Goal: Communication & Community: Answer question/provide support

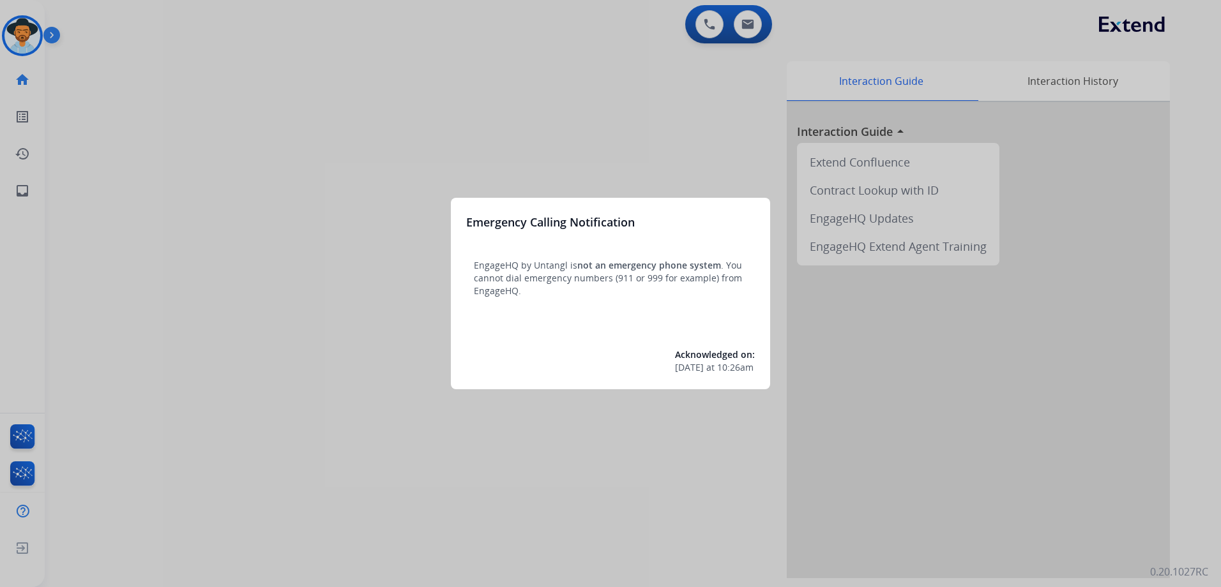
click at [538, 162] on div at bounding box center [610, 293] width 1221 height 587
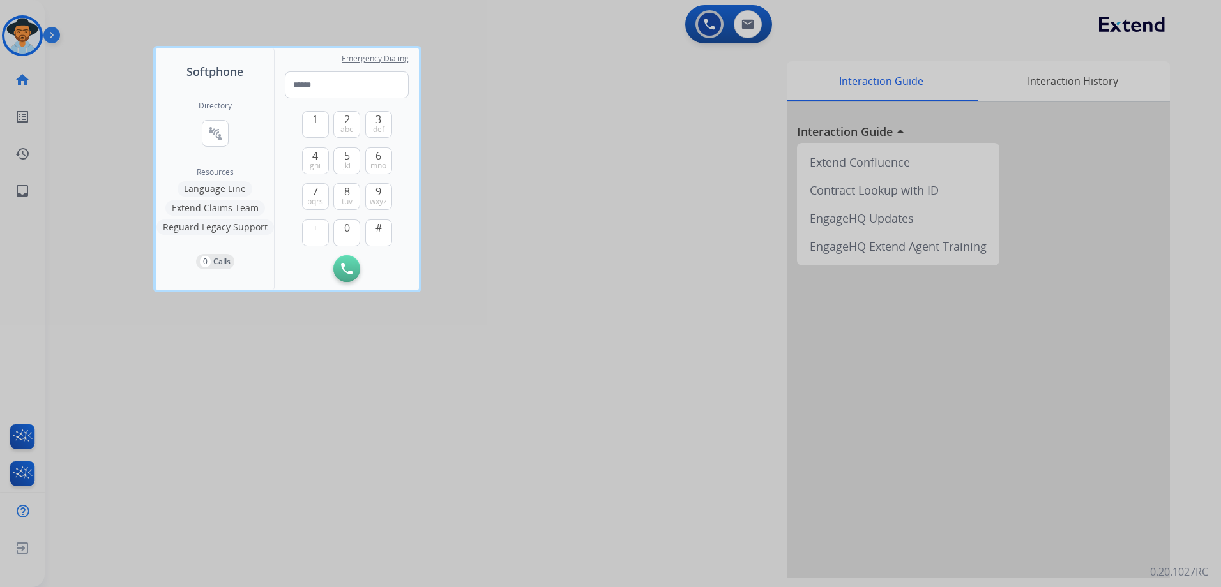
click at [538, 162] on div at bounding box center [610, 293] width 1221 height 587
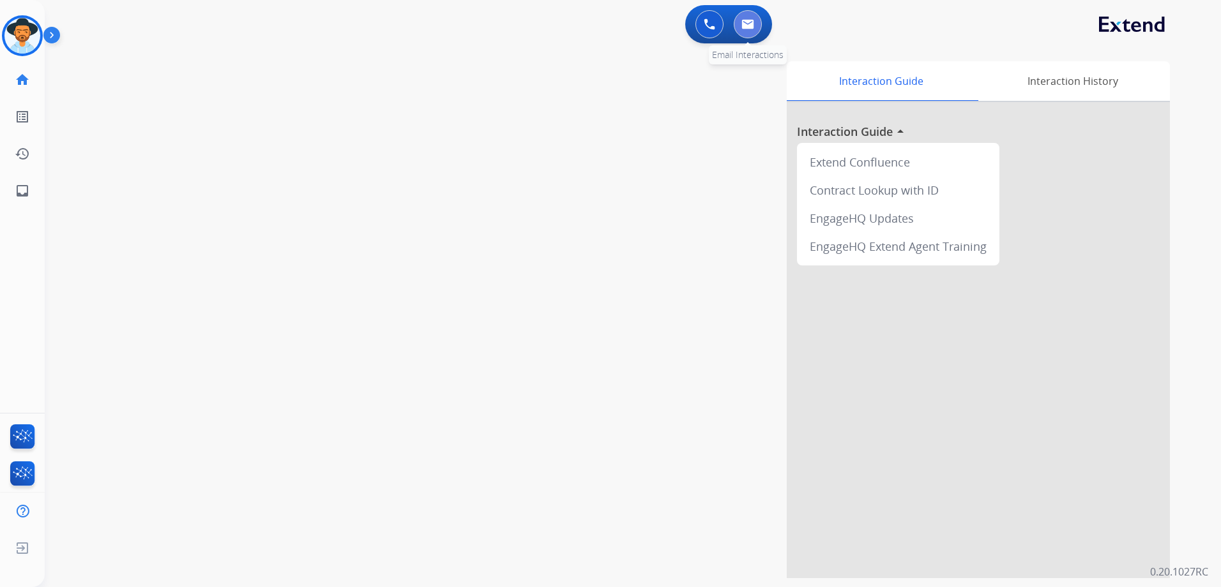
click at [744, 18] on button at bounding box center [748, 24] width 28 height 28
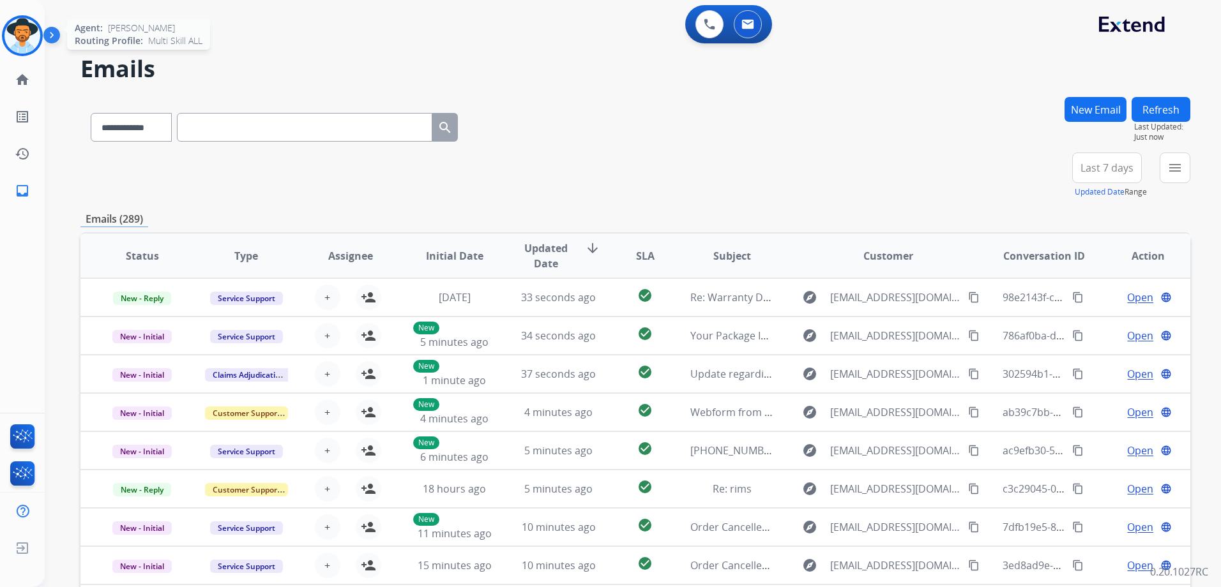
click at [16, 36] on img at bounding box center [22, 36] width 36 height 36
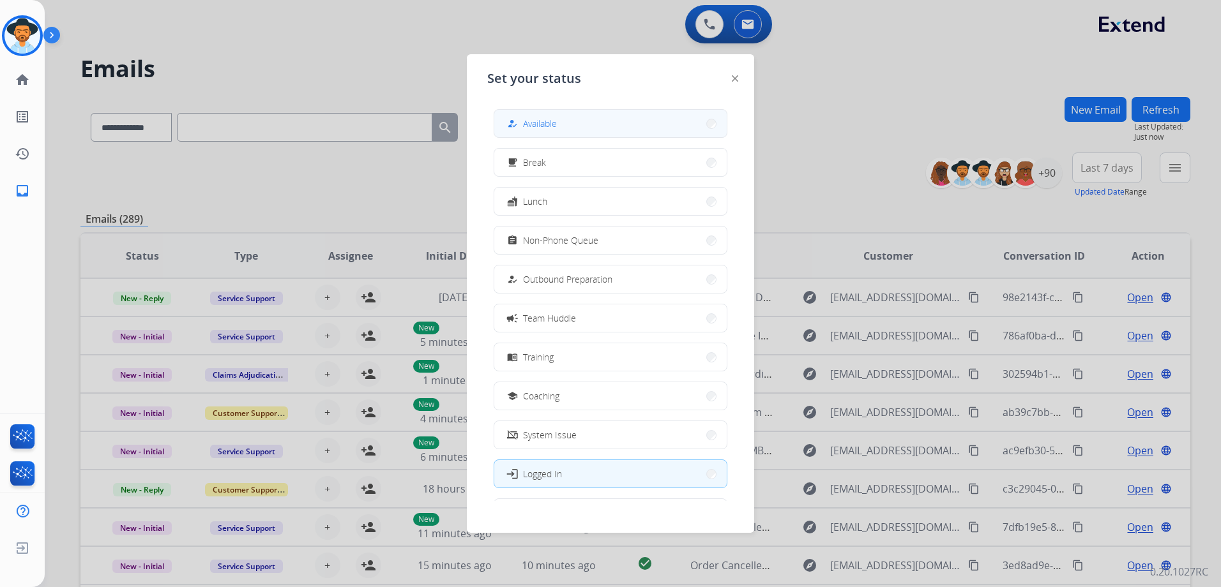
click at [572, 117] on button "how_to_reg Available" at bounding box center [610, 123] width 232 height 27
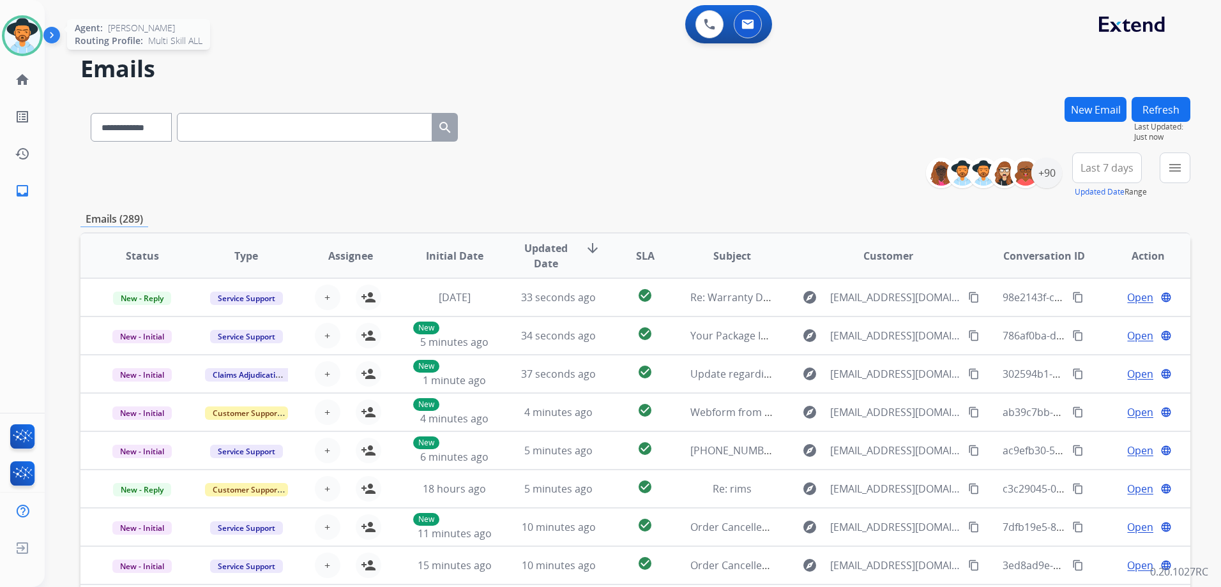
click at [31, 34] on img at bounding box center [22, 36] width 36 height 36
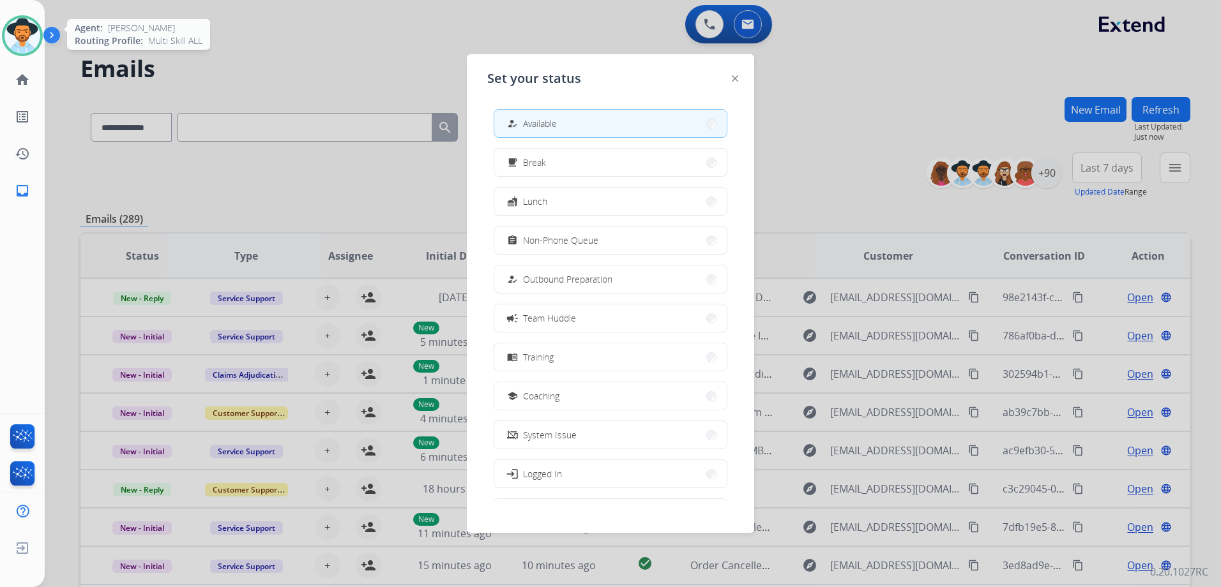
click at [31, 34] on img at bounding box center [22, 36] width 36 height 36
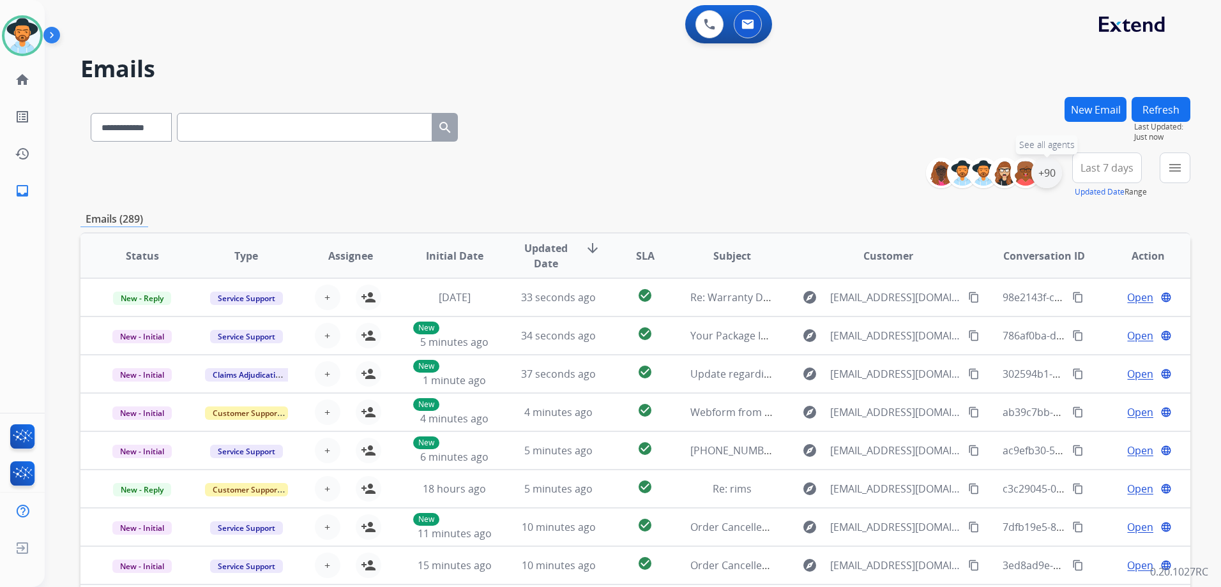
click at [1044, 176] on div "+90" at bounding box center [1046, 173] width 31 height 31
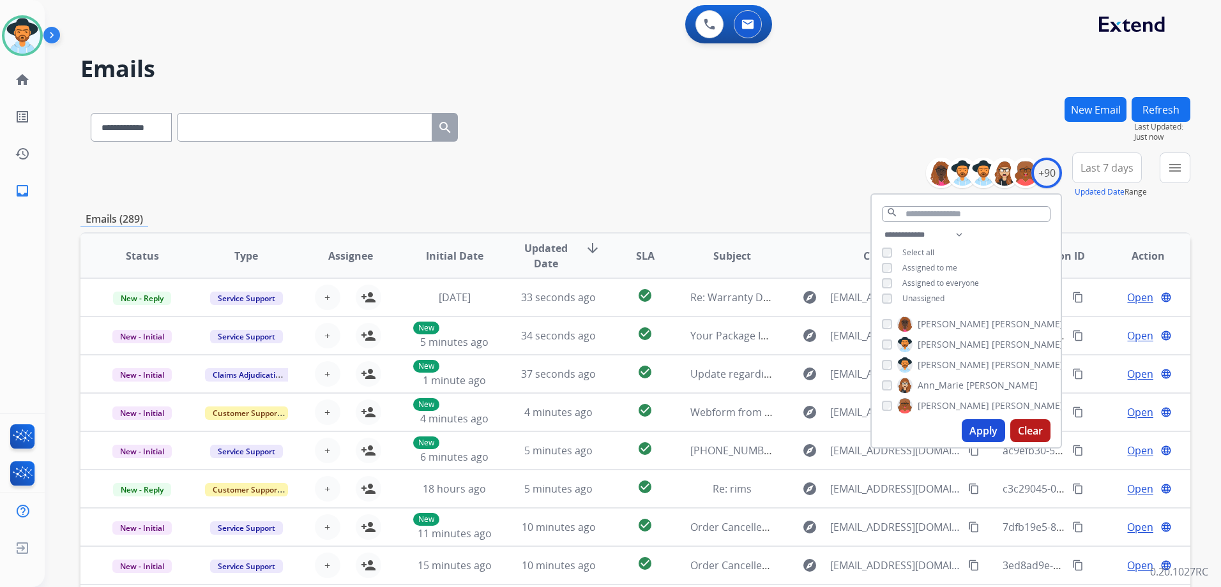
click at [923, 298] on span "Unassigned" at bounding box center [923, 298] width 42 height 11
click at [985, 428] on button "Apply" at bounding box center [983, 431] width 43 height 23
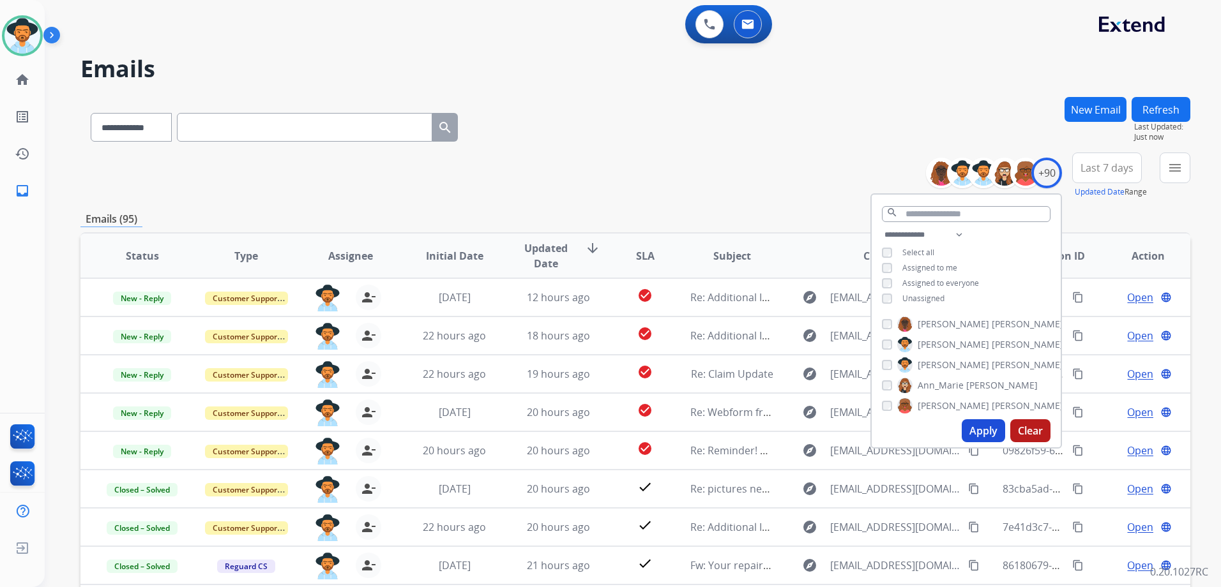
click at [739, 184] on div "**********" at bounding box center [635, 176] width 1110 height 46
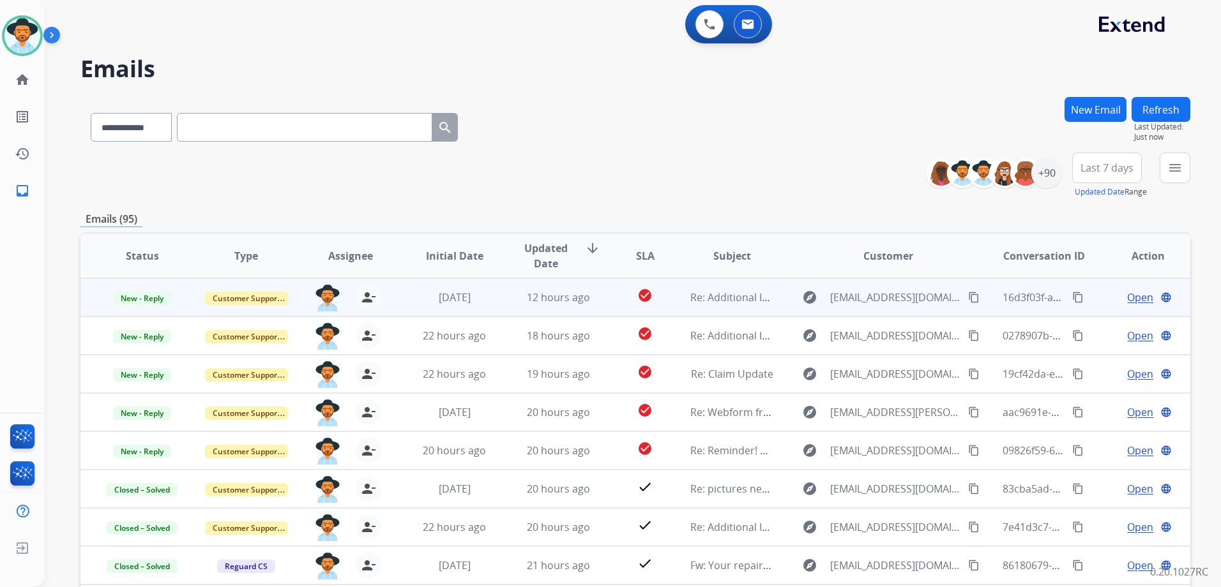
click at [1088, 298] on td "Open language" at bounding box center [1138, 297] width 104 height 38
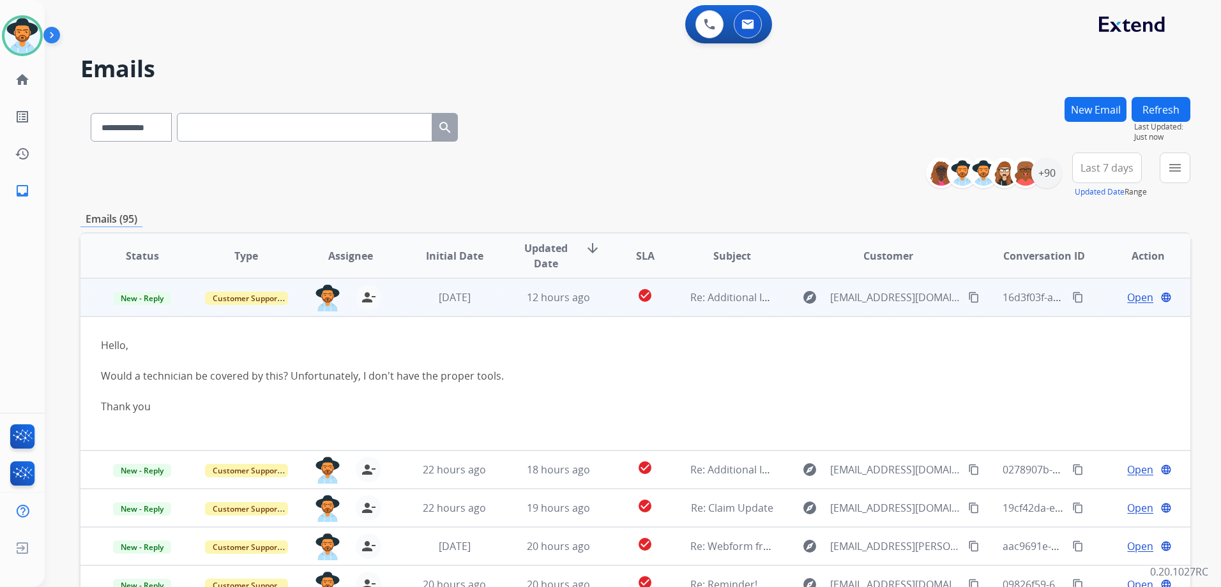
click at [1087, 299] on td "Open language" at bounding box center [1138, 297] width 104 height 38
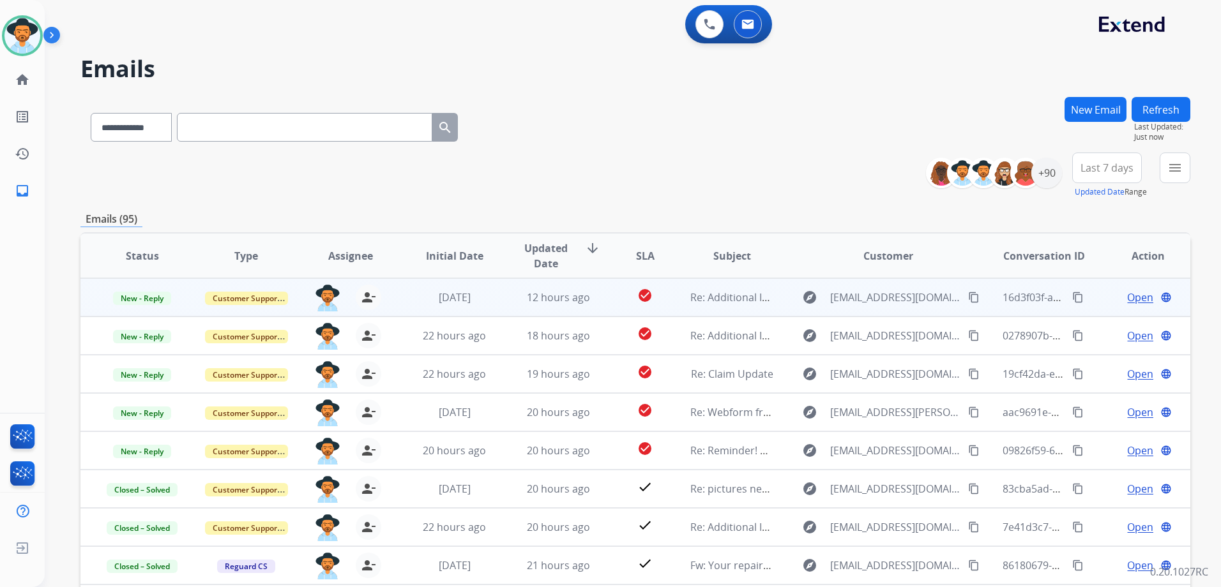
click at [1125, 288] on td "Open language" at bounding box center [1138, 297] width 104 height 38
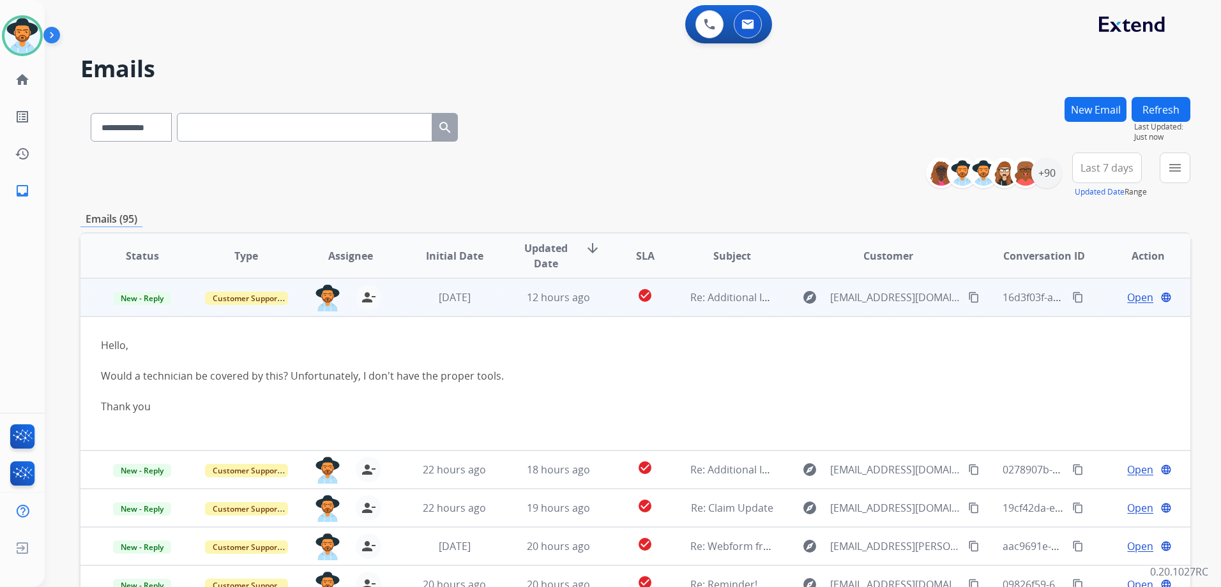
click at [1127, 301] on span "Open" at bounding box center [1140, 297] width 26 height 15
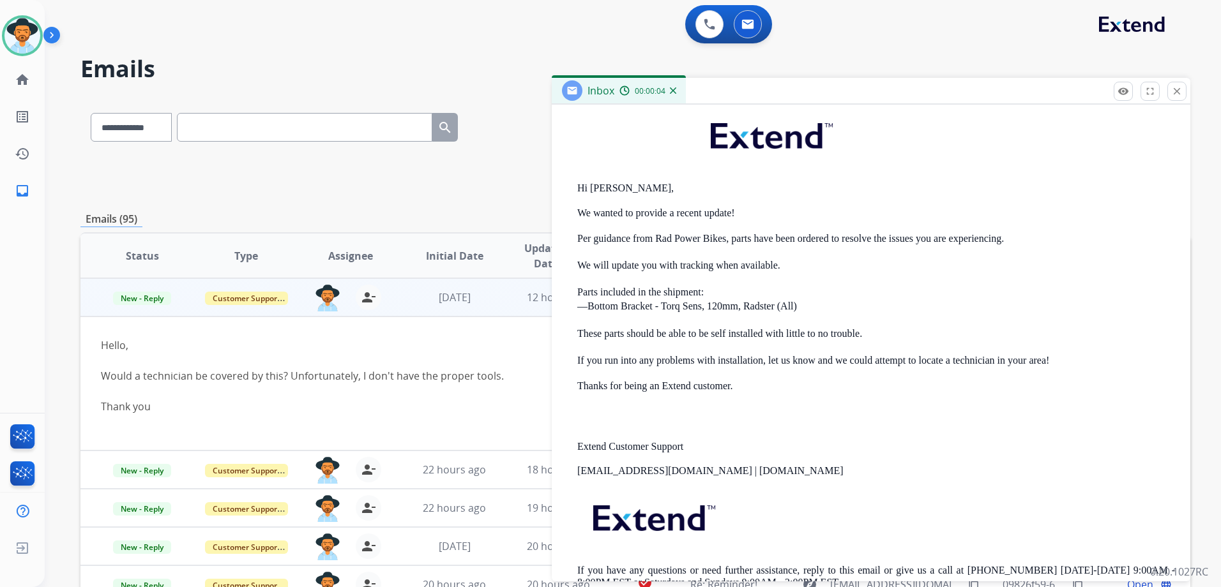
scroll to position [383, 0]
click at [1176, 87] on mat-icon "close" at bounding box center [1176, 91] width 11 height 11
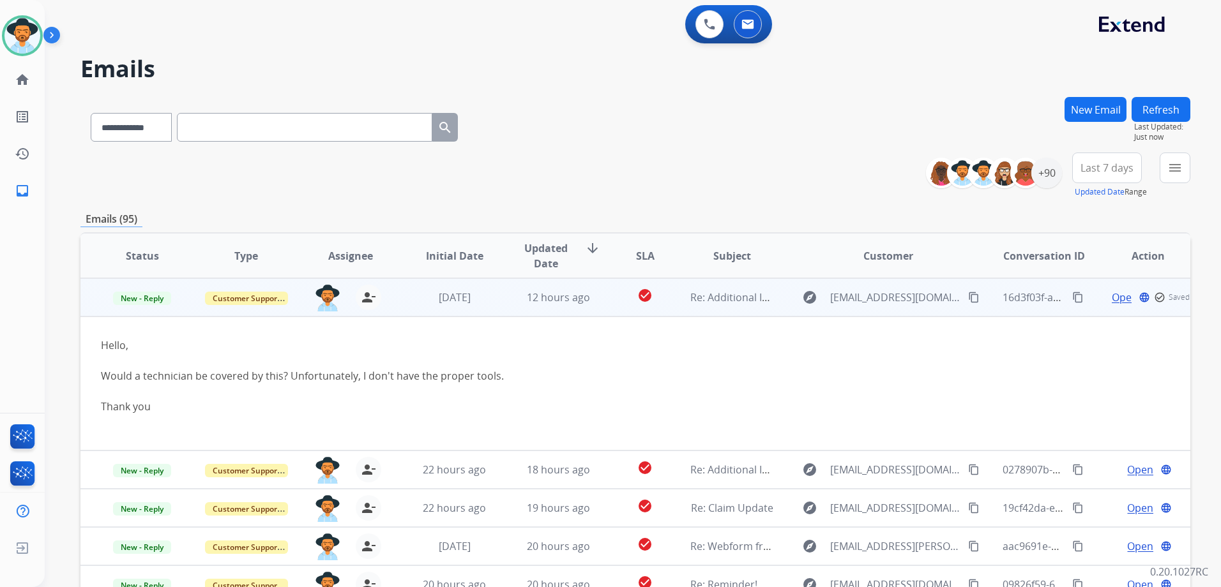
click at [1086, 304] on td "Open language check_circle_outline Saved" at bounding box center [1138, 297] width 104 height 38
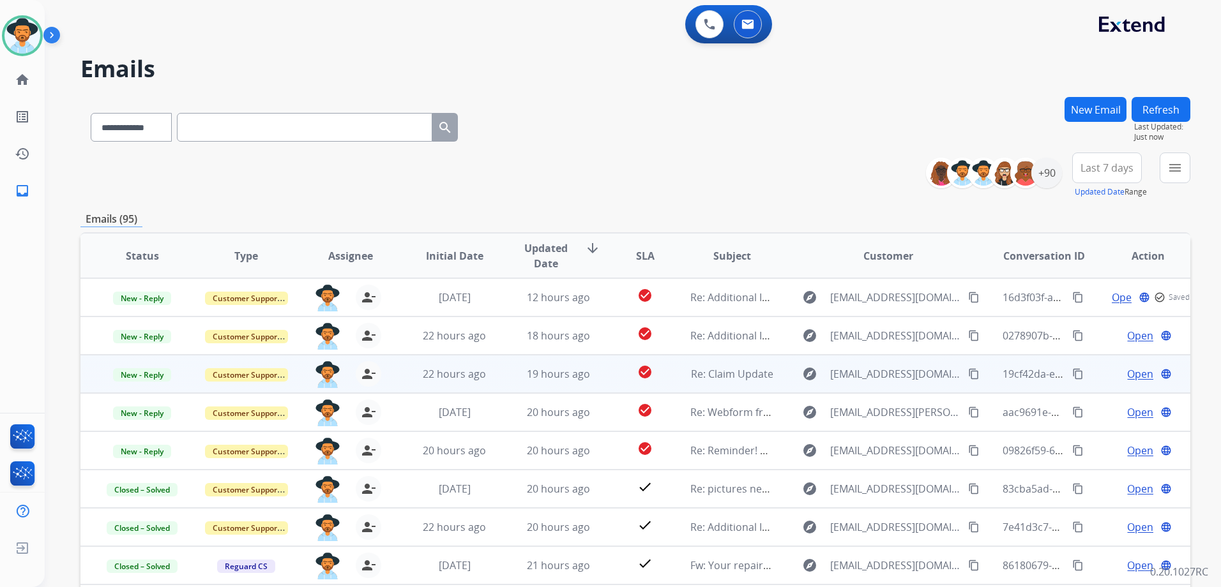
scroll to position [1, 0]
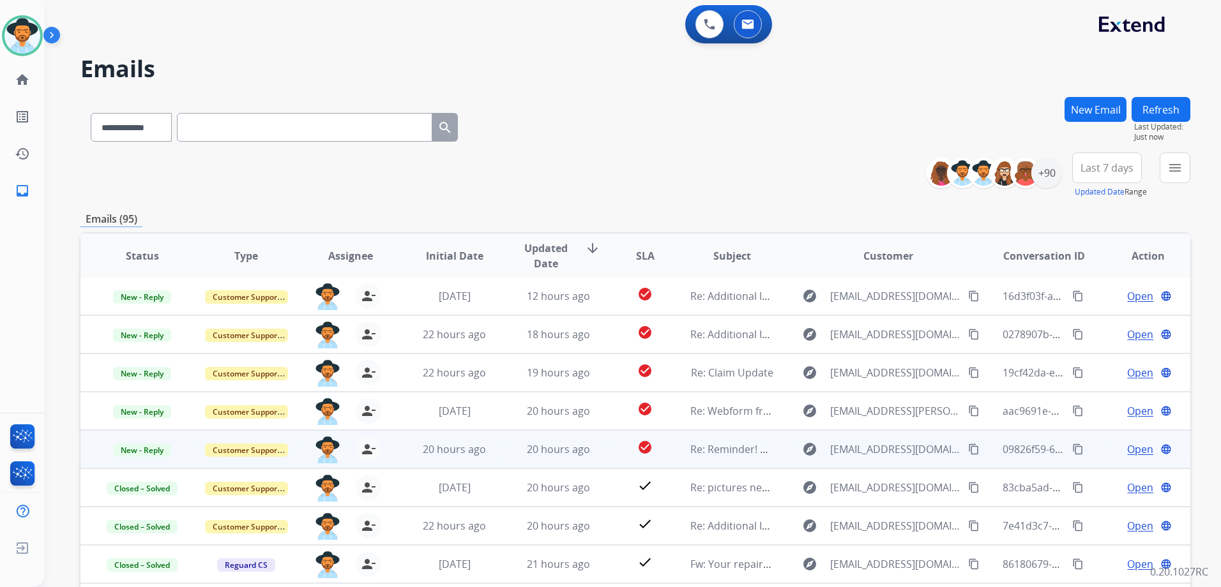
click at [1095, 456] on td "Open language" at bounding box center [1138, 449] width 104 height 38
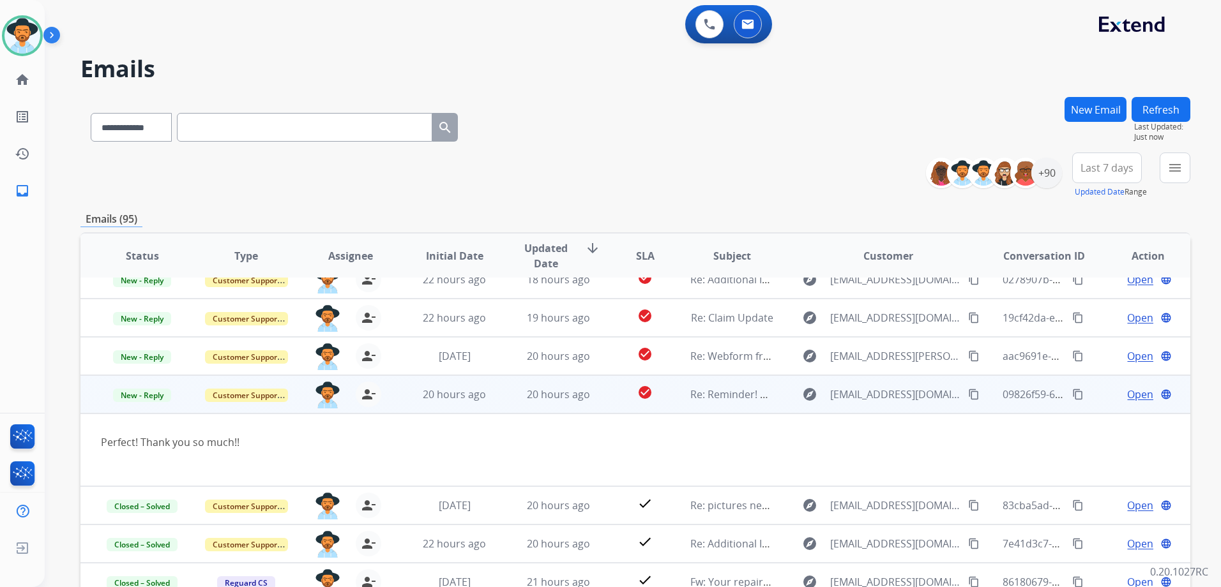
scroll to position [74, 0]
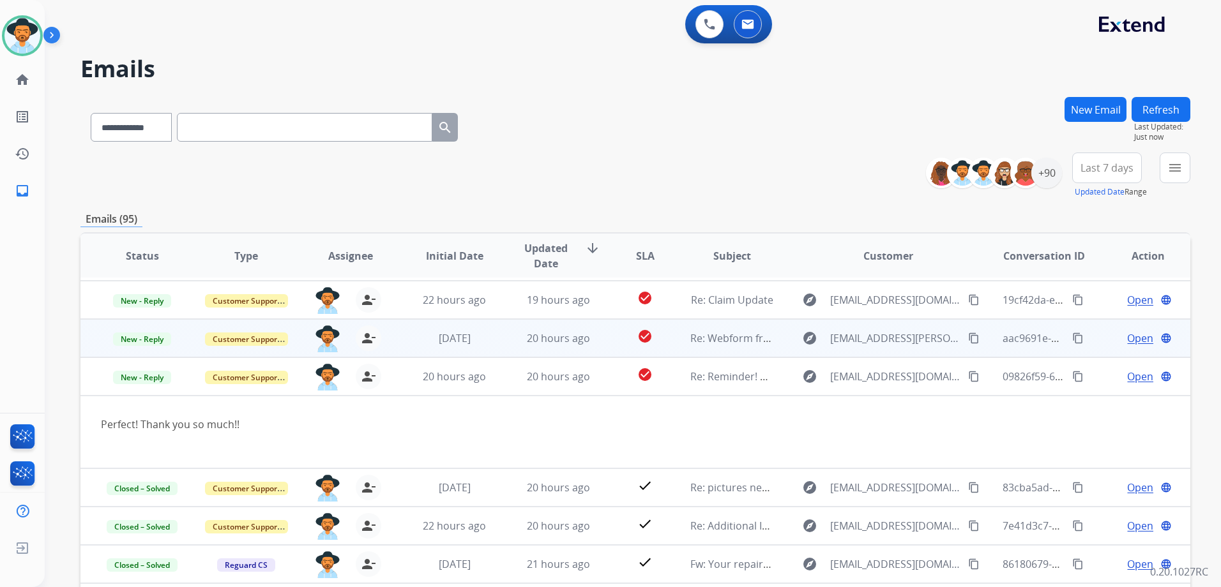
click at [1087, 344] on td "Open language" at bounding box center [1138, 338] width 104 height 38
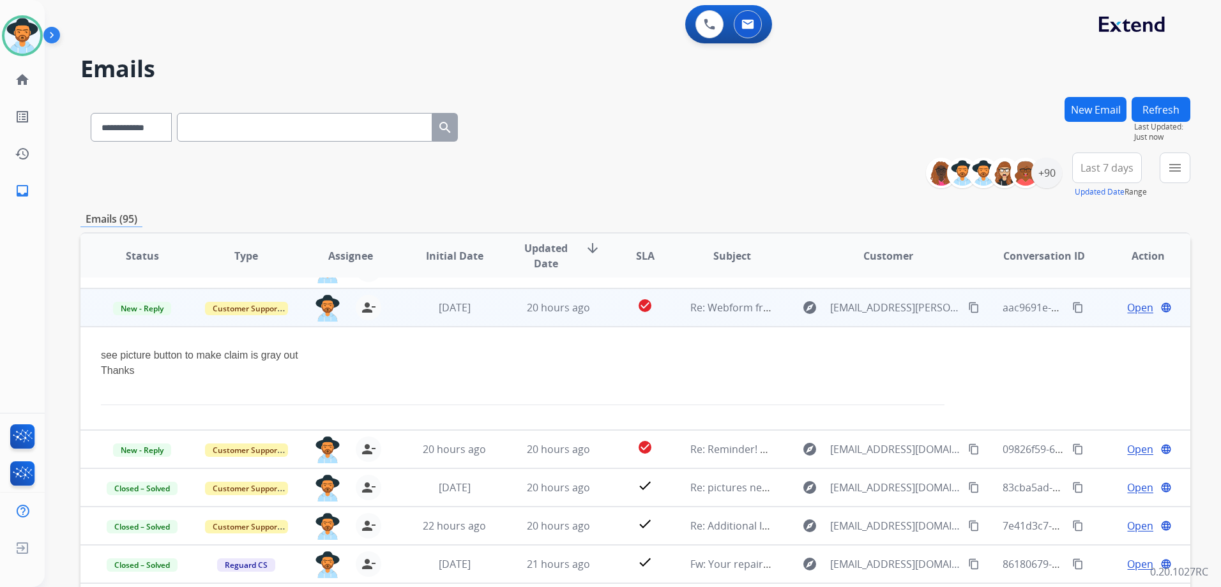
click at [1093, 312] on td "Open language" at bounding box center [1138, 308] width 104 height 38
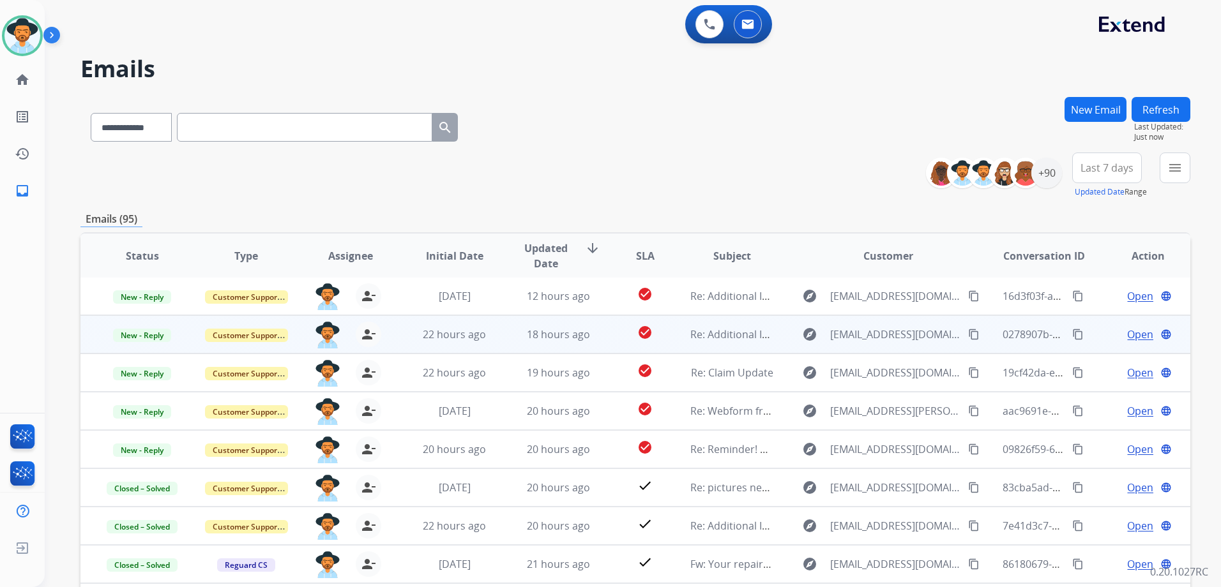
scroll to position [1, 0]
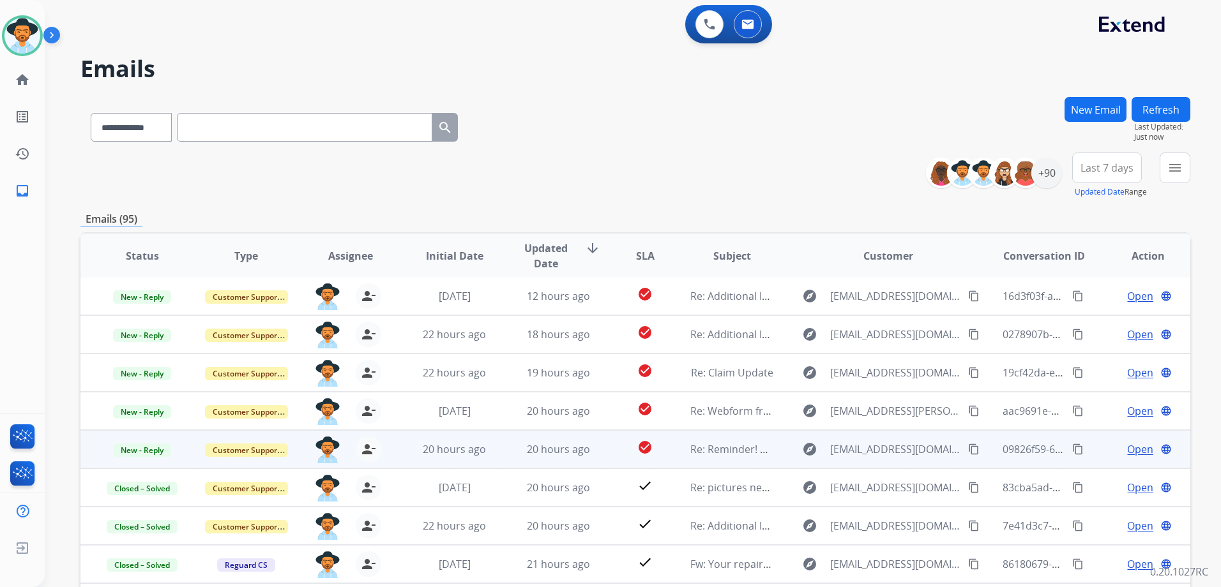
click at [1130, 446] on span "Open" at bounding box center [1140, 449] width 26 height 15
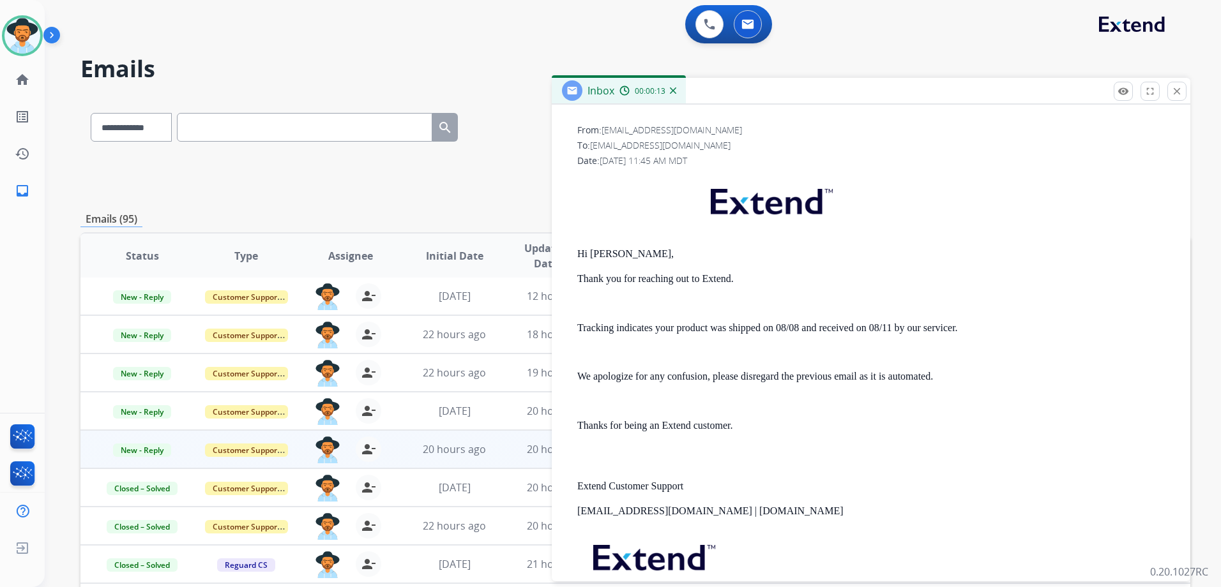
scroll to position [255, 0]
click at [1179, 94] on mat-icon "close" at bounding box center [1176, 91] width 11 height 11
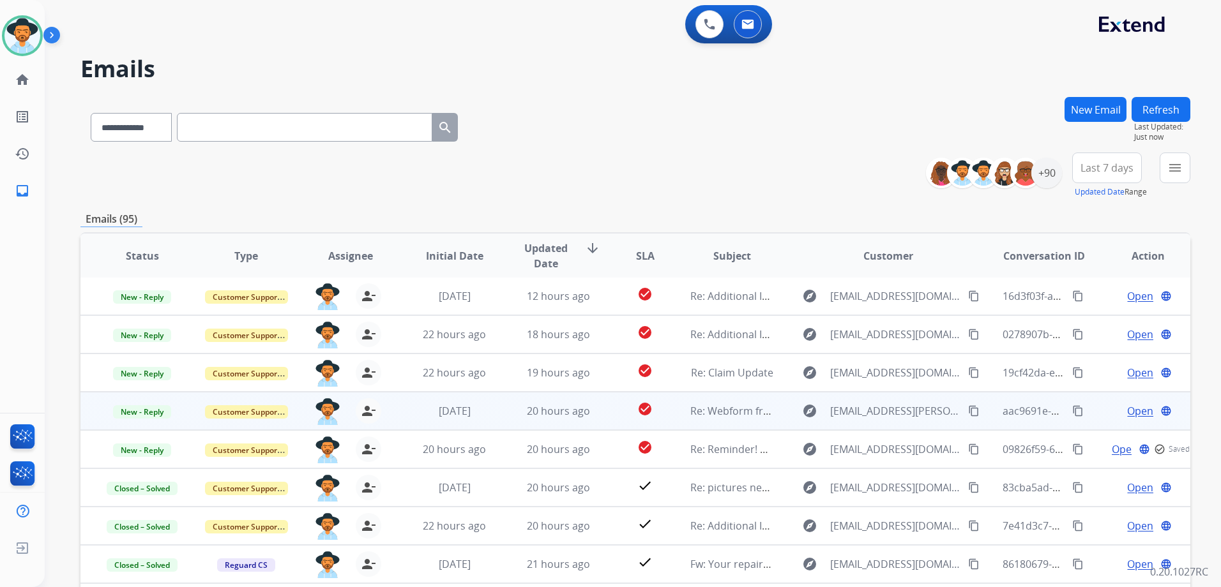
click at [1090, 416] on td "Open language" at bounding box center [1138, 411] width 104 height 38
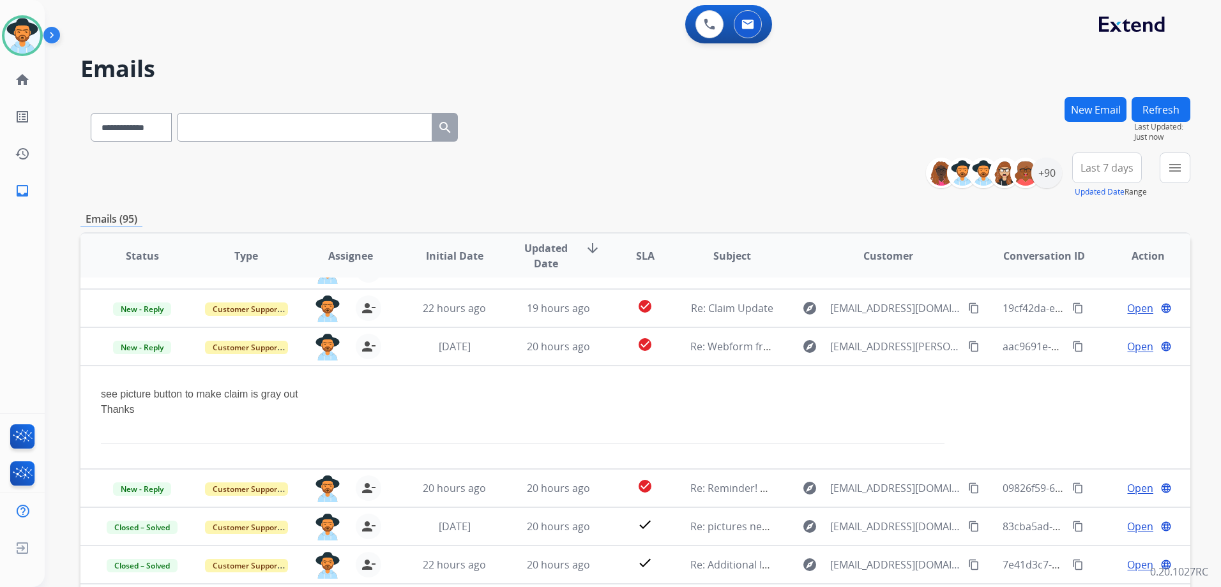
scroll to position [0, 0]
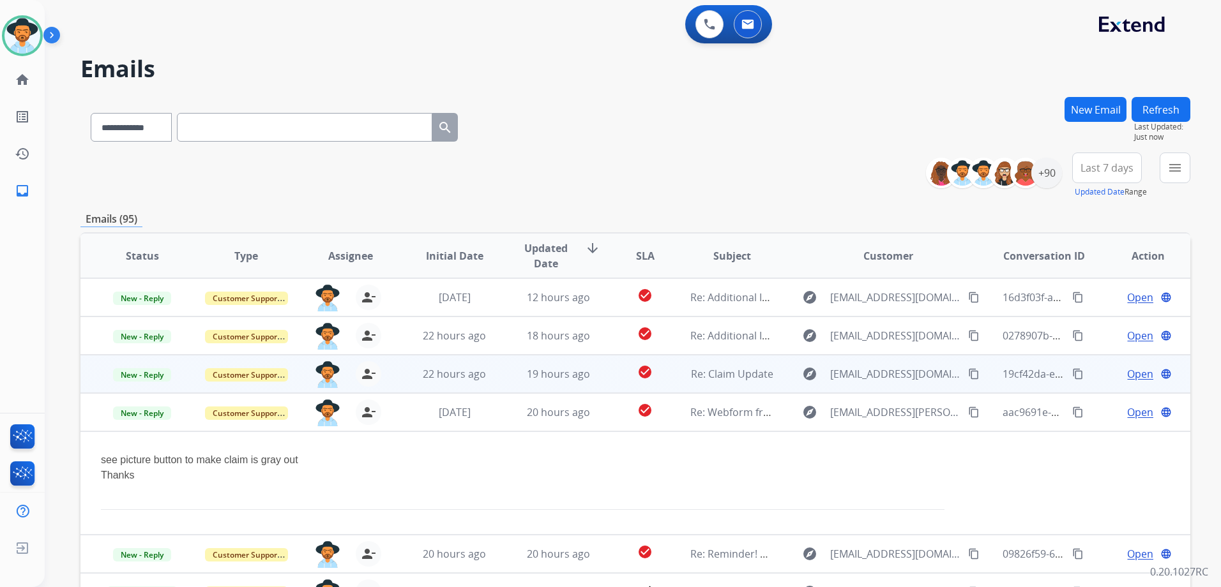
click at [1094, 380] on td "Open language" at bounding box center [1138, 374] width 104 height 38
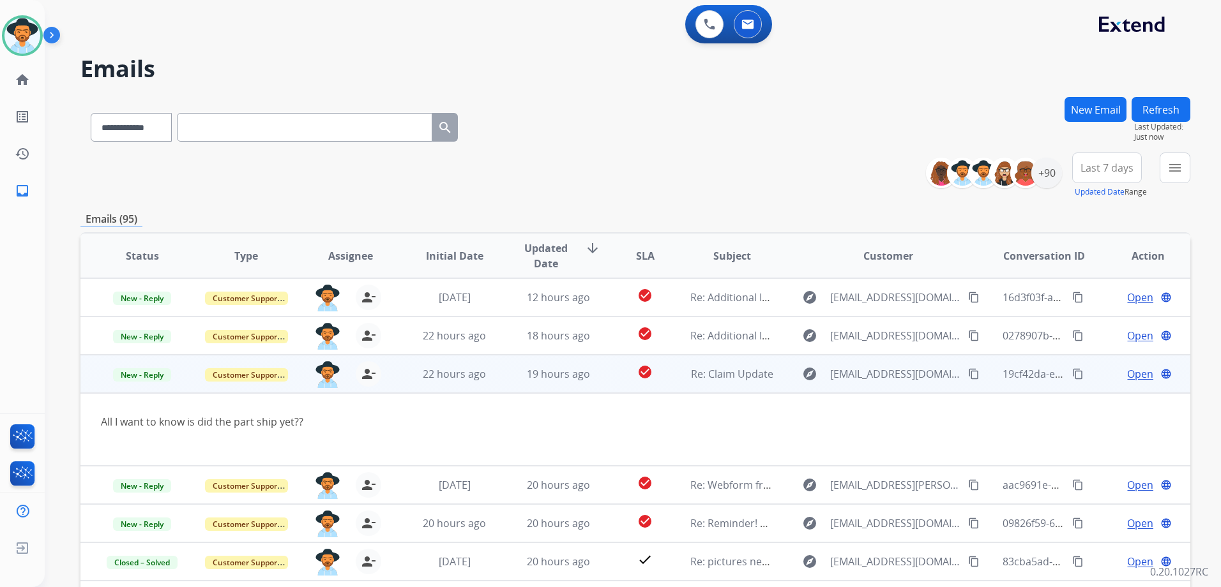
click at [1130, 374] on span "Open" at bounding box center [1140, 374] width 26 height 15
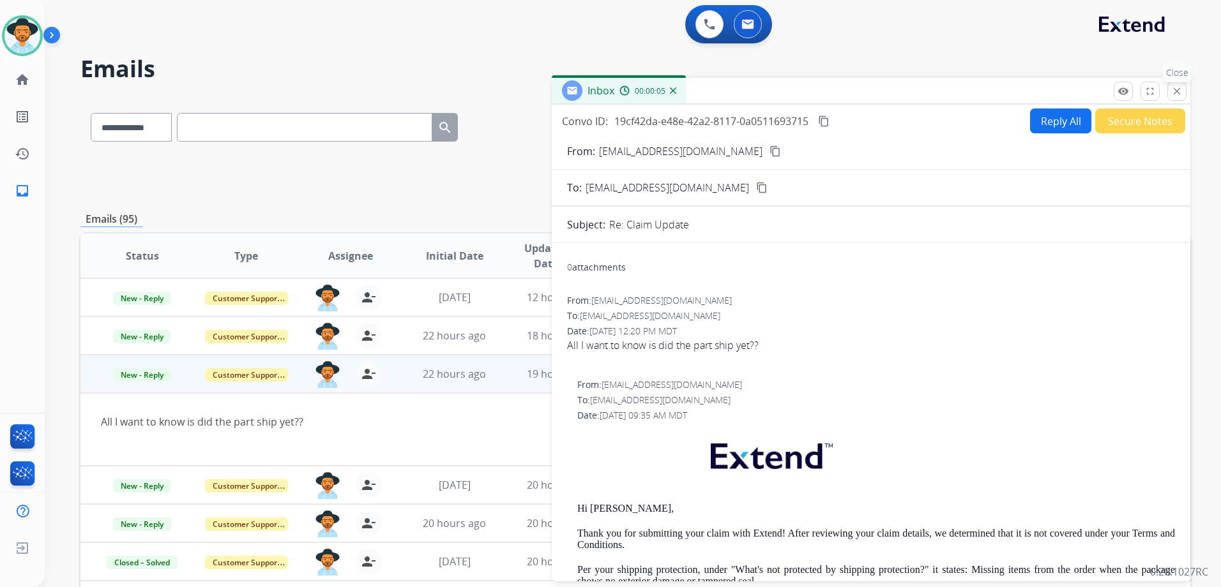
click at [1181, 91] on mat-icon "close" at bounding box center [1176, 91] width 11 height 11
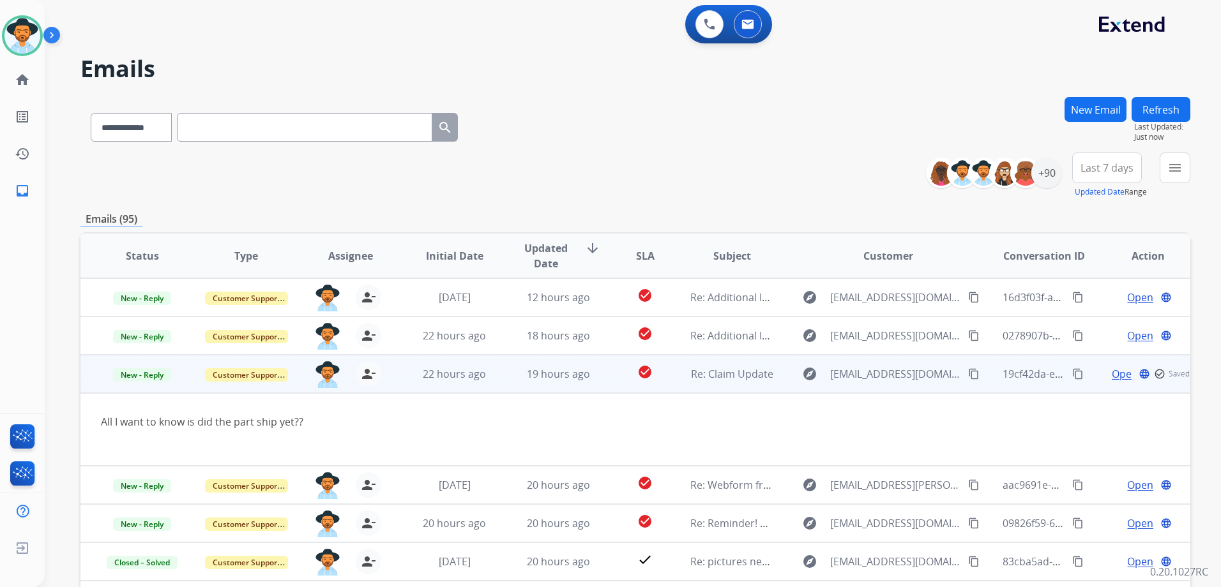
click at [1086, 382] on td "Open language check_circle_outline Saved" at bounding box center [1138, 374] width 104 height 38
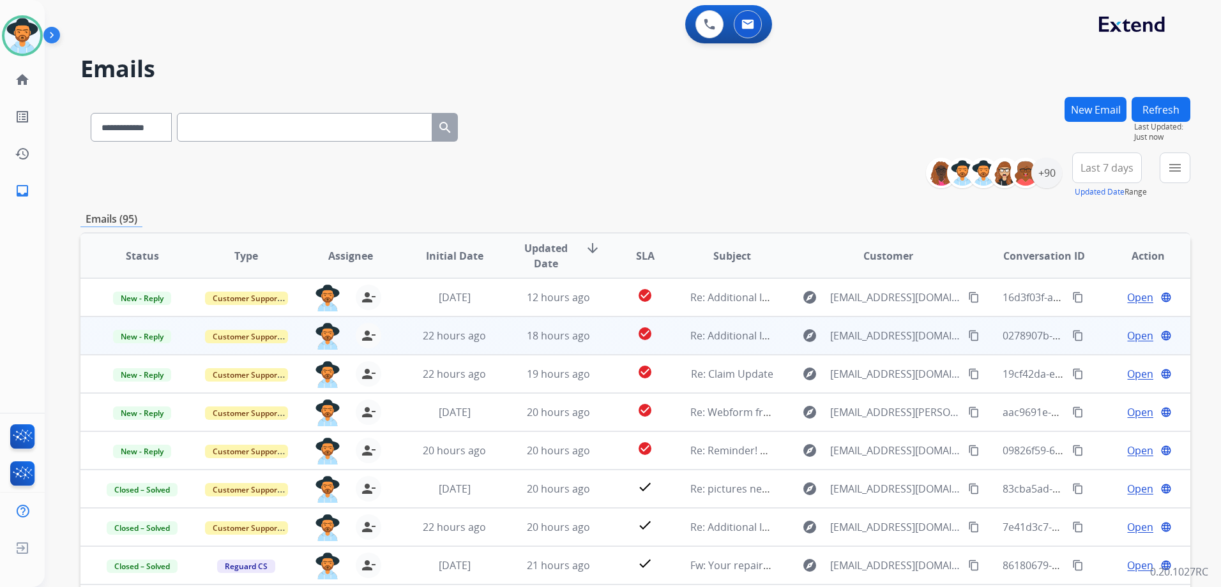
click at [1092, 335] on td "Open language" at bounding box center [1138, 336] width 104 height 38
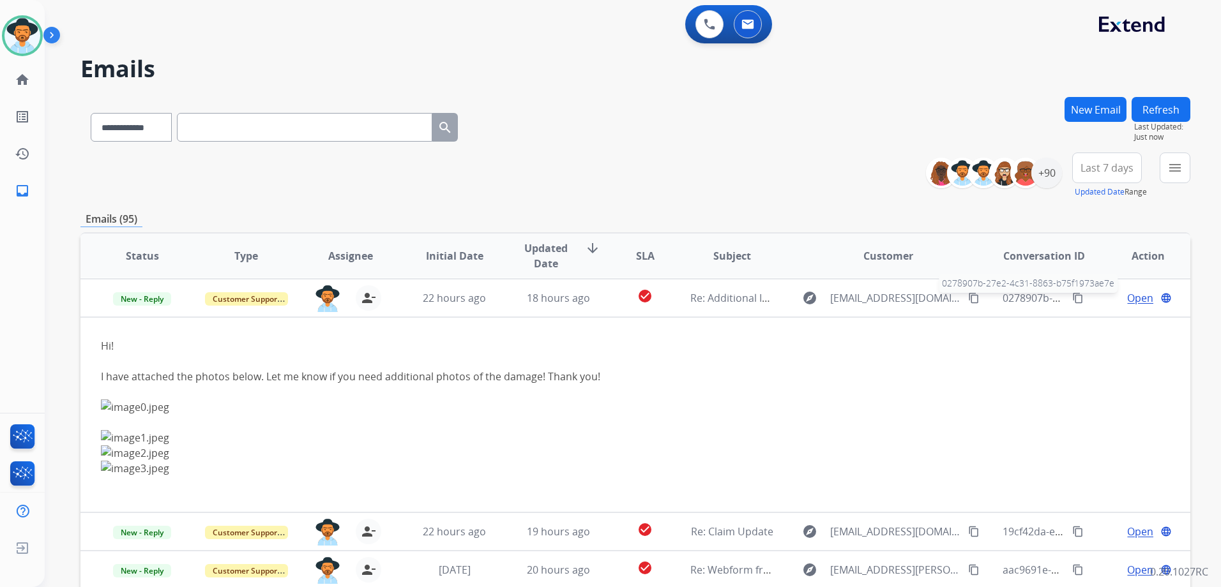
scroll to position [38, 0]
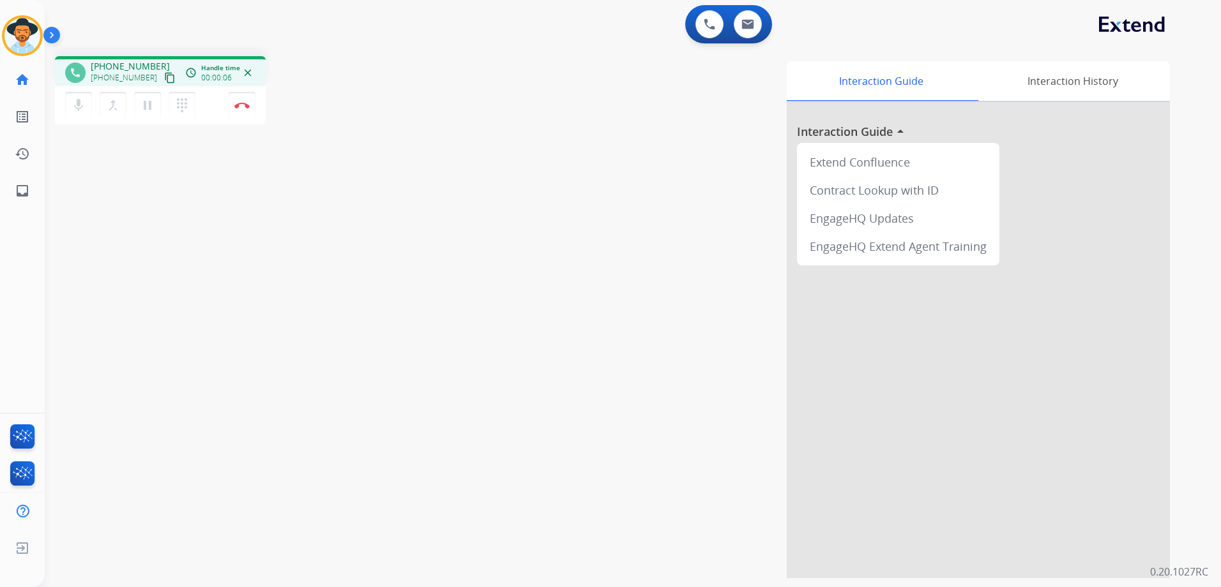
click at [164, 77] on mat-icon "content_copy" at bounding box center [169, 77] width 11 height 11
click at [245, 108] on img at bounding box center [241, 105] width 15 height 6
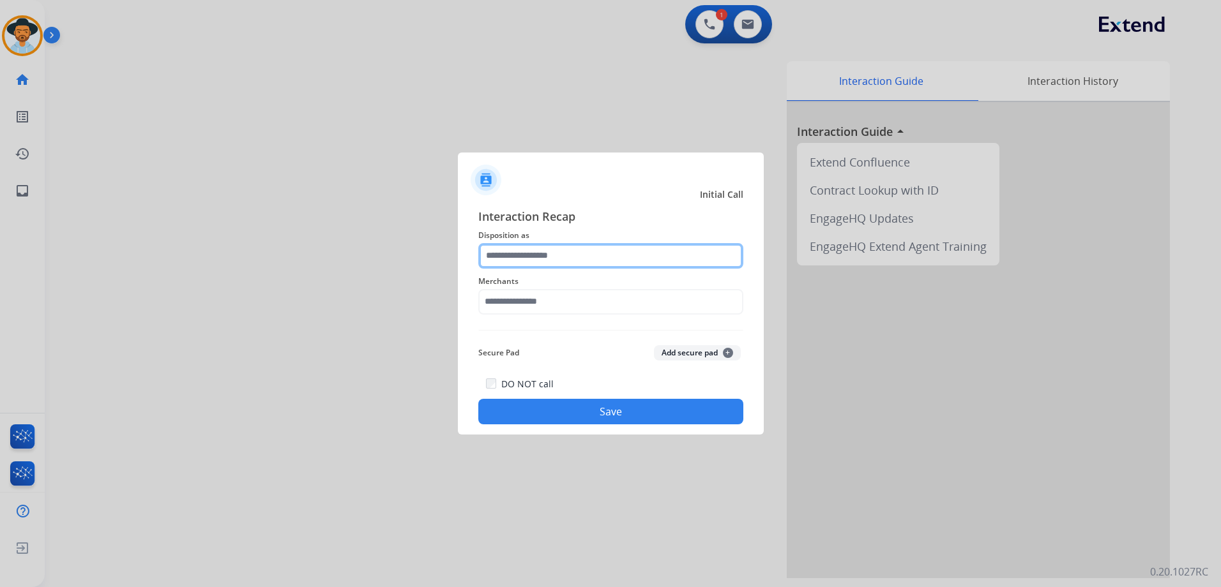
click at [550, 257] on input "text" at bounding box center [610, 256] width 265 height 26
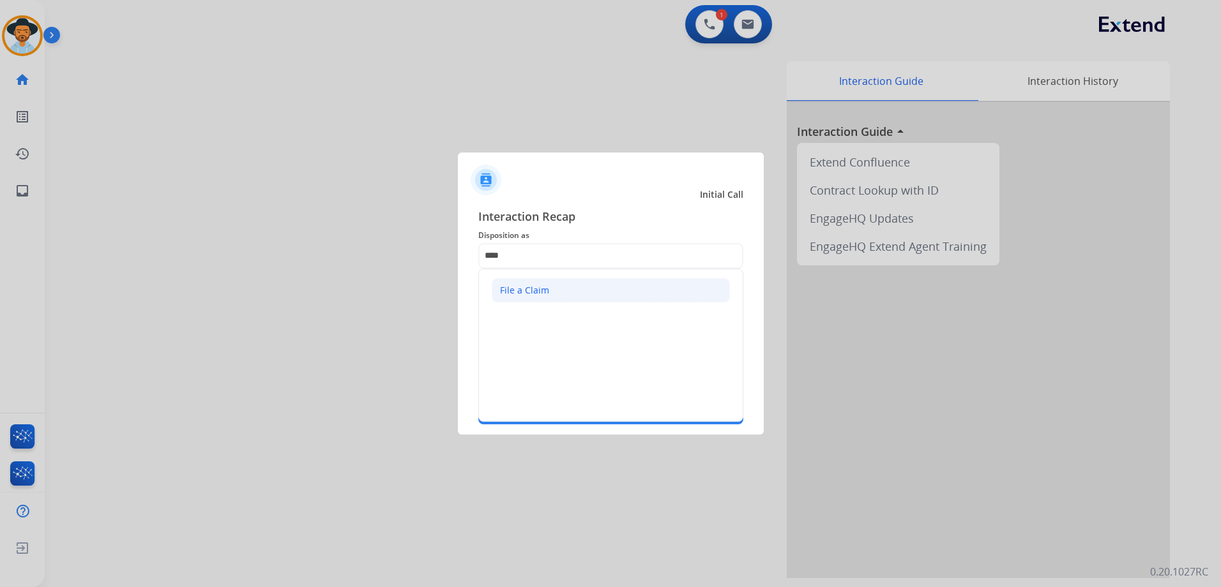
click at [544, 291] on div "File a Claim" at bounding box center [524, 290] width 49 height 13
type input "**********"
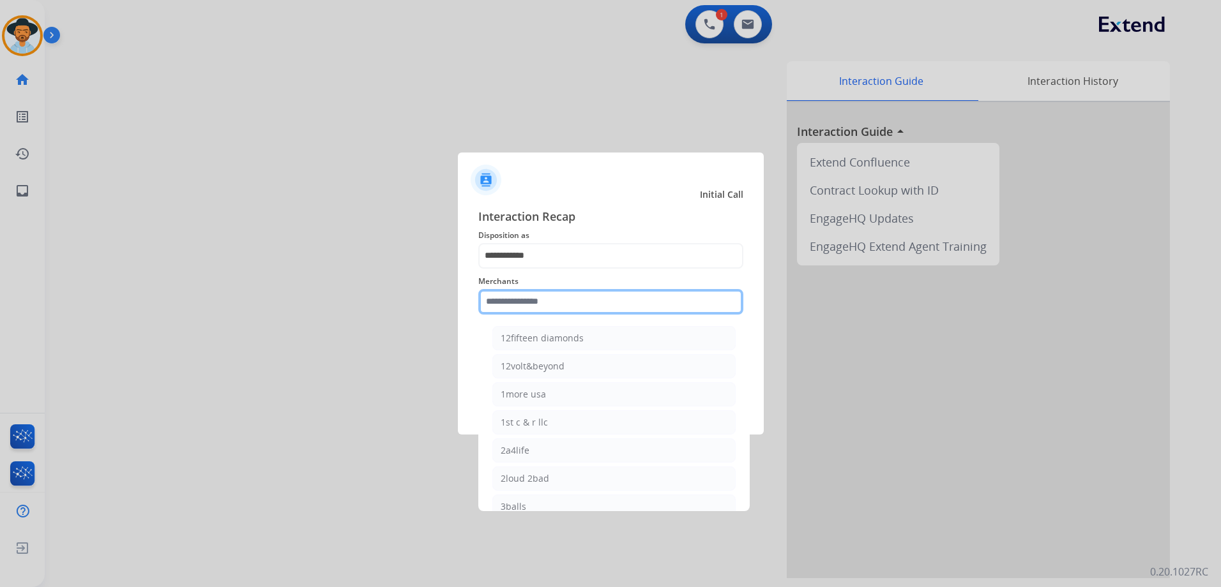
click at [573, 314] on input "text" at bounding box center [610, 302] width 265 height 26
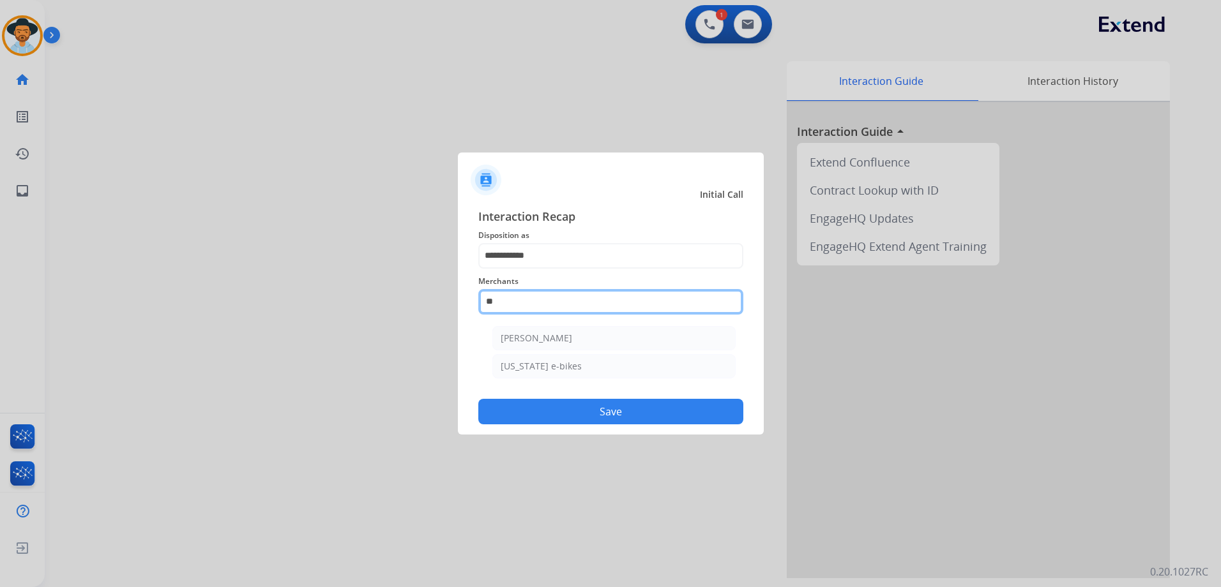
type input "*"
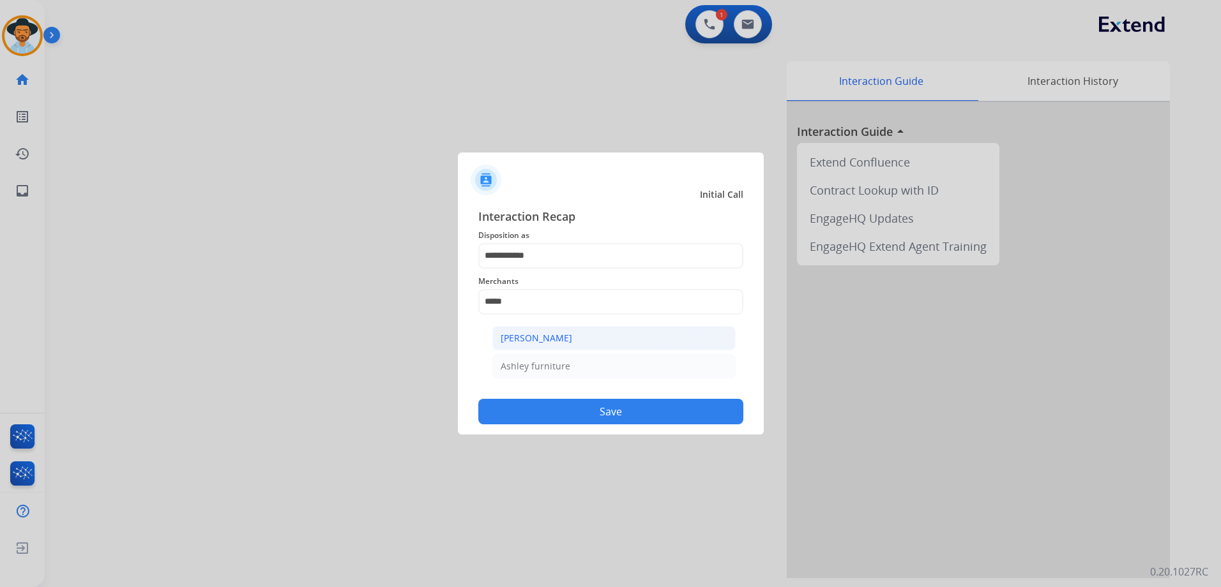
click at [591, 337] on li "[PERSON_NAME]" at bounding box center [613, 338] width 243 height 24
type input "**********"
click at [622, 411] on button "Save" at bounding box center [610, 412] width 265 height 26
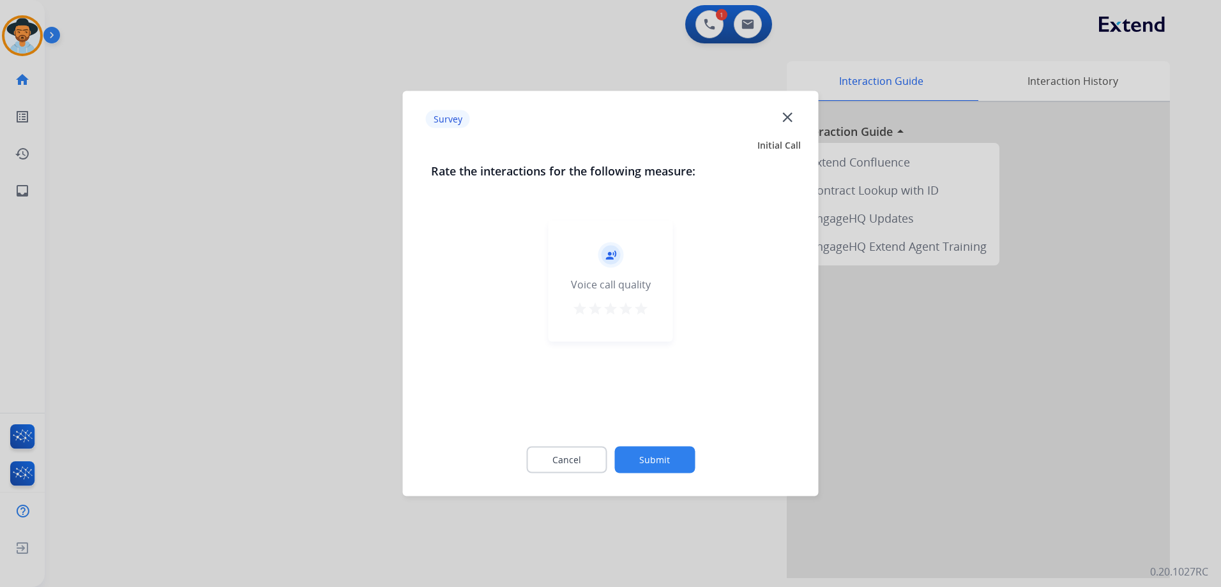
click at [638, 307] on mat-icon "star" at bounding box center [640, 308] width 15 height 15
click at [667, 458] on button "Submit" at bounding box center [654, 460] width 80 height 27
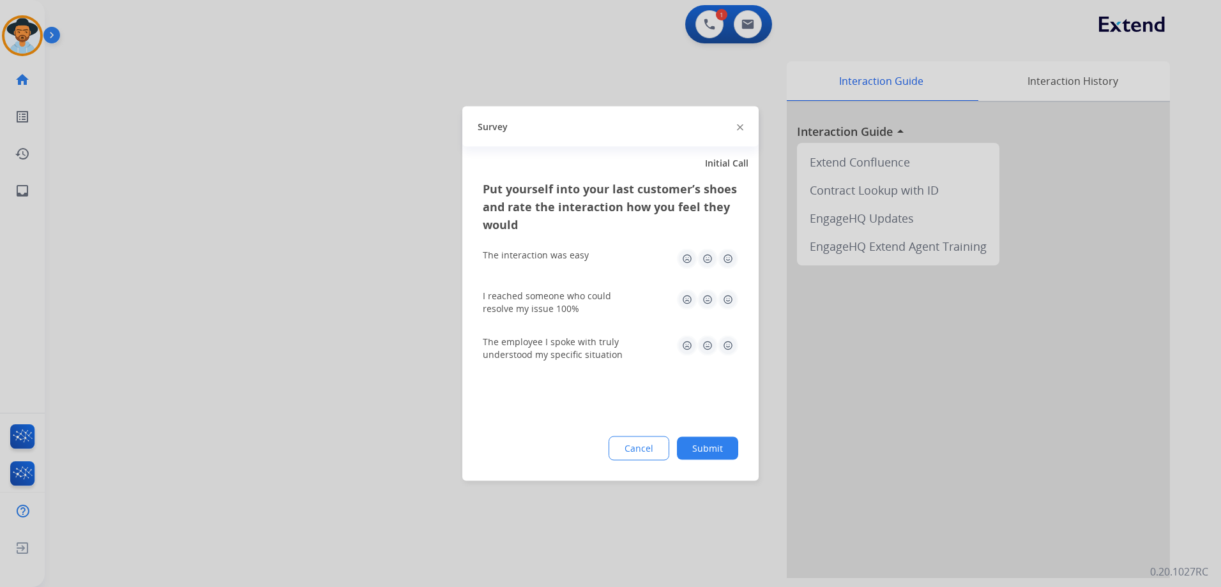
drag, startPoint x: 728, startPoint y: 255, endPoint x: 728, endPoint y: 275, distance: 19.8
click at [729, 255] on img at bounding box center [728, 259] width 20 height 20
click at [732, 300] on img at bounding box center [728, 300] width 20 height 20
click at [729, 355] on img at bounding box center [728, 346] width 20 height 20
click at [711, 446] on button "Submit" at bounding box center [707, 448] width 61 height 23
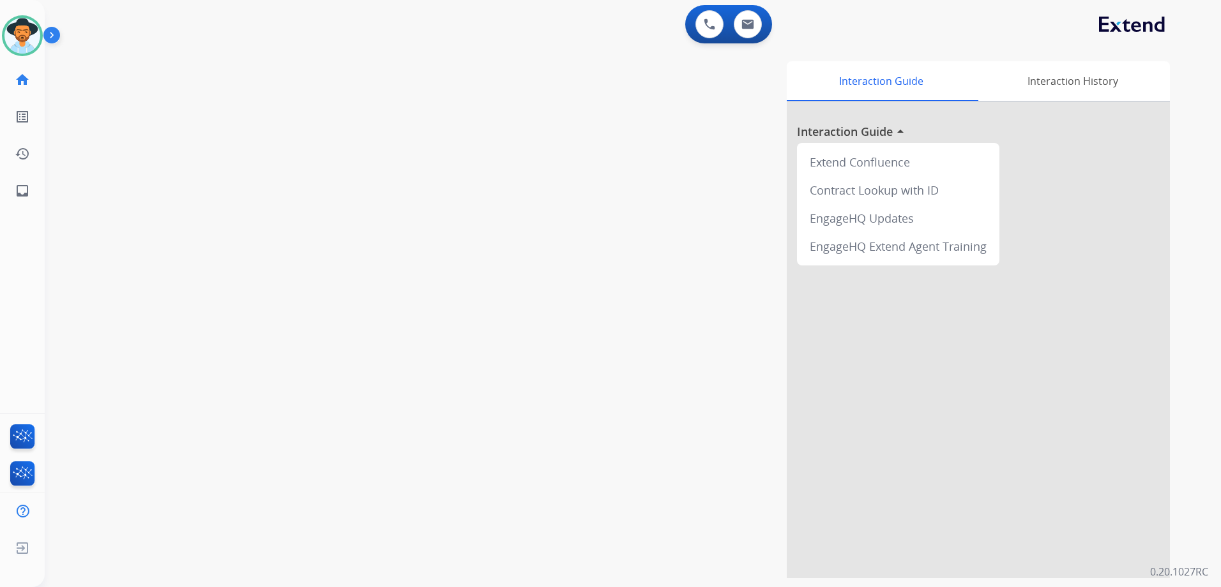
click at [649, 136] on div "Interaction Guide Interaction History Interaction Guide arrow_drop_up Extend Co…" at bounding box center [796, 319] width 748 height 517
click at [751, 23] on img at bounding box center [747, 24] width 13 height 10
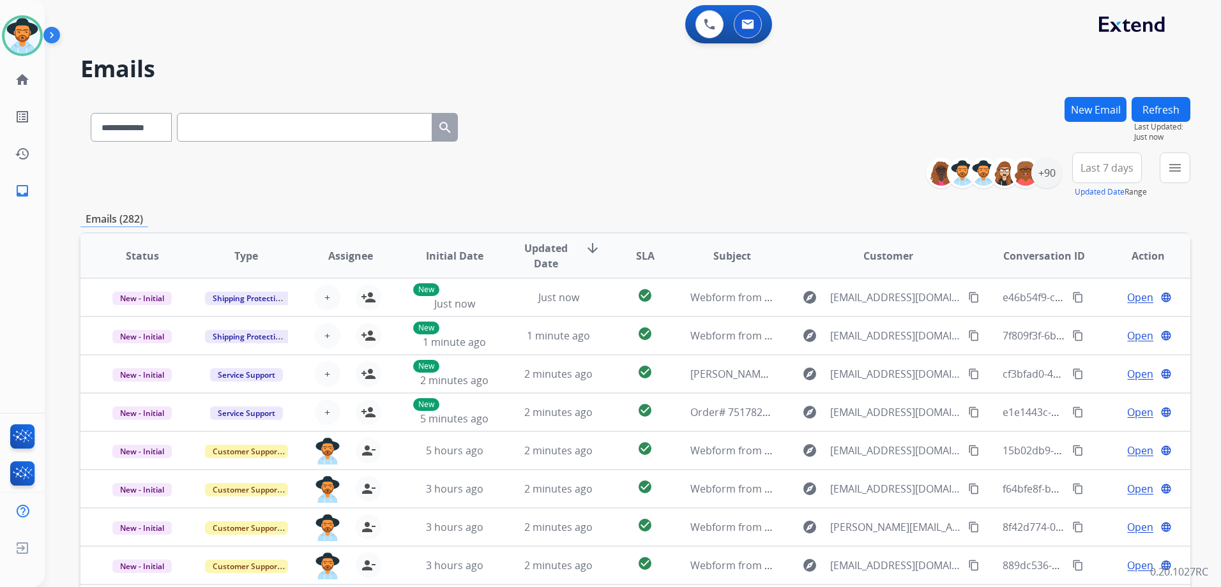
paste input "**********"
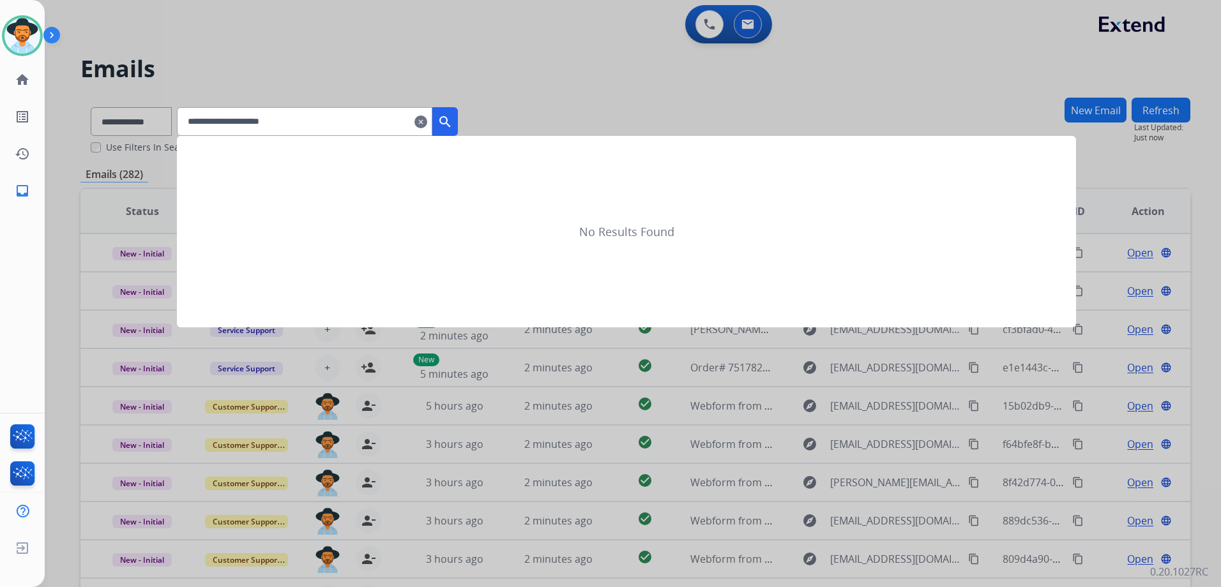
type input "**********"
click at [453, 121] on mat-icon "search" at bounding box center [444, 121] width 15 height 15
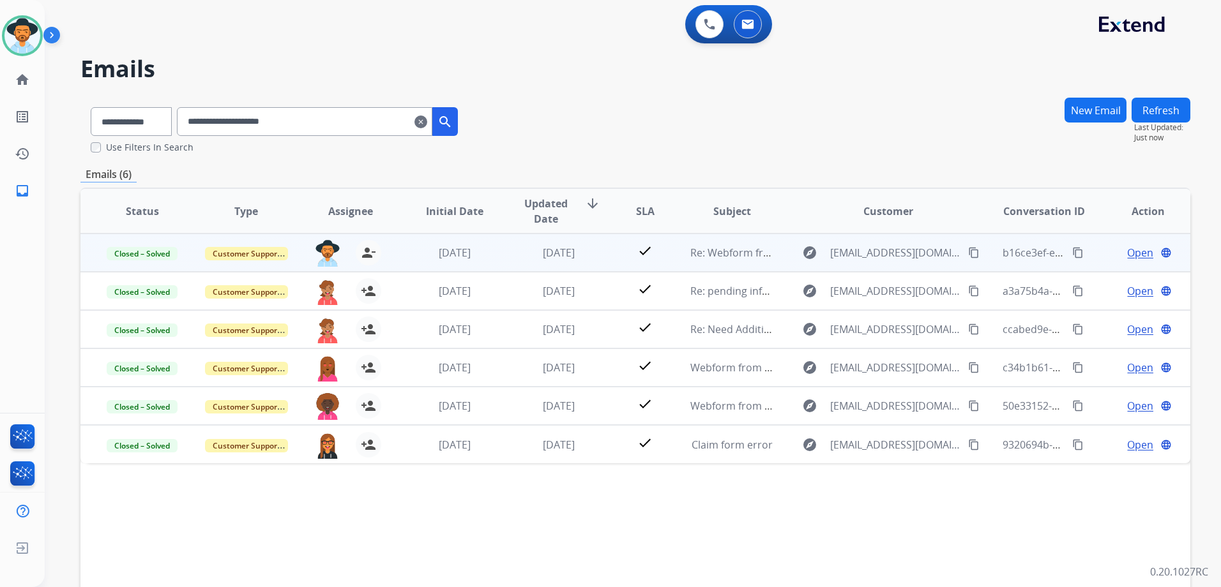
click at [1127, 257] on span "Open" at bounding box center [1140, 252] width 26 height 15
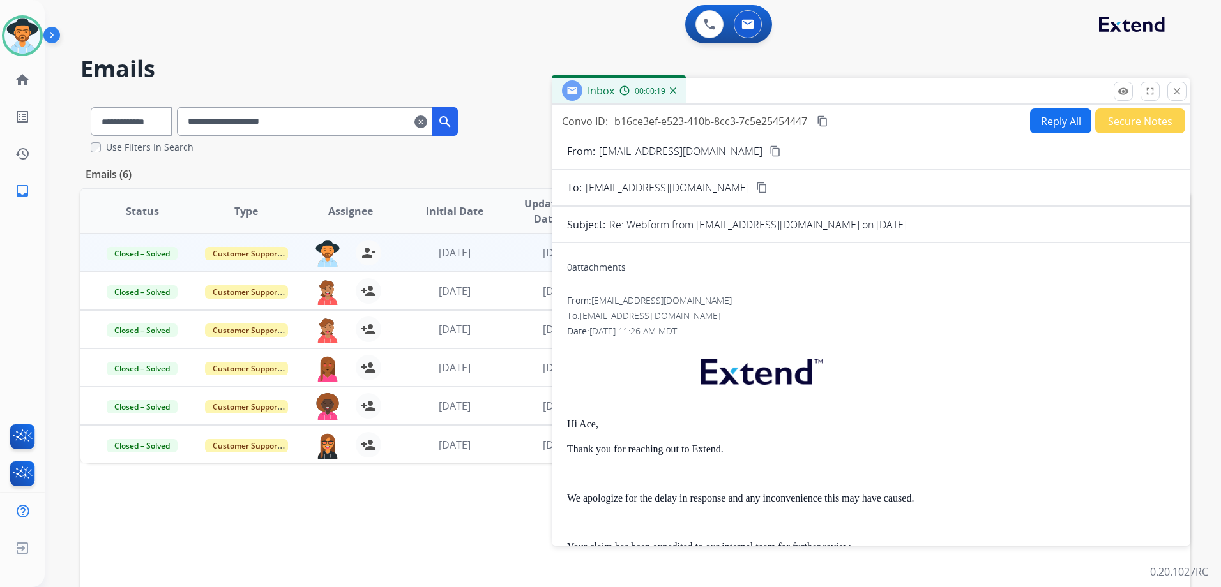
click at [1042, 115] on button "Reply All" at bounding box center [1060, 121] width 61 height 25
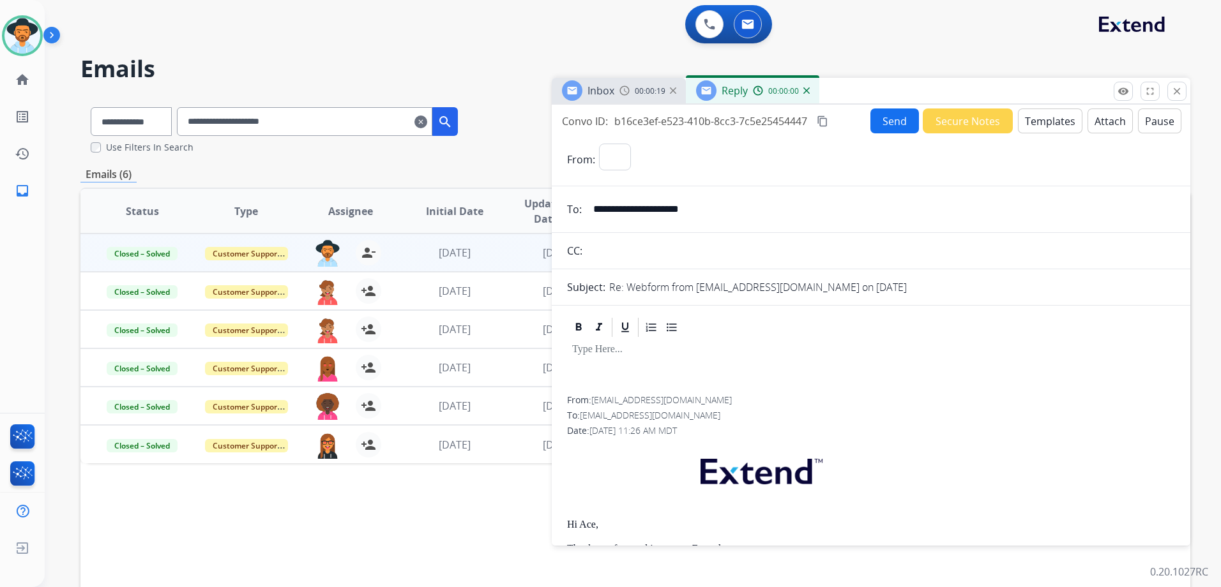
select select "**********"
click at [1042, 115] on button "Templates" at bounding box center [1050, 121] width 64 height 25
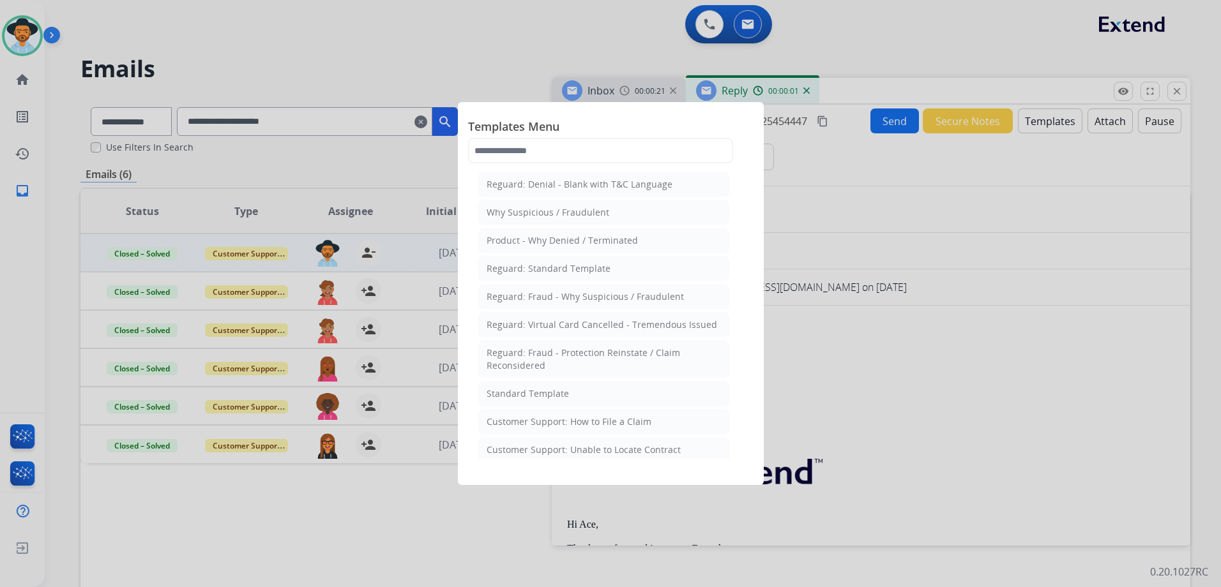
click at [580, 399] on li "Standard Template" at bounding box center [603, 394] width 251 height 24
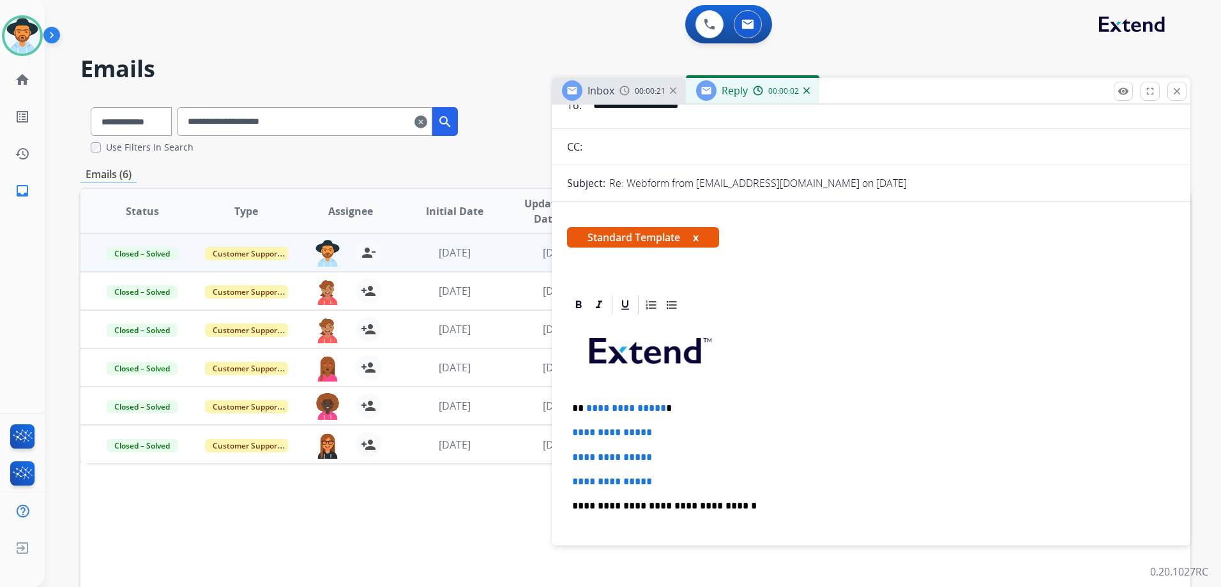
scroll to position [255, 0]
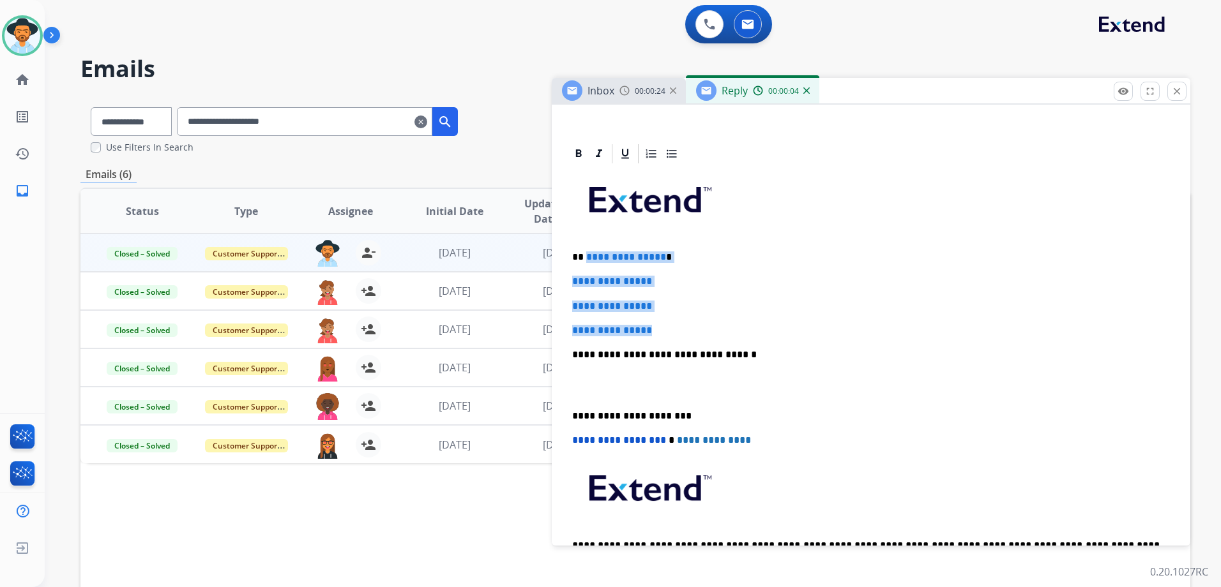
drag, startPoint x: 598, startPoint y: 257, endPoint x: 679, endPoint y: 325, distance: 105.6
click at [679, 325] on div "**********" at bounding box center [871, 384] width 608 height 439
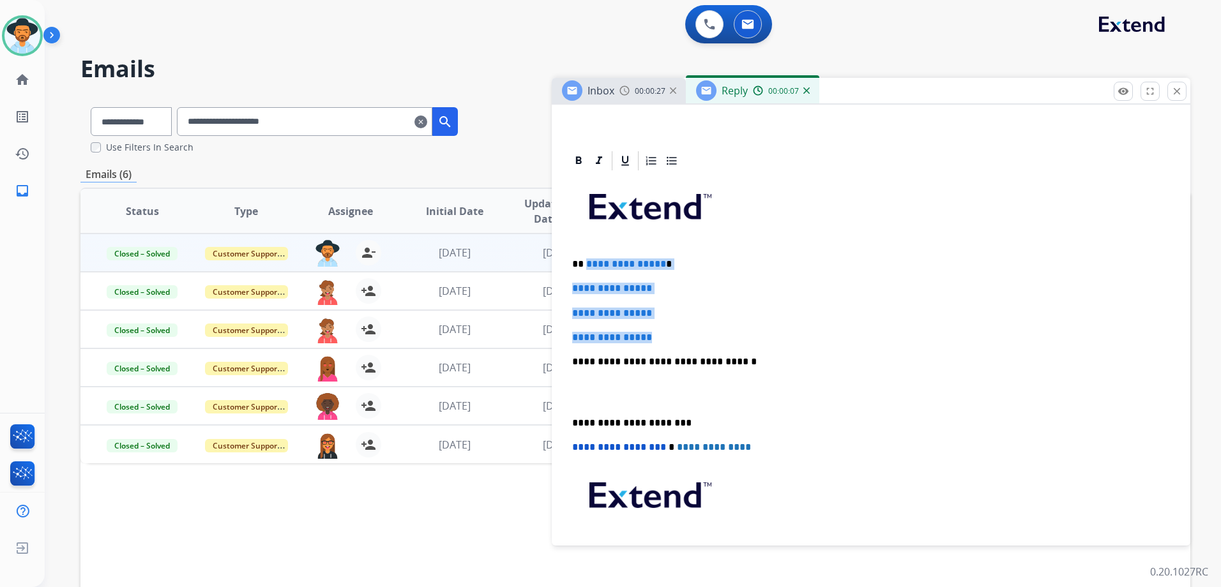
scroll to position [128, 0]
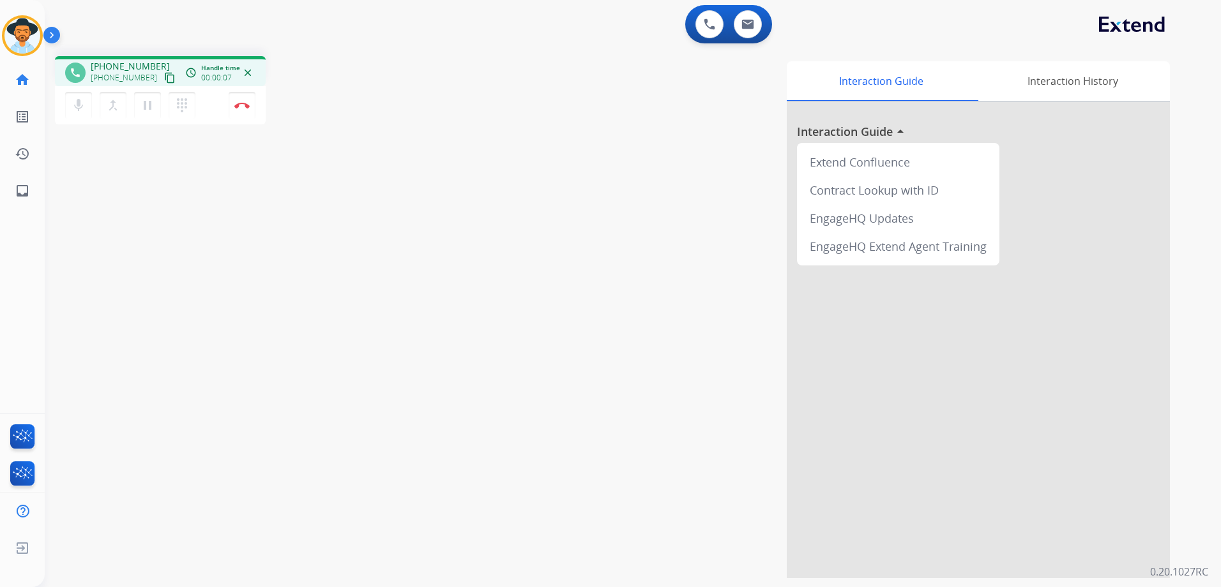
drag, startPoint x: 163, startPoint y: 76, endPoint x: 170, endPoint y: 68, distance: 10.9
click at [163, 76] on div "+15597318929 content_copy" at bounding box center [134, 77] width 87 height 15
click at [164, 77] on mat-icon "content_copy" at bounding box center [169, 77] width 11 height 11
click at [239, 103] on img at bounding box center [241, 105] width 15 height 6
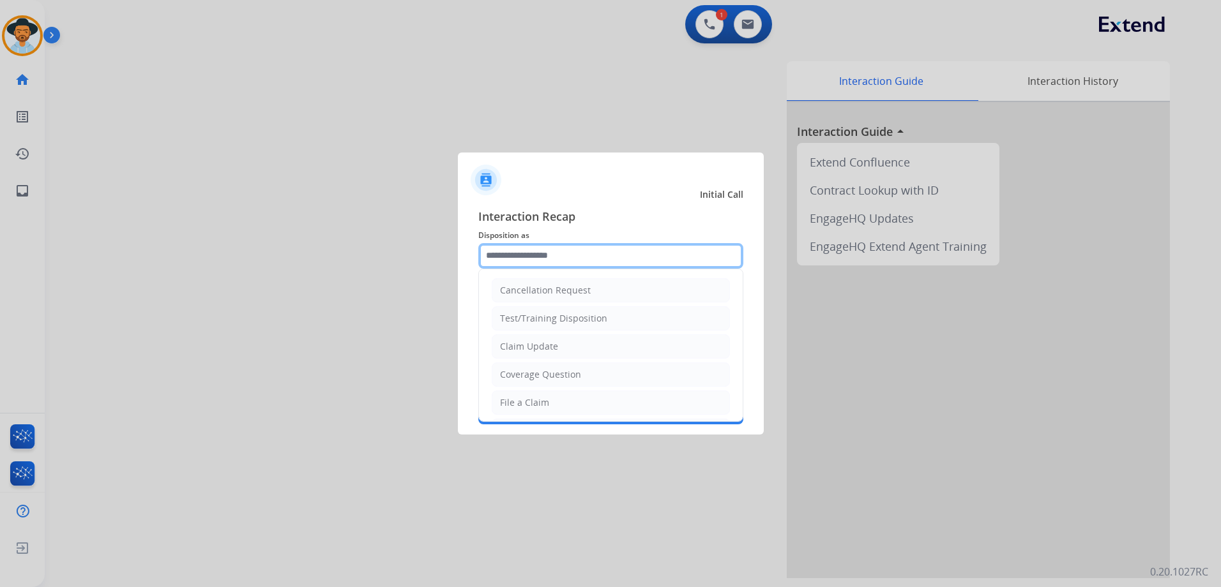
click at [614, 259] on input "text" at bounding box center [610, 256] width 265 height 26
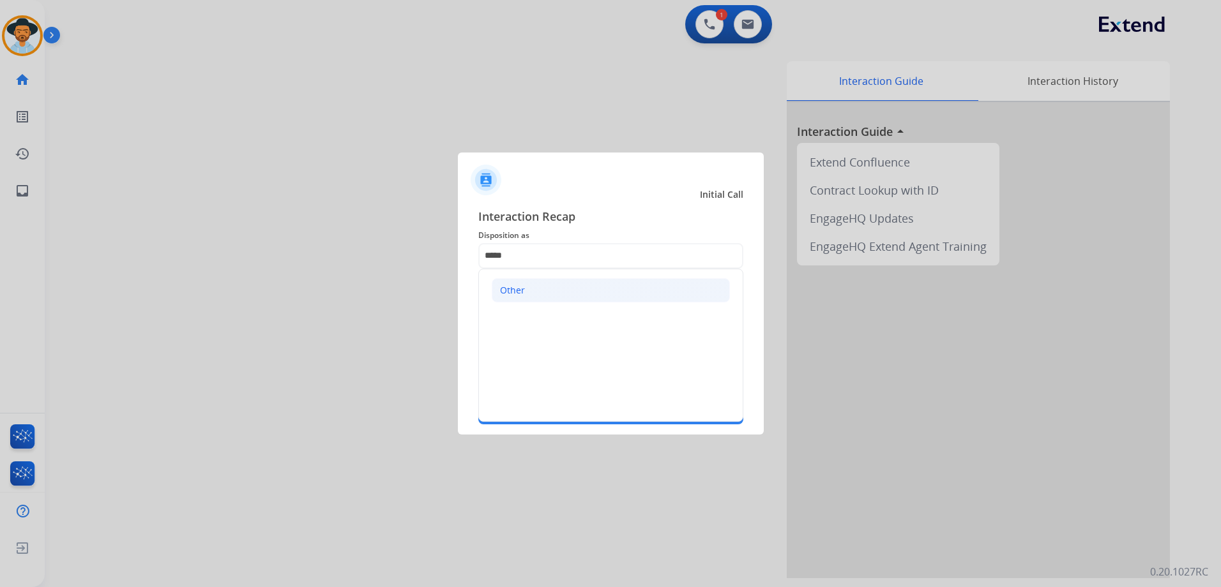
click at [561, 285] on li "Other" at bounding box center [611, 290] width 238 height 24
type input "*****"
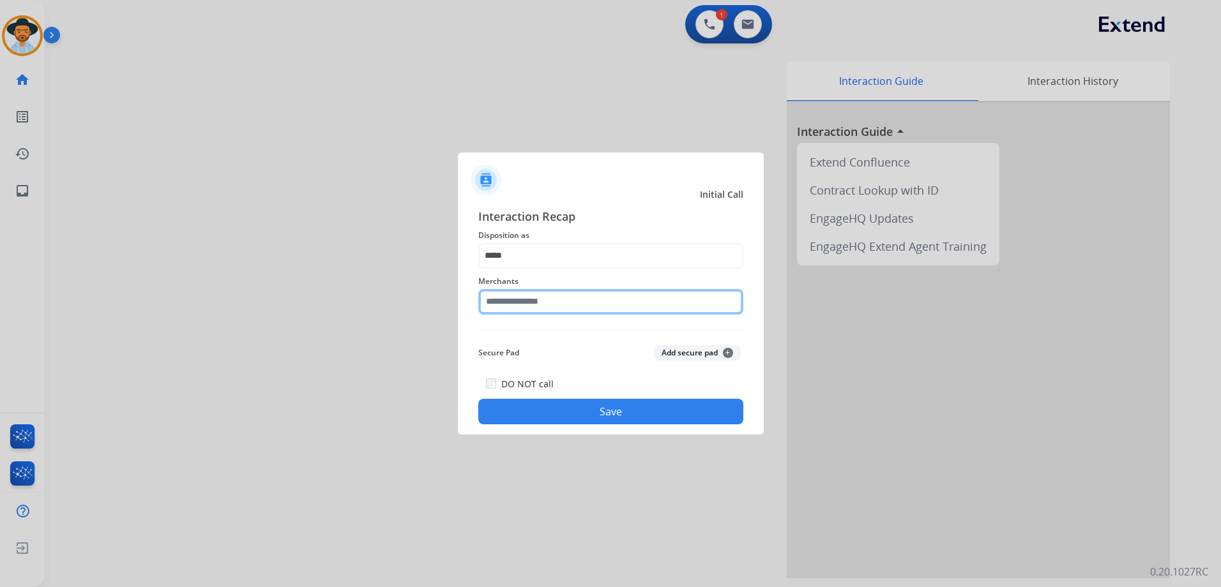
click at [552, 296] on input "text" at bounding box center [610, 302] width 265 height 26
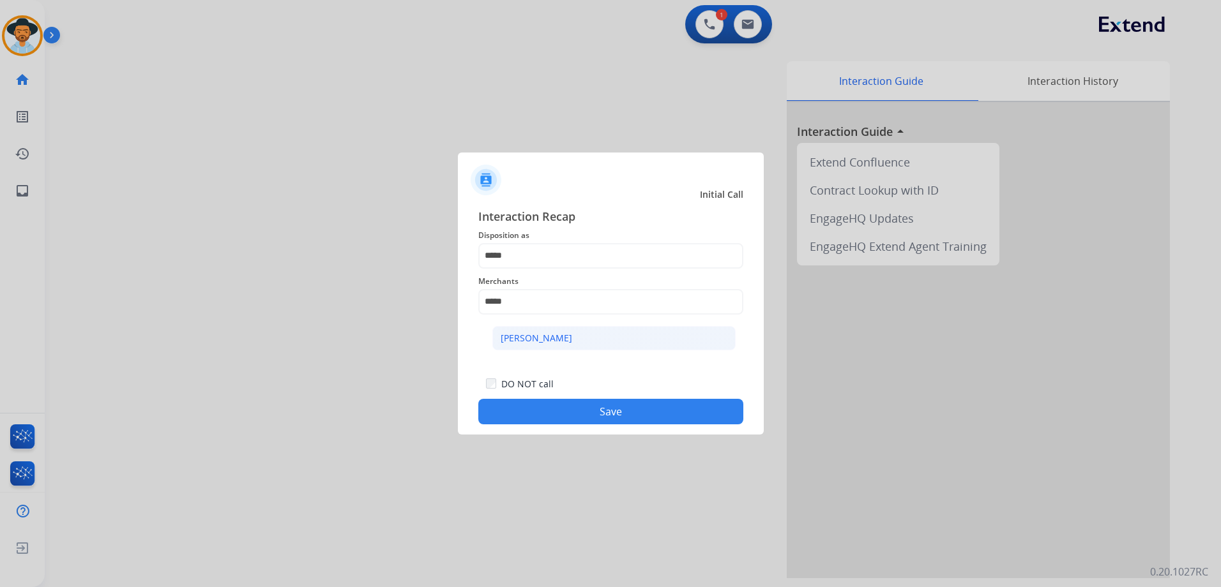
click at [559, 333] on div "[PERSON_NAME]" at bounding box center [537, 338] width 72 height 13
type input "**********"
click at [637, 411] on button "Save" at bounding box center [610, 412] width 265 height 26
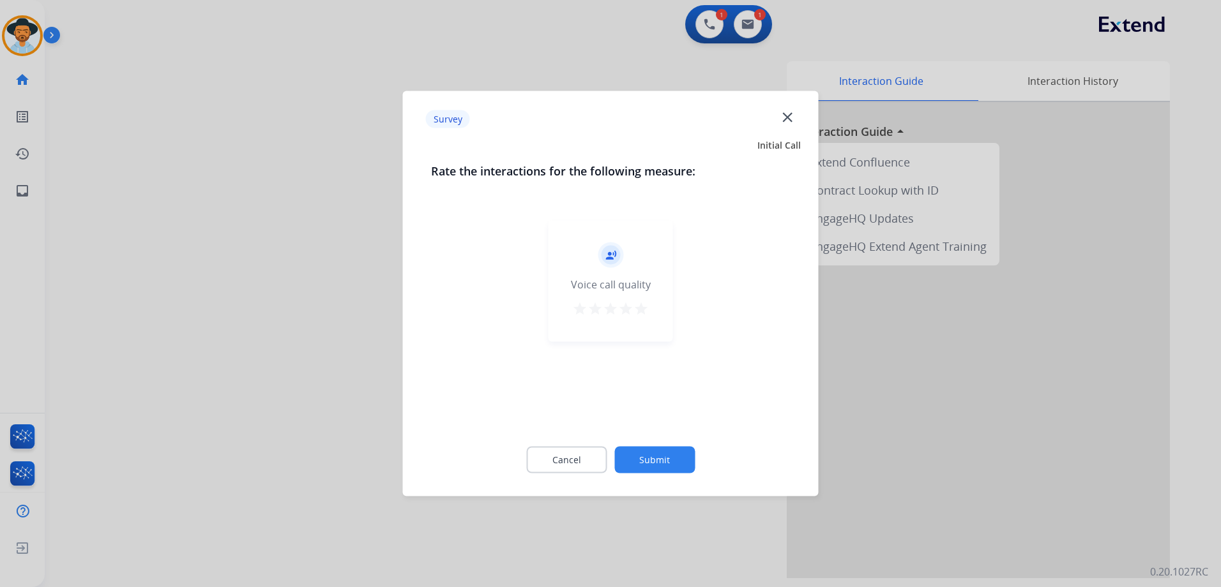
click at [640, 307] on mat-icon "star" at bounding box center [640, 308] width 15 height 15
click at [658, 470] on button "Submit" at bounding box center [654, 460] width 80 height 27
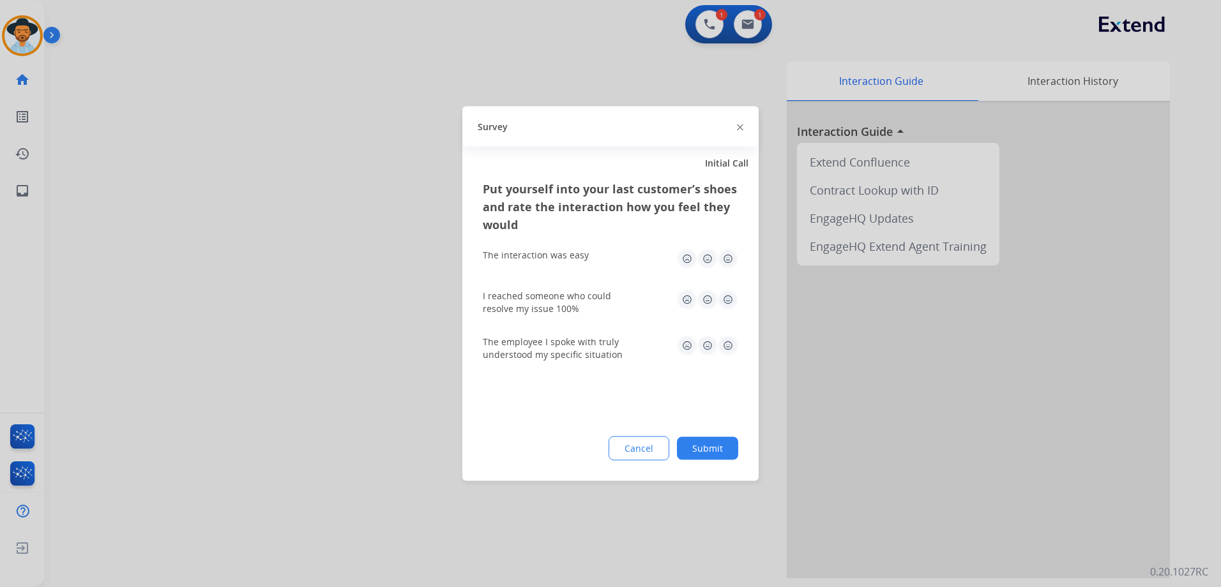
click at [727, 256] on img at bounding box center [728, 259] width 20 height 20
click at [732, 296] on img at bounding box center [728, 300] width 20 height 20
click at [721, 347] on img at bounding box center [728, 346] width 20 height 20
click at [720, 446] on button "Submit" at bounding box center [707, 448] width 61 height 23
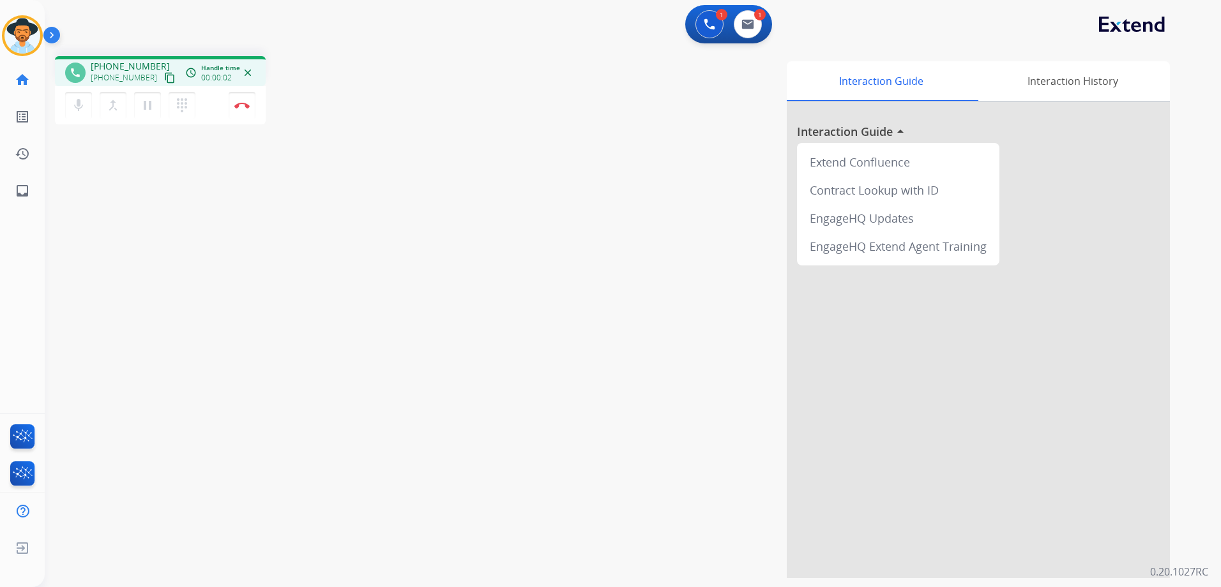
drag, startPoint x: 158, startPoint y: 76, endPoint x: 172, endPoint y: 75, distance: 14.1
click at [164, 76] on mat-icon "content_copy" at bounding box center [169, 77] width 11 height 11
click at [746, 24] on img at bounding box center [747, 24] width 13 height 10
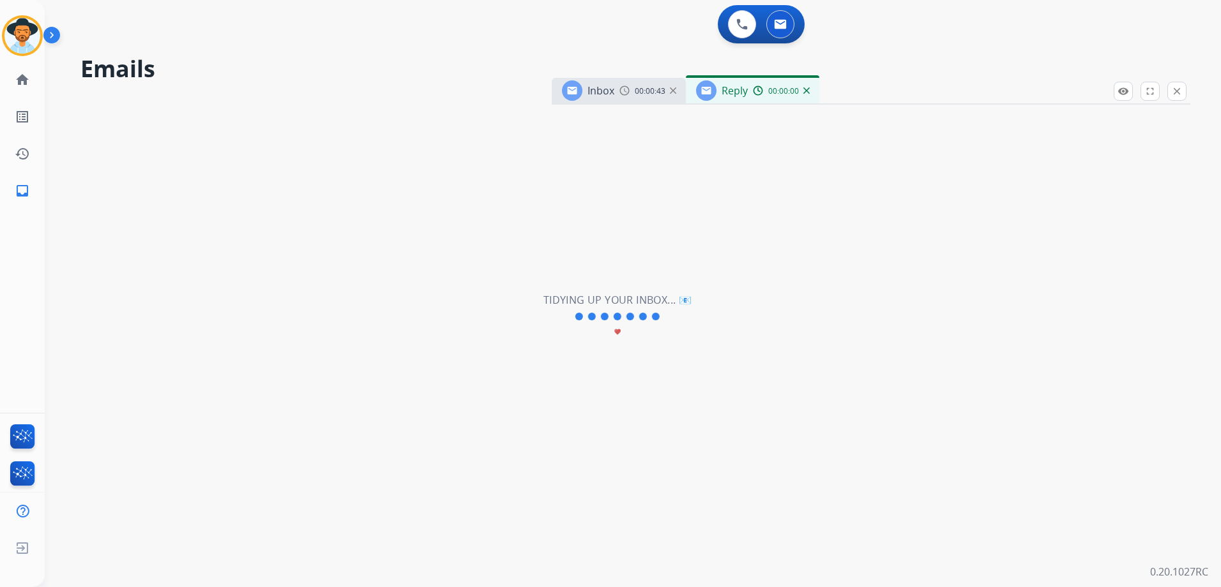
select select "**********"
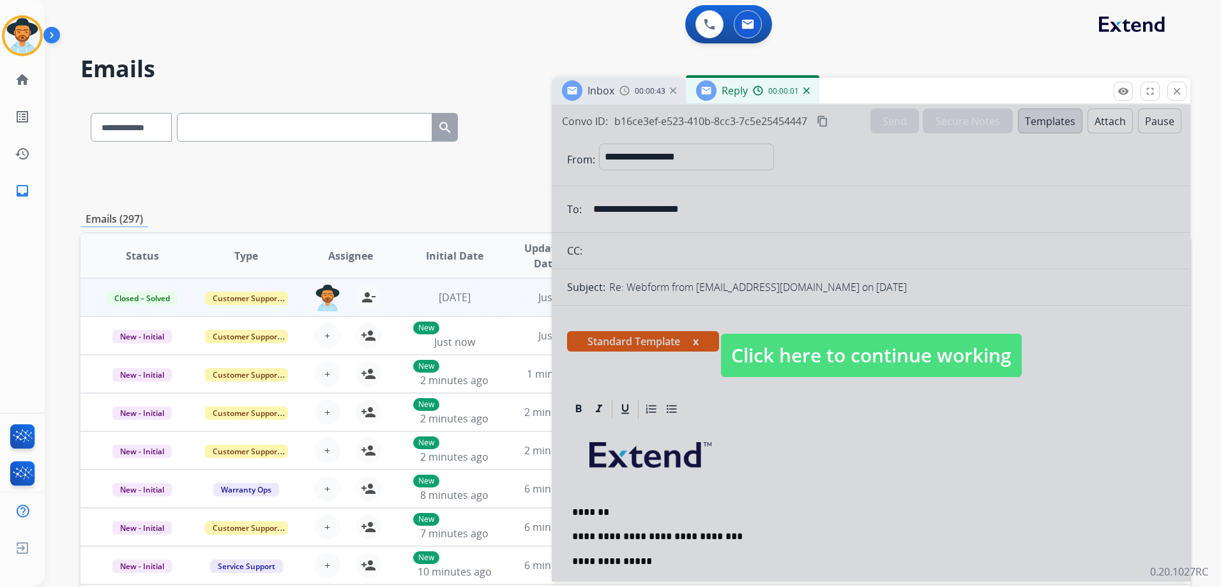
click at [798, 337] on span "Click here to continue working" at bounding box center [871, 355] width 301 height 43
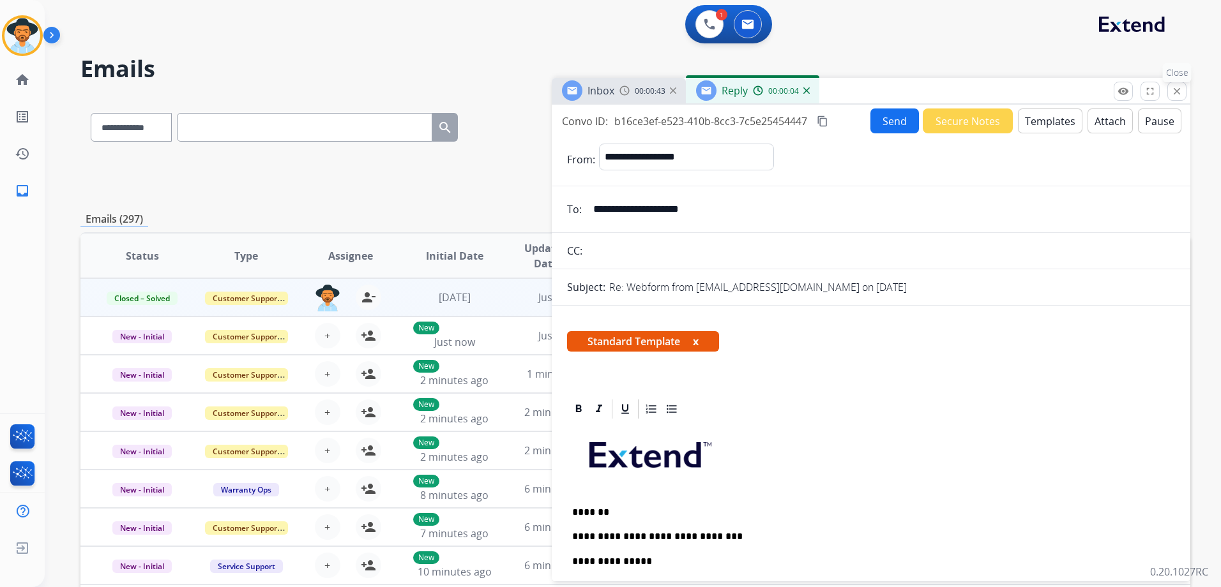
click at [1178, 87] on mat-icon "close" at bounding box center [1176, 91] width 11 height 11
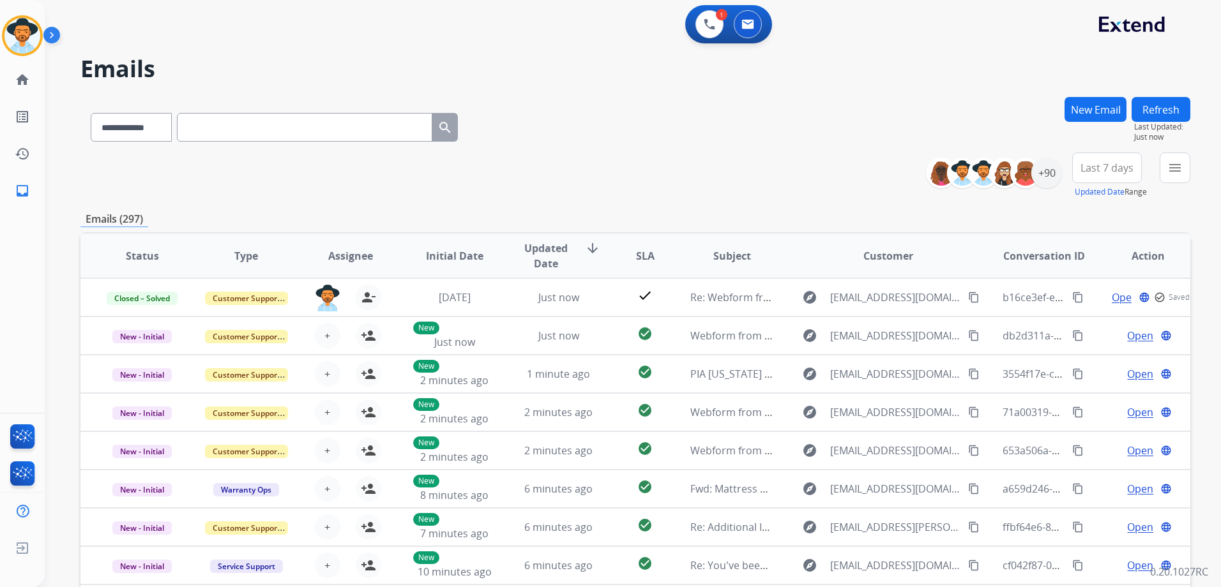
click at [1090, 110] on button "New Email" at bounding box center [1095, 109] width 62 height 25
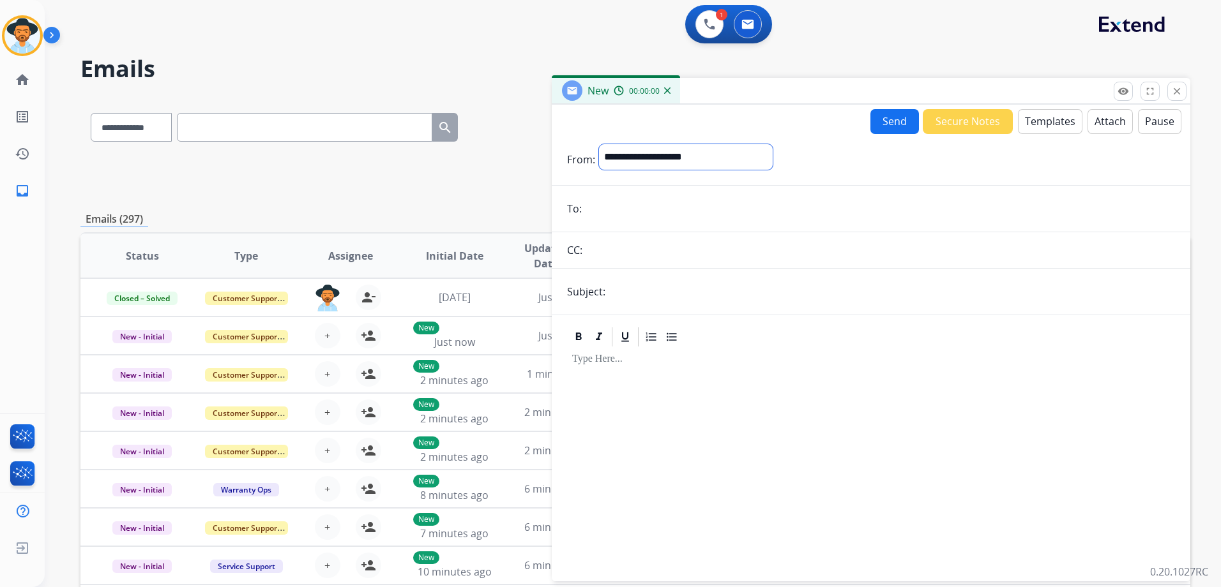
drag, startPoint x: 720, startPoint y: 160, endPoint x: 778, endPoint y: 159, distance: 58.8
click at [720, 160] on select "**********" at bounding box center [686, 157] width 174 height 26
select select "**********"
click at [599, 144] on select "**********" at bounding box center [686, 157] width 174 height 26
paste input "**********"
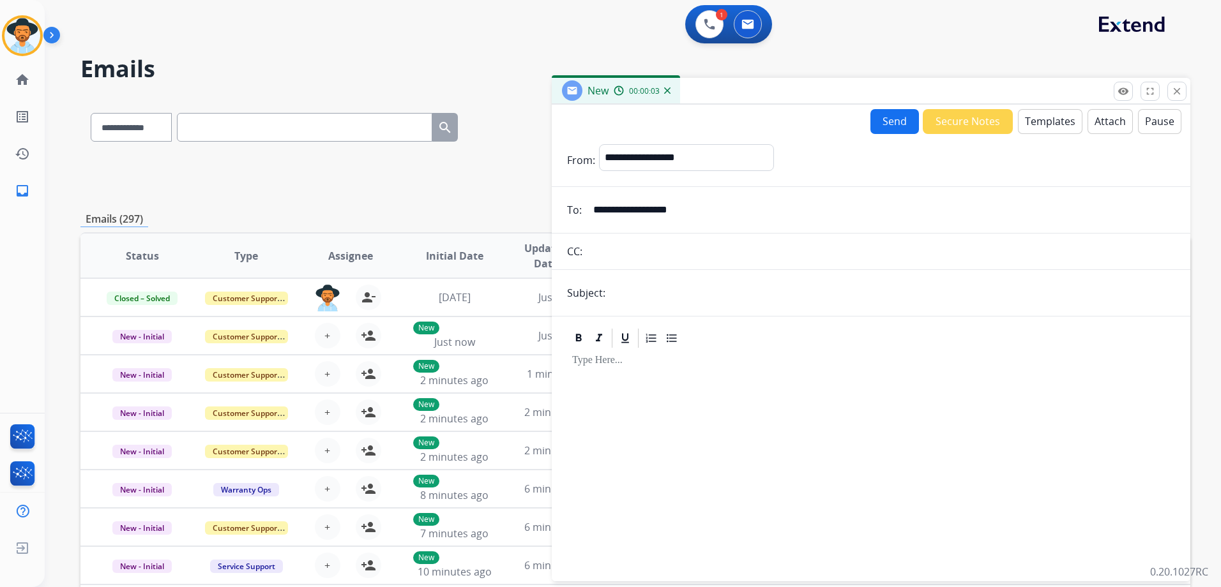
type input "**********"
click at [653, 296] on input "text" at bounding box center [892, 293] width 566 height 26
type input "**********"
click at [668, 382] on div at bounding box center [871, 459] width 608 height 219
click at [1046, 120] on button "Templates" at bounding box center [1050, 121] width 64 height 25
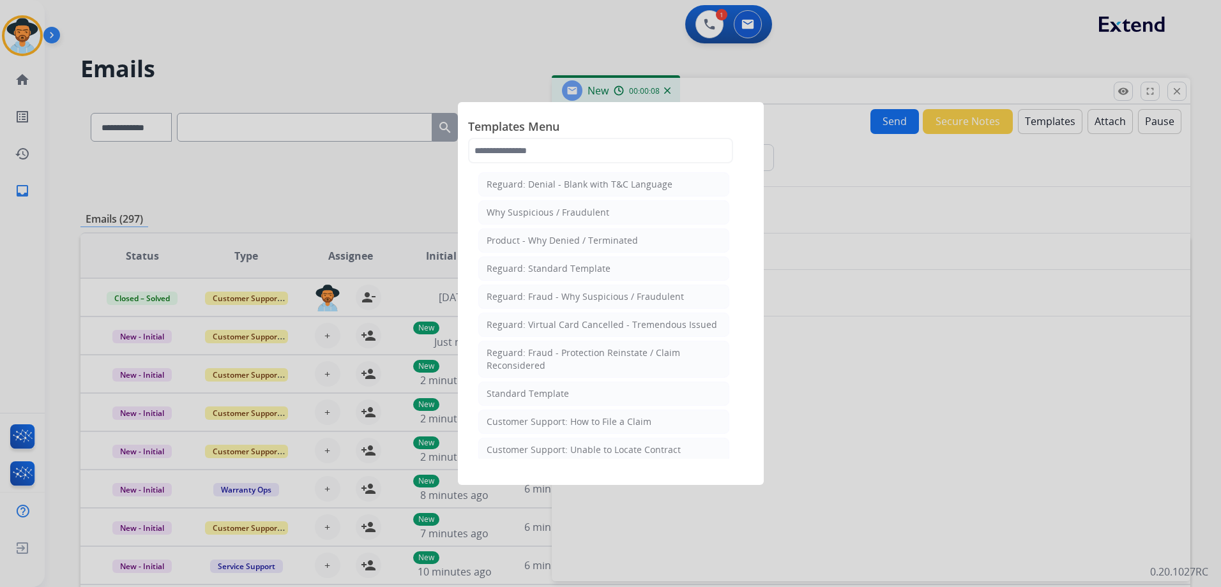
click at [612, 420] on div "Customer Support: How to File a Claim" at bounding box center [569, 422] width 165 height 13
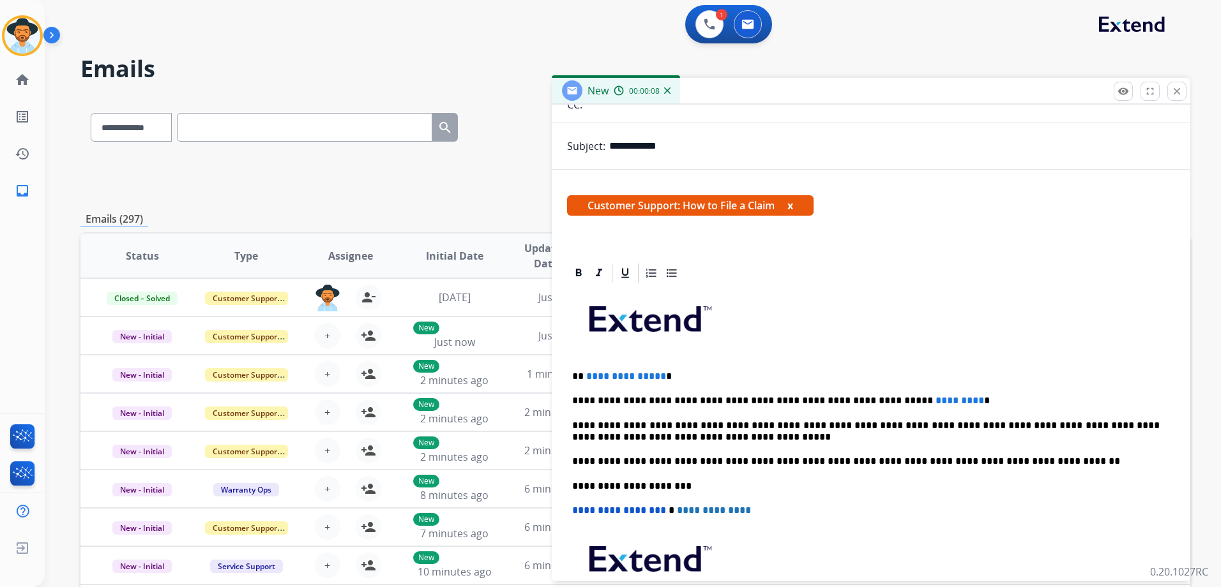
scroll to position [246, 0]
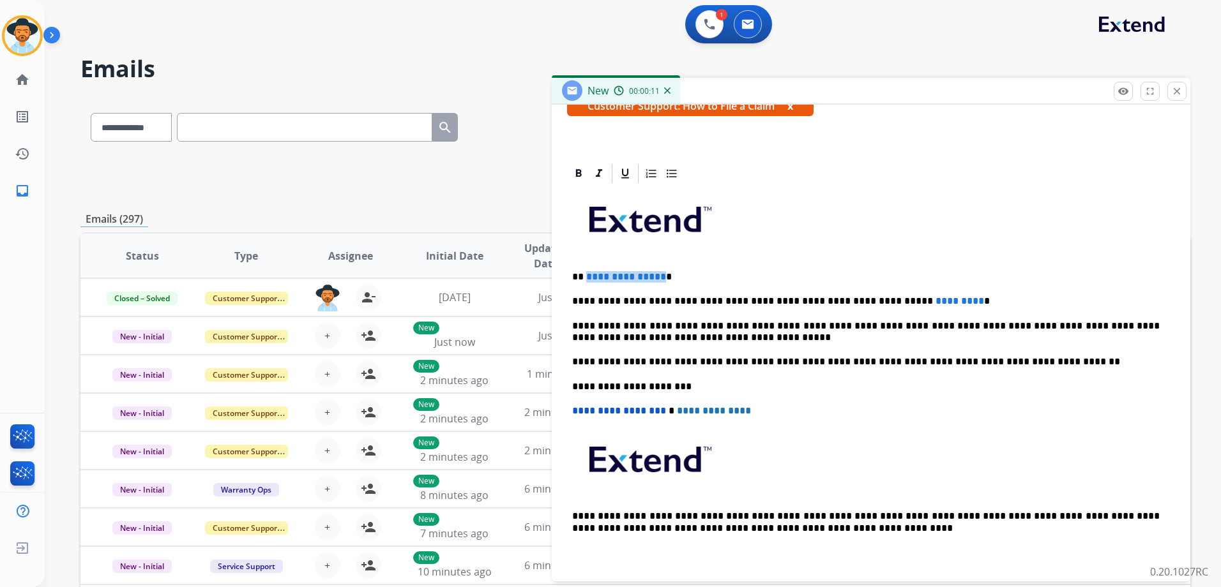
drag, startPoint x: 657, startPoint y: 276, endPoint x: 586, endPoint y: 277, distance: 70.9
click at [586, 277] on span "**********" at bounding box center [626, 277] width 80 height 10
click at [1185, 90] on button "close Close" at bounding box center [1176, 91] width 19 height 19
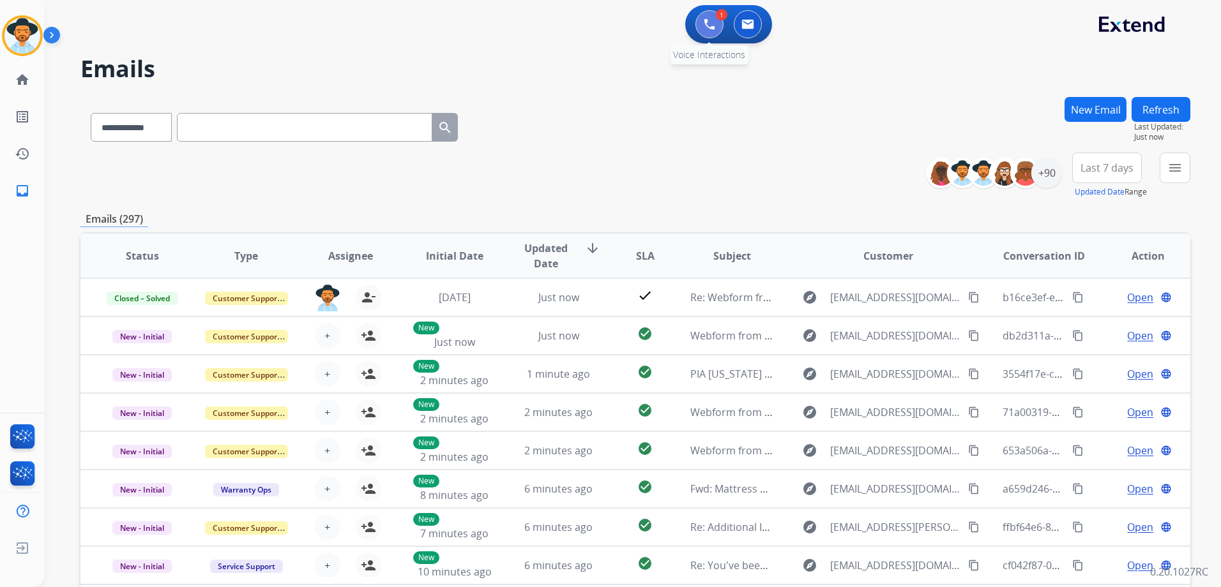
click at [718, 30] on button at bounding box center [709, 24] width 28 height 28
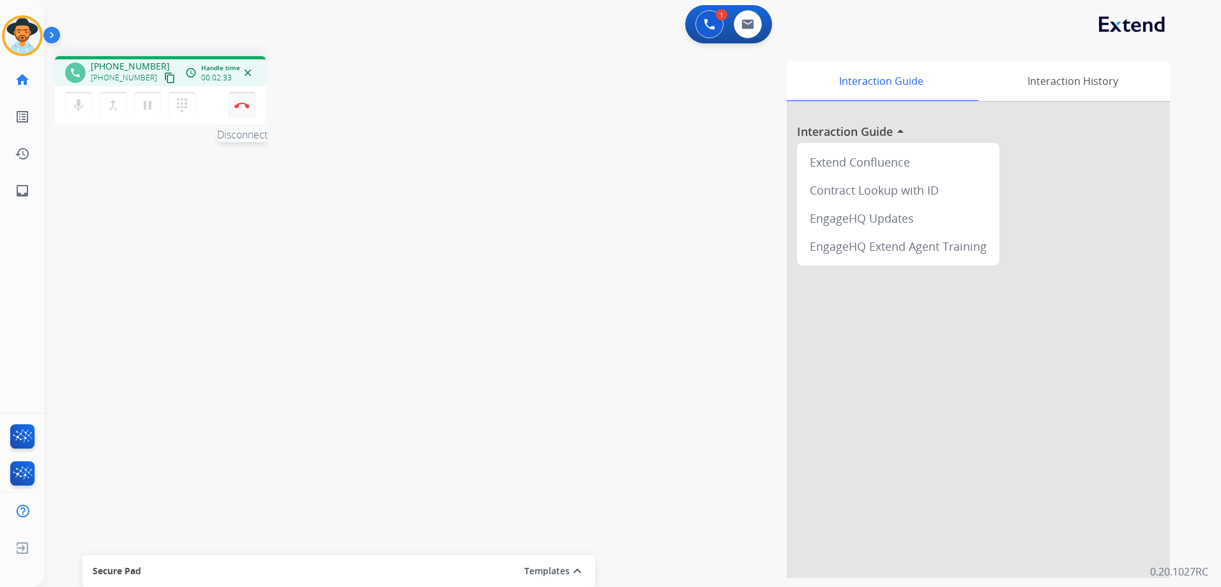
click at [245, 112] on button "Disconnect" at bounding box center [242, 105] width 27 height 27
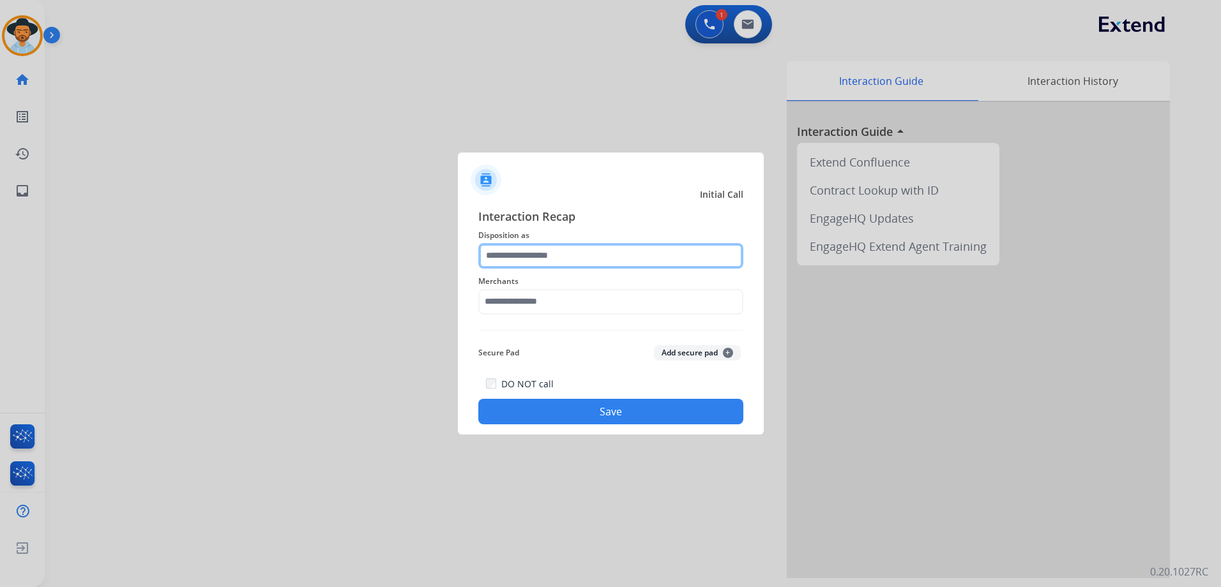
click at [621, 252] on input "text" at bounding box center [610, 256] width 265 height 26
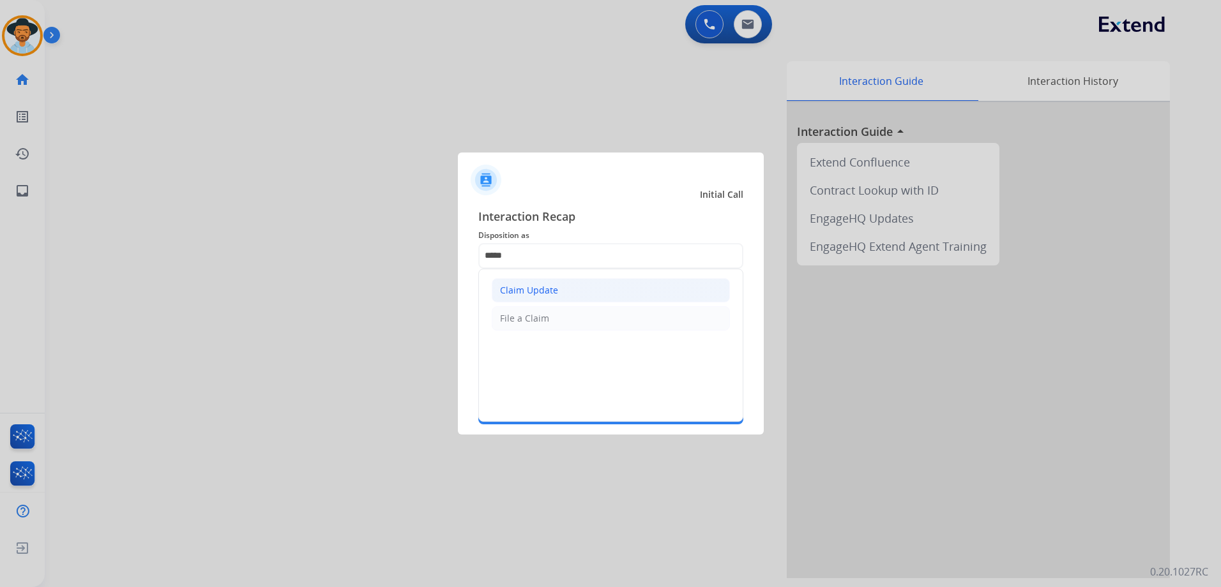
click at [519, 293] on div "Claim Update" at bounding box center [529, 290] width 58 height 13
type input "**********"
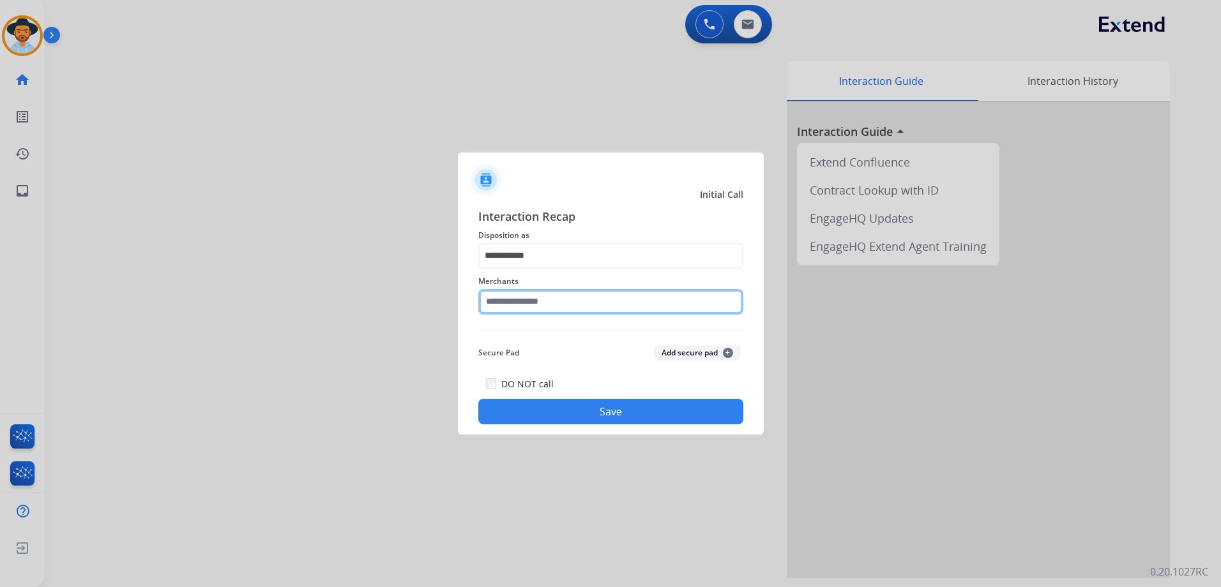
click at [545, 307] on input "text" at bounding box center [610, 302] width 265 height 26
type input "******"
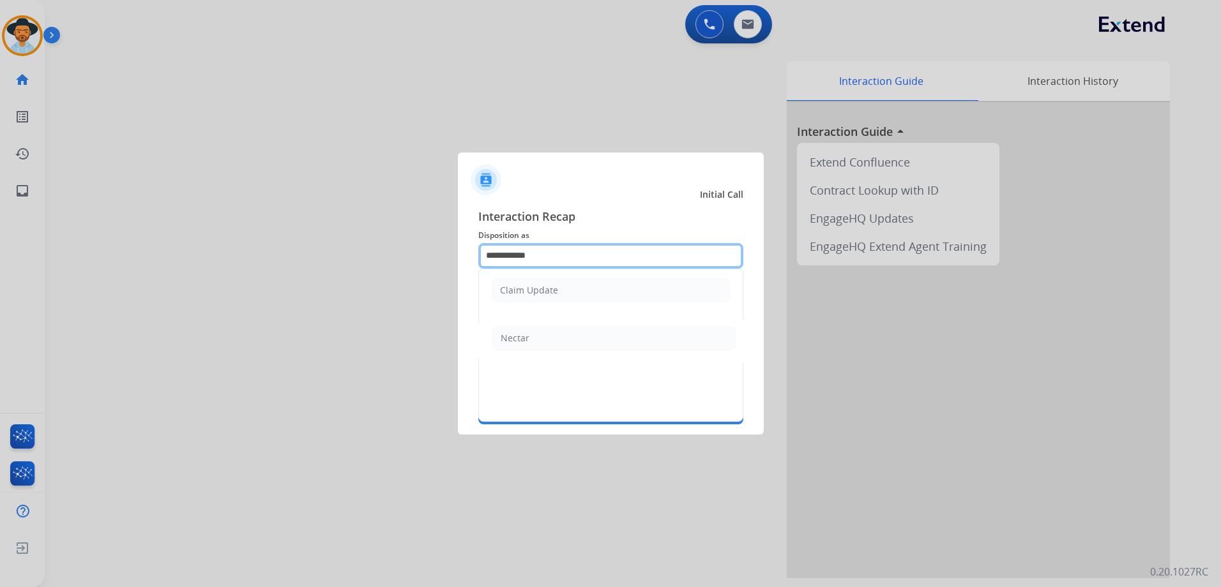
drag, startPoint x: 553, startPoint y: 260, endPoint x: 432, endPoint y: 244, distance: 121.7
click at [0, 255] on app-contact-recap-modal "**********" at bounding box center [0, 293] width 0 height 587
click at [539, 291] on div "File a Claim" at bounding box center [524, 290] width 49 height 13
type input "**********"
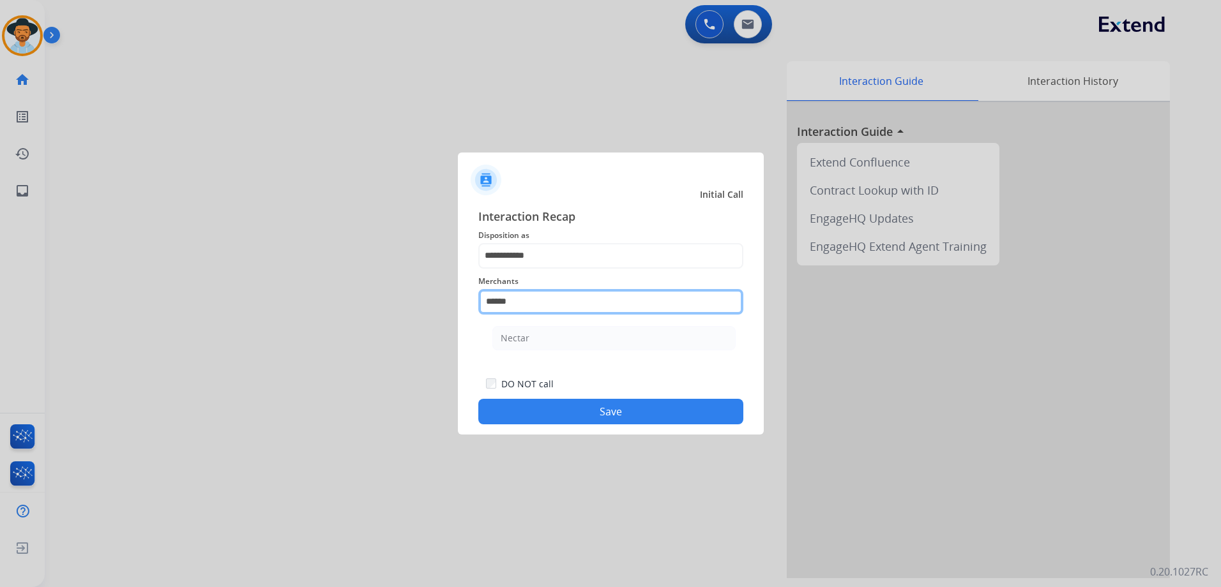
click at [532, 305] on input "******" at bounding box center [610, 302] width 265 height 26
click at [540, 335] on li "Nectar" at bounding box center [613, 338] width 243 height 24
type input "******"
click at [647, 414] on button "Save" at bounding box center [610, 412] width 265 height 26
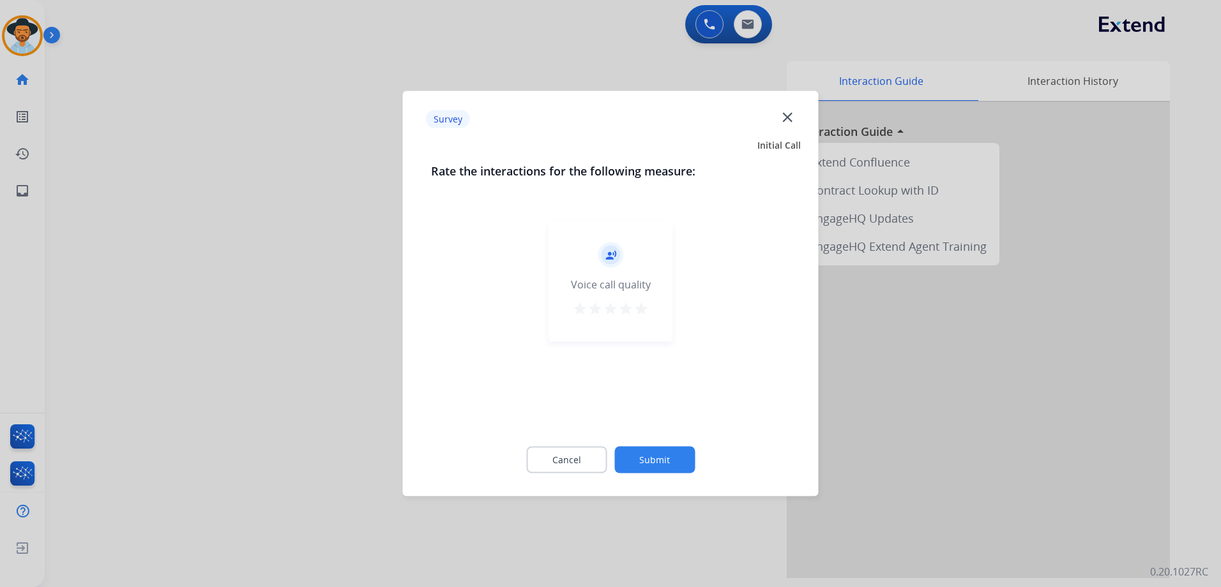
click at [644, 308] on mat-icon "star" at bounding box center [640, 308] width 15 height 15
click at [679, 459] on button "Submit" at bounding box center [654, 460] width 80 height 27
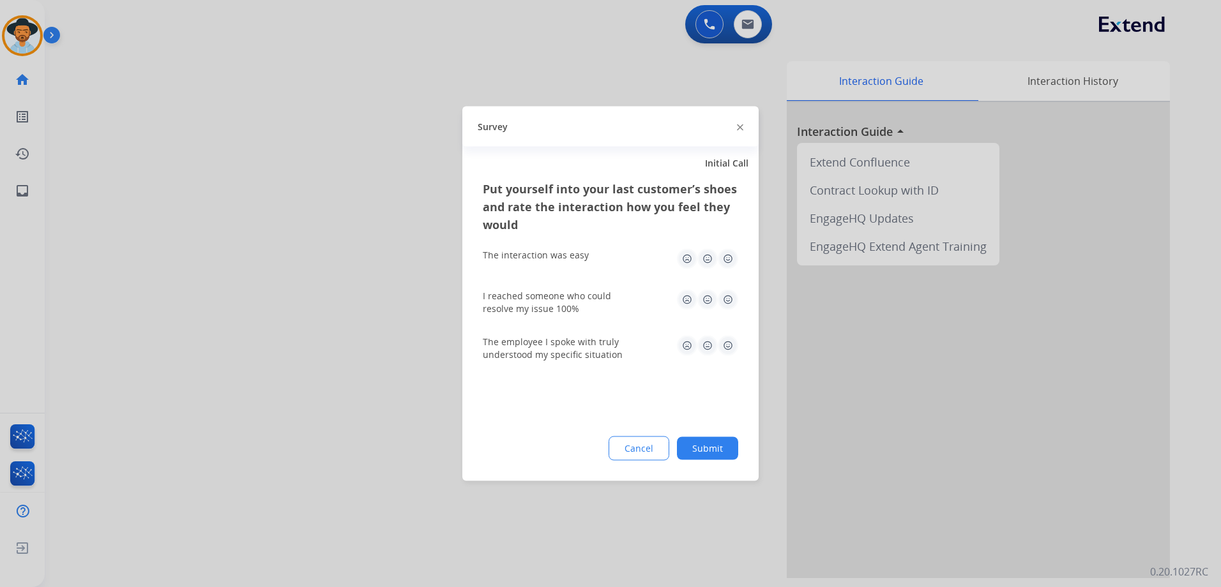
click at [725, 261] on img at bounding box center [728, 259] width 20 height 20
click at [731, 298] on img at bounding box center [728, 300] width 20 height 20
click at [729, 349] on img at bounding box center [728, 346] width 20 height 20
click at [724, 450] on button "Submit" at bounding box center [707, 448] width 61 height 23
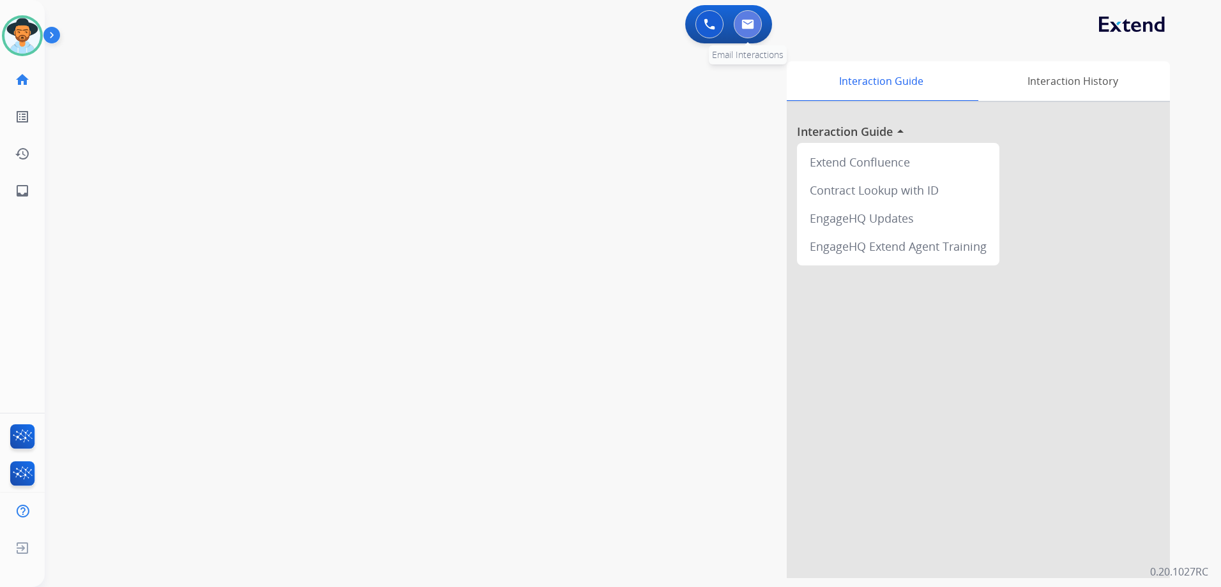
click at [739, 20] on button at bounding box center [748, 24] width 28 height 28
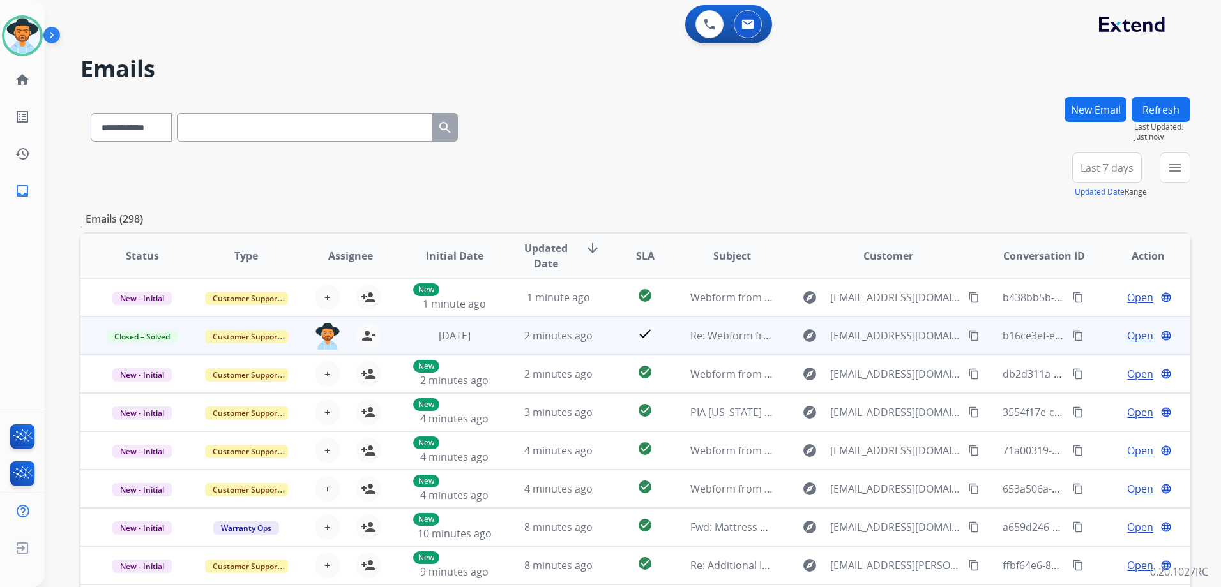
click at [1136, 337] on span "Open" at bounding box center [1140, 335] width 26 height 15
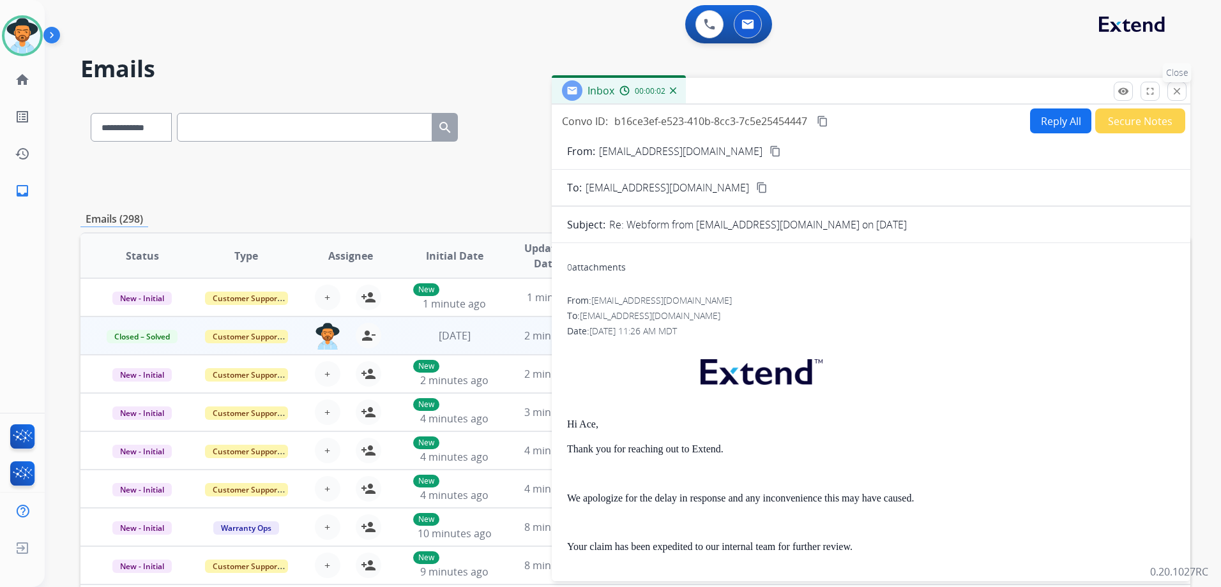
click at [1183, 87] on button "close Close" at bounding box center [1176, 91] width 19 height 19
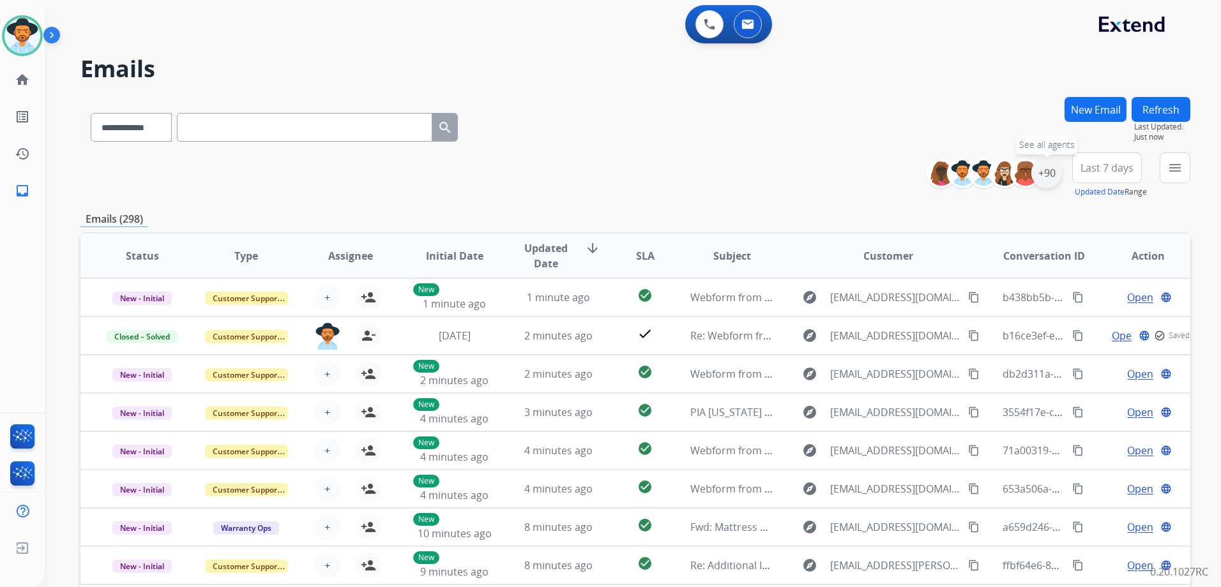
click at [1048, 179] on div "+90" at bounding box center [1046, 173] width 31 height 31
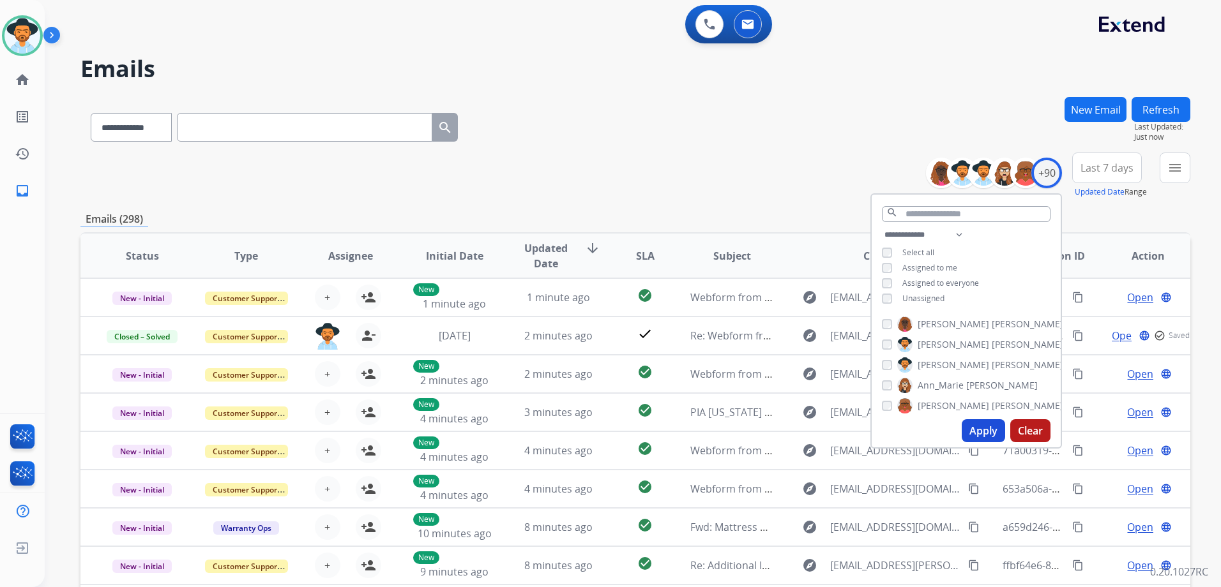
click at [926, 301] on span "Unassigned" at bounding box center [923, 298] width 42 height 11
click at [987, 434] on button "Apply" at bounding box center [983, 431] width 43 height 23
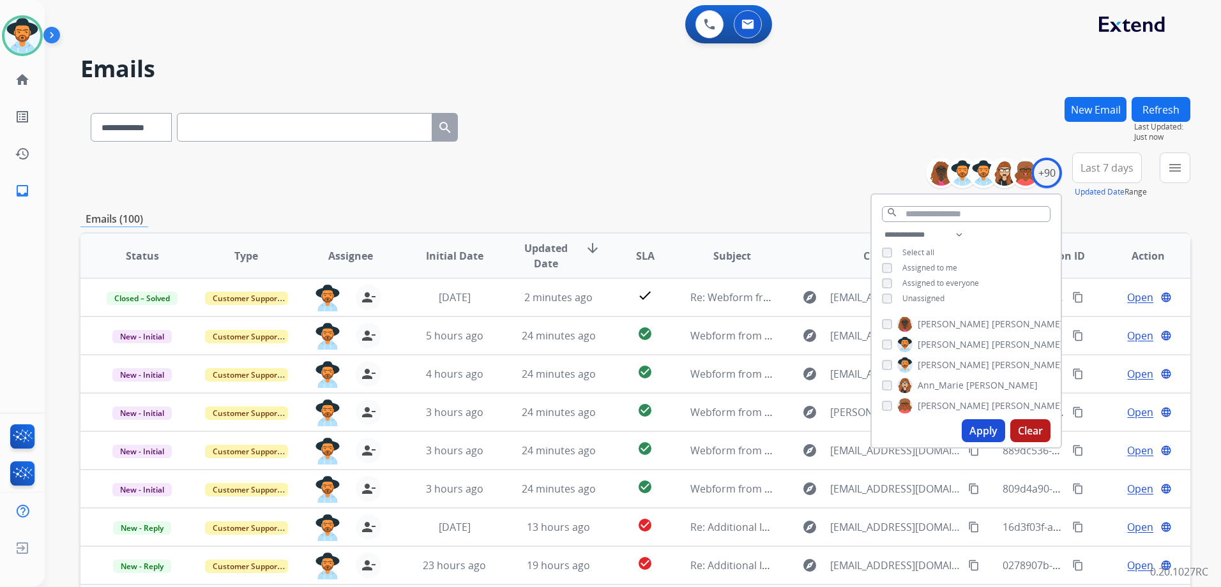
click at [698, 197] on div "**********" at bounding box center [635, 176] width 1110 height 46
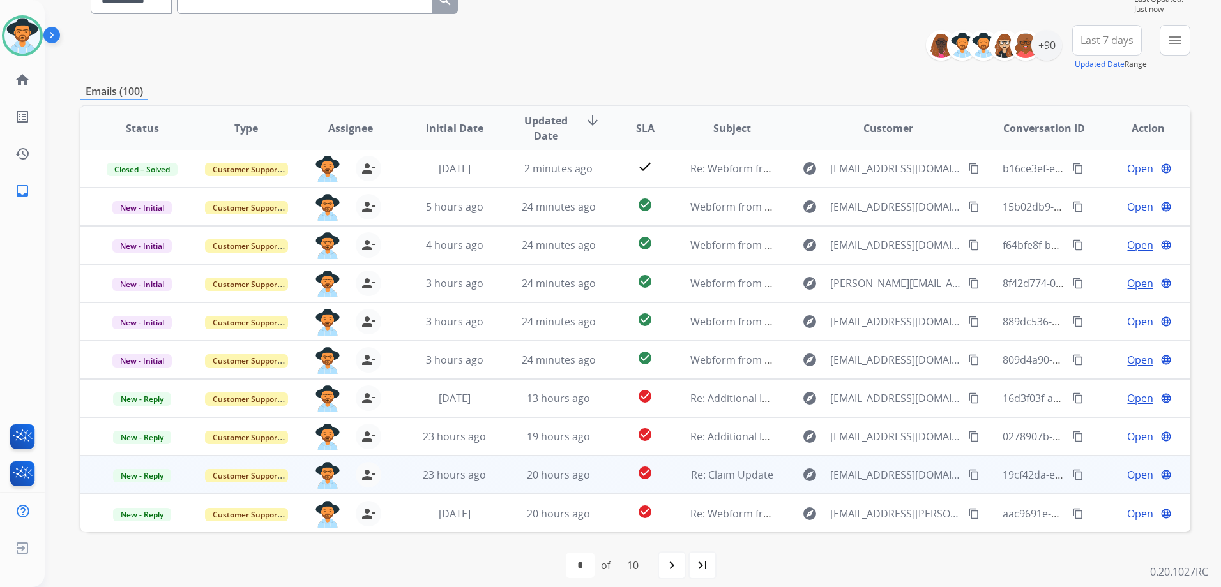
scroll to position [139, 0]
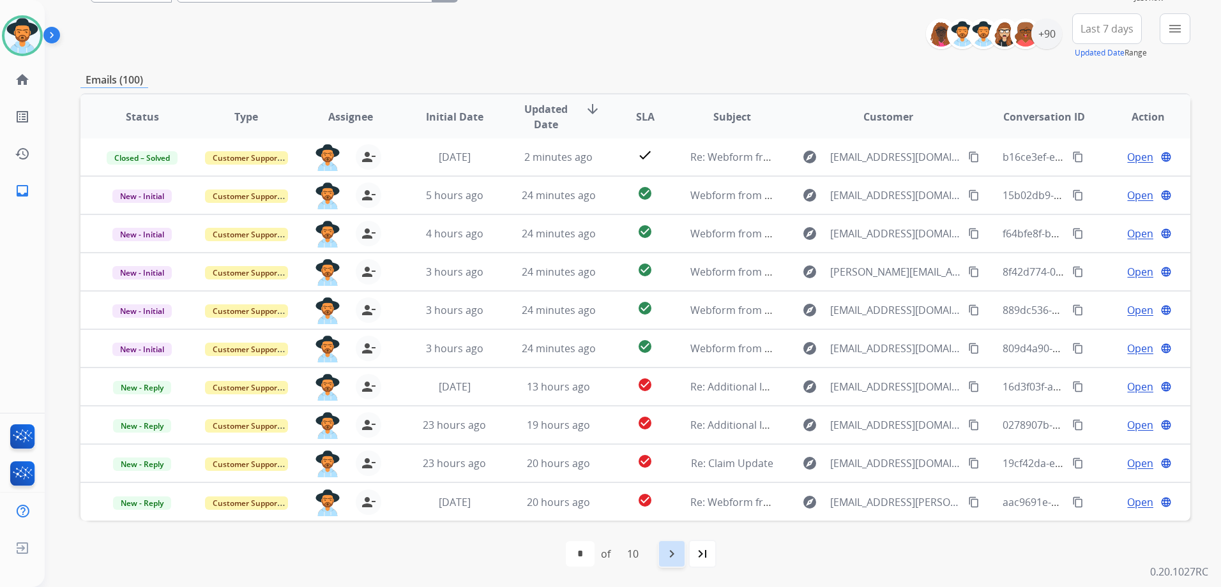
click at [672, 560] on mat-icon "navigate_next" at bounding box center [671, 554] width 15 height 15
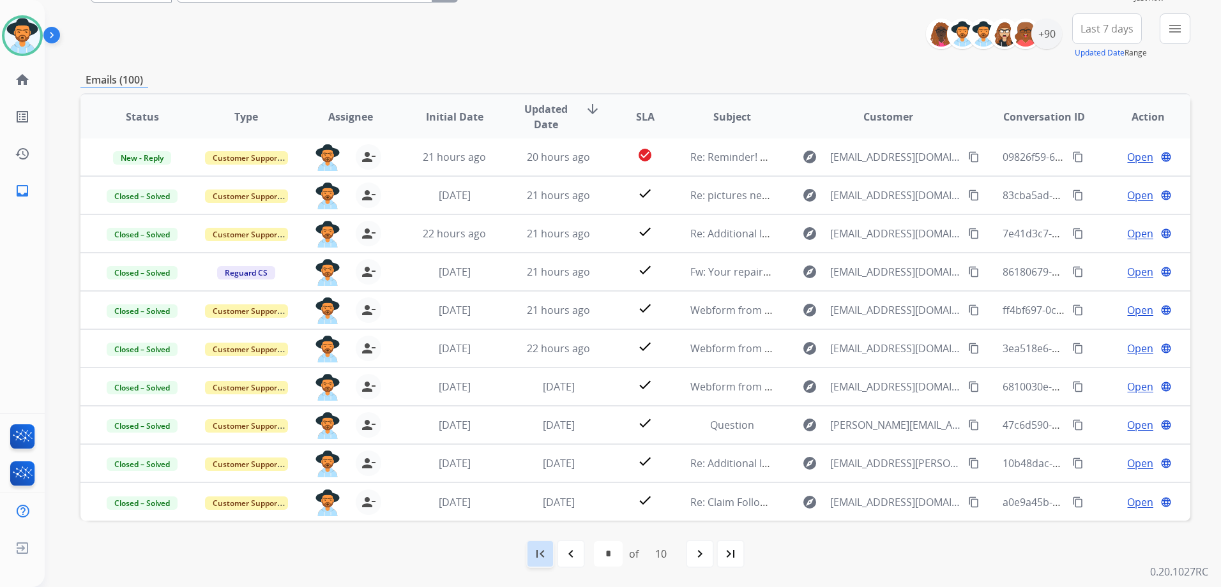
click at [540, 556] on mat-icon "first_page" at bounding box center [540, 554] width 15 height 15
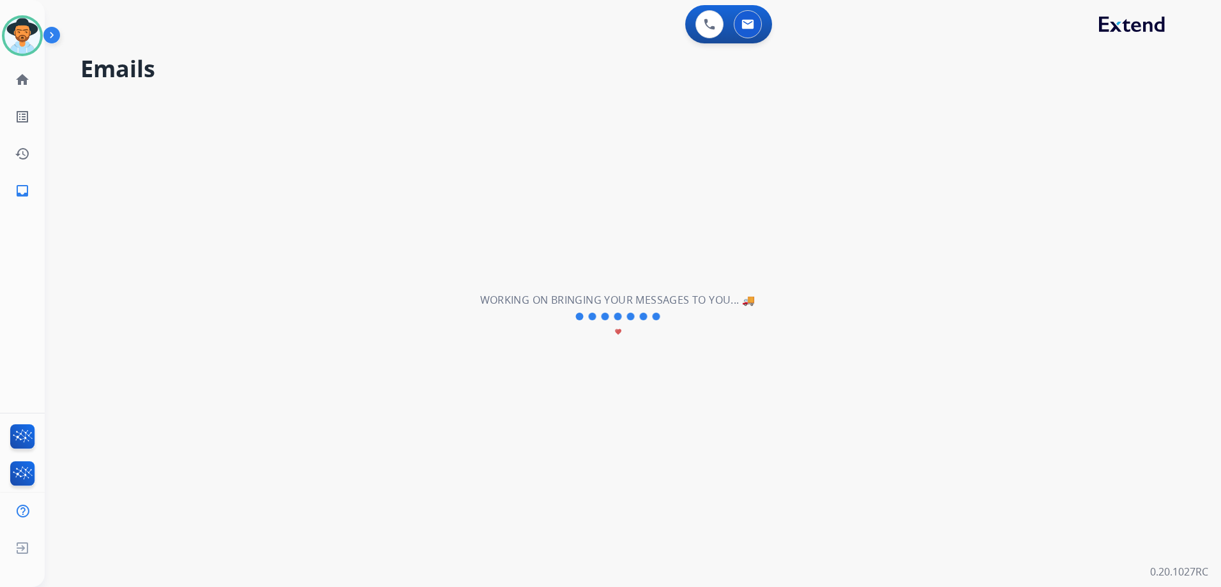
scroll to position [0, 0]
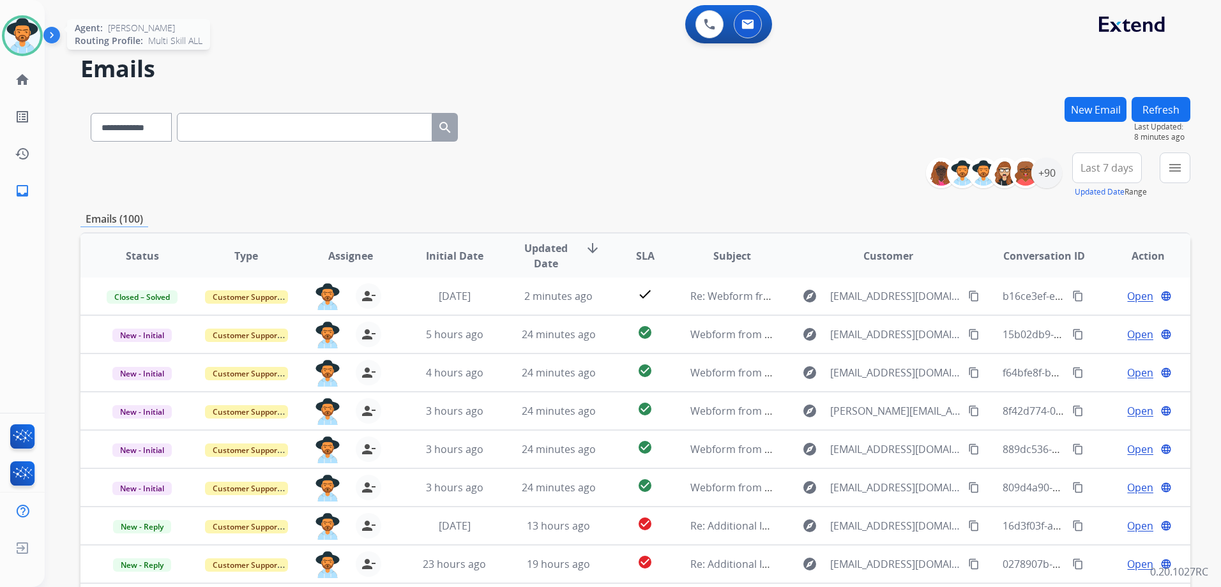
drag, startPoint x: 29, startPoint y: 41, endPoint x: 36, endPoint y: 39, distance: 7.9
click at [29, 41] on img at bounding box center [22, 36] width 36 height 36
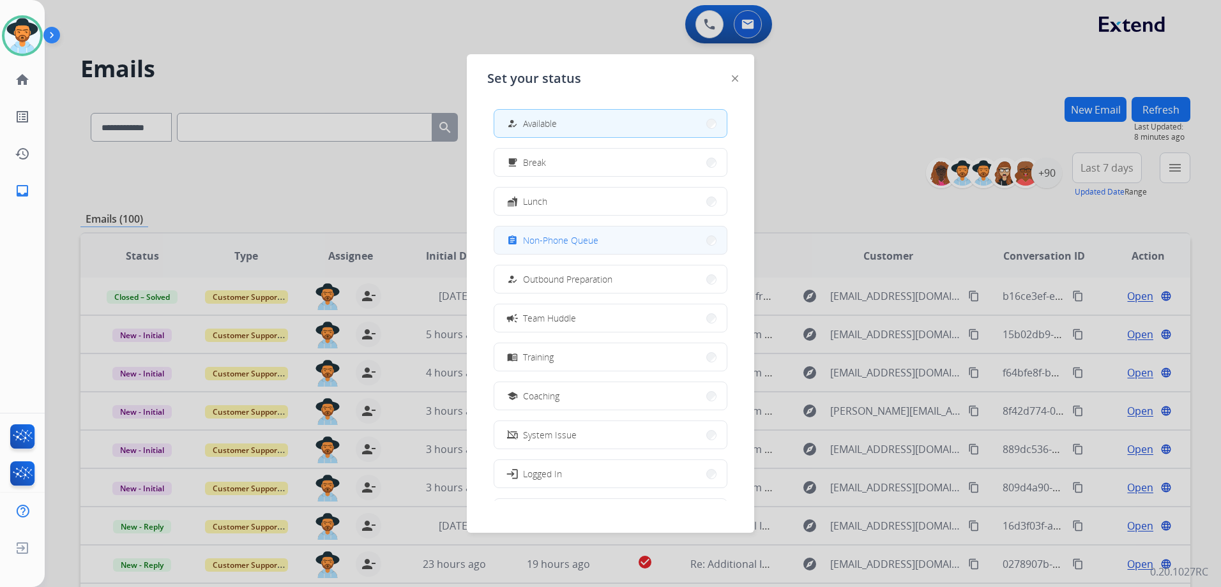
click at [633, 243] on button "assignment Non-Phone Queue" at bounding box center [610, 240] width 232 height 27
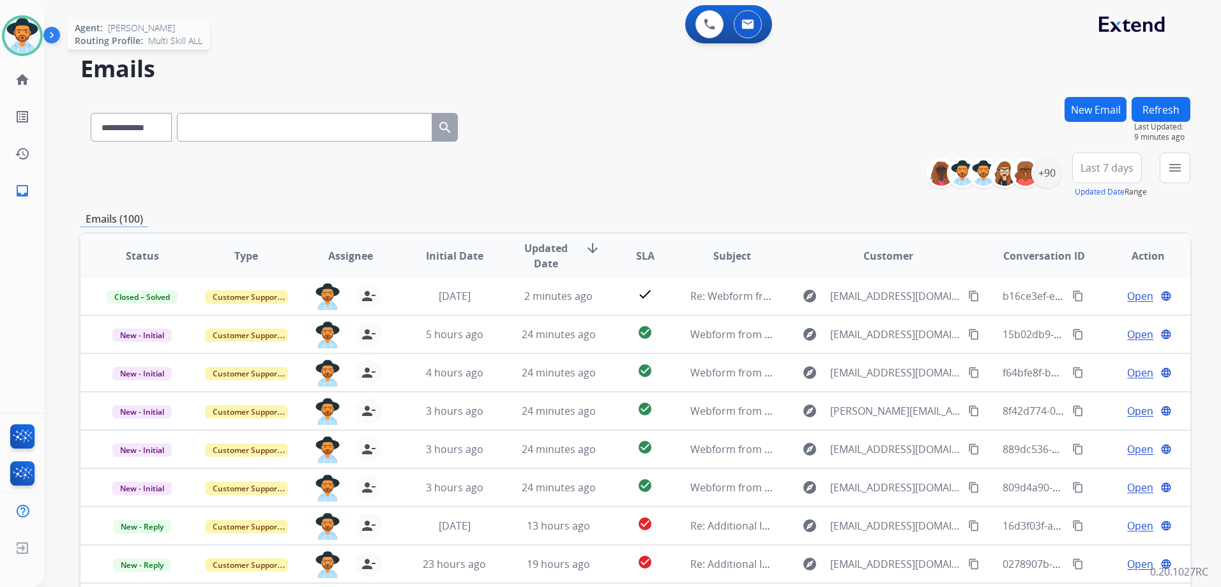
click at [29, 34] on img at bounding box center [22, 36] width 36 height 36
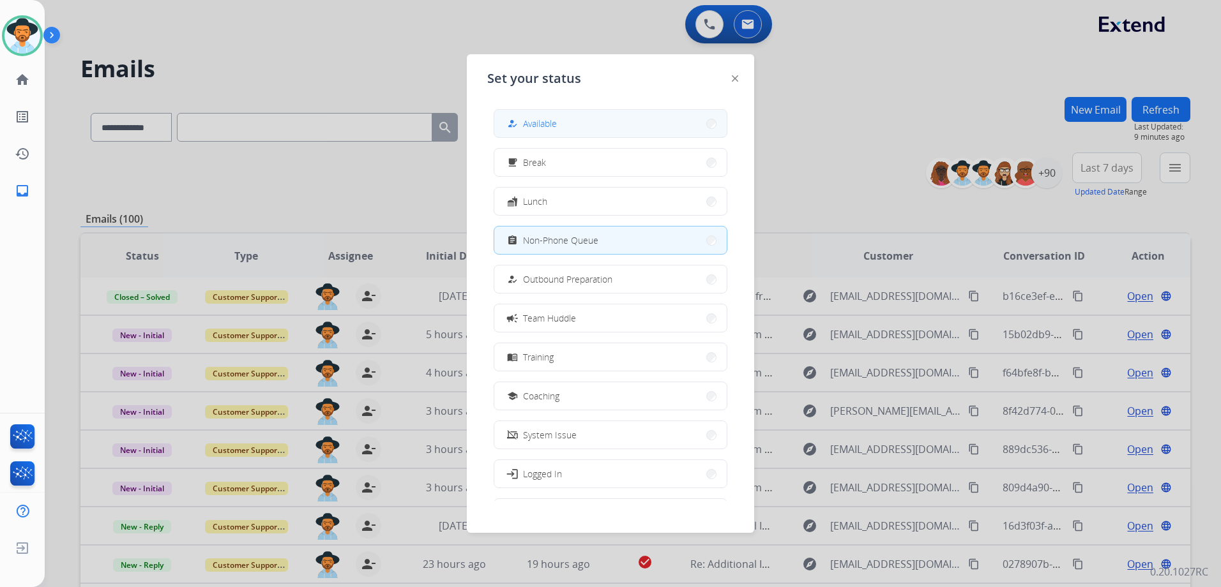
click at [548, 124] on span "Available" at bounding box center [540, 123] width 34 height 13
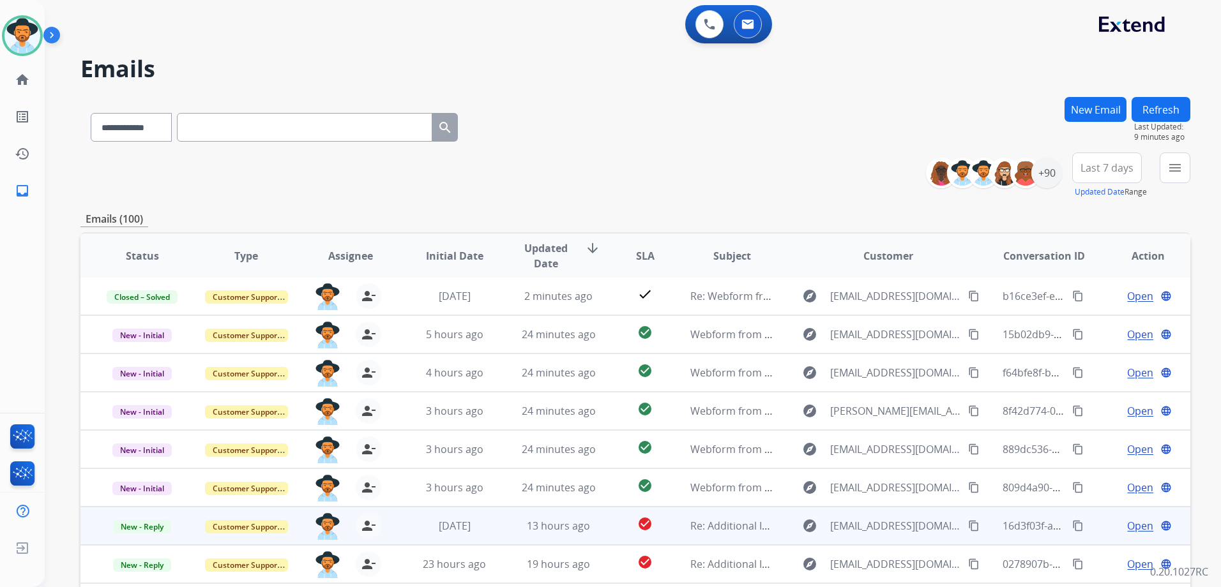
scroll to position [139, 0]
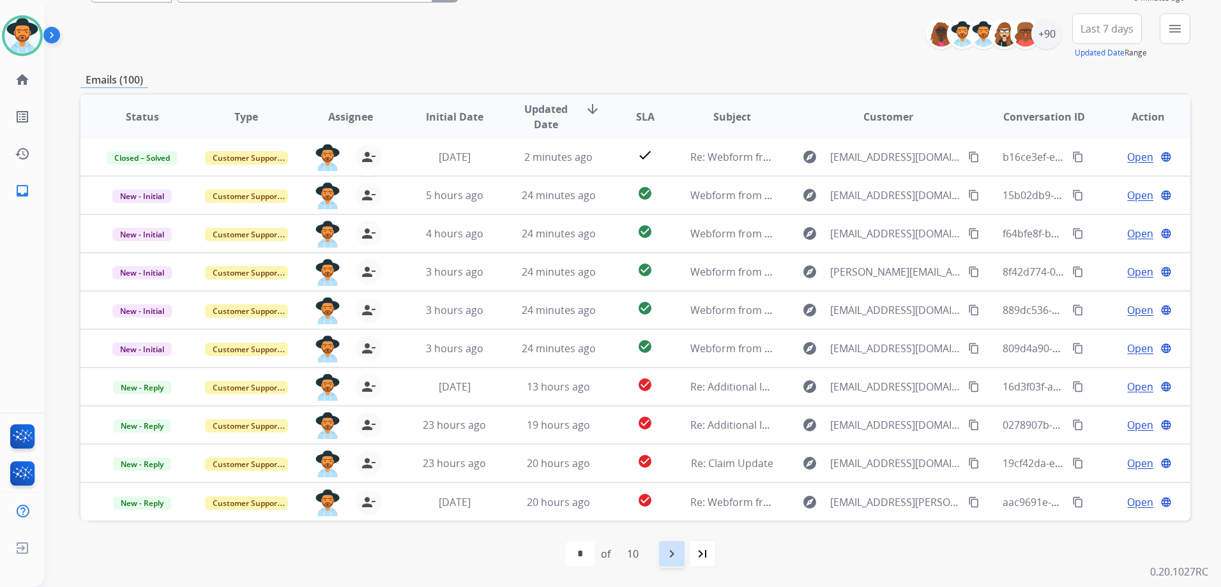
click at [676, 554] on mat-icon "navigate_next" at bounding box center [671, 554] width 15 height 15
select select "*"
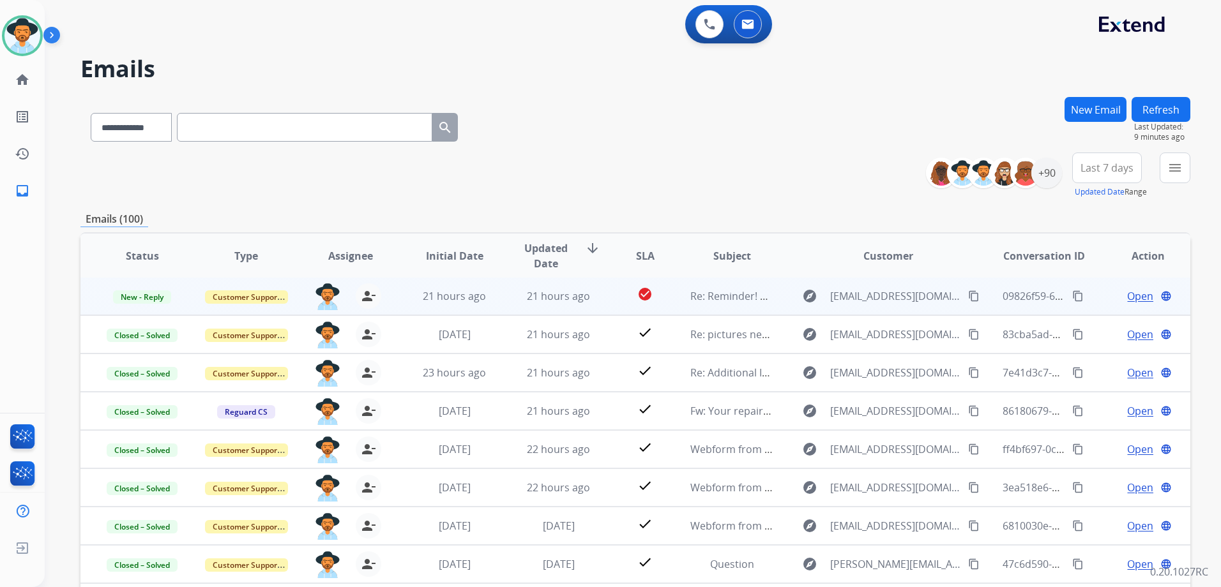
click at [1087, 302] on td "Open language" at bounding box center [1138, 296] width 104 height 38
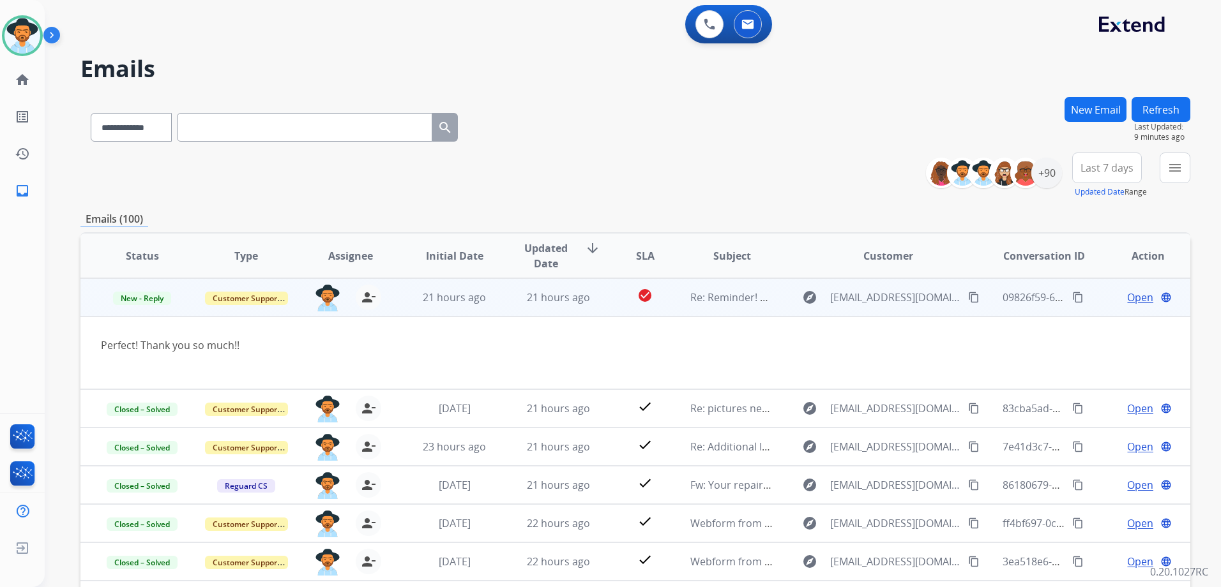
click at [1127, 300] on span "Open" at bounding box center [1140, 297] width 26 height 15
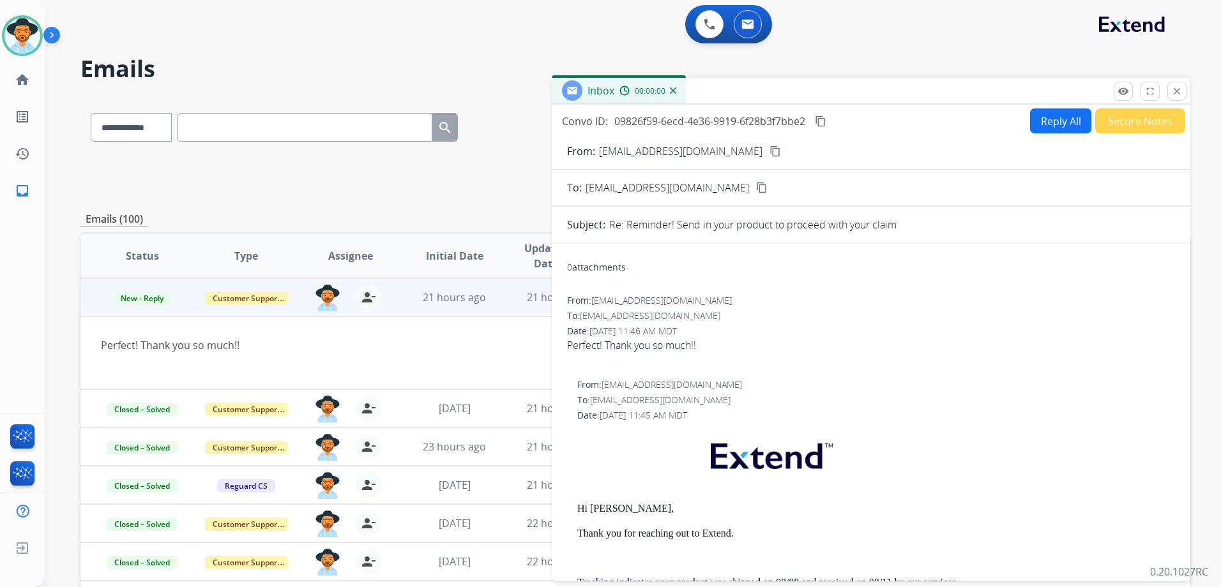
click at [1034, 120] on button "Reply All" at bounding box center [1060, 121] width 61 height 25
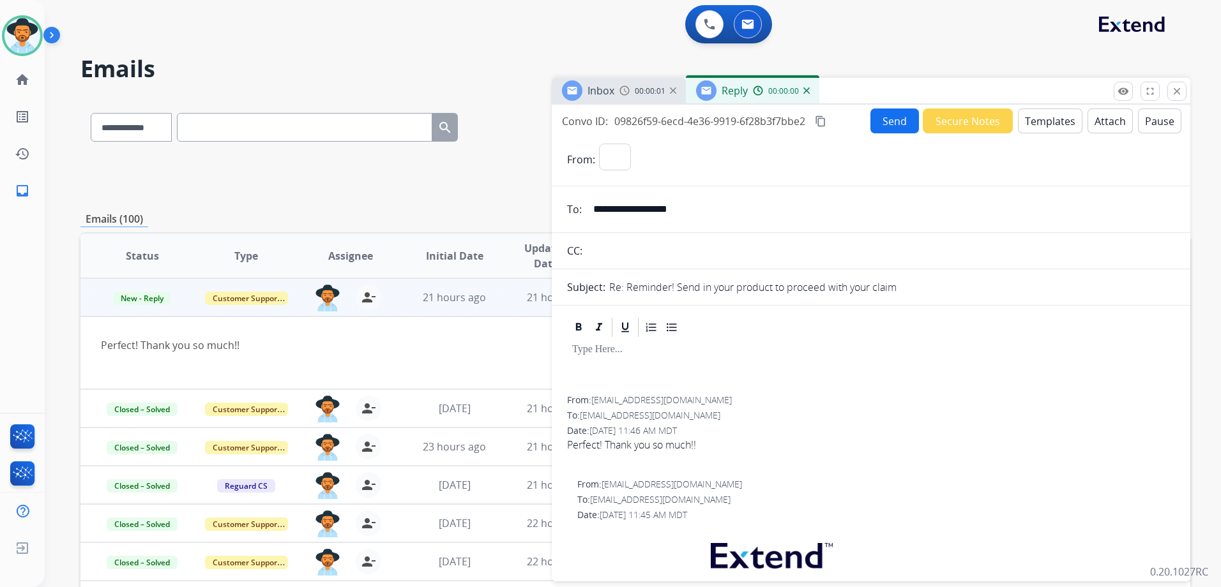
select select "**********"
click at [1044, 121] on button "Templates" at bounding box center [1050, 121] width 64 height 25
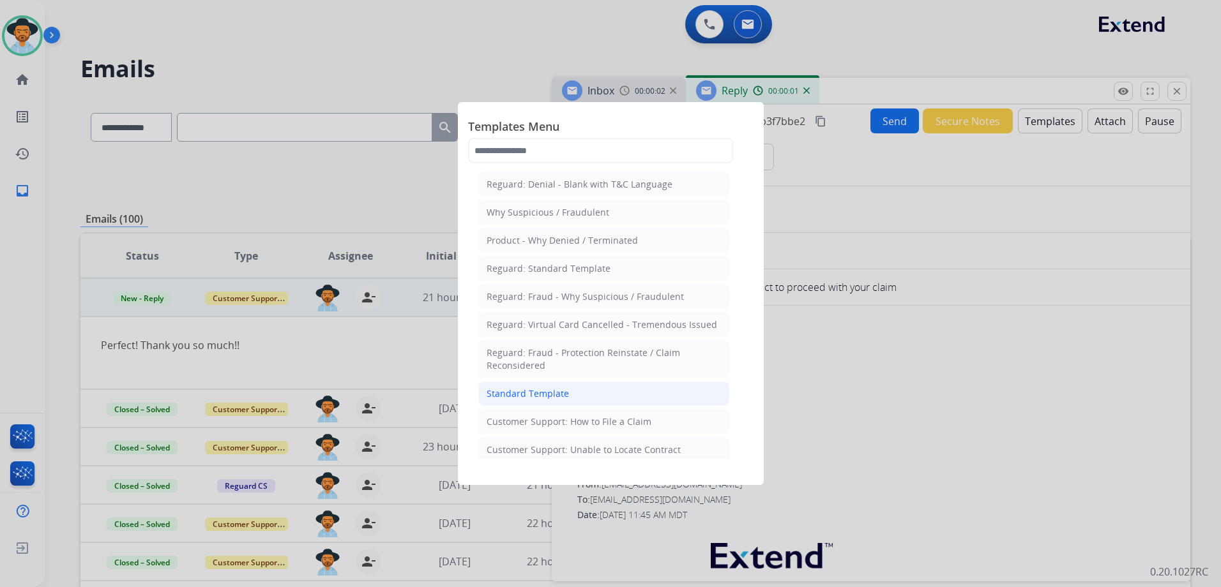
click at [581, 399] on li "Standard Template" at bounding box center [603, 394] width 251 height 24
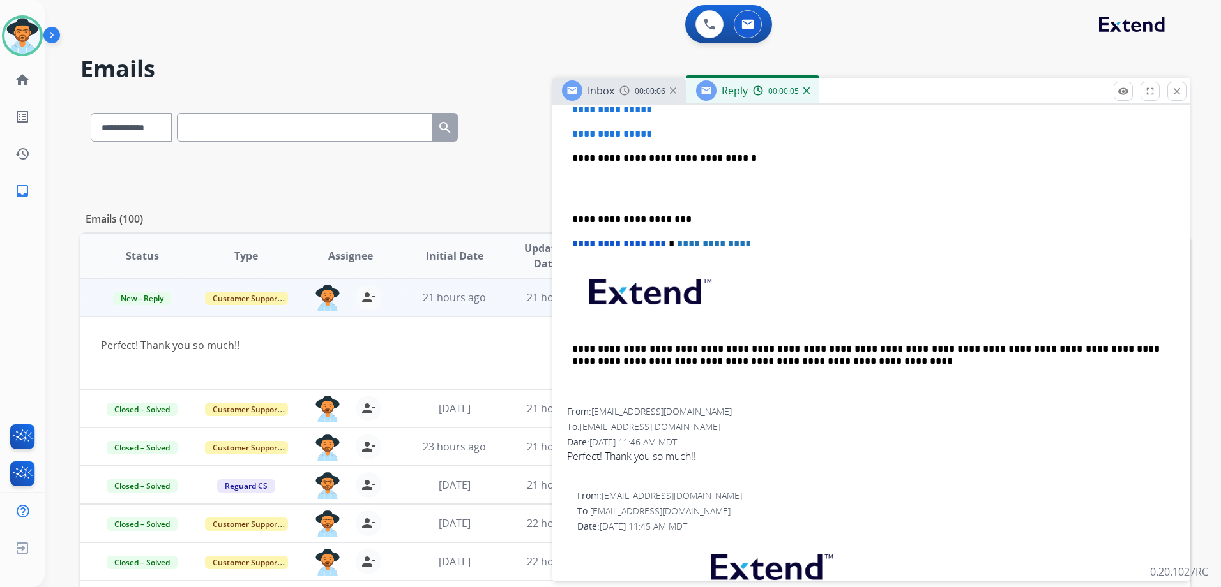
scroll to position [319, 0]
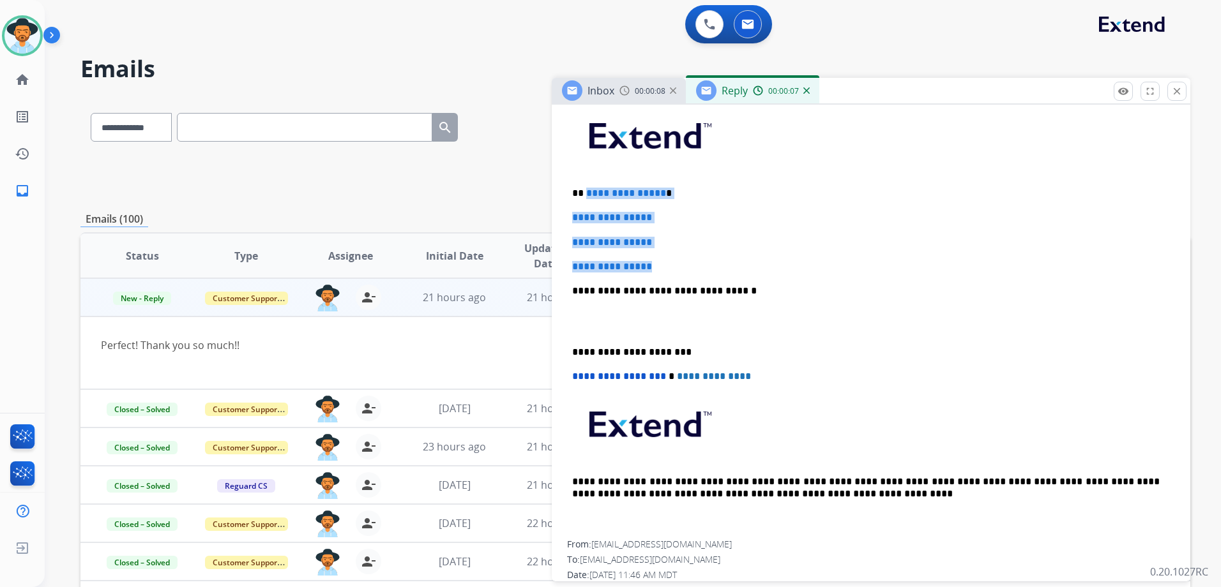
drag, startPoint x: 584, startPoint y: 188, endPoint x: 698, endPoint y: 256, distance: 132.3
click at [698, 256] on div "**********" at bounding box center [871, 321] width 608 height 439
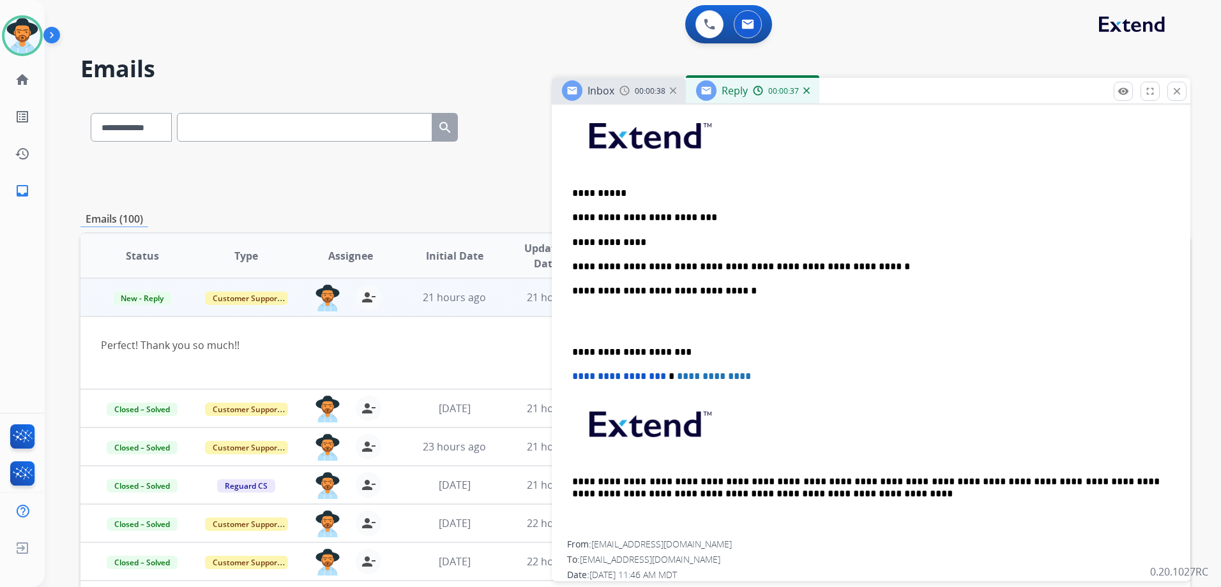
click at [705, 218] on p "**********" at bounding box center [865, 217] width 587 height 11
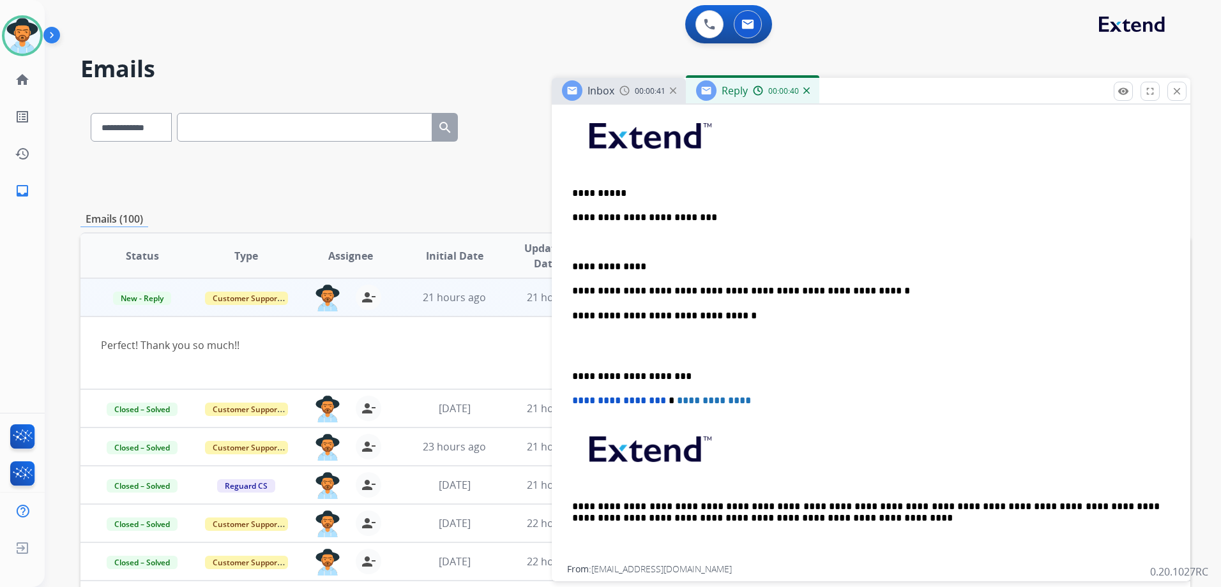
click at [637, 291] on p "**********" at bounding box center [865, 290] width 587 height 11
click at [671, 265] on p "**********" at bounding box center [865, 266] width 587 height 11
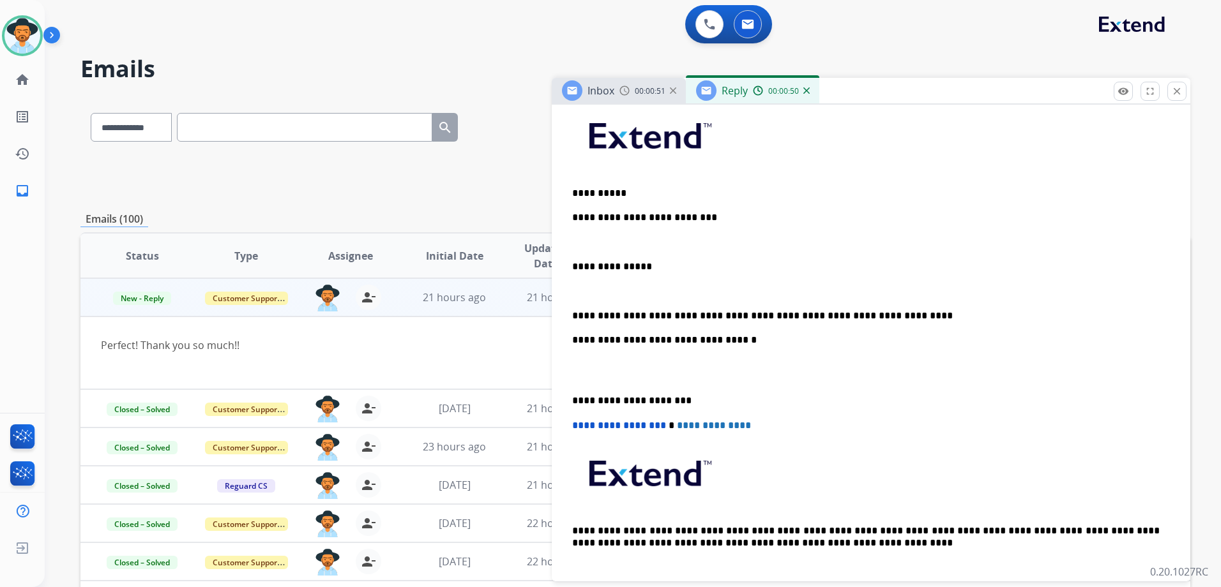
click at [904, 310] on p "**********" at bounding box center [865, 315] width 587 height 11
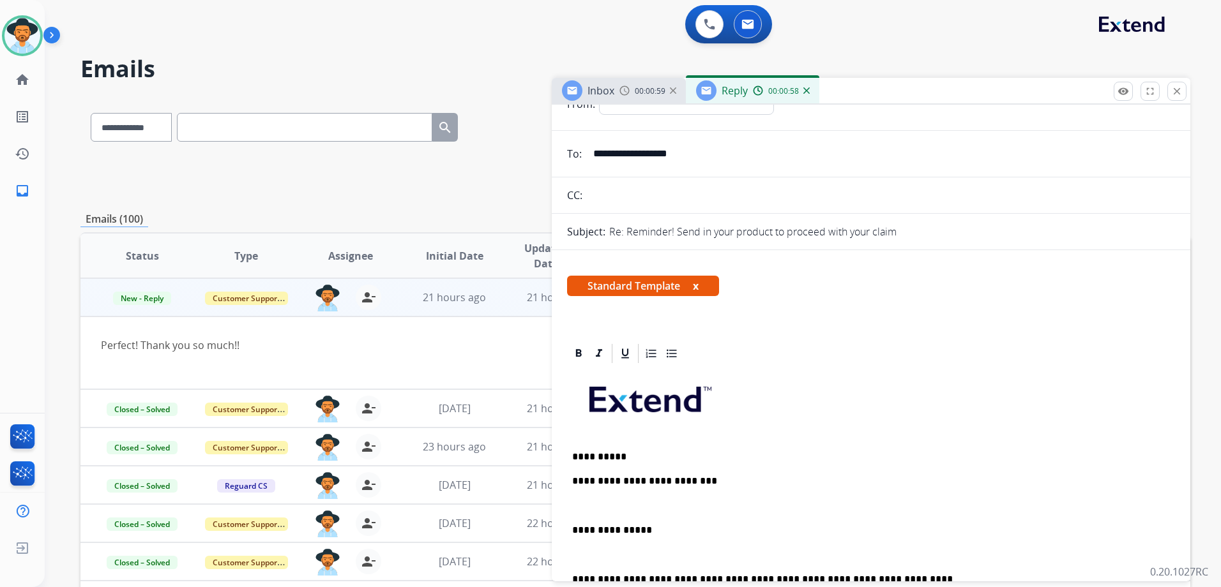
scroll to position [0, 0]
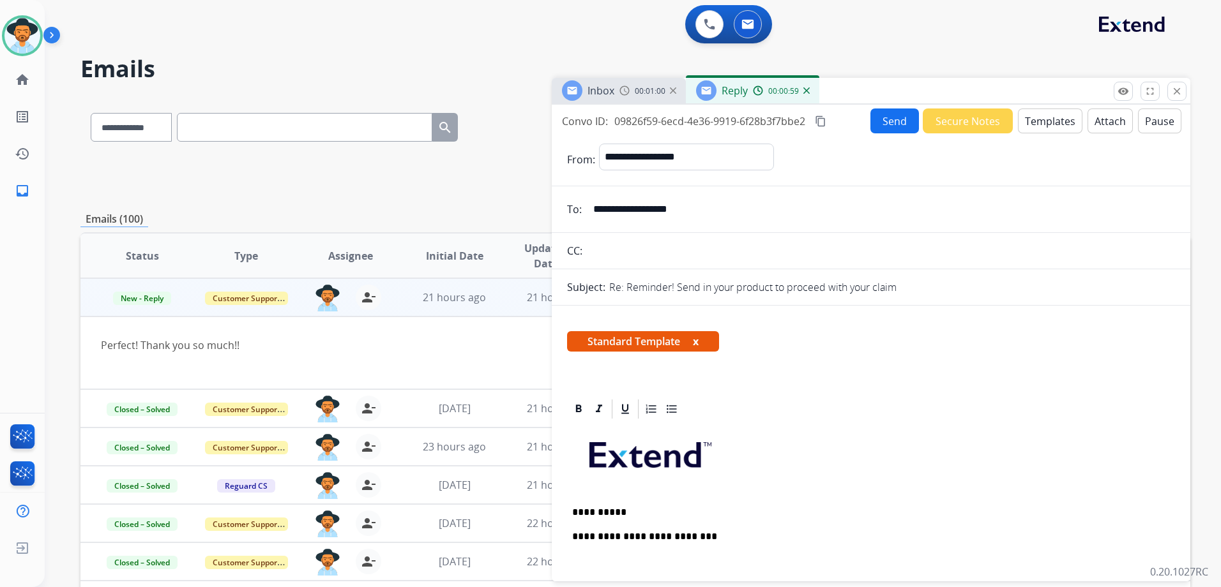
click at [895, 125] on button "Send" at bounding box center [894, 121] width 49 height 25
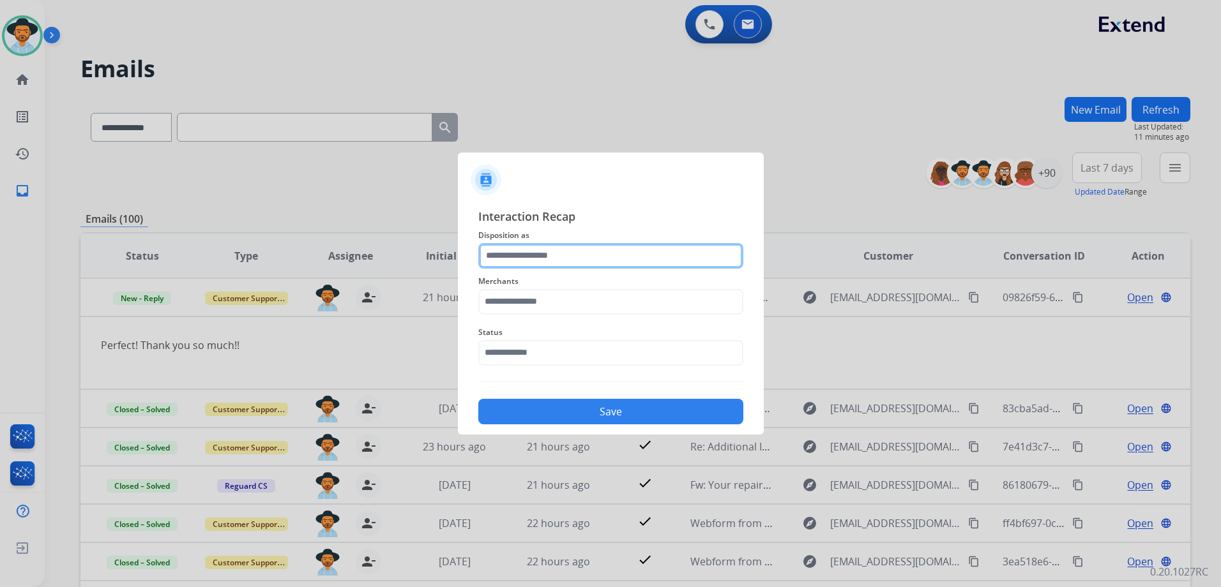
click at [530, 256] on input "text" at bounding box center [610, 256] width 265 height 26
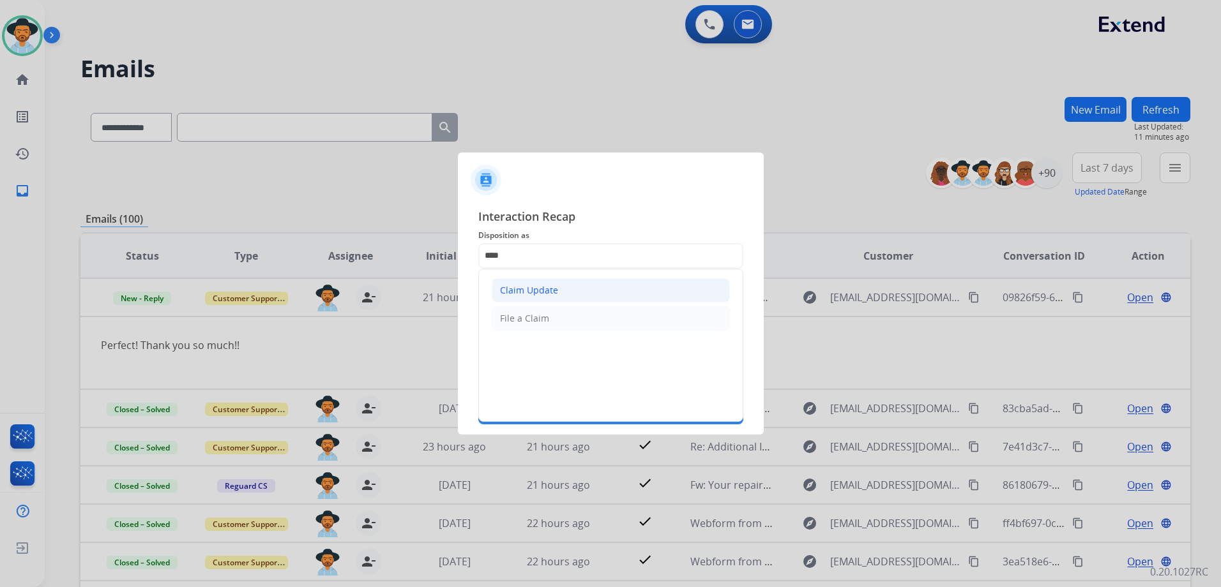
click at [534, 286] on div "Claim Update" at bounding box center [529, 290] width 58 height 13
type input "**********"
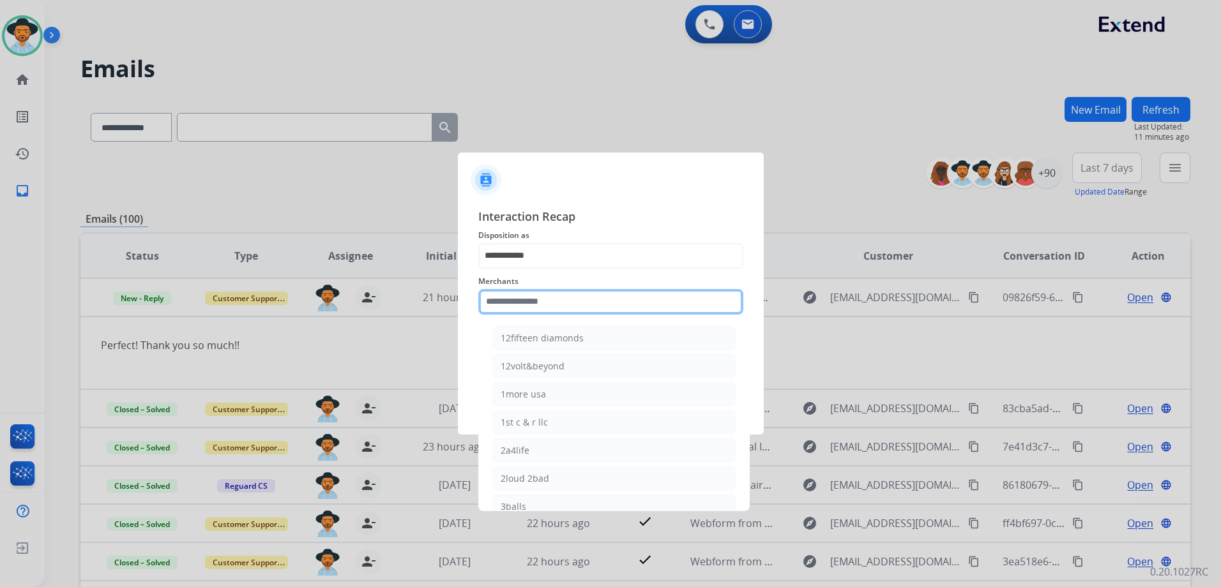
click at [547, 303] on input "text" at bounding box center [610, 302] width 265 height 26
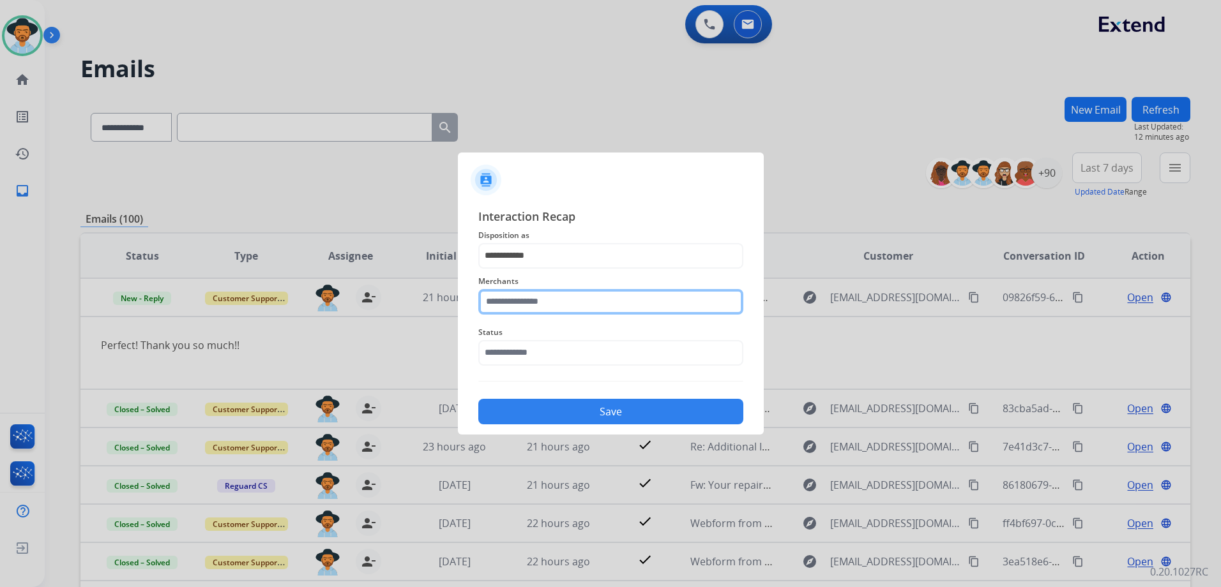
click at [554, 307] on input "text" at bounding box center [610, 302] width 265 height 26
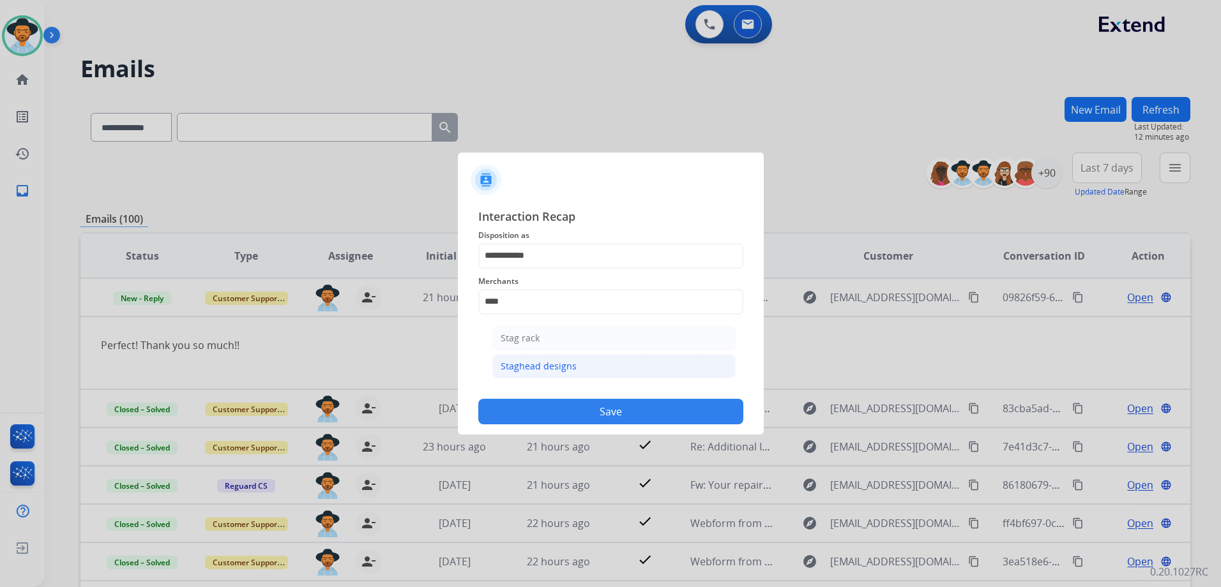
click at [582, 371] on li "Staghead designs" at bounding box center [613, 366] width 243 height 24
type input "**********"
click at [564, 356] on input "text" at bounding box center [610, 353] width 265 height 26
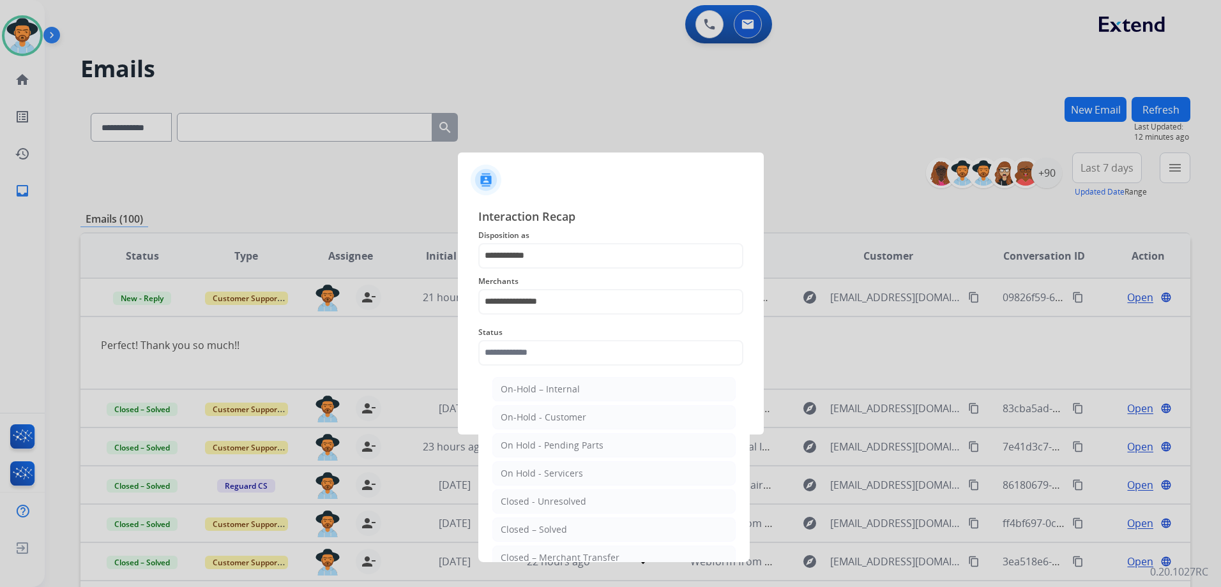
drag, startPoint x: 552, startPoint y: 531, endPoint x: 579, endPoint y: 488, distance: 51.0
click at [554, 528] on div "Closed – Solved" at bounding box center [534, 530] width 66 height 13
type input "**********"
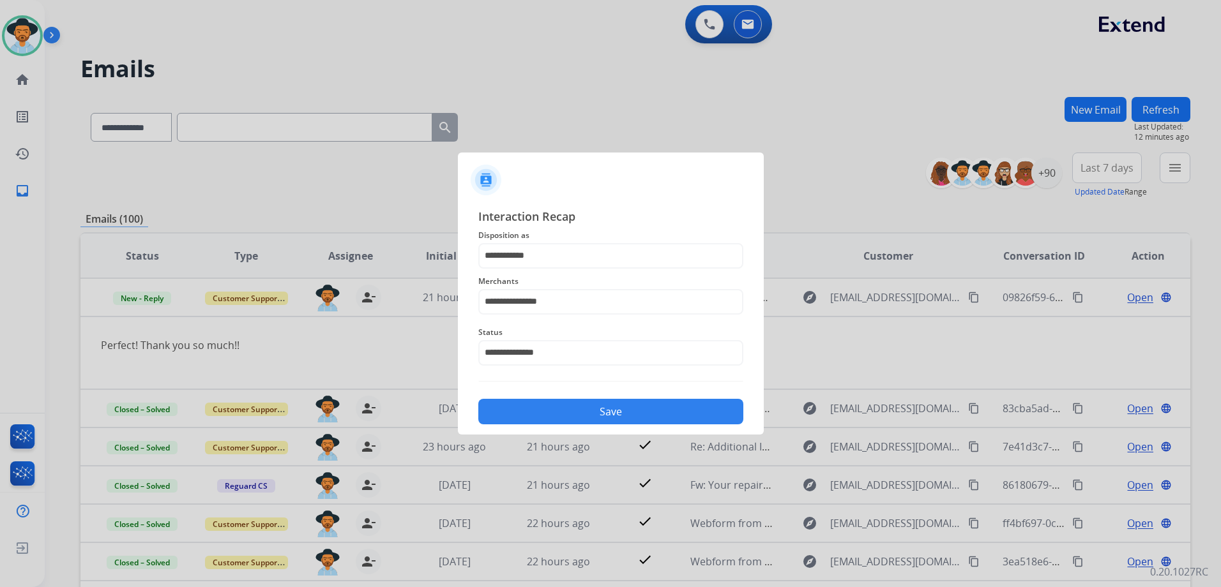
click at [637, 409] on button "Save" at bounding box center [610, 412] width 265 height 26
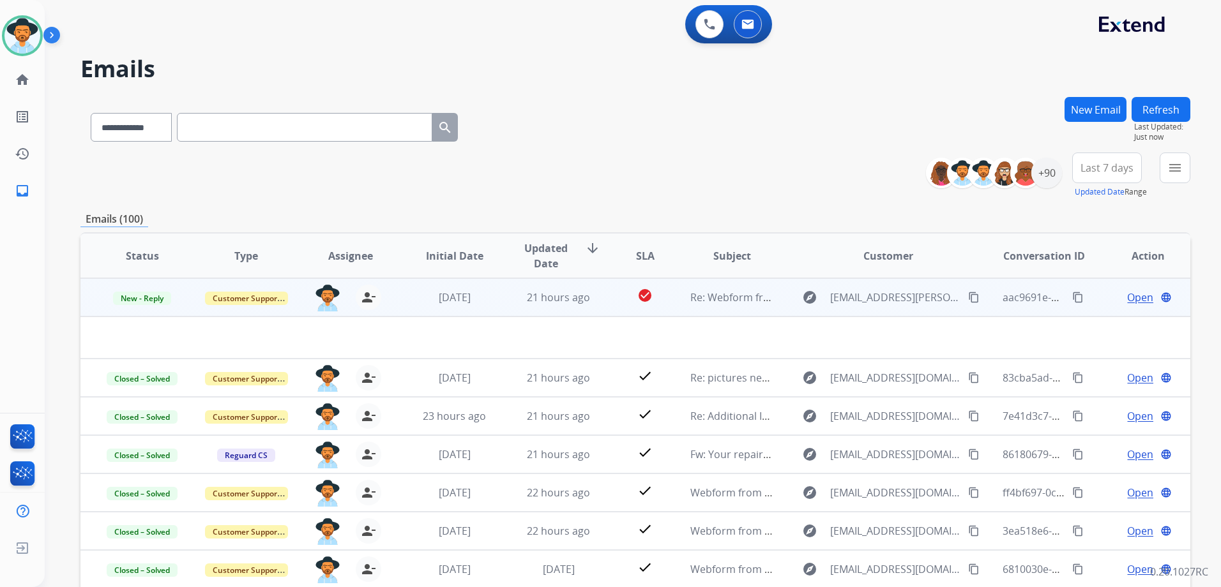
click at [1127, 301] on span "Open" at bounding box center [1140, 297] width 26 height 15
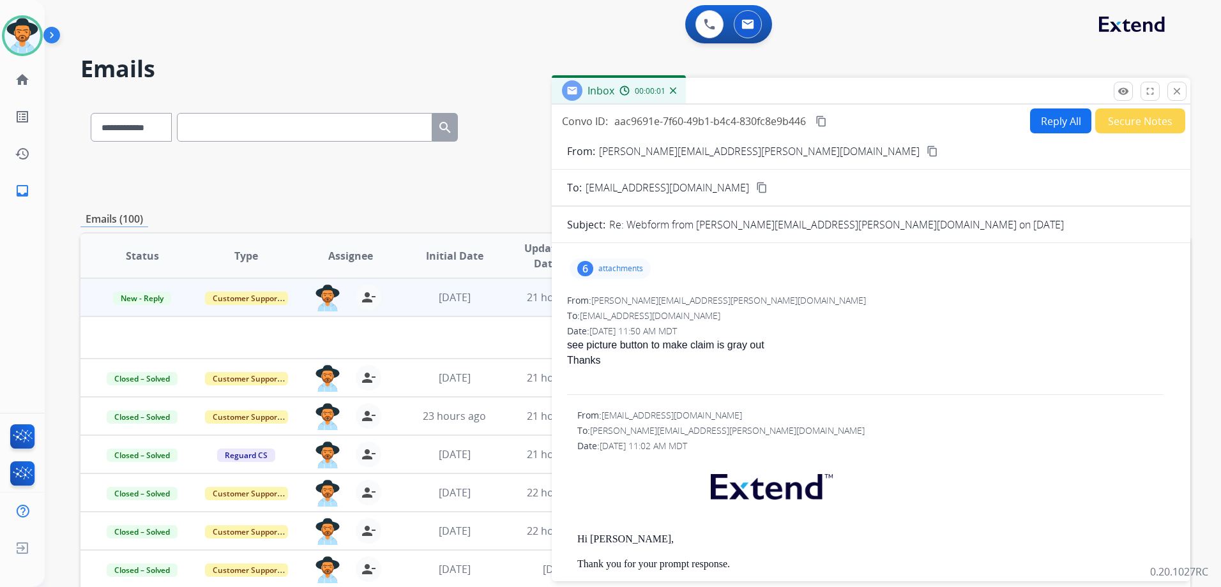
click at [590, 264] on div "6" at bounding box center [585, 268] width 16 height 15
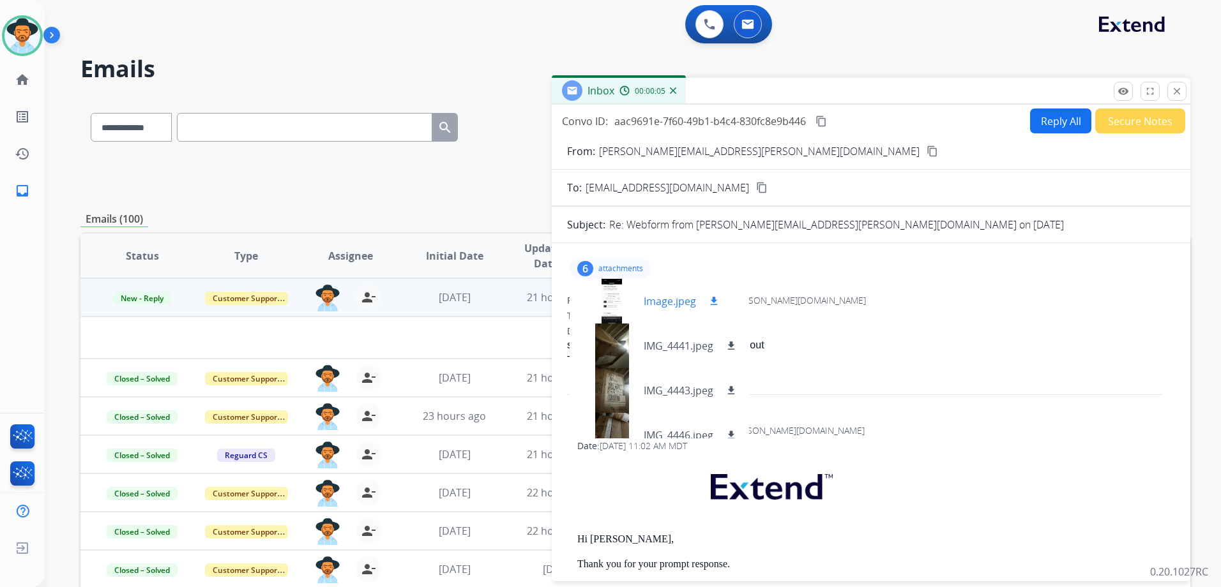
click at [617, 291] on div at bounding box center [612, 301] width 64 height 45
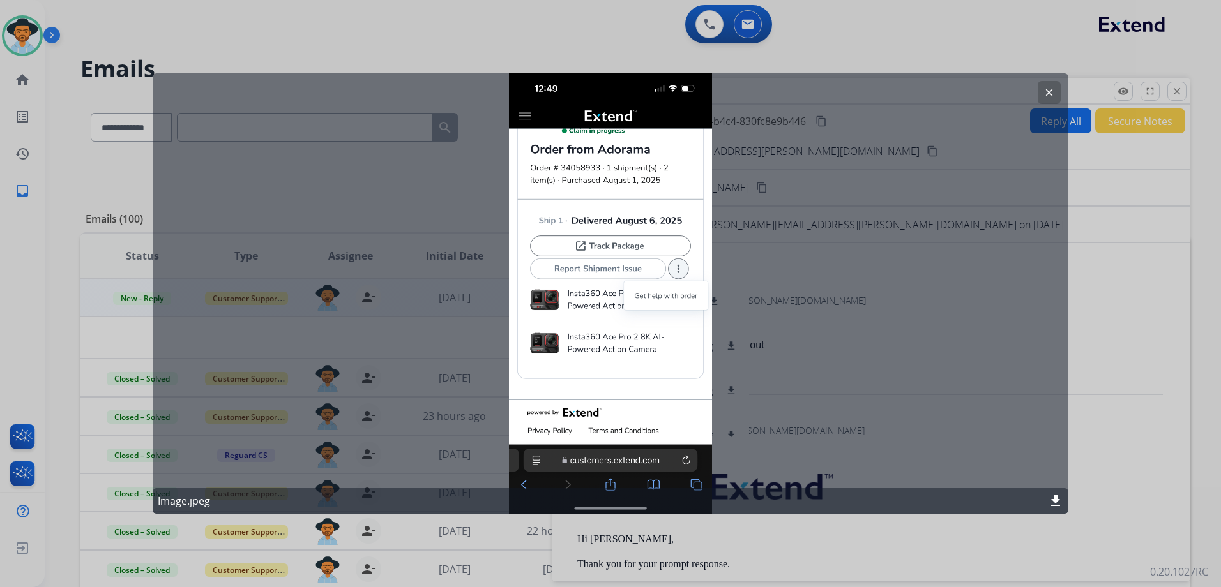
click at [1045, 85] on button "clear" at bounding box center [1049, 92] width 23 height 23
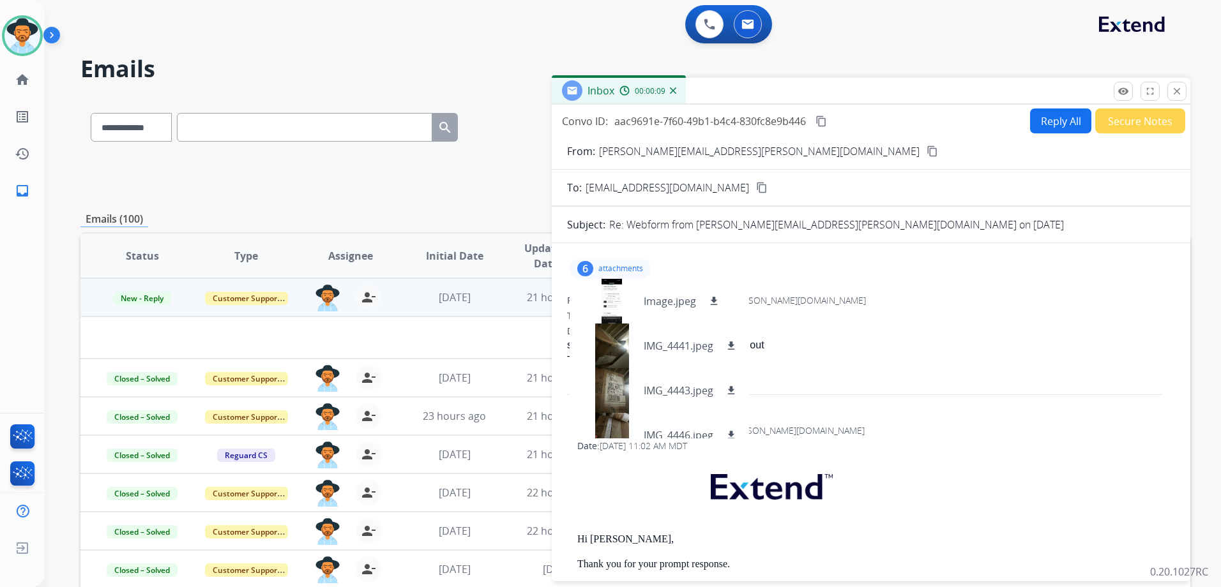
click at [925, 151] on button "content_copy" at bounding box center [932, 151] width 15 height 15
drag, startPoint x: 614, startPoint y: 271, endPoint x: 656, endPoint y: 279, distance: 42.8
click at [614, 271] on p "attachments" at bounding box center [620, 269] width 45 height 10
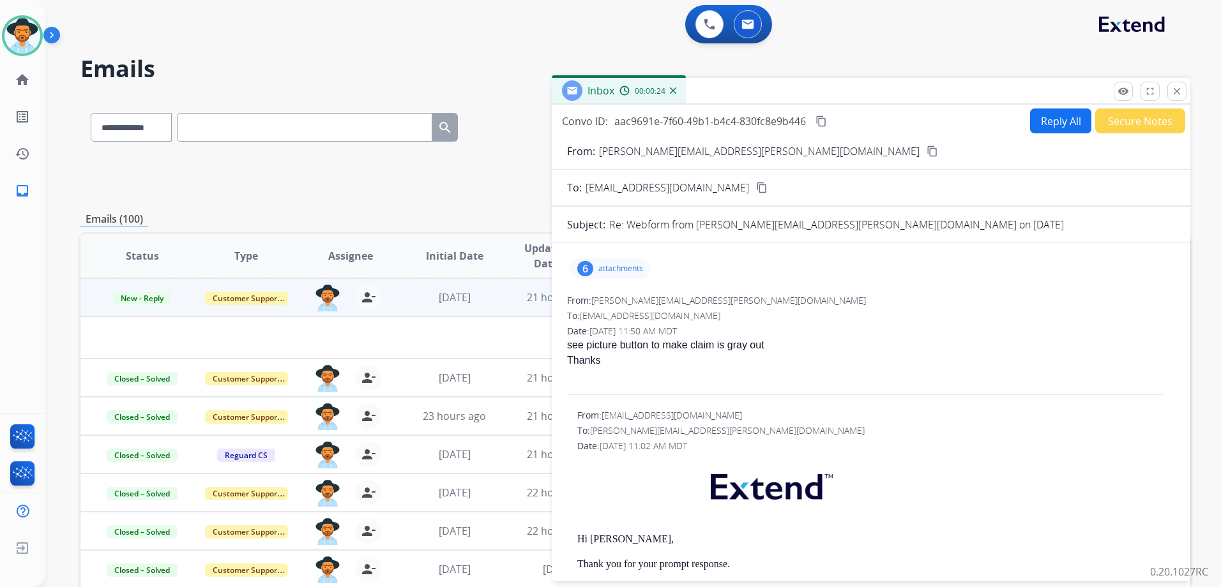
click at [1125, 117] on button "Secure Notes" at bounding box center [1140, 121] width 90 height 25
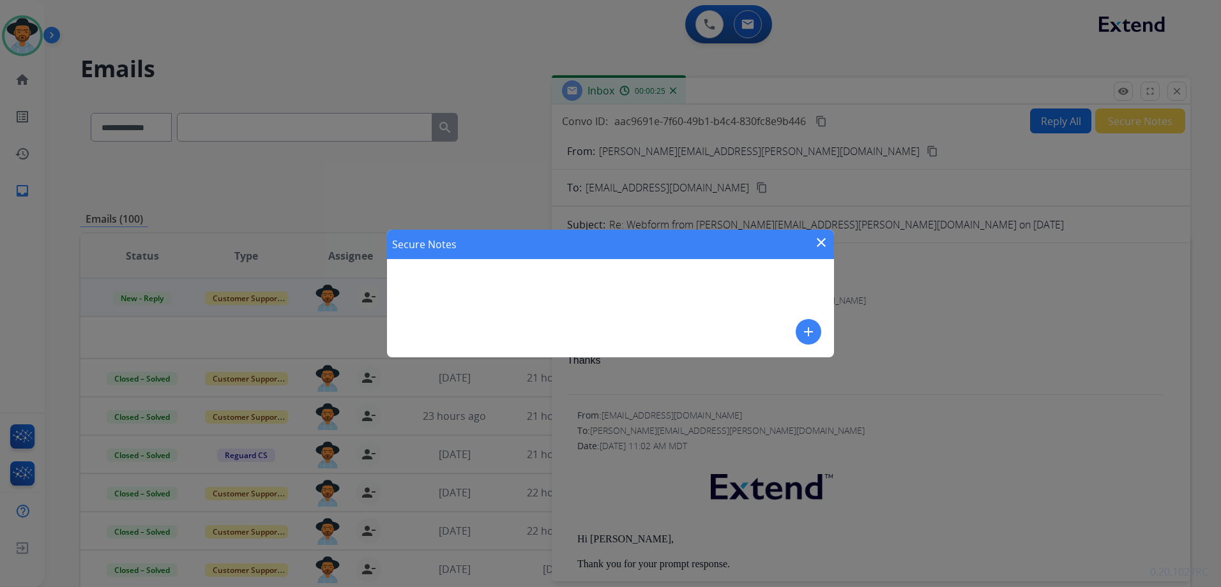
click at [811, 327] on mat-icon "add" at bounding box center [808, 331] width 15 height 15
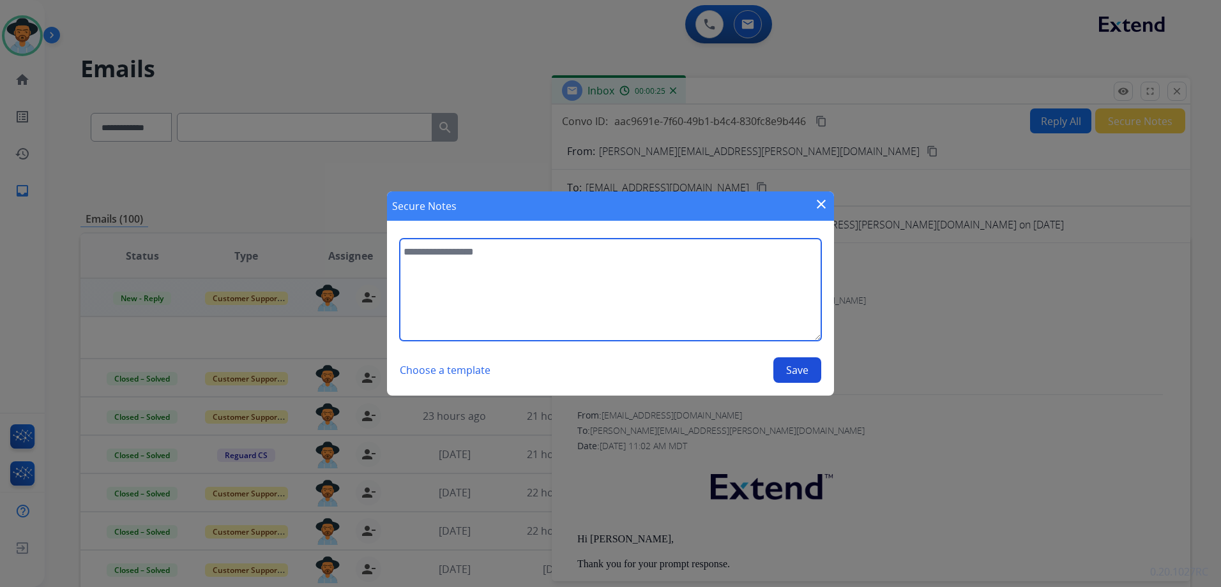
click at [644, 297] on textarea at bounding box center [610, 290] width 421 height 102
type textarea "**********"
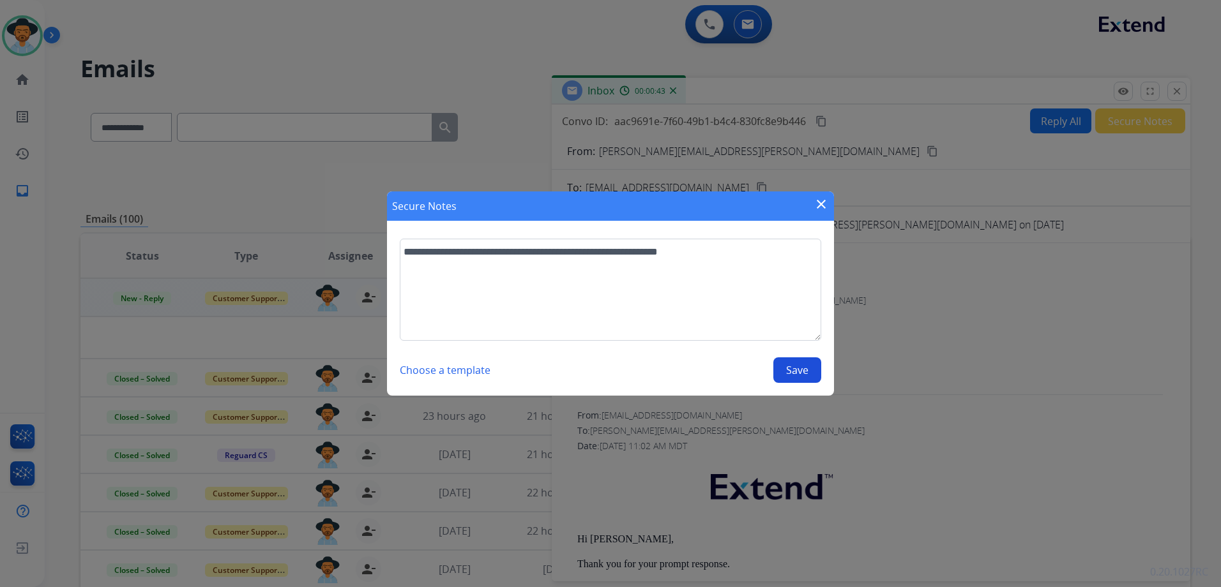
click at [824, 205] on mat-icon "close" at bounding box center [821, 204] width 15 height 15
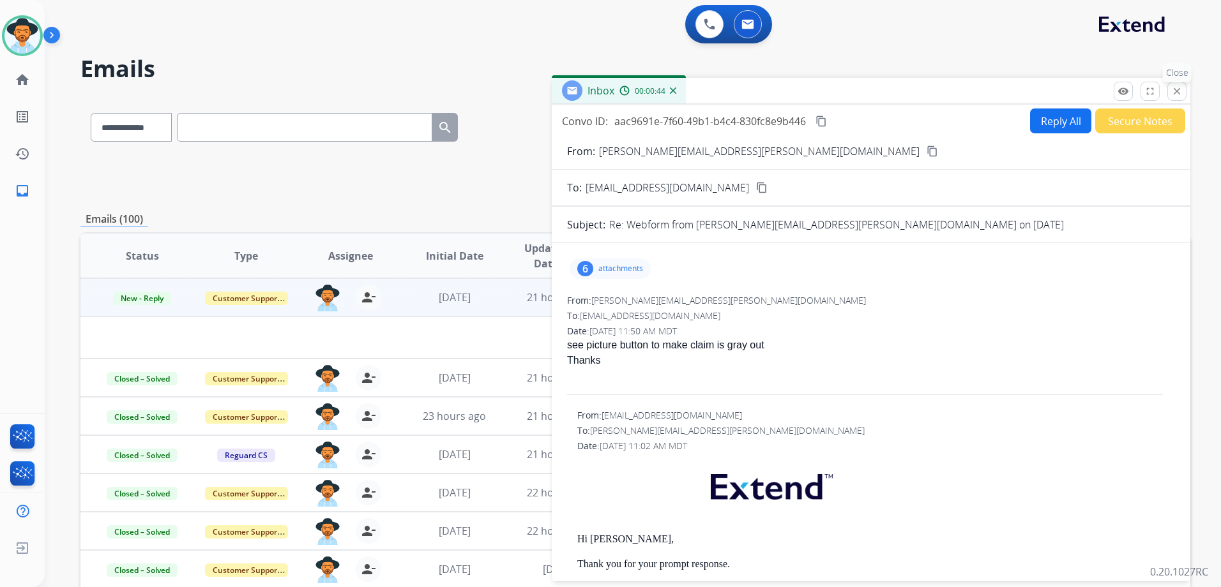
click at [1181, 91] on mat-icon "close" at bounding box center [1176, 91] width 11 height 11
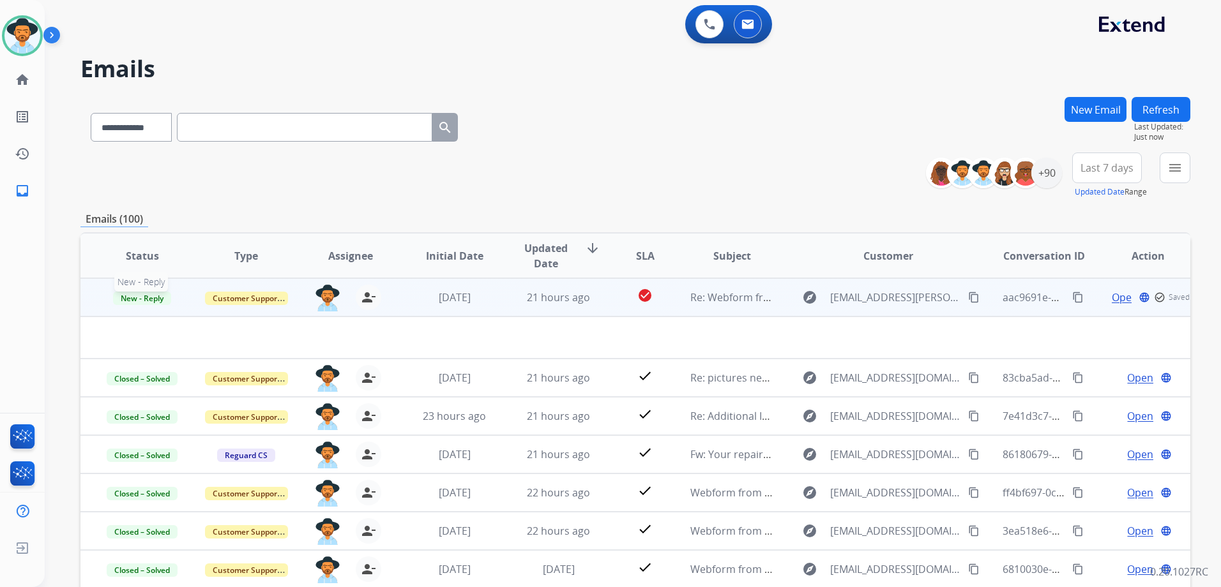
click at [144, 295] on span "New - Reply" at bounding box center [142, 298] width 58 height 13
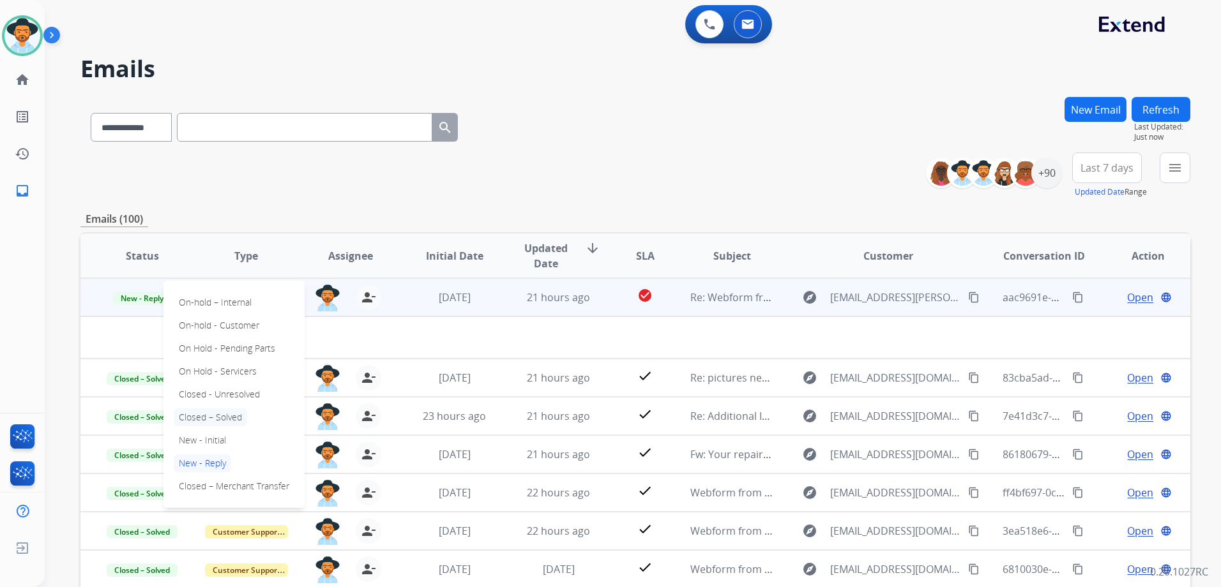
click at [219, 413] on p "Closed – Solved" at bounding box center [210, 418] width 73 height 18
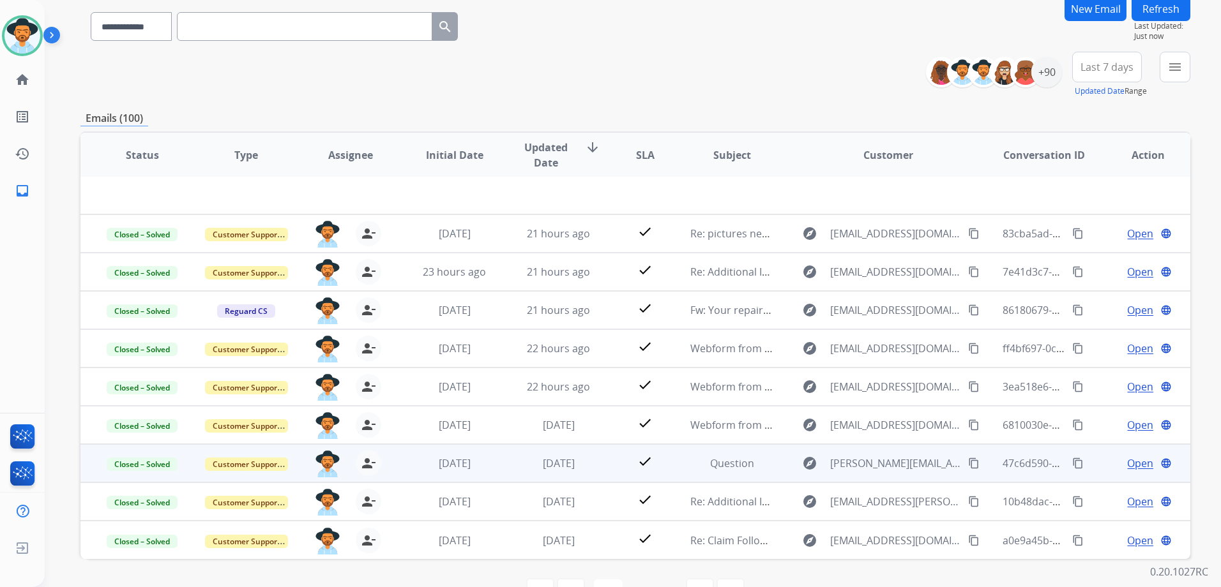
scroll to position [139, 0]
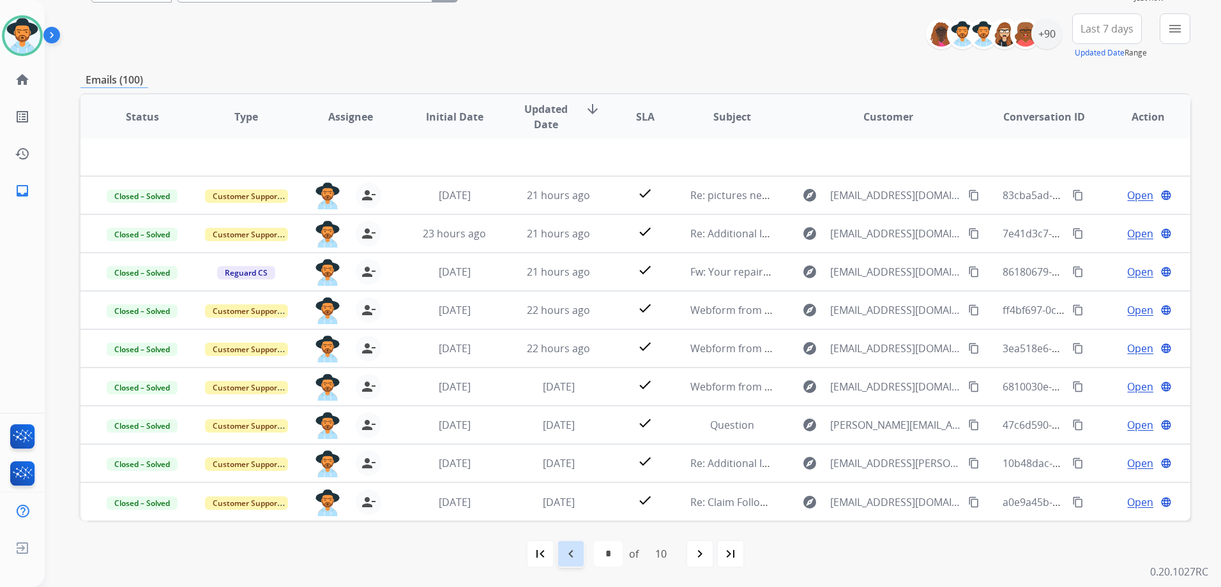
click at [569, 557] on mat-icon "navigate_before" at bounding box center [570, 554] width 15 height 15
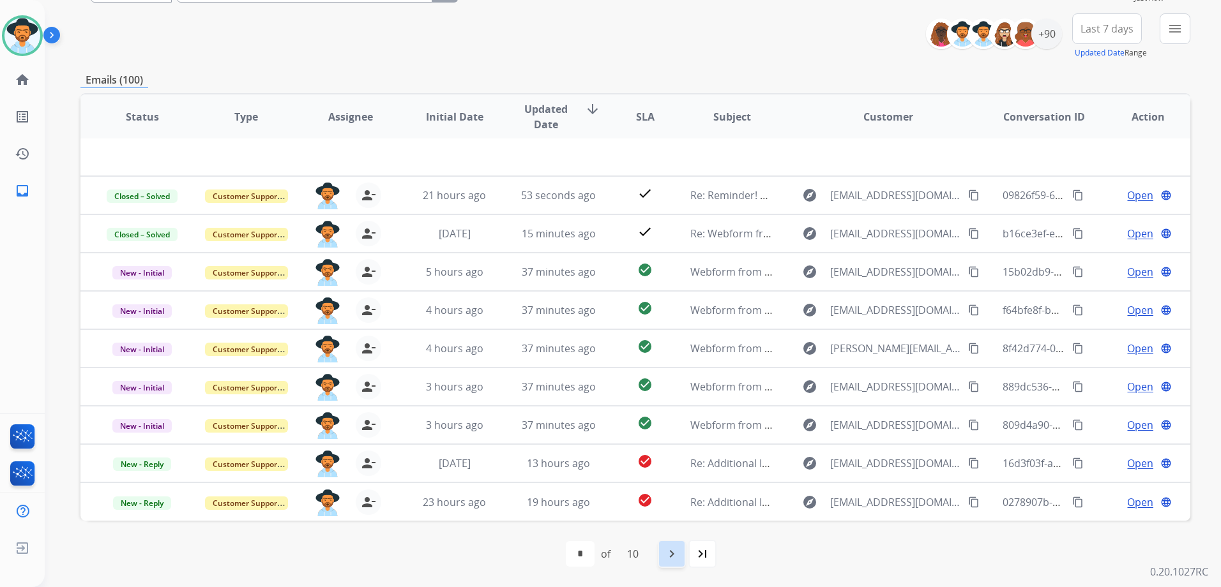
click at [662, 562] on div "navigate_next" at bounding box center [672, 554] width 28 height 28
select select "*"
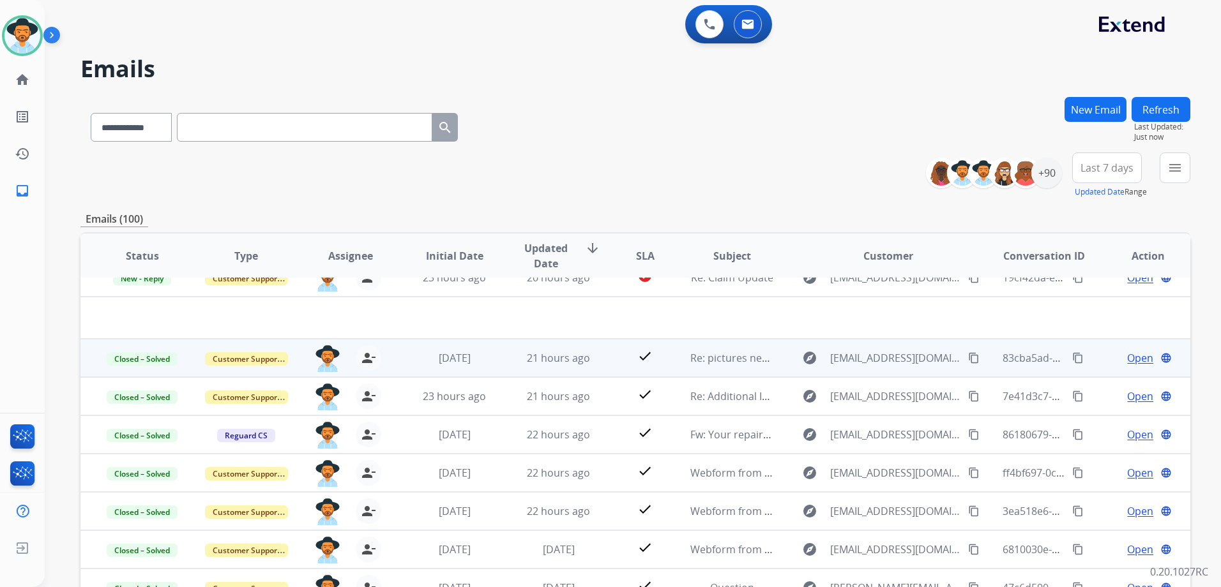
scroll to position [0, 0]
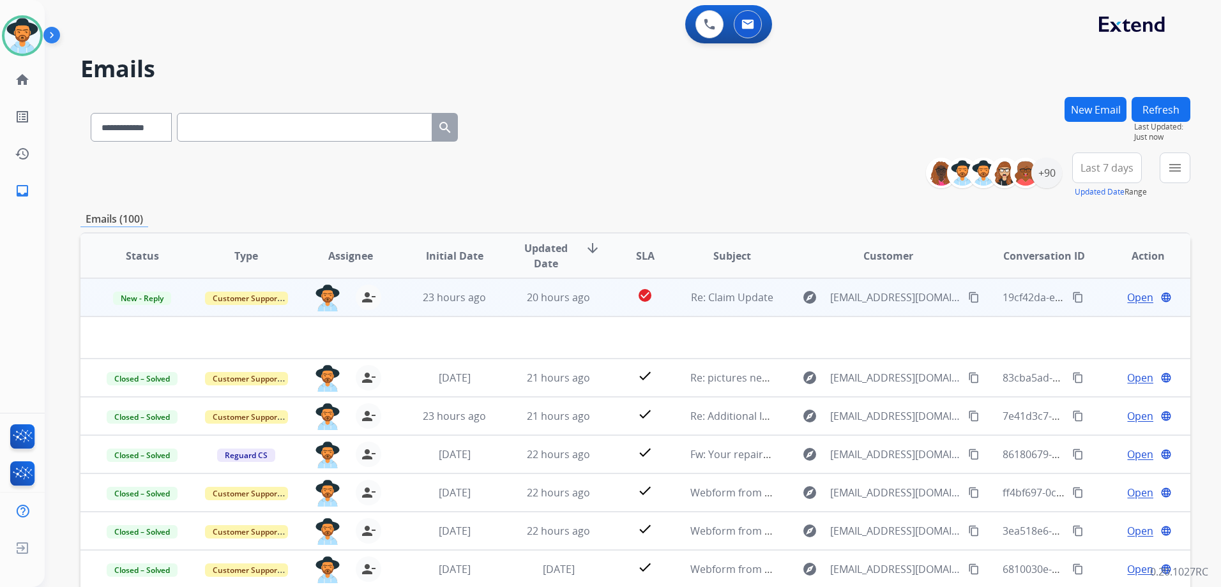
click at [1133, 299] on span "Open" at bounding box center [1140, 297] width 26 height 15
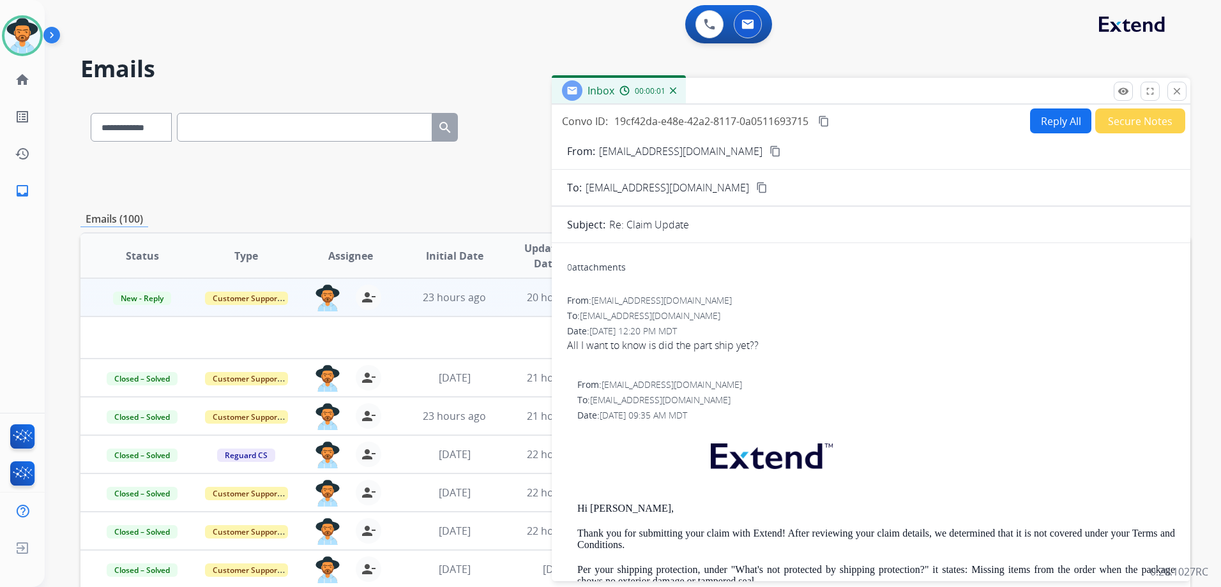
click at [1047, 124] on button "Reply All" at bounding box center [1060, 121] width 61 height 25
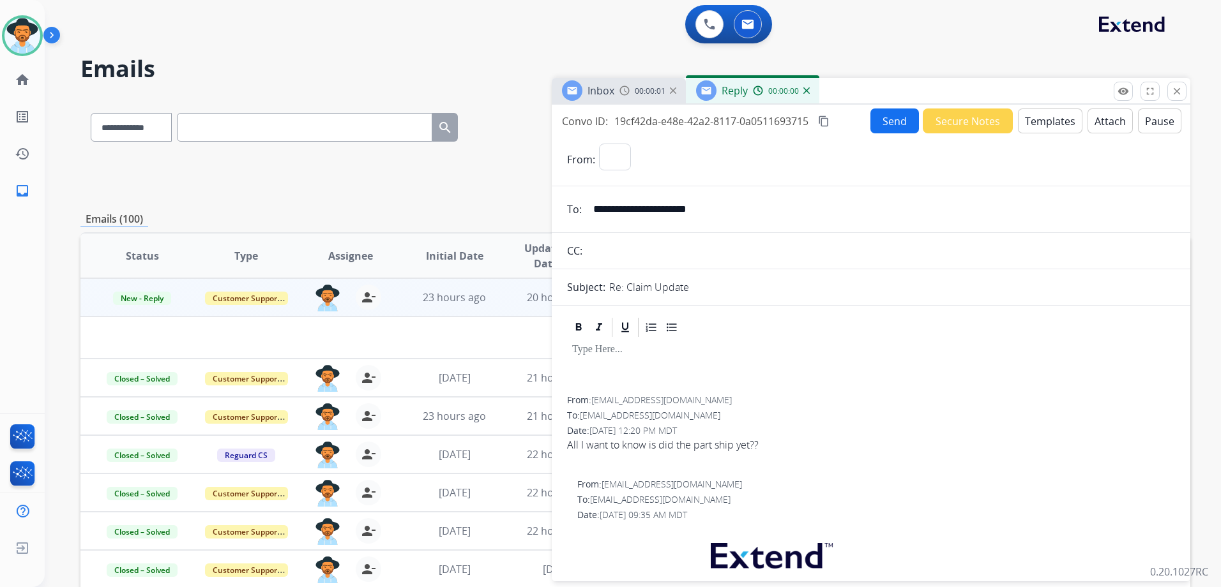
select select "**********"
click at [1045, 123] on button "Templates" at bounding box center [1050, 121] width 64 height 25
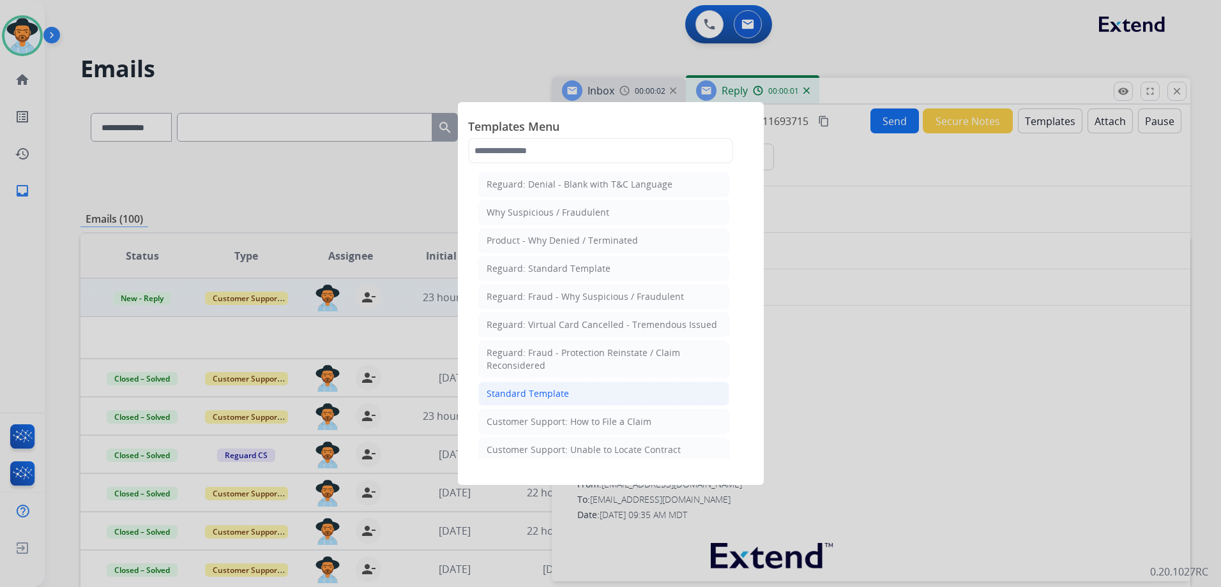
click at [552, 396] on div "Standard Template" at bounding box center [528, 394] width 82 height 13
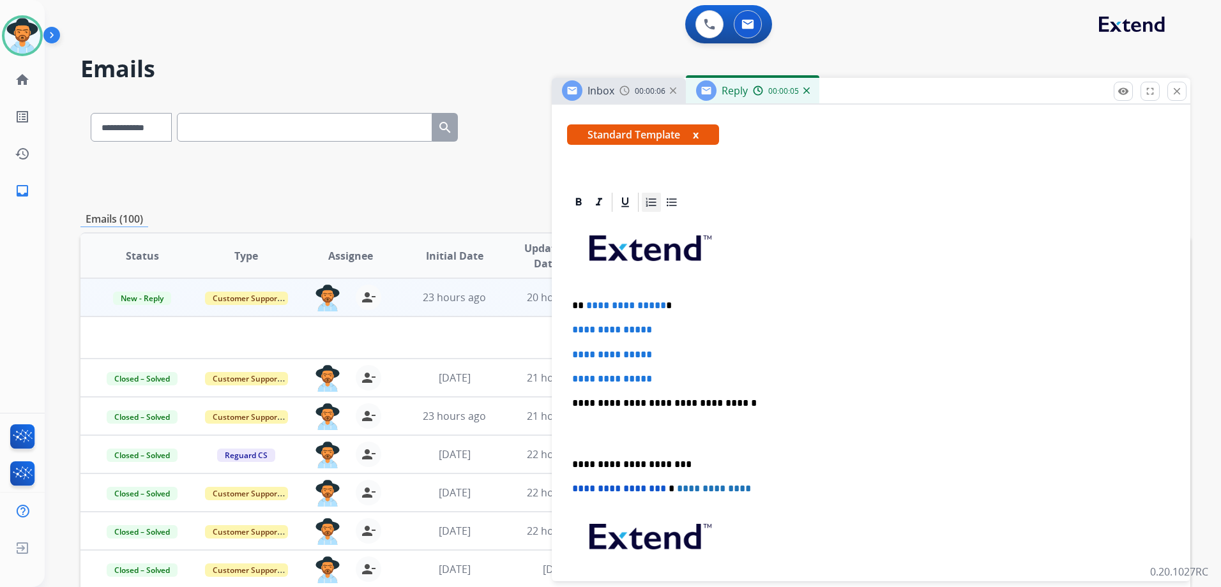
scroll to position [192, 0]
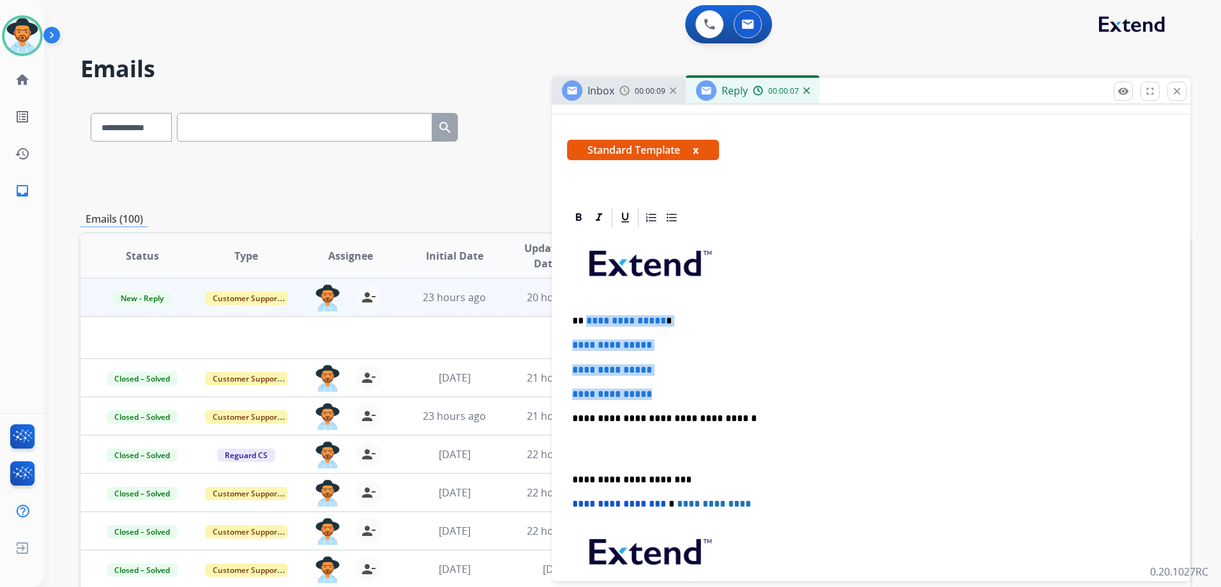
drag, startPoint x: 584, startPoint y: 319, endPoint x: 691, endPoint y: 382, distance: 124.0
click at [691, 382] on div "**********" at bounding box center [871, 448] width 608 height 439
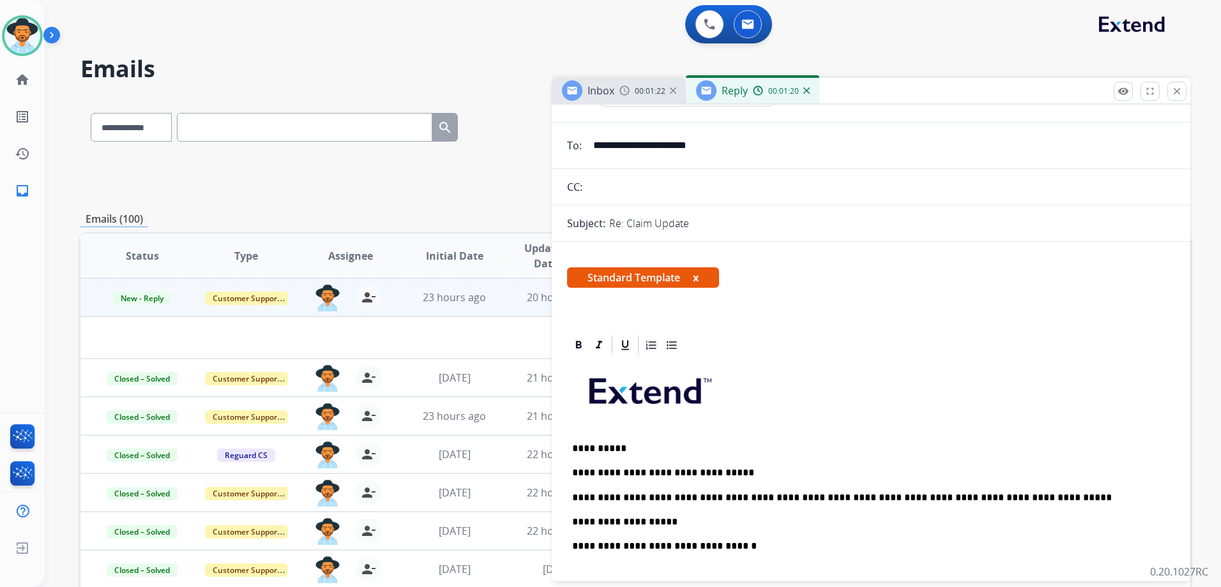
scroll to position [0, 0]
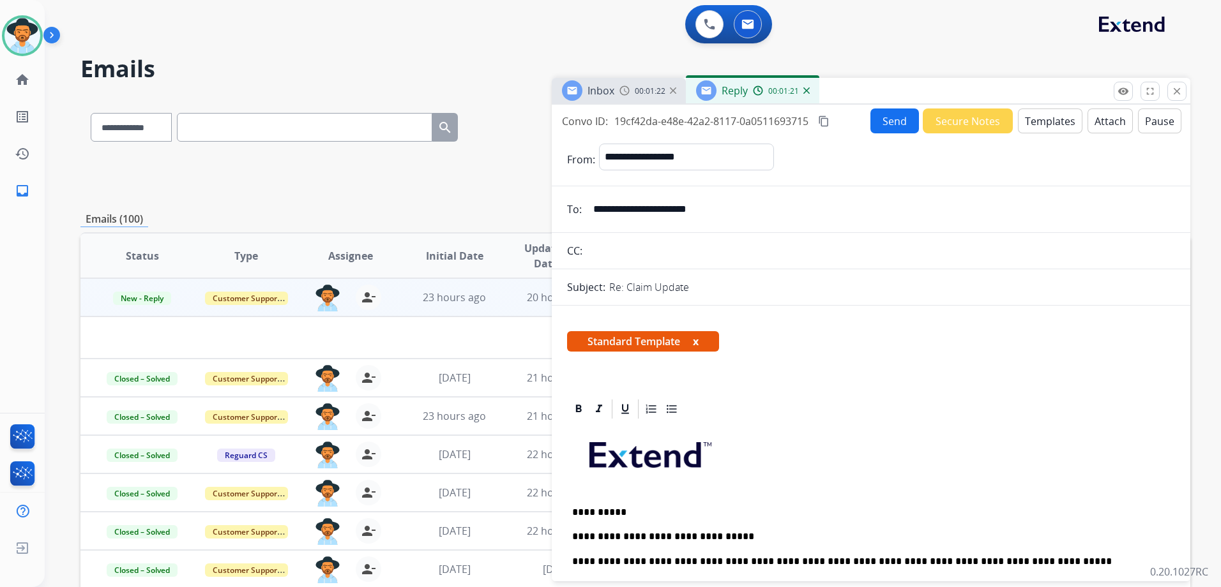
click at [706, 209] on input "**********" at bounding box center [880, 210] width 589 height 26
click at [663, 213] on input "**********" at bounding box center [880, 210] width 589 height 26
click at [662, 212] on input "**********" at bounding box center [880, 210] width 589 height 26
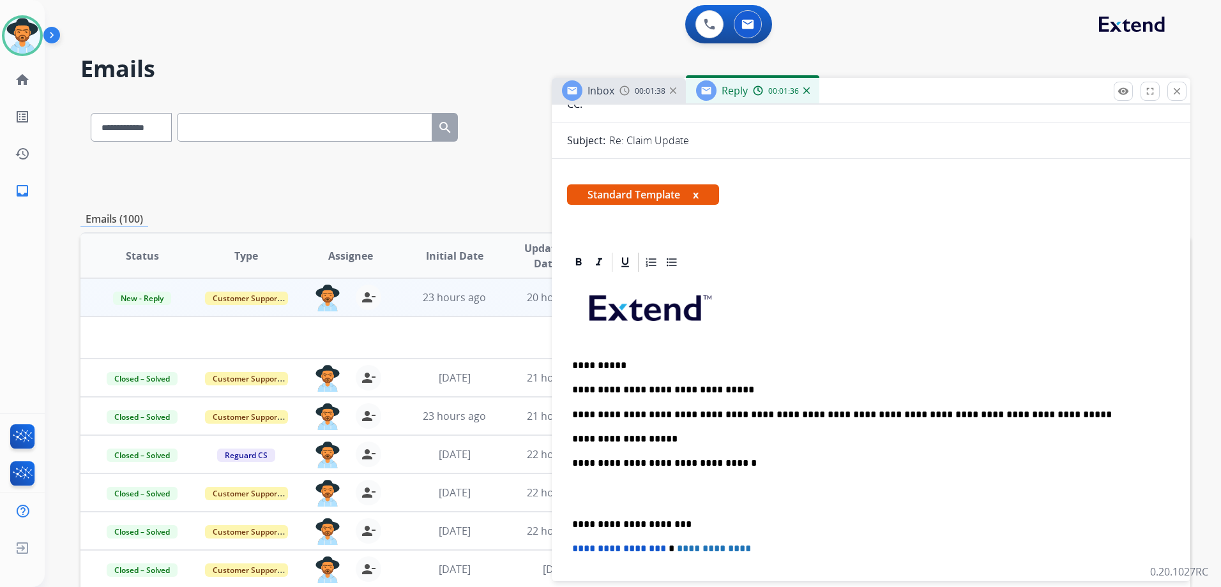
scroll to position [192, 0]
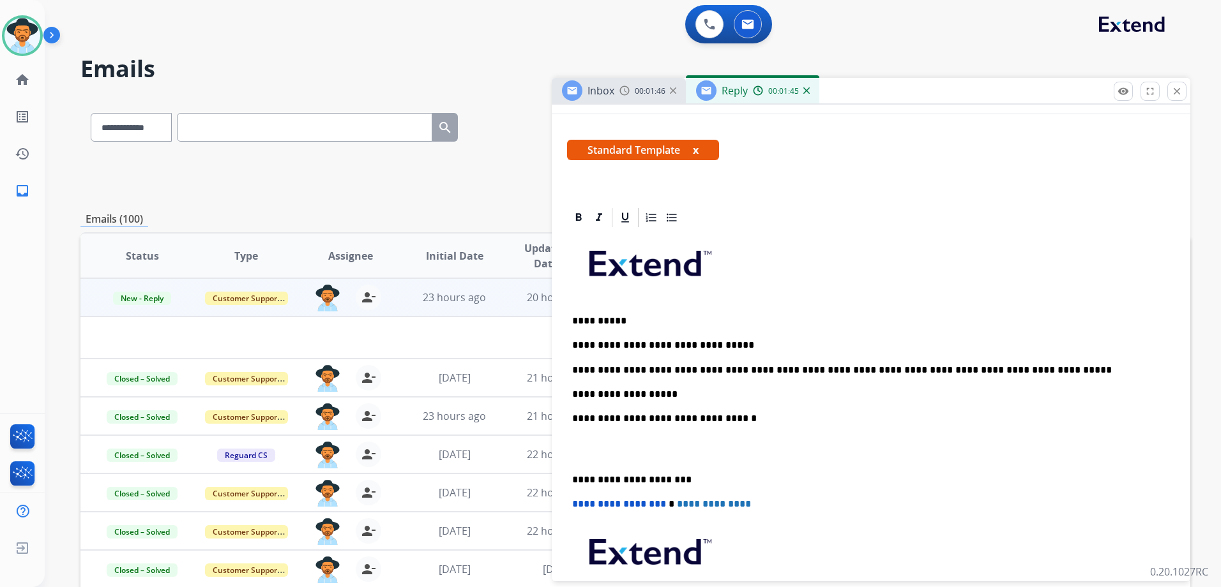
drag, startPoint x: 680, startPoint y: 395, endPoint x: 688, endPoint y: 396, distance: 7.7
click at [684, 395] on p "**********" at bounding box center [865, 394] width 587 height 11
click at [778, 400] on p "**********" at bounding box center [865, 394] width 587 height 11
drag, startPoint x: 760, startPoint y: 391, endPoint x: 759, endPoint y: 380, distance: 10.9
click at [760, 391] on p "**********" at bounding box center [865, 394] width 587 height 11
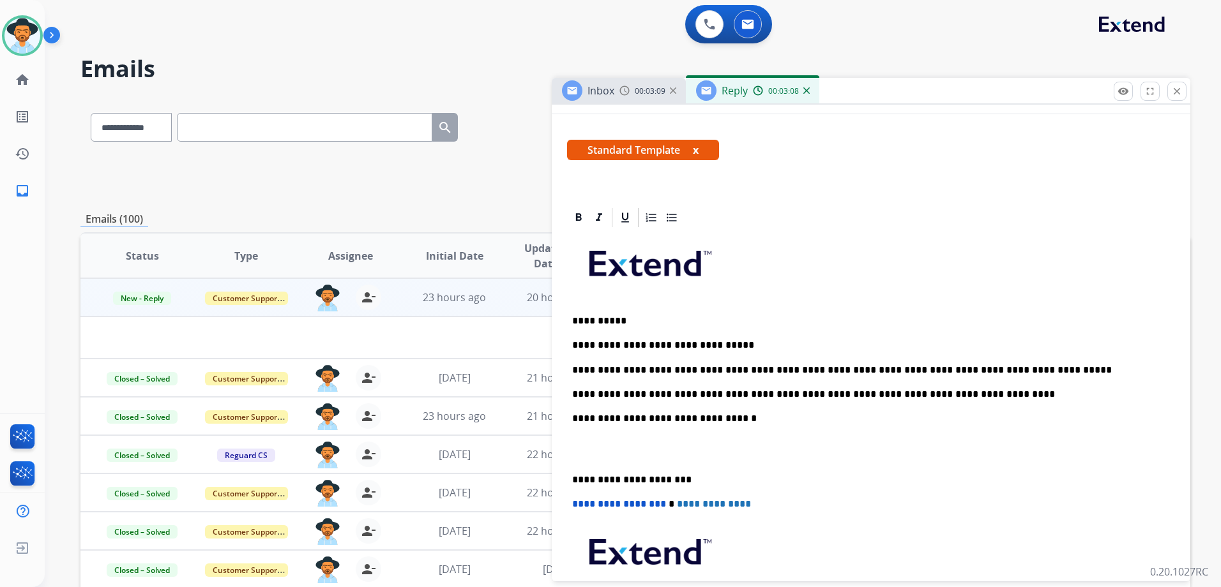
click at [1010, 395] on p "**********" at bounding box center [865, 394] width 587 height 11
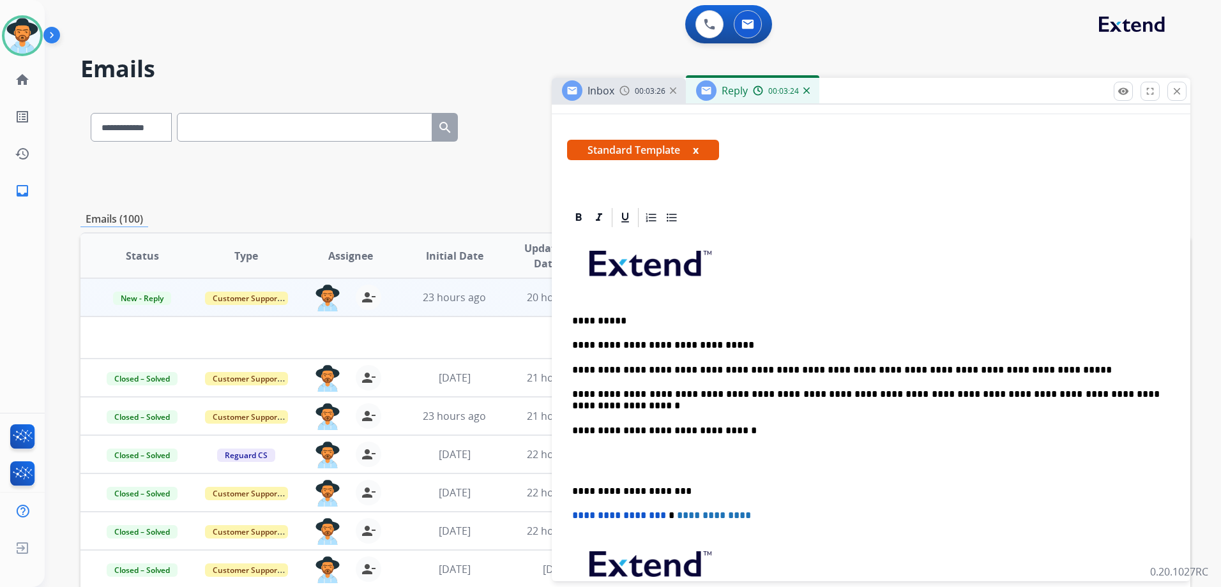
click at [1057, 367] on p "**********" at bounding box center [865, 370] width 587 height 11
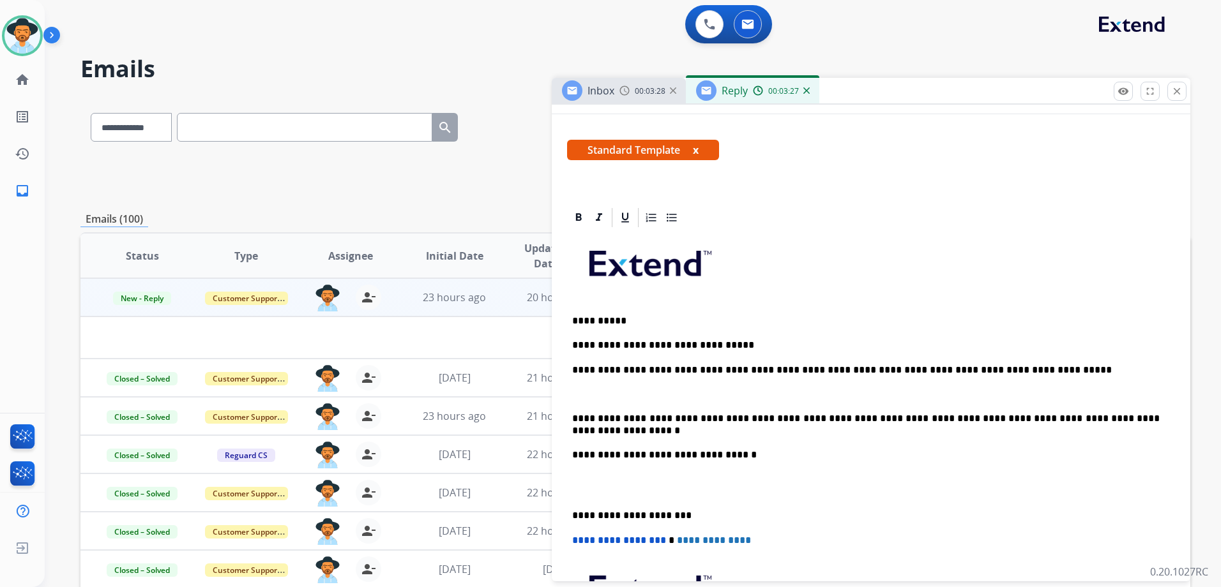
click at [755, 332] on div "**********" at bounding box center [871, 467] width 608 height 476
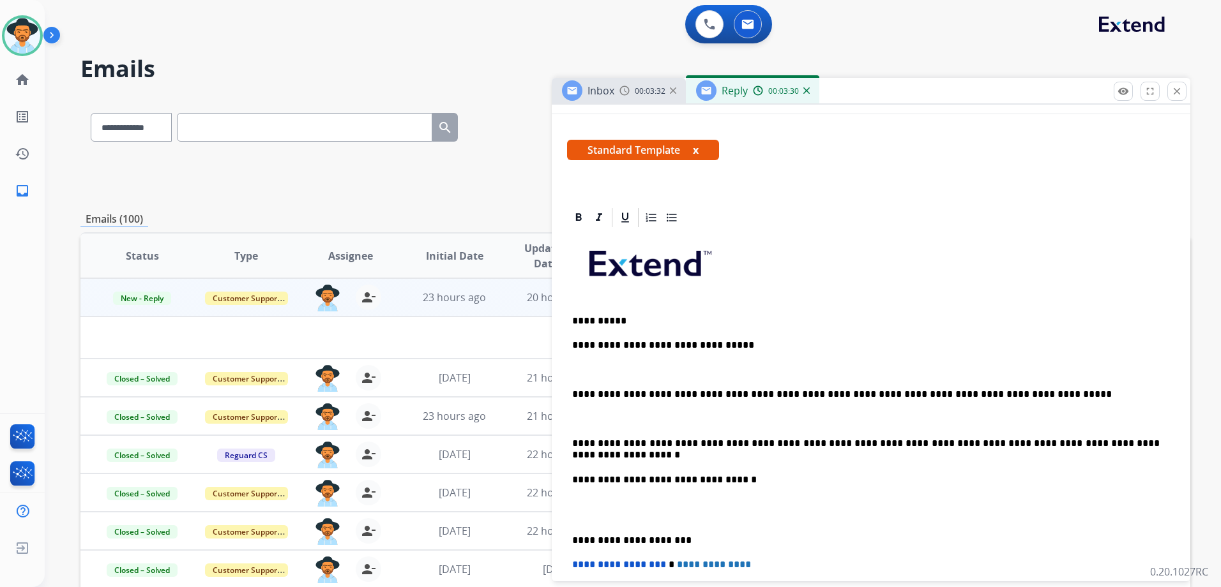
click at [623, 451] on p "**********" at bounding box center [865, 450] width 587 height 24
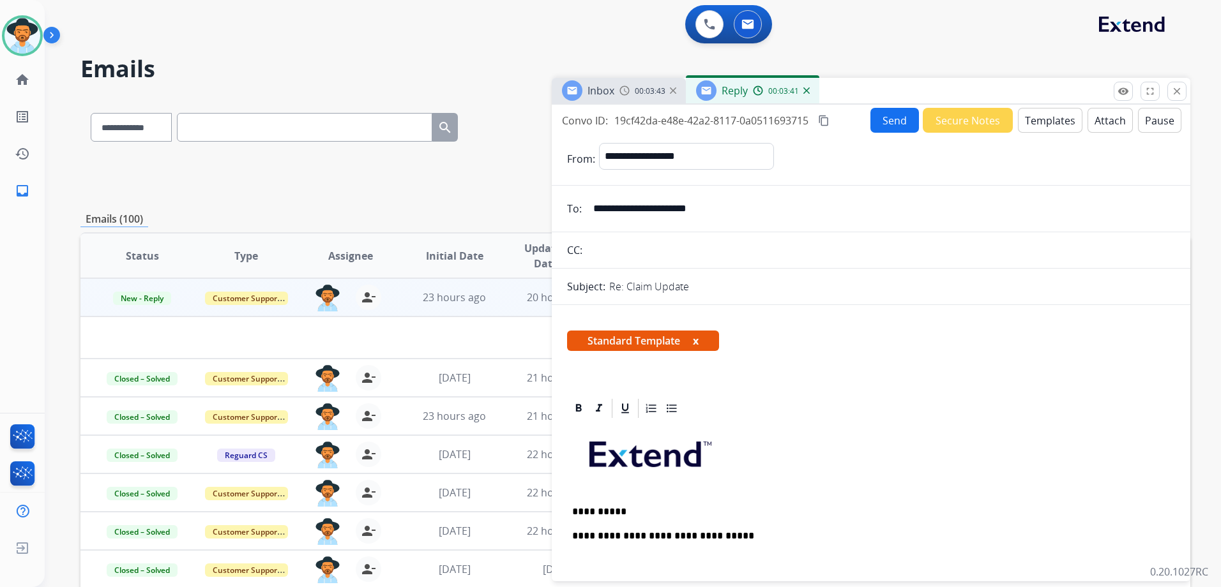
scroll to position [0, 0]
click at [899, 116] on button "Send" at bounding box center [894, 121] width 49 height 25
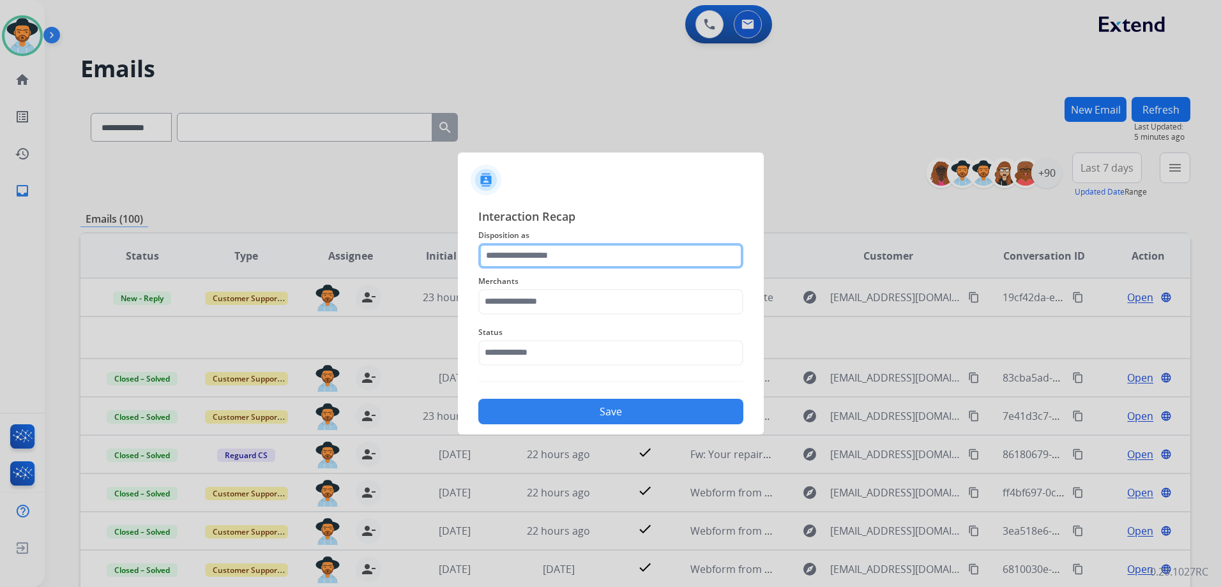
click at [572, 264] on input "text" at bounding box center [610, 256] width 265 height 26
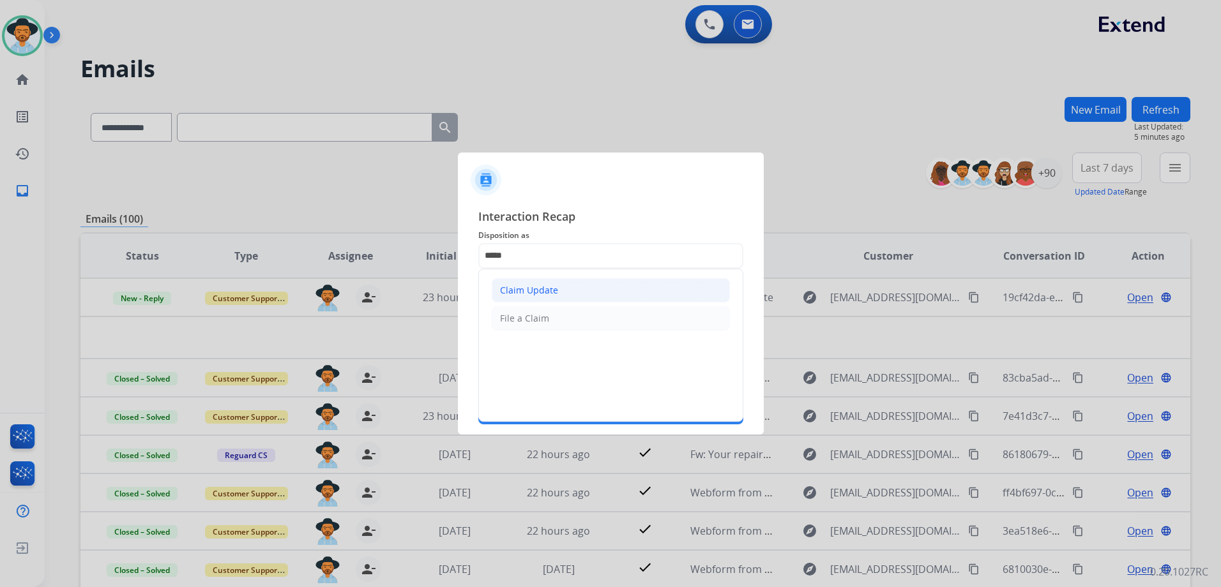
click at [621, 301] on li "Claim Update" at bounding box center [611, 290] width 238 height 24
type input "**********"
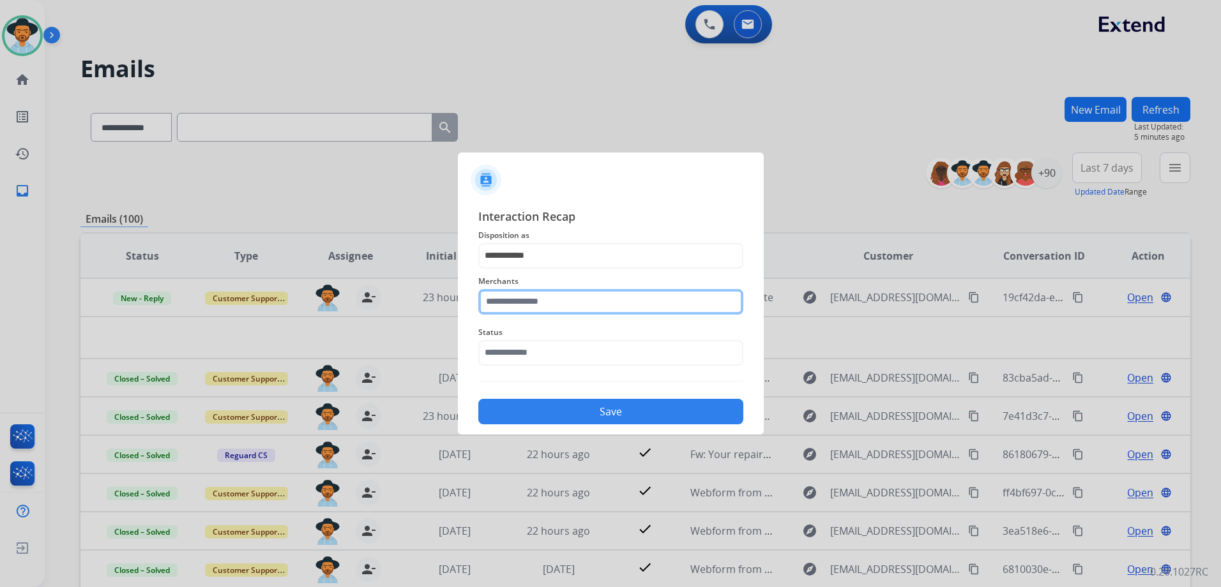
click at [573, 305] on input "text" at bounding box center [610, 302] width 265 height 26
click at [533, 301] on input "text" at bounding box center [610, 302] width 265 height 26
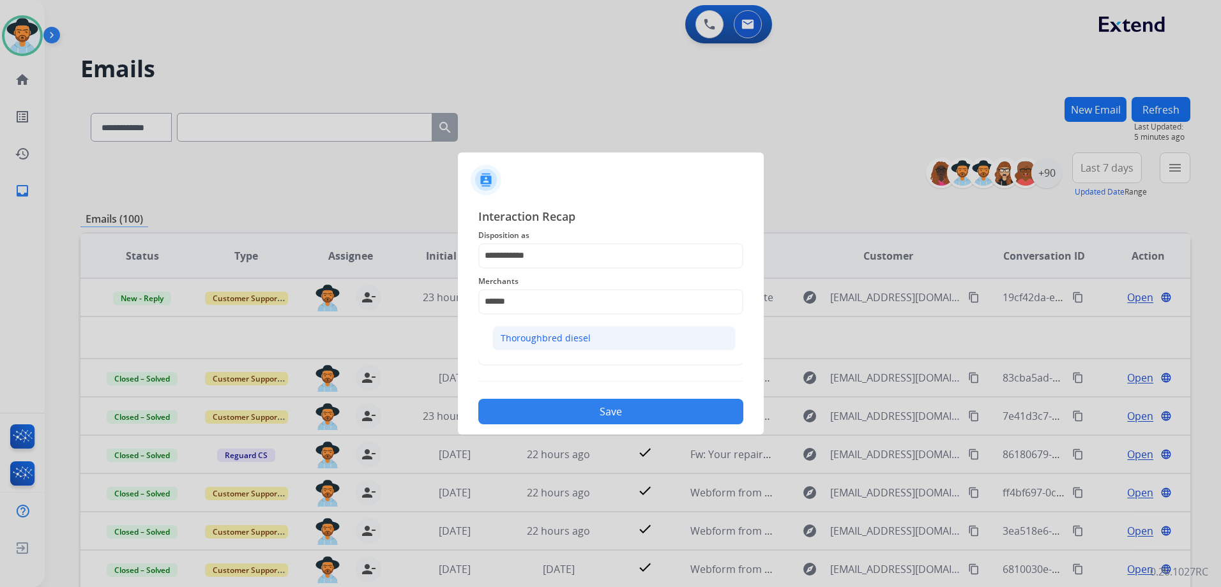
click at [600, 333] on li "Thoroughbred diesel" at bounding box center [613, 338] width 243 height 24
type input "**********"
click at [538, 351] on input "text" at bounding box center [610, 353] width 265 height 26
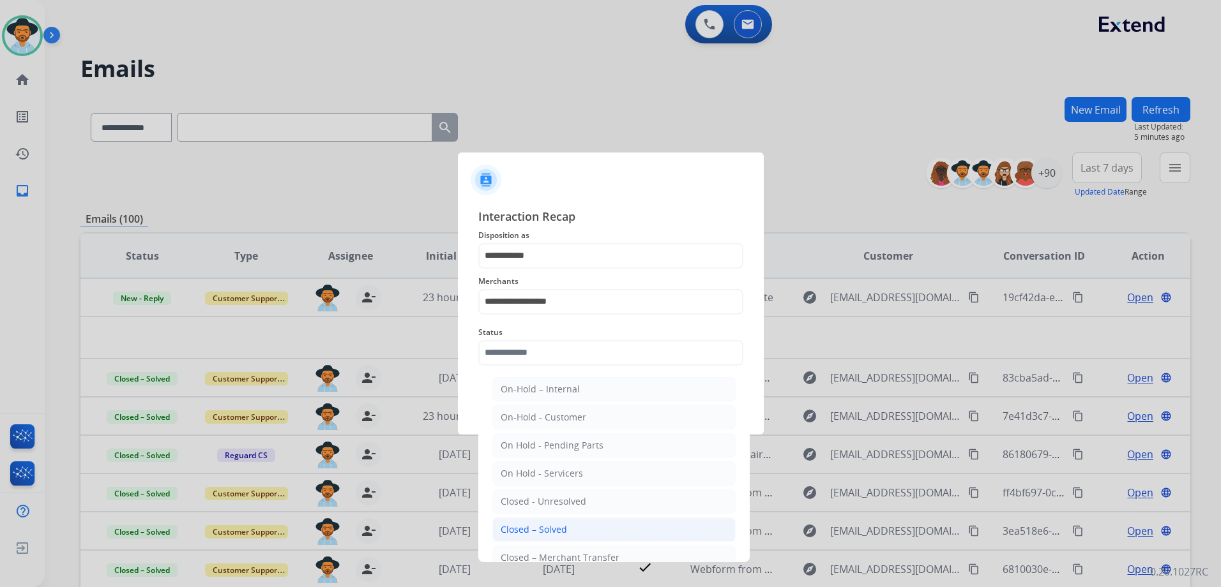
click at [538, 534] on div "Closed – Solved" at bounding box center [534, 530] width 66 height 13
type input "**********"
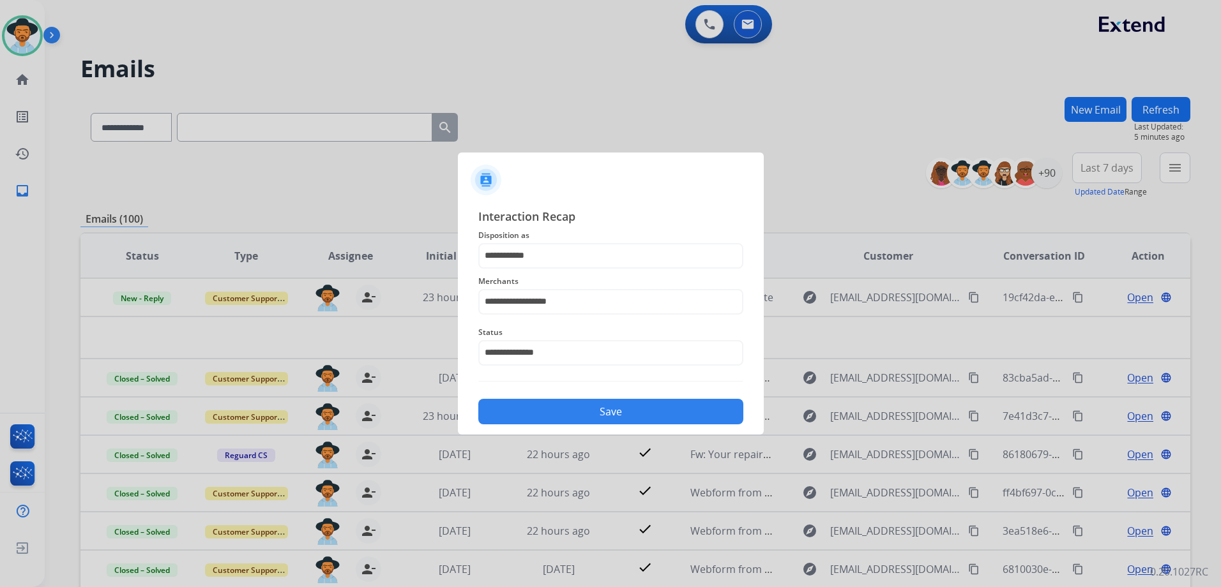
click at [586, 403] on button "Save" at bounding box center [610, 412] width 265 height 26
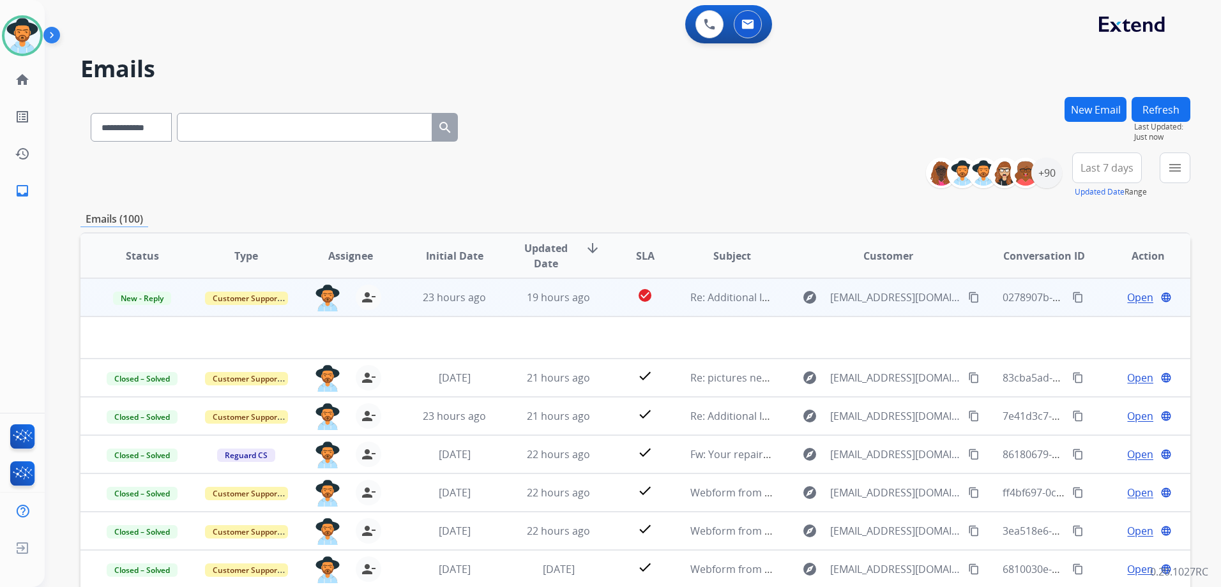
click at [1096, 296] on td "Open language" at bounding box center [1138, 297] width 104 height 38
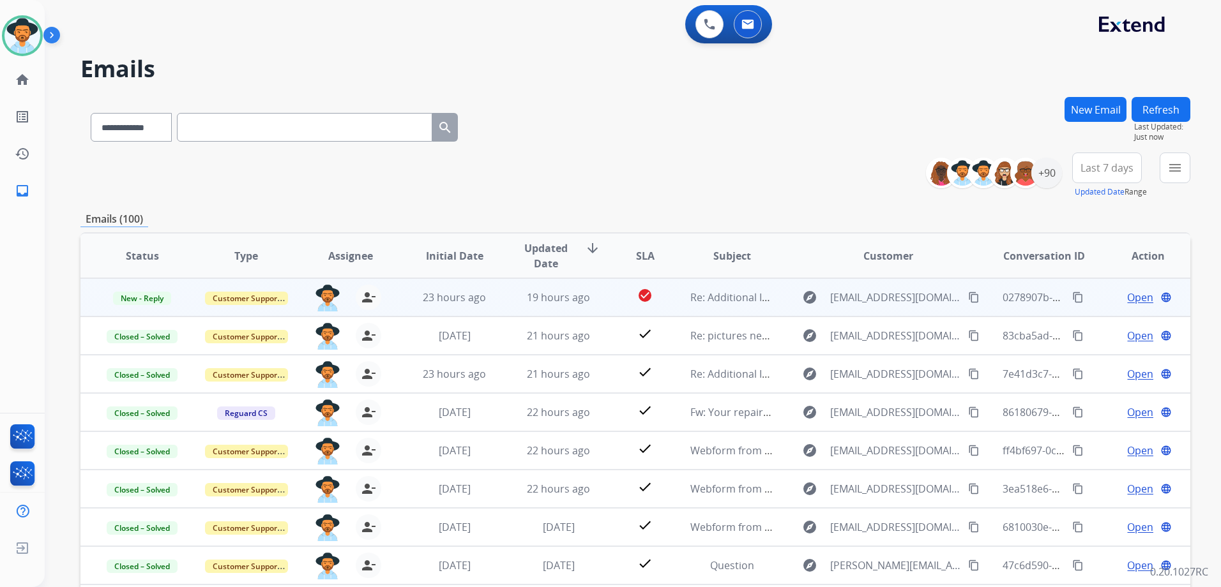
click at [1094, 302] on td "Open language" at bounding box center [1138, 297] width 104 height 38
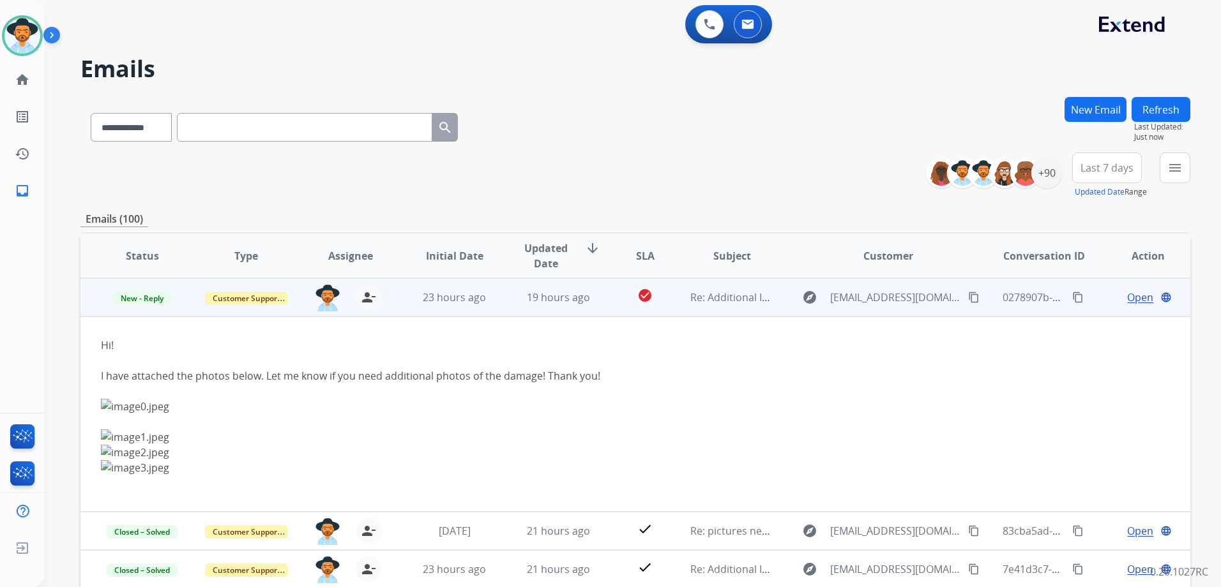
click at [1132, 299] on span "Open" at bounding box center [1140, 297] width 26 height 15
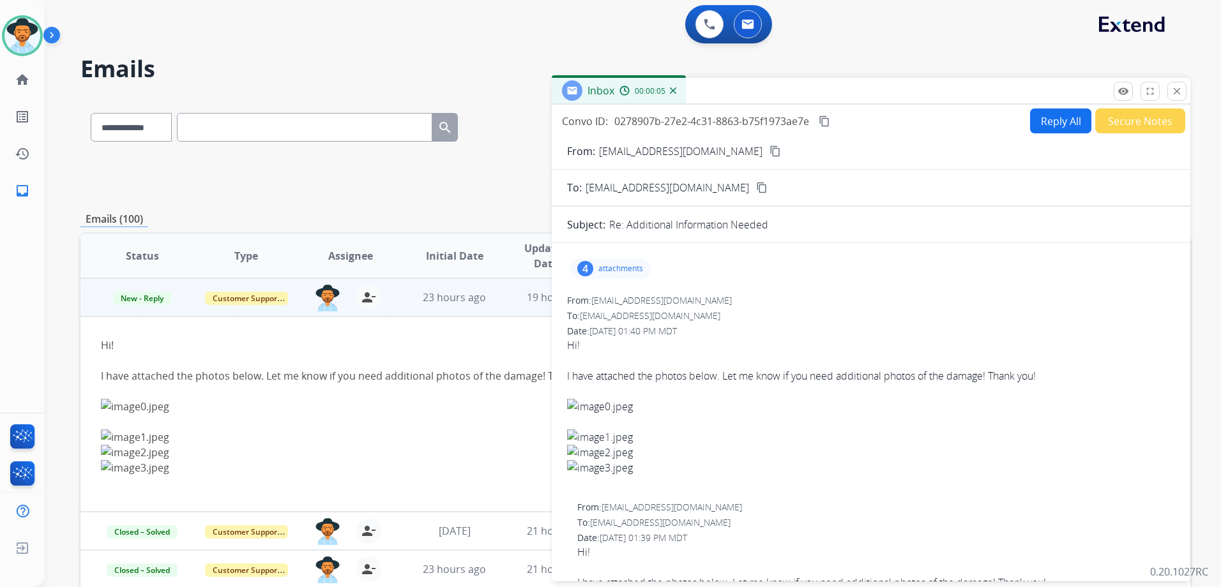
click at [781, 148] on mat-icon "content_copy" at bounding box center [774, 151] width 11 height 11
click at [639, 272] on p "attachments" at bounding box center [620, 269] width 45 height 10
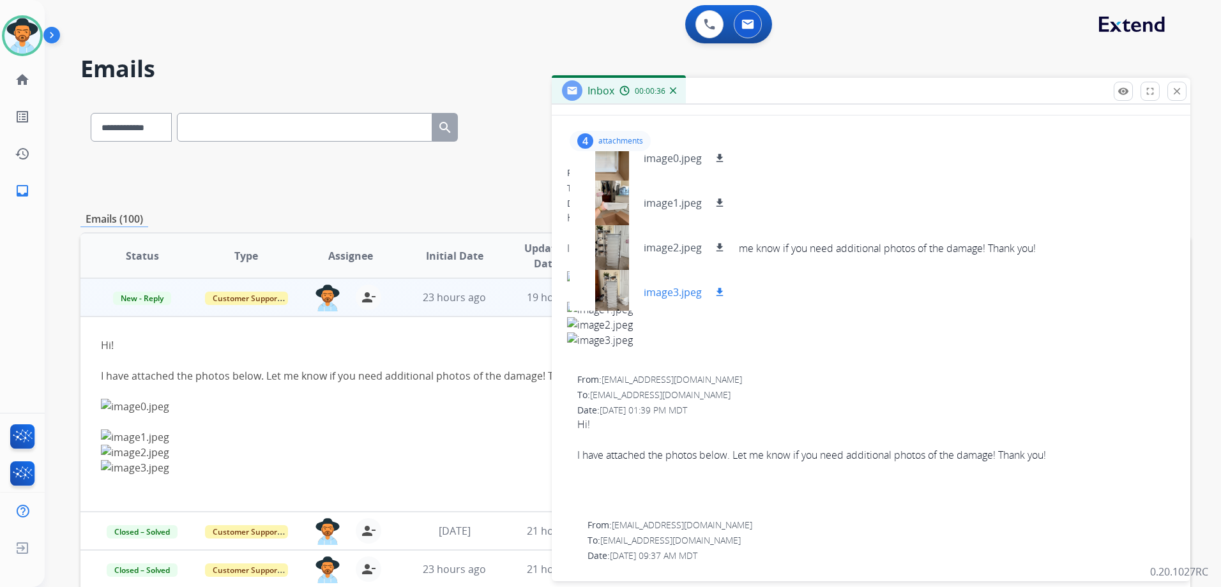
scroll to position [19, 0]
click at [610, 287] on div at bounding box center [612, 288] width 64 height 45
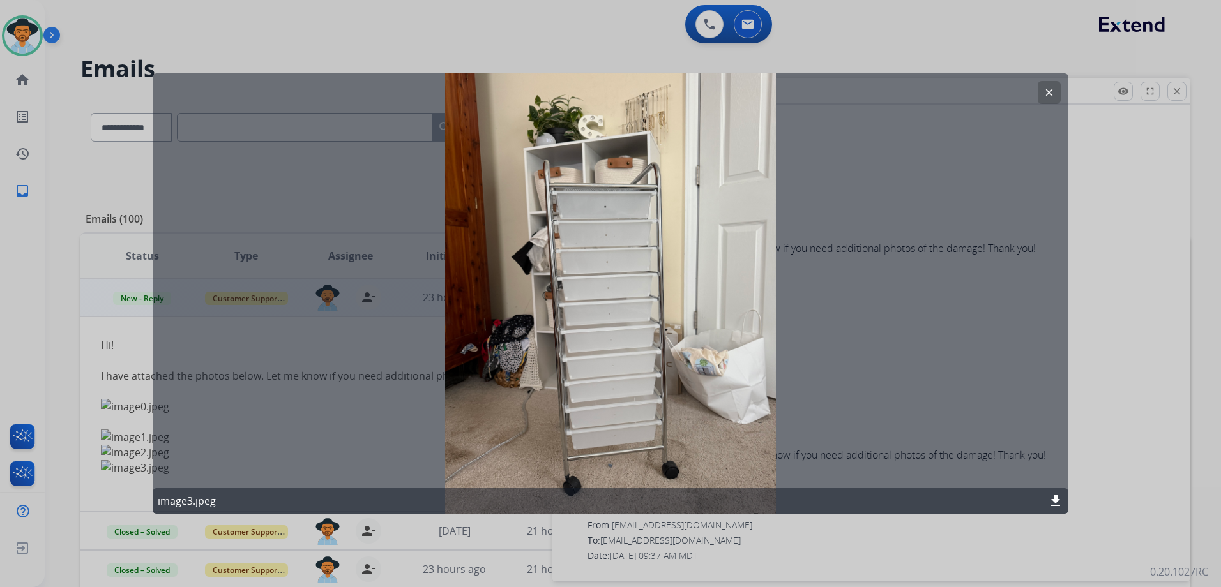
click at [1056, 88] on button "clear" at bounding box center [1049, 92] width 23 height 23
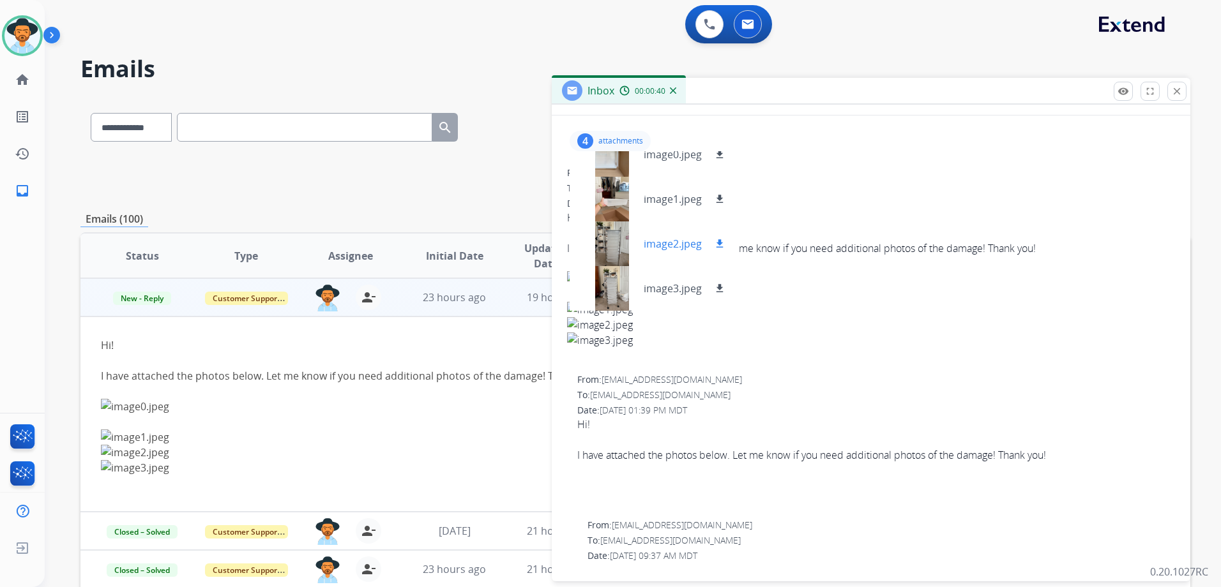
click at [628, 246] on div at bounding box center [612, 244] width 64 height 45
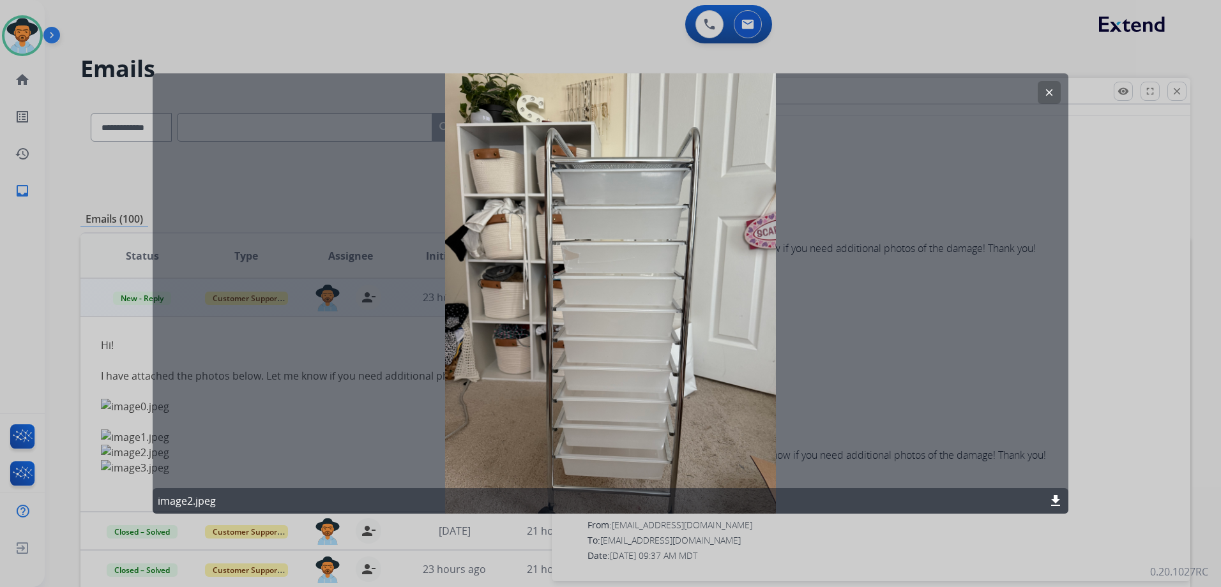
click at [1054, 91] on mat-icon "clear" at bounding box center [1048, 92] width 11 height 11
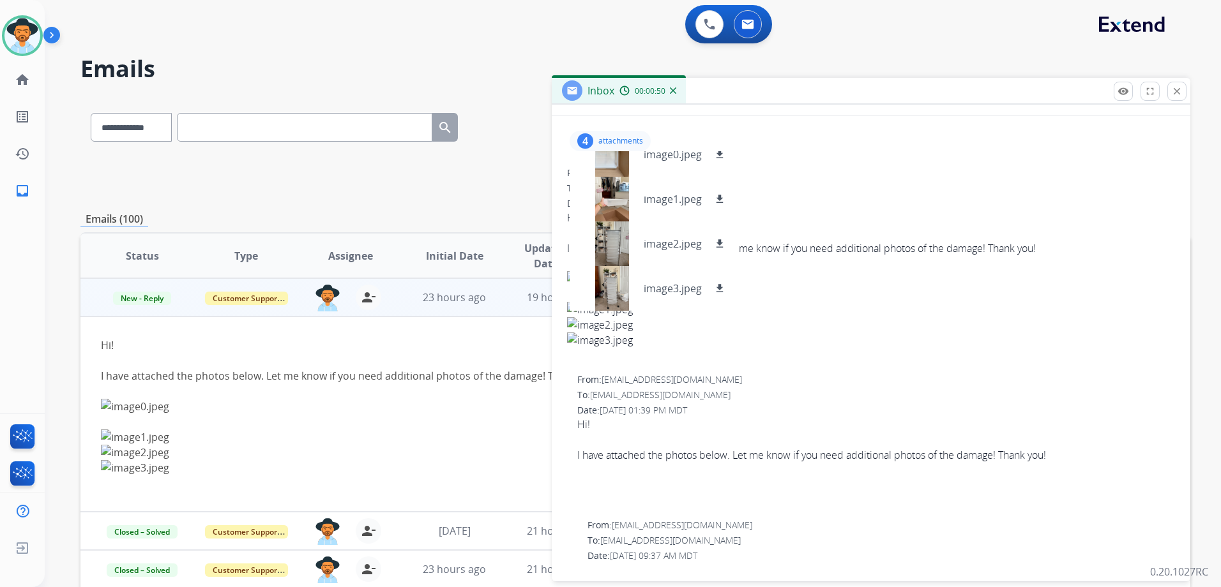
click at [620, 133] on div "4 attachments image0.jpeg download image1.jpeg download image2.jpeg download im…" at bounding box center [610, 141] width 81 height 20
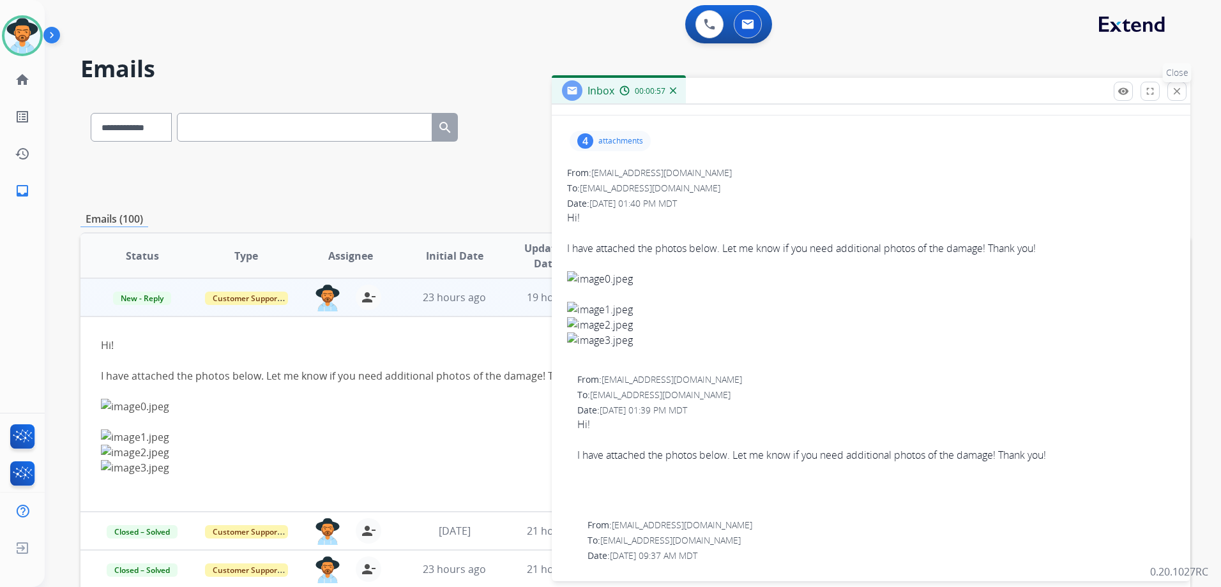
click at [1176, 92] on mat-icon "close" at bounding box center [1176, 91] width 11 height 11
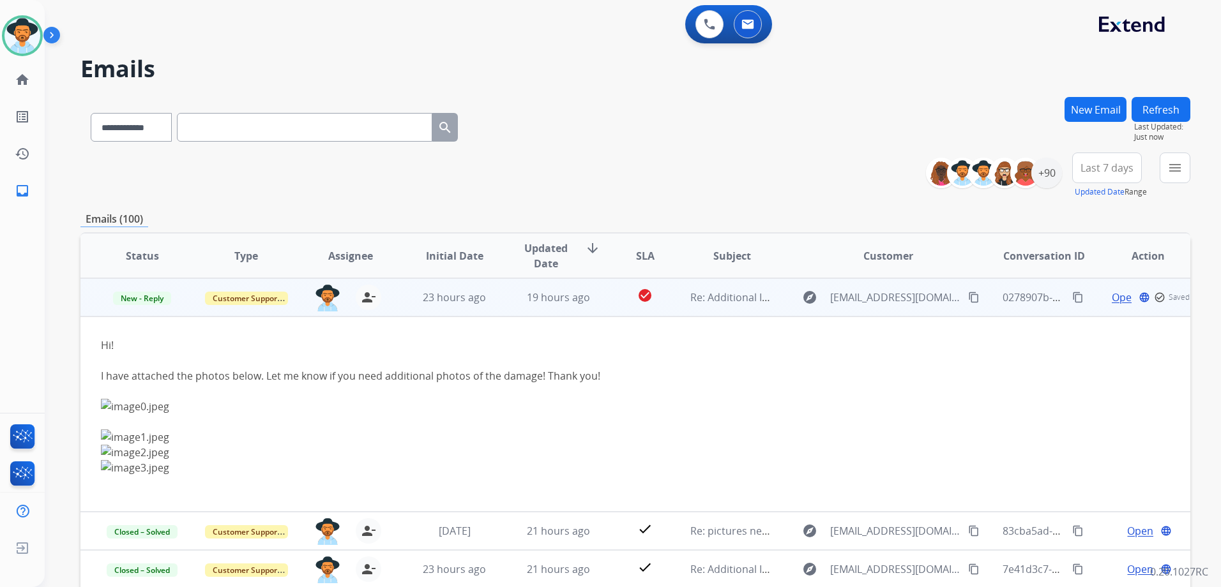
click at [1090, 308] on td "Open language check_circle_outline Saved" at bounding box center [1138, 297] width 104 height 38
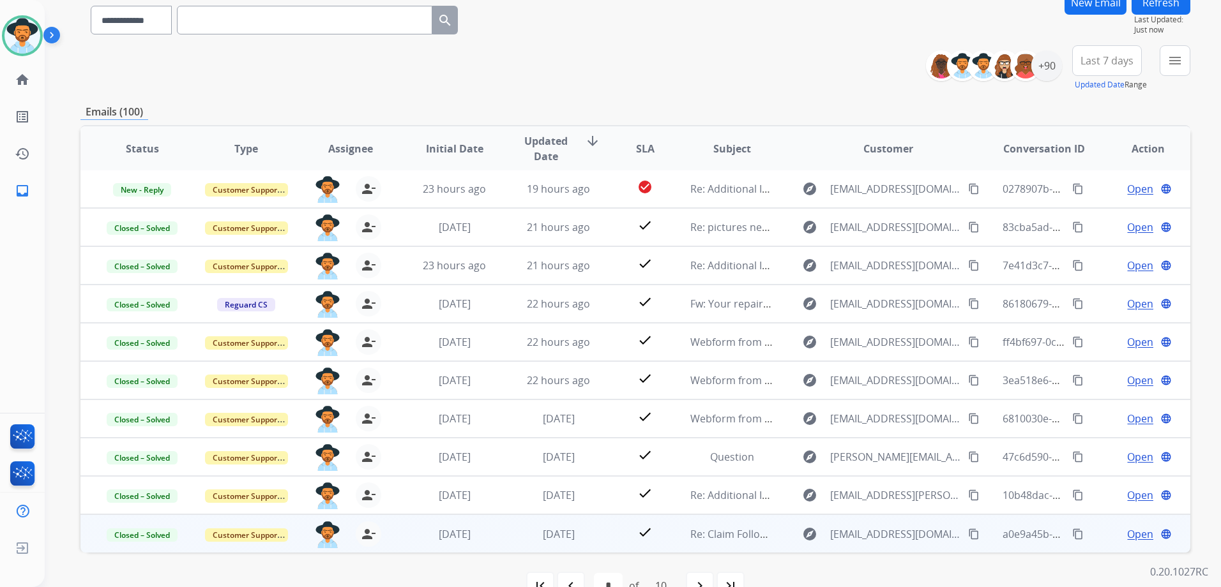
scroll to position [139, 0]
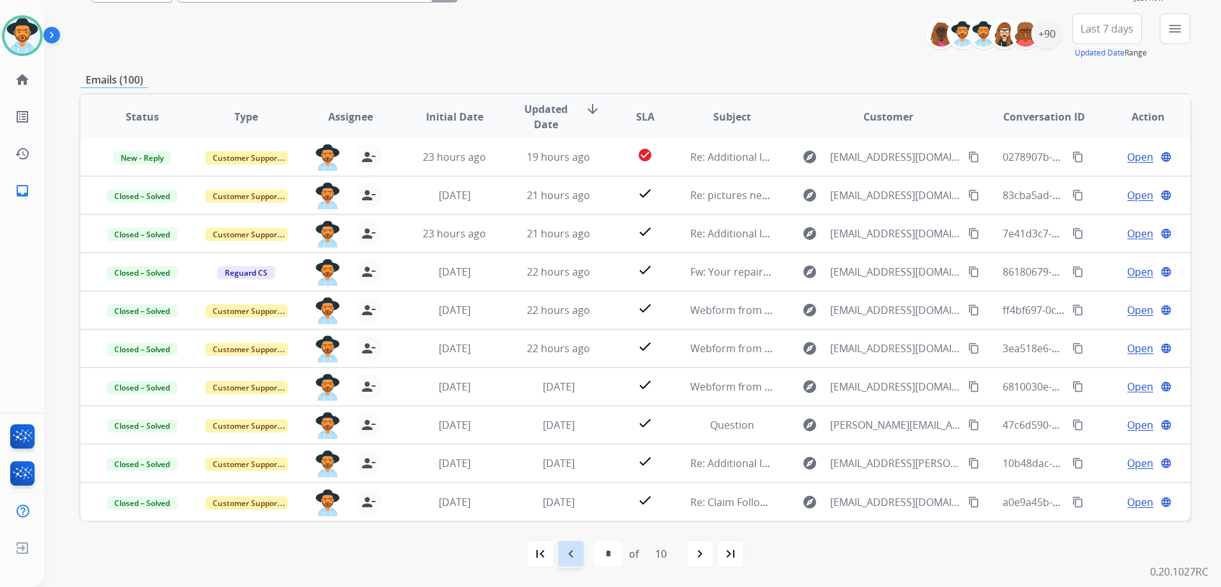
click at [572, 549] on mat-icon "navigate_before" at bounding box center [570, 554] width 15 height 15
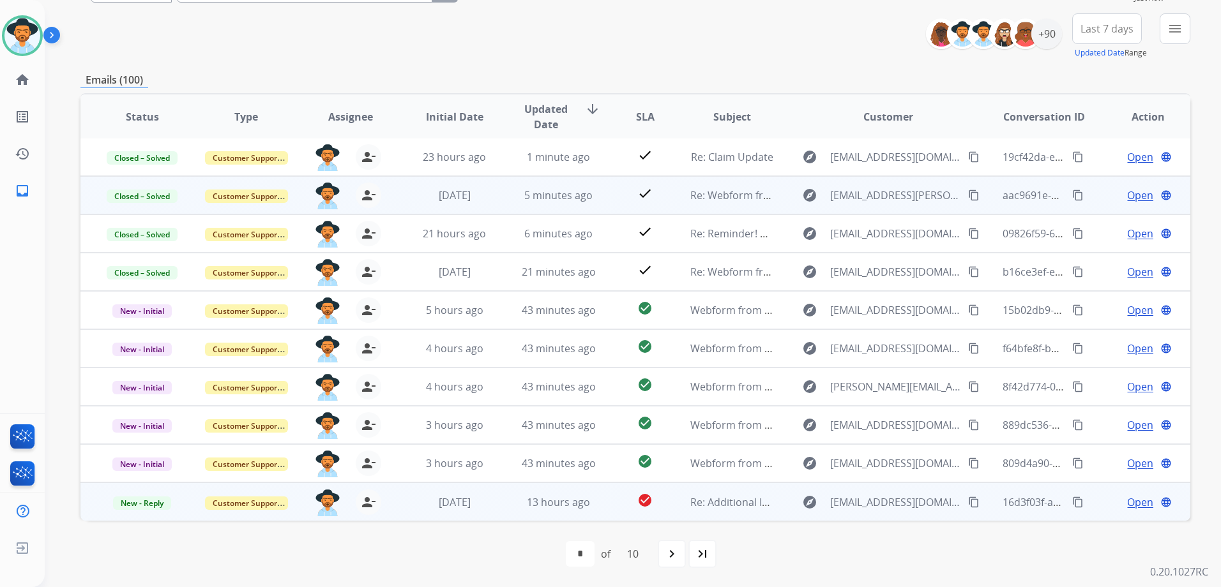
click at [1132, 506] on span "Open" at bounding box center [1140, 502] width 26 height 15
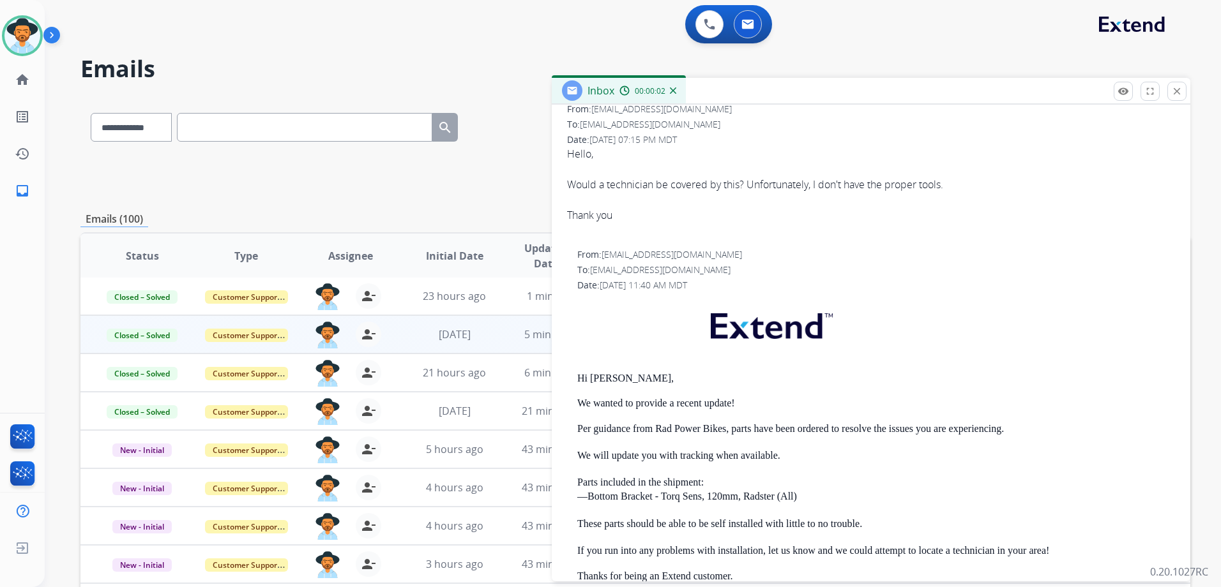
scroll to position [0, 0]
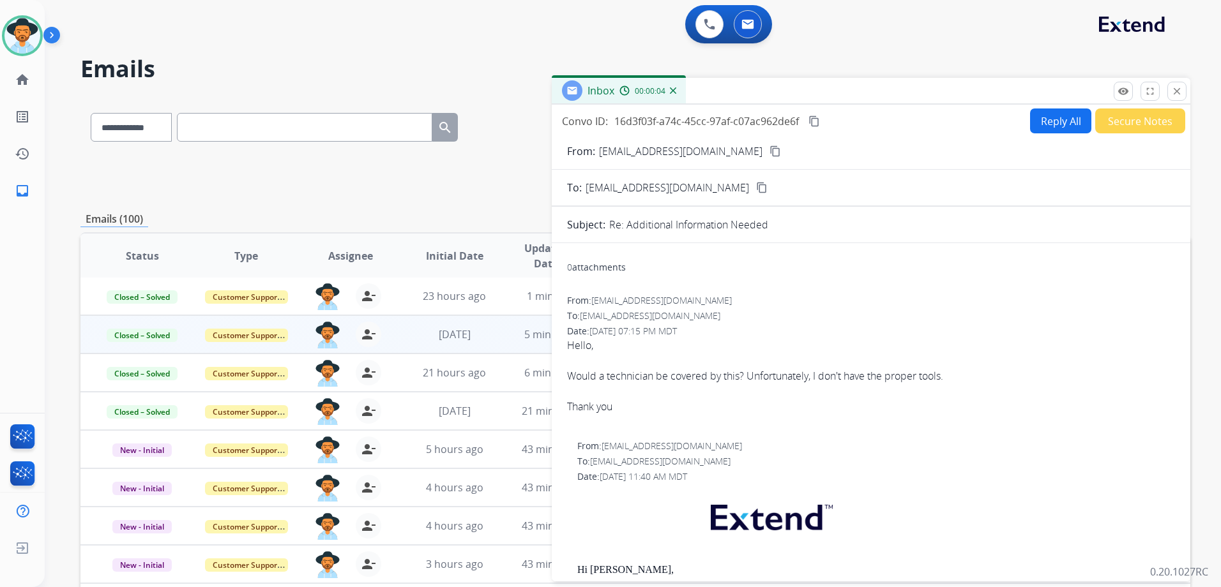
click at [769, 154] on mat-icon "content_copy" at bounding box center [774, 151] width 11 height 11
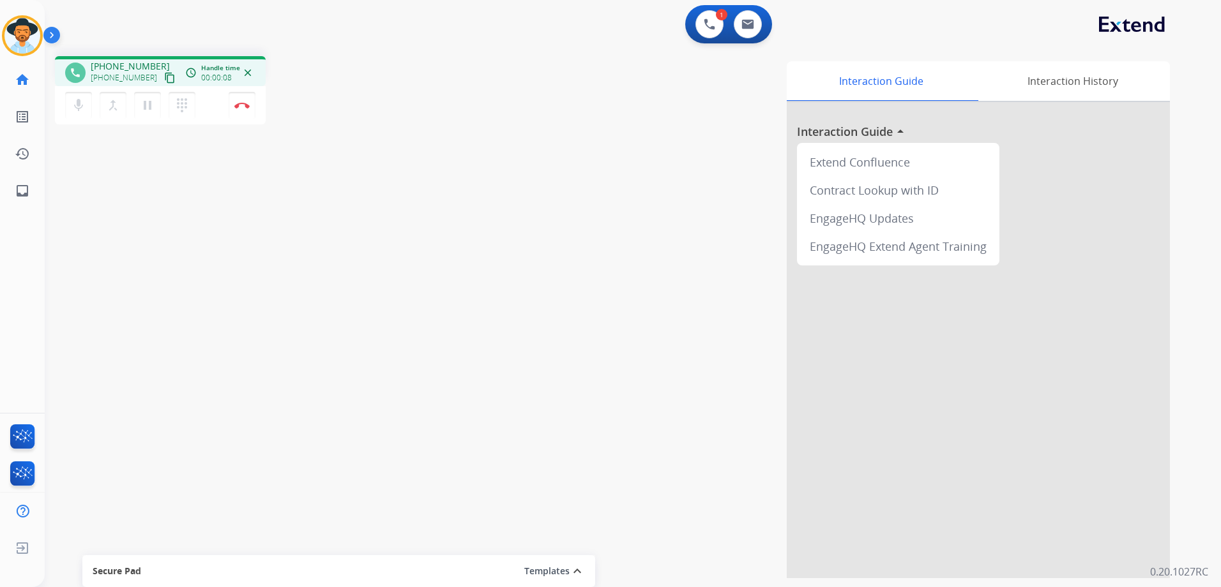
click at [164, 79] on mat-icon "content_copy" at bounding box center [169, 77] width 11 height 11
click at [164, 77] on mat-icon "content_copy" at bounding box center [169, 77] width 11 height 11
click at [746, 27] on img at bounding box center [747, 24] width 13 height 10
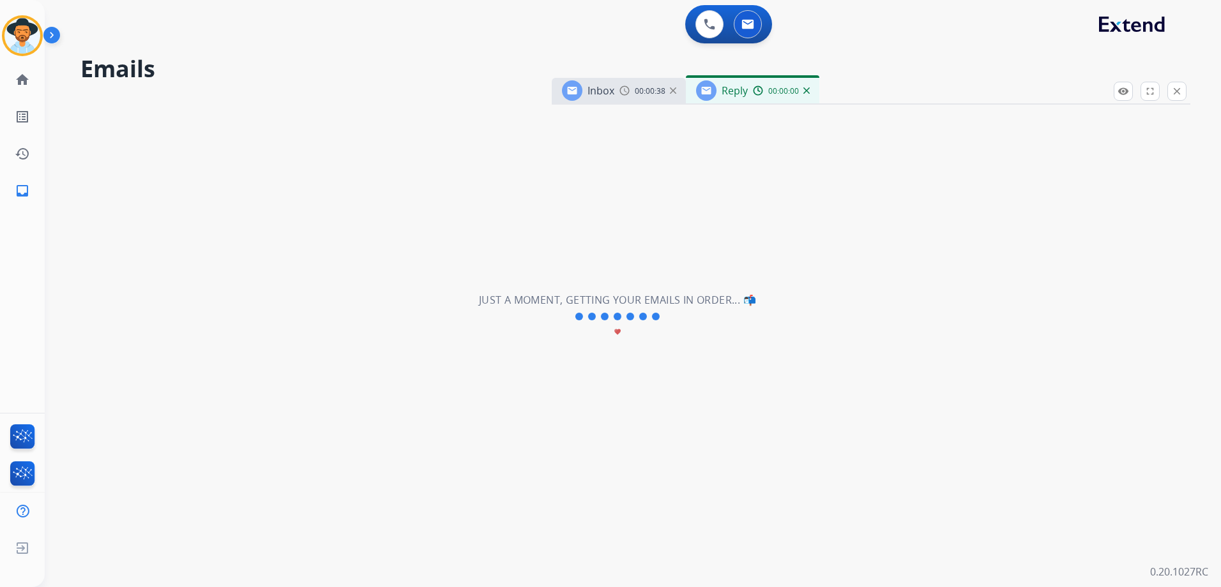
select select "**********"
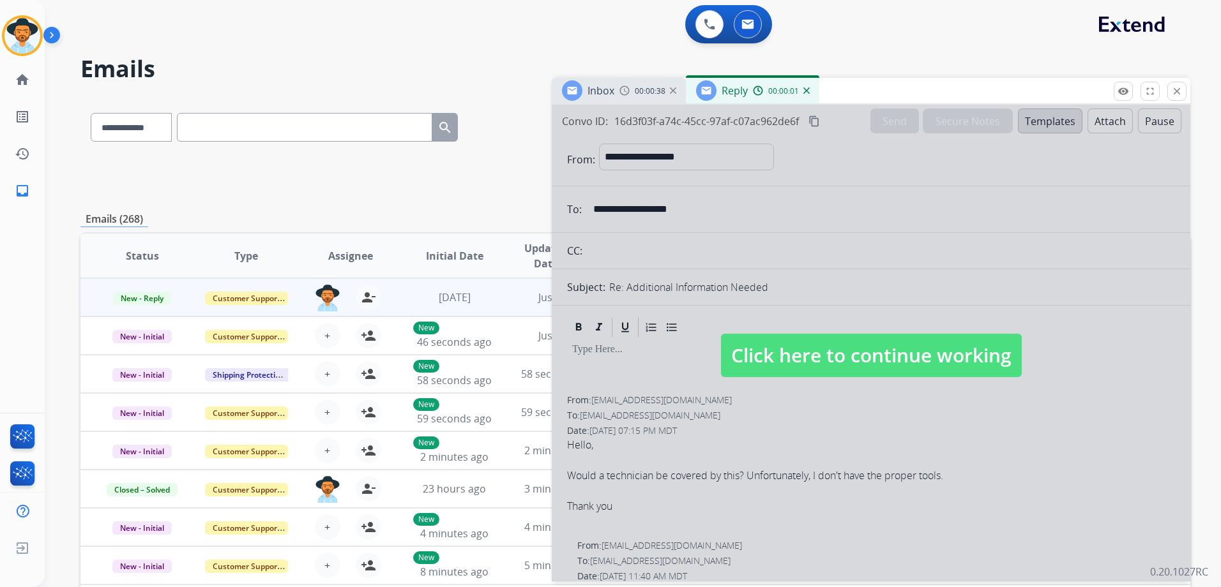
click at [819, 349] on span "Click here to continue working" at bounding box center [871, 355] width 301 height 43
select select
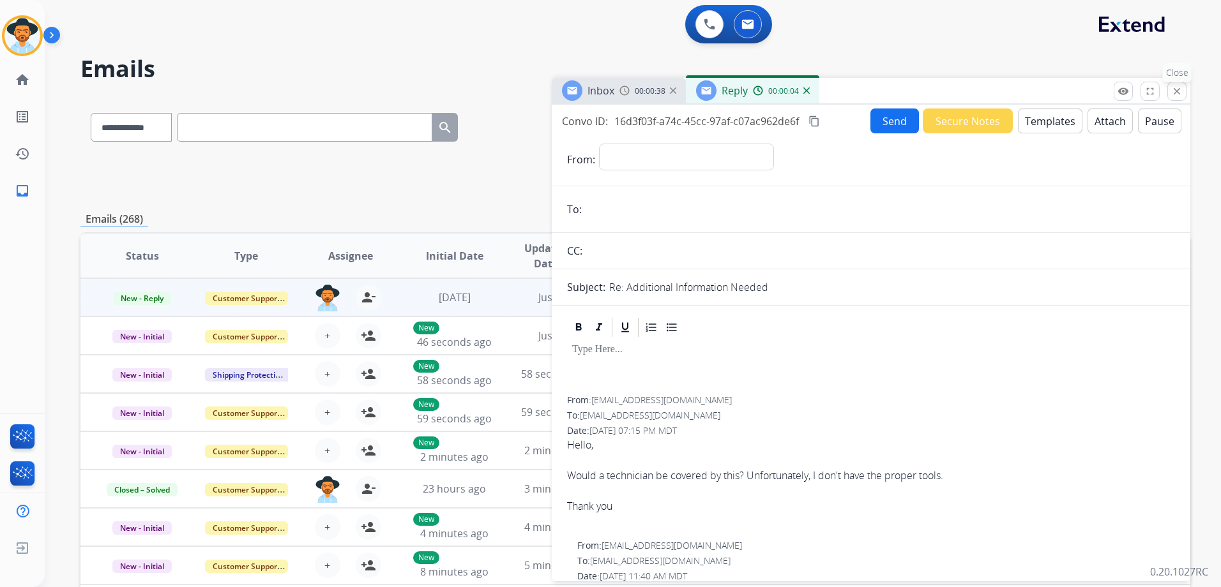
click at [1181, 90] on mat-icon "close" at bounding box center [1176, 91] width 11 height 11
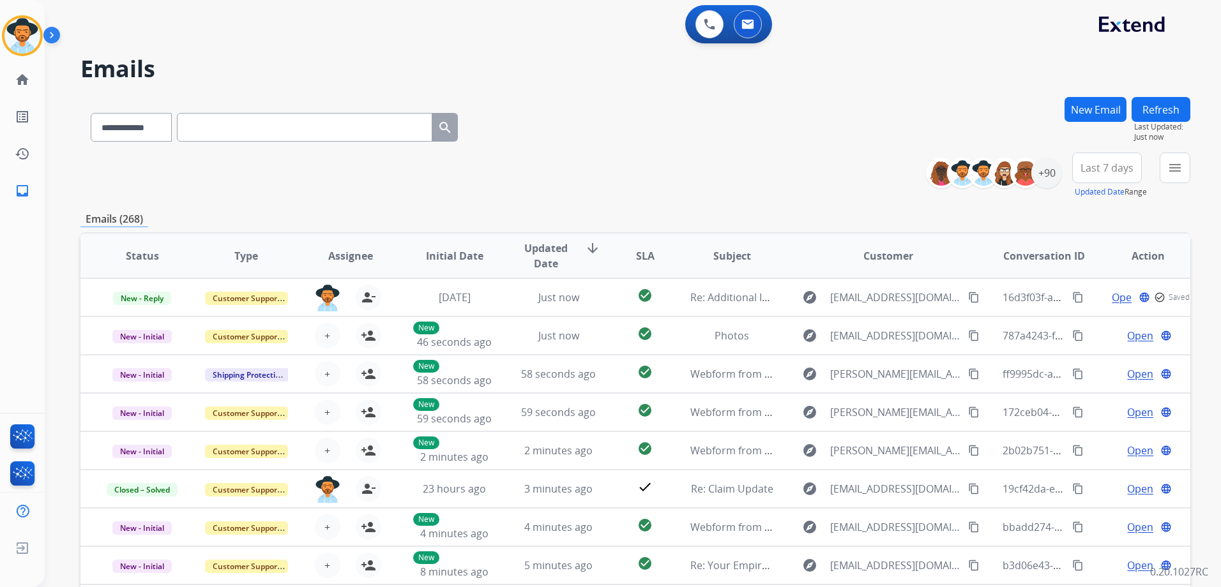
paste input "**********"
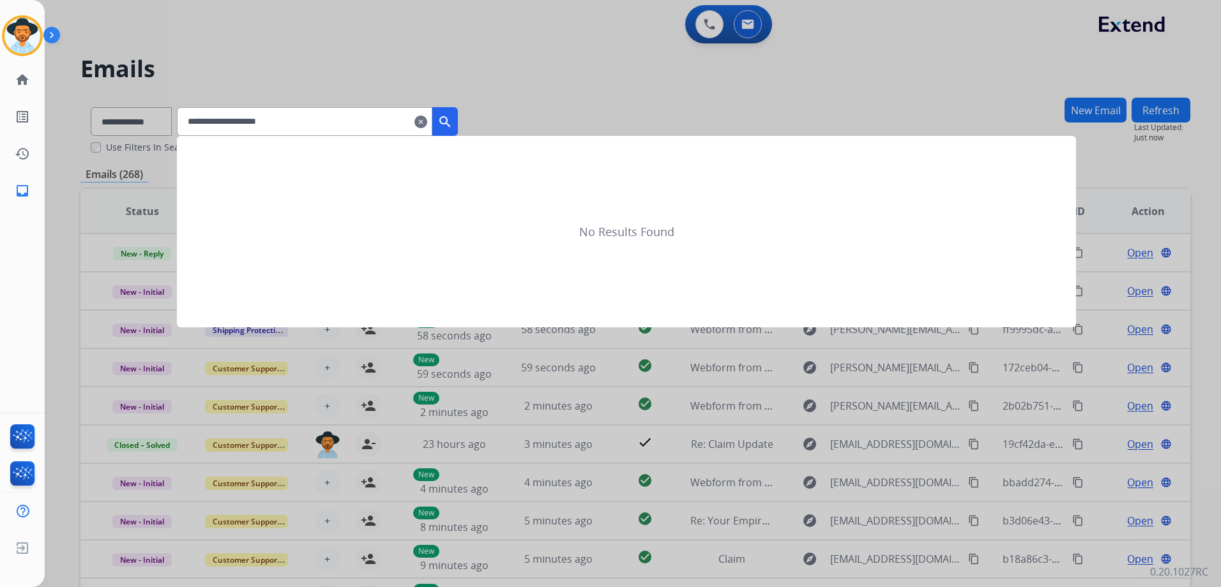
type input "**********"
click at [453, 119] on mat-icon "search" at bounding box center [444, 121] width 15 height 15
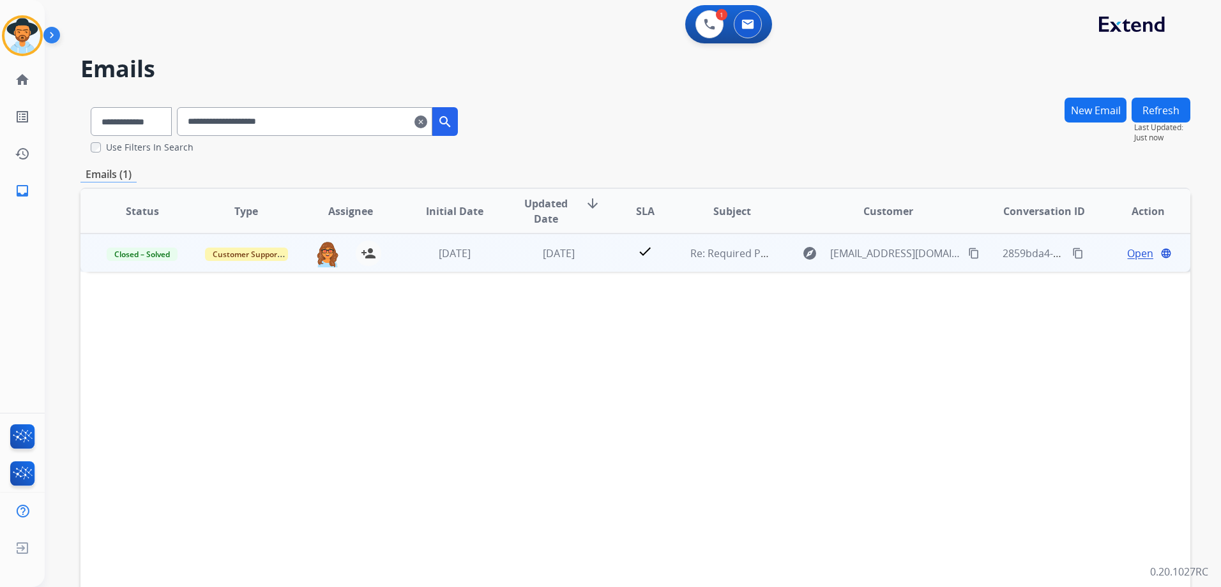
click at [1135, 251] on span "Open" at bounding box center [1140, 253] width 26 height 15
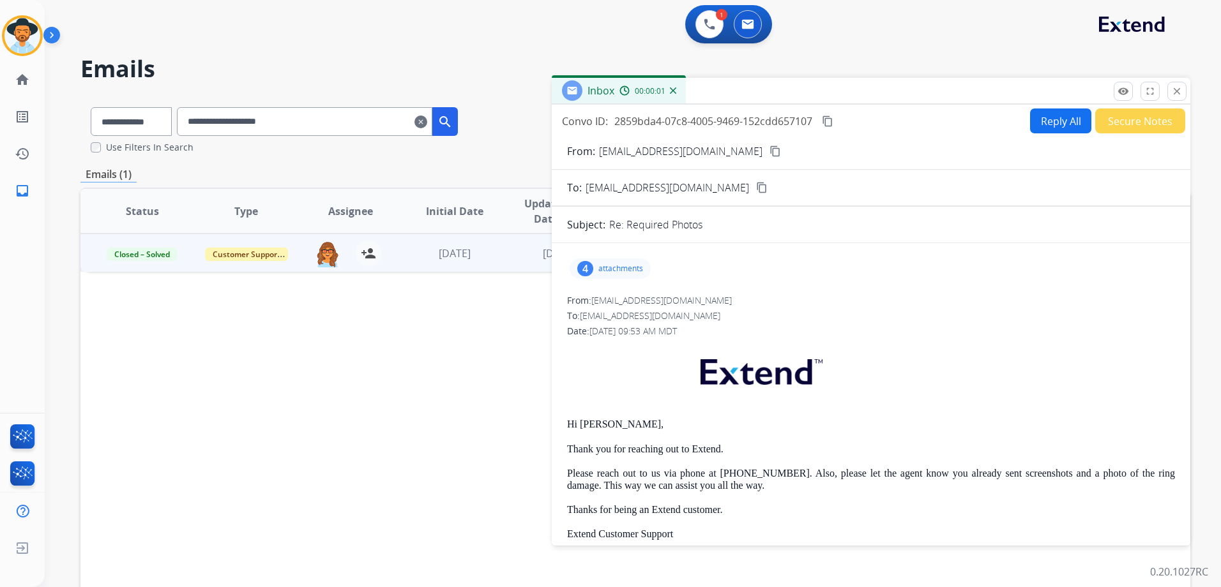
scroll to position [64, 0]
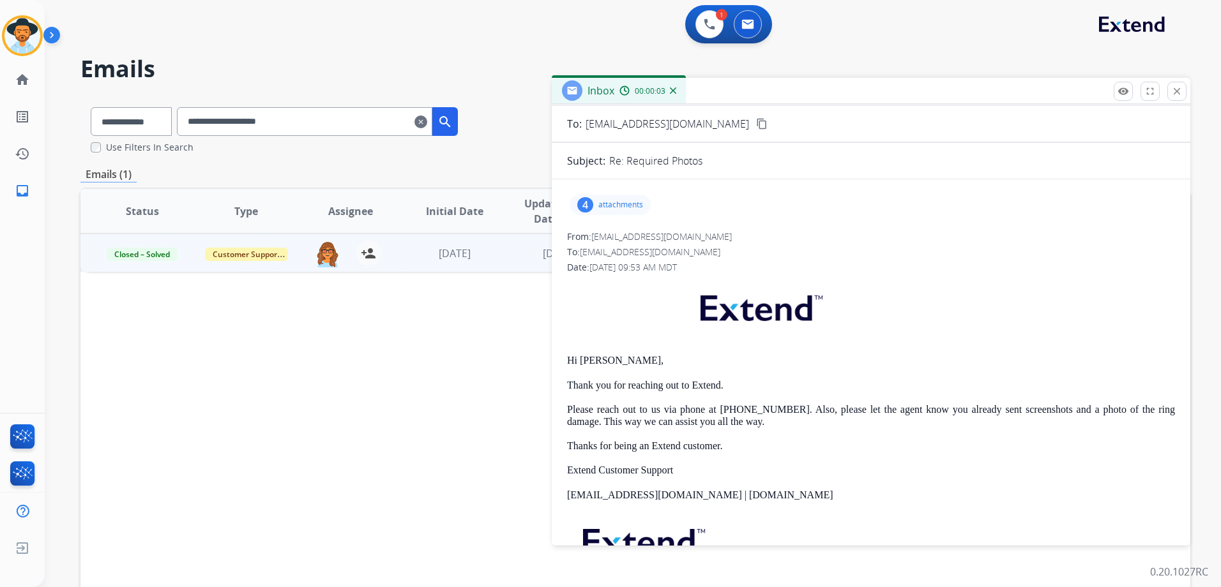
click at [619, 206] on p "attachments" at bounding box center [620, 205] width 45 height 10
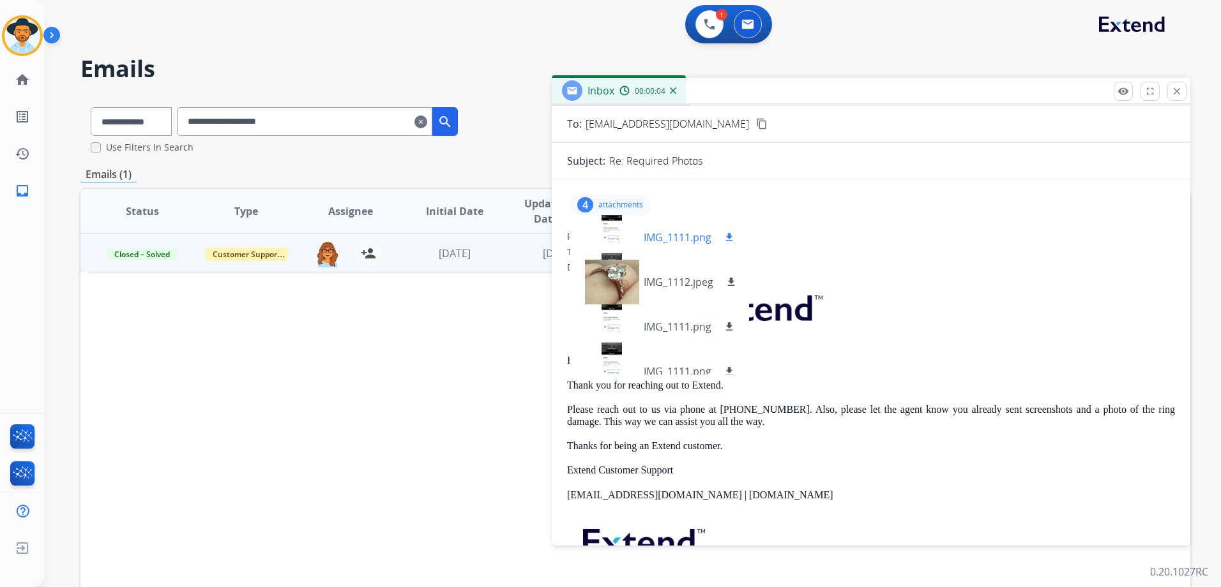
click at [617, 233] on div at bounding box center [612, 237] width 64 height 45
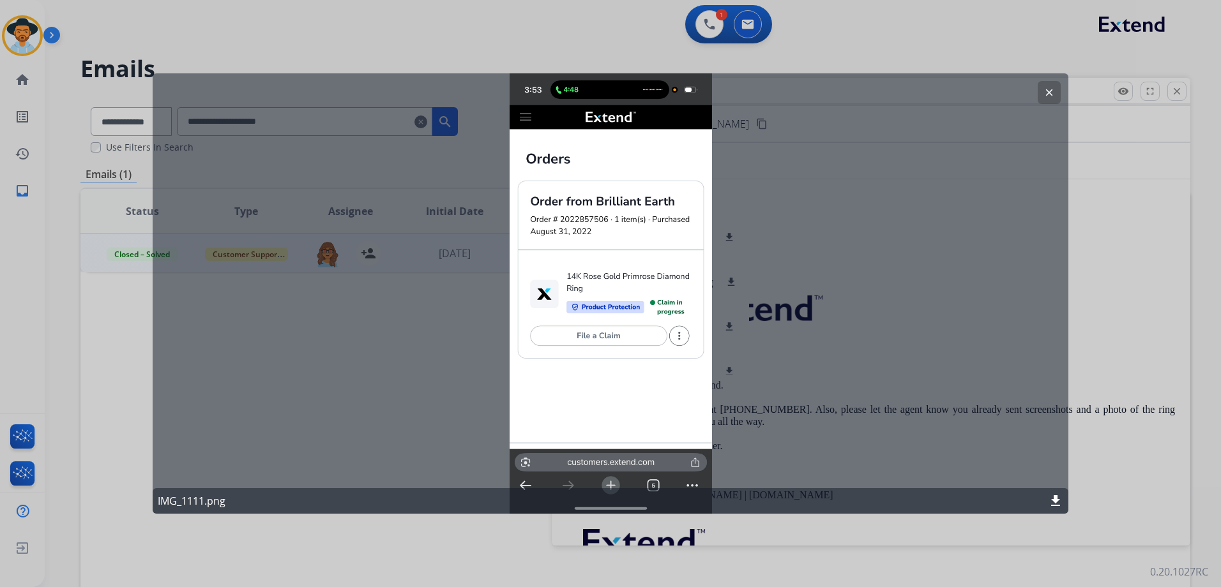
click at [1054, 89] on mat-icon "clear" at bounding box center [1048, 92] width 11 height 11
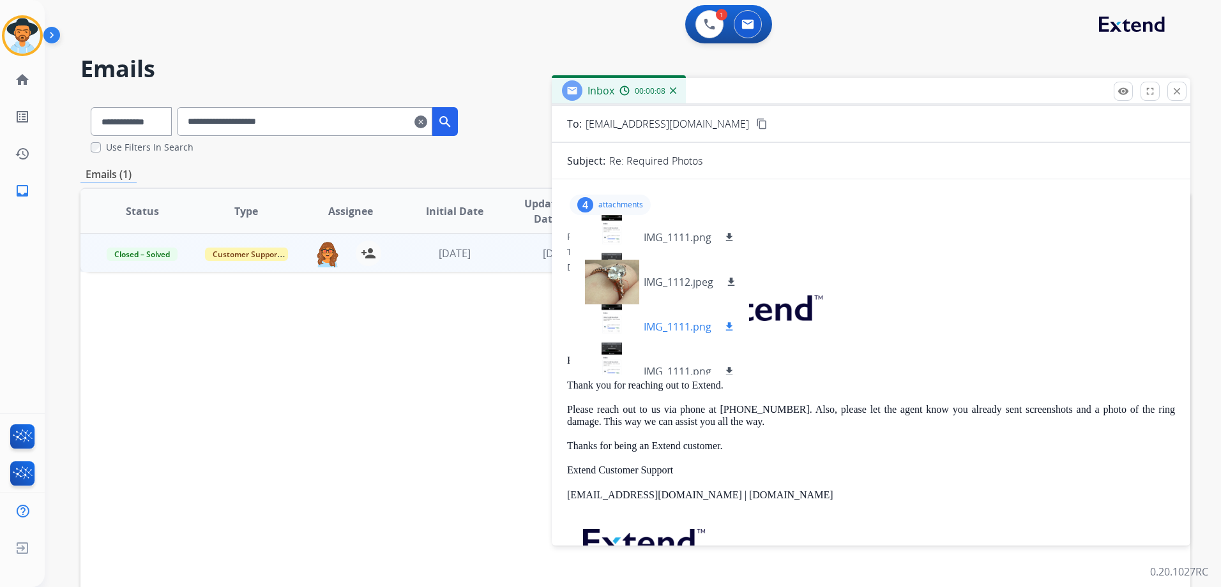
click at [655, 328] on p "IMG_1111.png" at bounding box center [678, 326] width 68 height 15
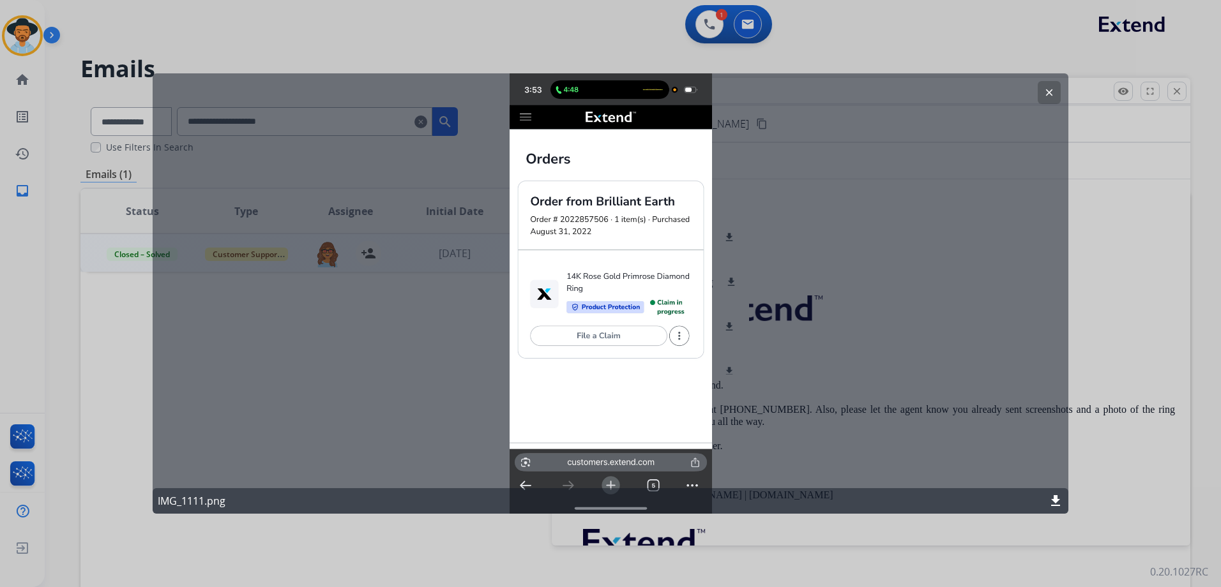
click at [1049, 89] on mat-icon "clear" at bounding box center [1048, 92] width 11 height 11
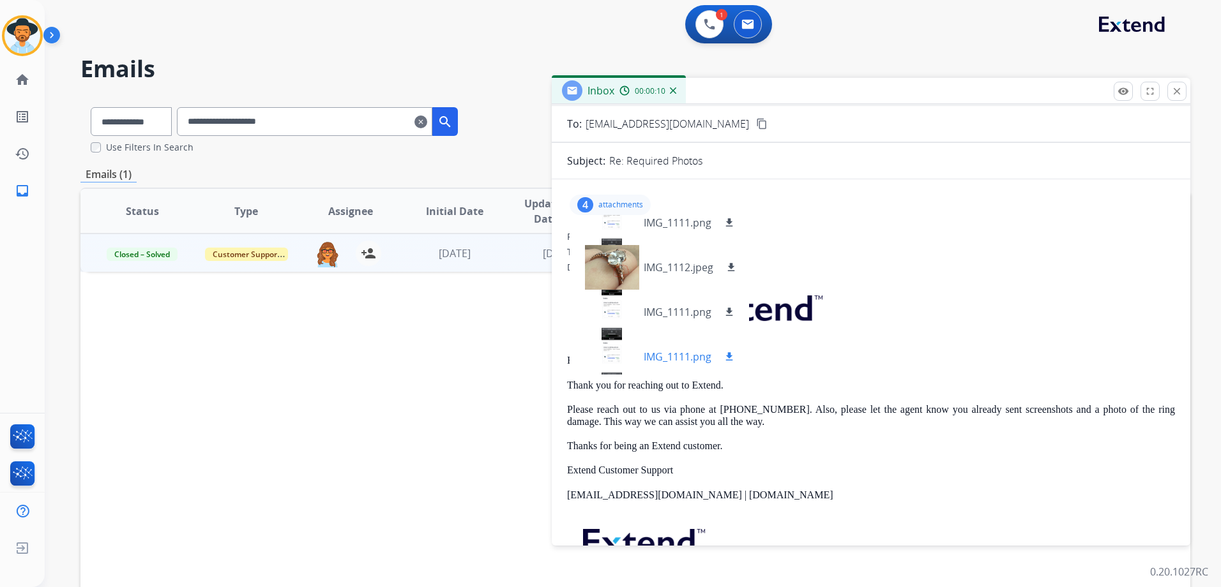
scroll to position [19, 0]
click at [656, 357] on p "IMG_1111.png" at bounding box center [678, 352] width 68 height 15
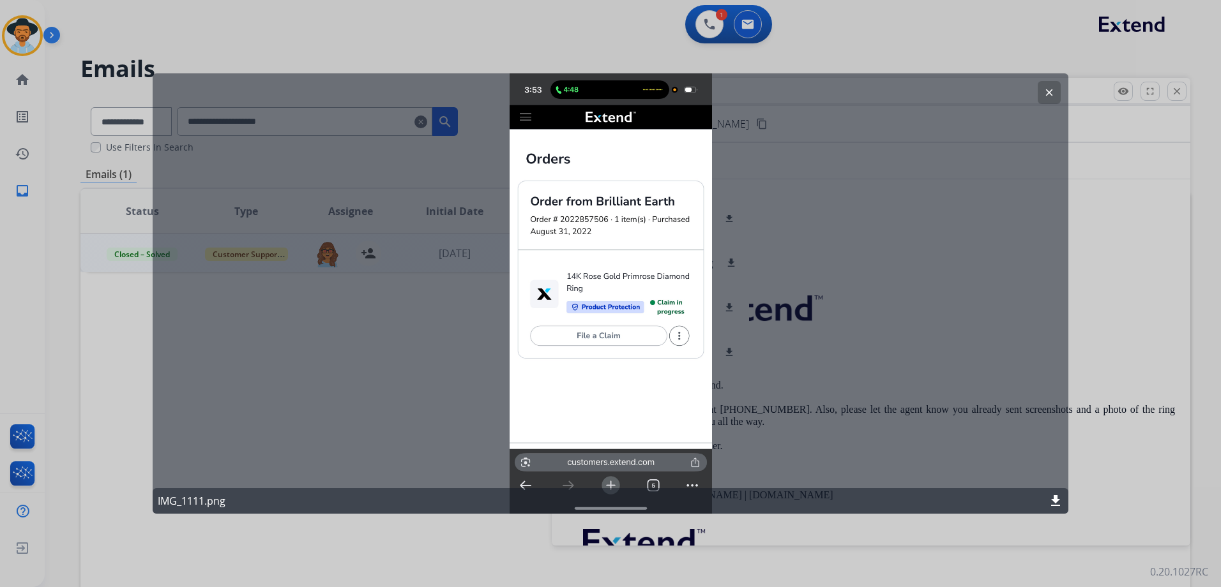
click at [1052, 97] on mat-icon "clear" at bounding box center [1048, 92] width 11 height 11
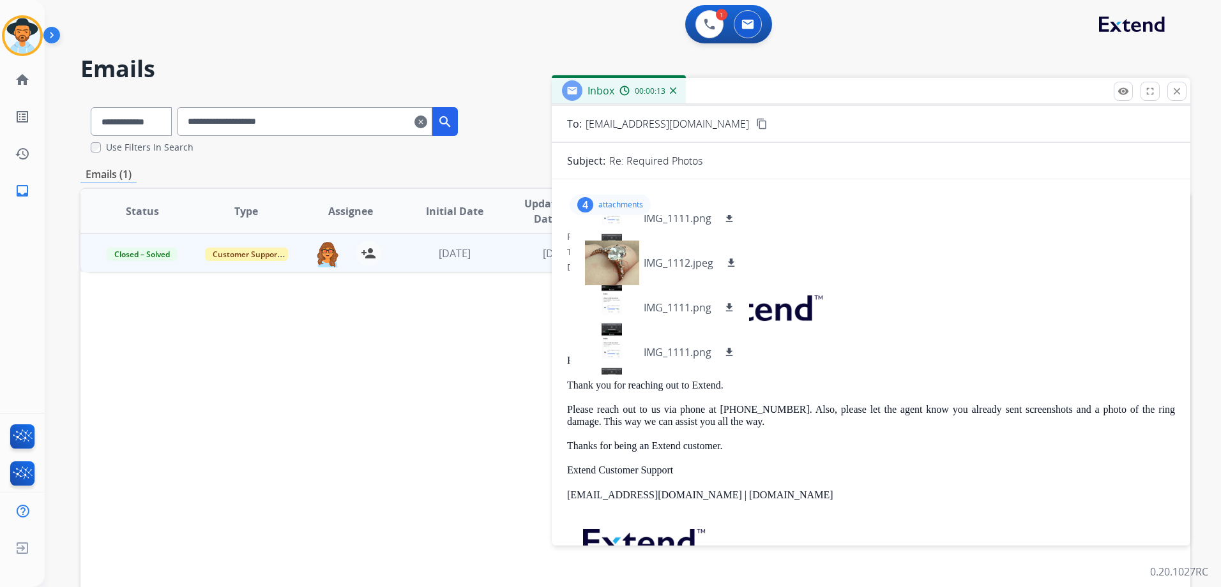
click at [630, 199] on div "4 attachments IMG_1111.png download IMG_1112.jpeg download IMG_1111.png downloa…" at bounding box center [610, 205] width 81 height 20
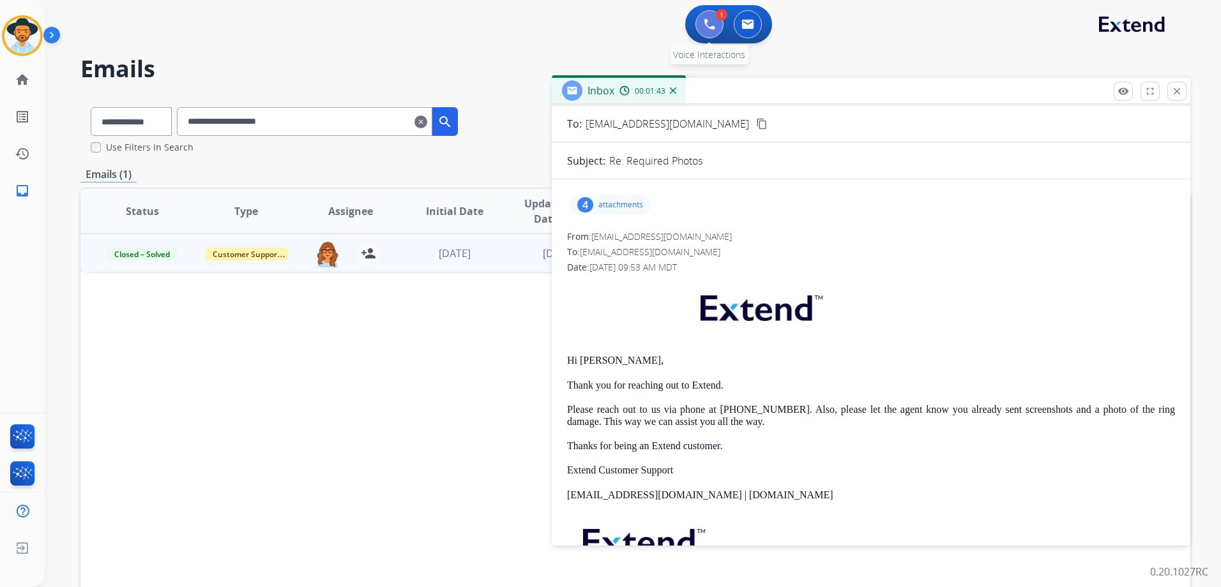
click at [704, 23] on img at bounding box center [709, 24] width 11 height 11
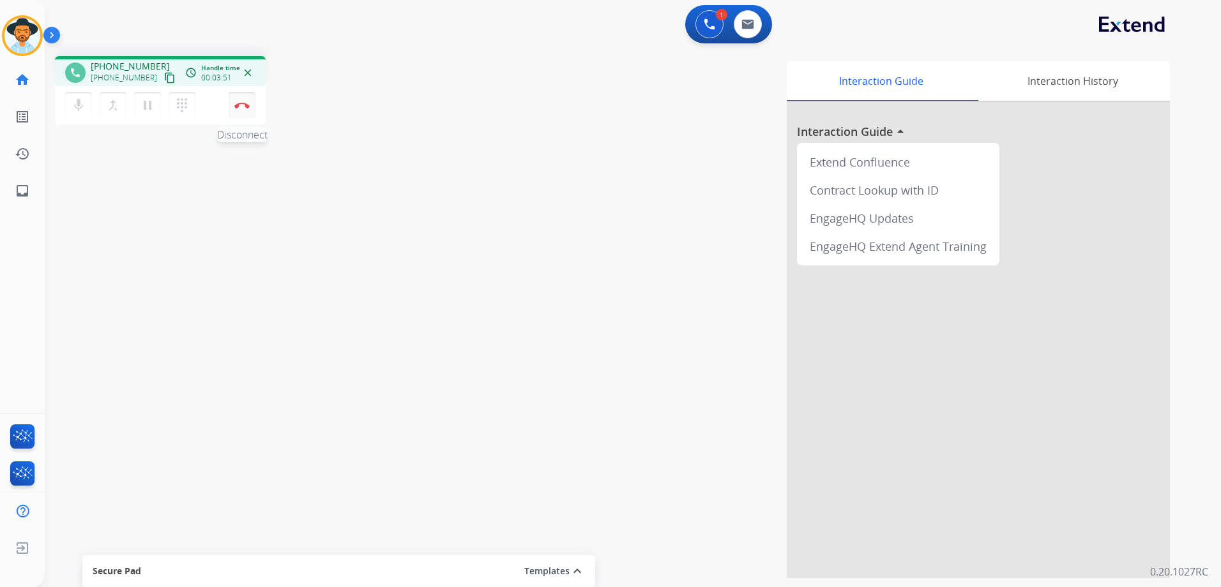
click at [243, 102] on img at bounding box center [241, 105] width 15 height 6
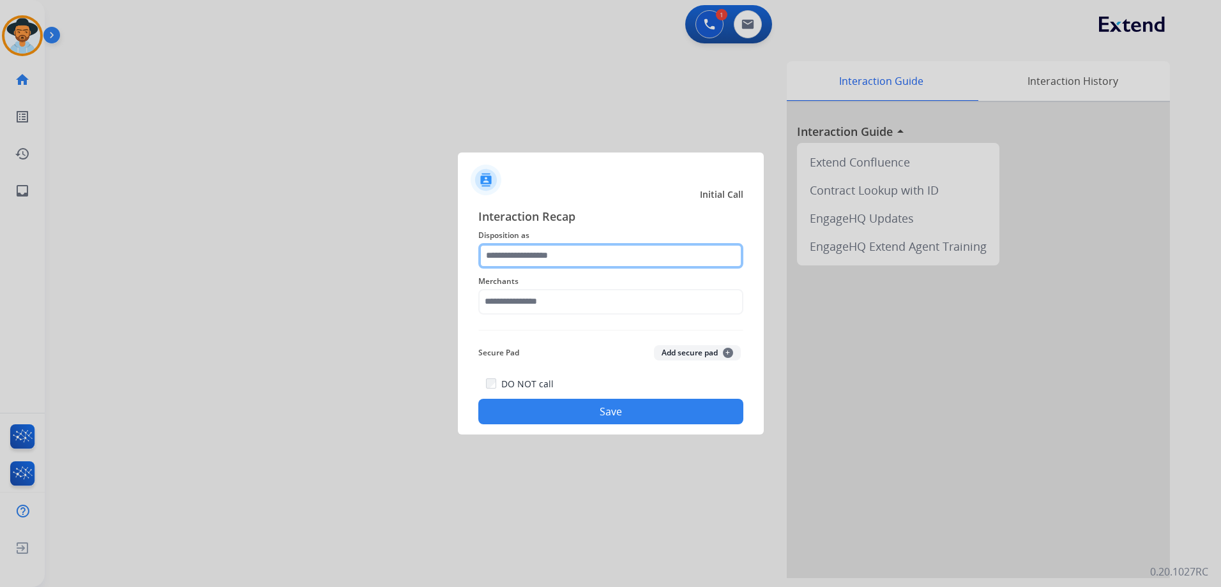
click at [621, 244] on input "text" at bounding box center [610, 256] width 265 height 26
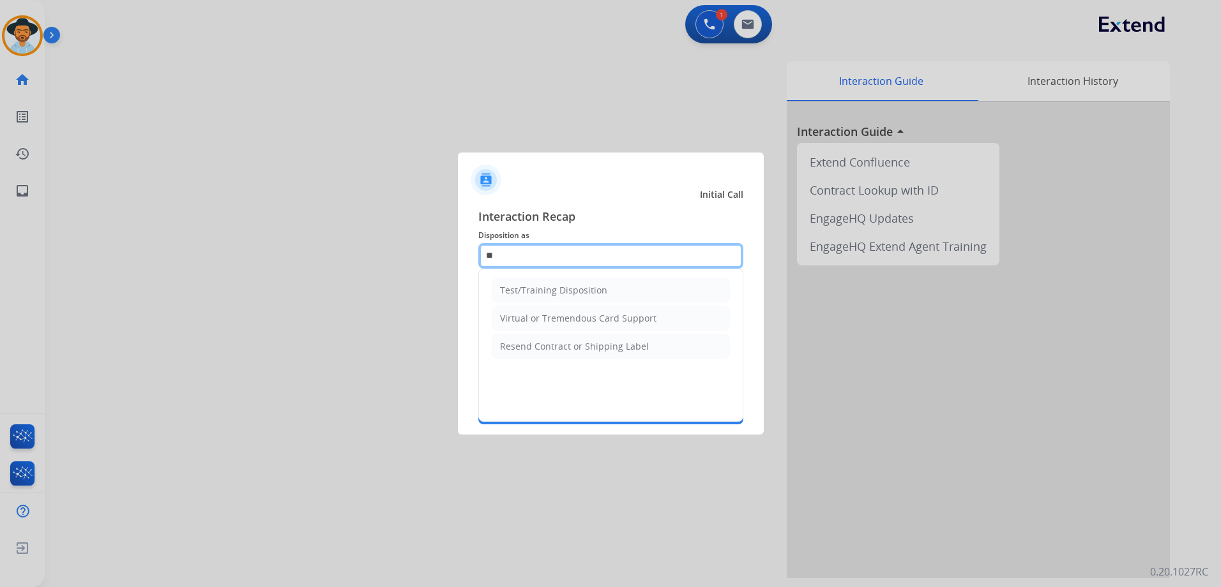
type input "*"
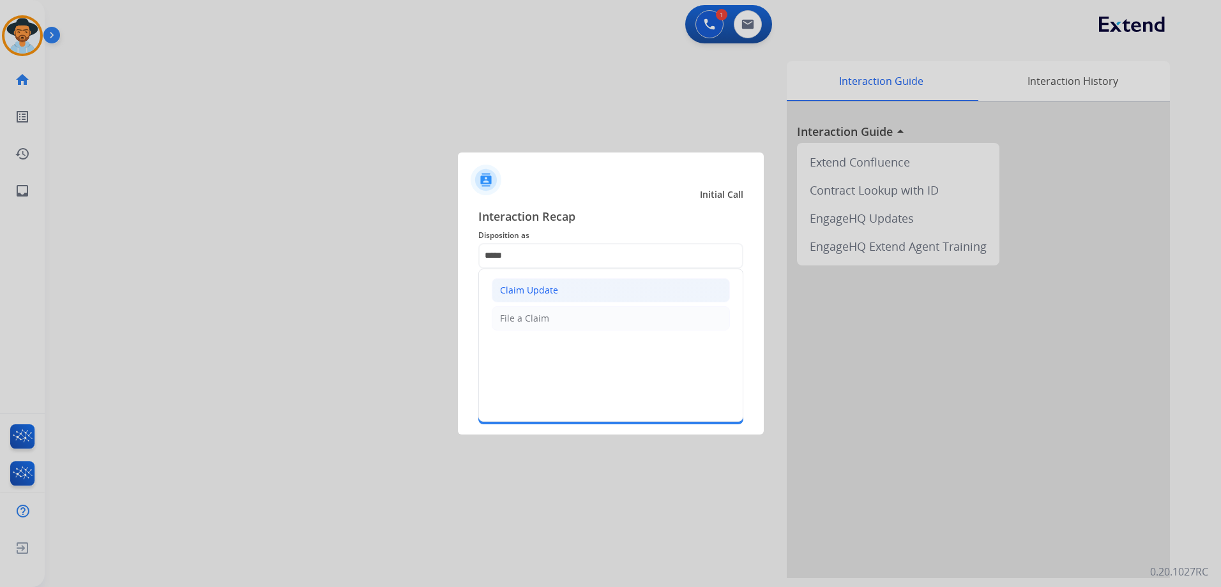
click at [575, 284] on li "Claim Update" at bounding box center [611, 290] width 238 height 24
type input "**********"
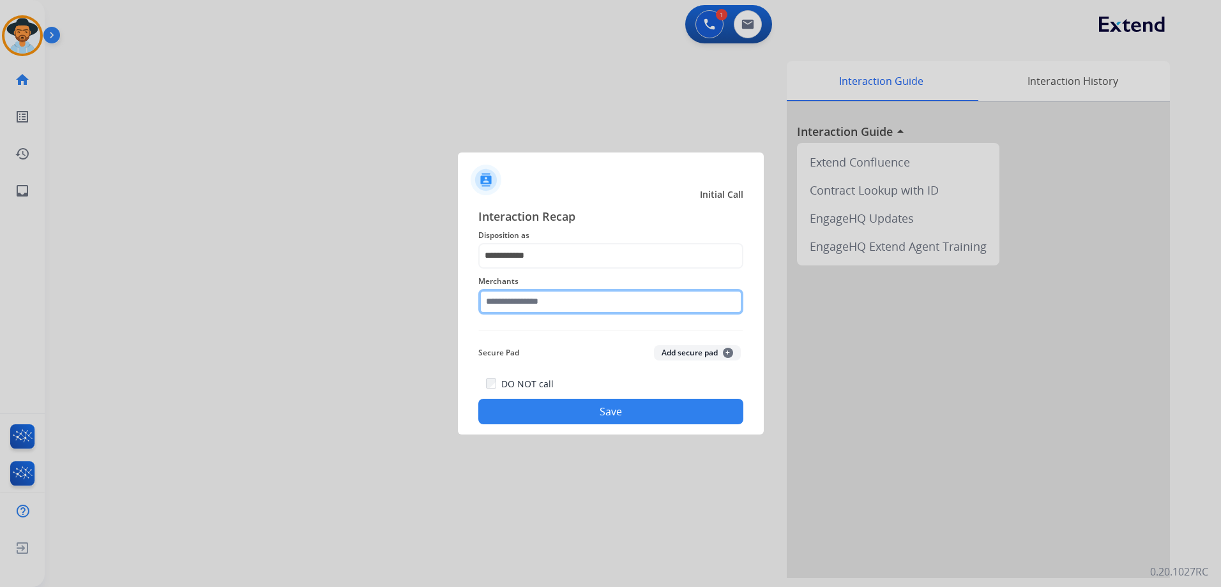
click at [529, 298] on input "text" at bounding box center [610, 302] width 265 height 26
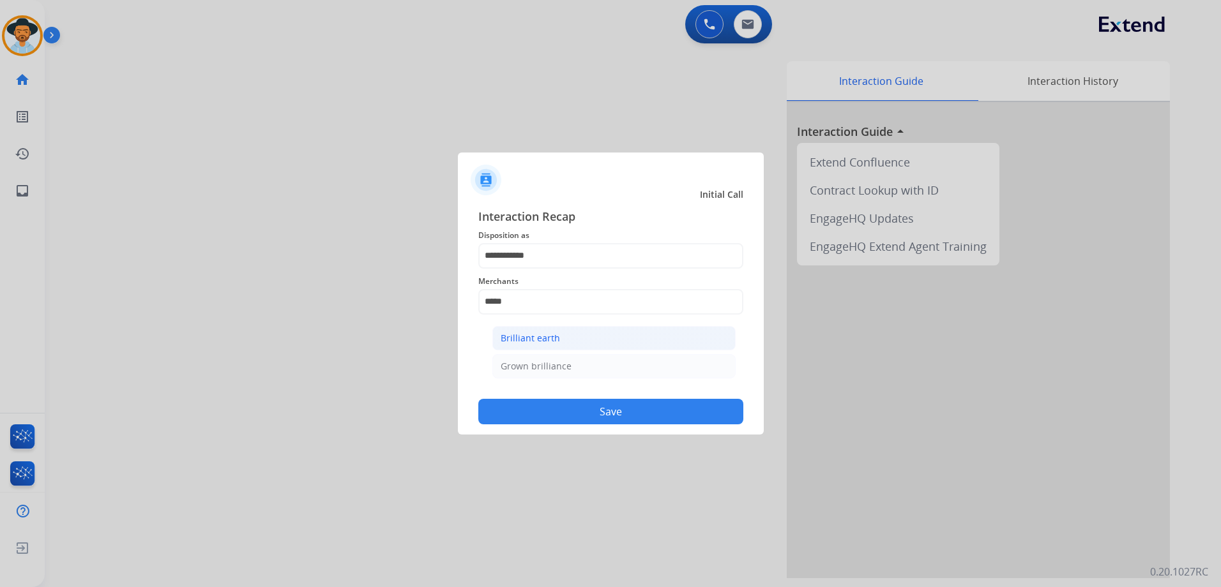
click at [554, 331] on li "Brilliant earth" at bounding box center [613, 338] width 243 height 24
type input "**********"
click at [645, 409] on button "Save" at bounding box center [610, 412] width 265 height 26
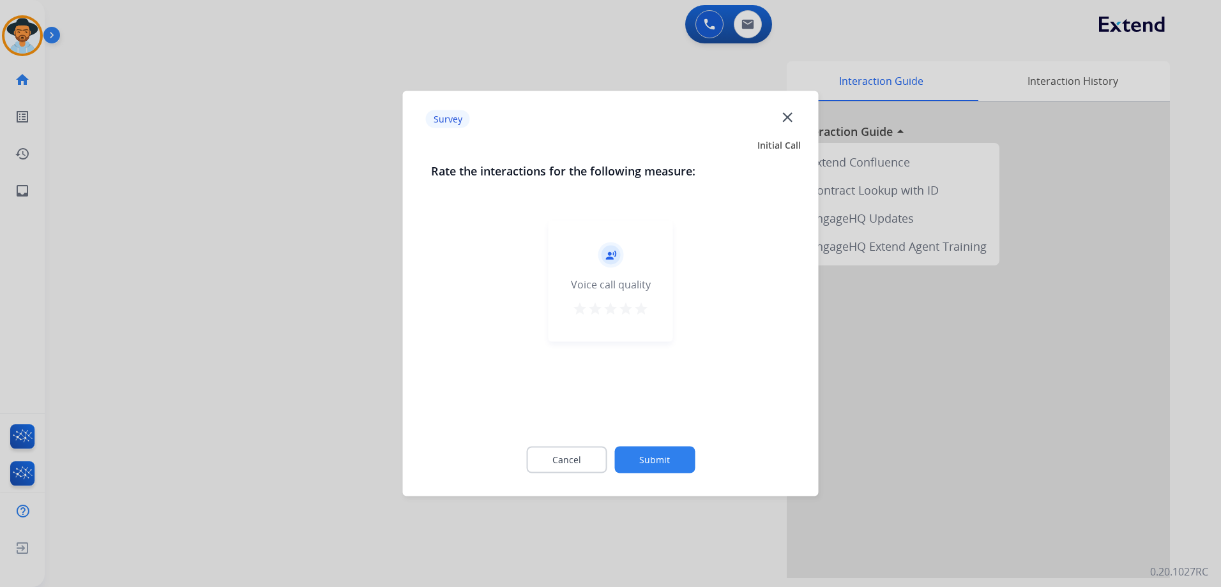
click at [640, 310] on mat-icon "star" at bounding box center [640, 308] width 15 height 15
click at [674, 456] on button "Submit" at bounding box center [654, 460] width 80 height 27
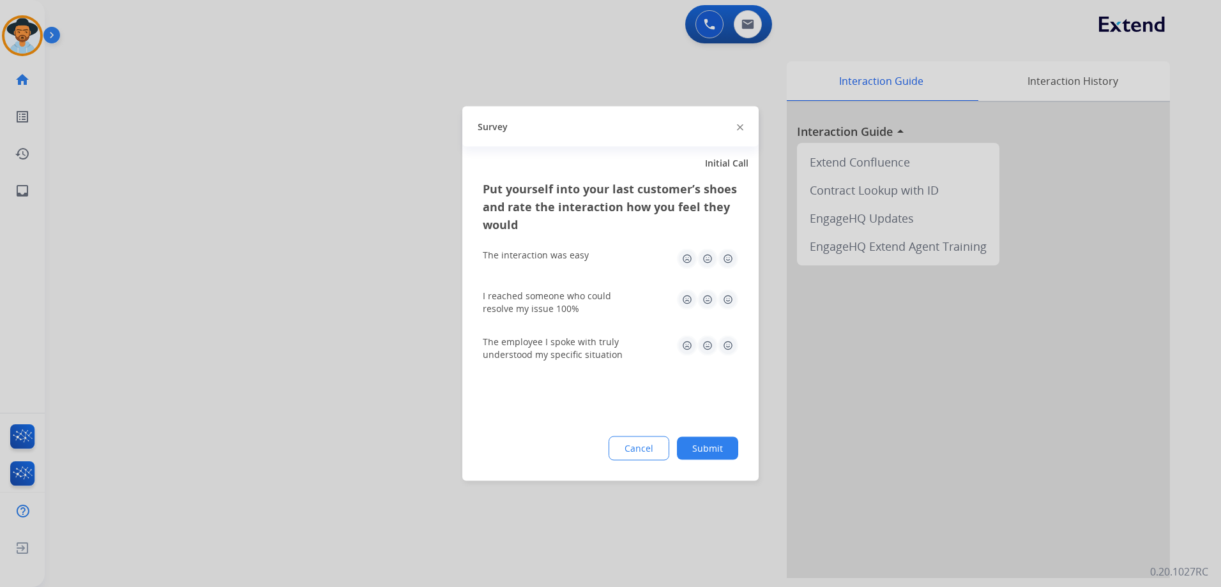
click at [729, 257] on img at bounding box center [728, 259] width 20 height 20
click at [727, 301] on img at bounding box center [728, 300] width 20 height 20
click at [731, 345] on img at bounding box center [728, 346] width 20 height 20
click at [731, 450] on button "Submit" at bounding box center [707, 448] width 61 height 23
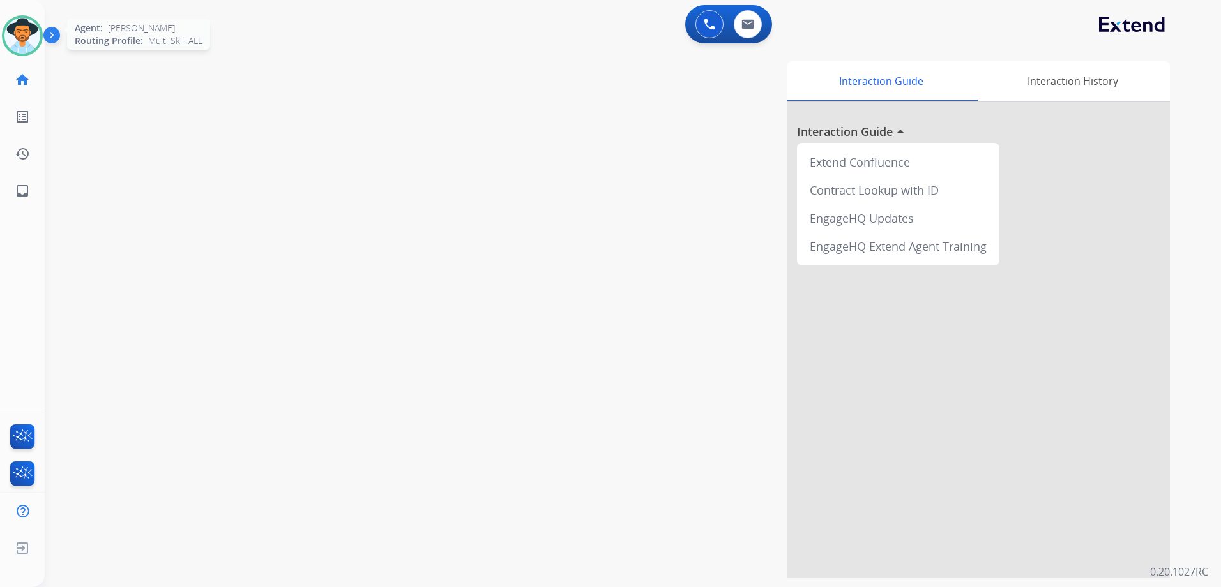
click at [13, 34] on img at bounding box center [22, 36] width 36 height 36
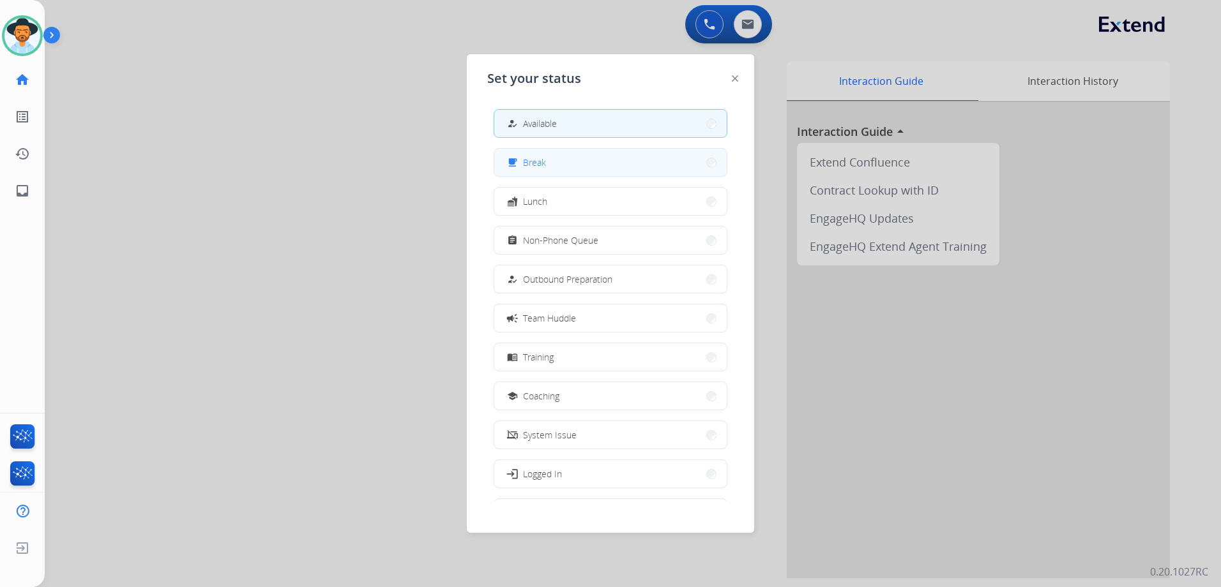
click at [554, 167] on button "free_breakfast Break" at bounding box center [610, 162] width 232 height 27
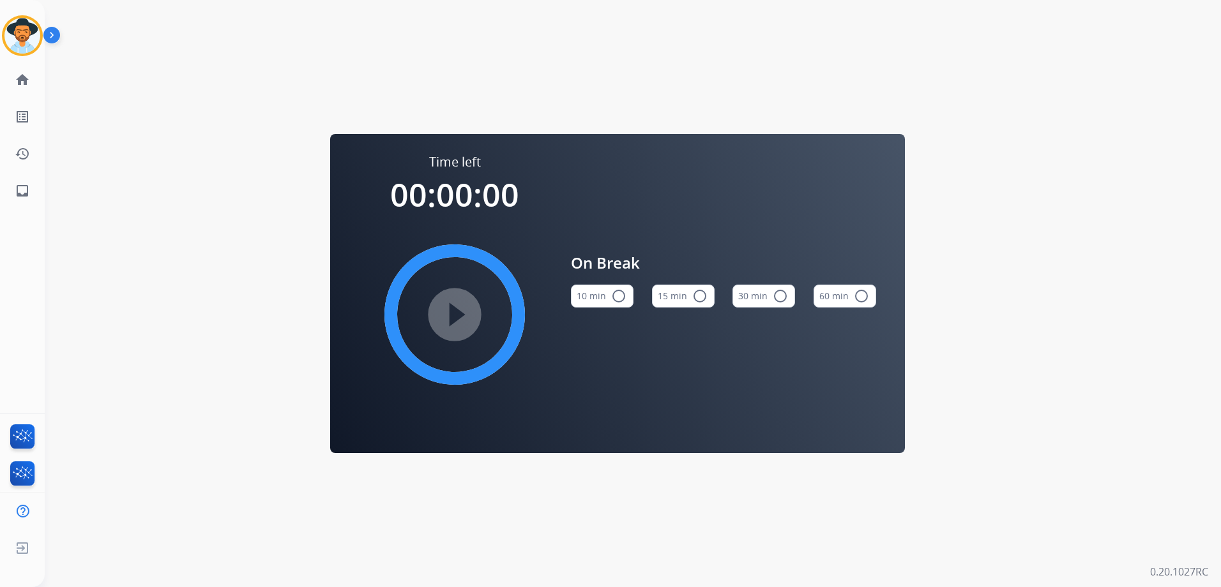
click at [694, 298] on mat-icon "radio_button_unchecked" at bounding box center [699, 296] width 15 height 15
click at [462, 314] on mat-icon "play_circle_filled" at bounding box center [454, 314] width 15 height 15
click at [19, 32] on img at bounding box center [22, 36] width 36 height 36
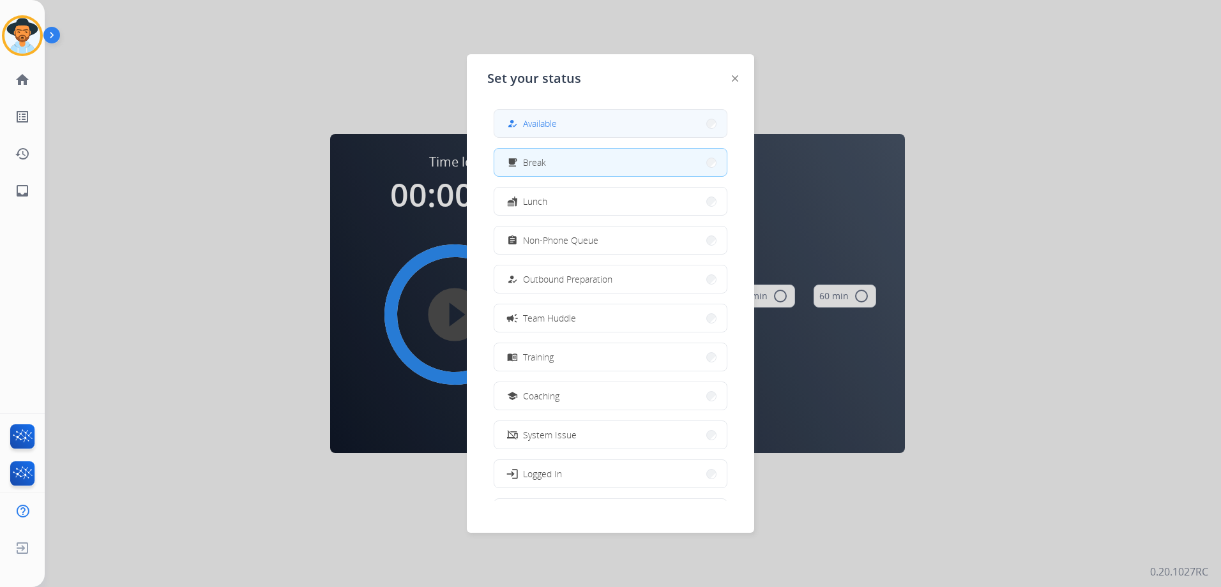
click at [547, 128] on span "Available" at bounding box center [540, 123] width 34 height 13
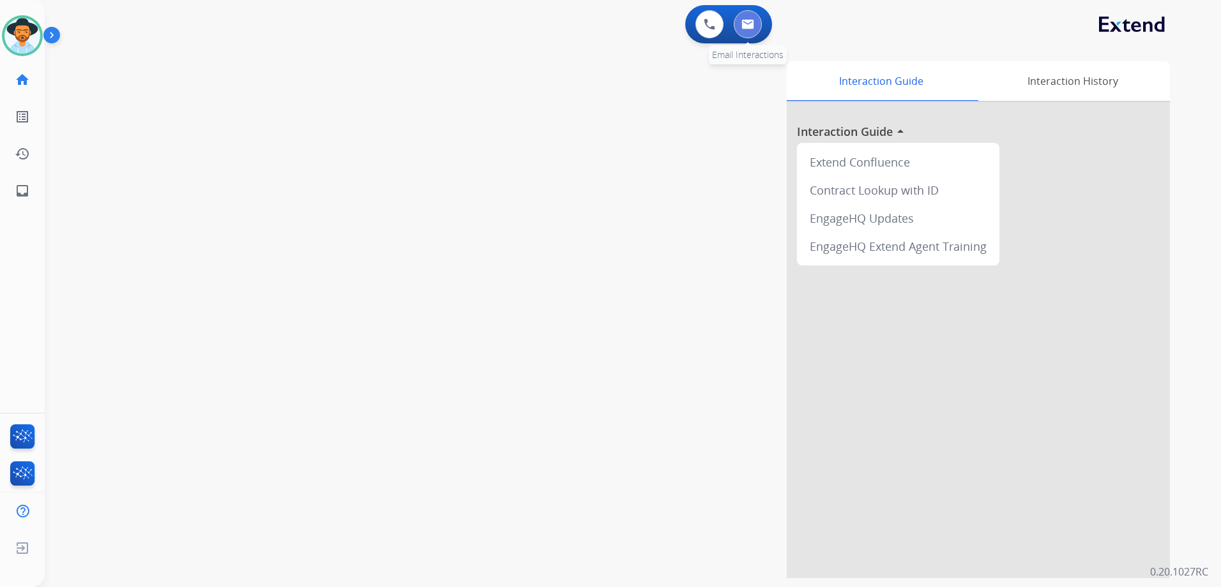
click at [750, 22] on img at bounding box center [747, 24] width 13 height 10
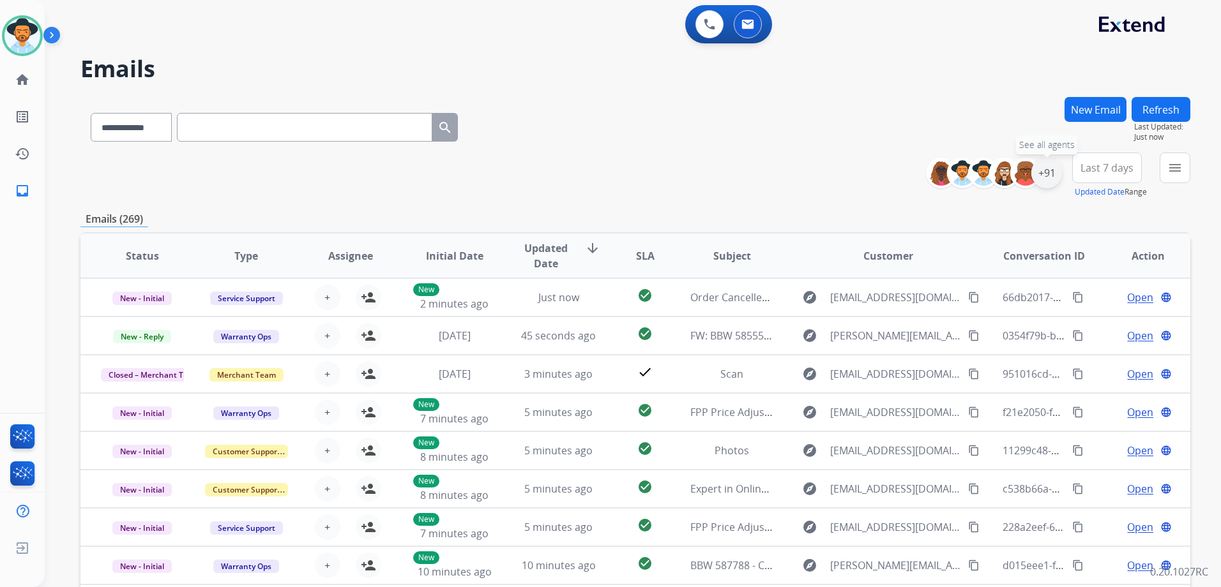
click at [1049, 171] on div "+91" at bounding box center [1046, 173] width 31 height 31
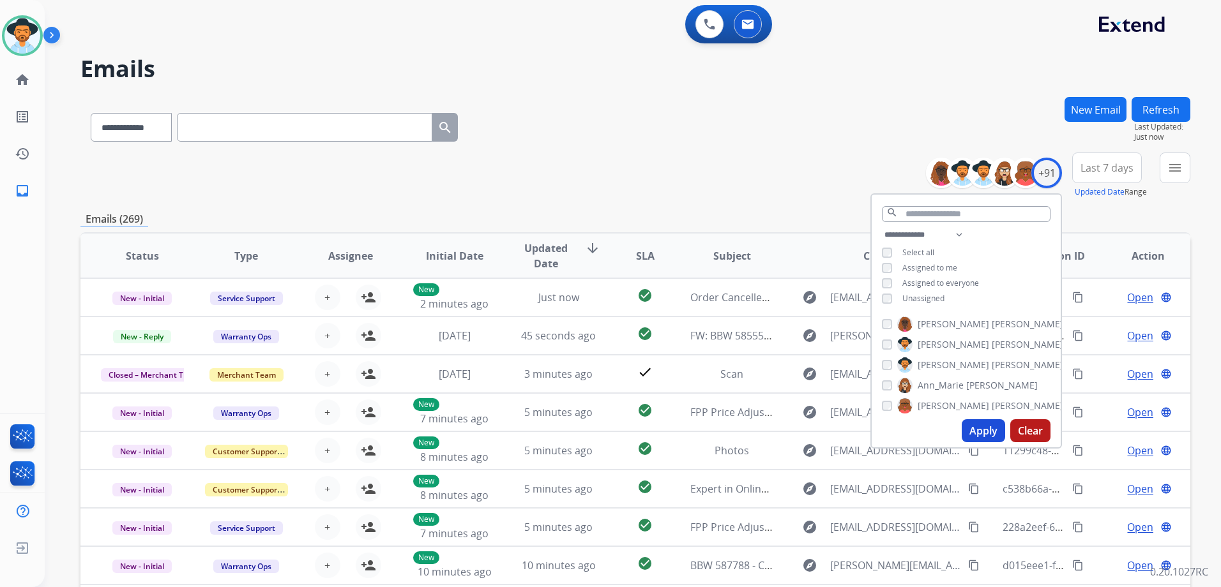
click at [925, 301] on span "Unassigned" at bounding box center [923, 298] width 42 height 11
click at [975, 425] on button "Apply" at bounding box center [983, 431] width 43 height 23
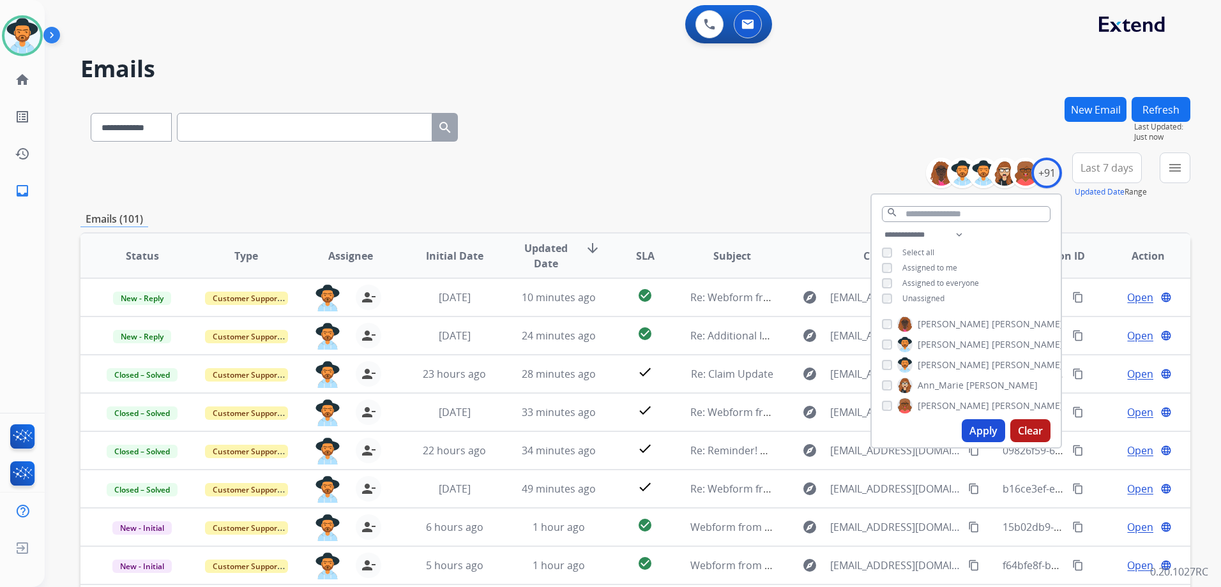
click at [768, 197] on div "**********" at bounding box center [635, 176] width 1110 height 46
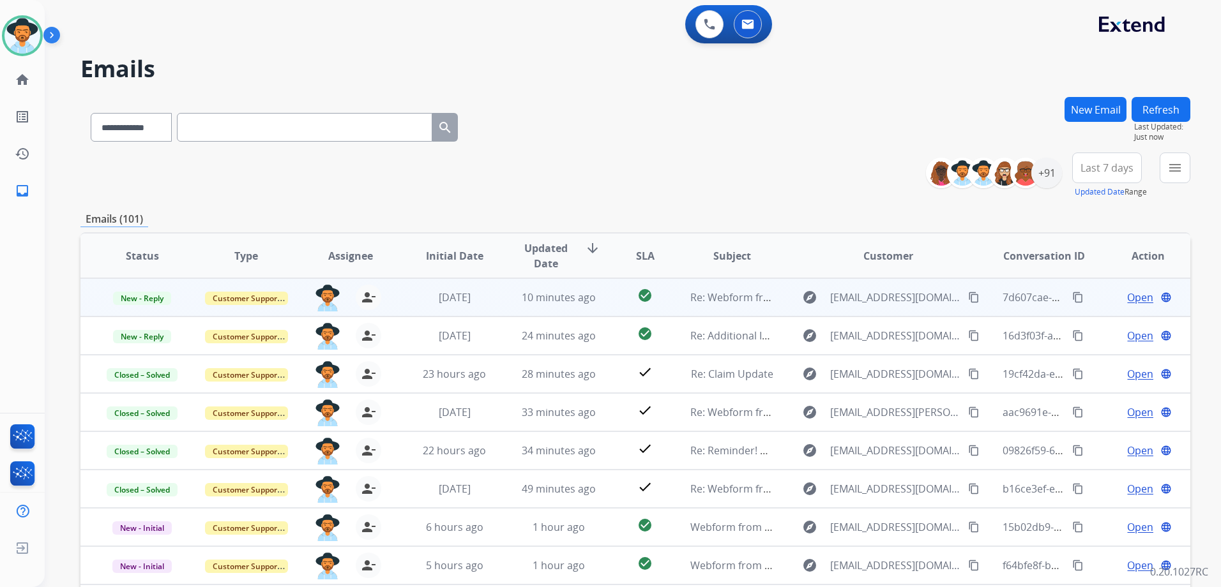
click at [1107, 304] on div "Open language" at bounding box center [1148, 297] width 83 height 15
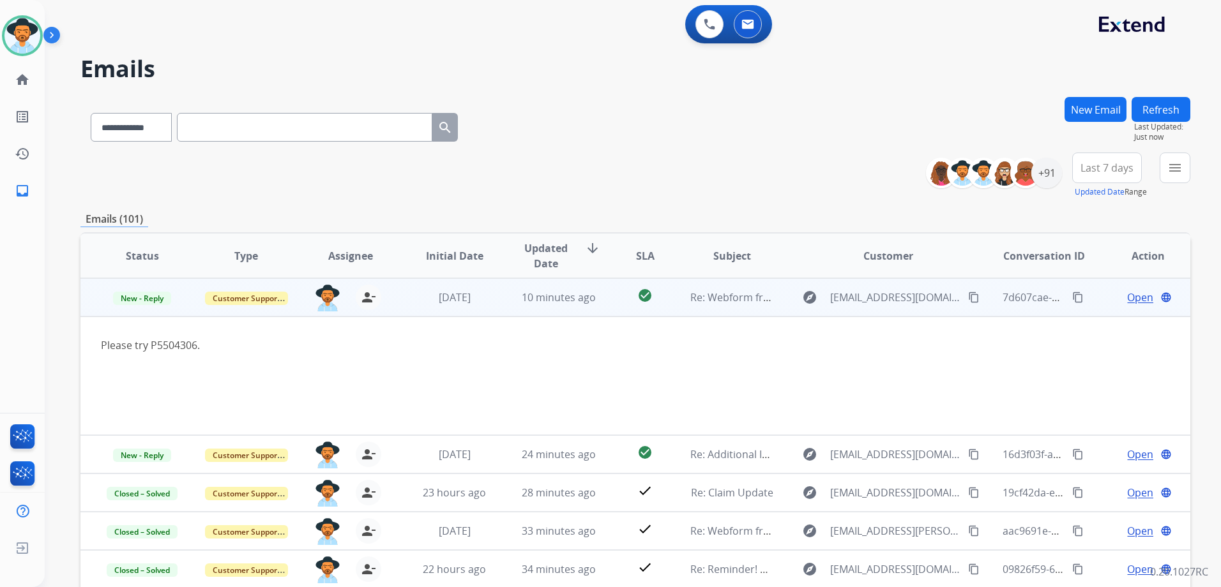
click at [1086, 293] on td "Open language" at bounding box center [1138, 297] width 104 height 38
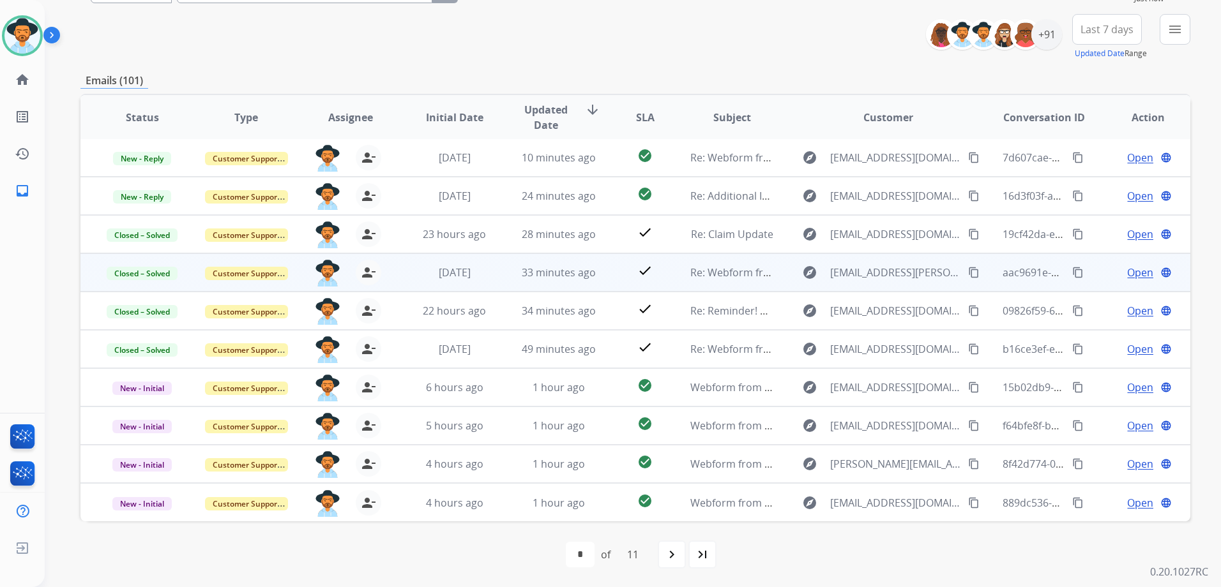
scroll to position [139, 0]
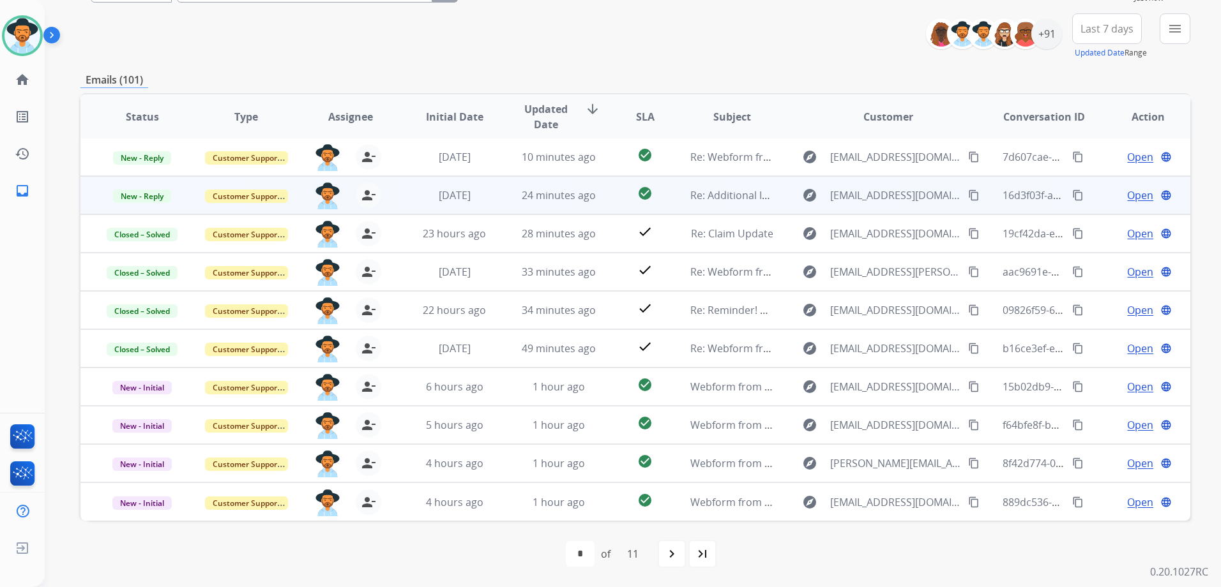
click at [1096, 194] on td "Open language" at bounding box center [1138, 195] width 104 height 38
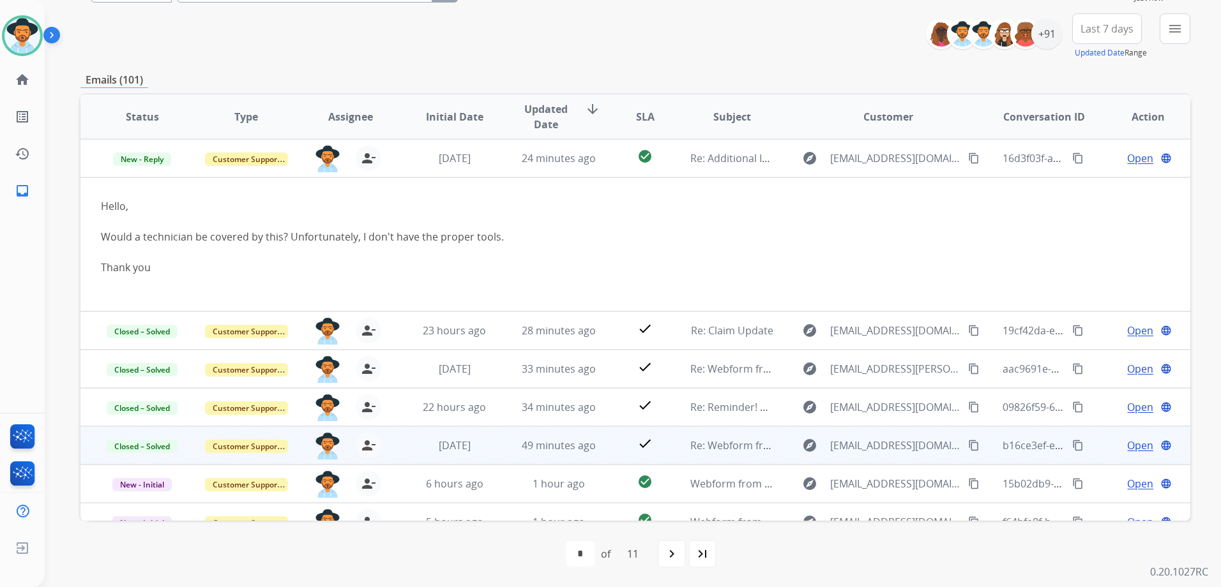
scroll to position [135, 0]
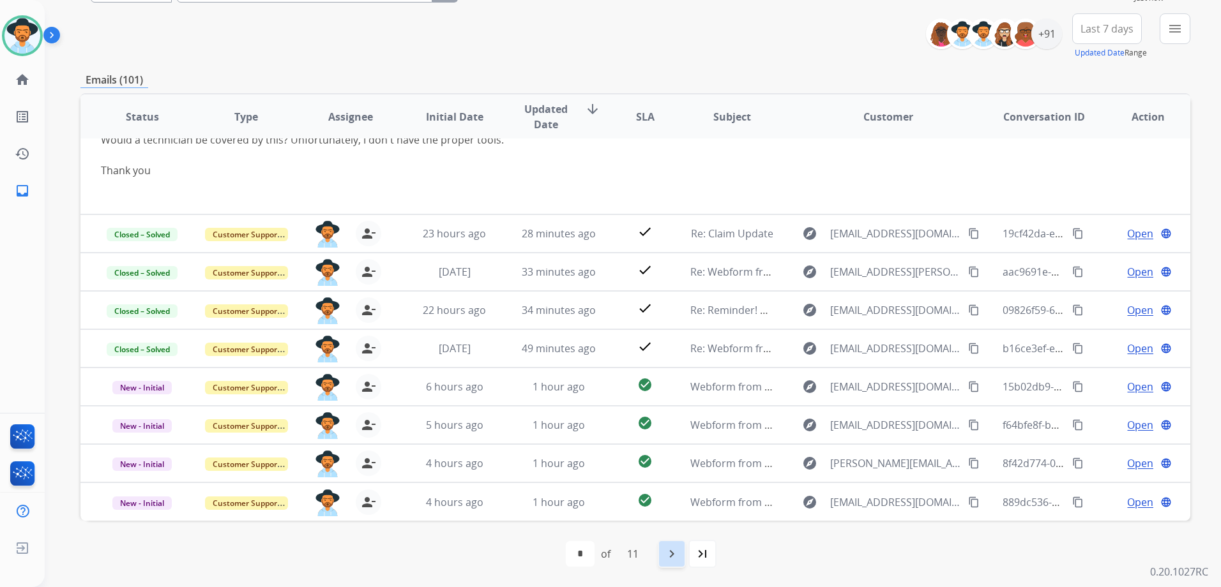
click at [674, 561] on mat-icon "navigate_next" at bounding box center [671, 554] width 15 height 15
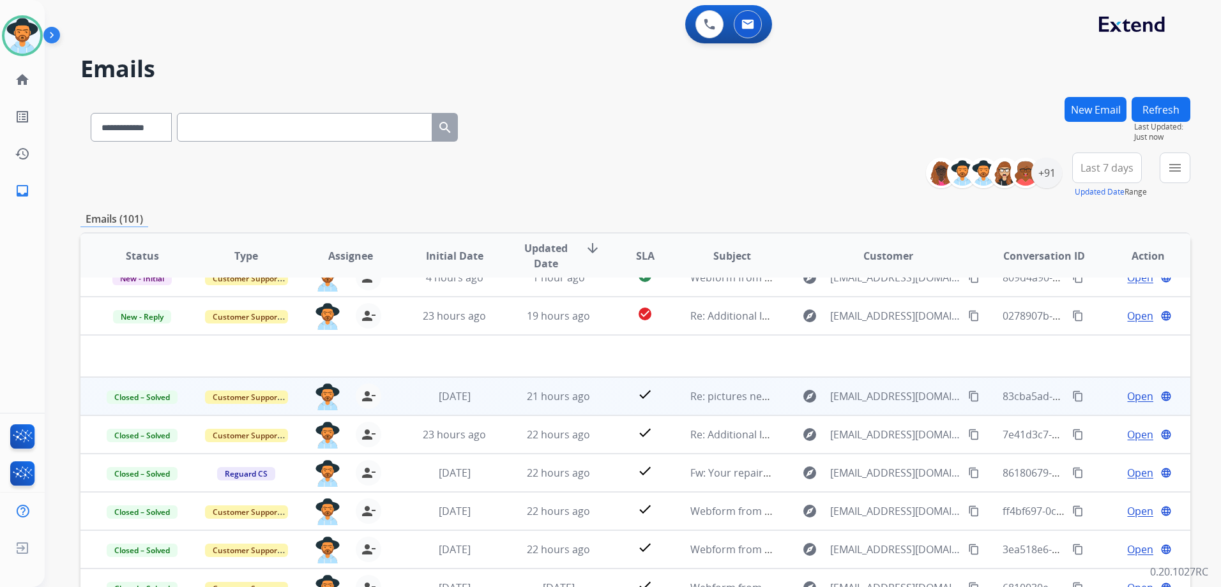
scroll to position [0, 0]
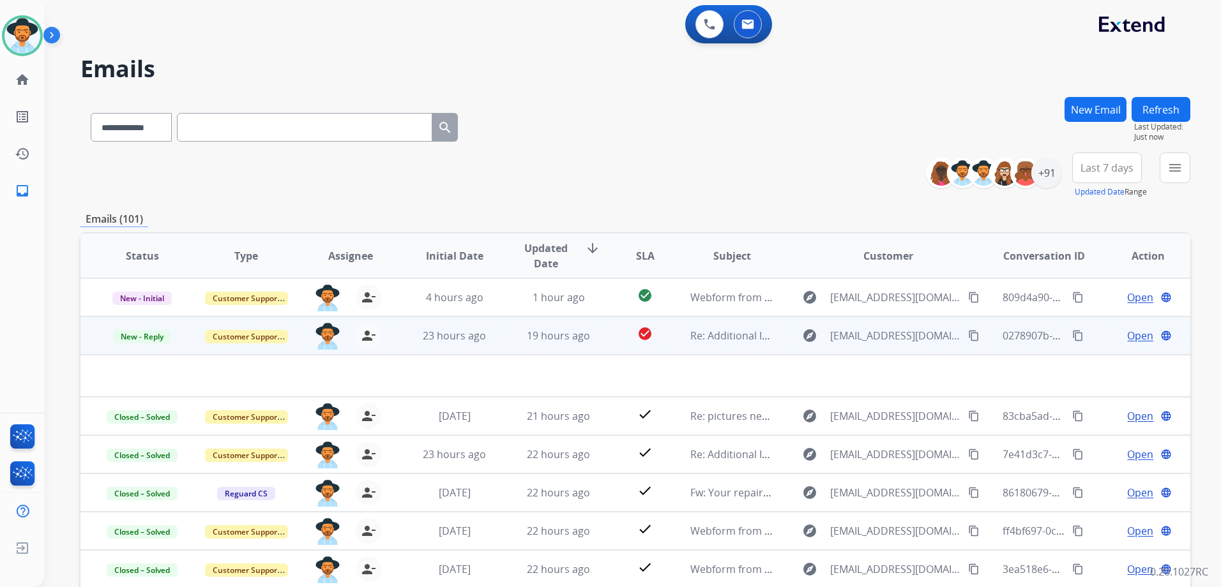
click at [1135, 334] on span "Open" at bounding box center [1140, 335] width 26 height 15
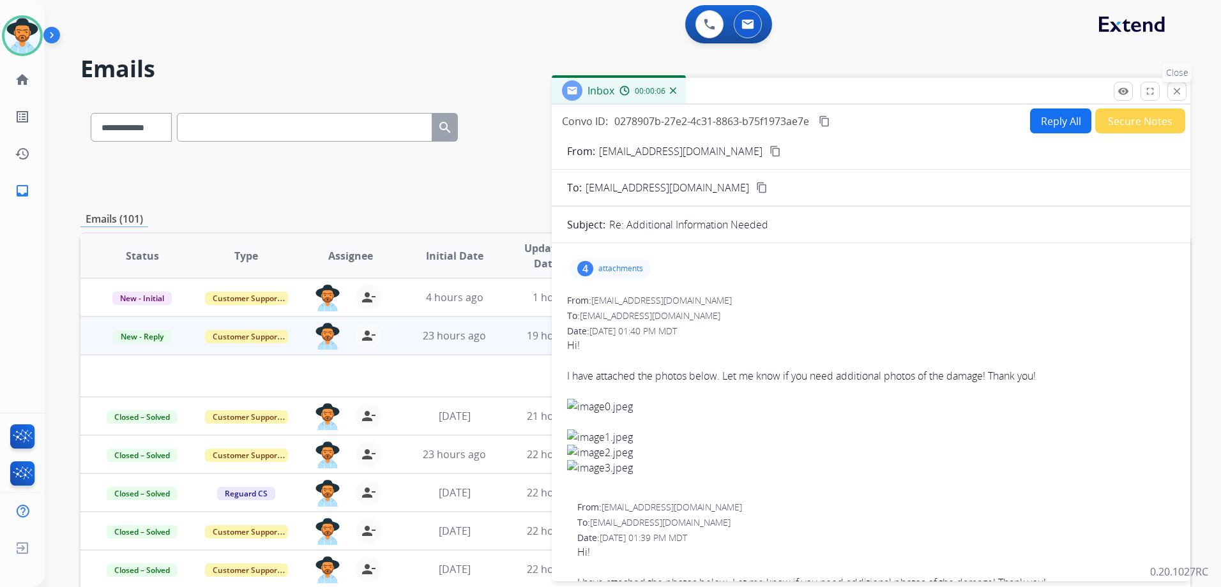
click at [1173, 100] on button "close Close" at bounding box center [1176, 91] width 19 height 19
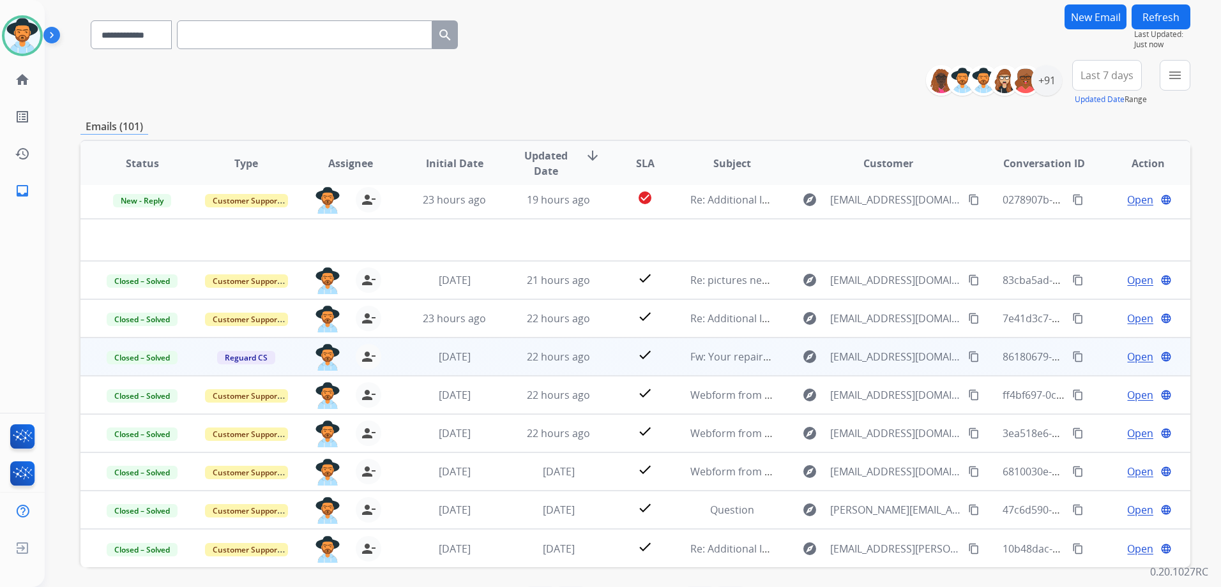
scroll to position [139, 0]
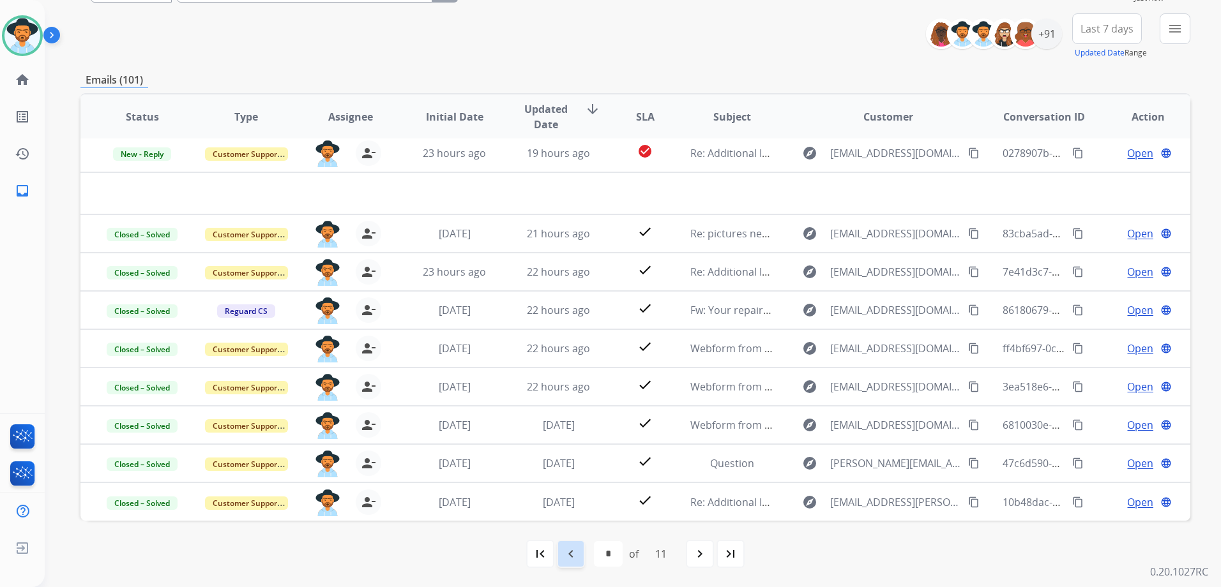
click at [570, 547] on mat-icon "navigate_before" at bounding box center [570, 554] width 15 height 15
select select "*"
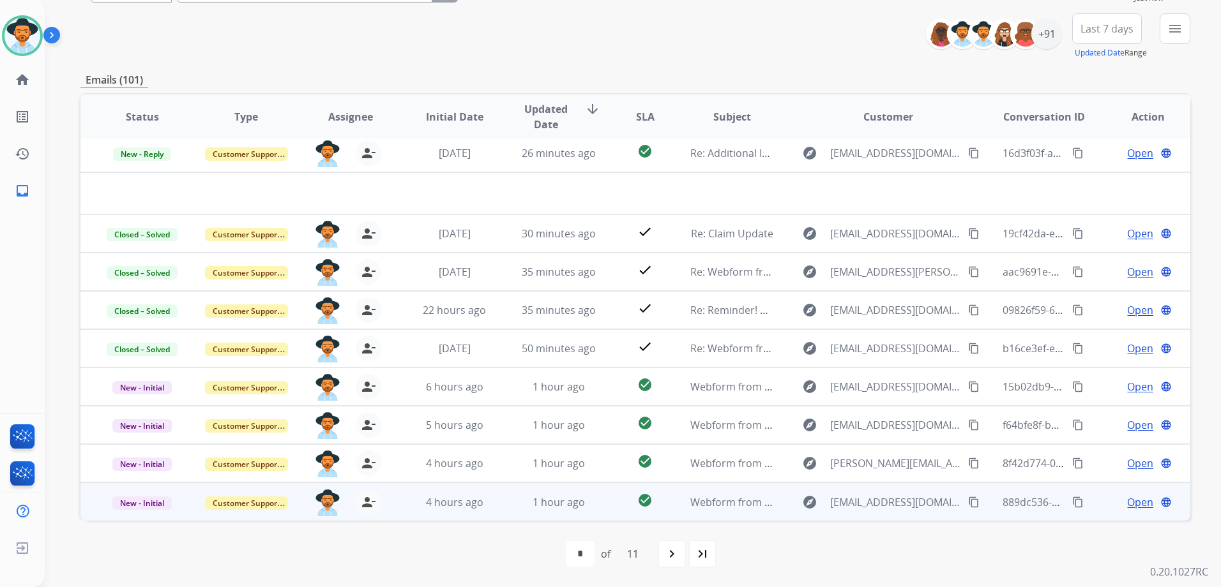
click at [1127, 501] on span "Open" at bounding box center [1140, 502] width 26 height 15
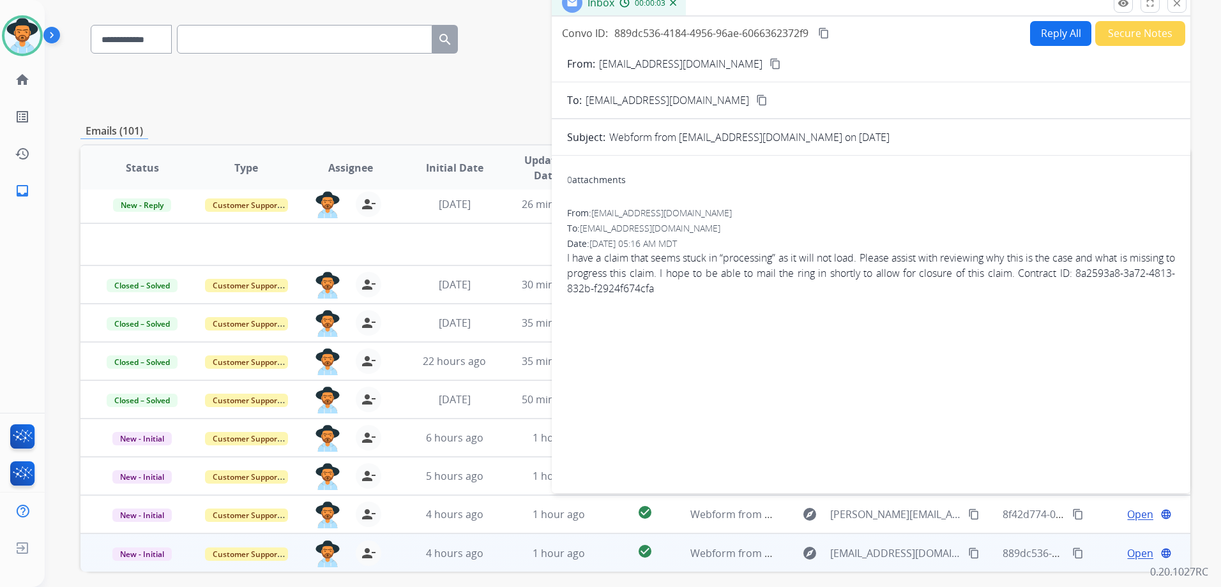
scroll to position [11, 0]
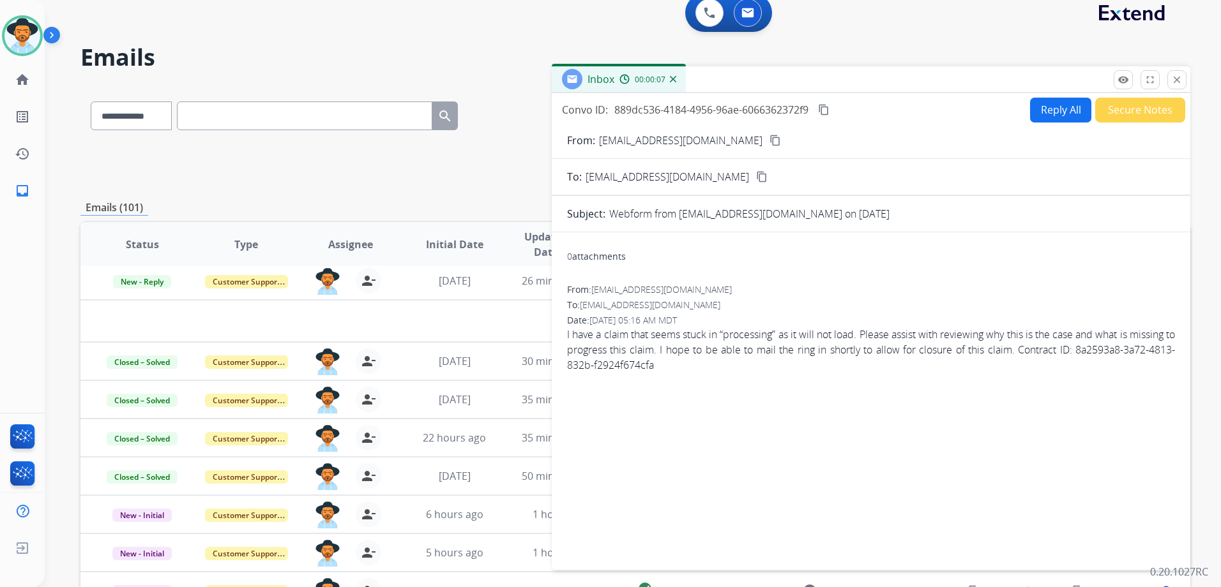
click at [769, 137] on mat-icon "content_copy" at bounding box center [774, 140] width 11 height 11
drag, startPoint x: 1054, startPoint y: 114, endPoint x: 1055, endPoint y: 120, distance: 6.5
click at [1055, 120] on button "Reply All" at bounding box center [1060, 110] width 61 height 25
select select "**********"
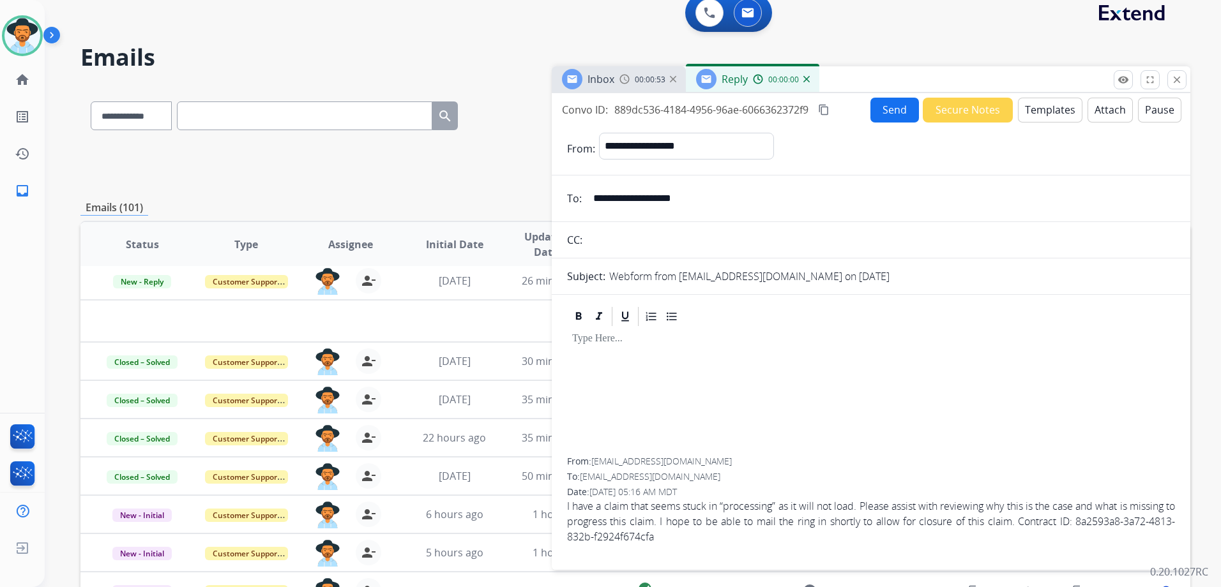
click at [1059, 119] on button "Templates" at bounding box center [1050, 110] width 64 height 25
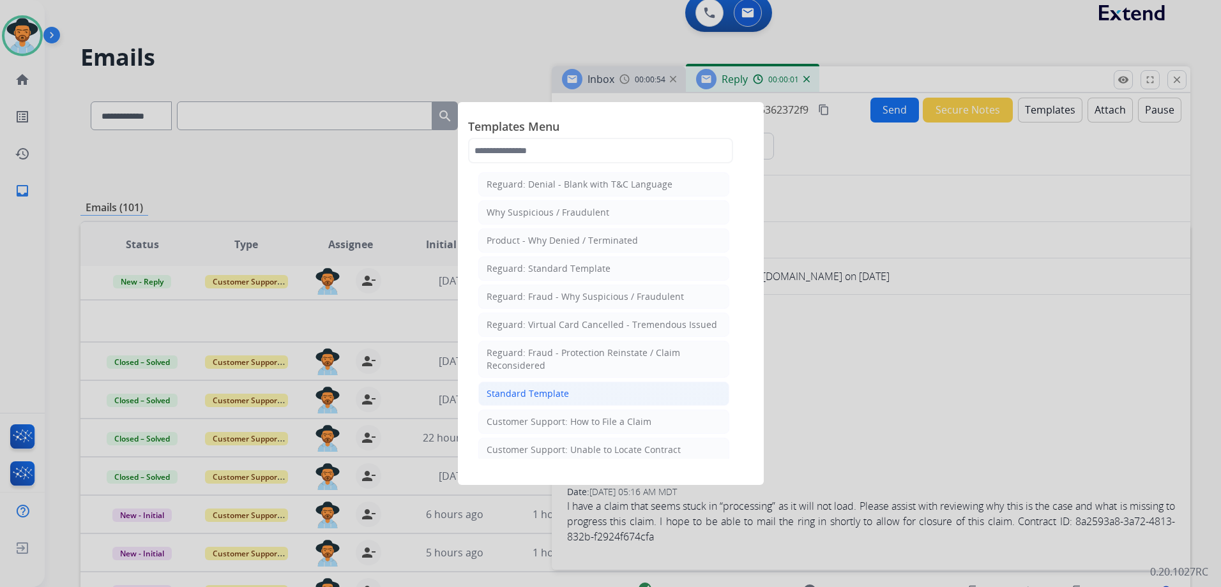
click at [596, 388] on li "Standard Template" at bounding box center [603, 394] width 251 height 24
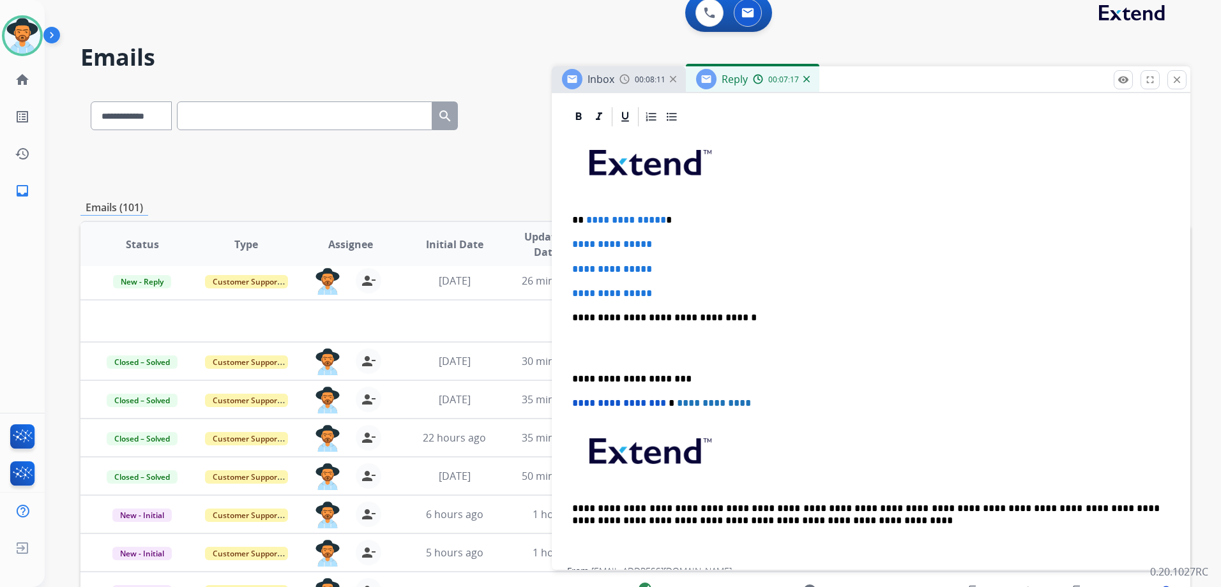
scroll to position [129, 0]
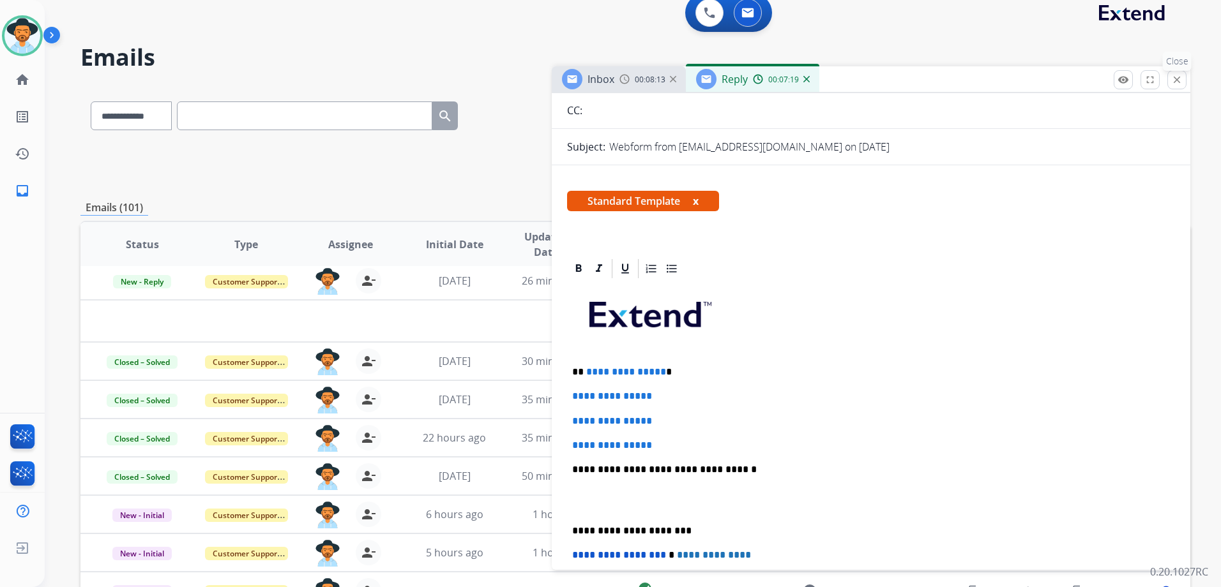
click at [1177, 82] on mat-icon "close" at bounding box center [1176, 79] width 11 height 11
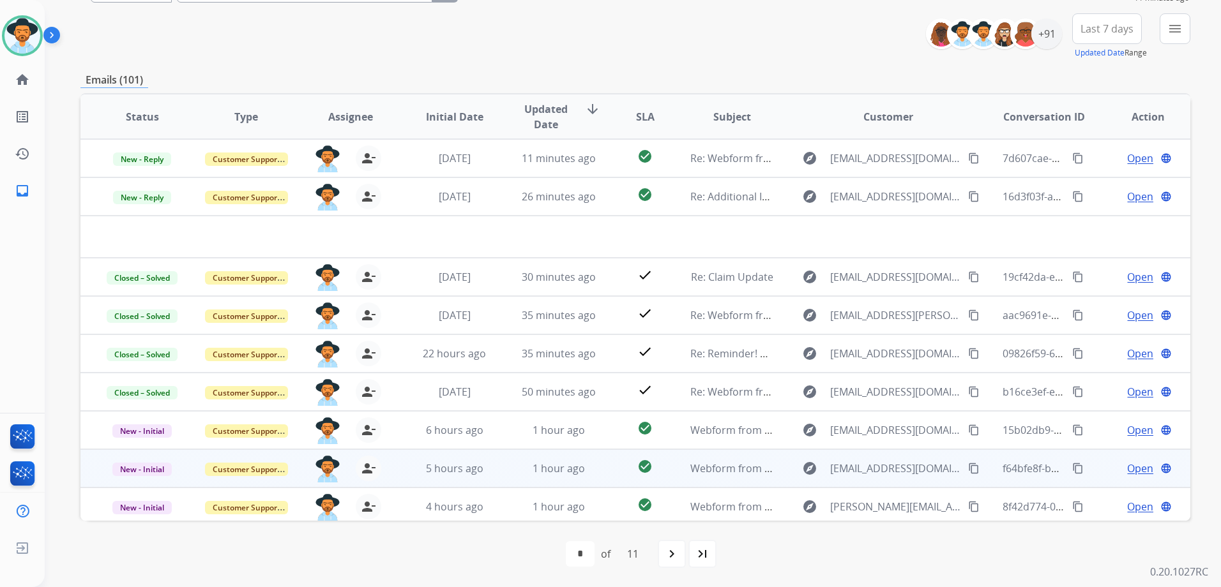
scroll to position [43, 0]
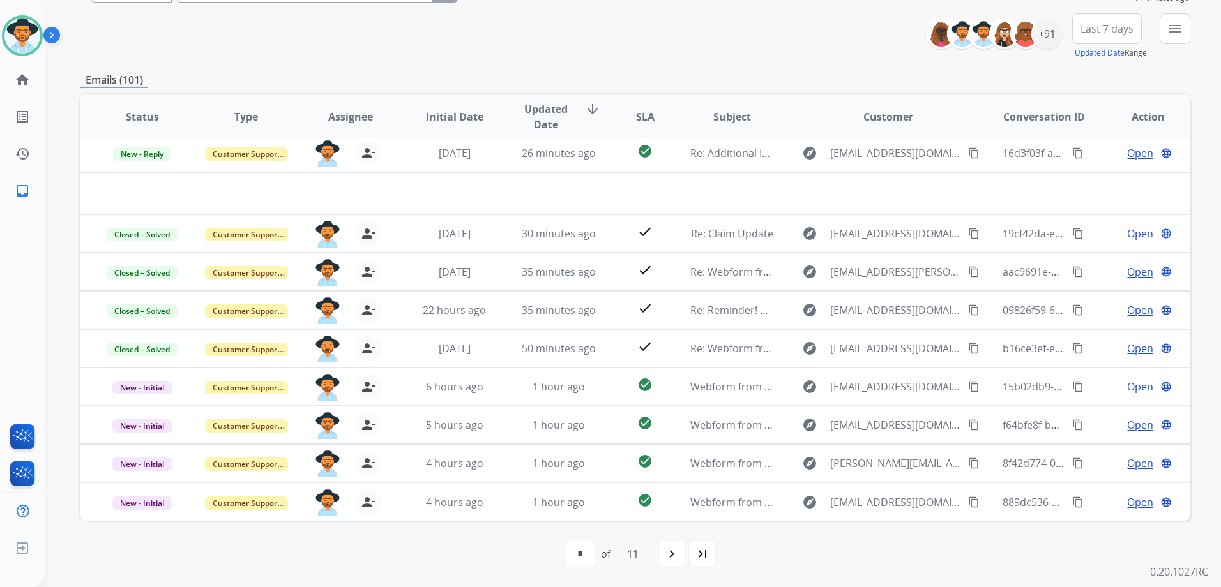
click at [673, 547] on mat-icon "navigate_next" at bounding box center [671, 554] width 15 height 15
select select "*"
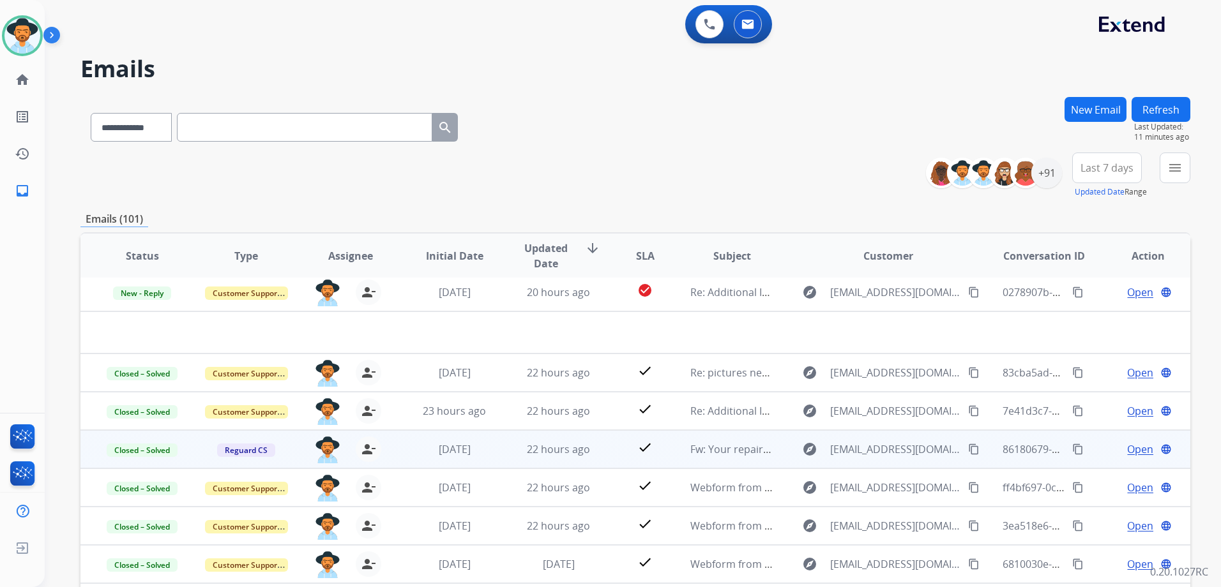
scroll to position [0, 0]
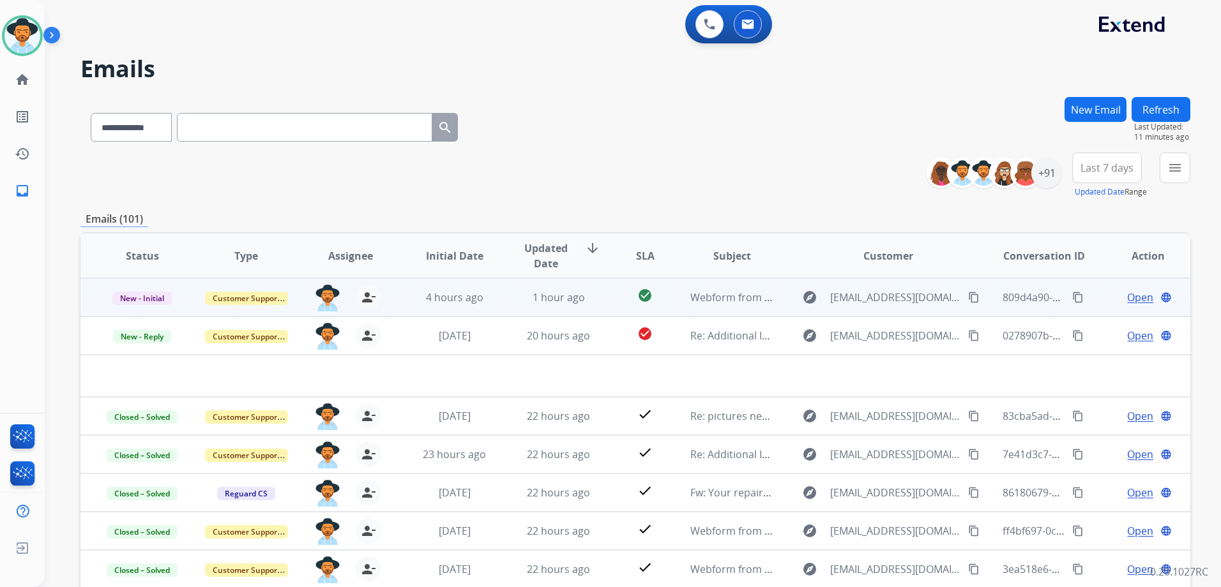
click at [1095, 309] on td "Open language" at bounding box center [1138, 297] width 104 height 38
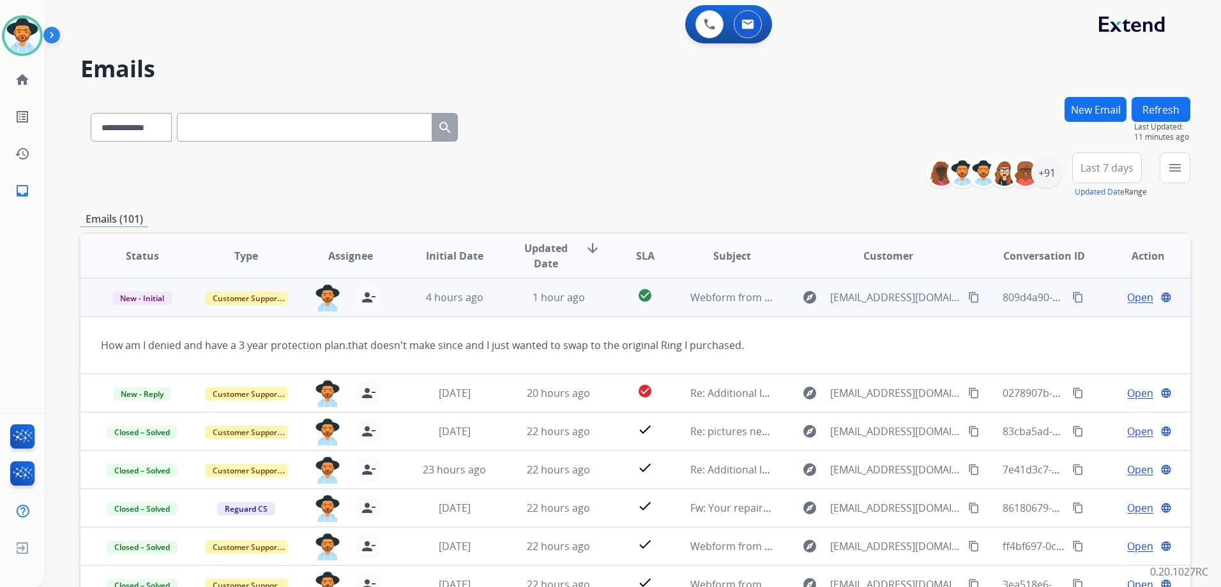
click at [1072, 295] on mat-icon "content_copy" at bounding box center [1077, 297] width 11 height 11
click at [968, 299] on mat-icon "content_copy" at bounding box center [973, 297] width 11 height 11
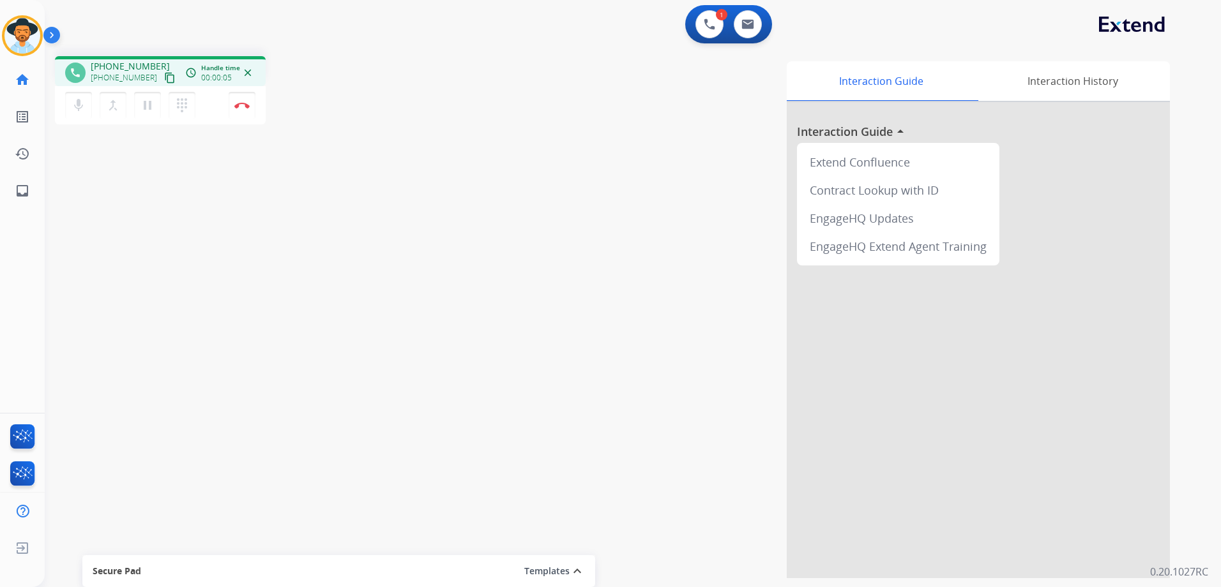
click at [164, 74] on mat-icon "content_copy" at bounding box center [169, 77] width 11 height 11
drag, startPoint x: 245, startPoint y: 105, endPoint x: 266, endPoint y: 114, distance: 22.3
click at [245, 105] on img at bounding box center [241, 105] width 15 height 6
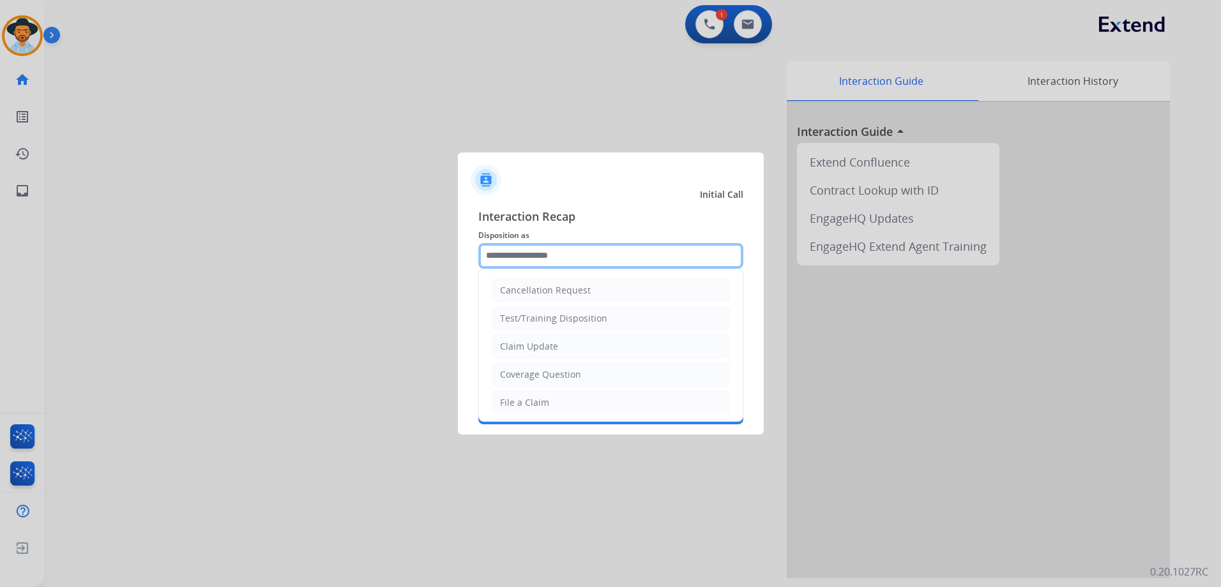
click at [609, 250] on input "text" at bounding box center [610, 256] width 265 height 26
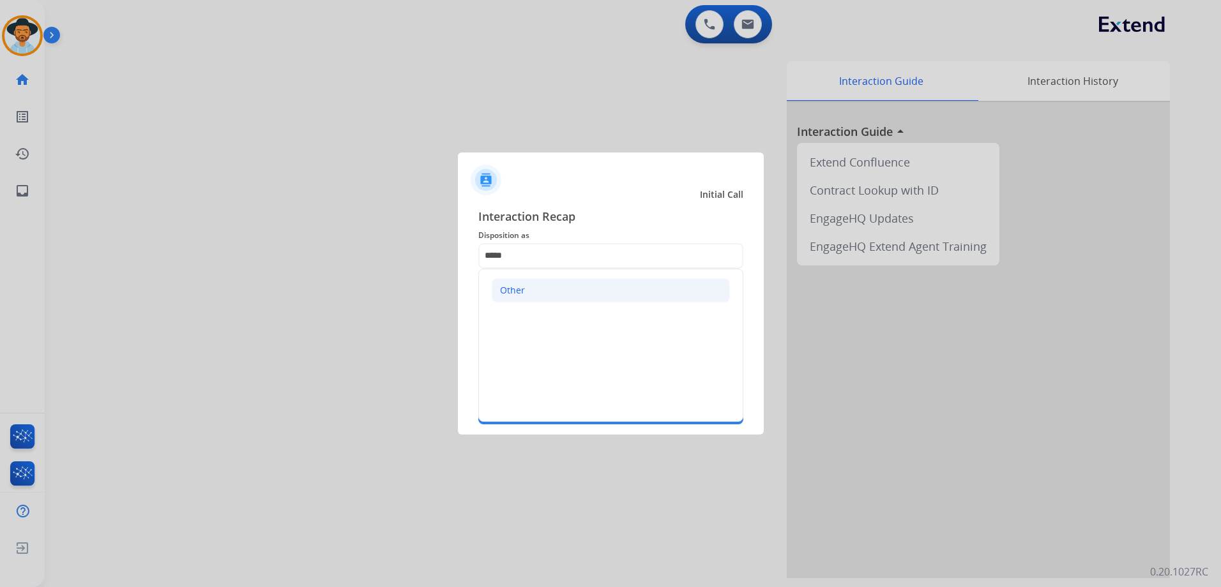
click at [572, 290] on li "Other" at bounding box center [611, 290] width 238 height 24
type input "*****"
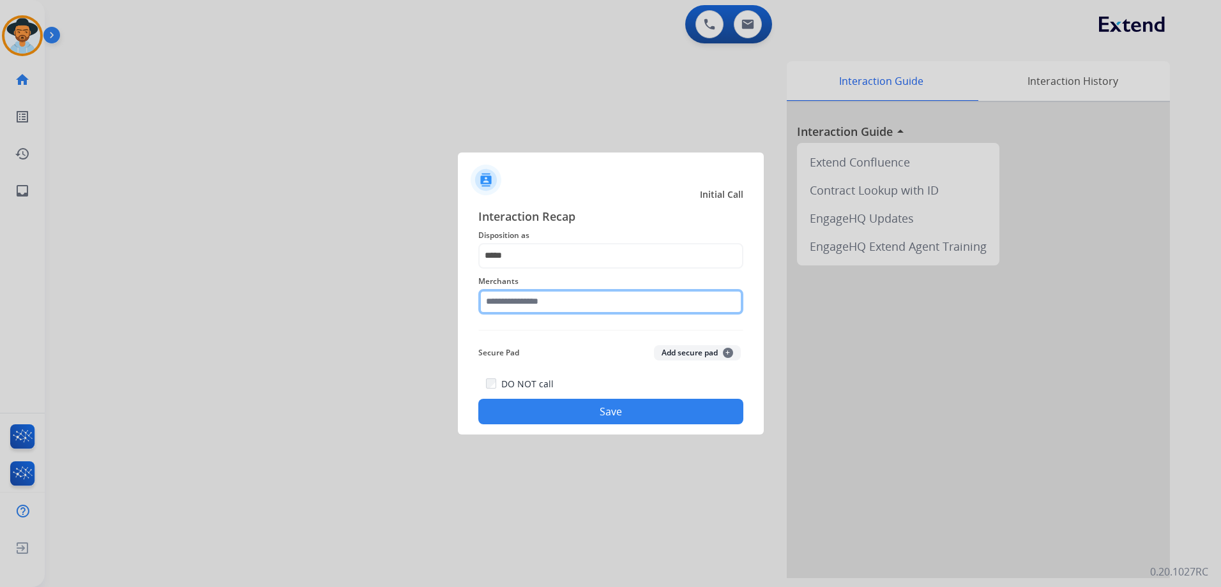
click at [570, 294] on input "text" at bounding box center [610, 302] width 265 height 26
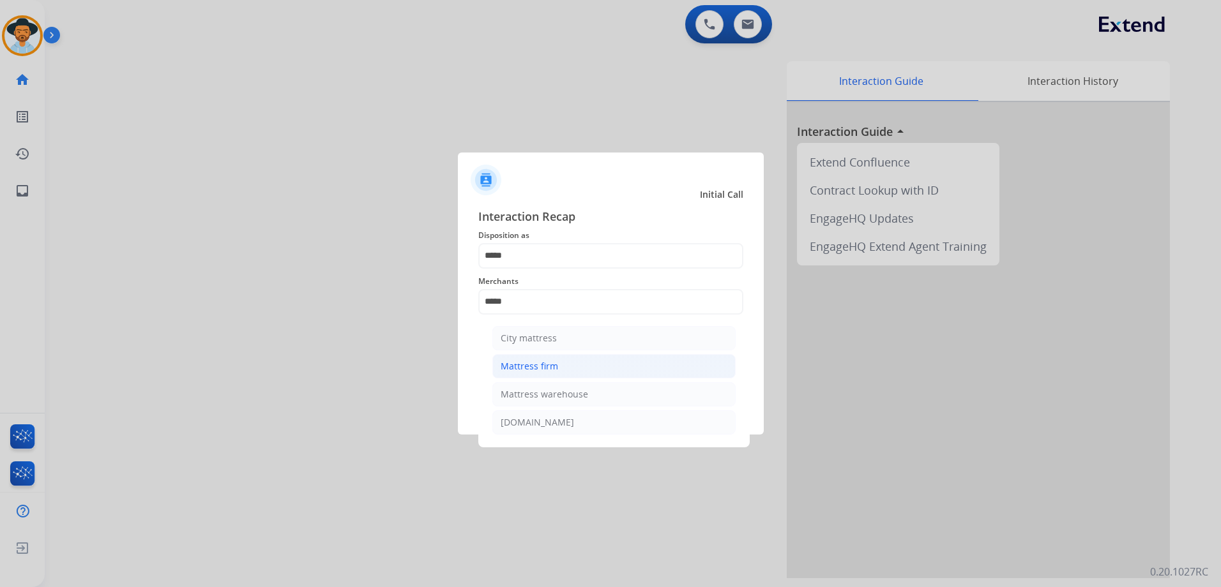
click at [536, 368] on div "Mattress firm" at bounding box center [529, 366] width 57 height 13
type input "**********"
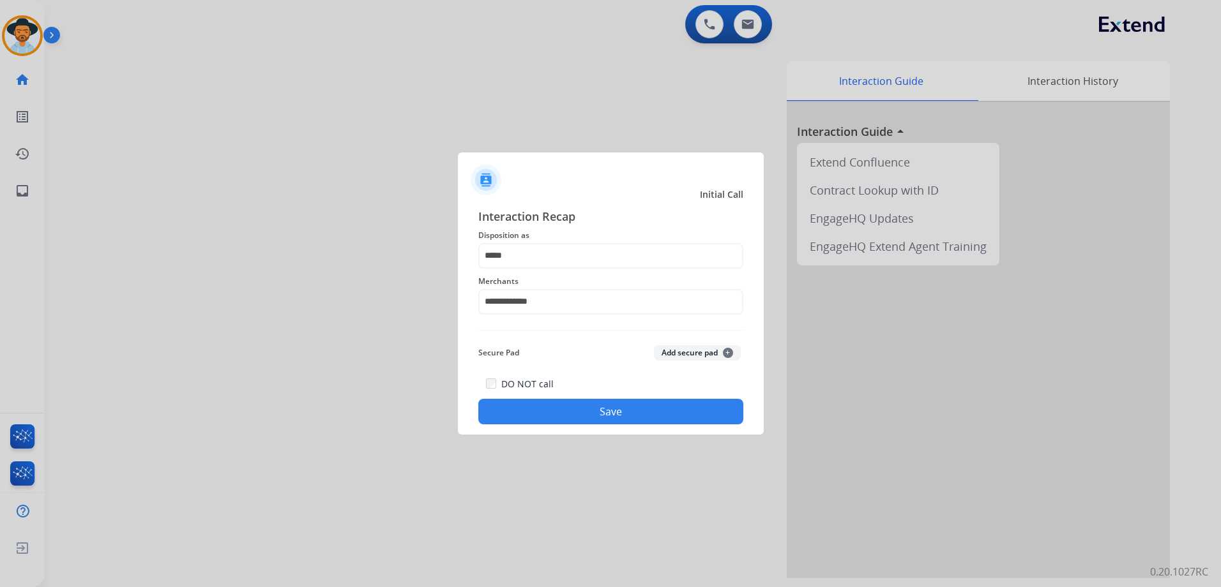
click at [621, 415] on button "Save" at bounding box center [610, 412] width 265 height 26
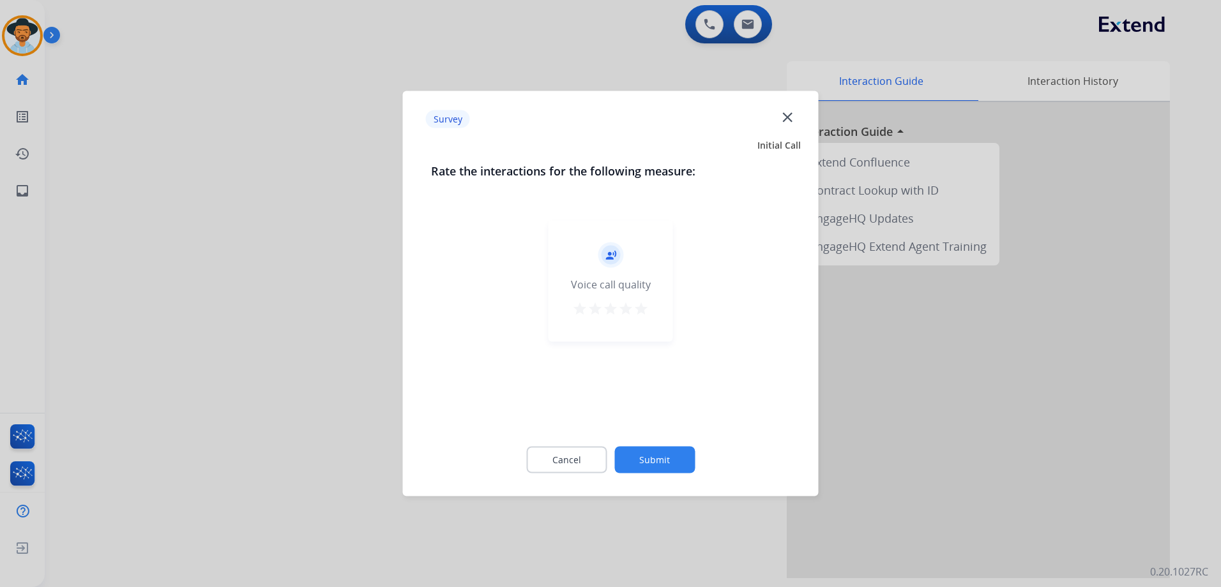
click at [639, 309] on mat-icon "star" at bounding box center [640, 308] width 15 height 15
click at [663, 462] on button "Submit" at bounding box center [654, 460] width 80 height 27
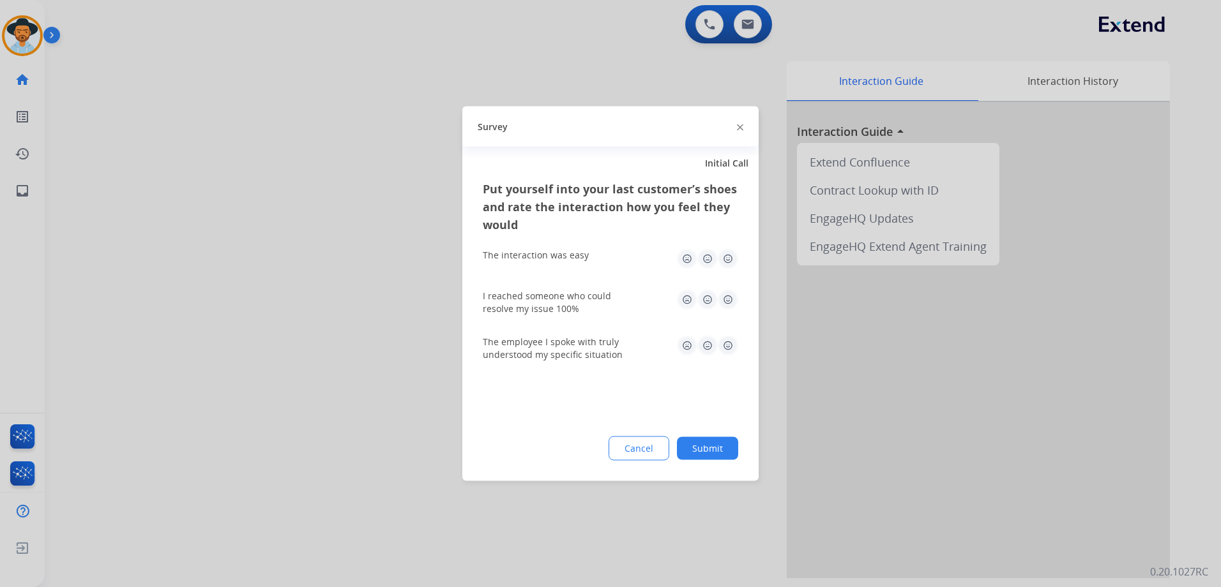
click at [729, 254] on img at bounding box center [728, 259] width 20 height 20
click at [734, 291] on img at bounding box center [728, 300] width 20 height 20
click at [729, 348] on img at bounding box center [728, 346] width 20 height 20
click at [708, 453] on button "Submit" at bounding box center [707, 448] width 61 height 23
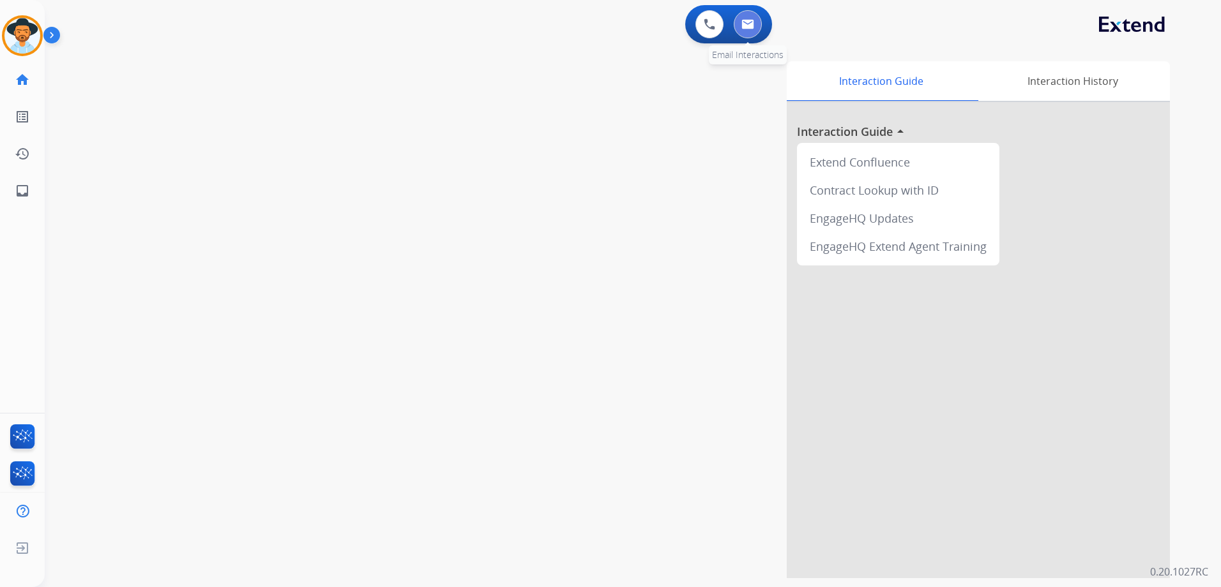
click at [750, 24] on img at bounding box center [747, 24] width 13 height 10
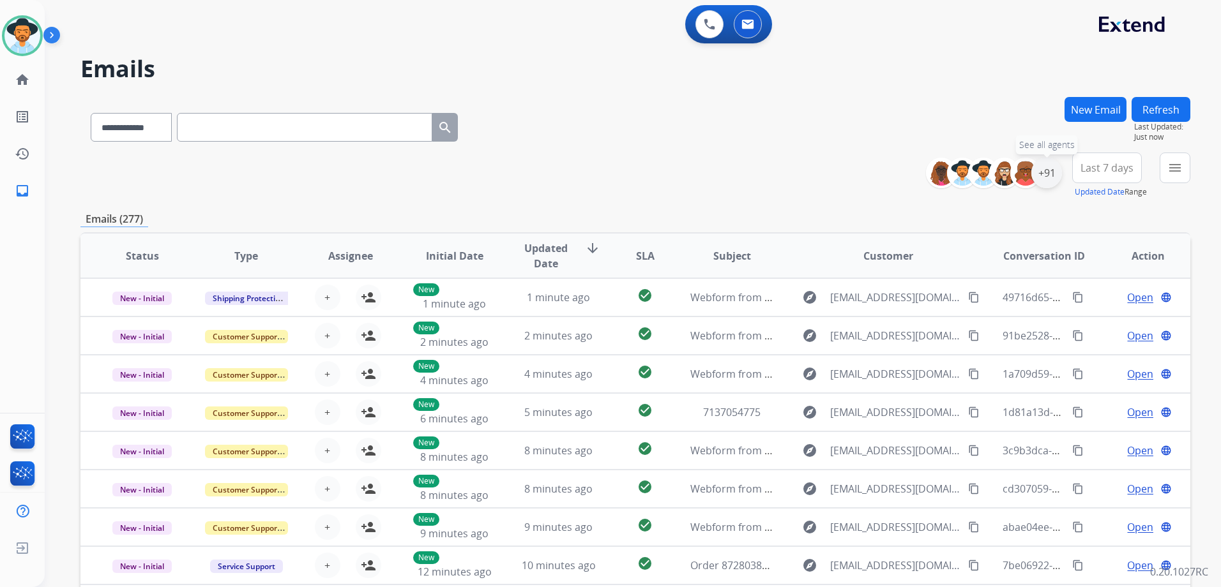
click at [1056, 176] on div "+91" at bounding box center [1046, 173] width 31 height 31
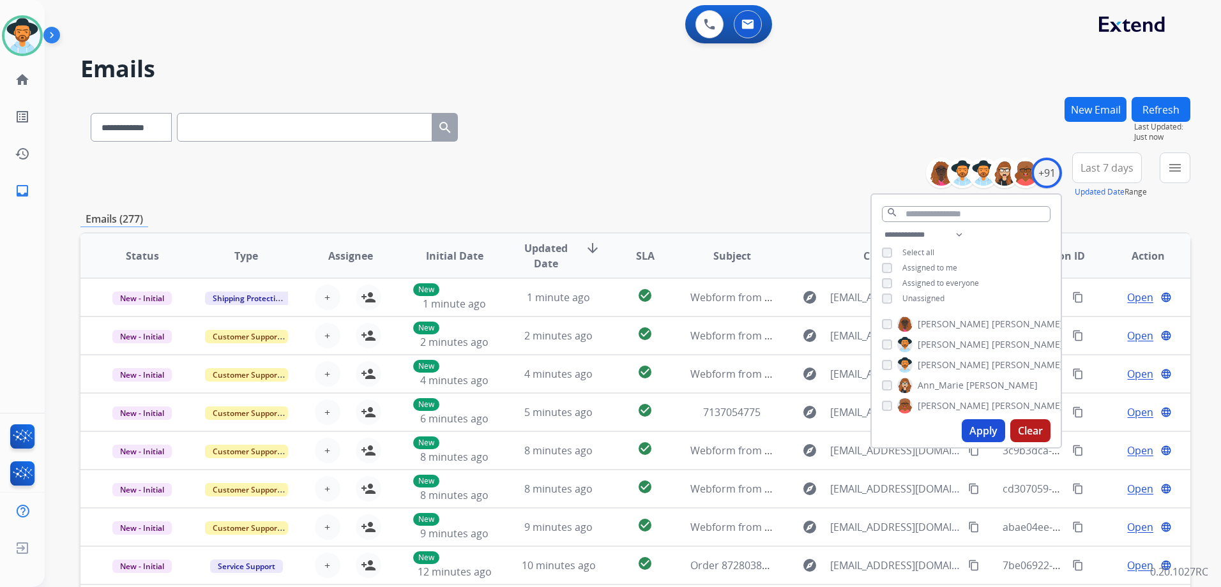
click at [927, 299] on span "Unassigned" at bounding box center [923, 298] width 42 height 11
click at [993, 433] on button "Apply" at bounding box center [983, 431] width 43 height 23
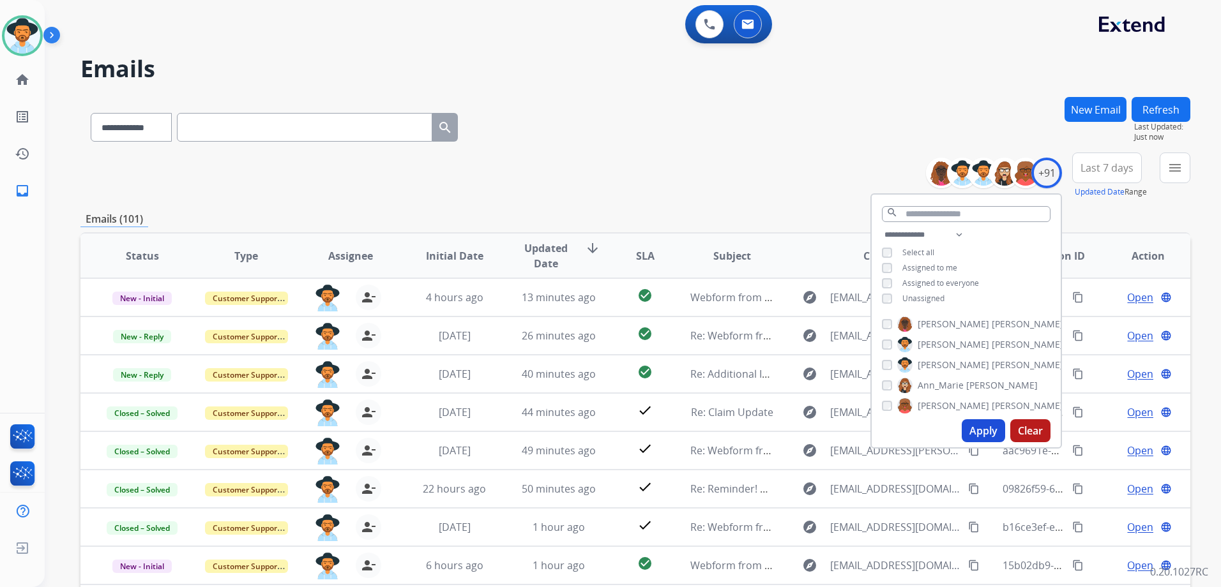
click at [718, 165] on div "**********" at bounding box center [635, 176] width 1110 height 46
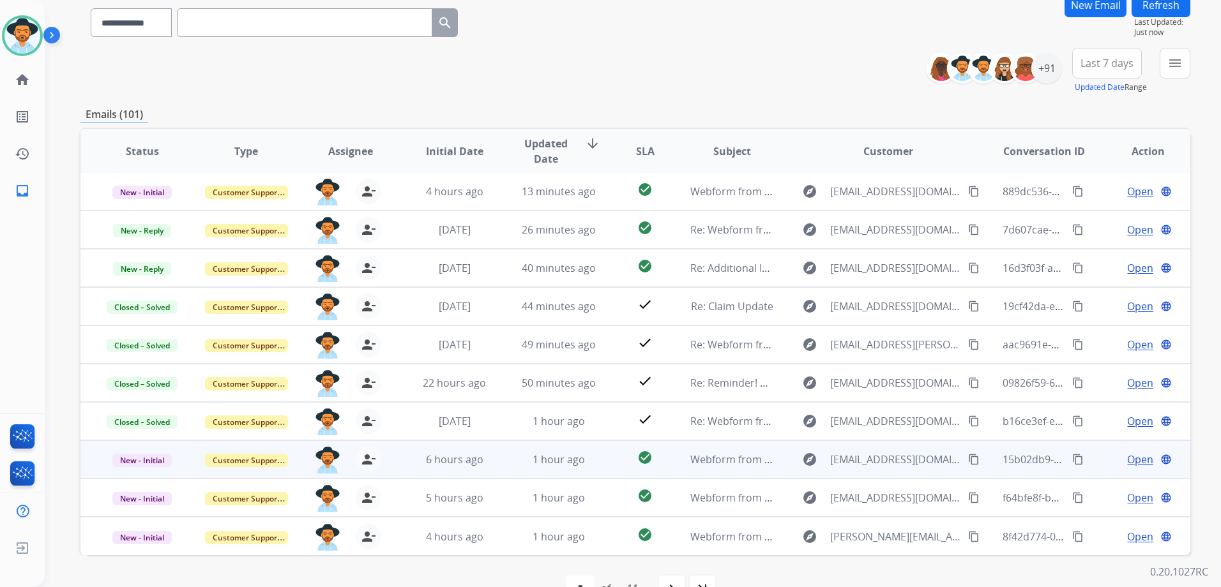
scroll to position [139, 0]
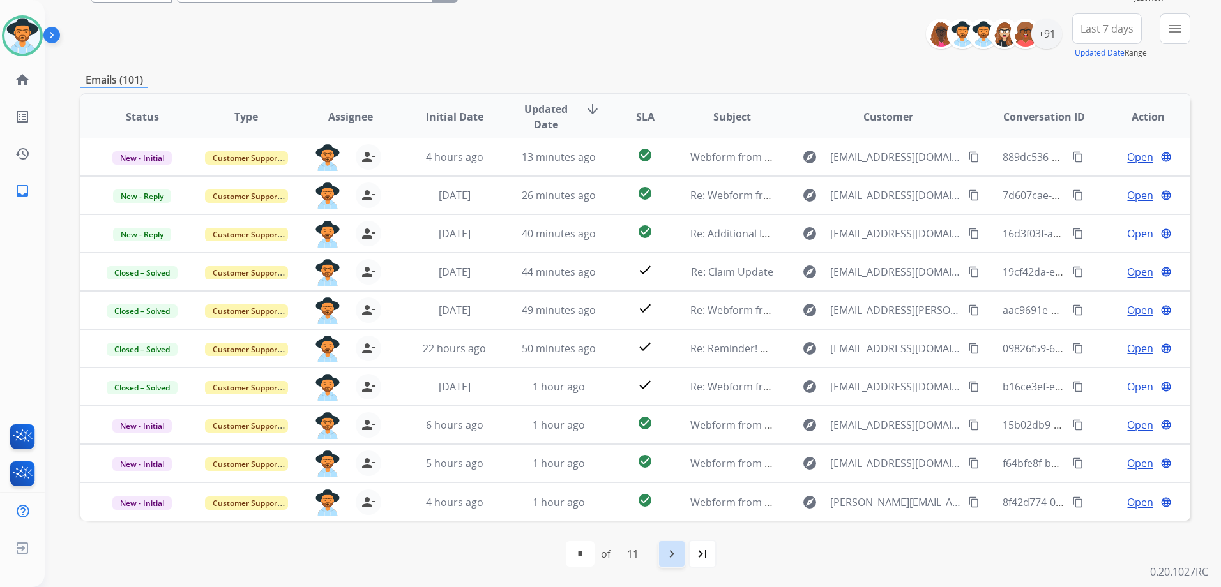
click at [677, 555] on mat-icon "navigate_next" at bounding box center [671, 554] width 15 height 15
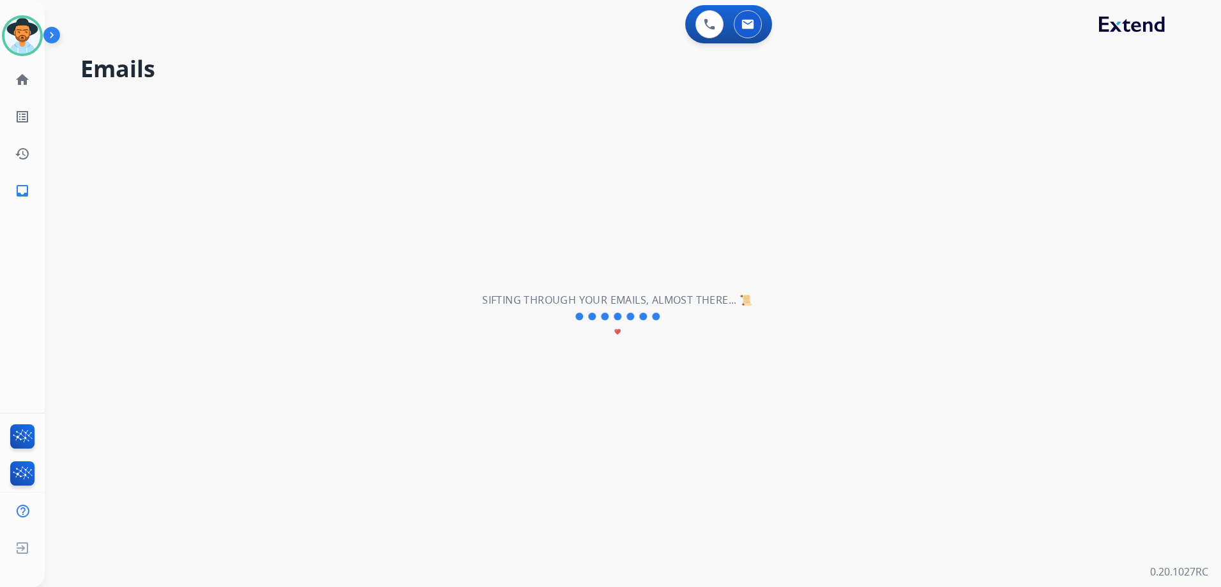
scroll to position [0, 0]
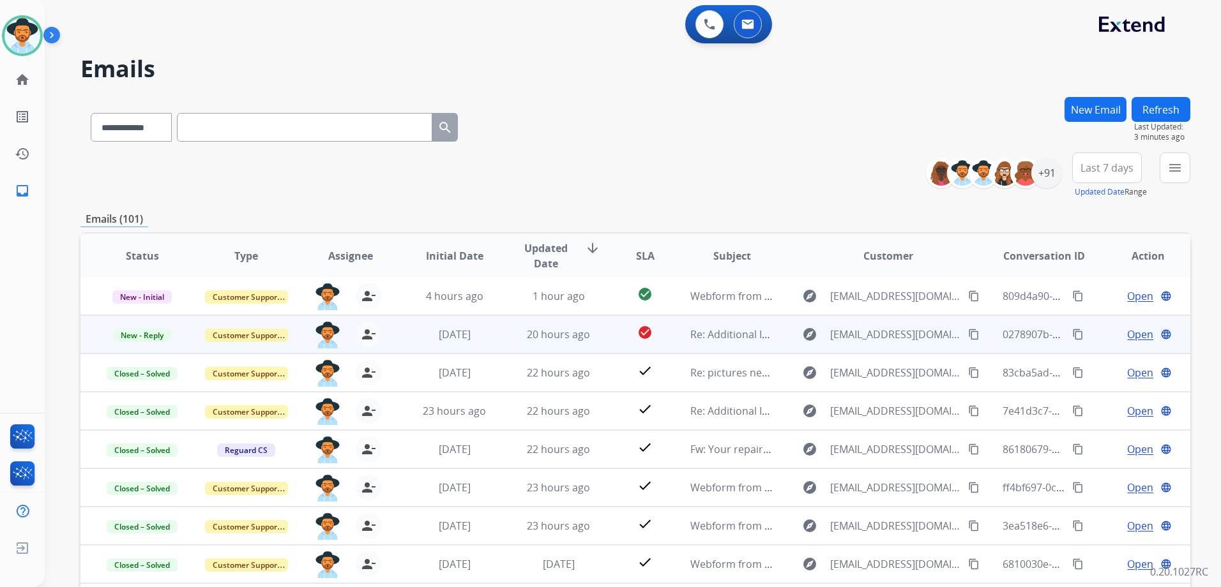
click at [1093, 331] on td "Open language" at bounding box center [1138, 334] width 104 height 38
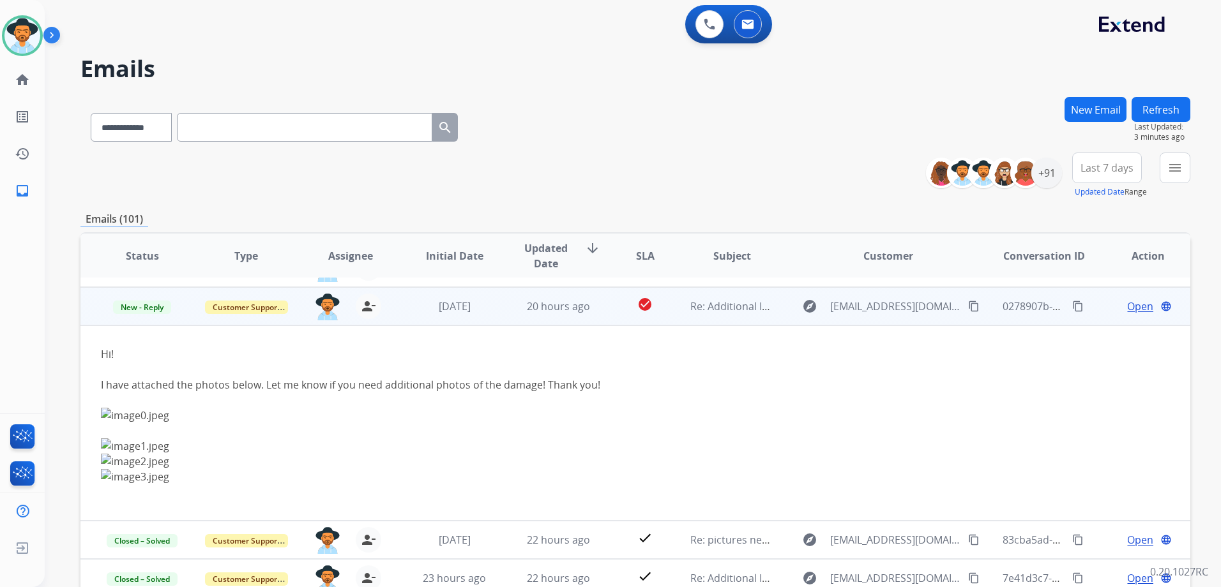
scroll to position [38, 0]
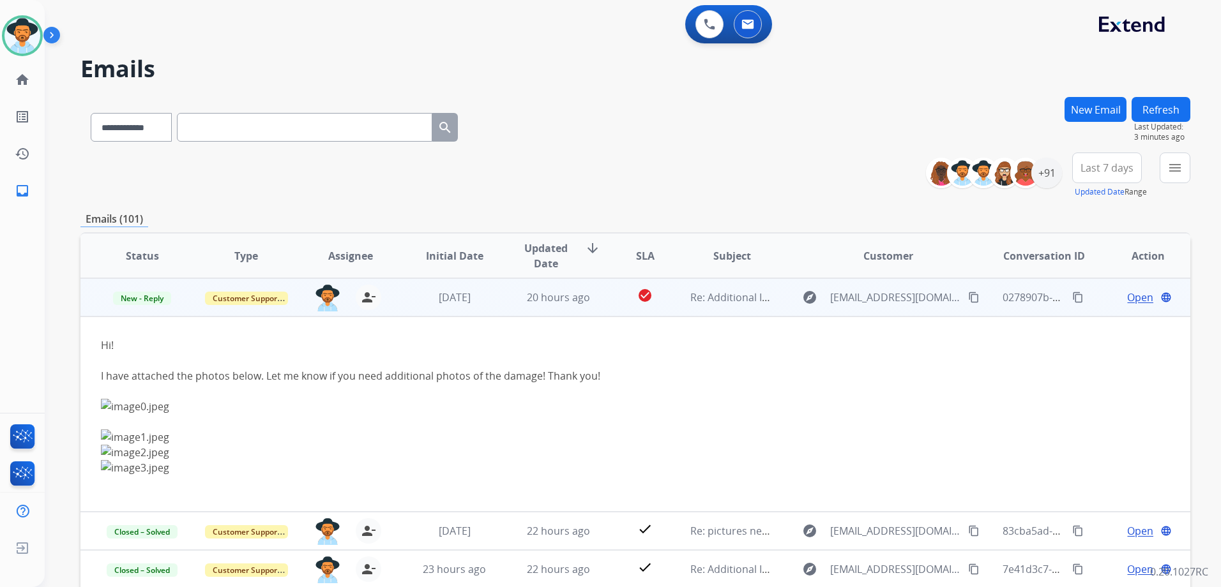
click at [968, 298] on mat-icon "content_copy" at bounding box center [973, 297] width 11 height 11
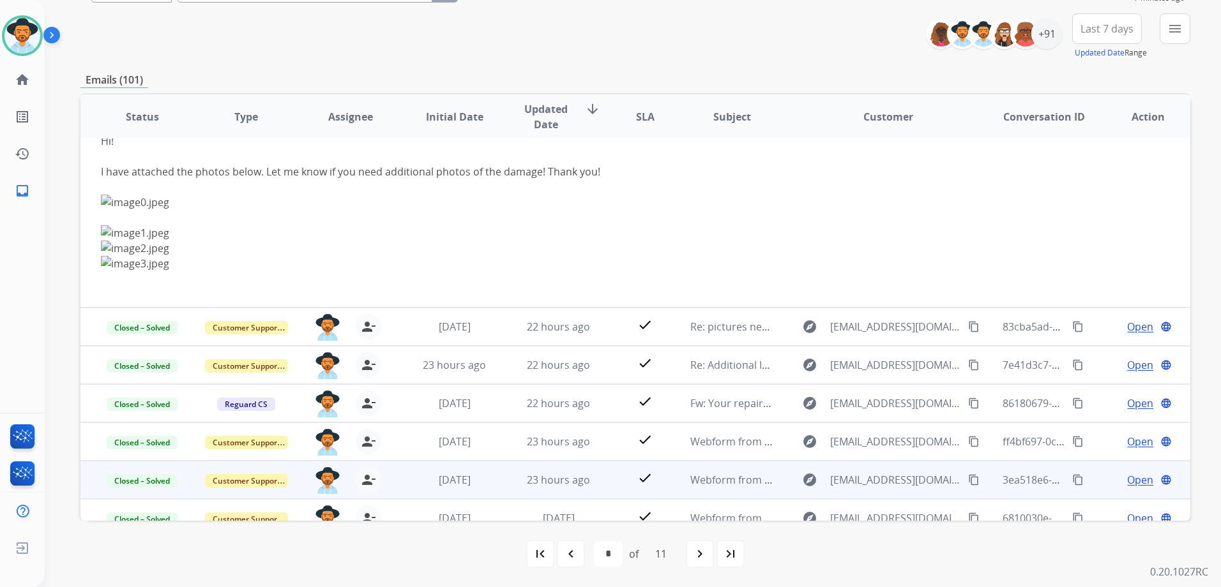
scroll to position [0, 0]
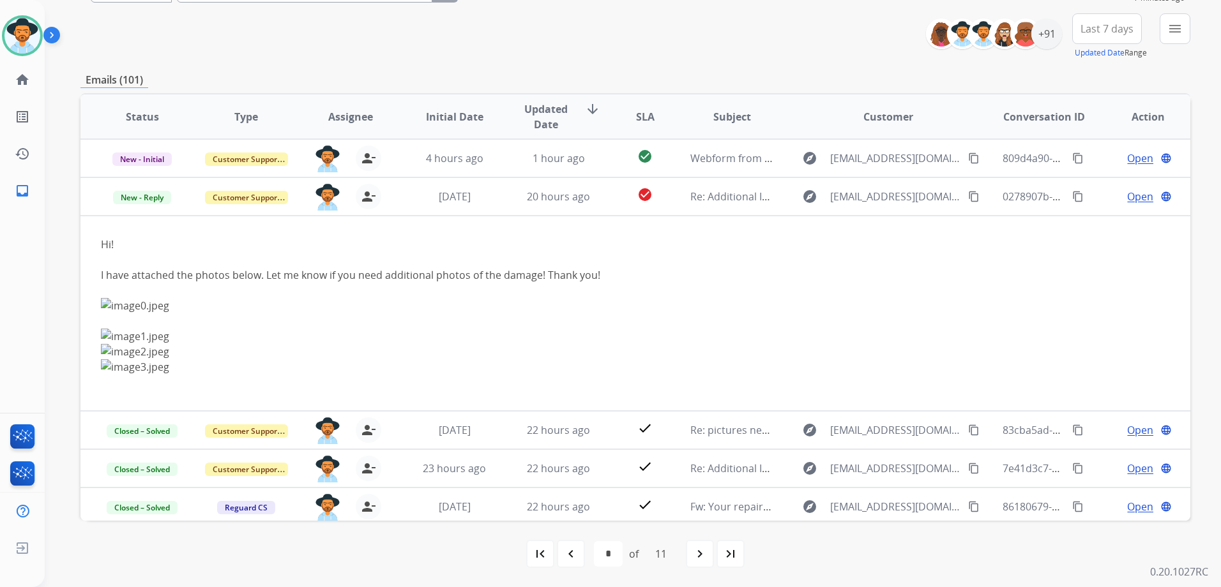
drag, startPoint x: 570, startPoint y: 558, endPoint x: 586, endPoint y: 552, distance: 17.8
click at [570, 558] on mat-icon "navigate_before" at bounding box center [570, 554] width 15 height 15
select select "*"
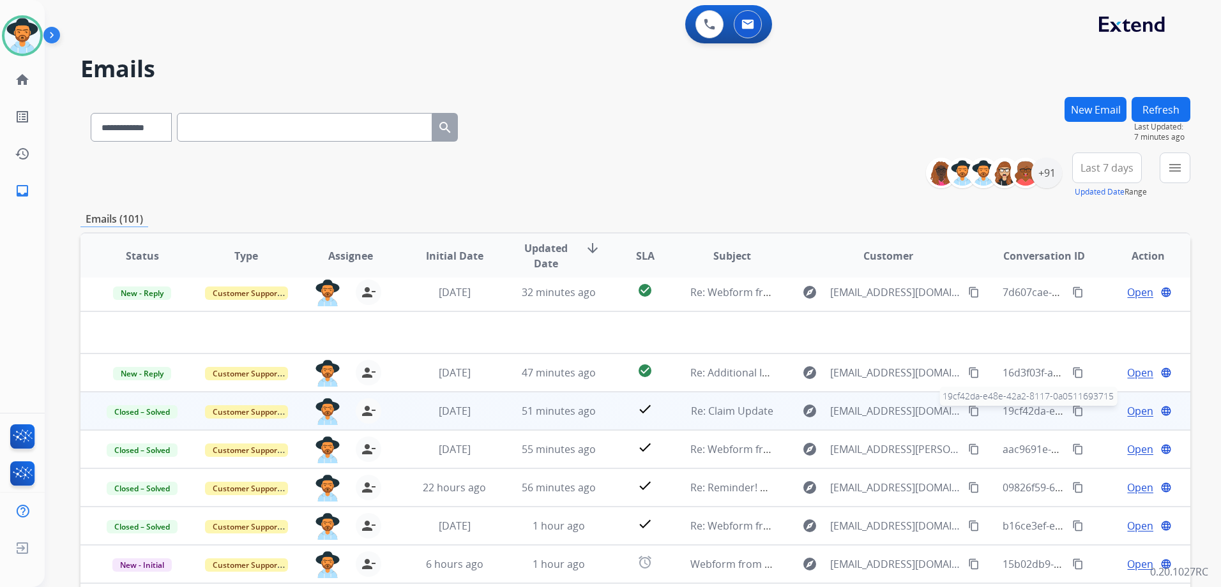
scroll to position [139, 0]
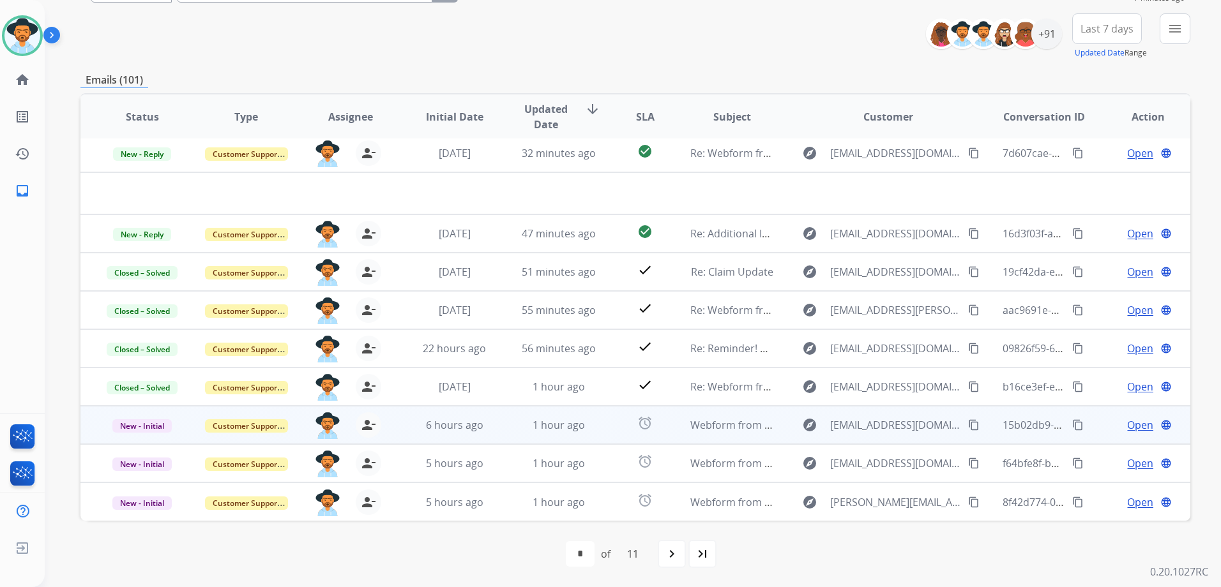
click at [1096, 427] on td "Open language" at bounding box center [1138, 425] width 104 height 38
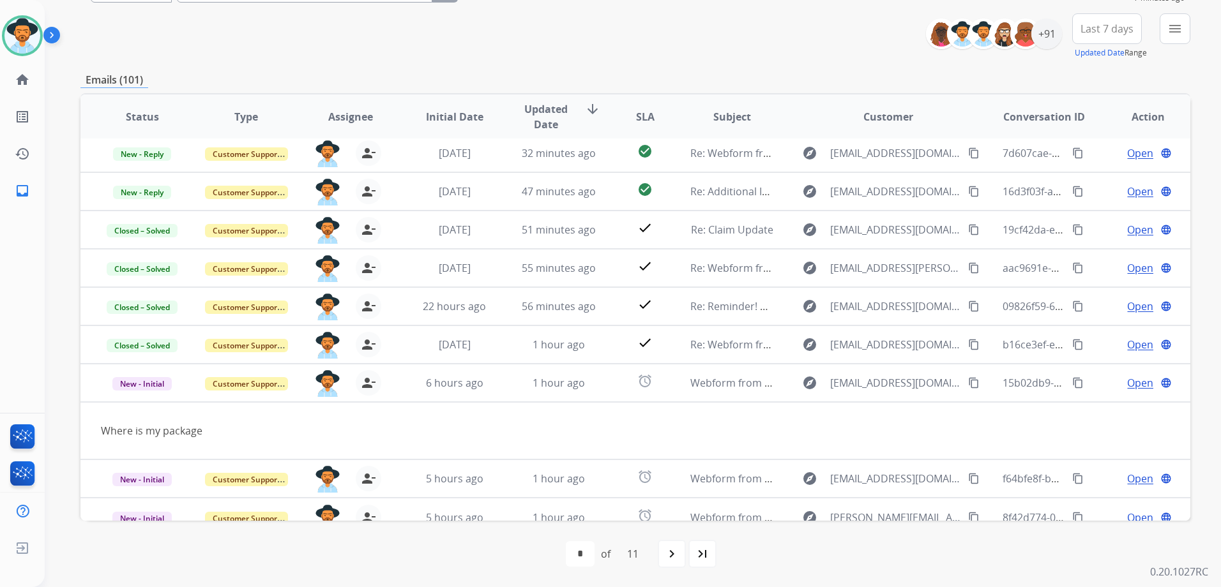
scroll to position [59, 0]
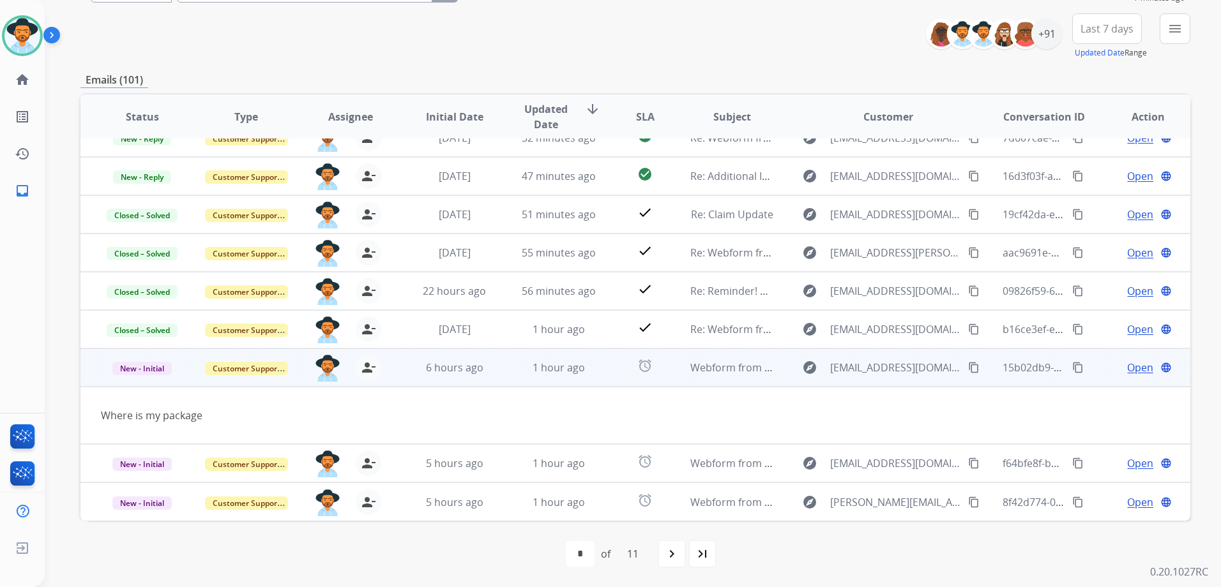
click at [968, 369] on mat-icon "content_copy" at bounding box center [973, 367] width 11 height 11
click at [1130, 371] on span "Open" at bounding box center [1140, 367] width 26 height 15
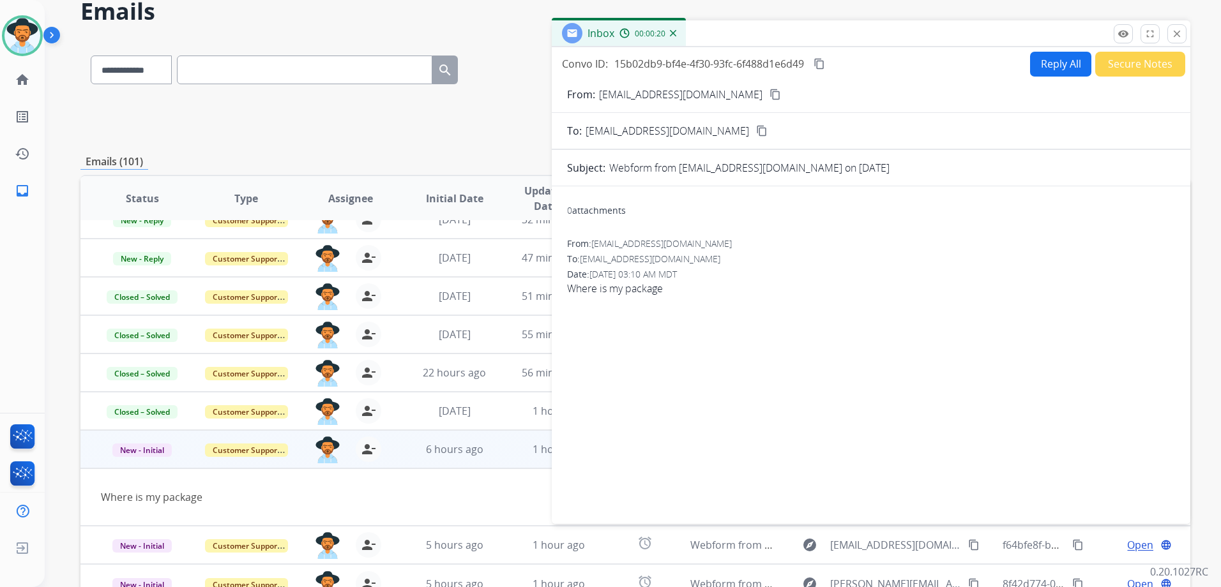
scroll to position [0, 0]
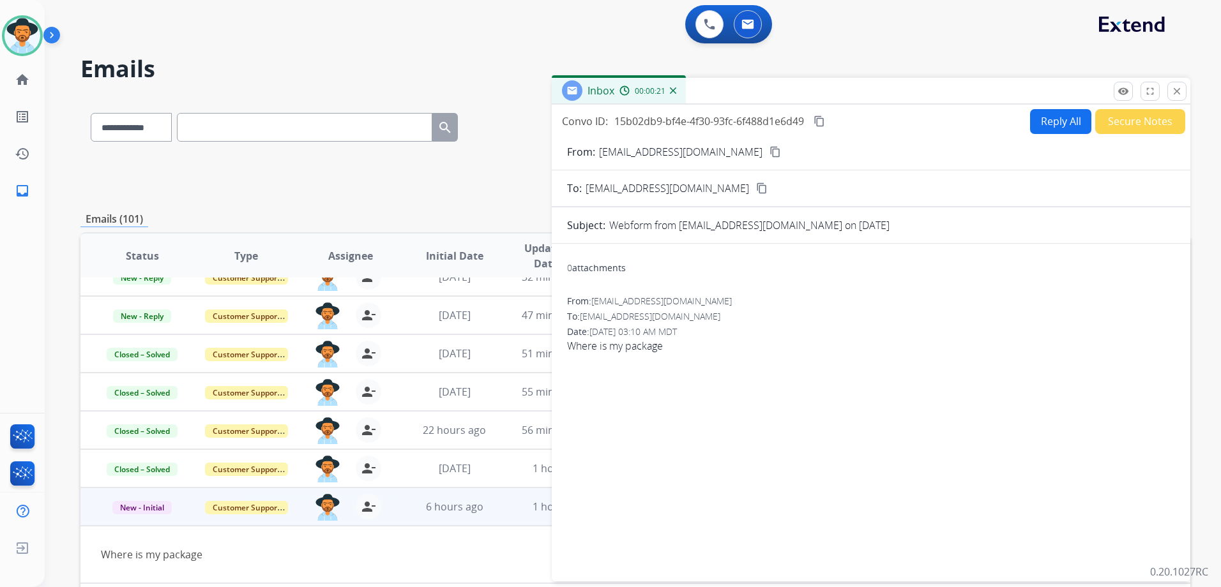
drag, startPoint x: 1181, startPoint y: 89, endPoint x: 1157, endPoint y: 121, distance: 39.2
click at [1181, 89] on mat-icon "close" at bounding box center [1176, 91] width 11 height 11
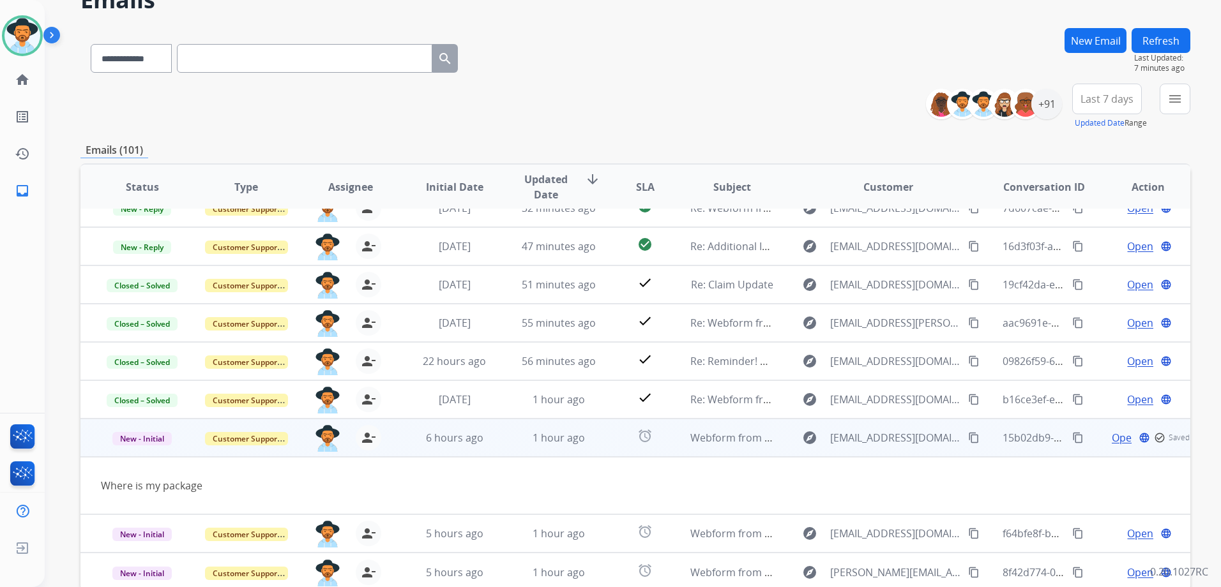
scroll to position [139, 0]
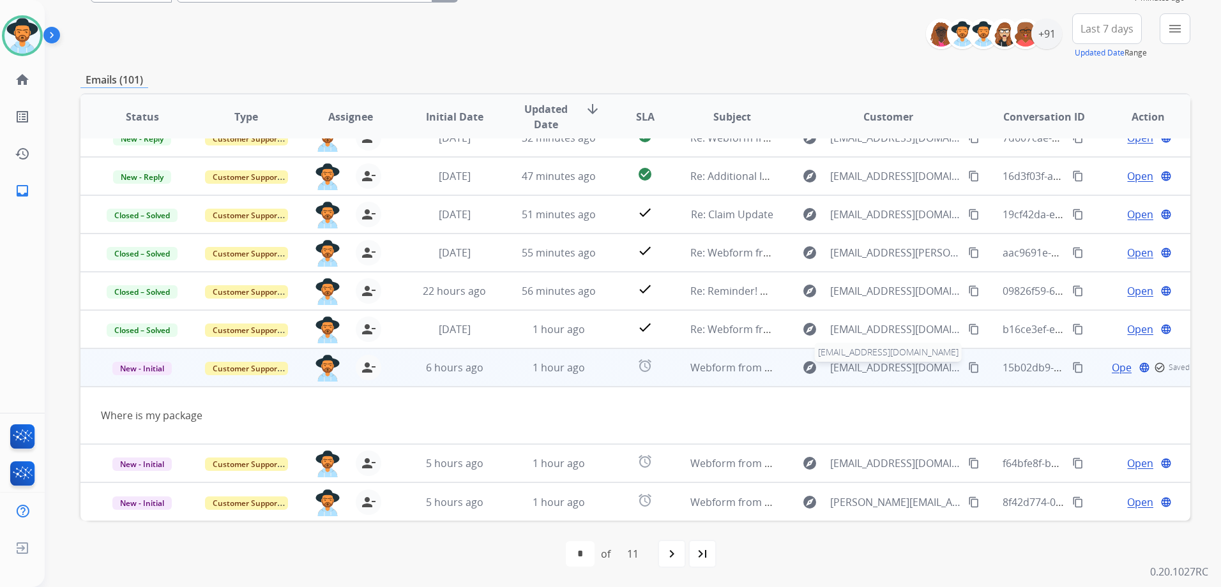
click at [886, 368] on span "[EMAIL_ADDRESS][DOMAIN_NAME]" at bounding box center [895, 367] width 131 height 15
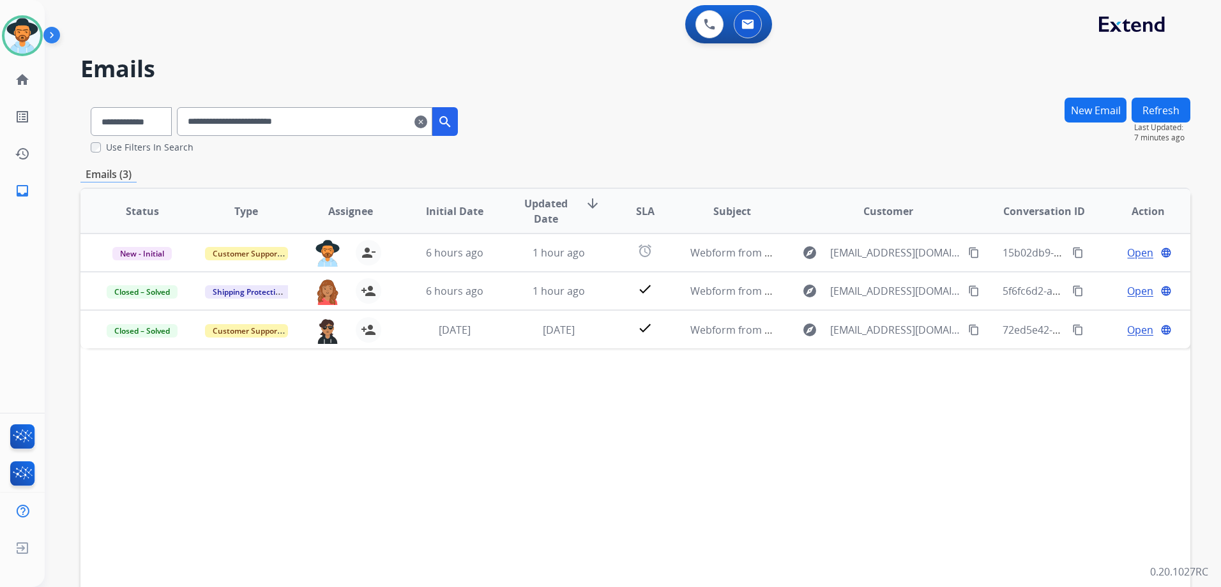
scroll to position [0, 0]
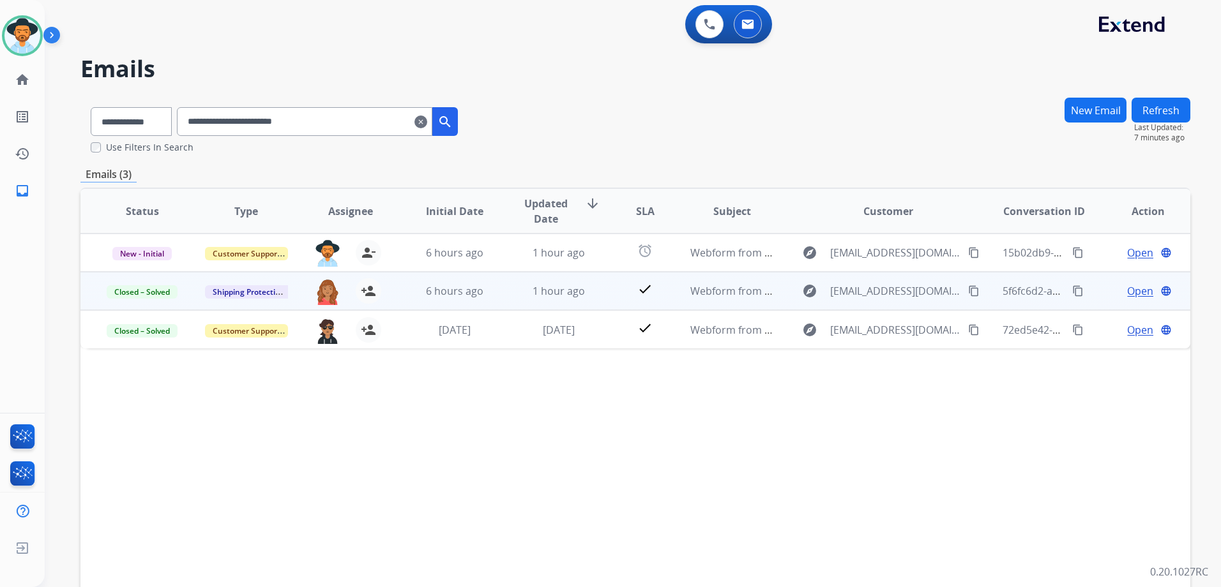
click at [1086, 299] on td "Open language" at bounding box center [1138, 291] width 104 height 38
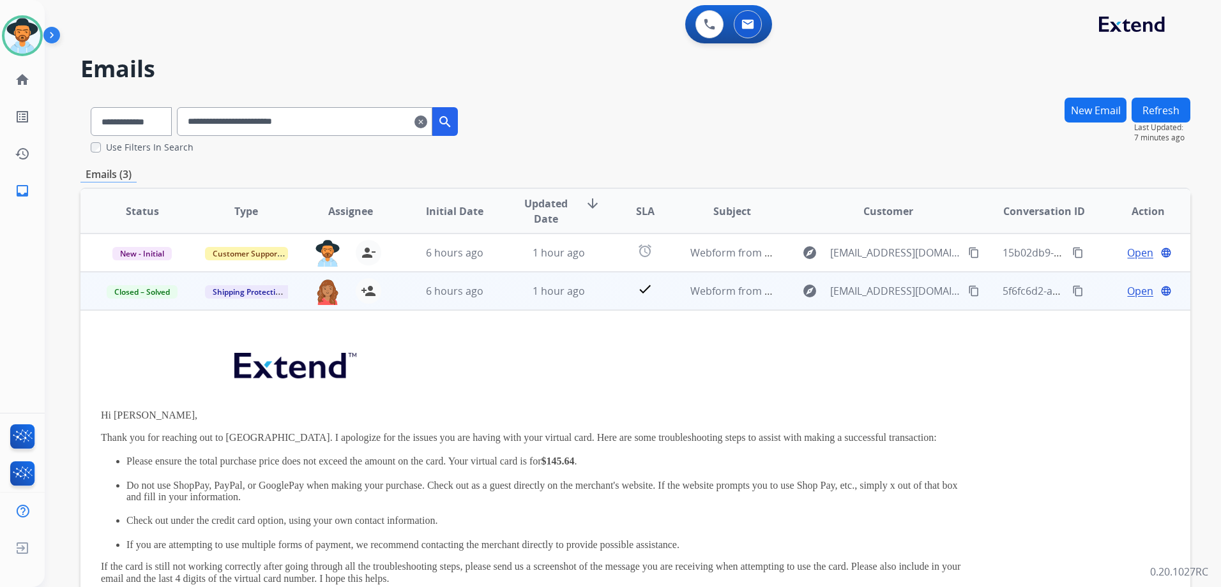
click at [968, 292] on mat-icon "content_copy" at bounding box center [973, 290] width 11 height 11
click at [1072, 293] on mat-icon "content_copy" at bounding box center [1077, 290] width 11 height 11
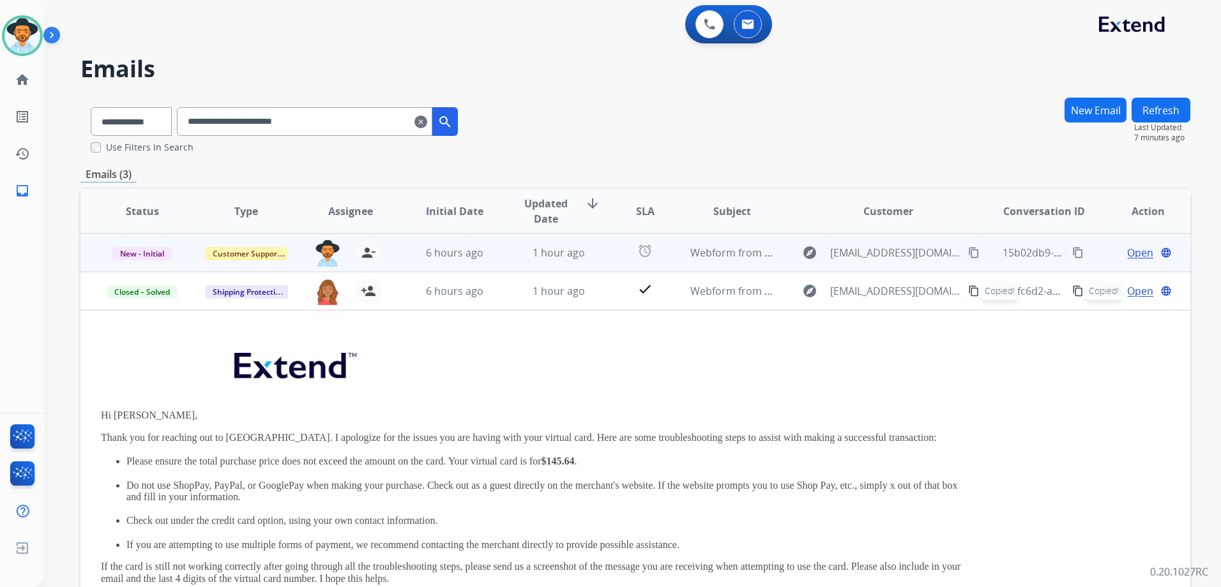
click at [1139, 252] on span "Open" at bounding box center [1140, 252] width 26 height 15
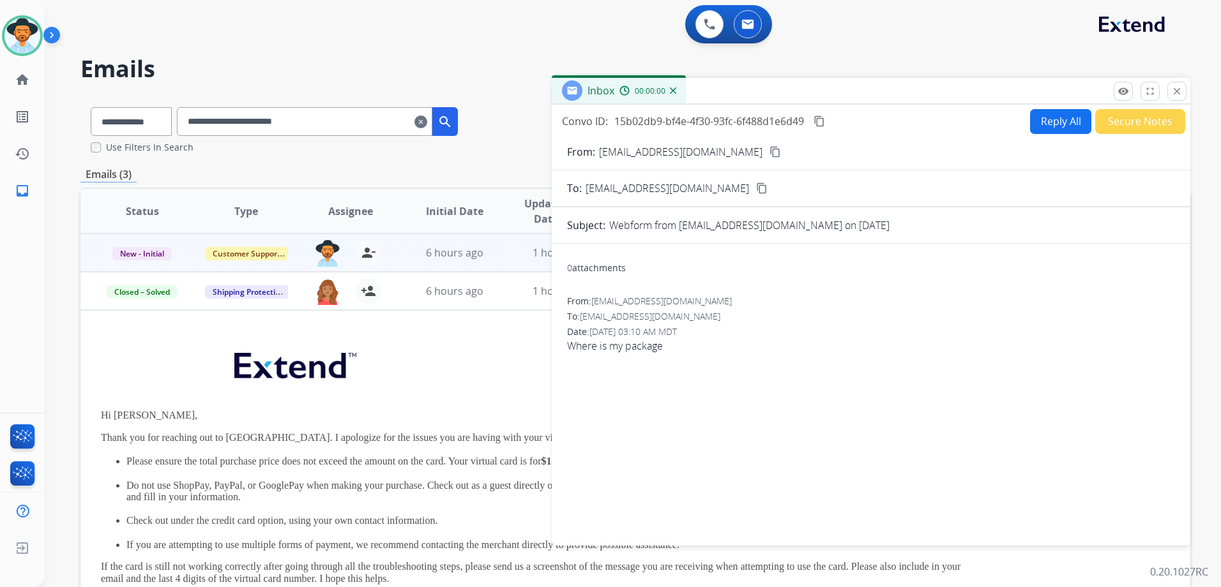
click at [1135, 127] on button "Secure Notes" at bounding box center [1140, 121] width 90 height 25
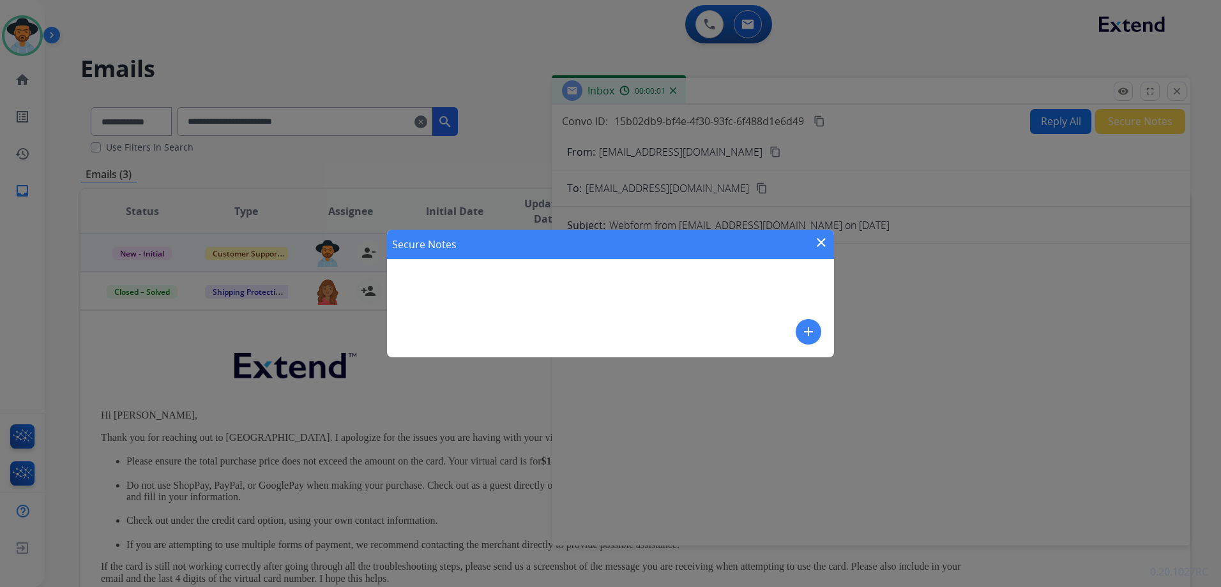
click at [801, 327] on mat-icon "add" at bounding box center [808, 331] width 15 height 15
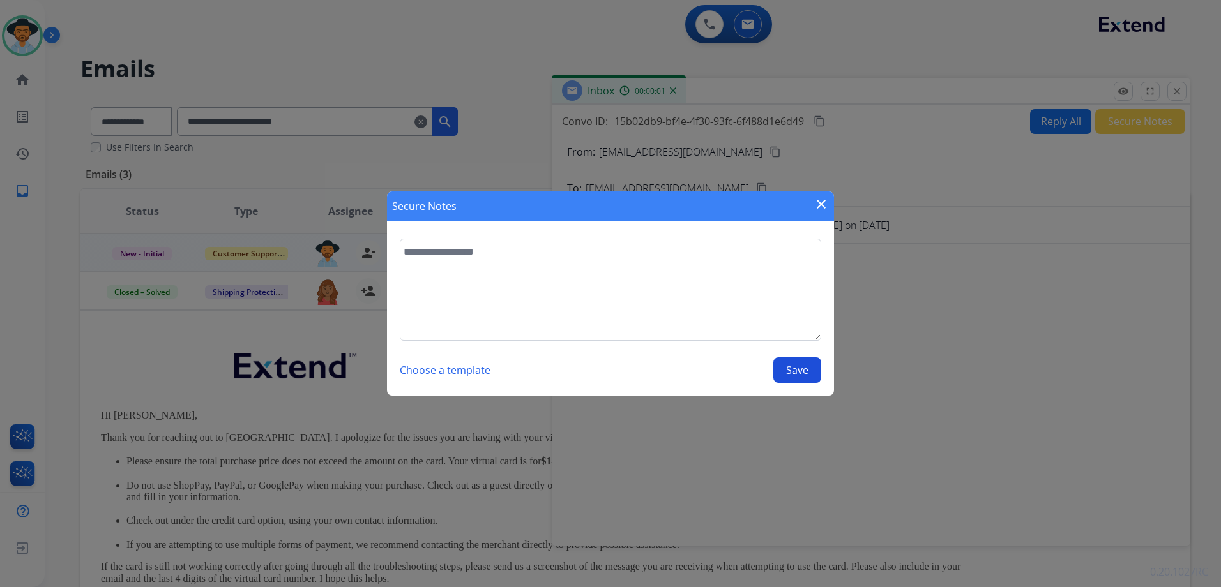
click at [725, 287] on textarea at bounding box center [610, 290] width 421 height 102
type textarea "**********"
click at [788, 366] on button "Save" at bounding box center [797, 371] width 48 height 26
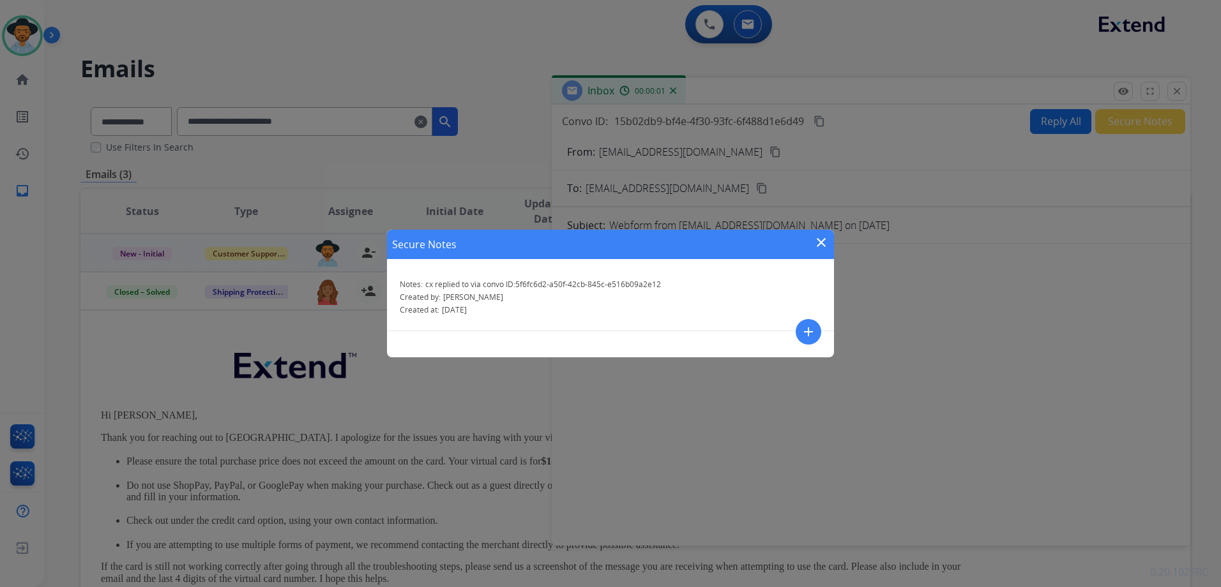
click at [130, 252] on div "Secure Notes close Notes: cx replied to via convo ID:5f6fc6d2-a50f-42cb-845c-e5…" at bounding box center [610, 293] width 1221 height 587
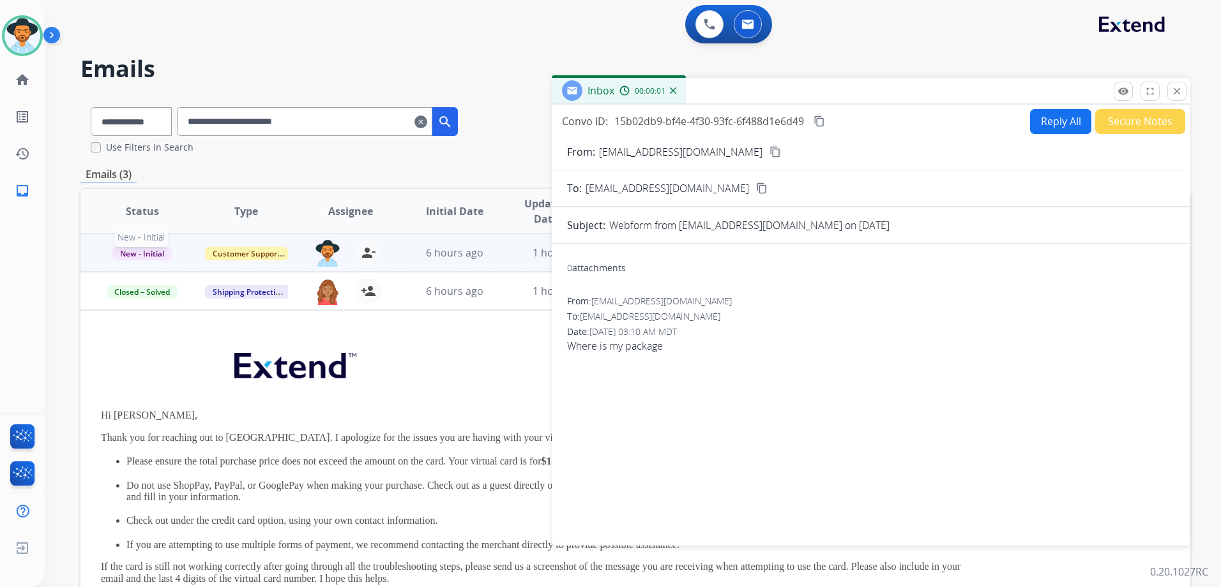
click at [135, 253] on span "New - Initial" at bounding box center [141, 253] width 59 height 13
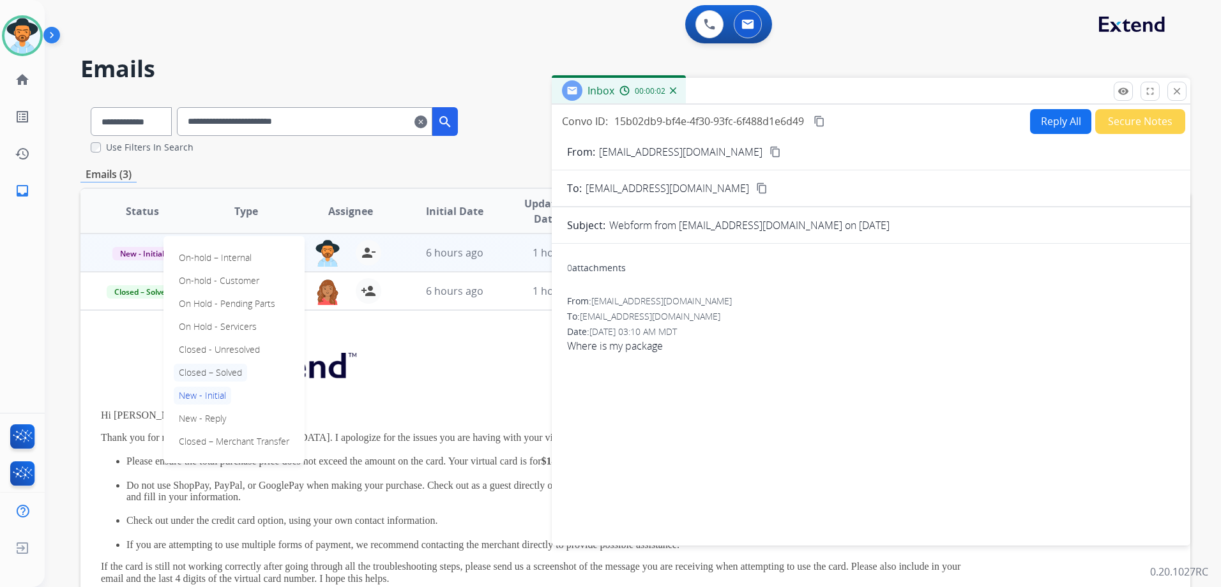
click at [212, 370] on p "Closed – Solved" at bounding box center [210, 373] width 73 height 18
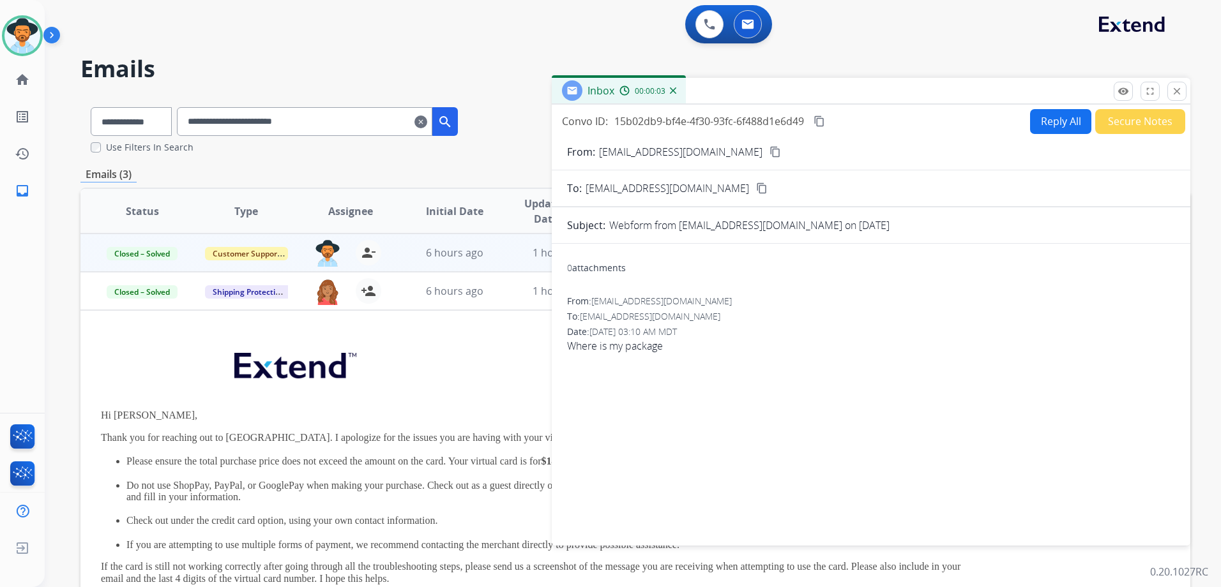
click at [427, 121] on mat-icon "clear" at bounding box center [420, 121] width 13 height 15
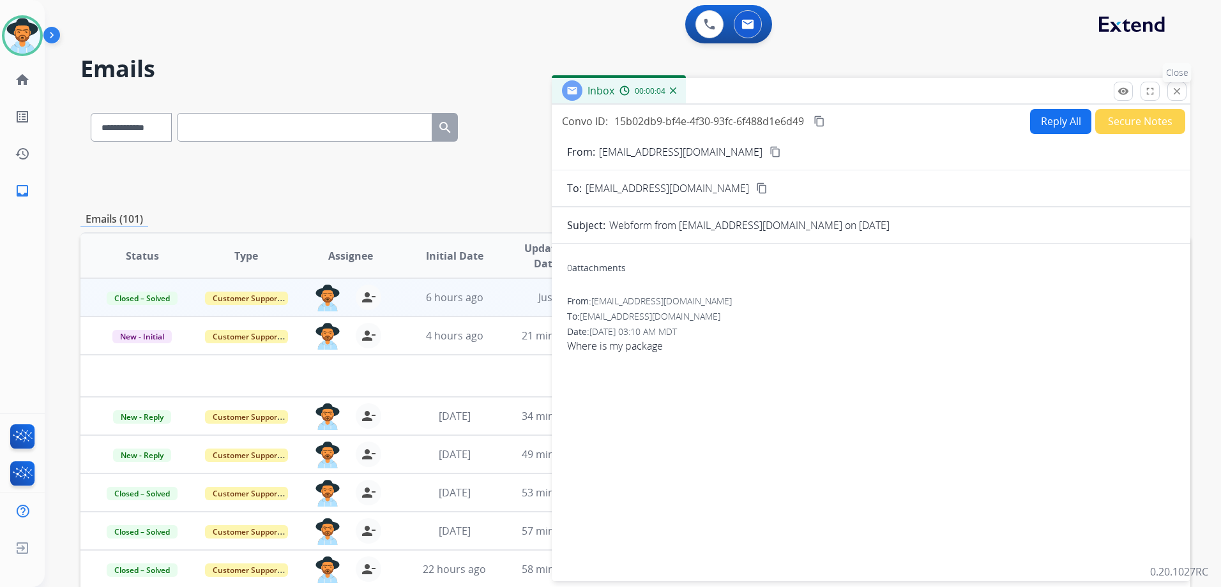
click at [1177, 89] on mat-icon "close" at bounding box center [1176, 91] width 11 height 11
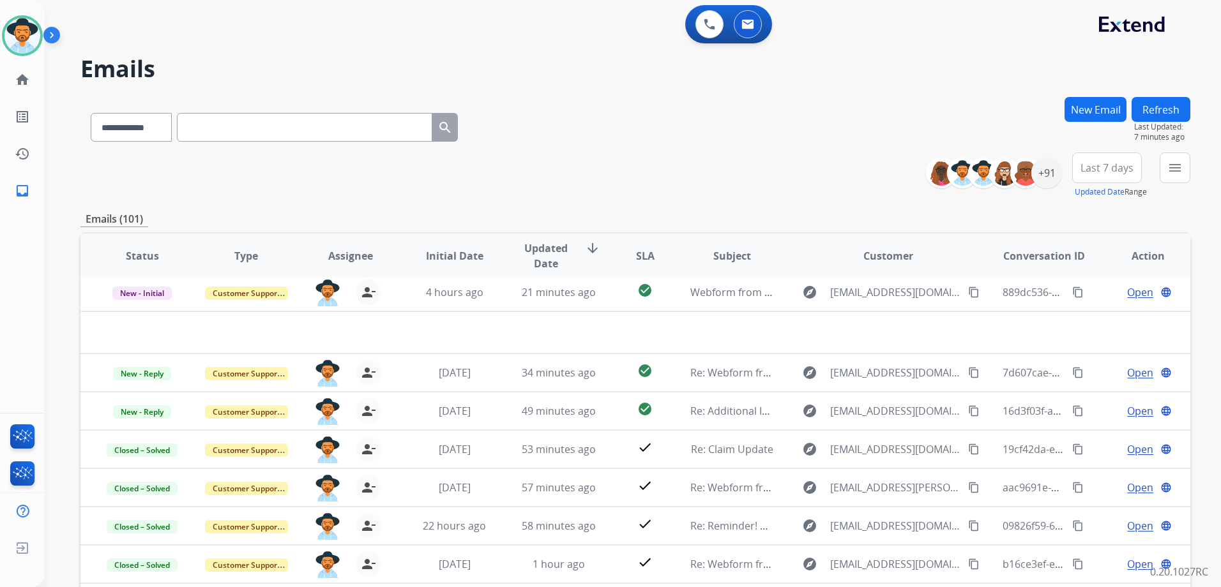
scroll to position [139, 0]
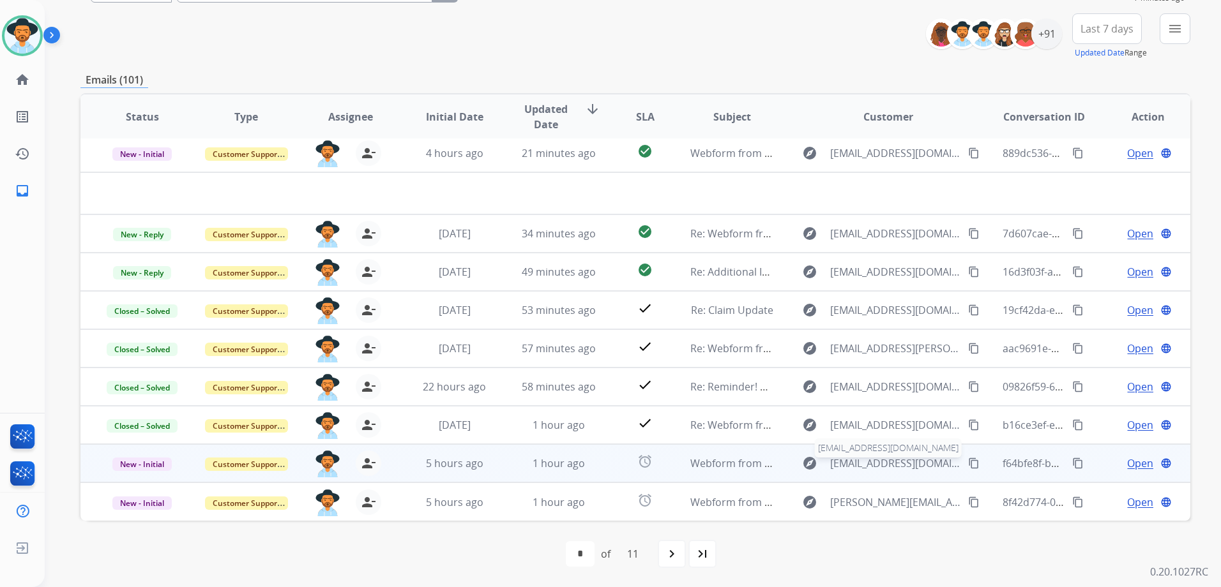
click at [905, 462] on span "[EMAIL_ADDRESS][DOMAIN_NAME]" at bounding box center [895, 463] width 131 height 15
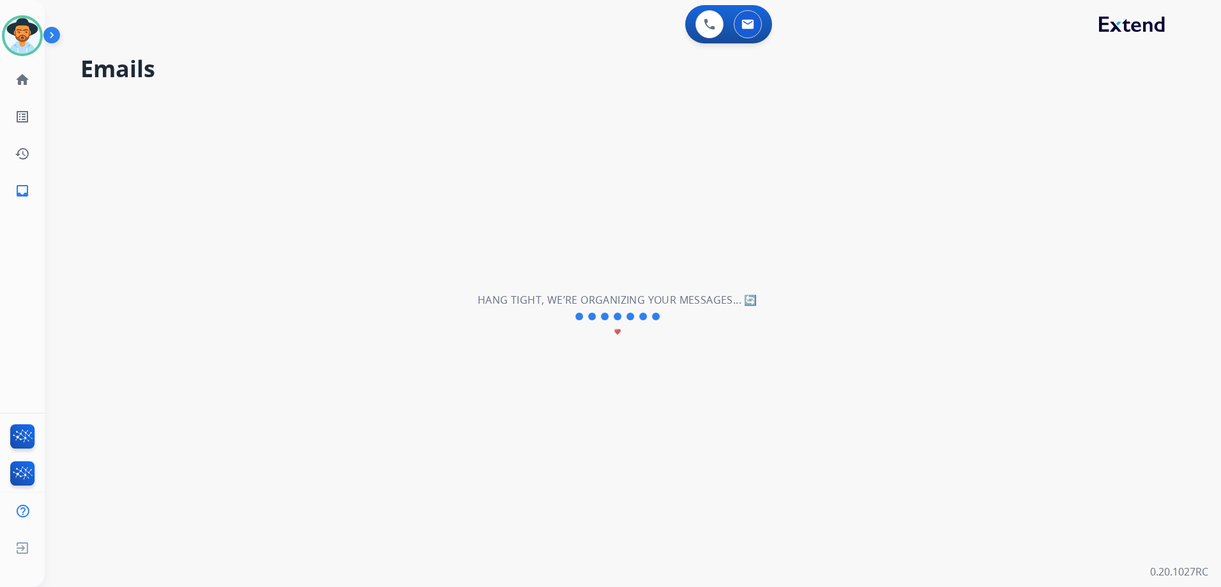
scroll to position [0, 0]
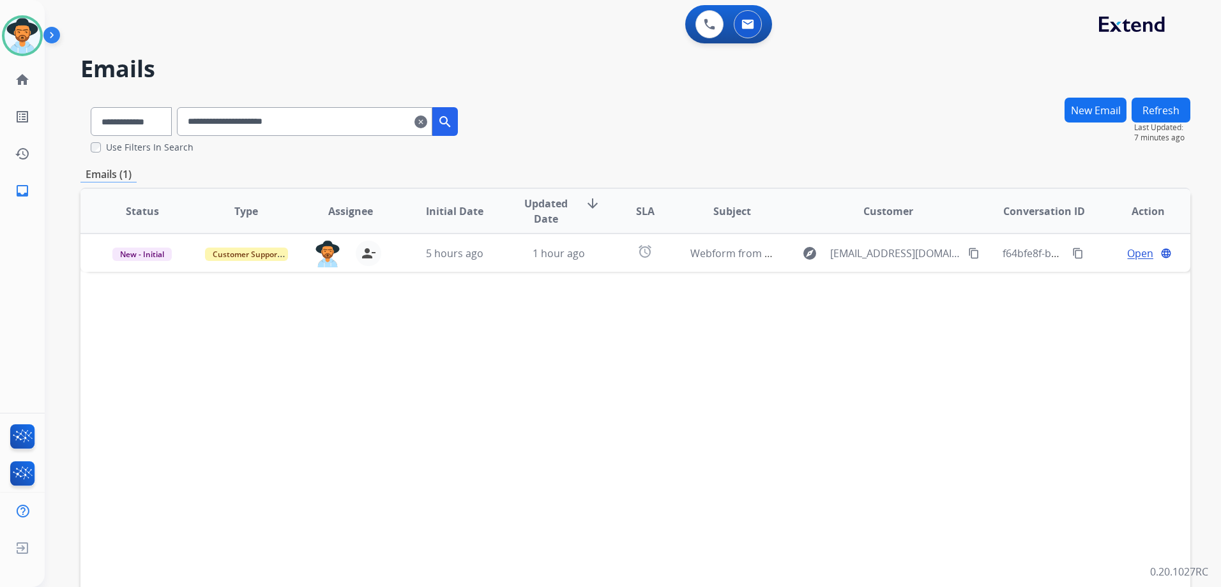
click at [453, 127] on mat-icon "search" at bounding box center [444, 121] width 15 height 15
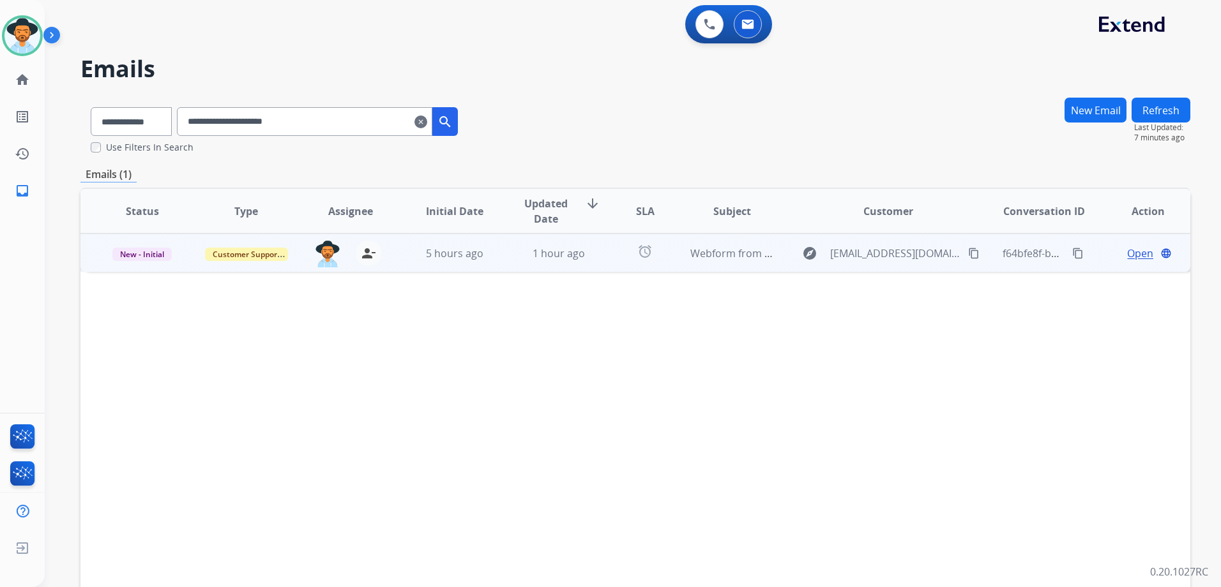
click at [1128, 251] on span "Open" at bounding box center [1140, 253] width 26 height 15
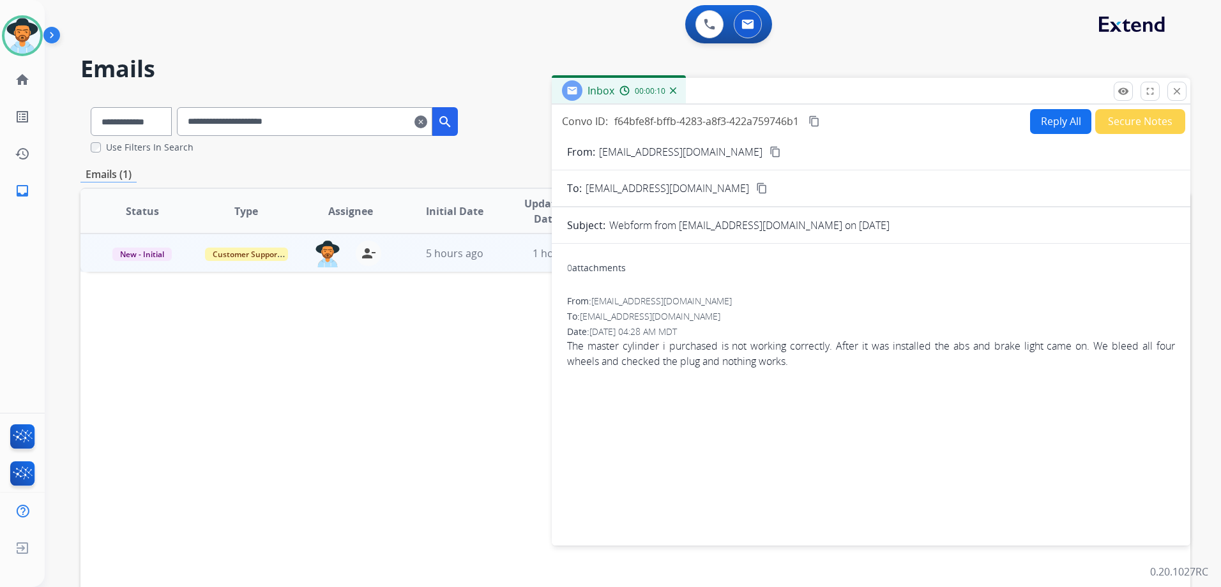
click at [769, 151] on mat-icon "content_copy" at bounding box center [774, 151] width 11 height 11
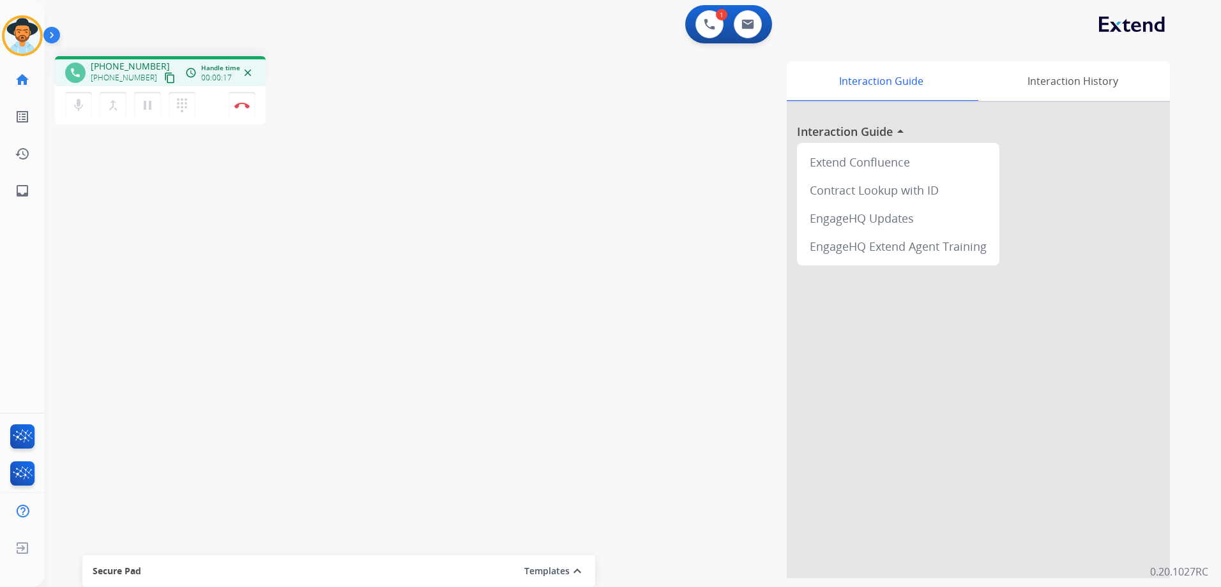
click at [164, 75] on mat-icon "content_copy" at bounding box center [169, 77] width 11 height 11
drag, startPoint x: 151, startPoint y: 79, endPoint x: 259, endPoint y: 64, distance: 108.9
click at [164, 79] on mat-icon "content_copy" at bounding box center [169, 77] width 11 height 11
click at [750, 27] on img at bounding box center [747, 24] width 13 height 10
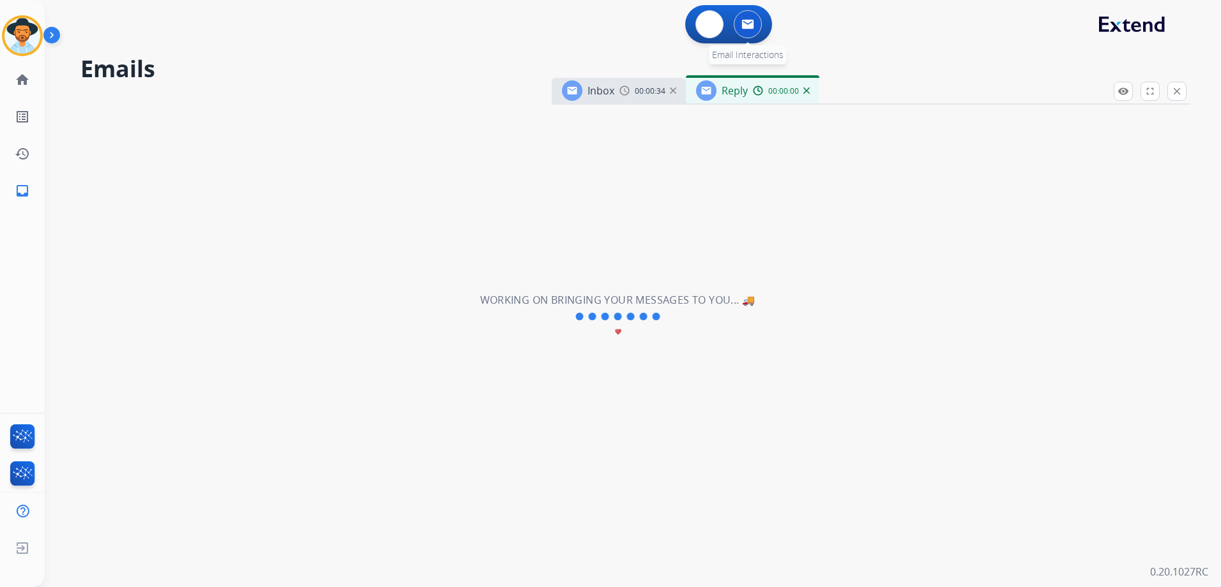
select select "**********"
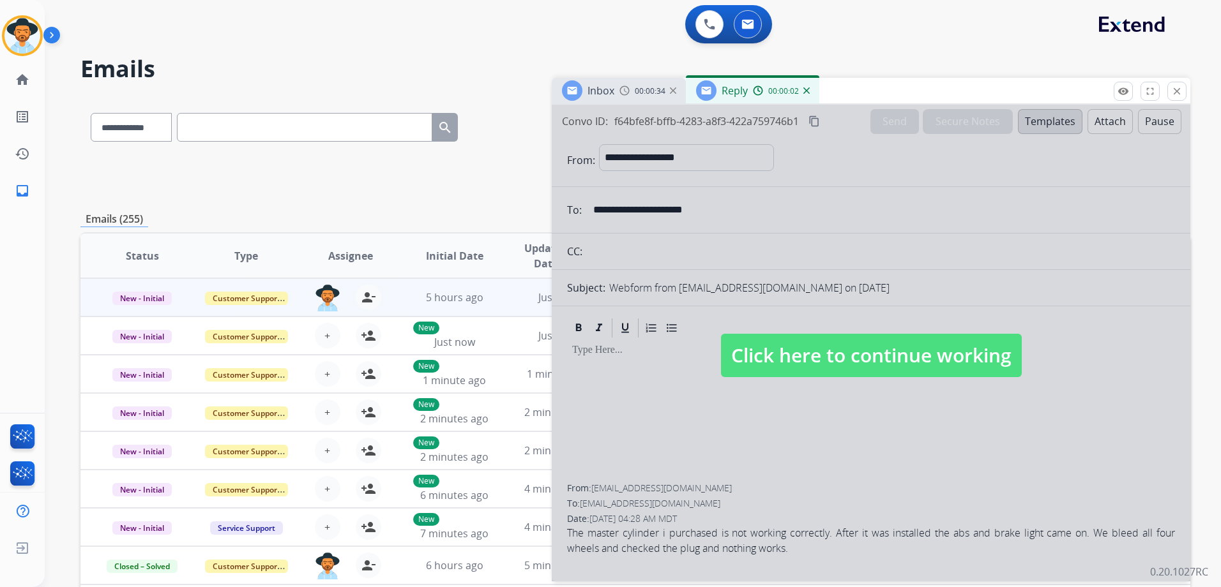
drag, startPoint x: 840, startPoint y: 353, endPoint x: 1052, endPoint y: 286, distance: 222.4
click at [840, 353] on span "Click here to continue working" at bounding box center [871, 355] width 301 height 43
select select
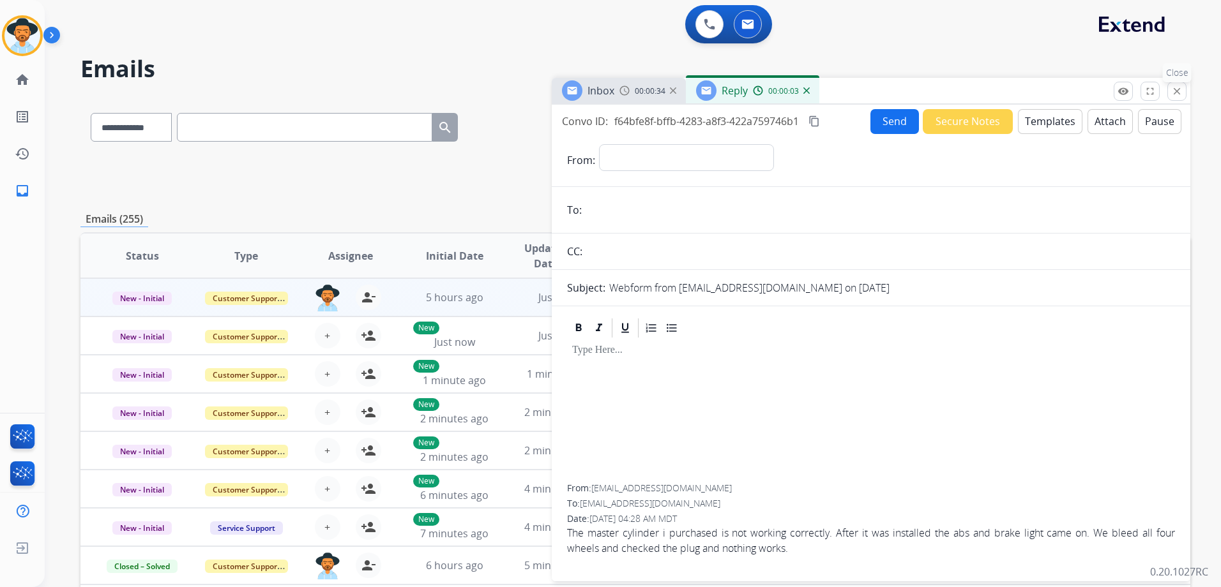
click at [1179, 93] on mat-icon "close" at bounding box center [1176, 91] width 11 height 11
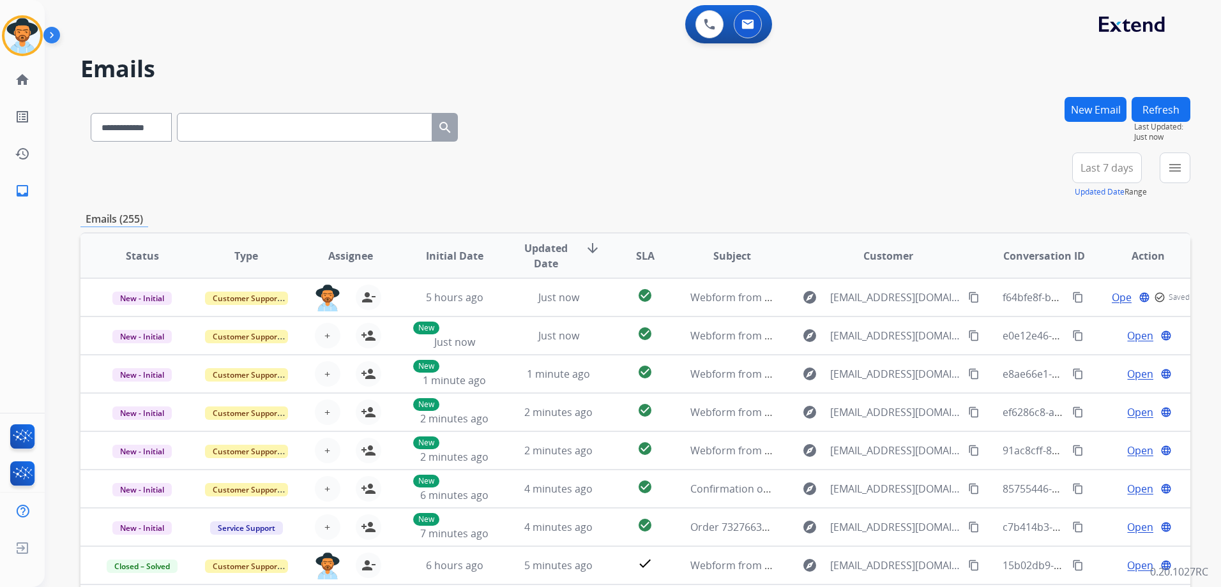
click at [1095, 110] on button "New Email" at bounding box center [1095, 109] width 62 height 25
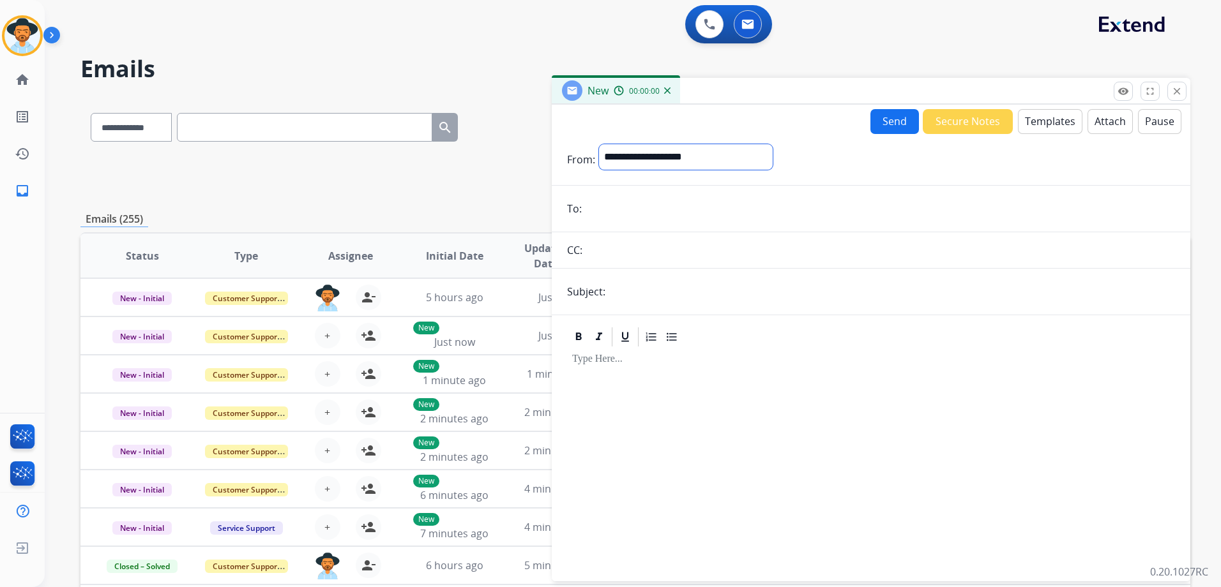
click at [635, 156] on select "**********" at bounding box center [686, 157] width 174 height 26
select select "**********"
click at [599, 144] on select "**********" at bounding box center [686, 157] width 174 height 26
paste input "**********"
type input "**********"
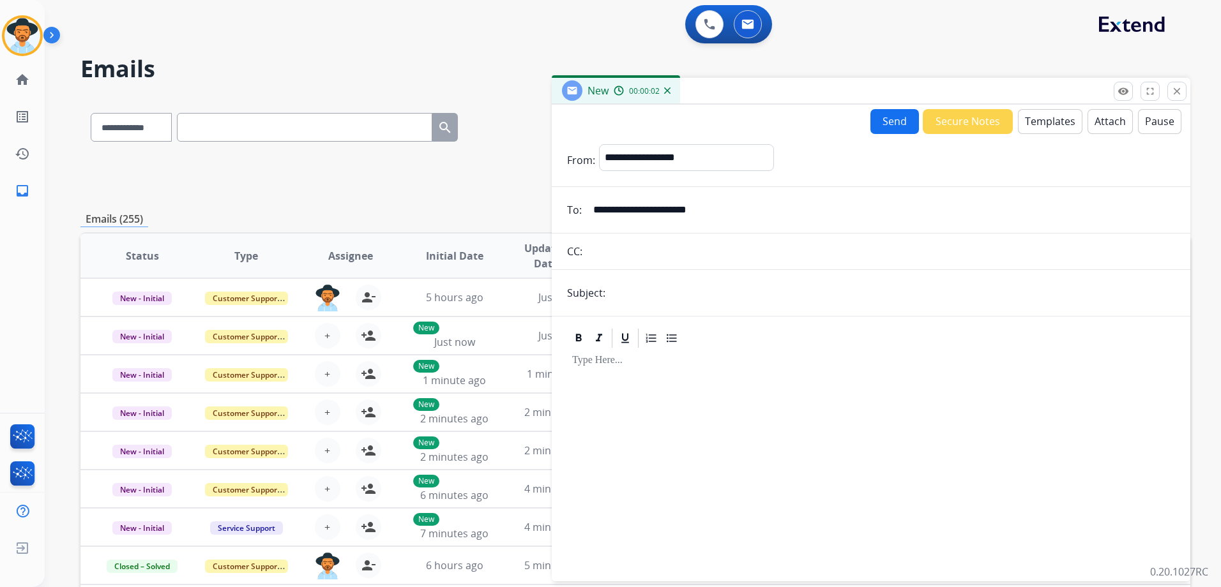
click at [655, 297] on input "text" at bounding box center [892, 293] width 566 height 26
type input "**********"
drag, startPoint x: 670, startPoint y: 413, endPoint x: 720, endPoint y: 397, distance: 51.7
click at [671, 413] on div at bounding box center [871, 459] width 608 height 219
click at [1041, 114] on button "Templates" at bounding box center [1050, 121] width 64 height 25
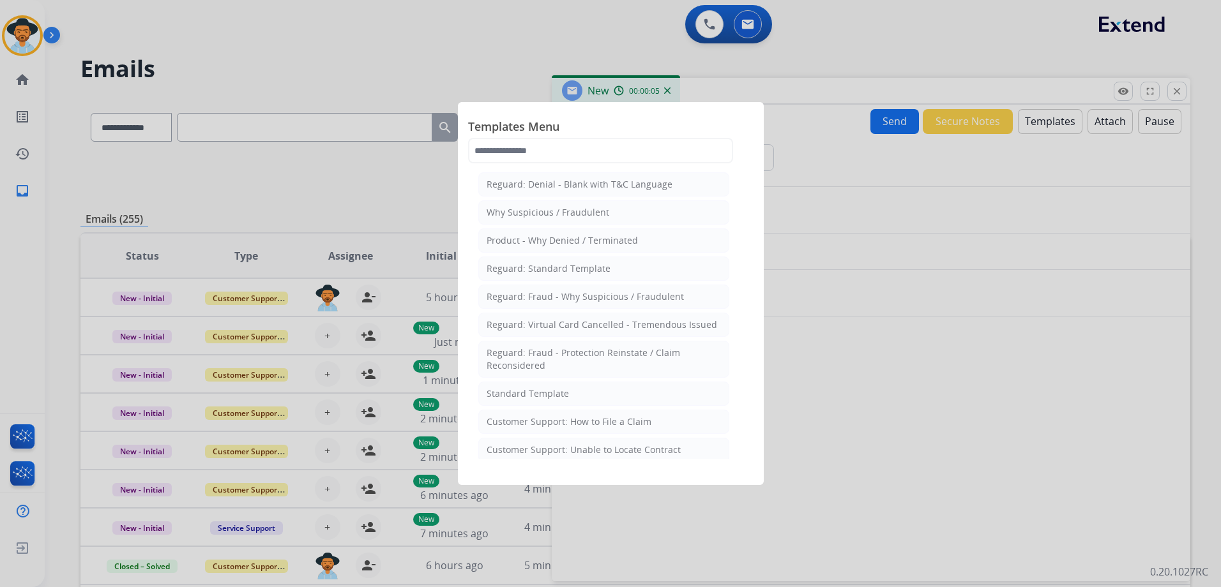
drag, startPoint x: 623, startPoint y: 419, endPoint x: 719, endPoint y: 433, distance: 97.4
click at [628, 421] on div "Customer Support: How to File a Claim" at bounding box center [569, 422] width 165 height 13
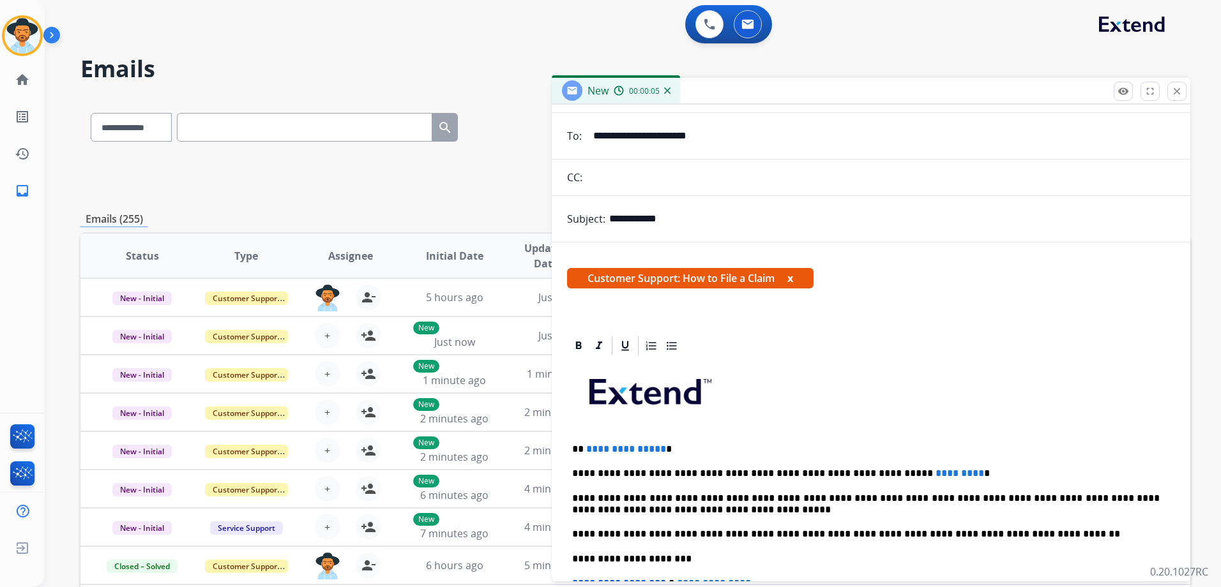
scroll to position [192, 0]
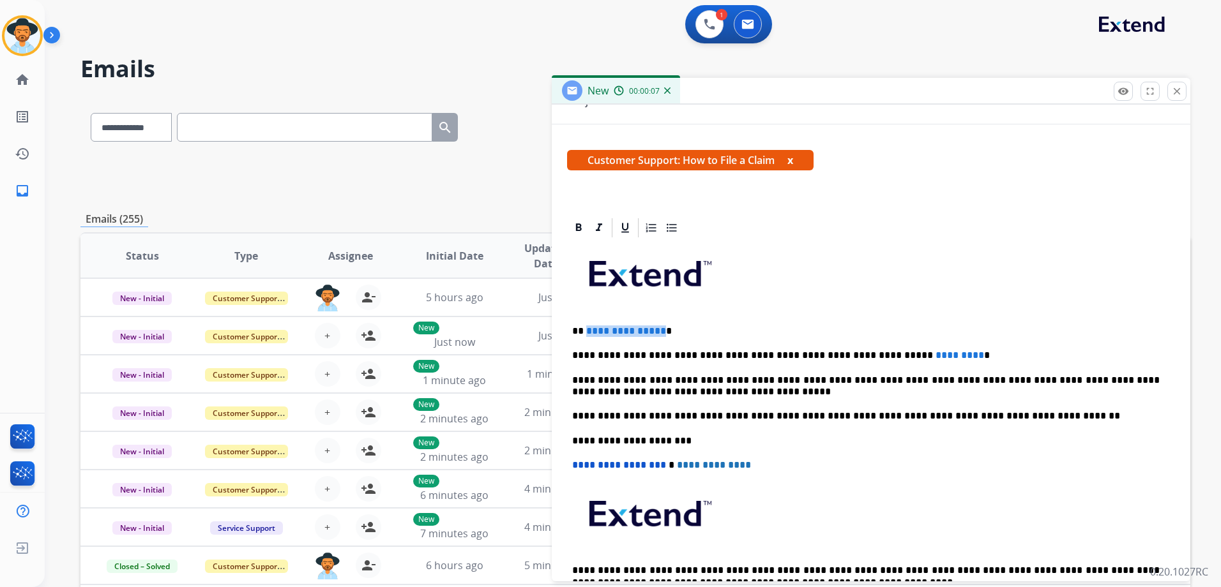
drag, startPoint x: 658, startPoint y: 331, endPoint x: 586, endPoint y: 325, distance: 71.8
click at [586, 326] on span "**********" at bounding box center [626, 331] width 80 height 10
drag, startPoint x: 919, startPoint y: 356, endPoint x: 829, endPoint y: 355, distance: 90.0
click at [829, 355] on p "**********" at bounding box center [865, 355] width 587 height 11
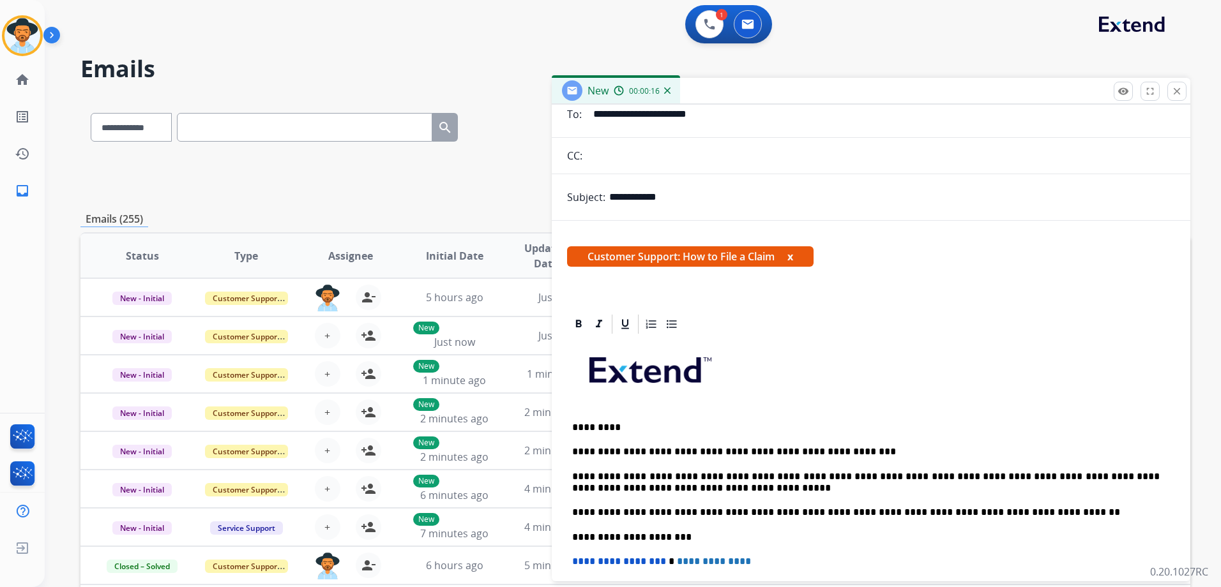
scroll to position [0, 0]
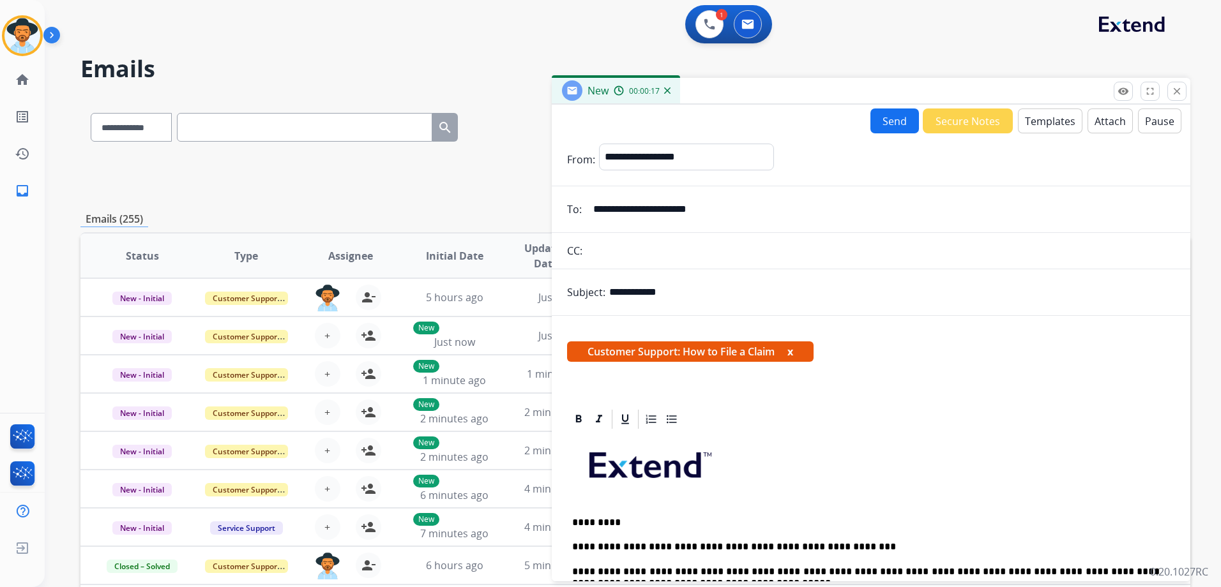
click at [884, 118] on button "Send" at bounding box center [894, 121] width 49 height 25
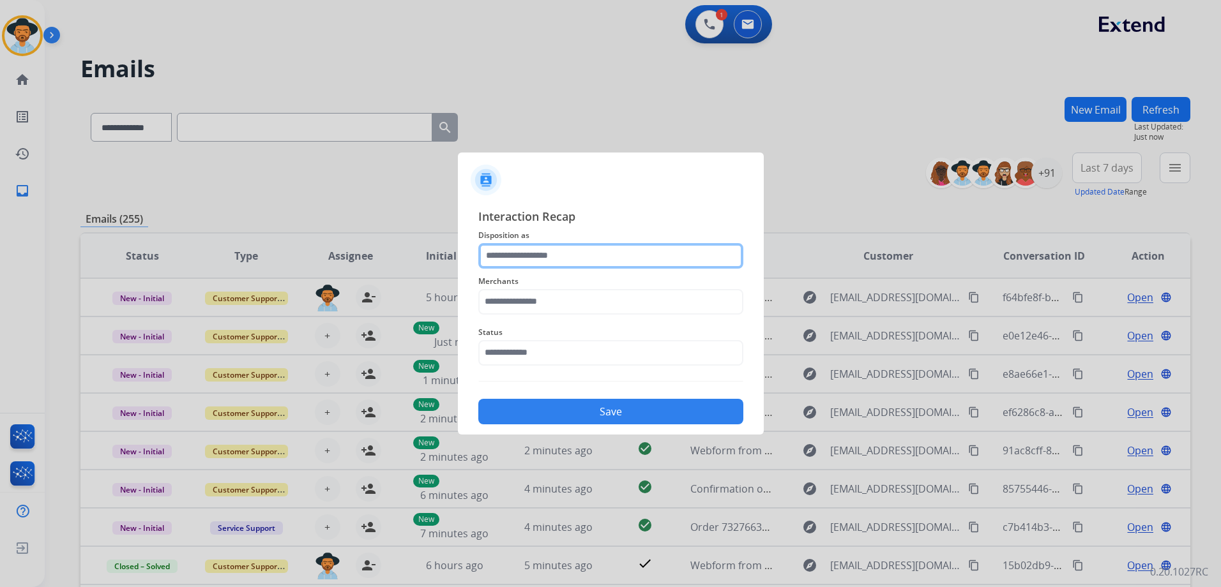
click at [568, 258] on input "text" at bounding box center [610, 256] width 265 height 26
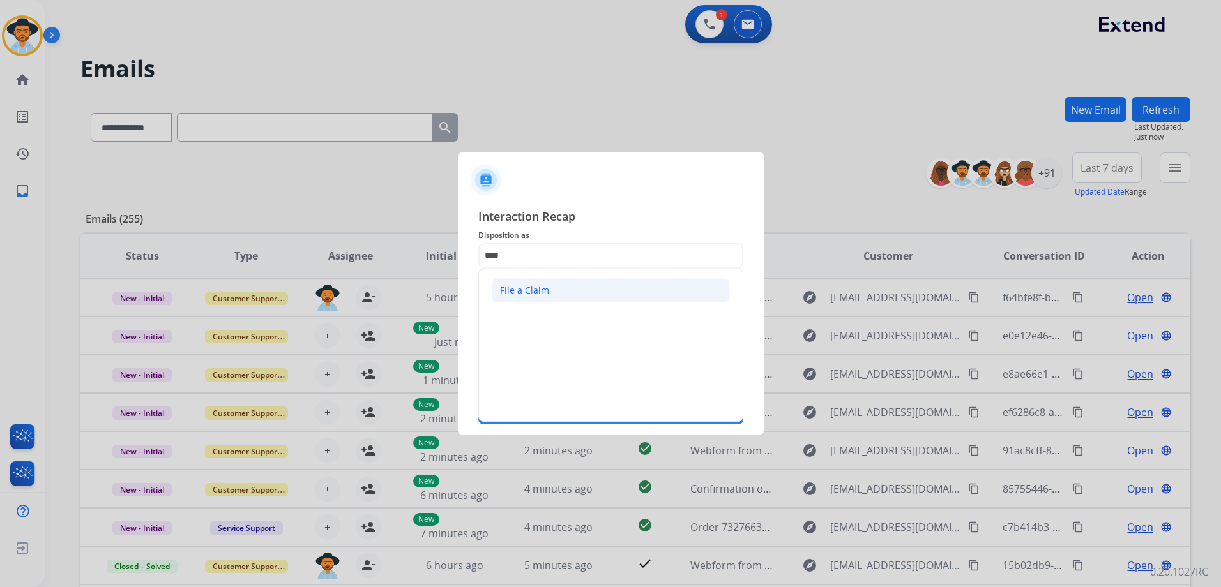
click at [592, 298] on li "File a Claim" at bounding box center [611, 290] width 238 height 24
type input "**********"
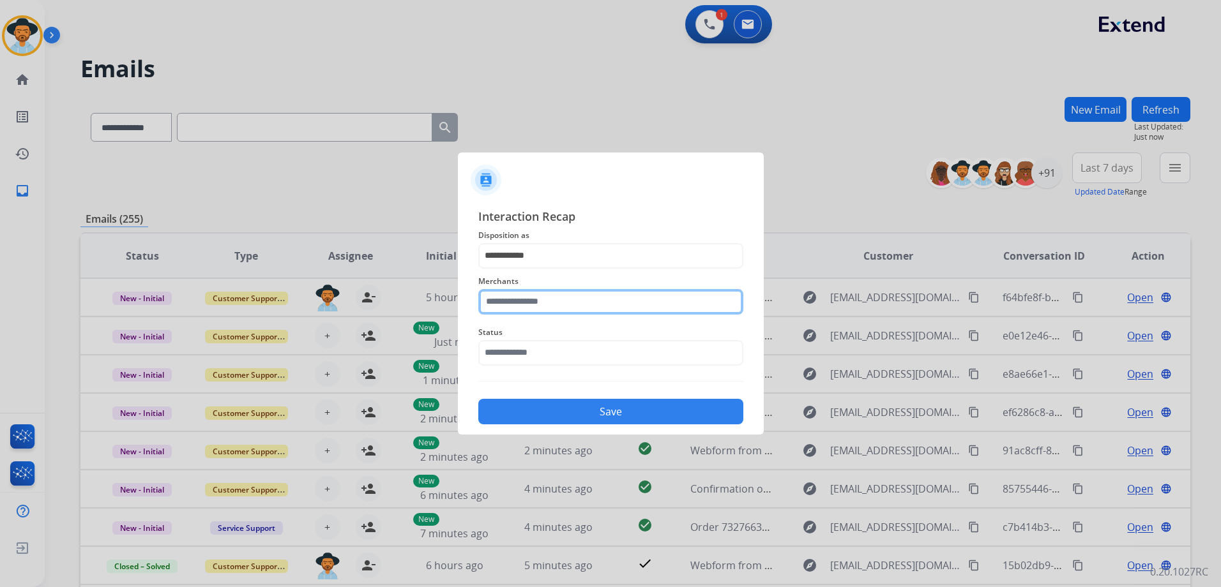
click at [545, 300] on input "text" at bounding box center [610, 302] width 265 height 26
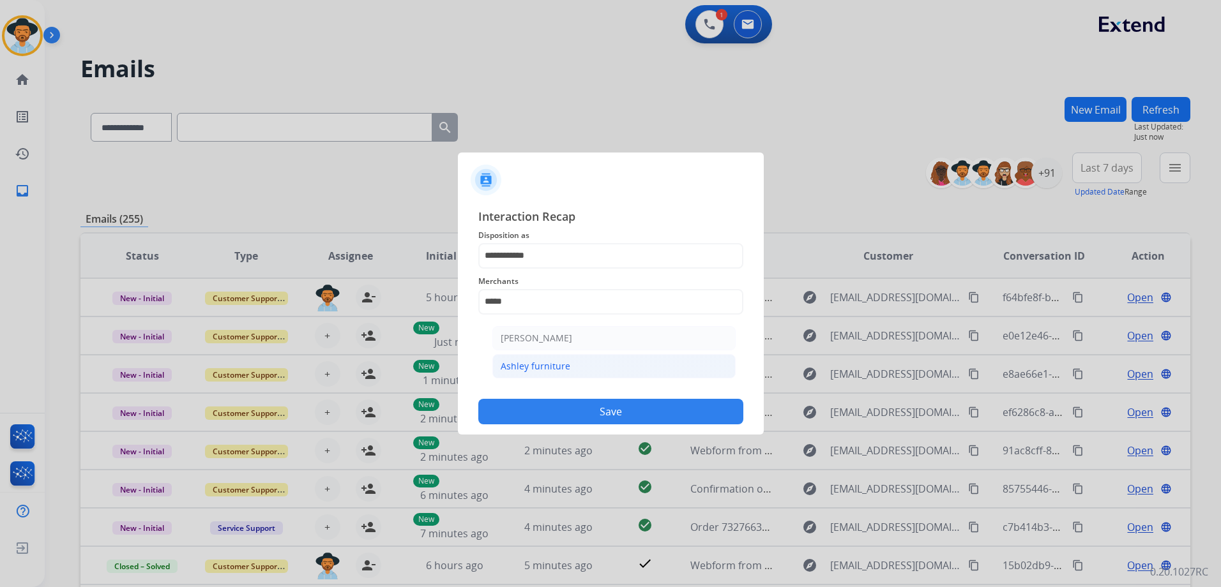
click at [531, 363] on div "Ashley furniture" at bounding box center [536, 366] width 70 height 13
type input "**********"
click at [559, 356] on input "text" at bounding box center [610, 353] width 265 height 26
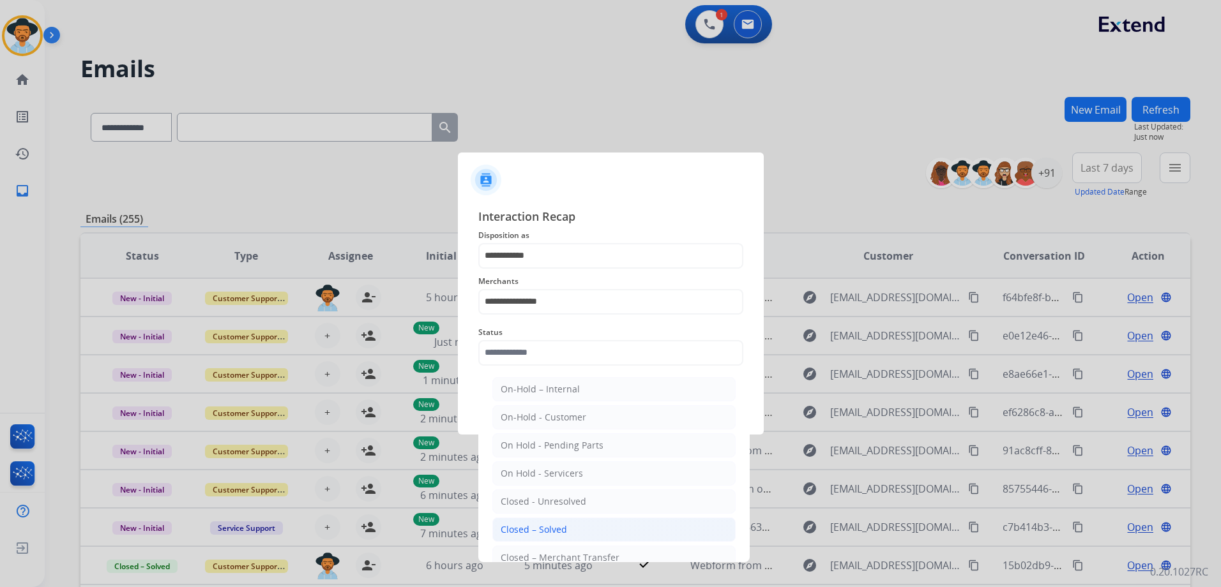
click at [576, 528] on li "Closed – Solved" at bounding box center [613, 530] width 243 height 24
type input "**********"
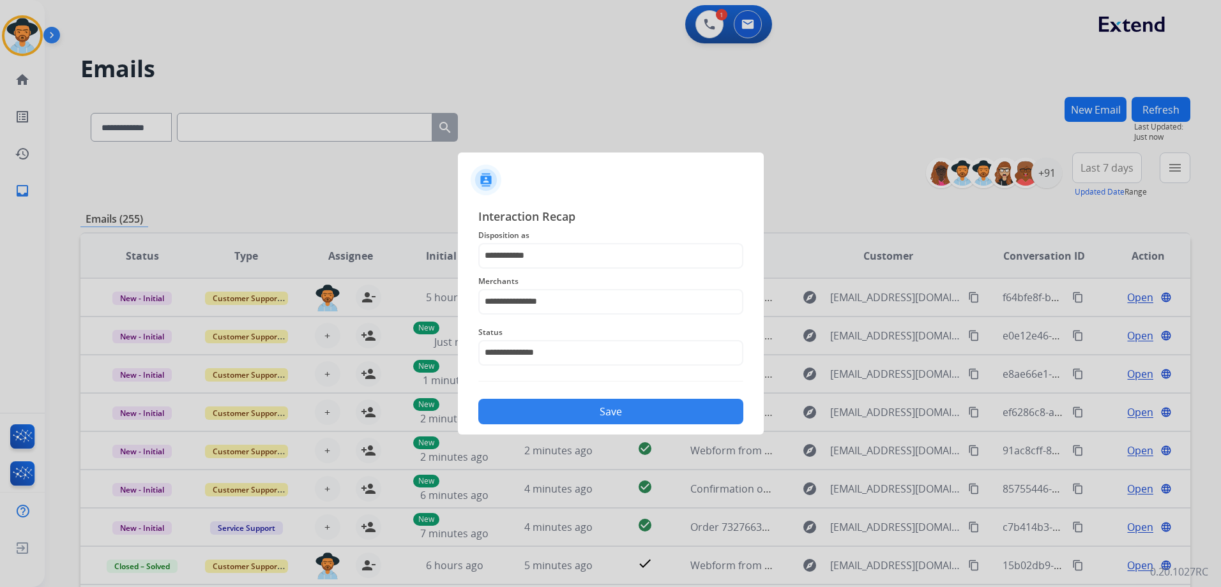
click at [625, 416] on button "Save" at bounding box center [610, 412] width 265 height 26
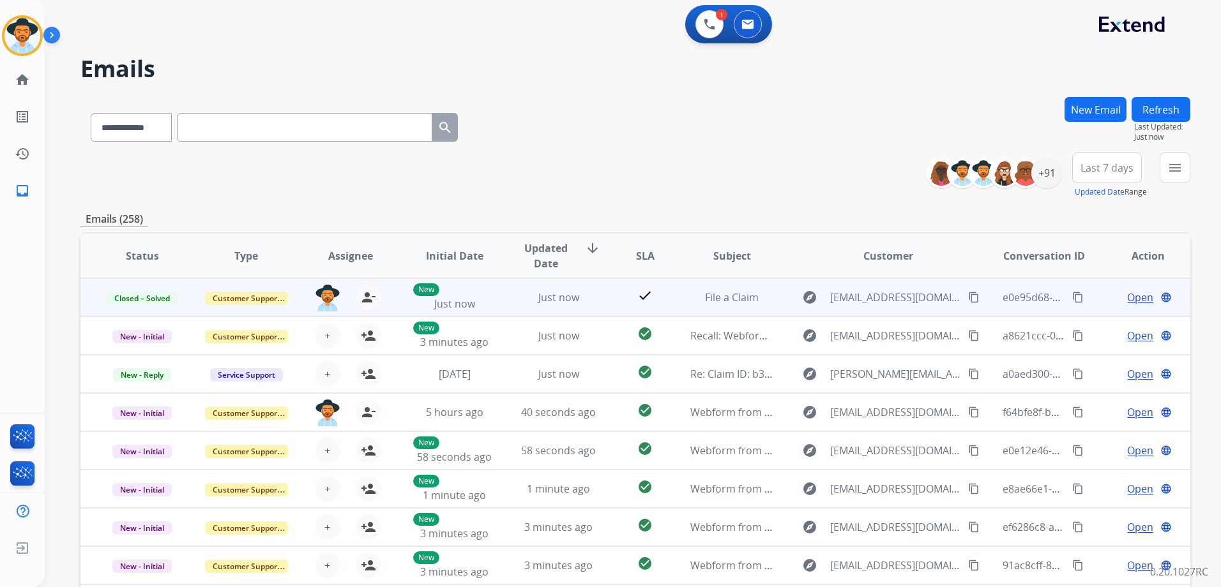
click at [1087, 295] on td "Open language" at bounding box center [1138, 297] width 104 height 38
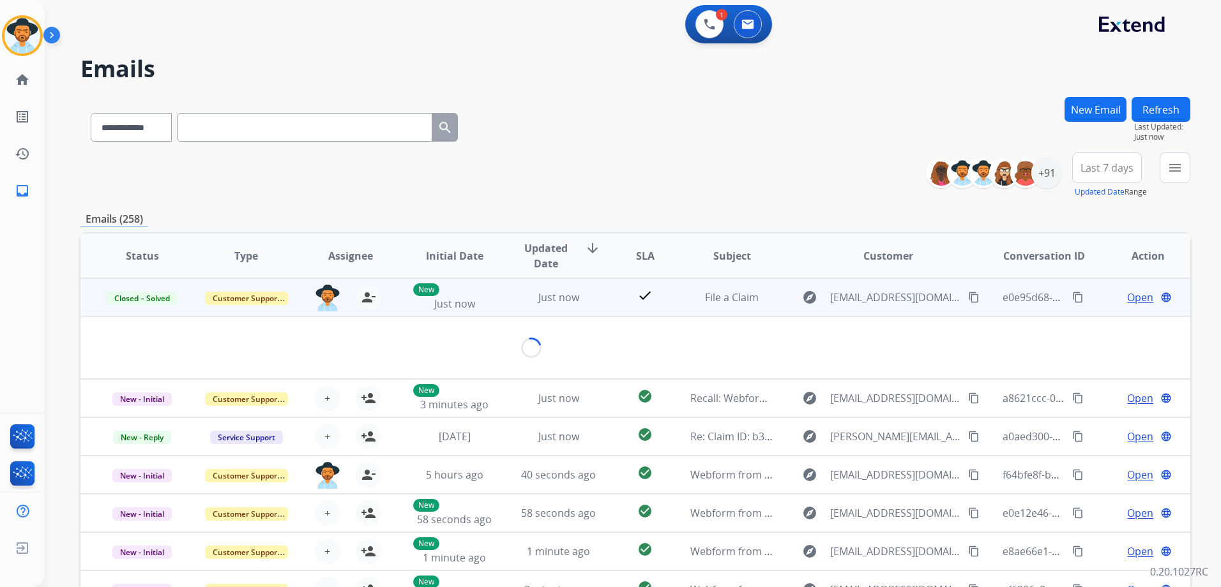
click at [1130, 298] on span "Open" at bounding box center [1140, 297] width 26 height 15
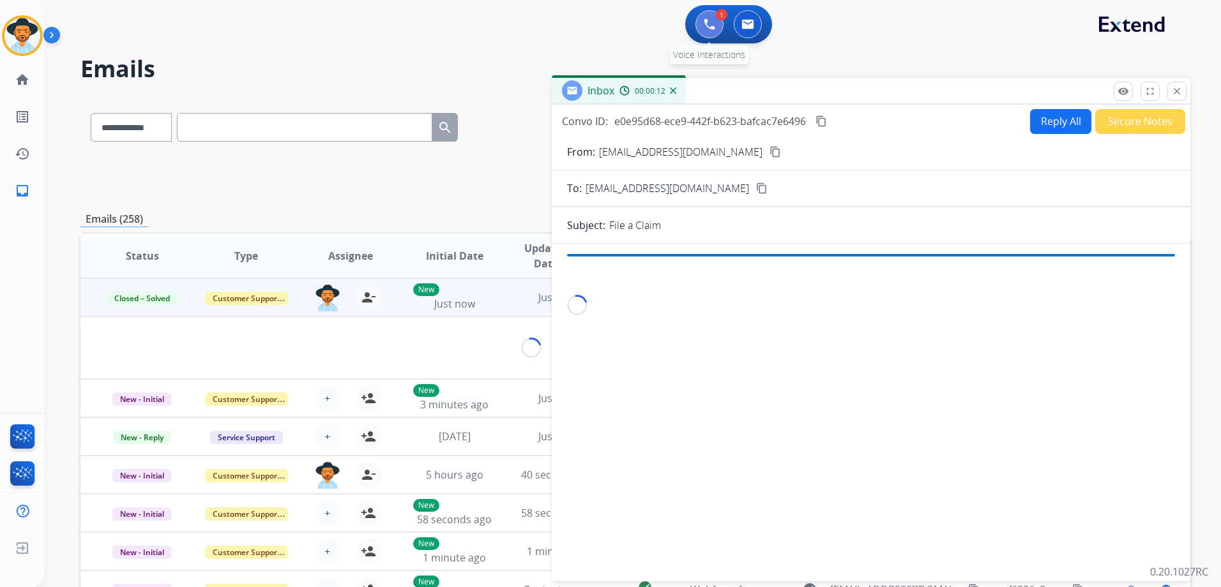
click at [706, 35] on button at bounding box center [709, 24] width 28 height 28
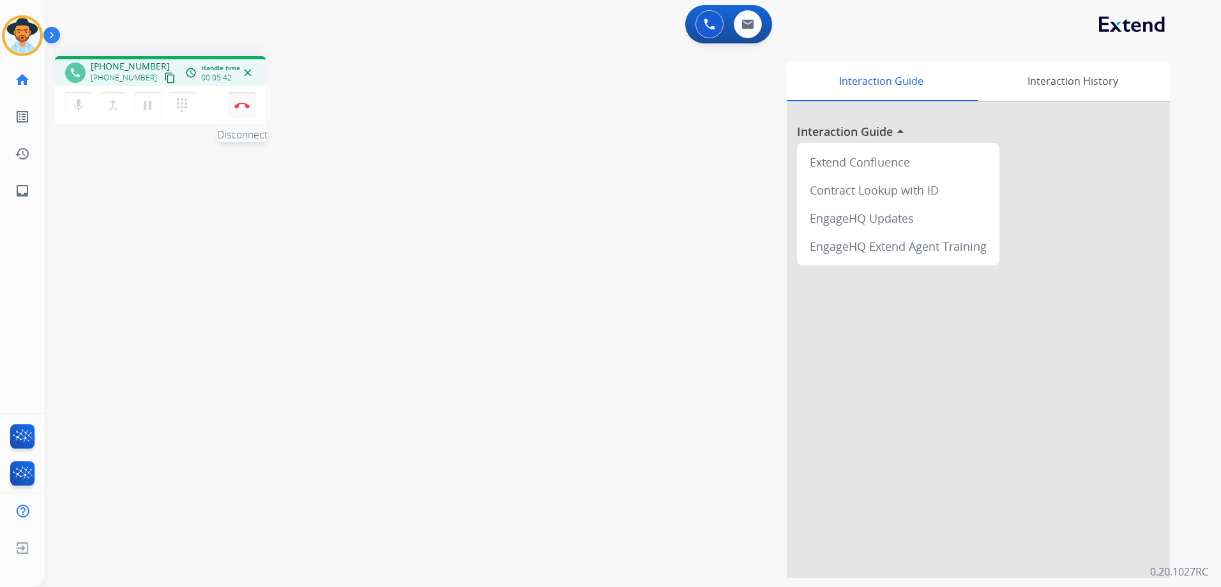
click at [253, 107] on button "Disconnect" at bounding box center [242, 105] width 27 height 27
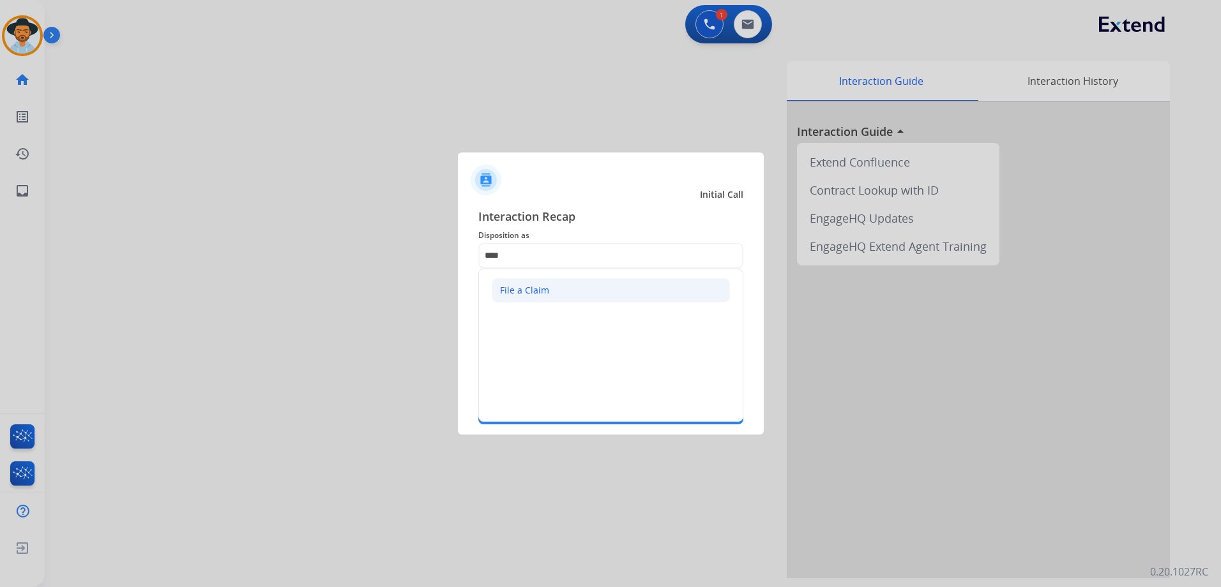
click at [533, 291] on div "File a Claim" at bounding box center [524, 290] width 49 height 13
type input "**********"
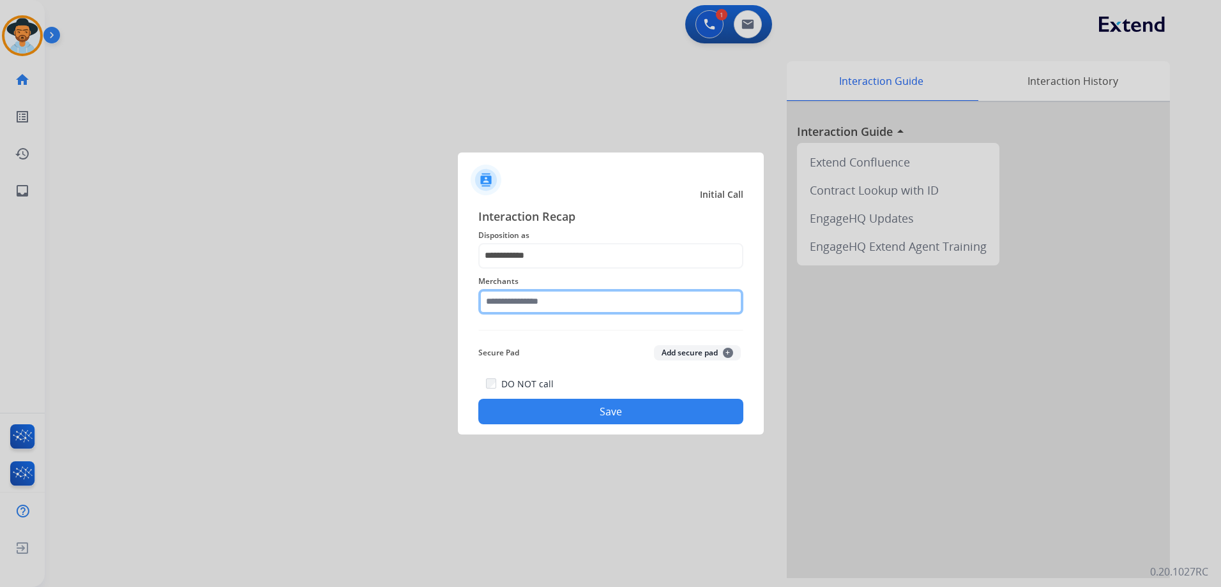
click at [545, 291] on input "text" at bounding box center [610, 302] width 265 height 26
click at [525, 305] on input "text" at bounding box center [610, 302] width 265 height 26
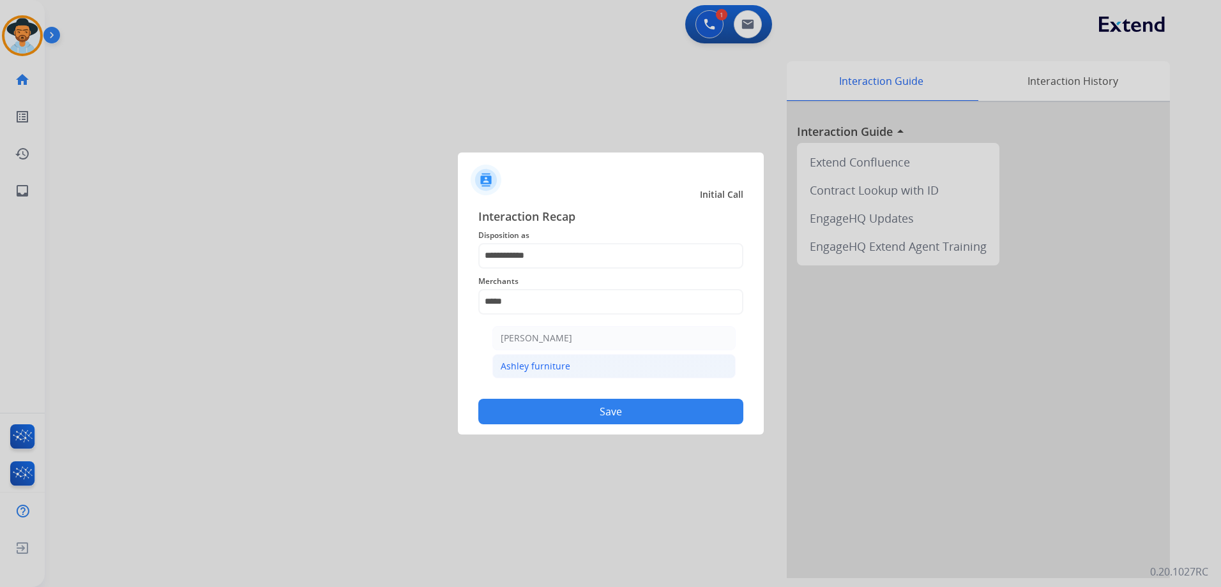
click at [582, 375] on li "Ashley furniture" at bounding box center [613, 366] width 243 height 24
type input "**********"
click at [599, 413] on button "Save" at bounding box center [610, 412] width 265 height 26
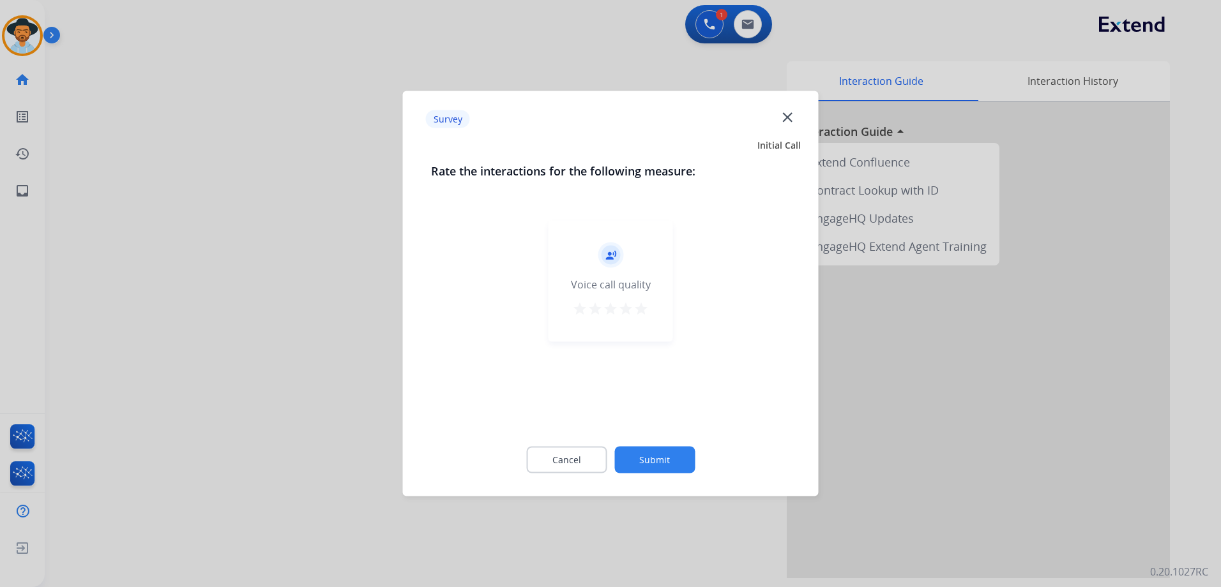
click at [638, 301] on mat-icon "star" at bounding box center [640, 308] width 15 height 15
click at [679, 462] on button "Submit" at bounding box center [654, 460] width 80 height 27
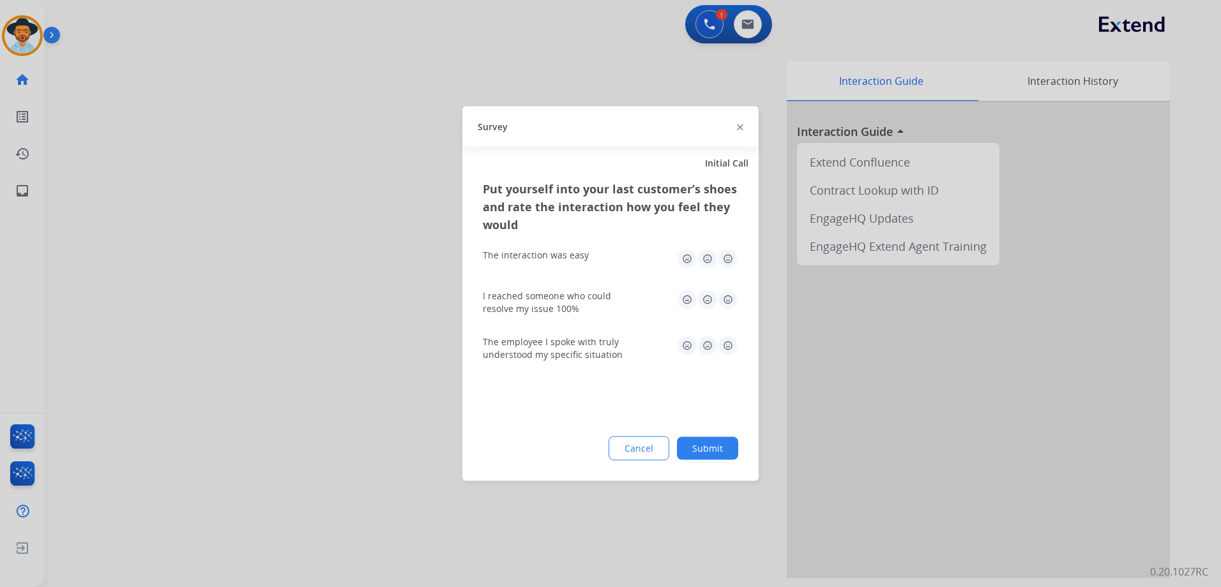
click at [725, 269] on img at bounding box center [728, 259] width 20 height 20
click at [730, 313] on div "I reached someone who could resolve my issue 100%" at bounding box center [610, 303] width 255 height 26
click at [732, 299] on img at bounding box center [728, 300] width 20 height 20
click at [732, 345] on img at bounding box center [728, 346] width 20 height 20
click at [720, 457] on button "Submit" at bounding box center [707, 448] width 61 height 23
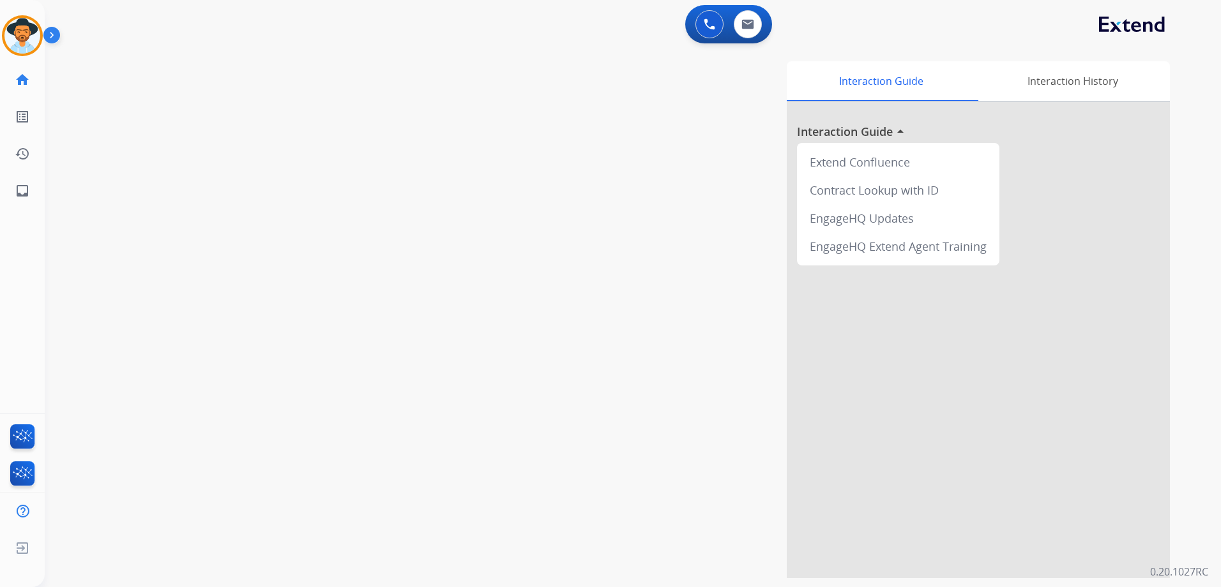
drag, startPoint x: 29, startPoint y: 44, endPoint x: 56, endPoint y: 38, distance: 26.8
click at [29, 43] on img at bounding box center [22, 36] width 36 height 36
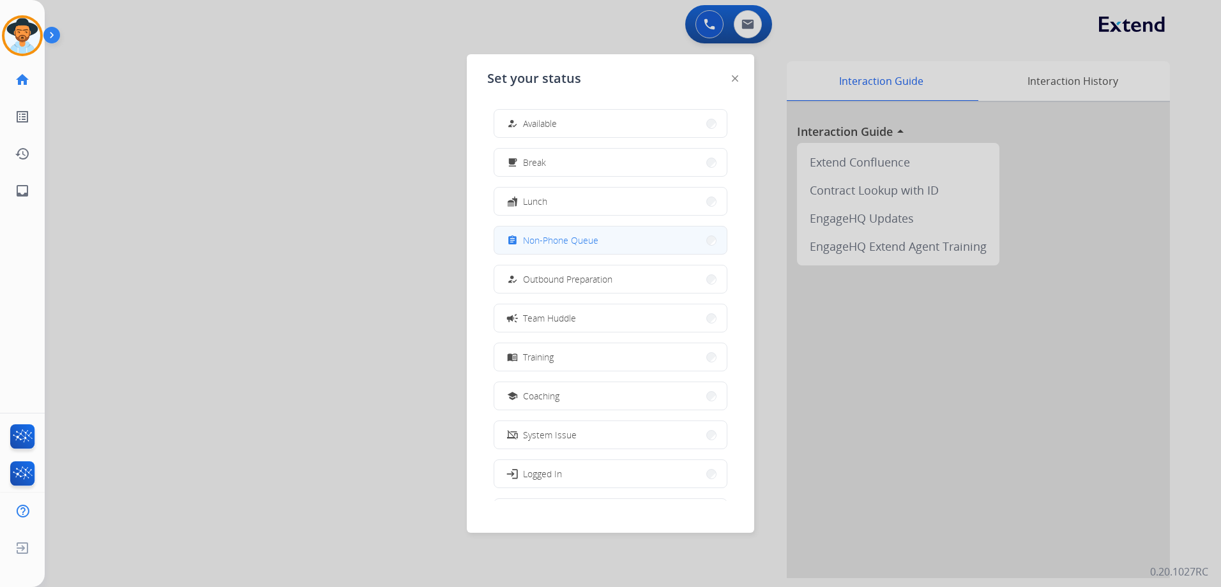
click at [552, 241] on span "Non-Phone Queue" at bounding box center [560, 240] width 75 height 13
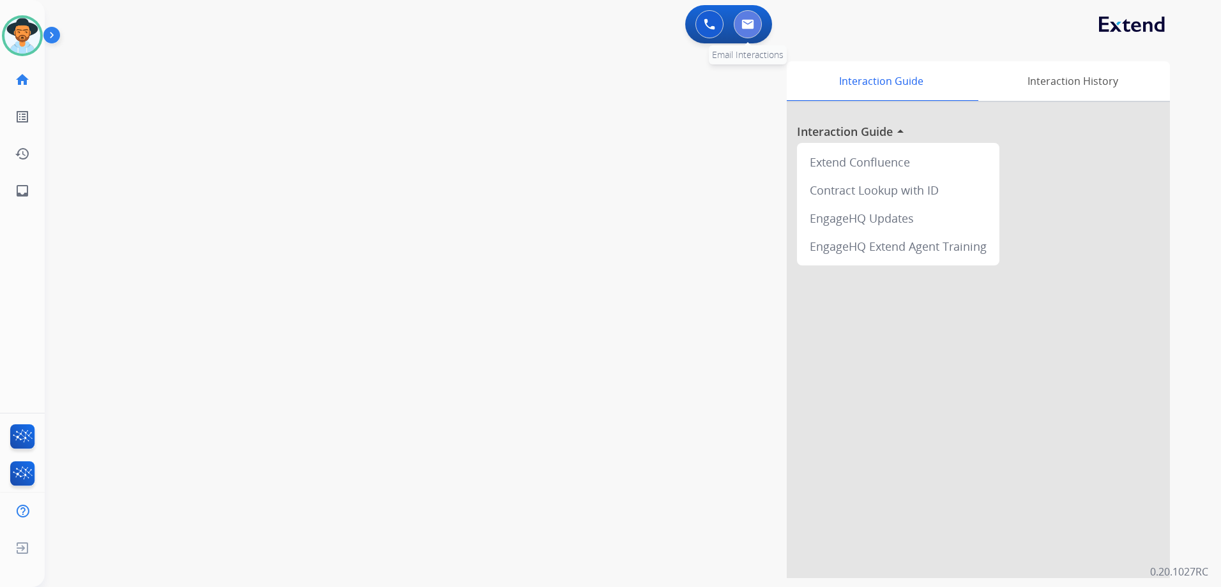
click at [756, 24] on button at bounding box center [748, 24] width 28 height 28
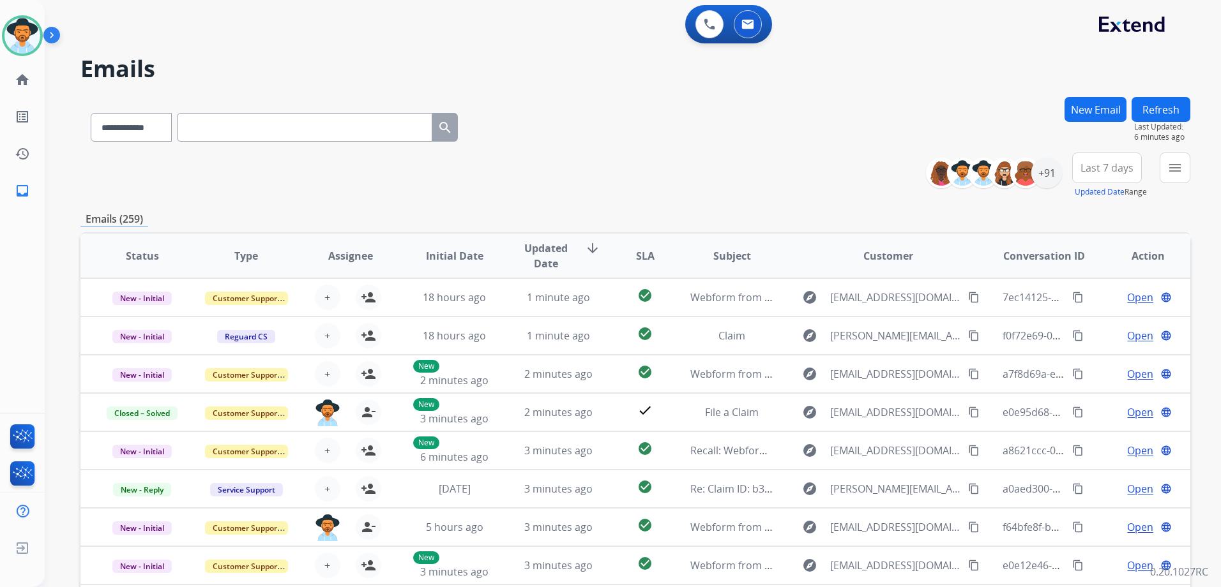
click at [50, 34] on img at bounding box center [54, 38] width 22 height 24
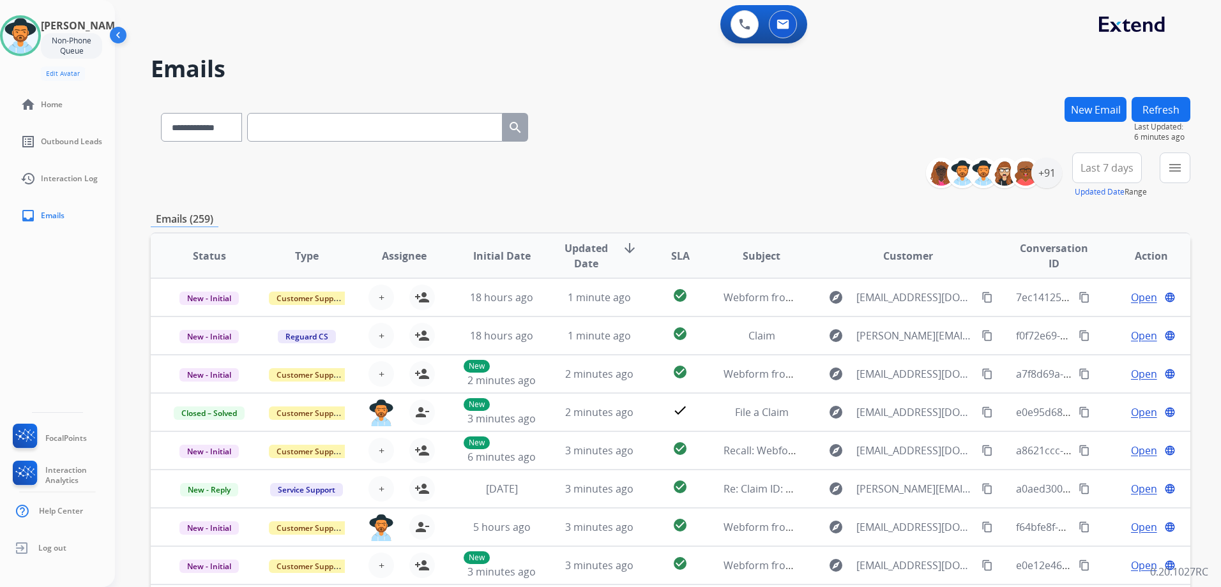
click at [126, 34] on img at bounding box center [119, 38] width 24 height 24
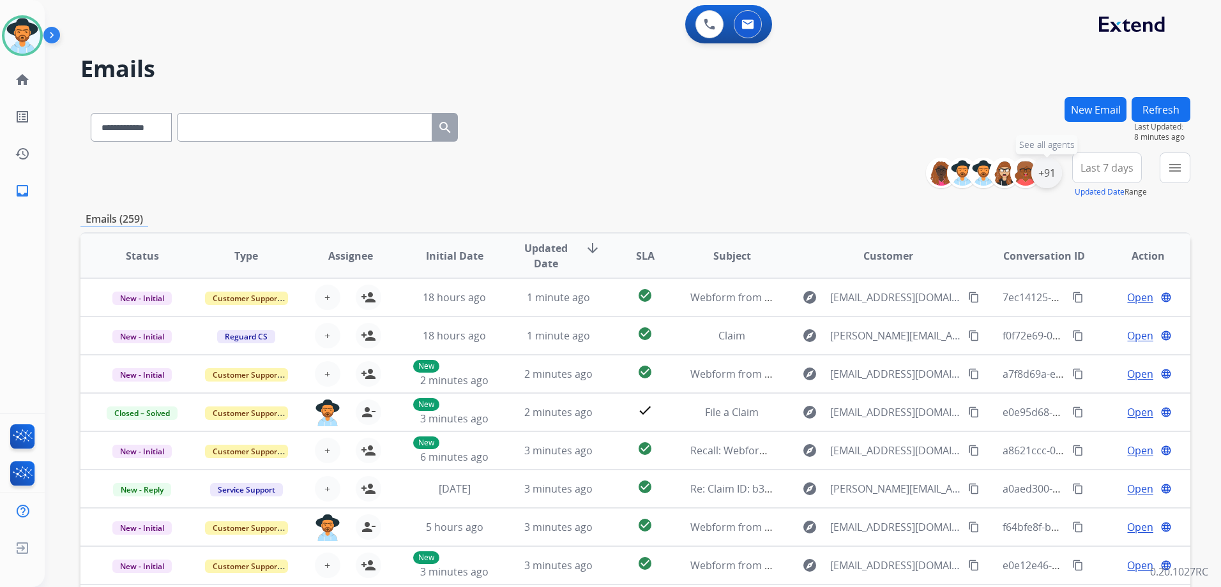
click at [1051, 182] on div "+91" at bounding box center [1046, 173] width 31 height 31
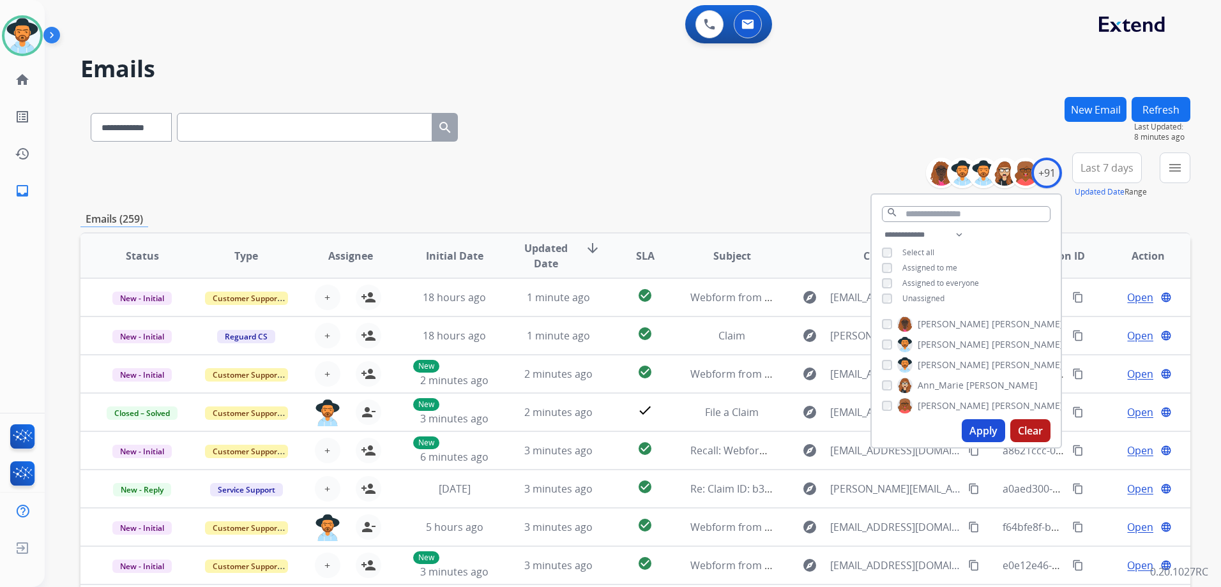
click at [928, 301] on span "Unassigned" at bounding box center [923, 298] width 42 height 11
click at [983, 438] on button "Apply" at bounding box center [983, 431] width 43 height 23
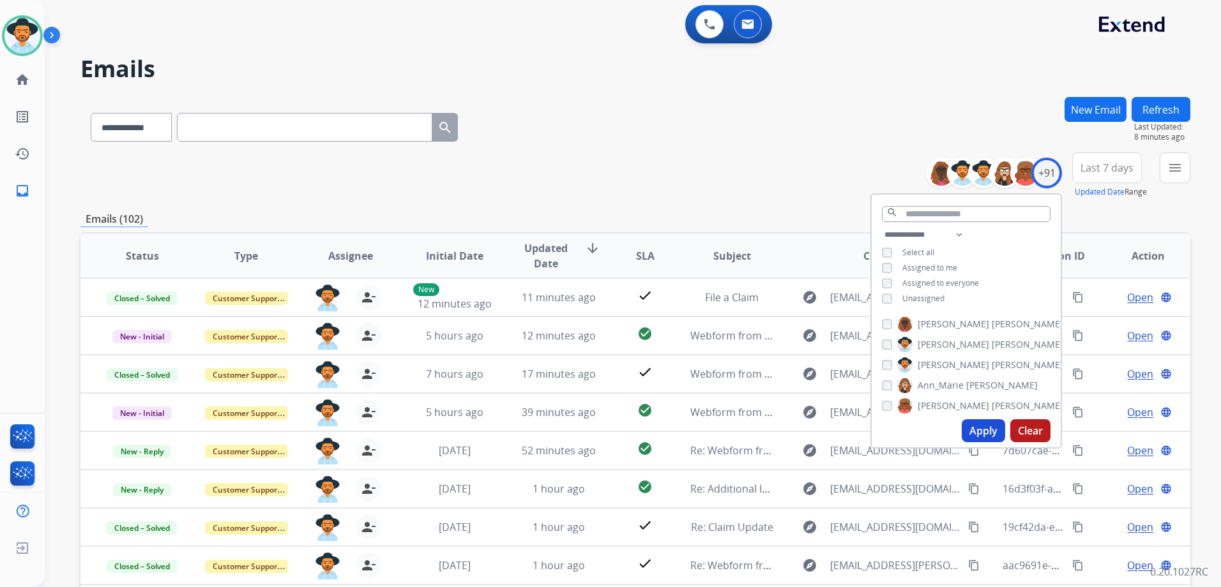
click at [686, 208] on div "**********" at bounding box center [635, 412] width 1110 height 630
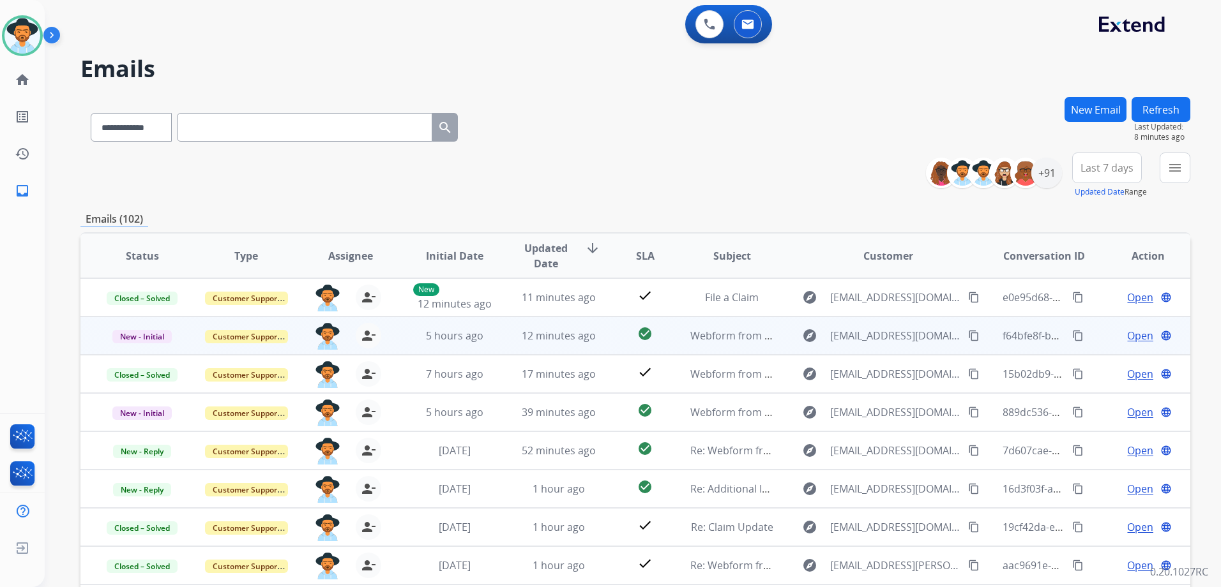
click at [1107, 334] on div "Open language" at bounding box center [1148, 335] width 83 height 15
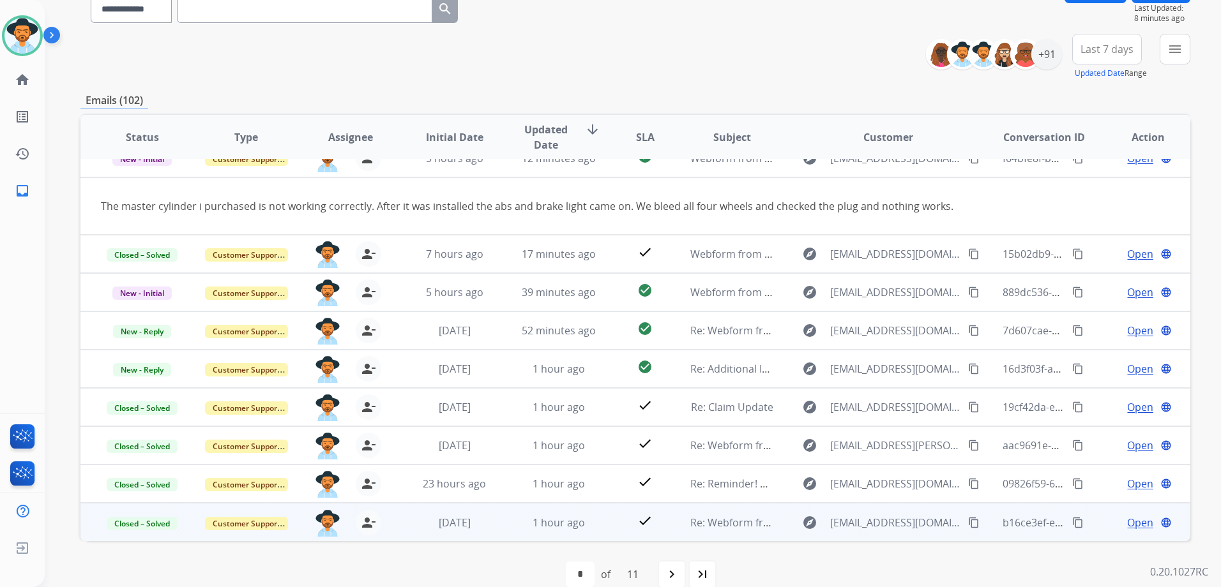
scroll to position [139, 0]
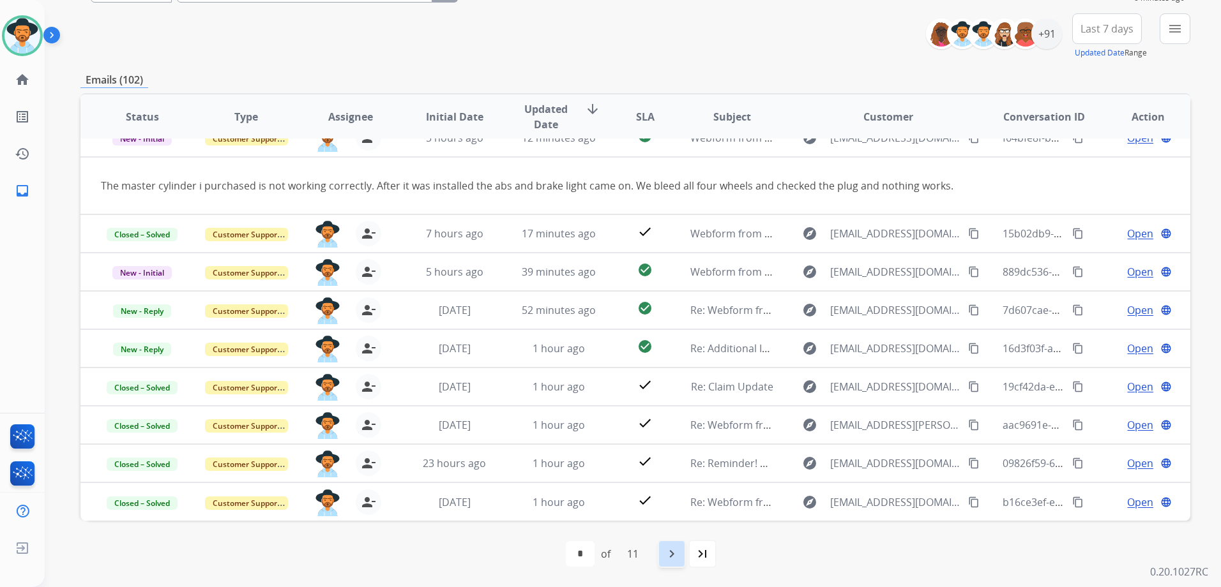
click at [679, 552] on mat-icon "navigate_next" at bounding box center [671, 554] width 15 height 15
select select "*"
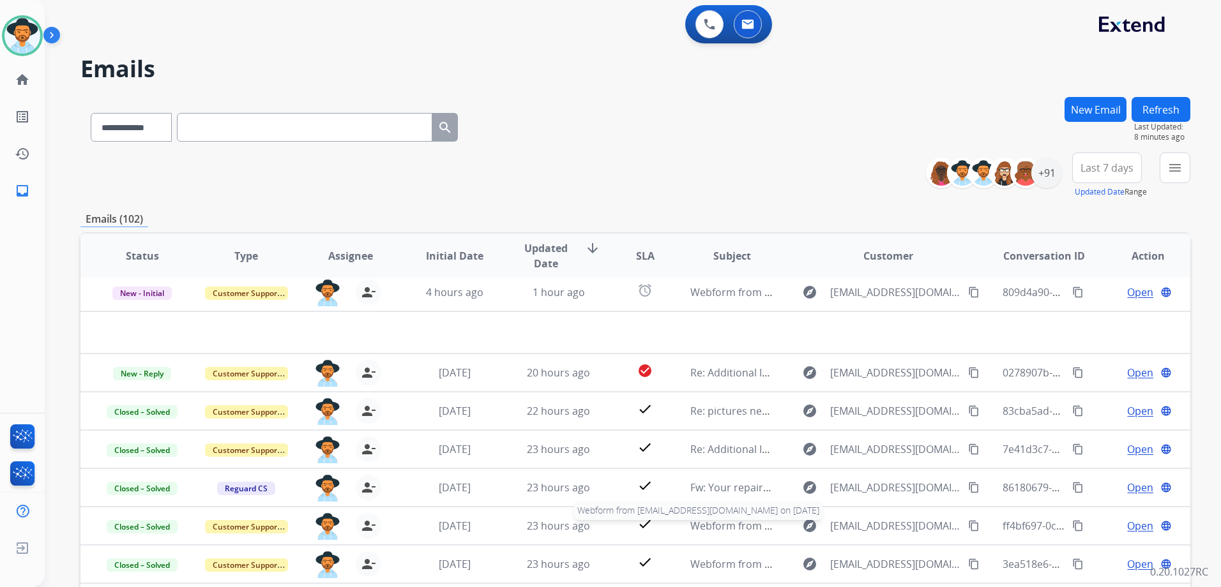
scroll to position [43, 0]
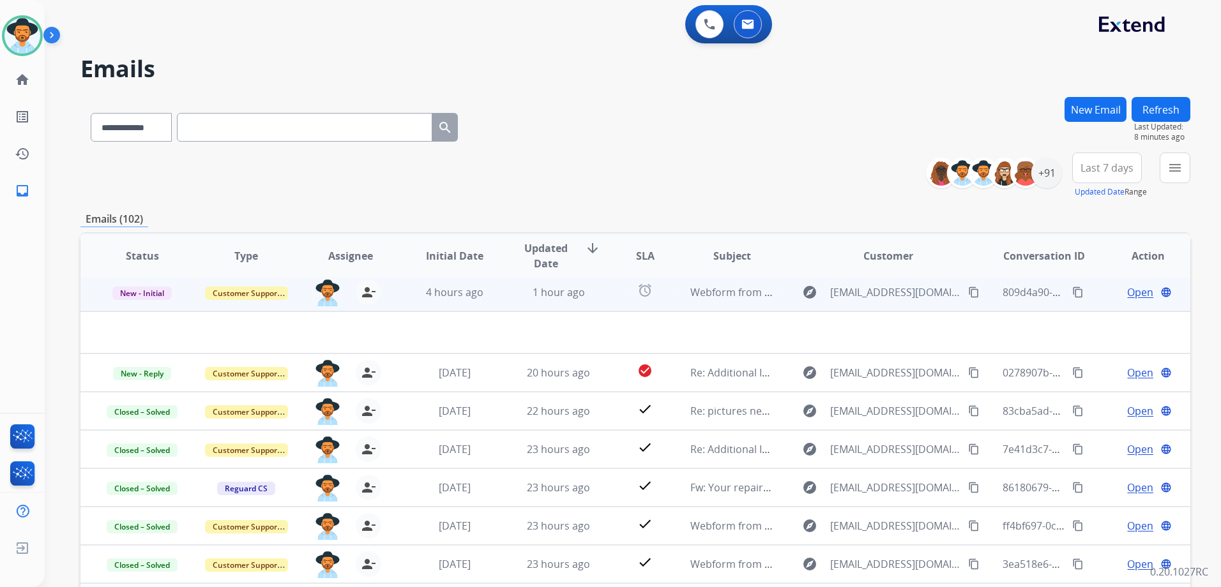
click at [1107, 287] on div "Open language" at bounding box center [1148, 292] width 83 height 15
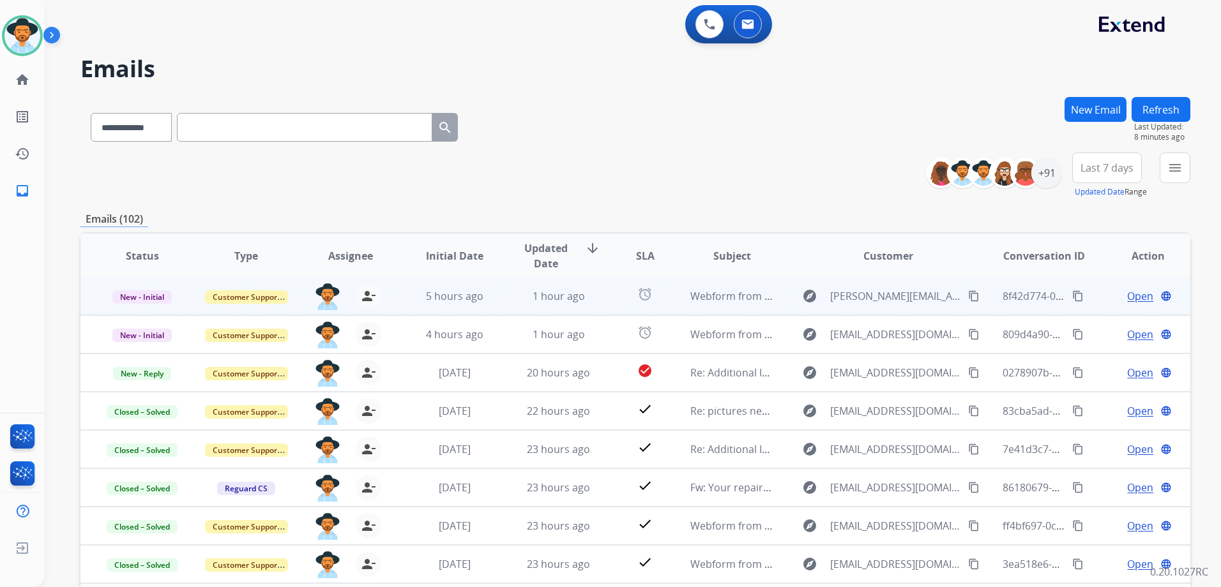
click at [1096, 291] on td "Open language" at bounding box center [1138, 296] width 104 height 38
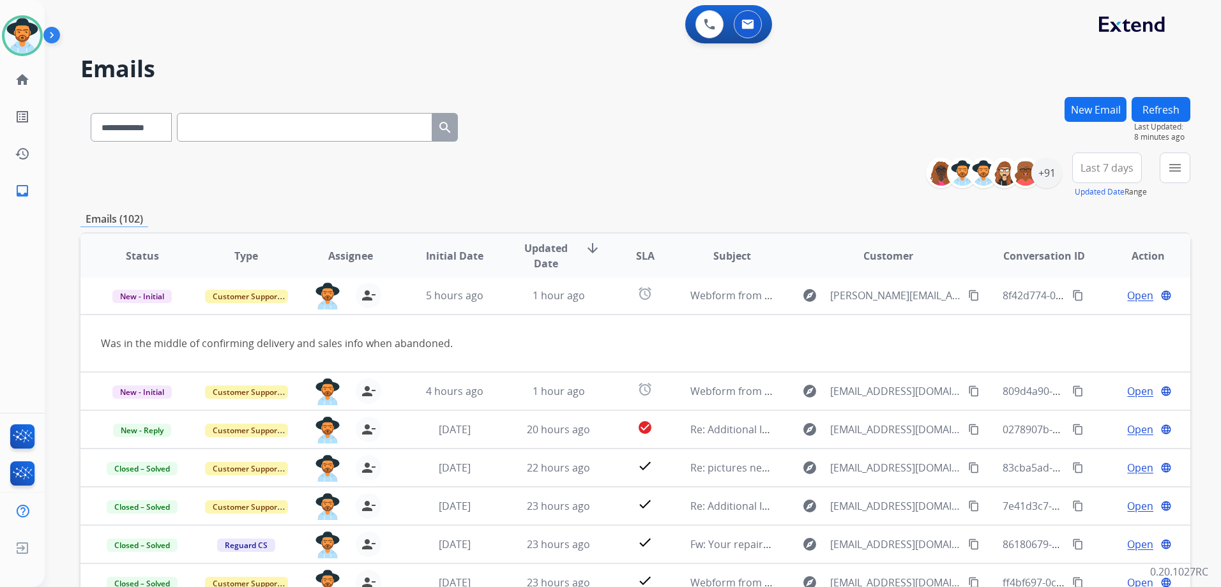
scroll to position [0, 0]
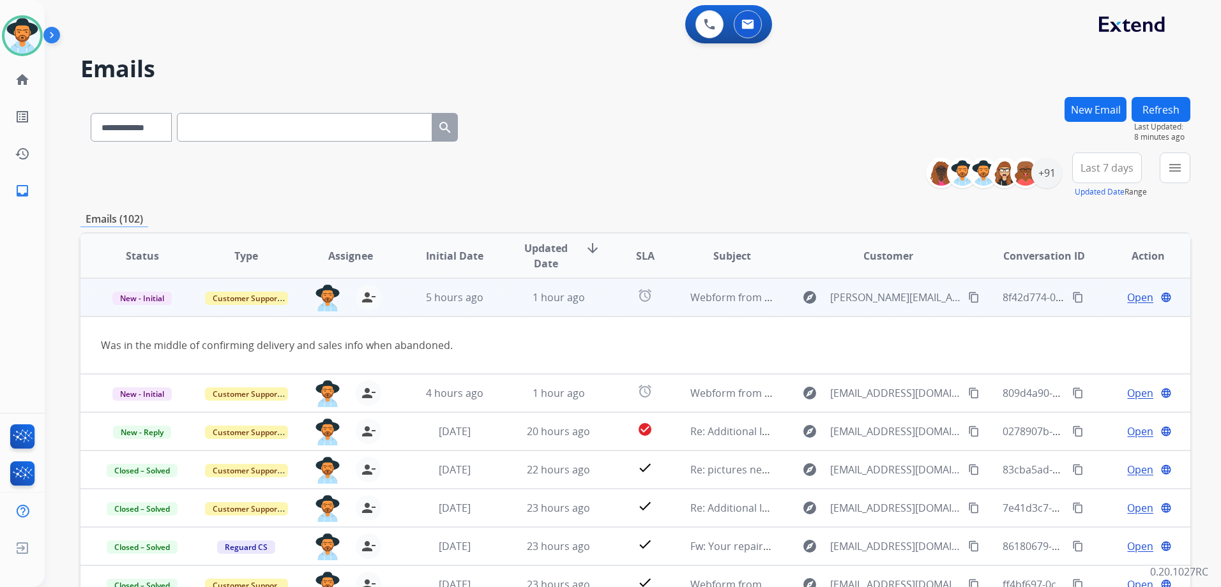
click at [969, 303] on mat-icon "content_copy" at bounding box center [973, 297] width 11 height 11
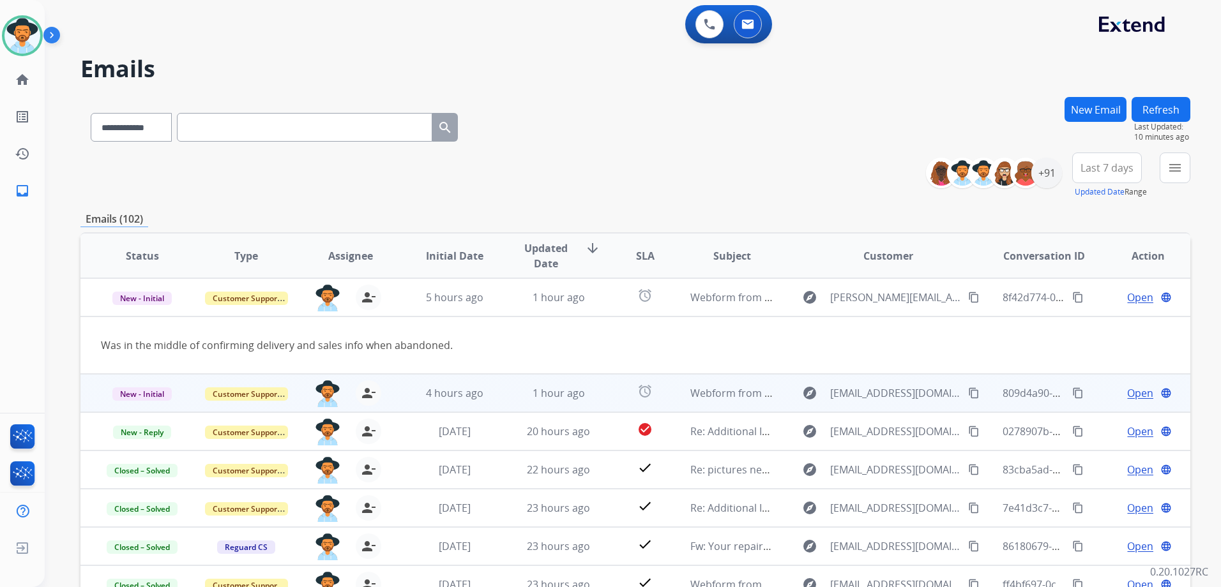
scroll to position [59, 0]
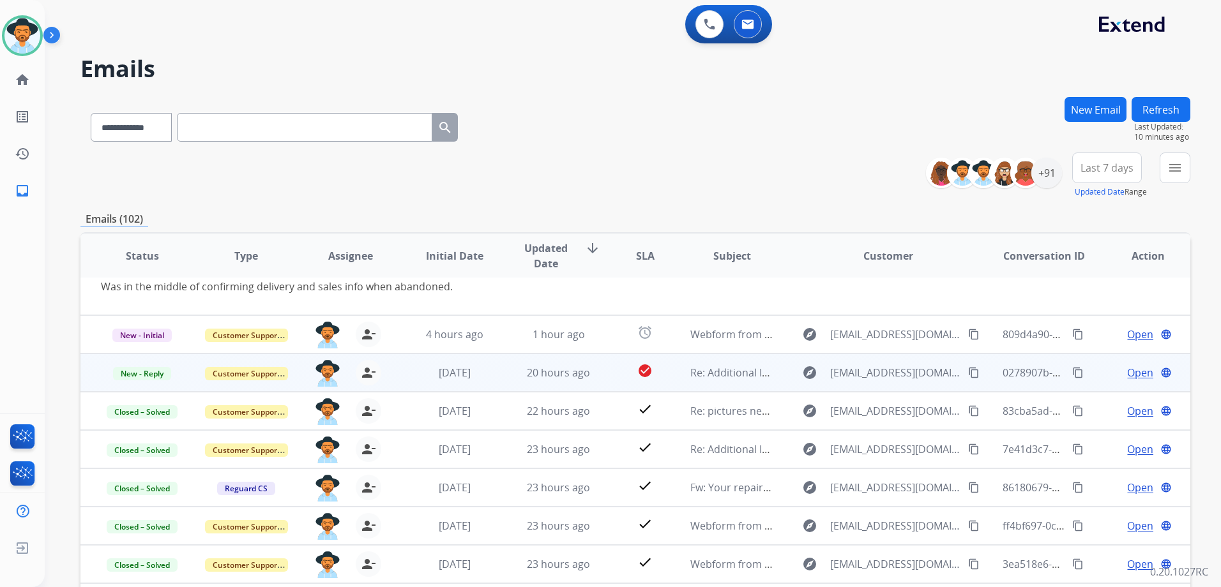
click at [1095, 383] on td "Open language" at bounding box center [1138, 373] width 104 height 38
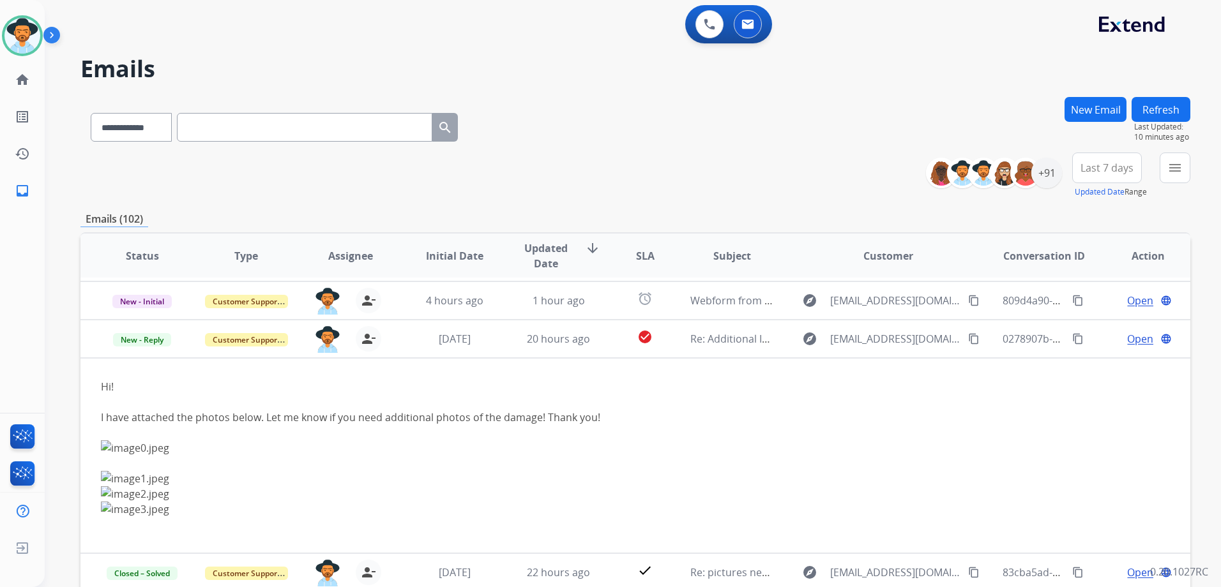
scroll to position [13, 0]
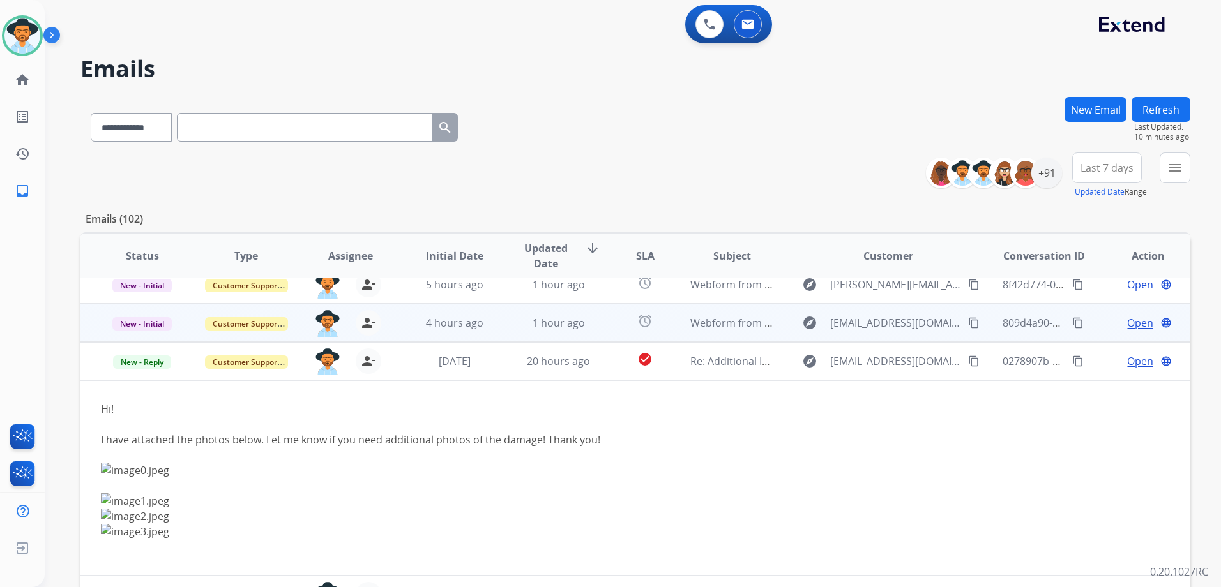
click at [1092, 335] on td "Open language" at bounding box center [1138, 323] width 104 height 38
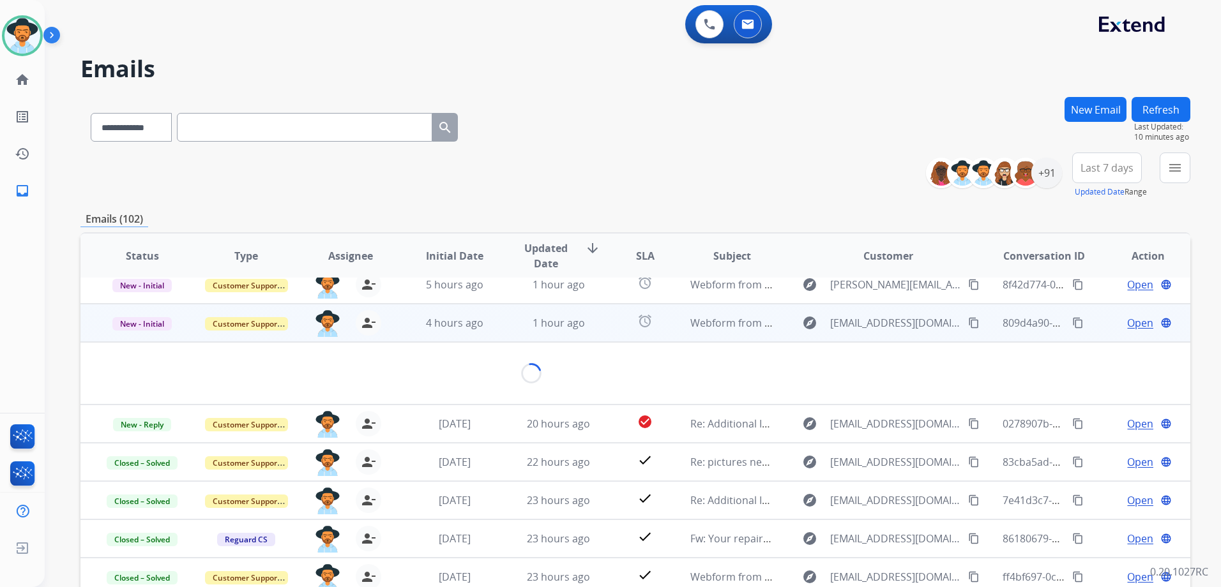
scroll to position [38, 0]
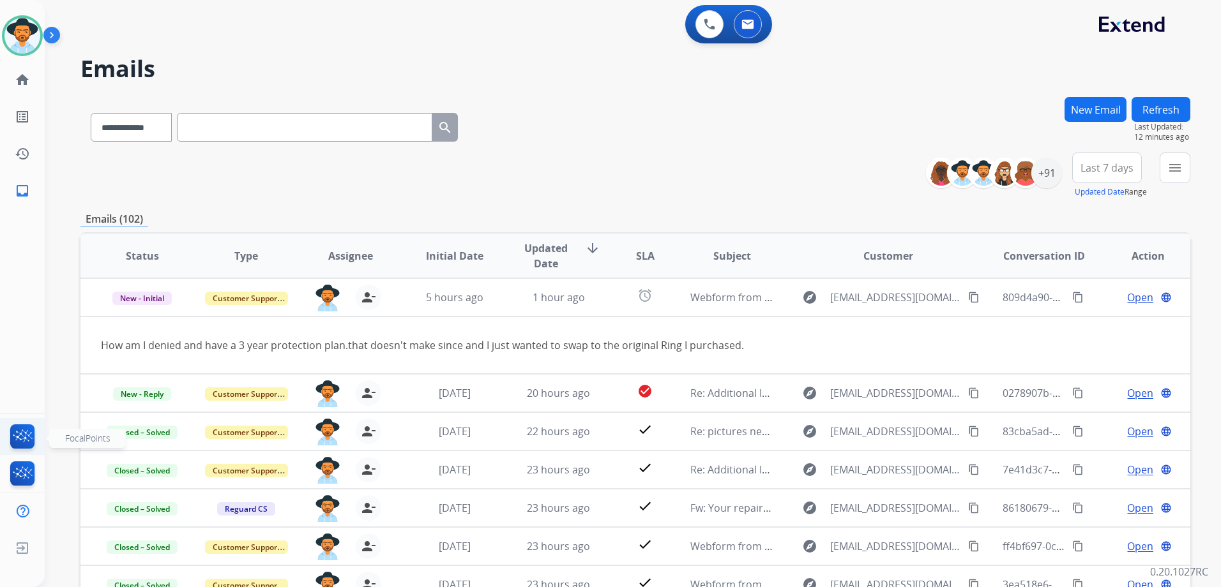
click at [19, 442] on img at bounding box center [23, 439] width 30 height 29
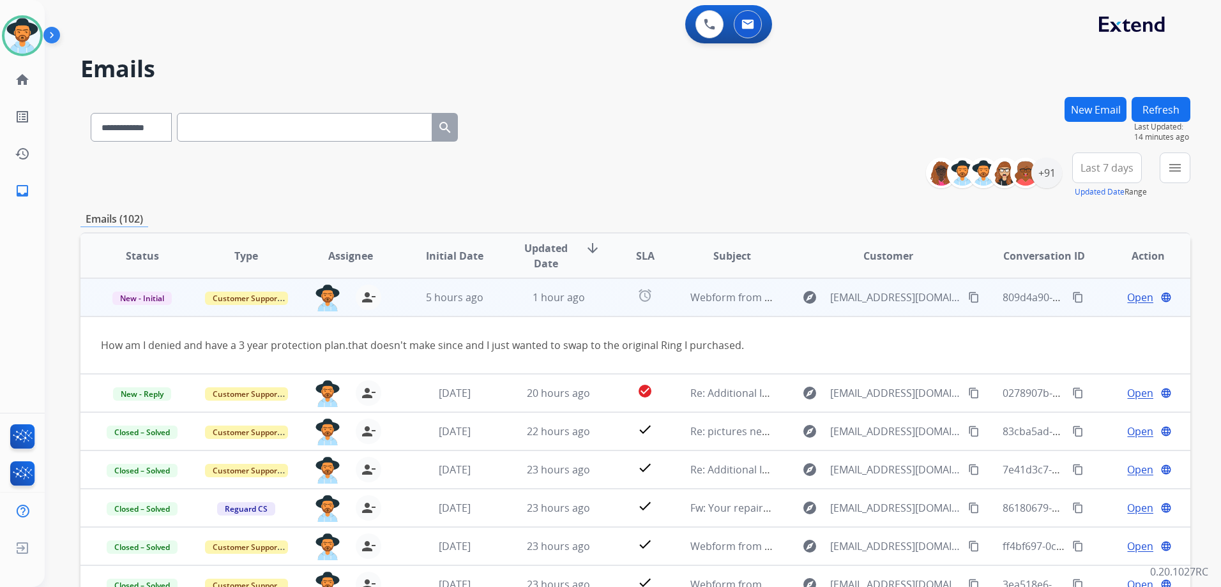
click at [966, 298] on button "content_copy" at bounding box center [973, 297] width 15 height 15
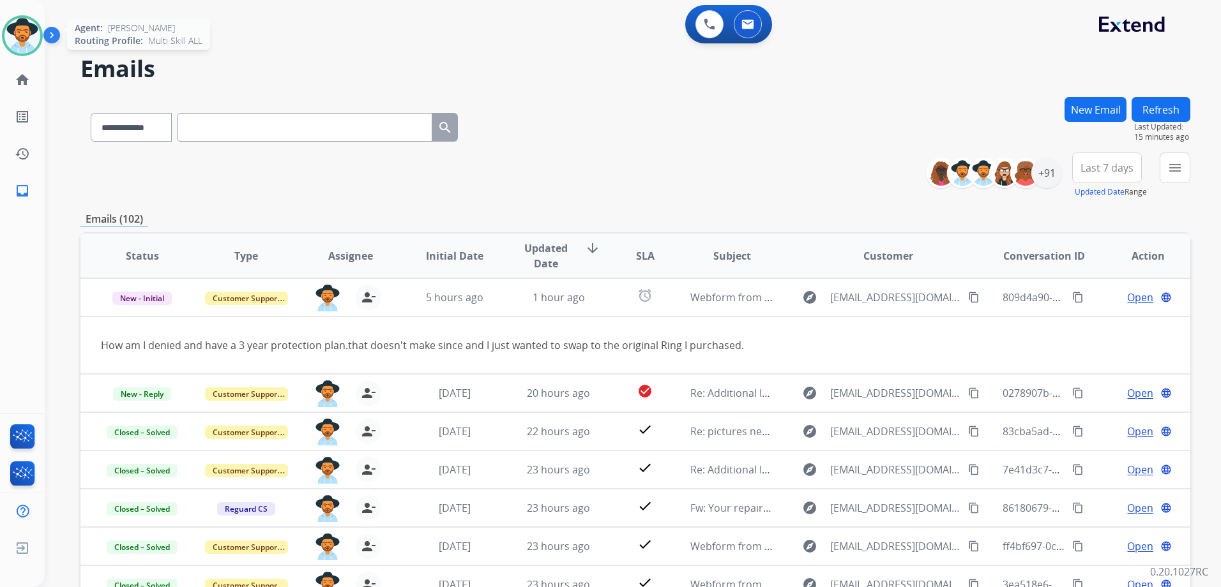
drag, startPoint x: 18, startPoint y: 38, endPoint x: 34, endPoint y: 41, distance: 16.3
click at [19, 38] on img at bounding box center [22, 36] width 36 height 36
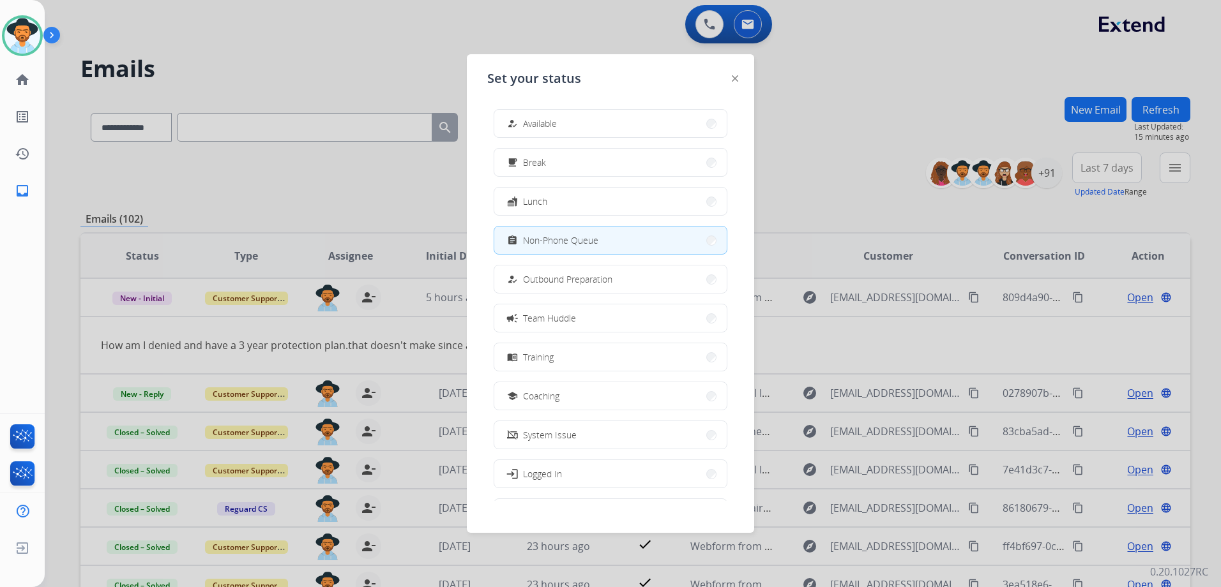
click at [817, 135] on div at bounding box center [610, 293] width 1221 height 587
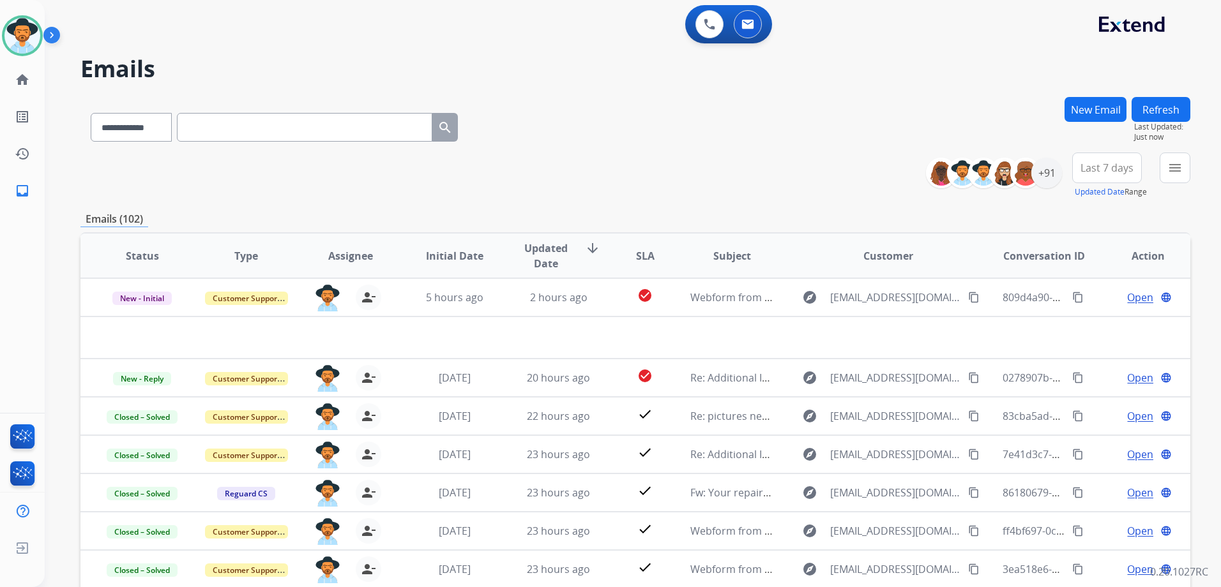
click at [874, 155] on div "**********" at bounding box center [635, 176] width 1110 height 46
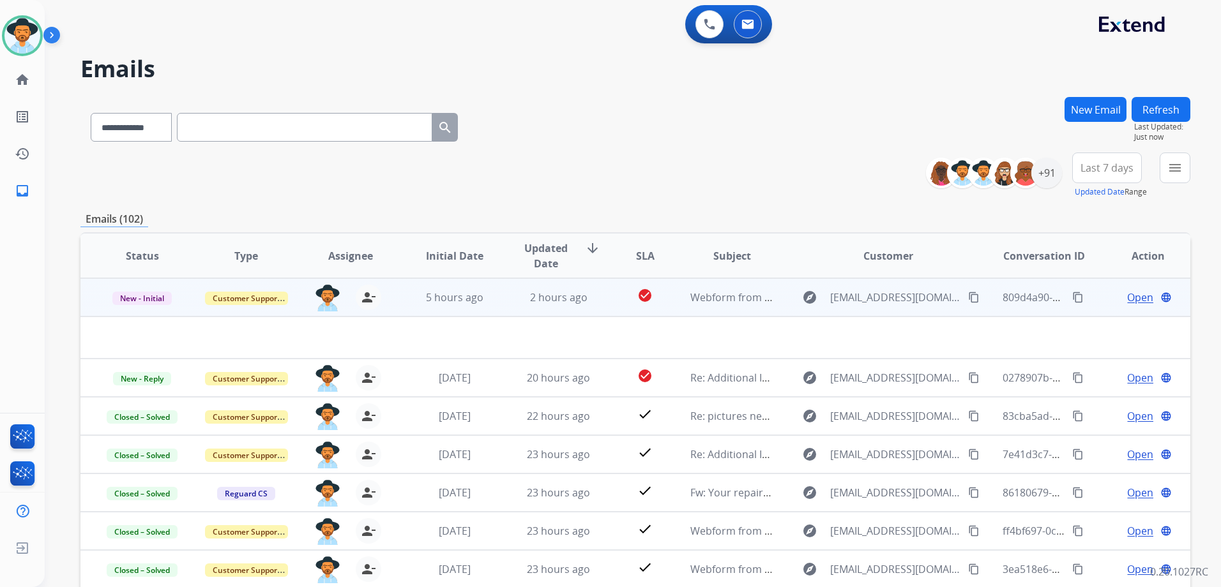
click at [1132, 295] on span "Open" at bounding box center [1140, 297] width 26 height 15
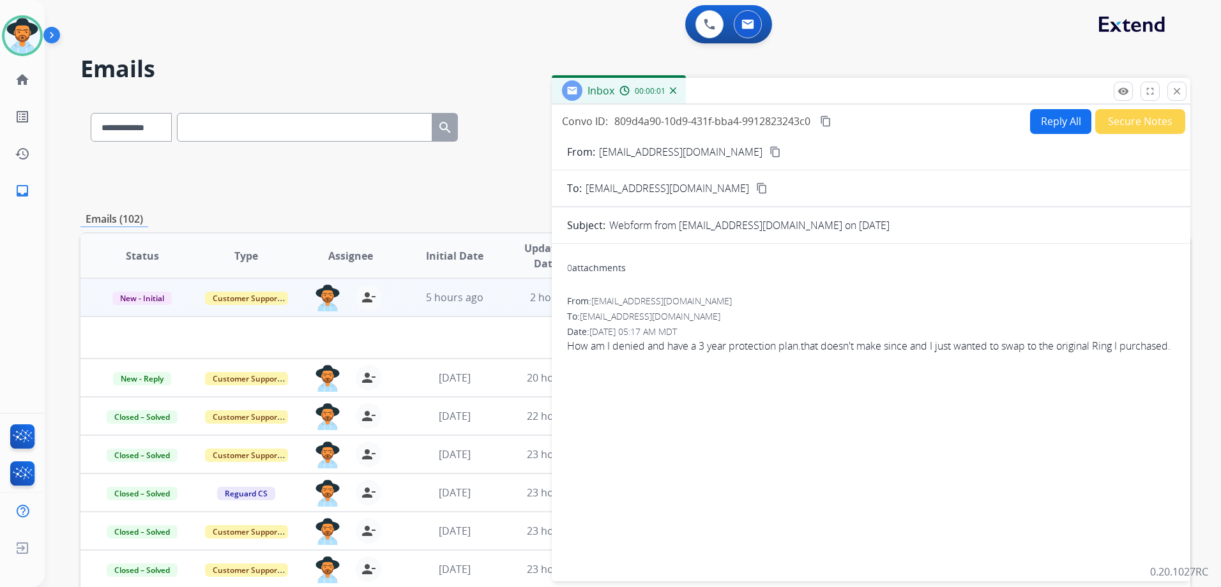
click at [1044, 117] on button "Reply All" at bounding box center [1060, 121] width 61 height 25
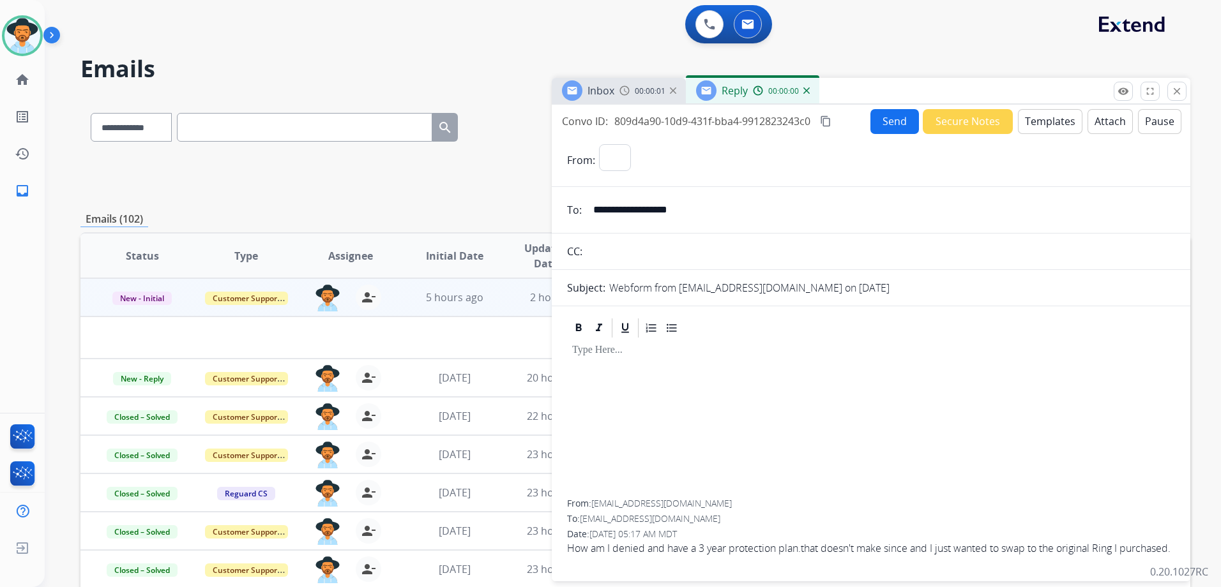
select select "**********"
click at [1183, 92] on button "close Close" at bounding box center [1176, 91] width 19 height 19
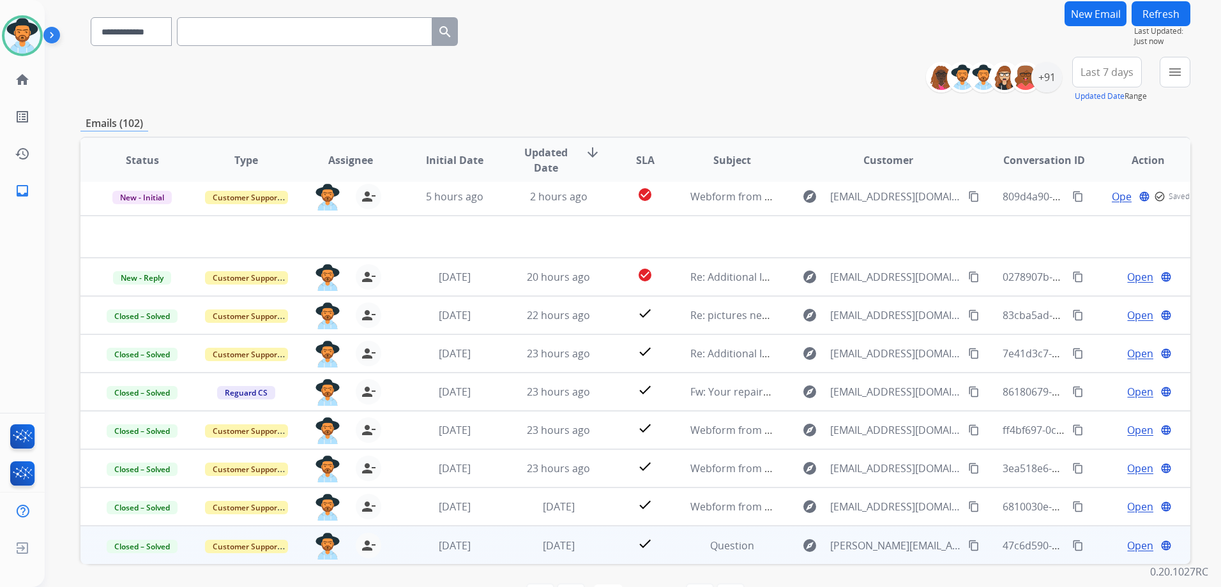
scroll to position [139, 0]
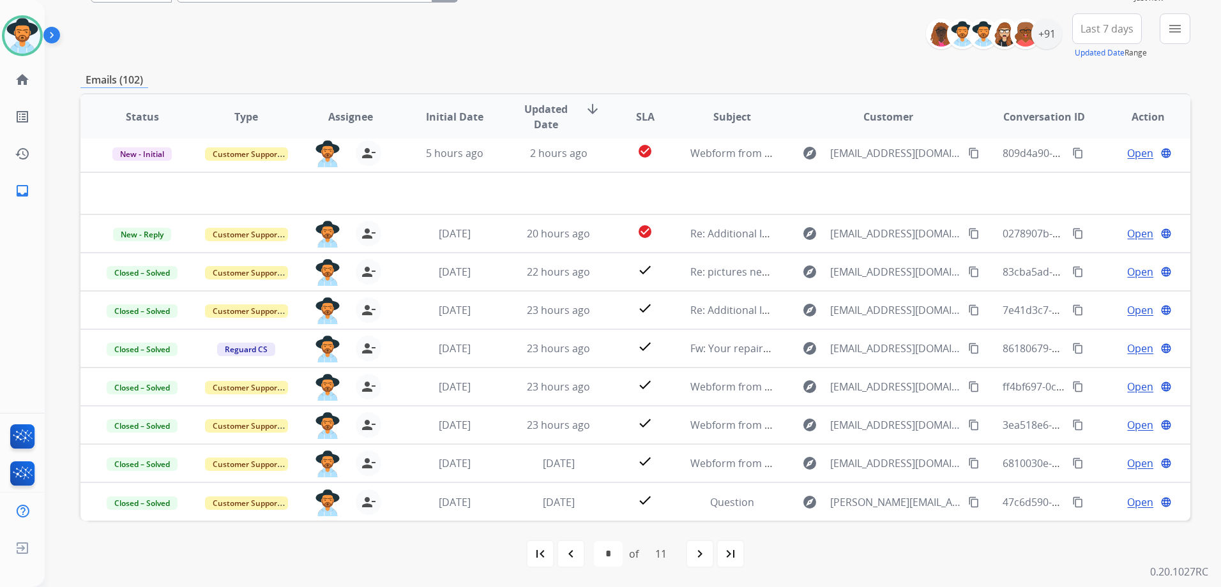
click at [566, 561] on mat-icon "navigate_before" at bounding box center [570, 554] width 15 height 15
select select "*"
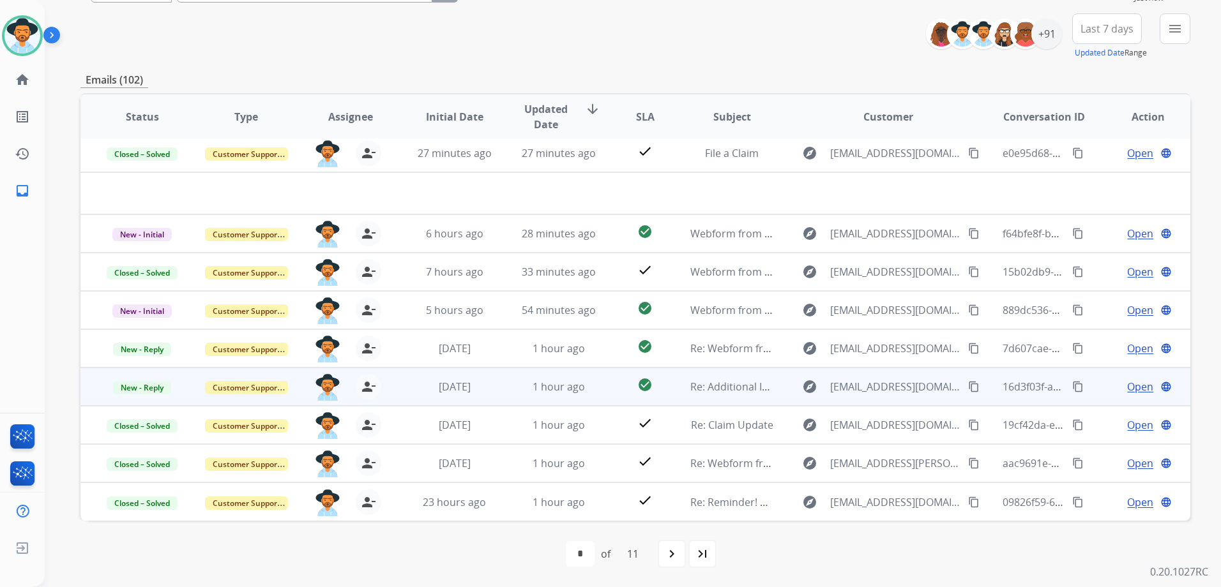
click at [1107, 384] on div "Open language" at bounding box center [1148, 386] width 83 height 15
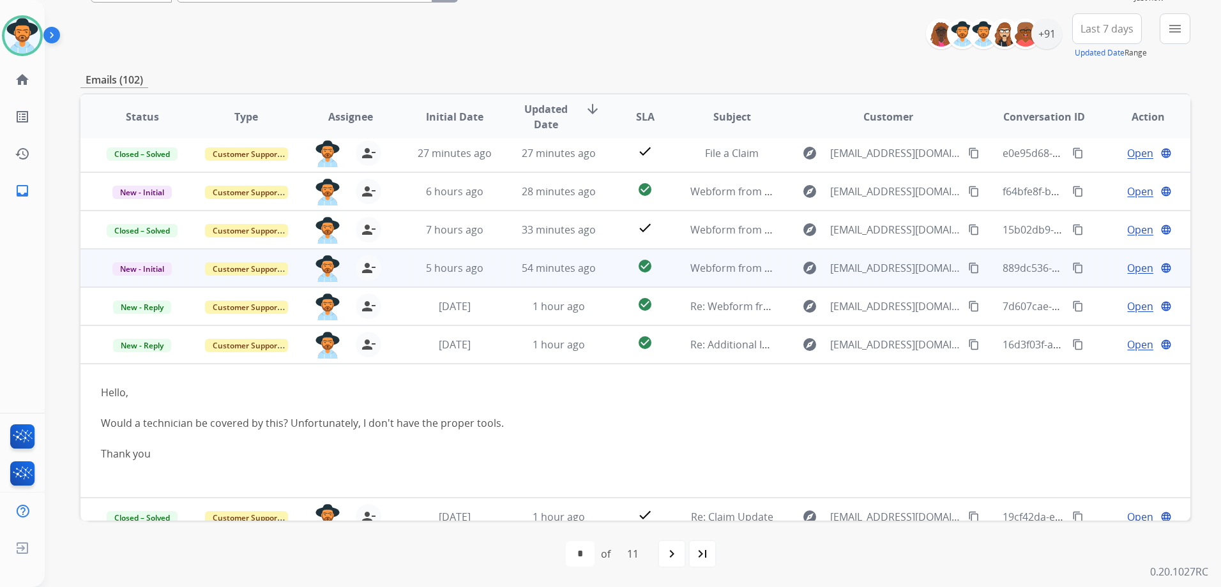
scroll to position [135, 0]
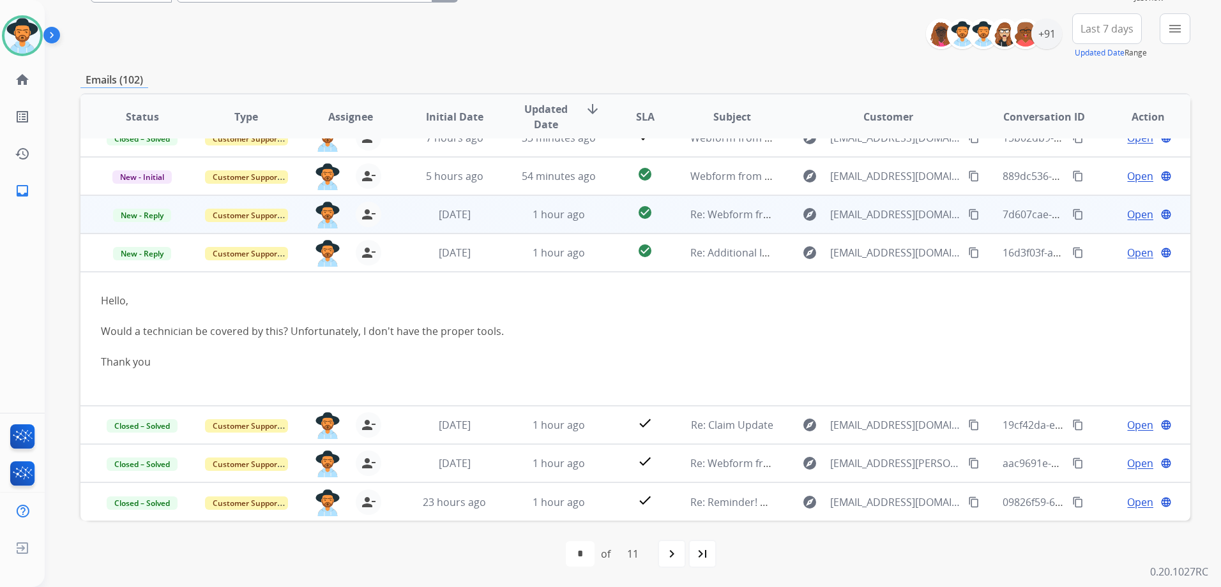
click at [1087, 206] on td "Open language" at bounding box center [1138, 214] width 104 height 38
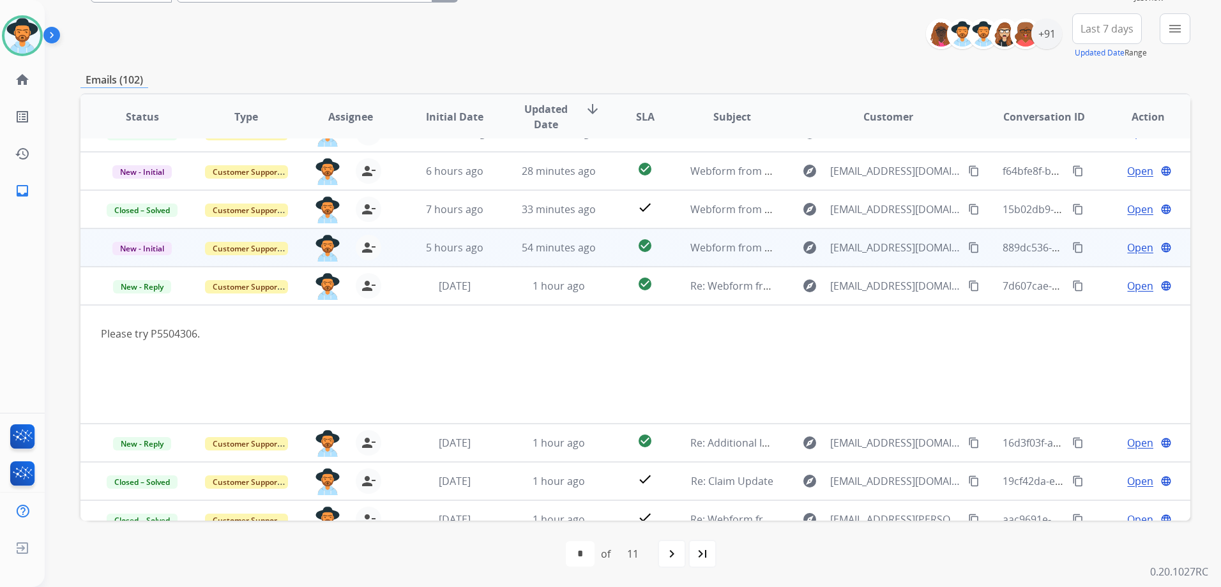
scroll to position [120, 0]
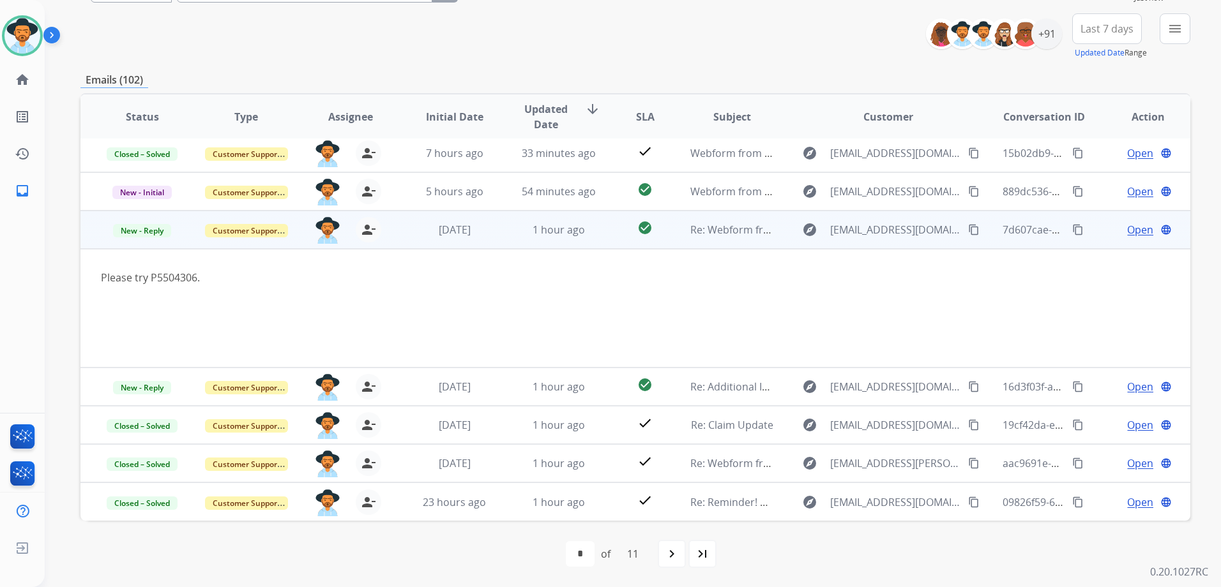
click at [1133, 231] on span "Open" at bounding box center [1140, 229] width 26 height 15
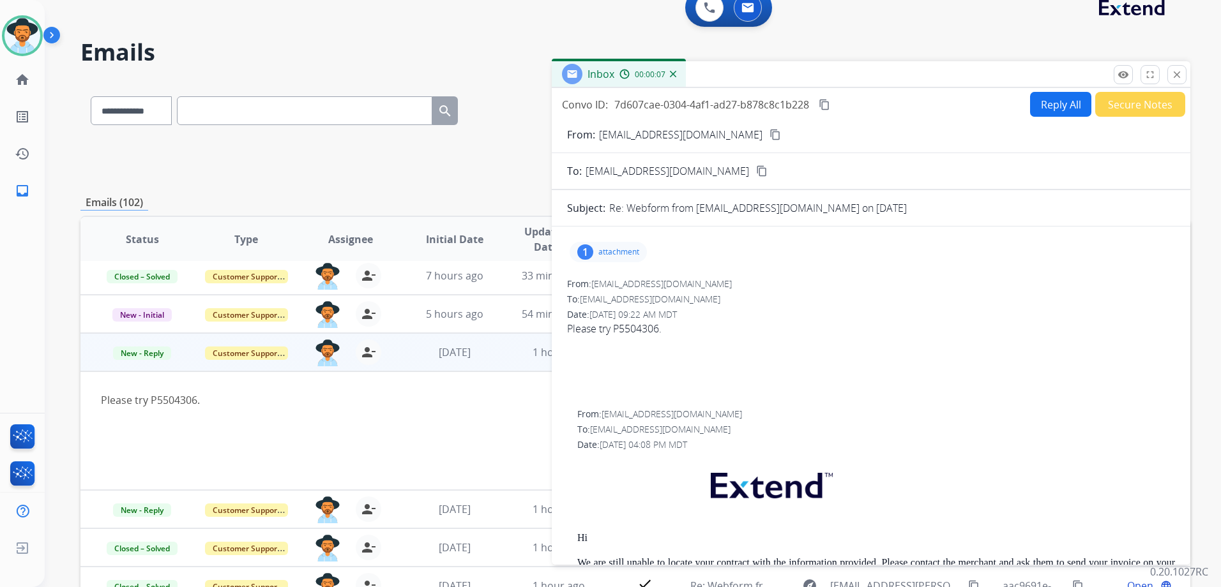
scroll to position [11, 0]
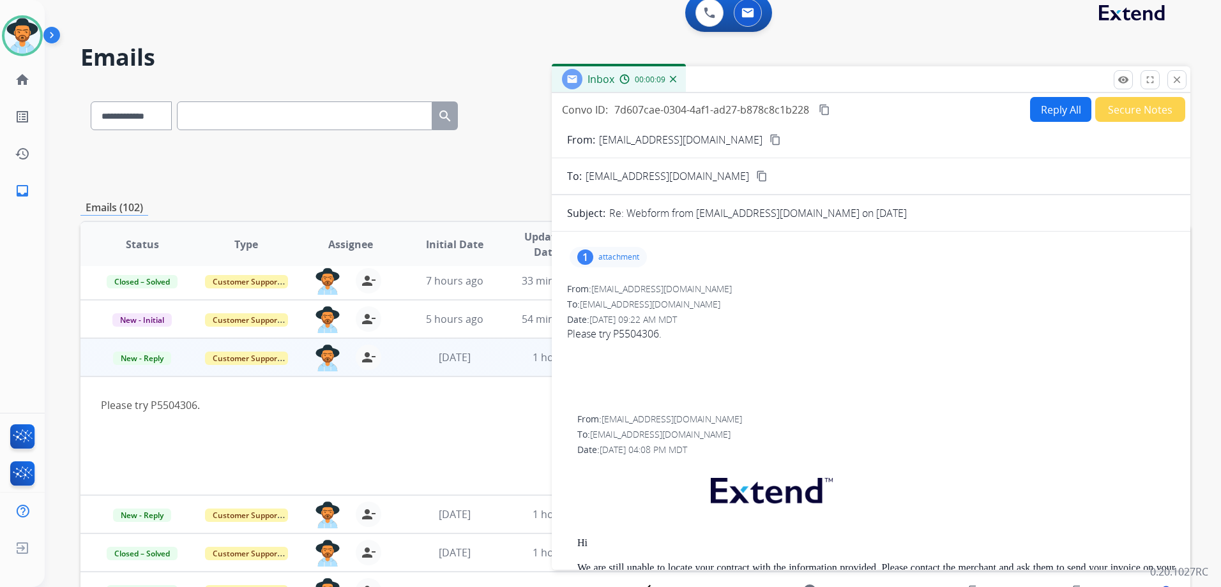
click at [606, 259] on p "attachment" at bounding box center [618, 257] width 41 height 10
click at [616, 283] on div at bounding box center [612, 290] width 64 height 45
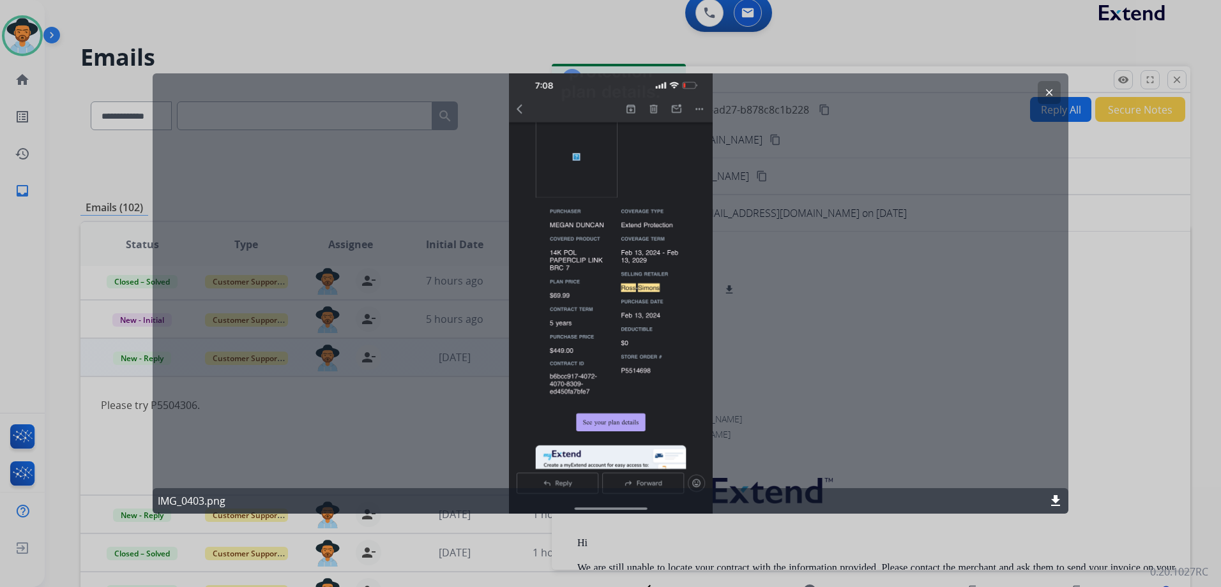
click at [1050, 91] on mat-icon "clear" at bounding box center [1048, 92] width 11 height 11
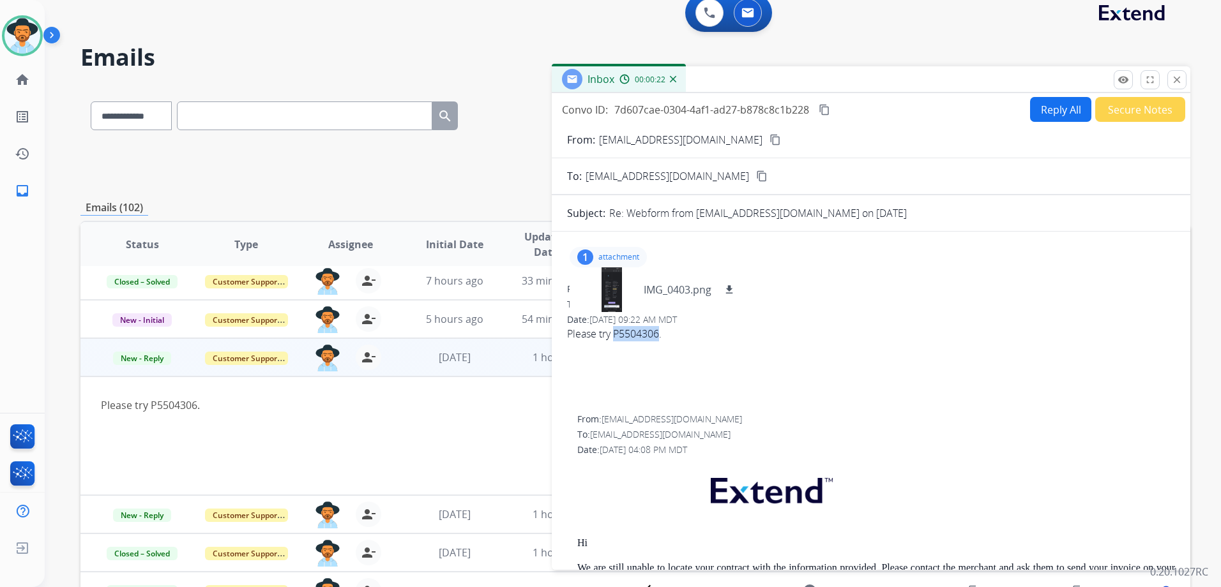
drag, startPoint x: 659, startPoint y: 334, endPoint x: 616, endPoint y: 329, distance: 43.1
click at [616, 329] on div "Please try P5504306." at bounding box center [871, 333] width 608 height 15
drag, startPoint x: 616, startPoint y: 329, endPoint x: 642, endPoint y: 336, distance: 26.5
copy div "P5504306"
click at [769, 144] on mat-icon "content_copy" at bounding box center [774, 139] width 11 height 11
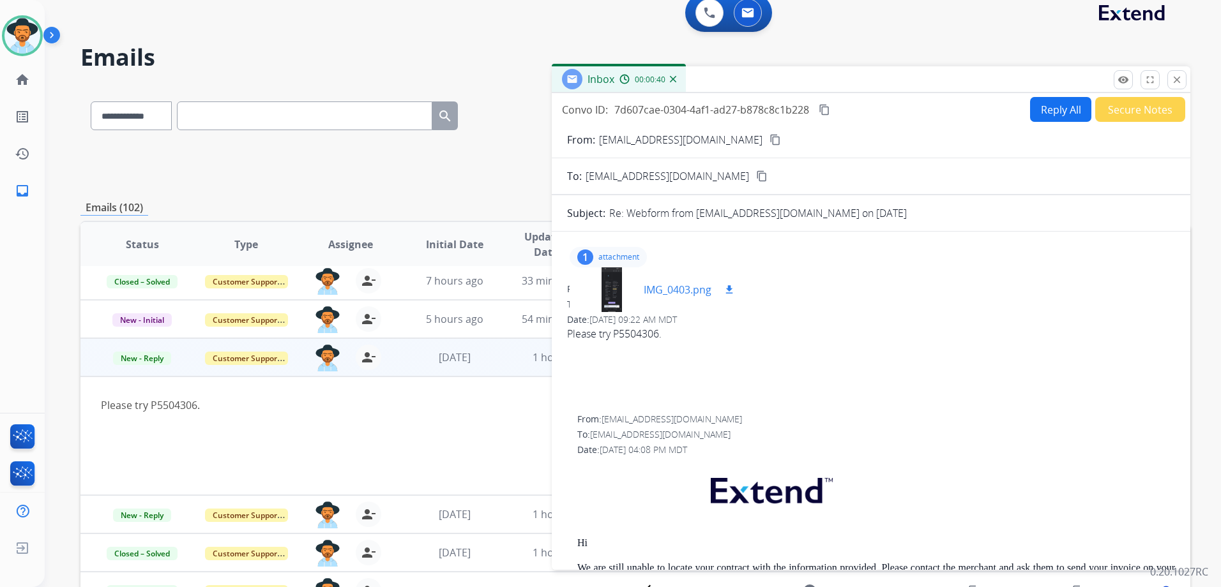
click at [616, 294] on div at bounding box center [612, 290] width 64 height 45
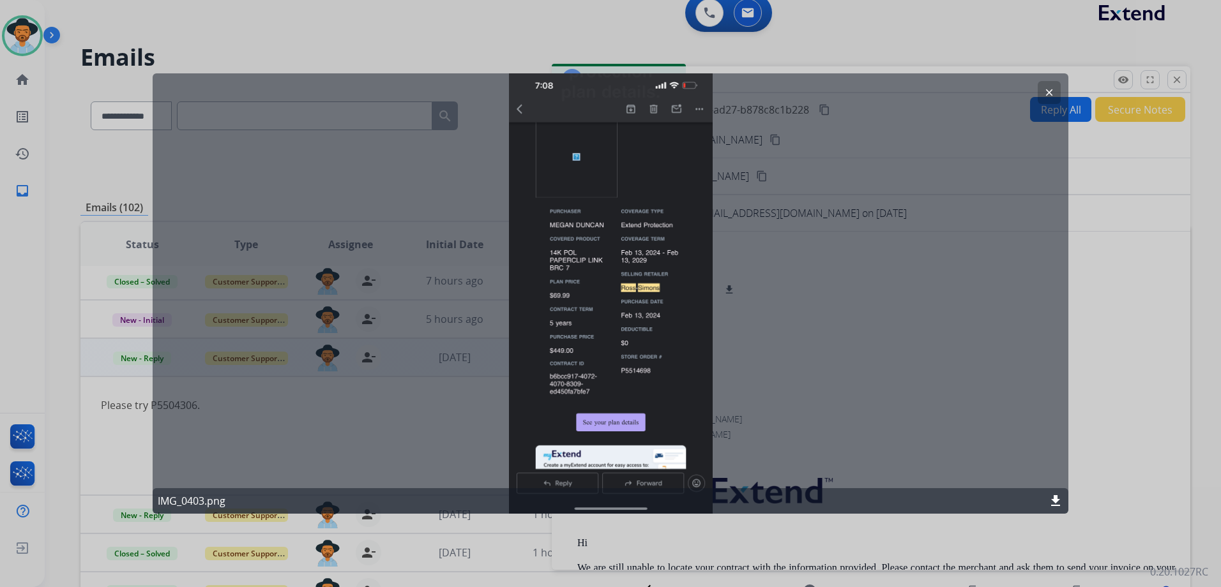
click at [1137, 401] on div at bounding box center [610, 293] width 1221 height 587
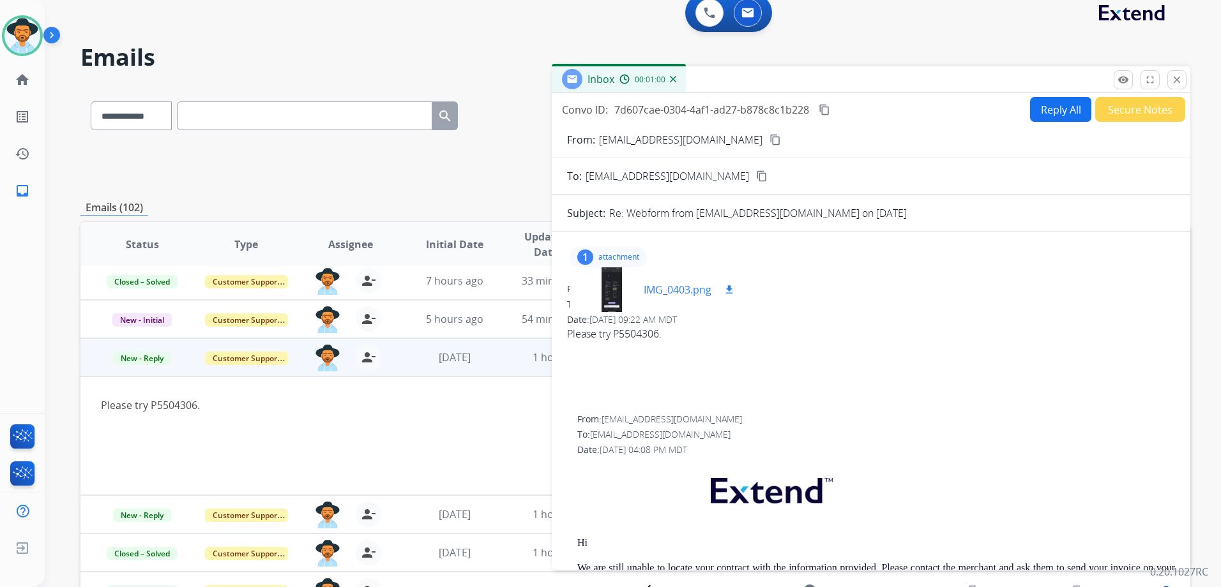
click at [695, 294] on p "IMG_0403.png" at bounding box center [678, 289] width 68 height 15
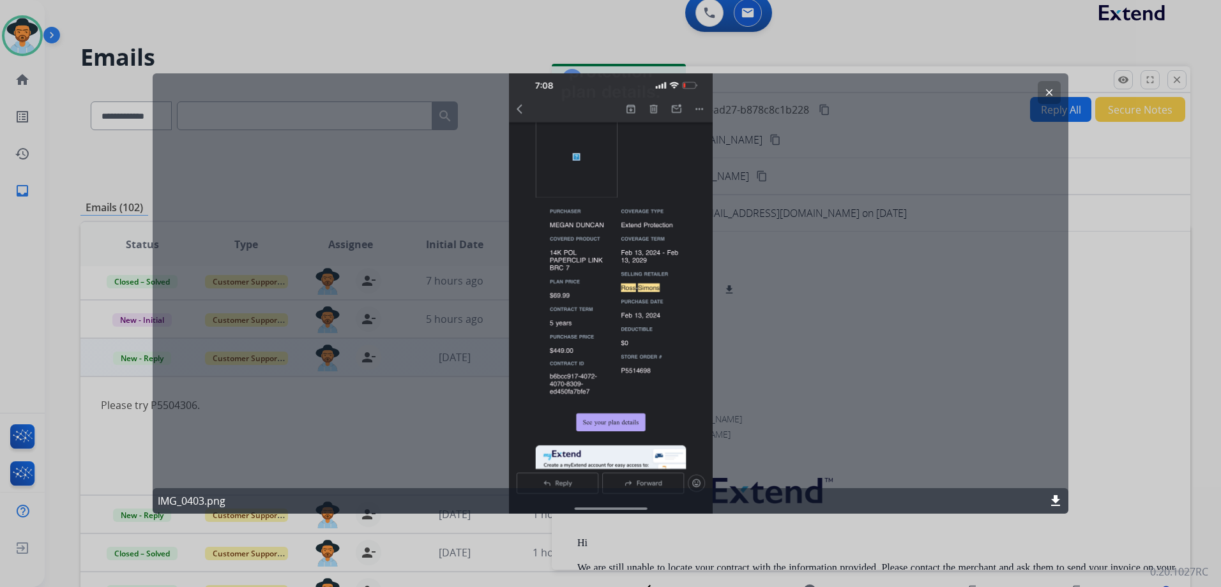
click at [1043, 88] on button "clear" at bounding box center [1049, 92] width 23 height 23
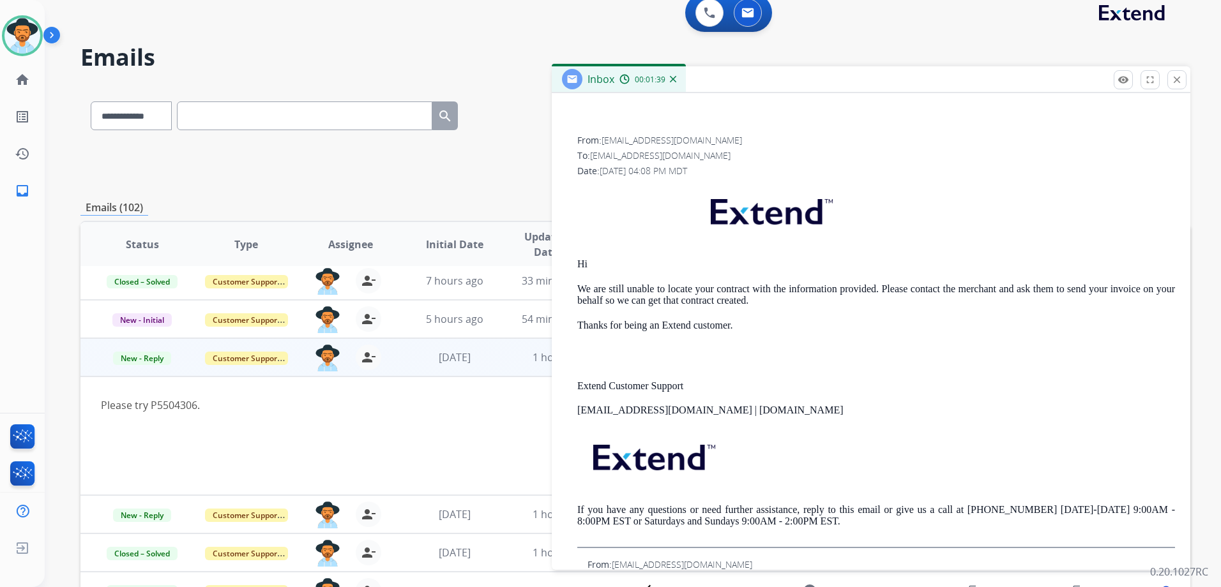
scroll to position [64, 0]
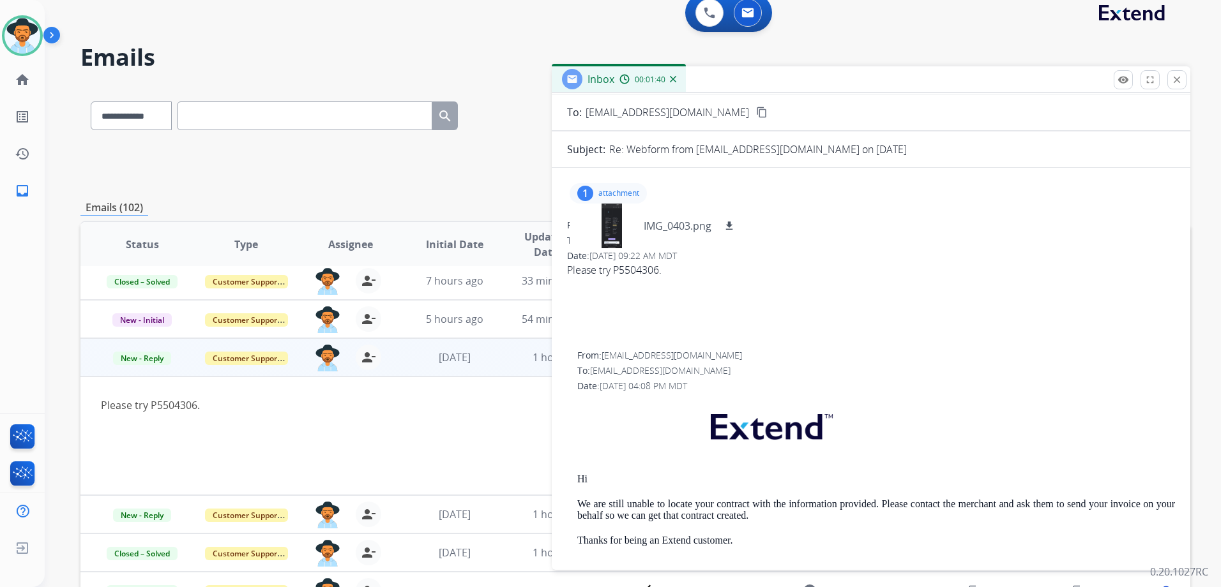
click at [609, 184] on div "1 attachment IMG_0403.png download" at bounding box center [608, 193] width 77 height 20
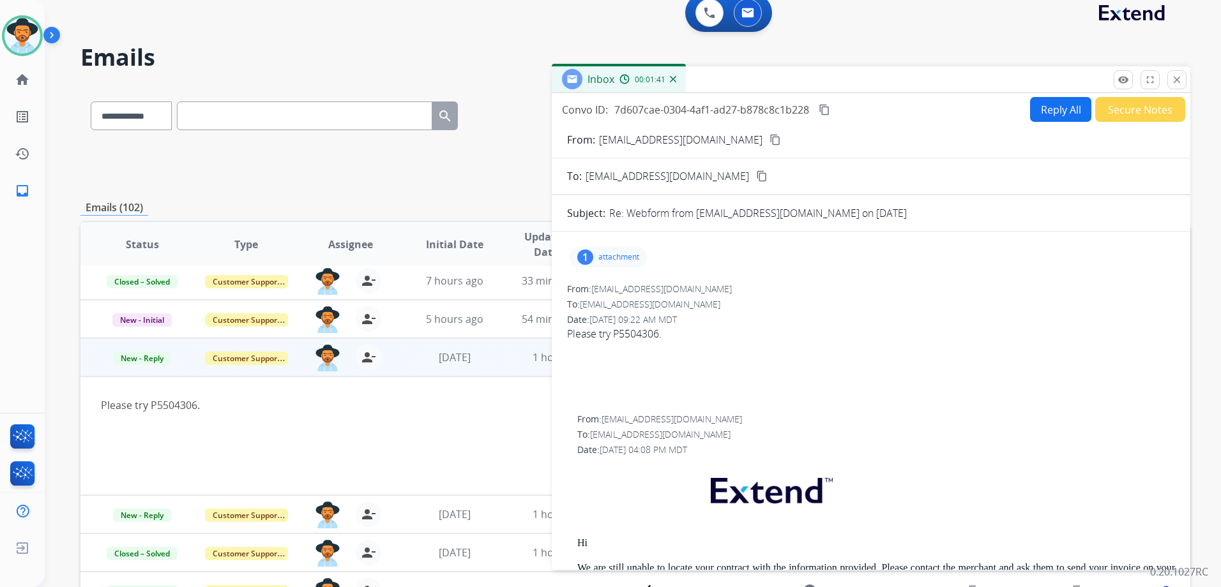
click at [1036, 109] on button "Reply All" at bounding box center [1060, 109] width 61 height 25
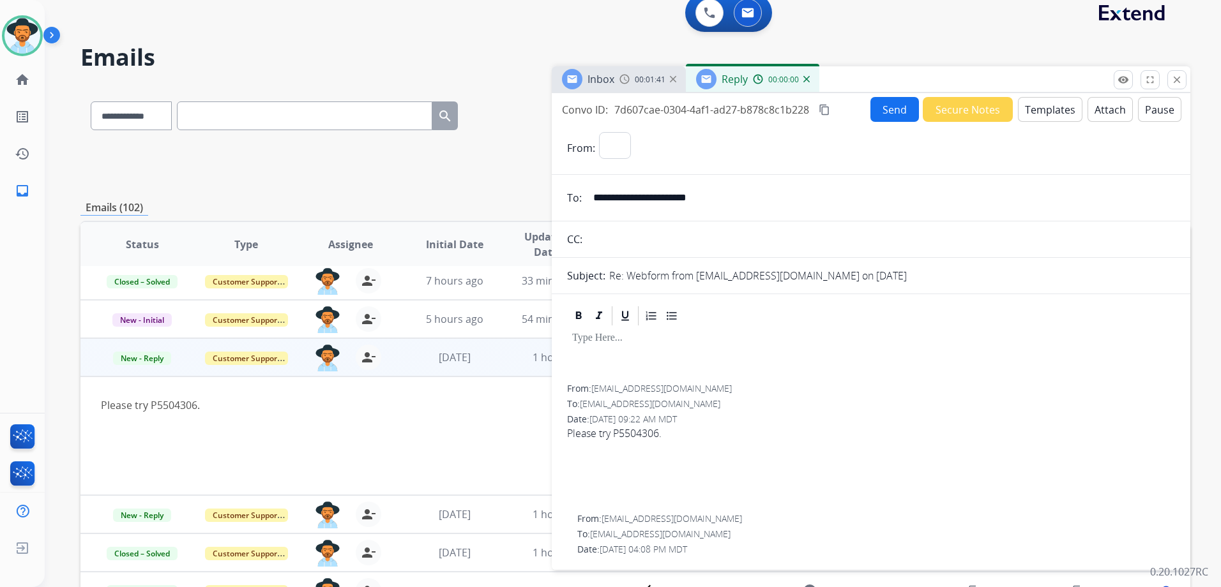
select select "**********"
click at [1037, 108] on button "Templates" at bounding box center [1050, 109] width 64 height 25
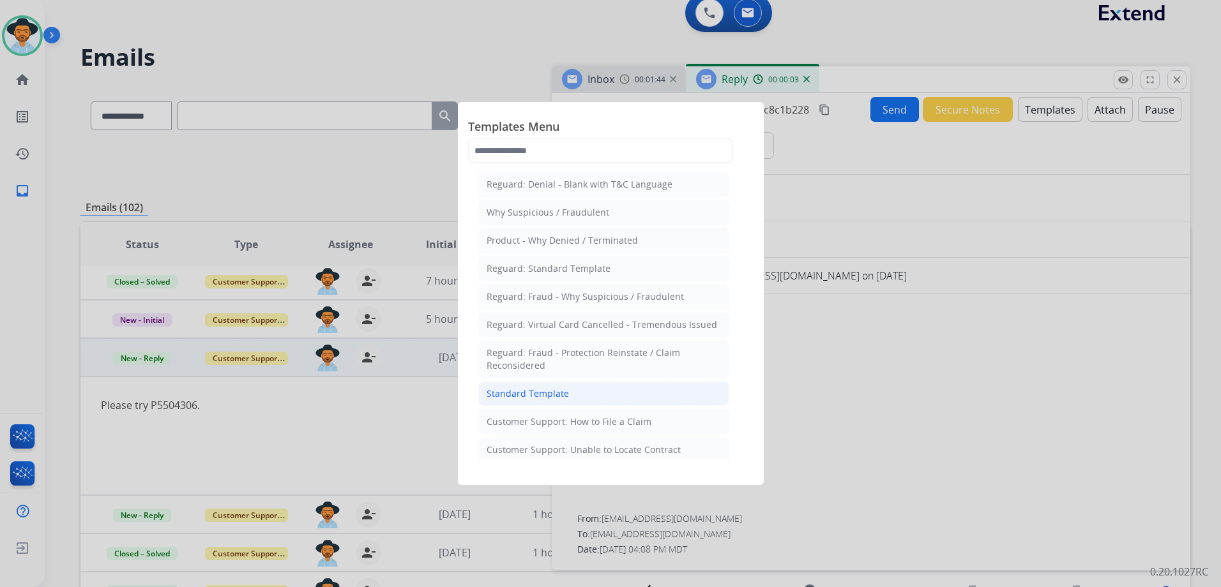
click at [564, 395] on div "Standard Template" at bounding box center [528, 394] width 82 height 13
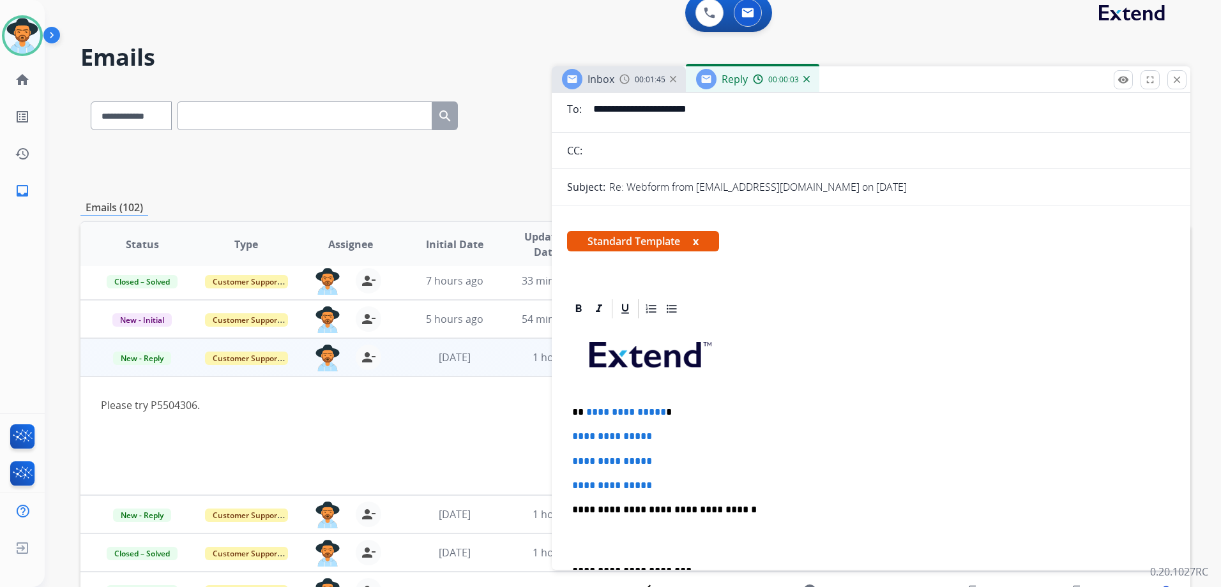
scroll to position [192, 0]
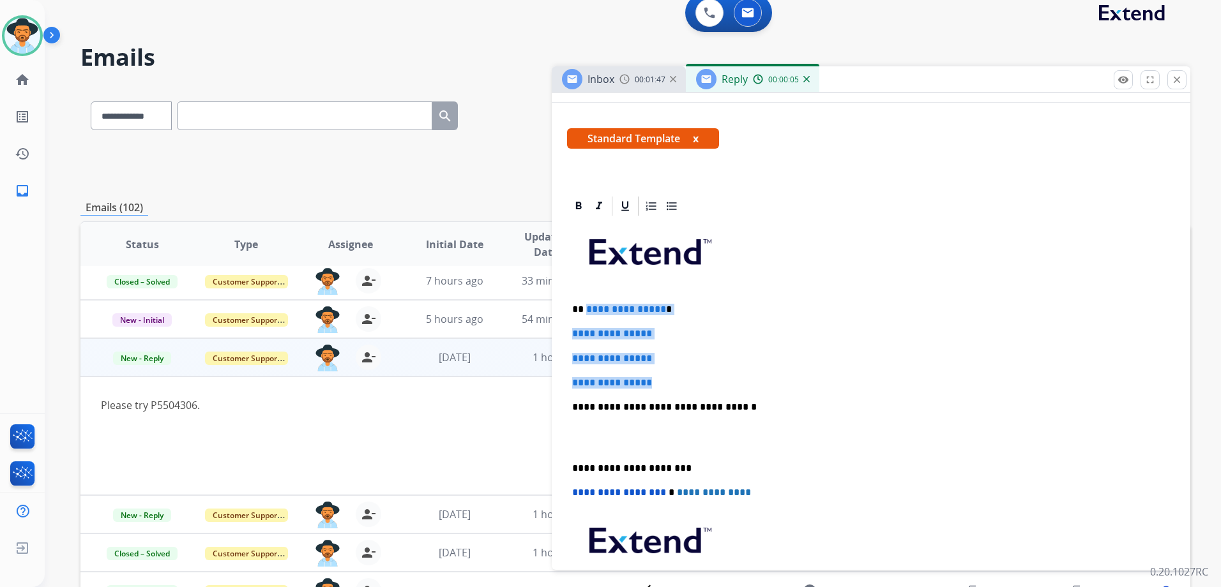
drag, startPoint x: 585, startPoint y: 307, endPoint x: 671, endPoint y: 370, distance: 107.3
click at [671, 370] on div "**********" at bounding box center [871, 437] width 608 height 439
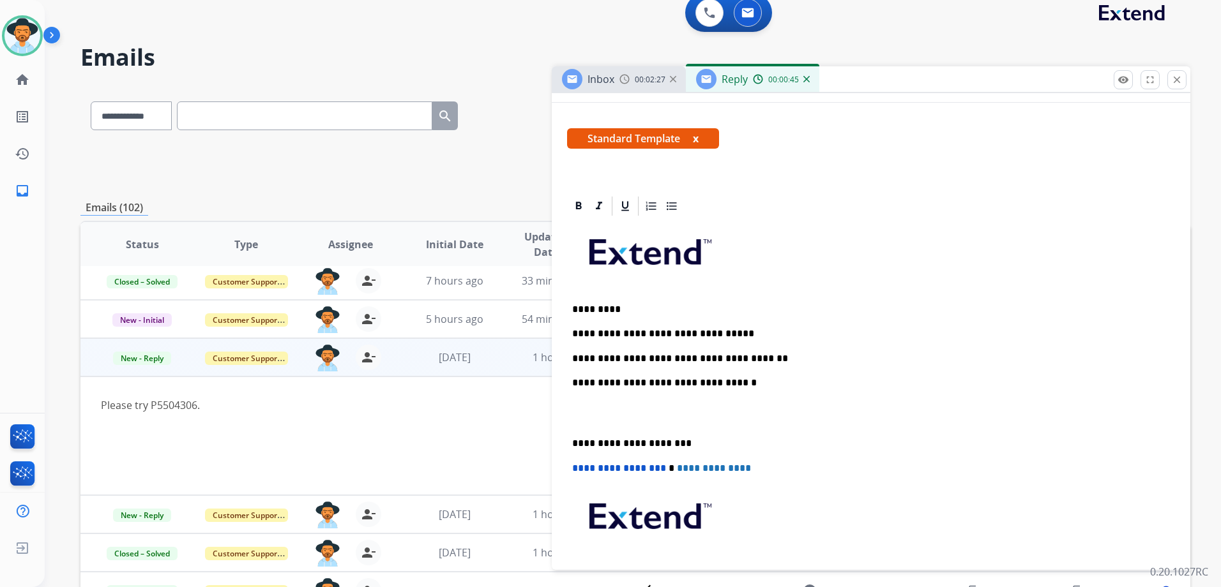
click at [801, 353] on p "**********" at bounding box center [865, 358] width 587 height 11
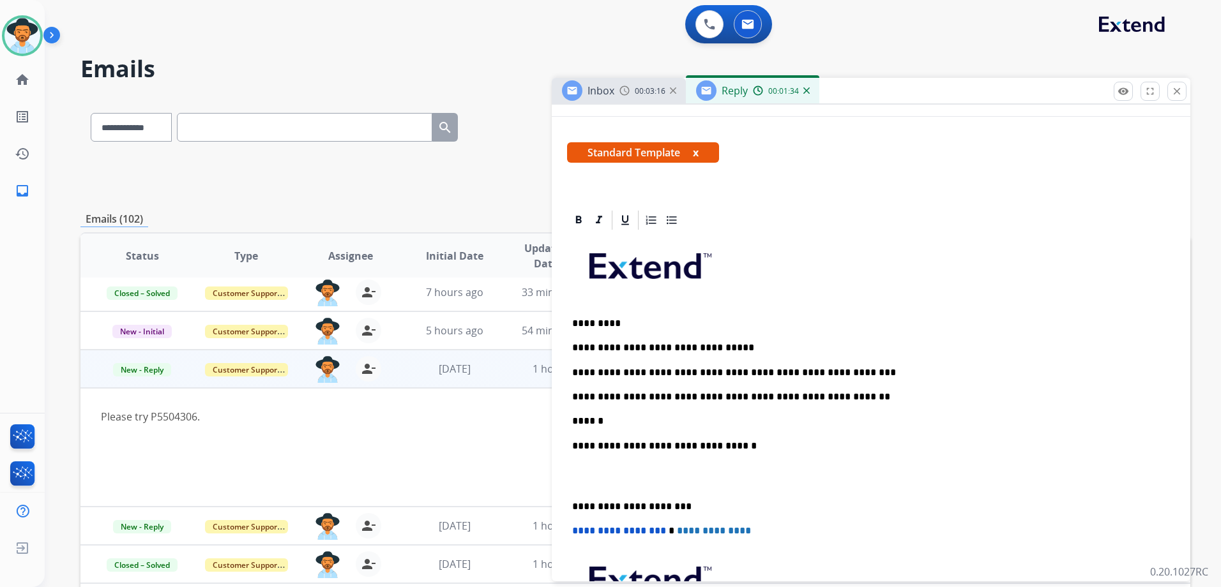
scroll to position [319, 0]
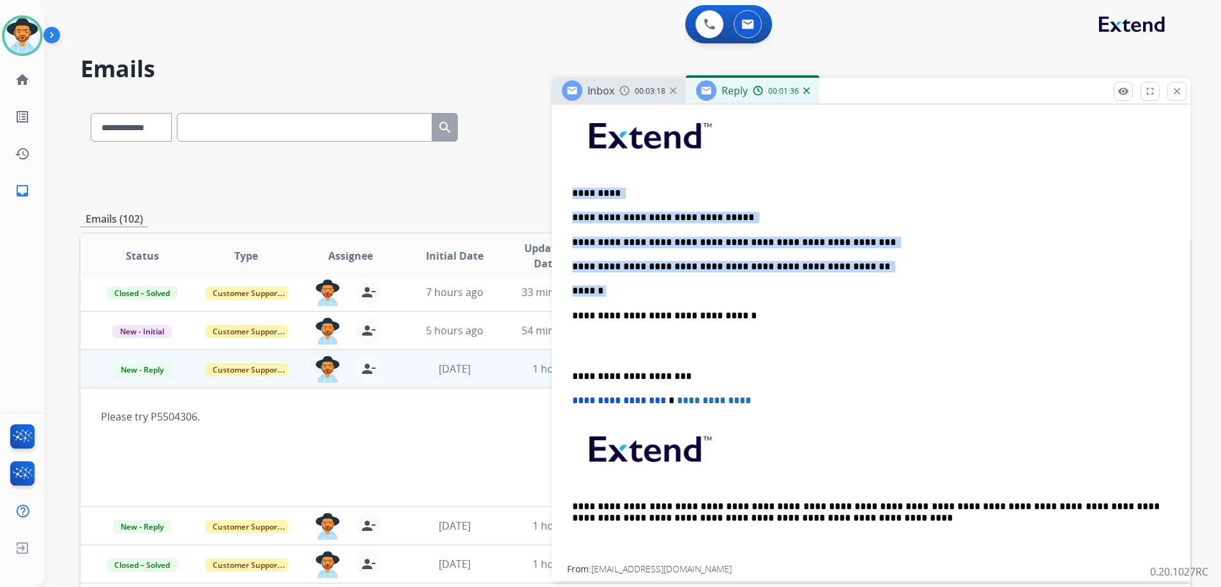
drag, startPoint x: 613, startPoint y: 289, endPoint x: 572, endPoint y: 190, distance: 107.1
click at [572, 190] on div "**********" at bounding box center [871, 334] width 608 height 464
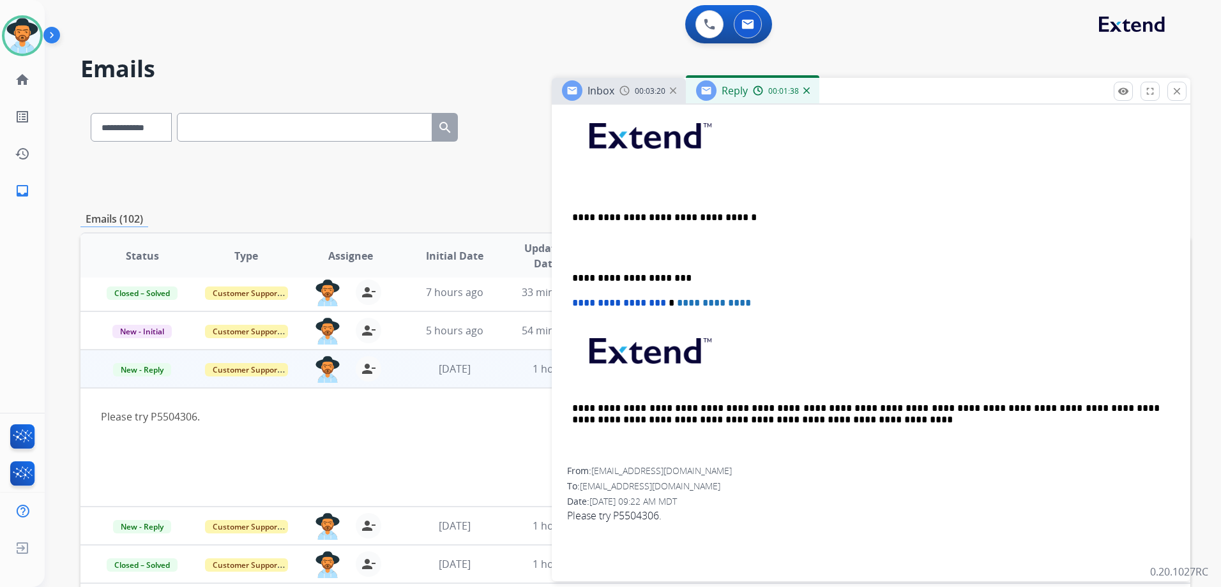
scroll to position [0, 0]
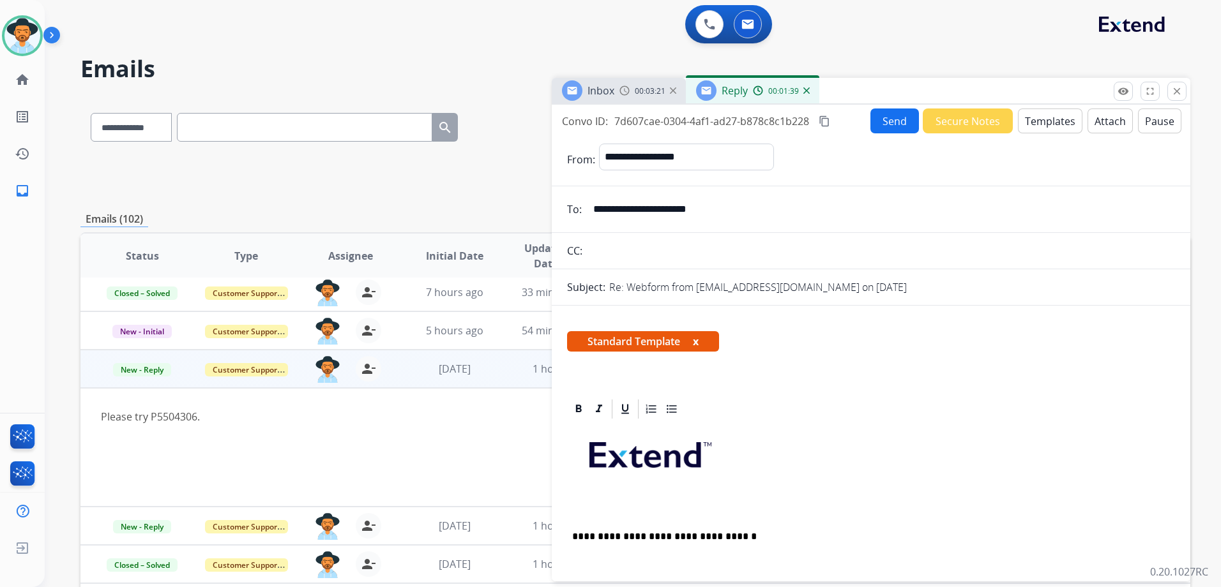
click at [1043, 125] on button "Templates" at bounding box center [1050, 121] width 64 height 25
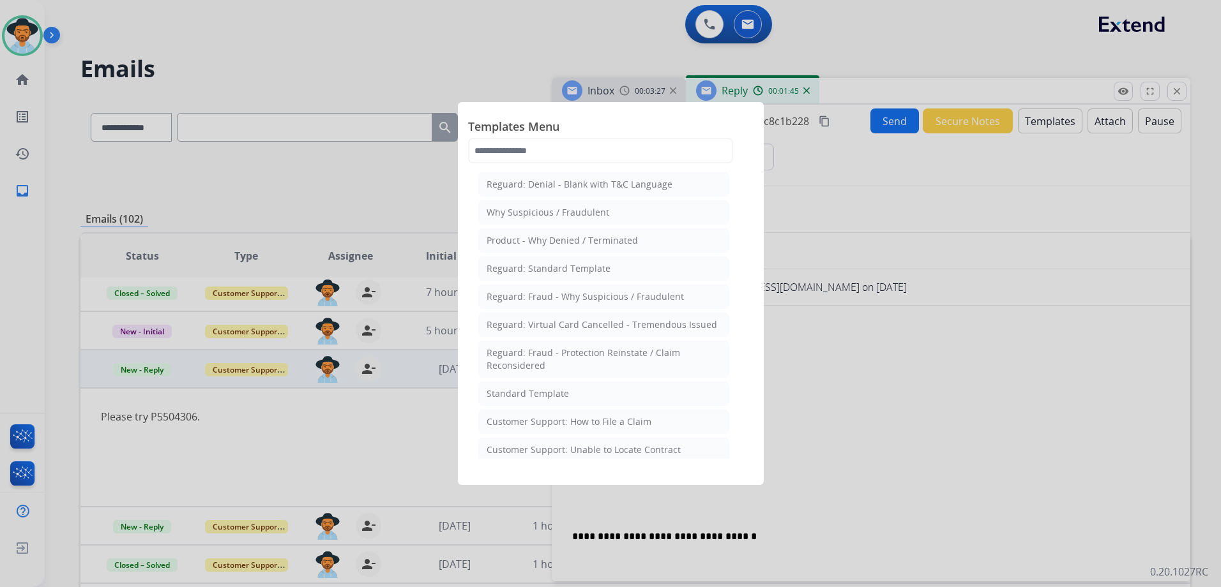
scroll to position [64, 0]
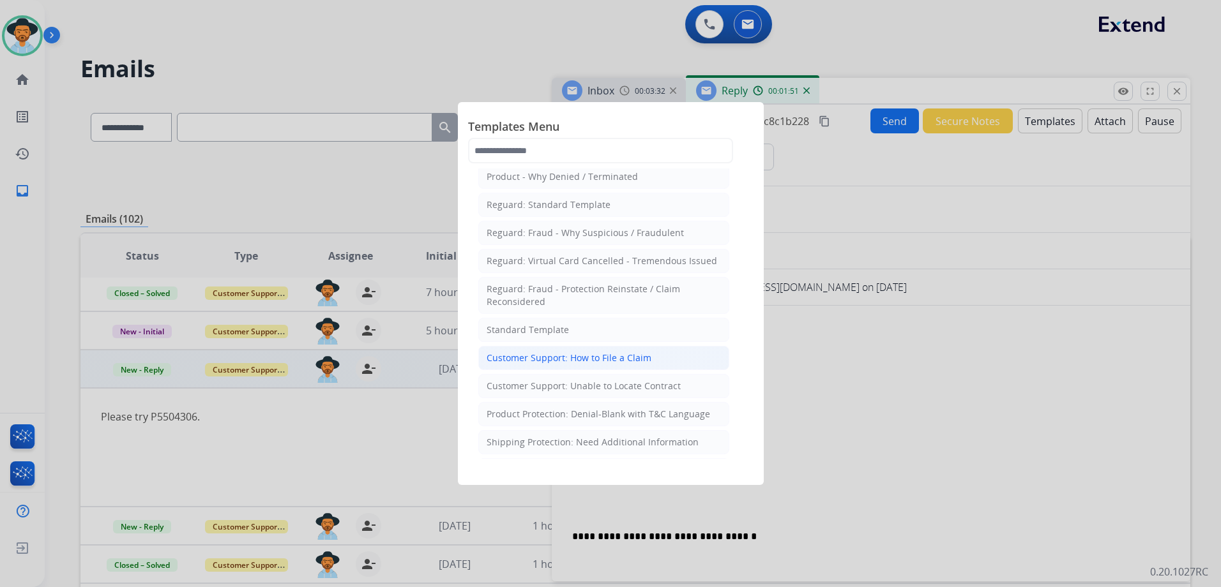
click at [610, 355] on div "Customer Support: How to File a Claim" at bounding box center [569, 358] width 165 height 13
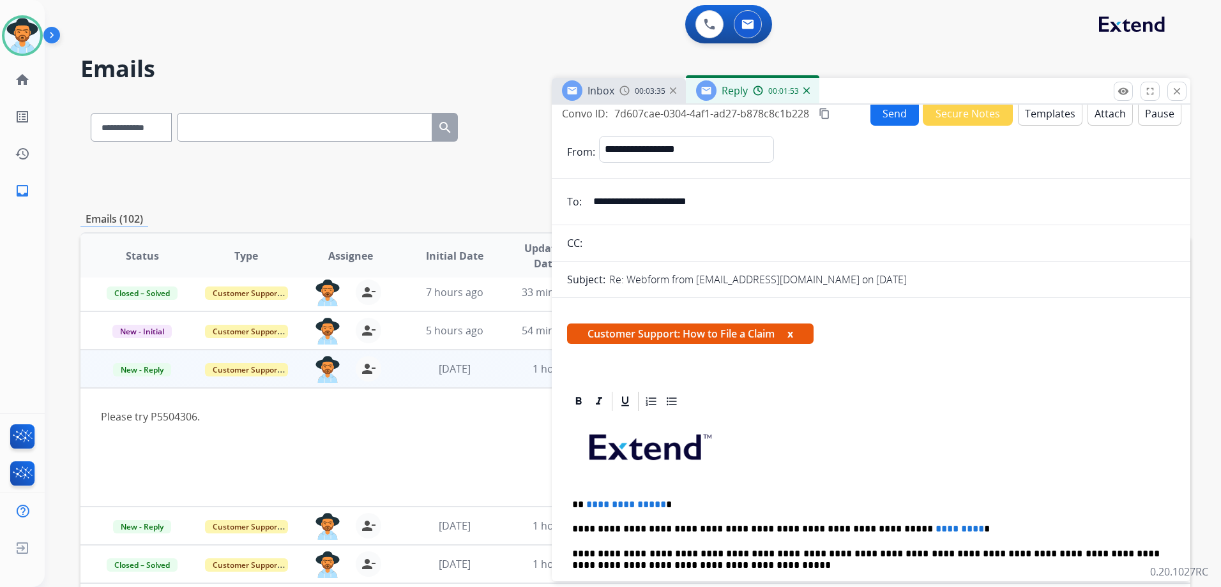
scroll to position [0, 0]
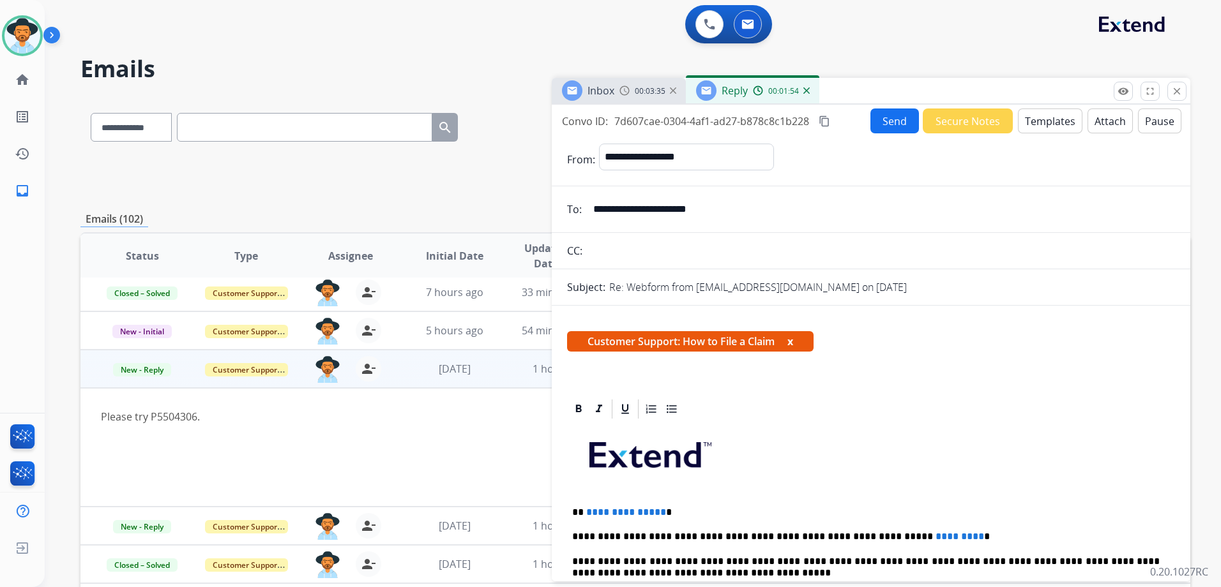
click at [1047, 122] on button "Templates" at bounding box center [1050, 121] width 64 height 25
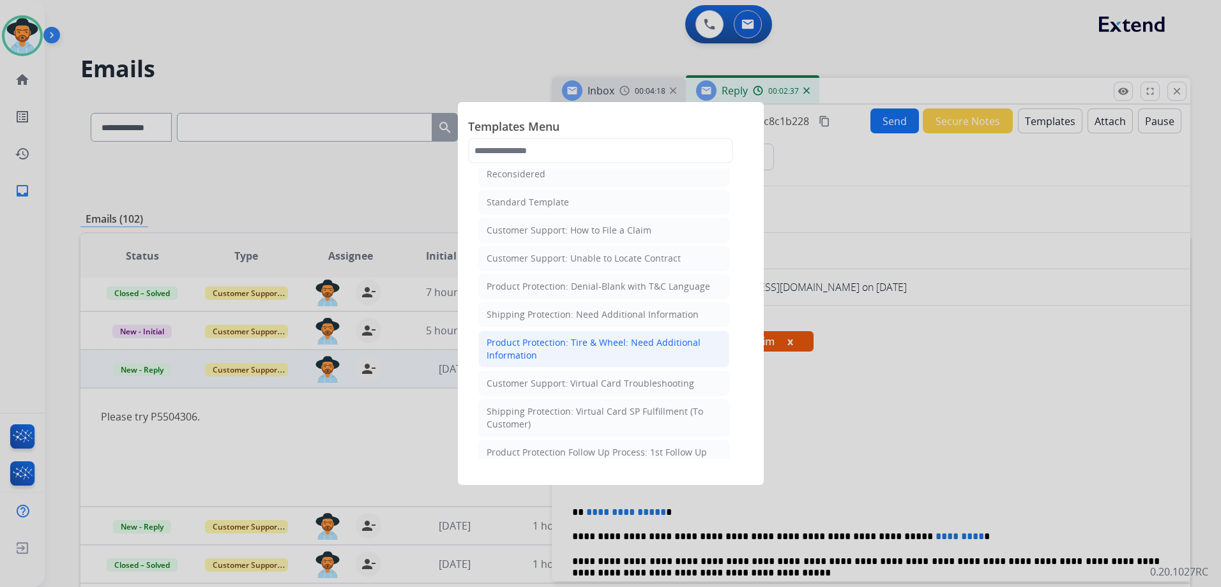
scroll to position [128, 0]
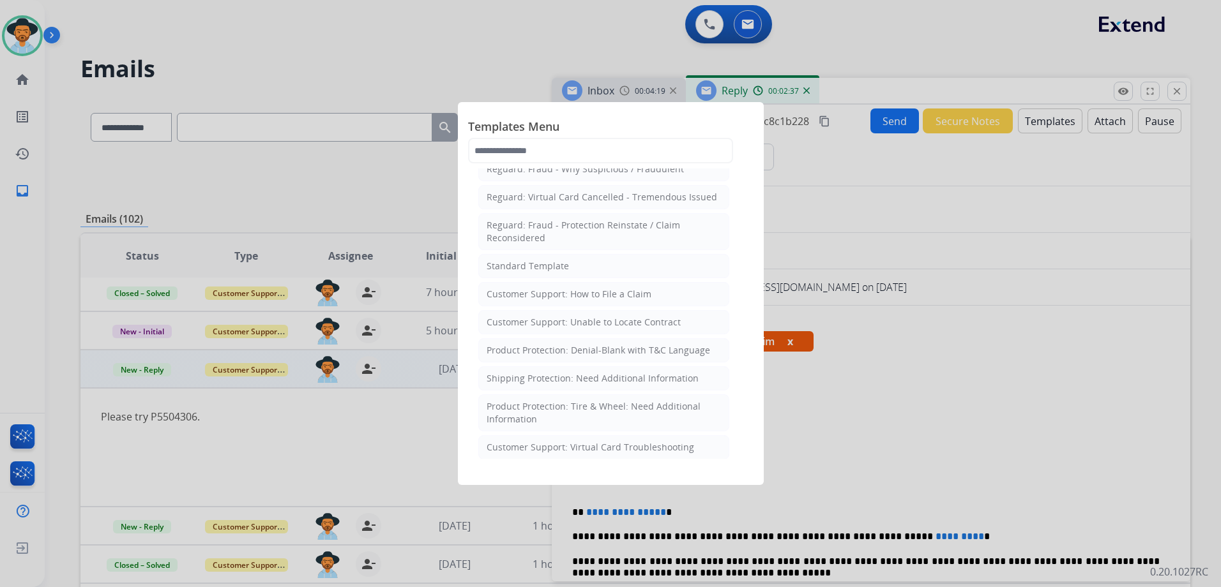
click at [913, 386] on div at bounding box center [610, 293] width 1221 height 587
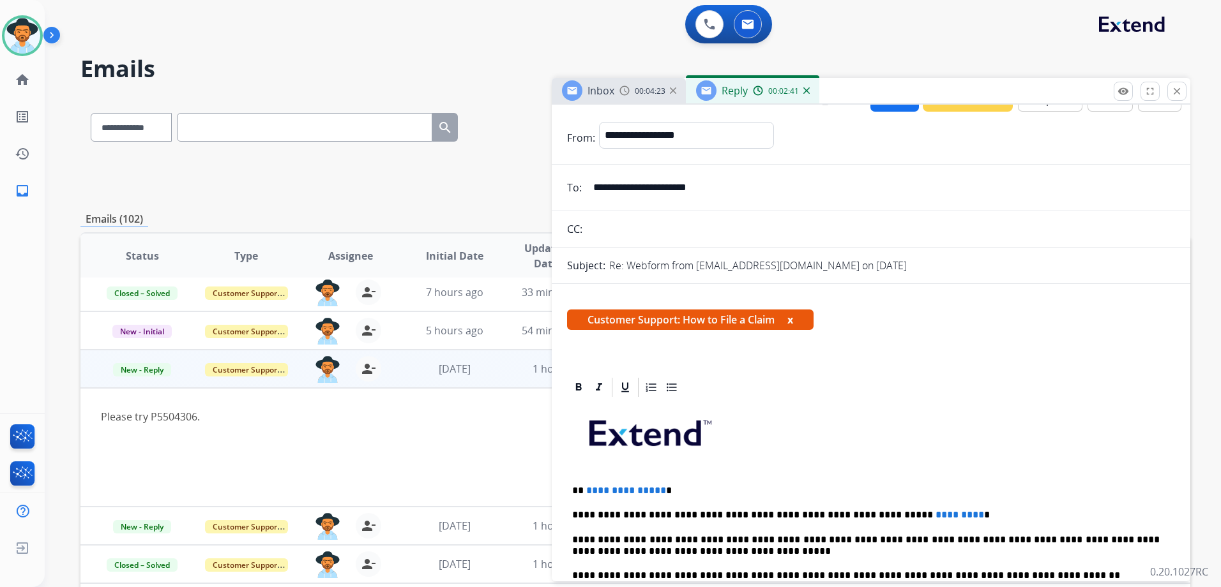
scroll to position [0, 0]
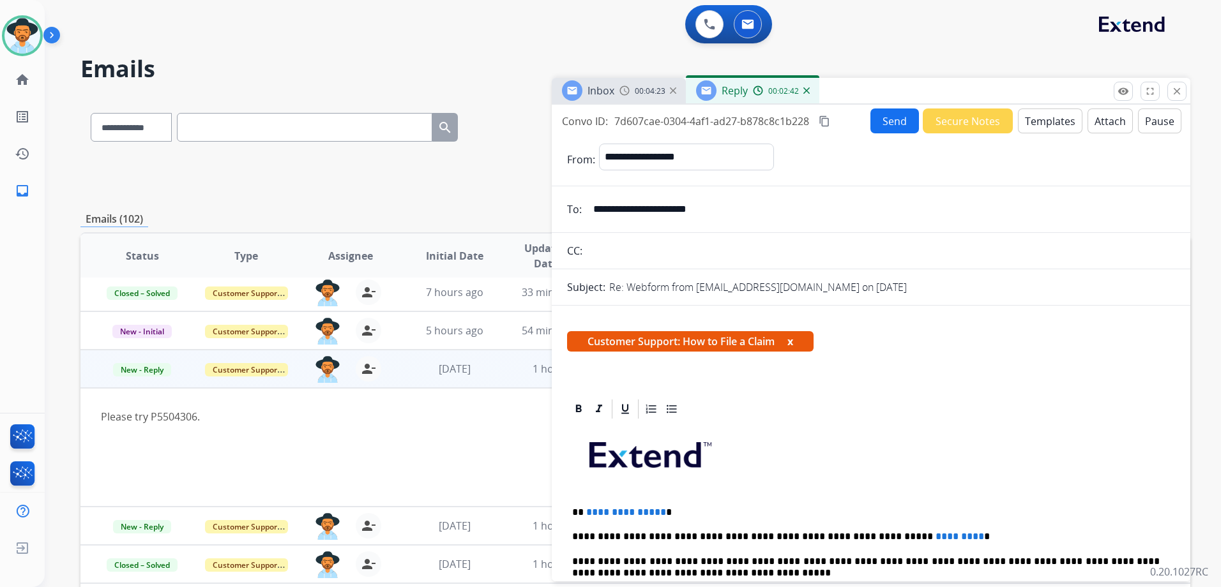
click at [1033, 113] on button "Templates" at bounding box center [1050, 121] width 64 height 25
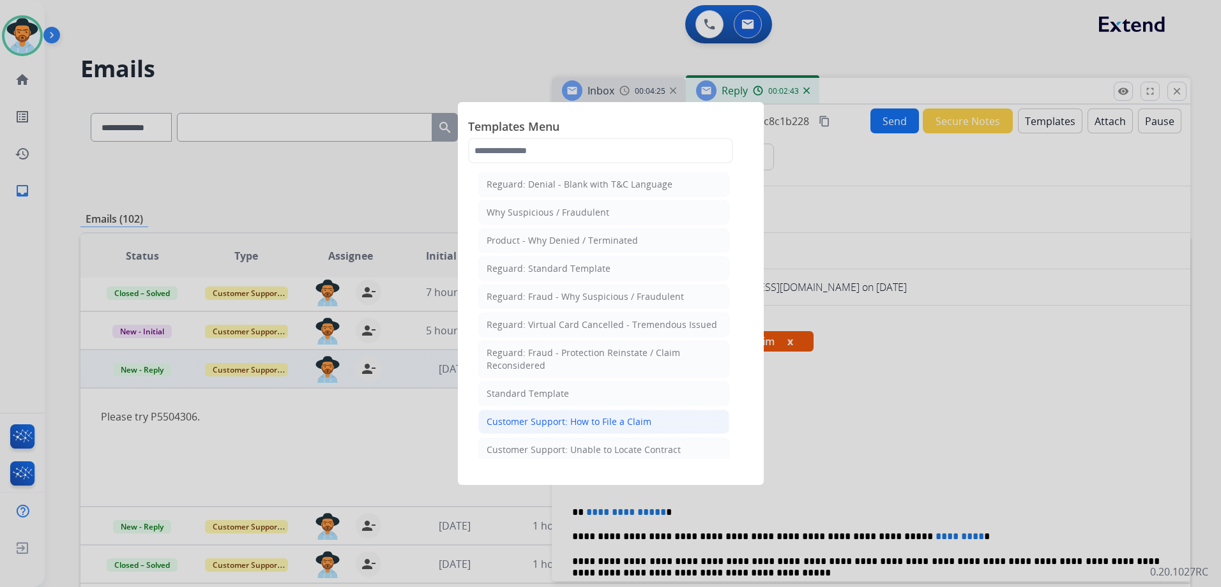
drag, startPoint x: 613, startPoint y: 420, endPoint x: 646, endPoint y: 427, distance: 33.2
click at [613, 421] on div "Customer Support: How to File a Claim" at bounding box center [569, 422] width 165 height 13
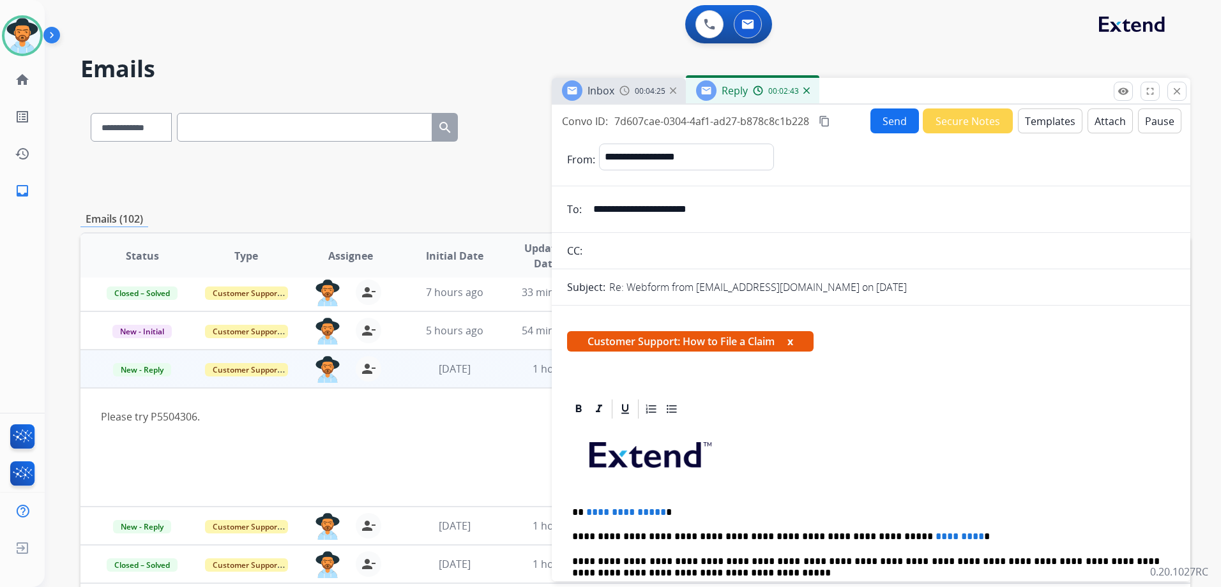
scroll to position [192, 0]
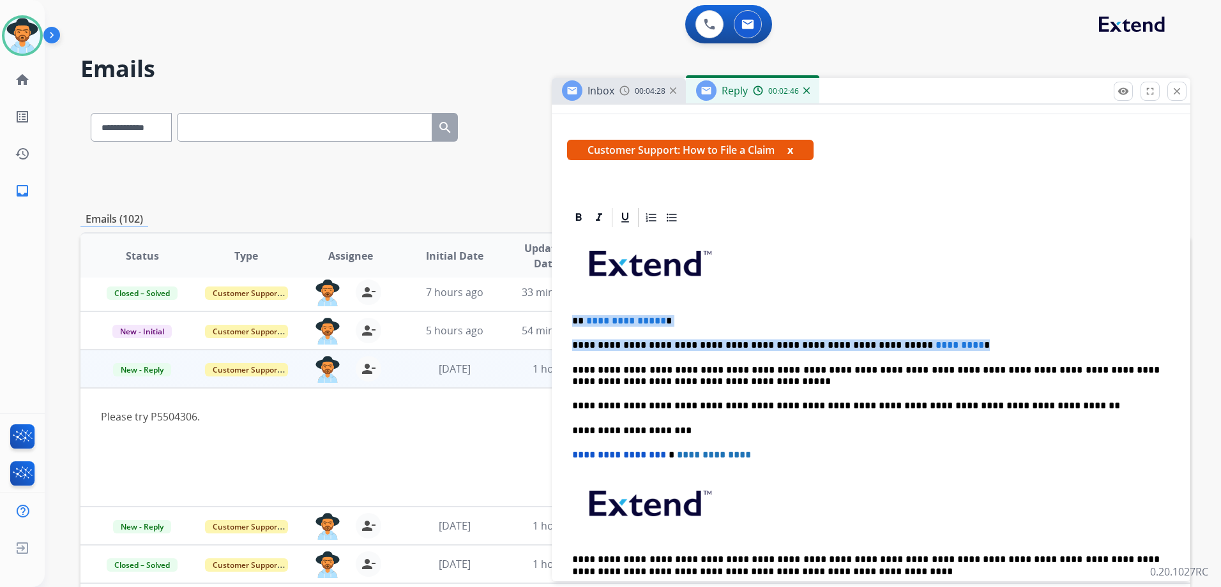
drag, startPoint x: 946, startPoint y: 339, endPoint x: 571, endPoint y: 315, distance: 376.2
click at [571, 315] on div "**********" at bounding box center [871, 424] width 608 height 390
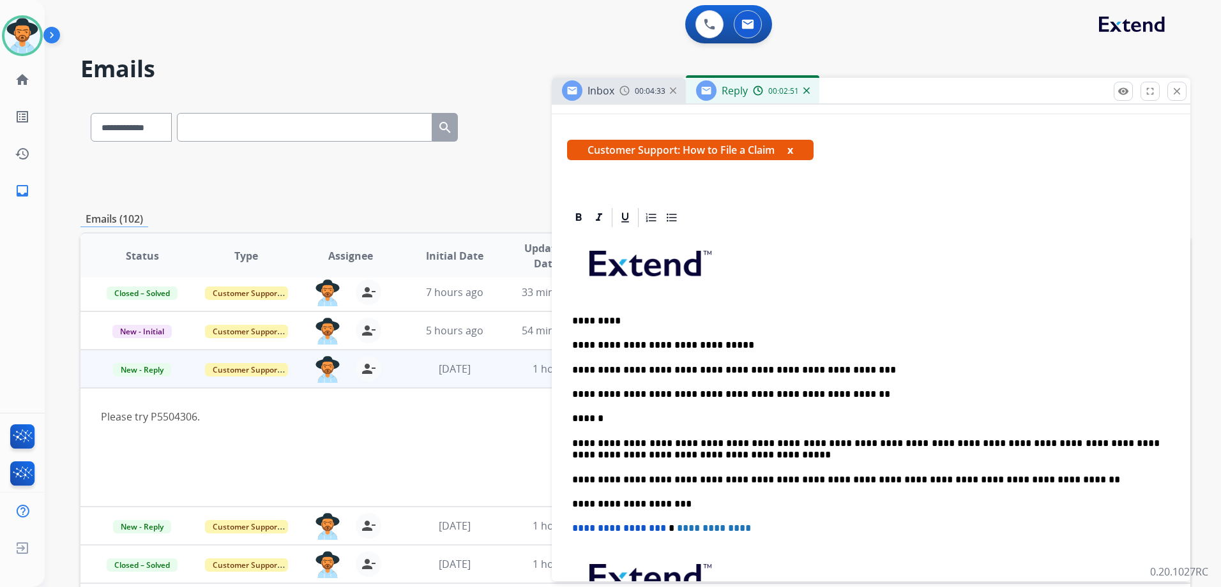
click at [572, 439] on div "**********" at bounding box center [871, 461] width 608 height 464
click at [575, 443] on p "**********" at bounding box center [865, 450] width 587 height 24
click at [577, 444] on p "**********" at bounding box center [865, 450] width 587 height 24
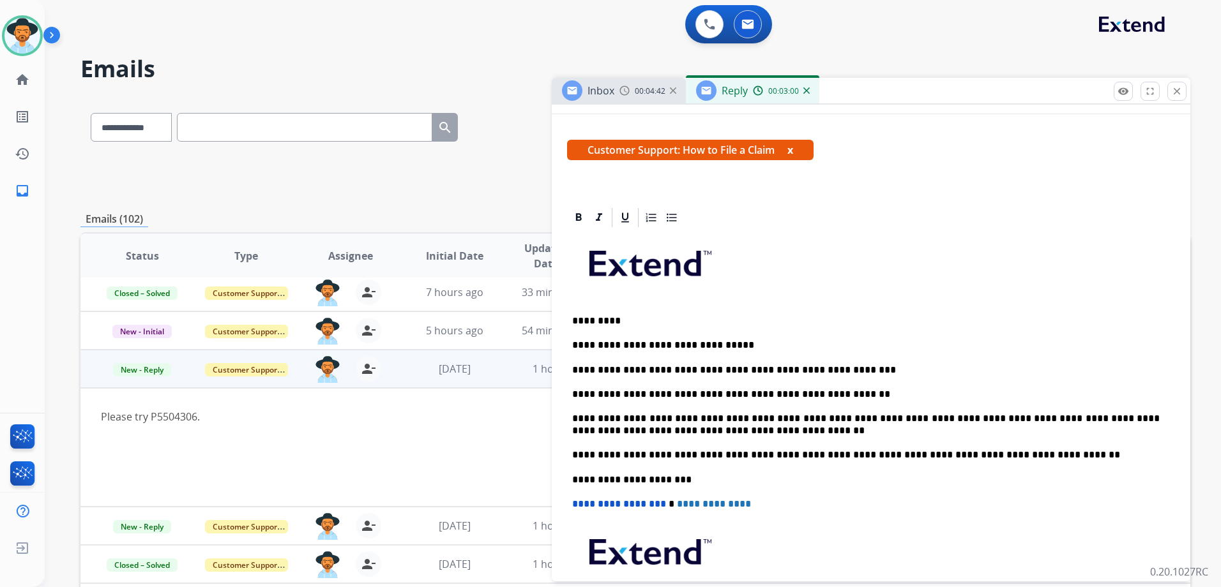
click at [573, 393] on p "**********" at bounding box center [865, 394] width 587 height 11
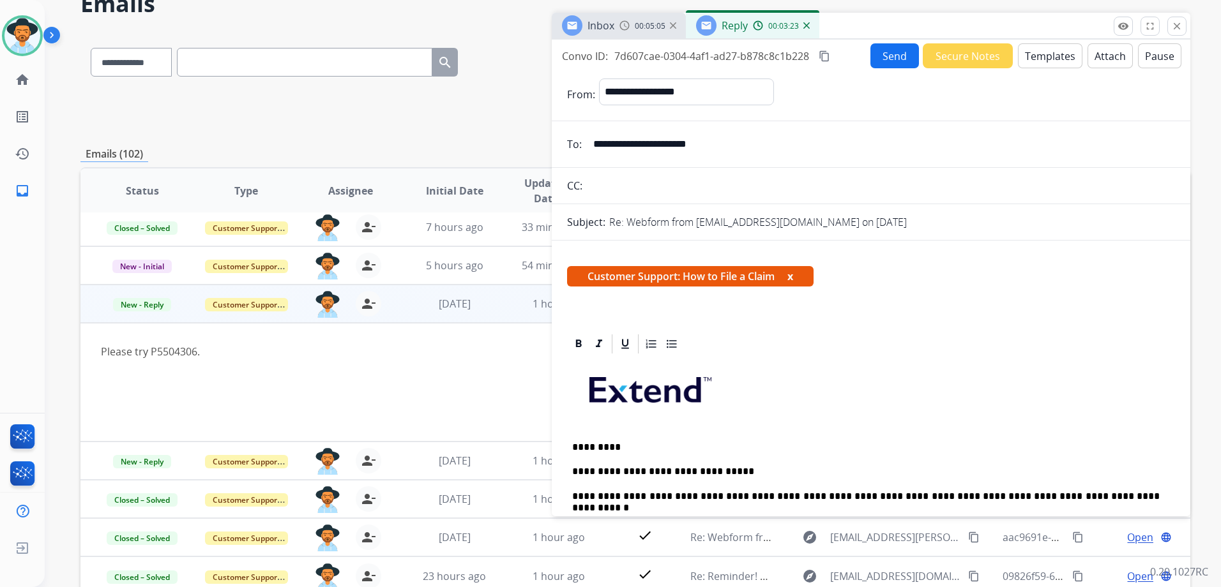
scroll to position [0, 0]
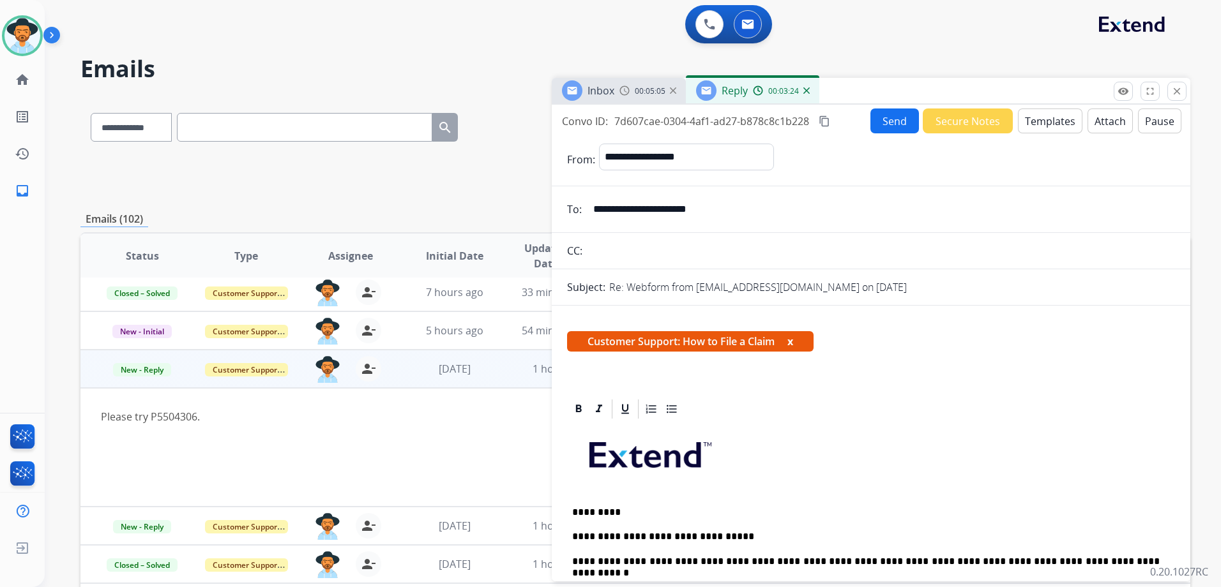
click at [890, 116] on button "Send" at bounding box center [894, 121] width 49 height 25
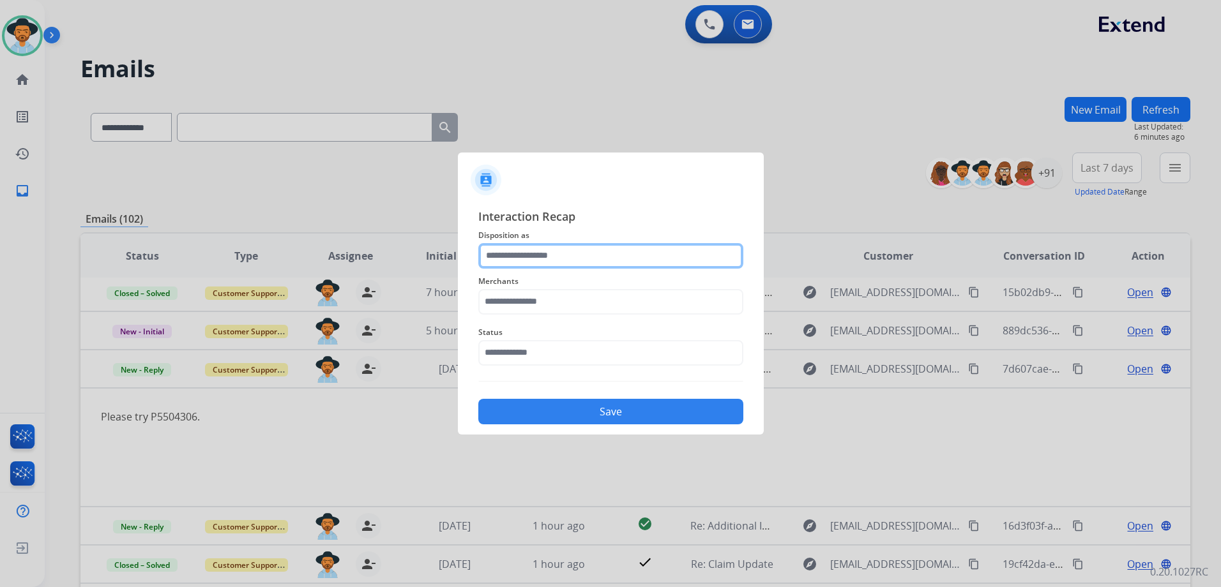
click at [536, 255] on input "text" at bounding box center [610, 256] width 265 height 26
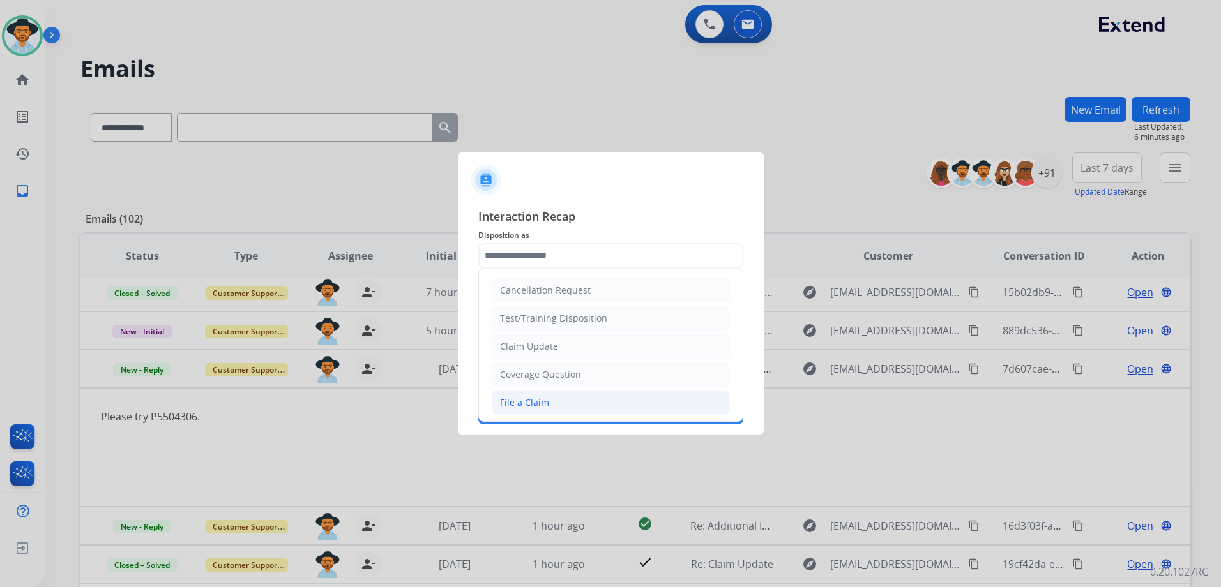
drag, startPoint x: 560, startPoint y: 401, endPoint x: 564, endPoint y: 393, distance: 8.9
click at [560, 400] on li "File a Claim" at bounding box center [611, 403] width 238 height 24
type input "**********"
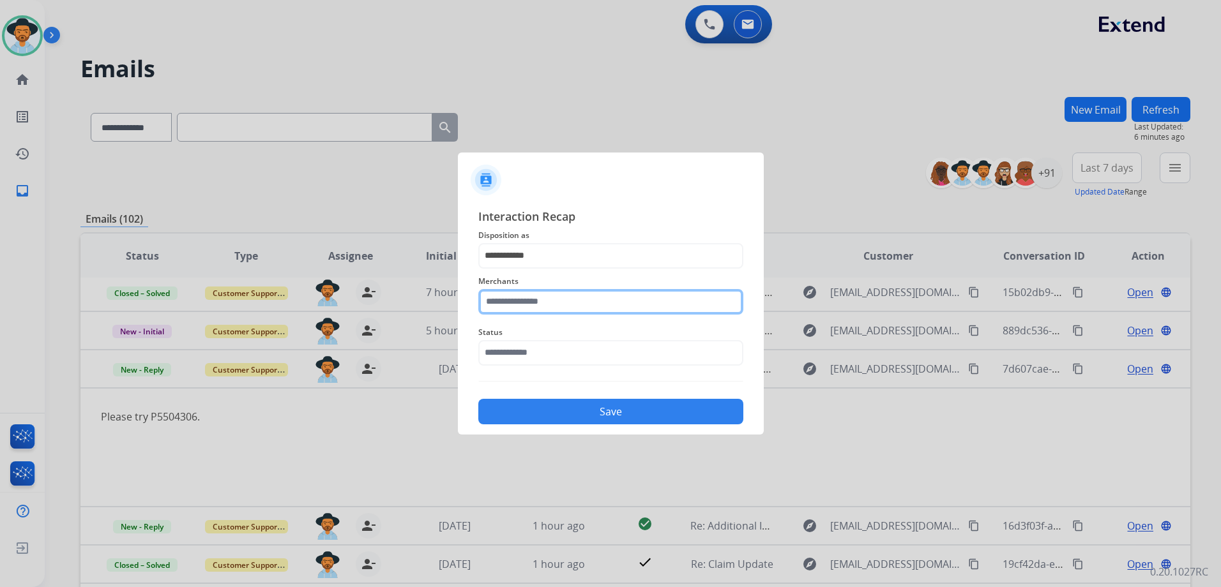
click at [578, 303] on input "text" at bounding box center [610, 302] width 265 height 26
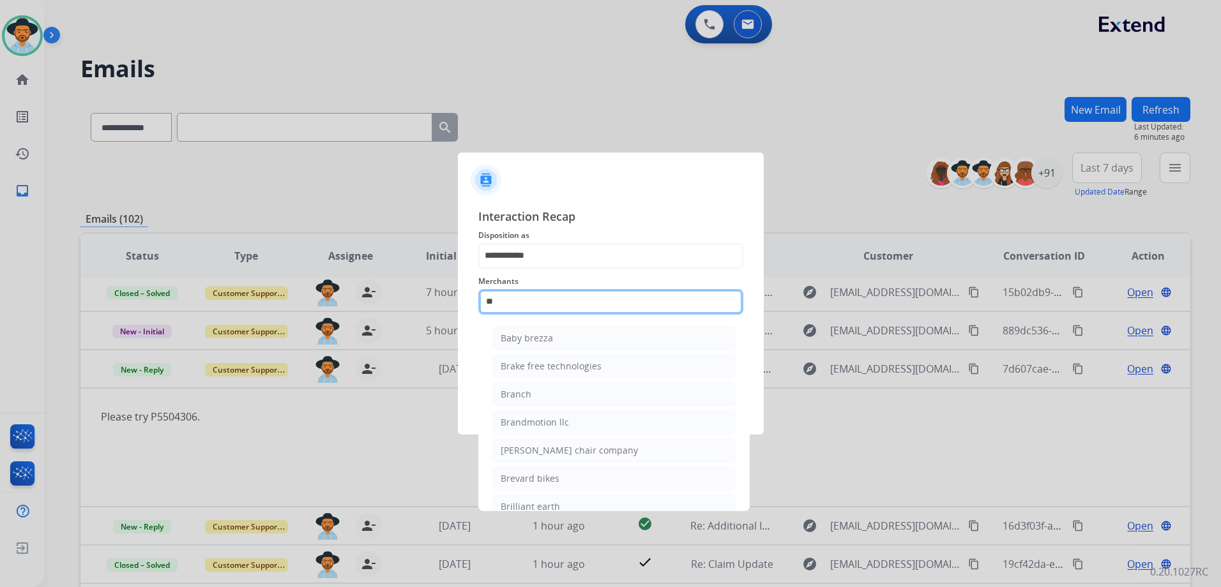
type input "*"
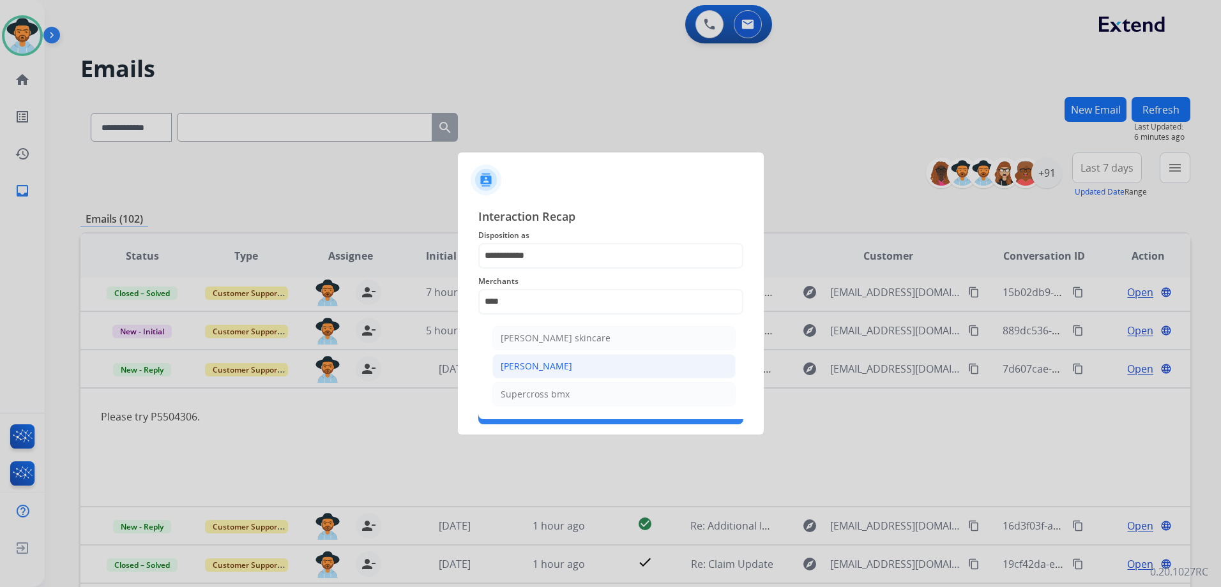
click at [575, 361] on li "[PERSON_NAME]" at bounding box center [613, 366] width 243 height 24
type input "**********"
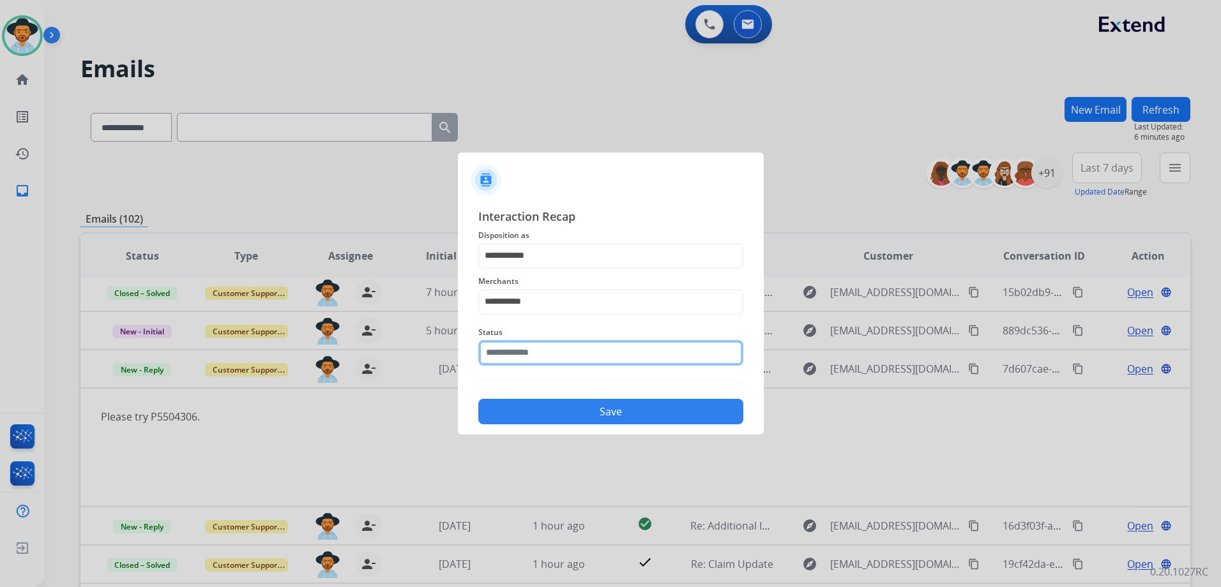
click at [584, 349] on input "text" at bounding box center [610, 353] width 265 height 26
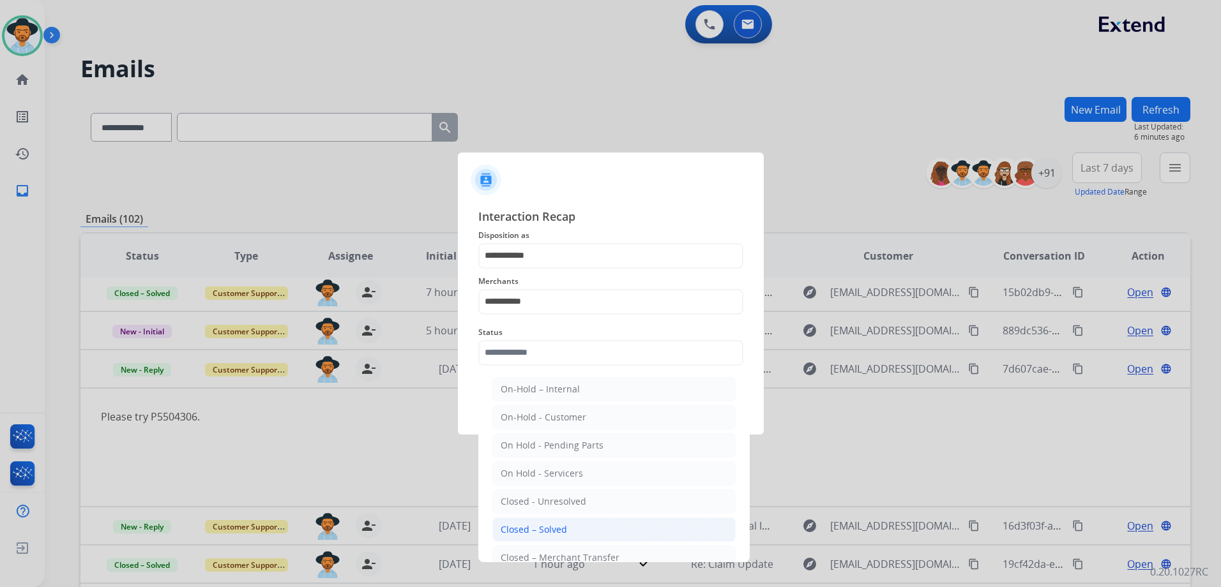
click at [589, 522] on li "Closed – Solved" at bounding box center [613, 530] width 243 height 24
type input "**********"
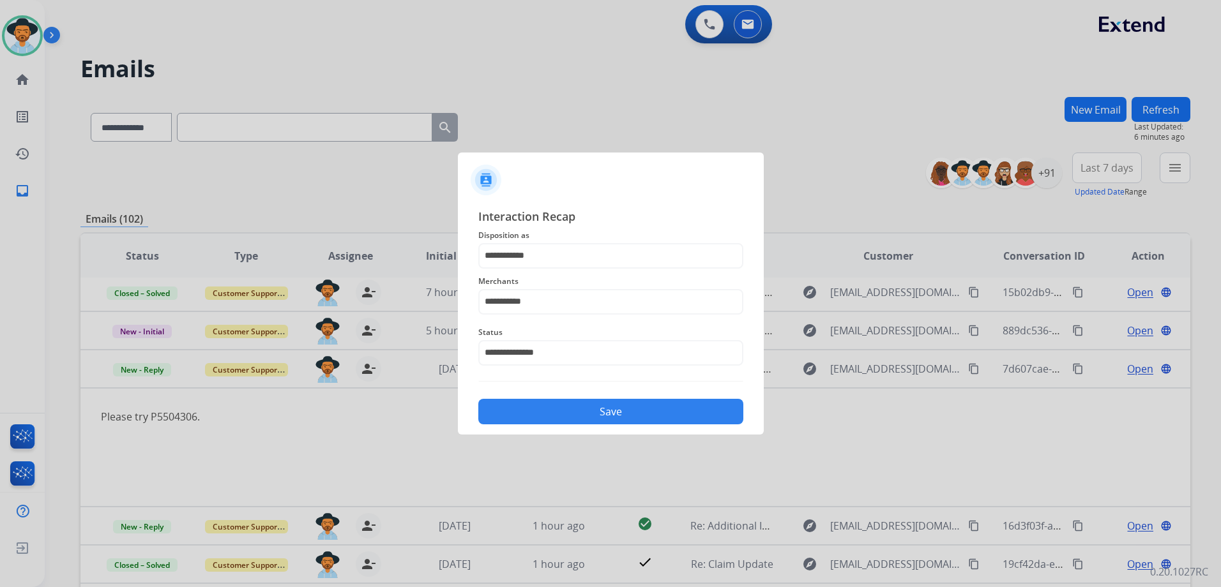
click at [614, 421] on button "Save" at bounding box center [610, 412] width 265 height 26
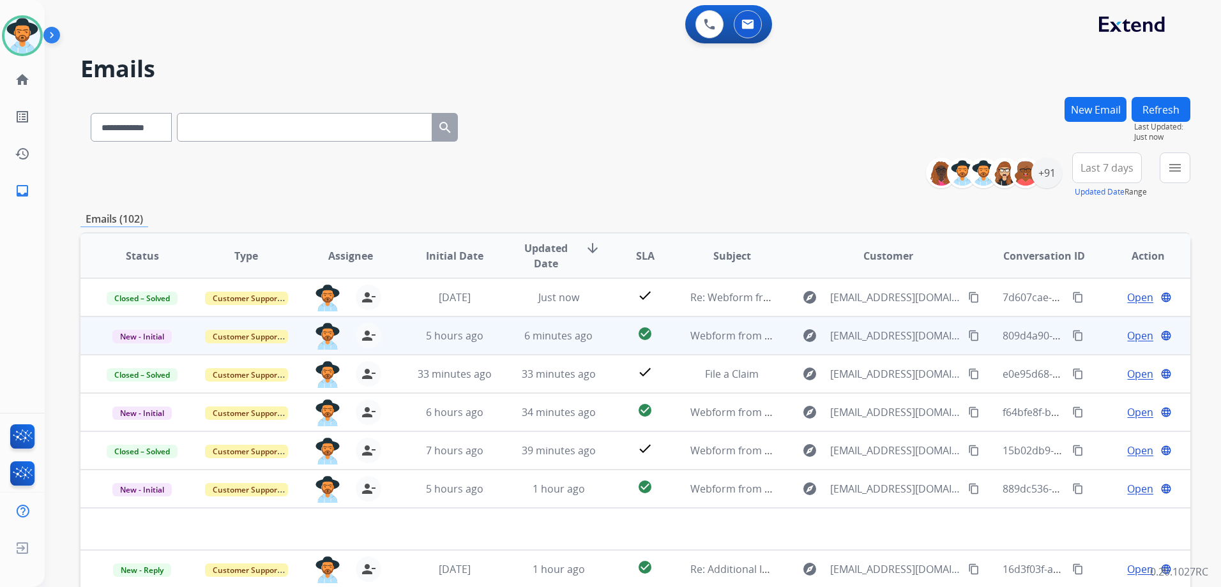
click at [1096, 338] on td "Open language" at bounding box center [1138, 336] width 104 height 38
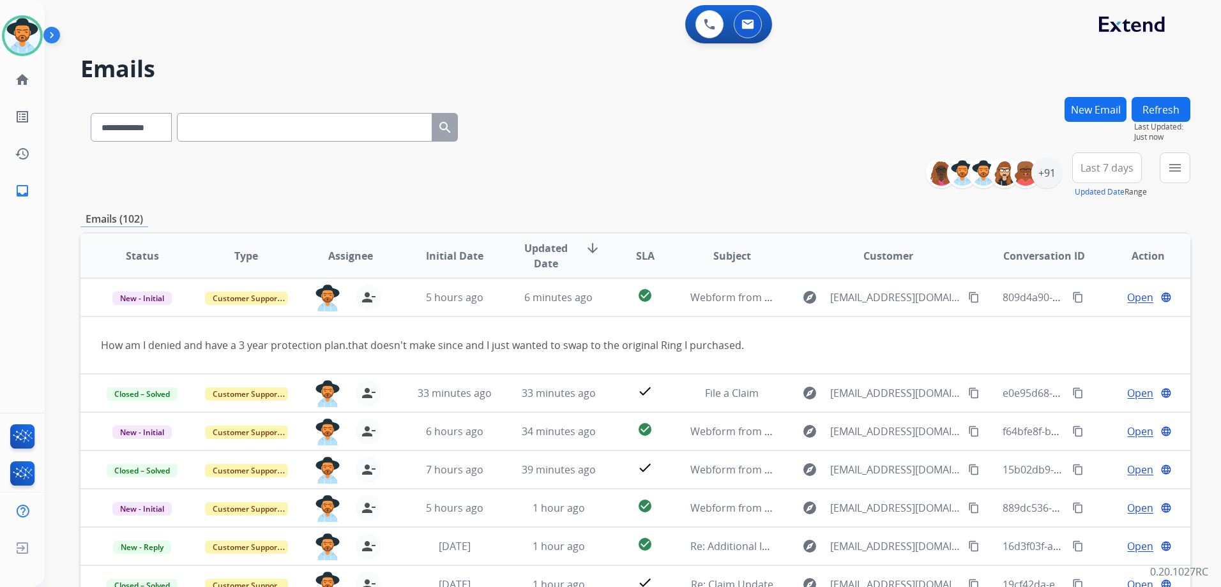
scroll to position [59, 0]
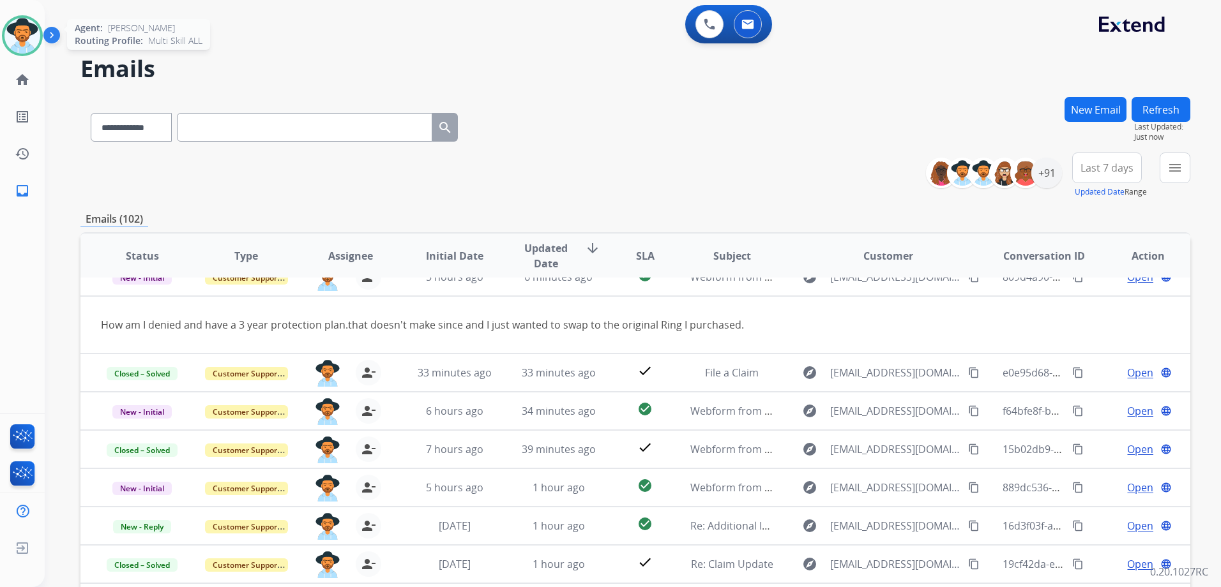
drag, startPoint x: 26, startPoint y: 33, endPoint x: 36, endPoint y: 33, distance: 9.6
click at [26, 33] on img at bounding box center [22, 36] width 36 height 36
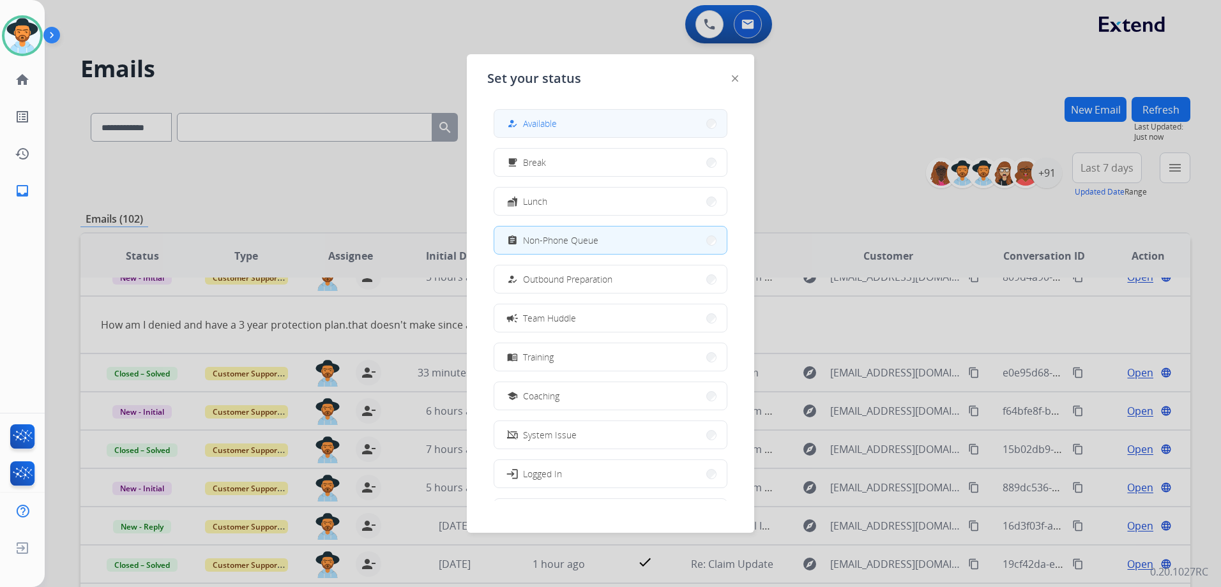
click at [602, 123] on button "how_to_reg Available" at bounding box center [610, 123] width 232 height 27
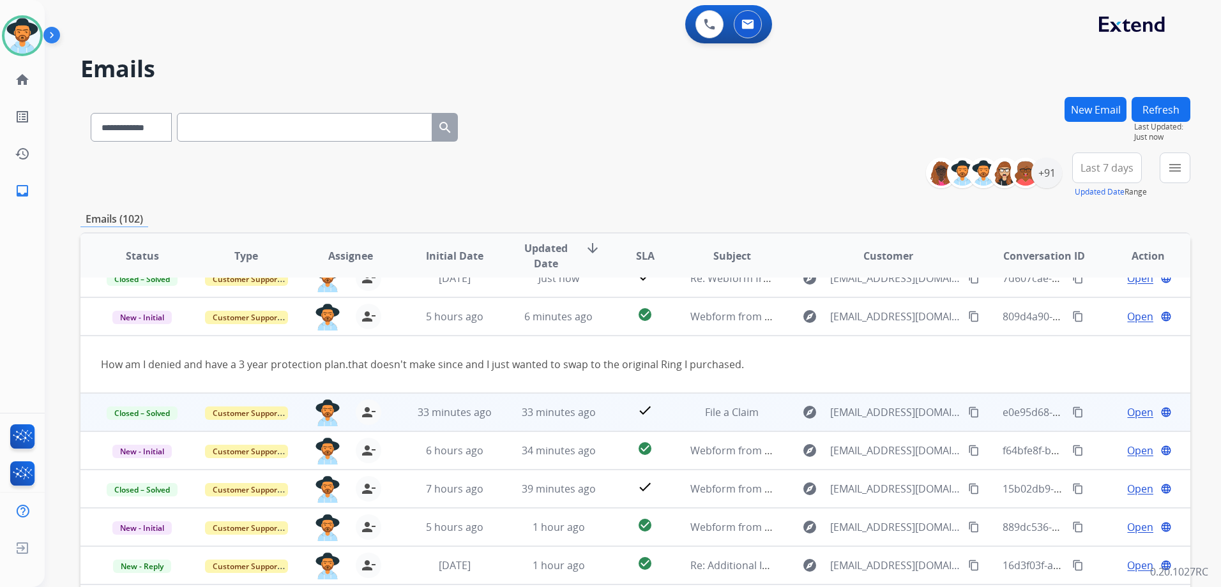
scroll to position [0, 0]
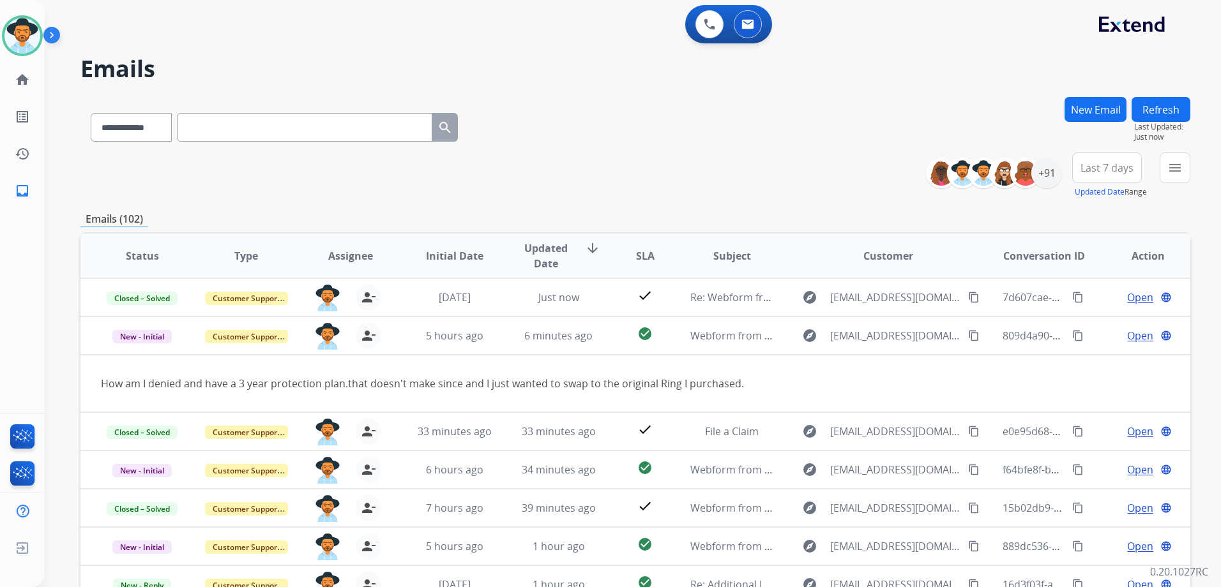
drag, startPoint x: 1068, startPoint y: 298, endPoint x: 1189, endPoint y: 302, distance: 120.8
click at [1072, 298] on mat-icon "content_copy" at bounding box center [1077, 297] width 11 height 11
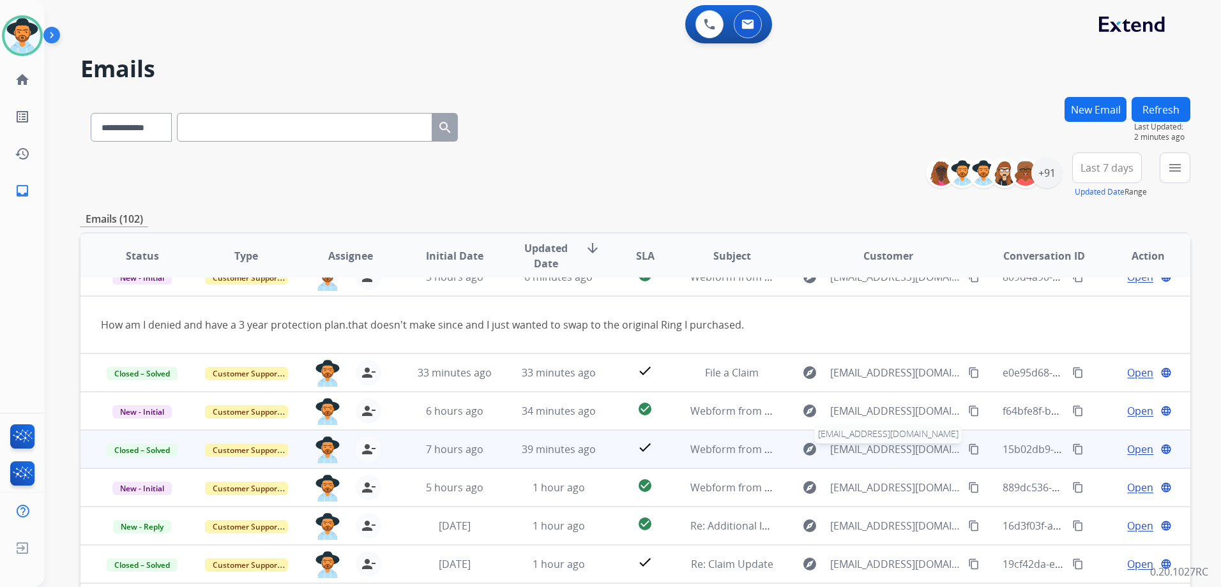
scroll to position [139, 0]
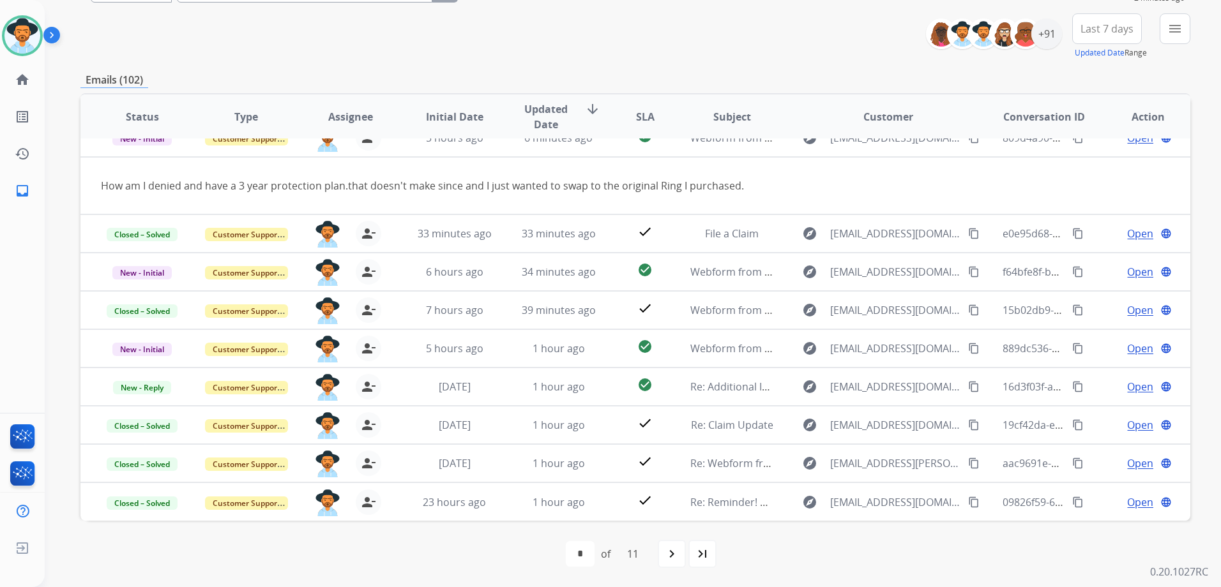
click at [1093, 381] on td "Open language" at bounding box center [1138, 387] width 104 height 38
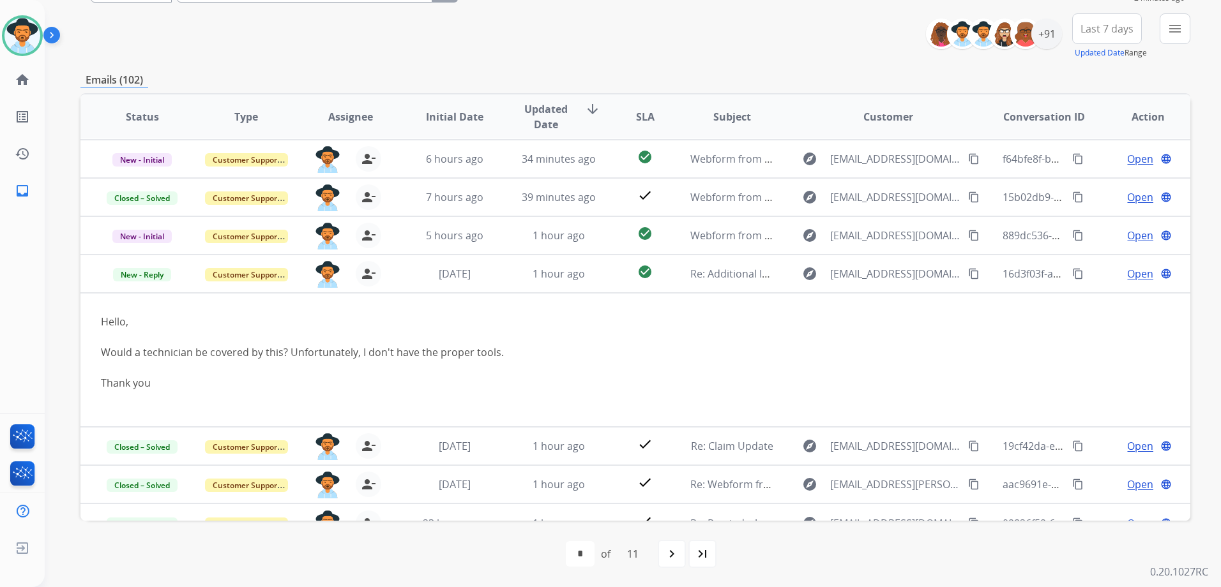
scroll to position [135, 0]
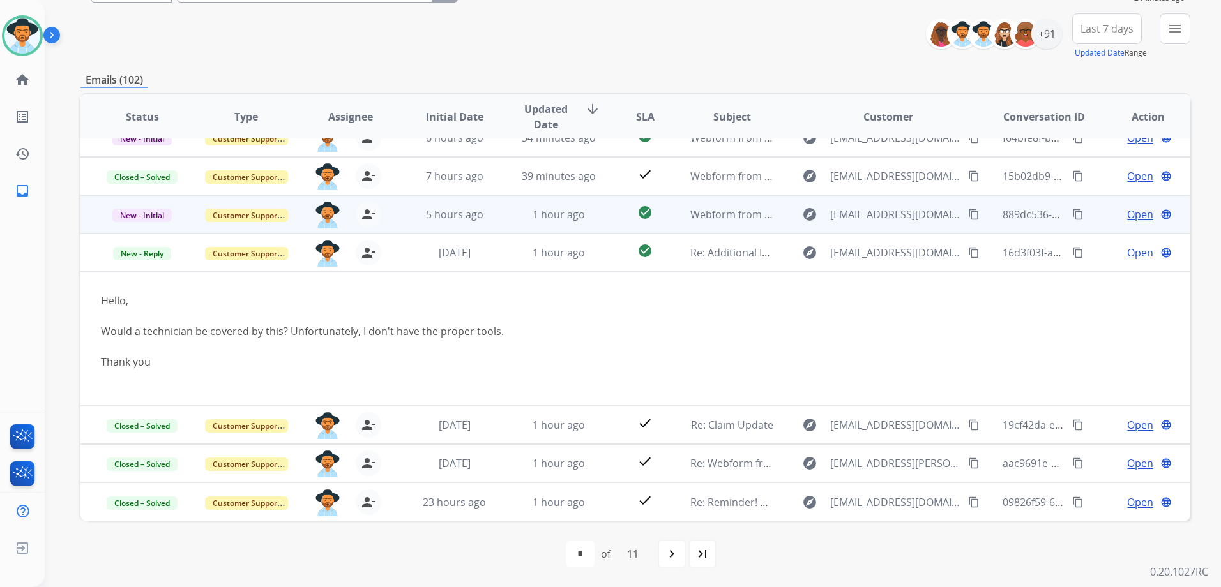
click at [1086, 216] on td "Open language" at bounding box center [1138, 214] width 104 height 38
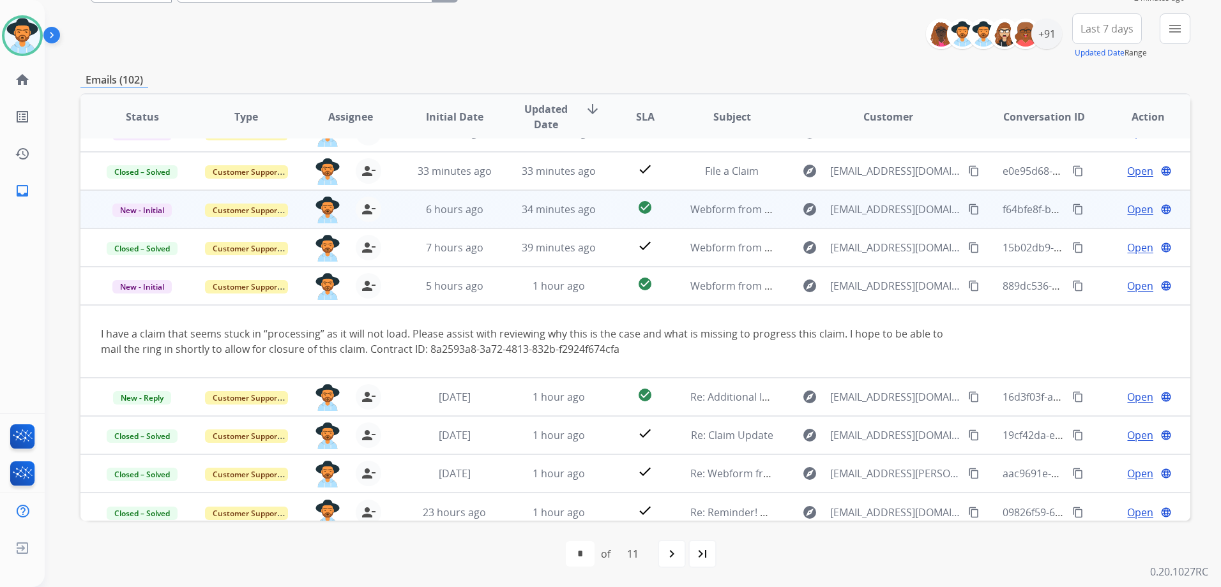
scroll to position [74, 0]
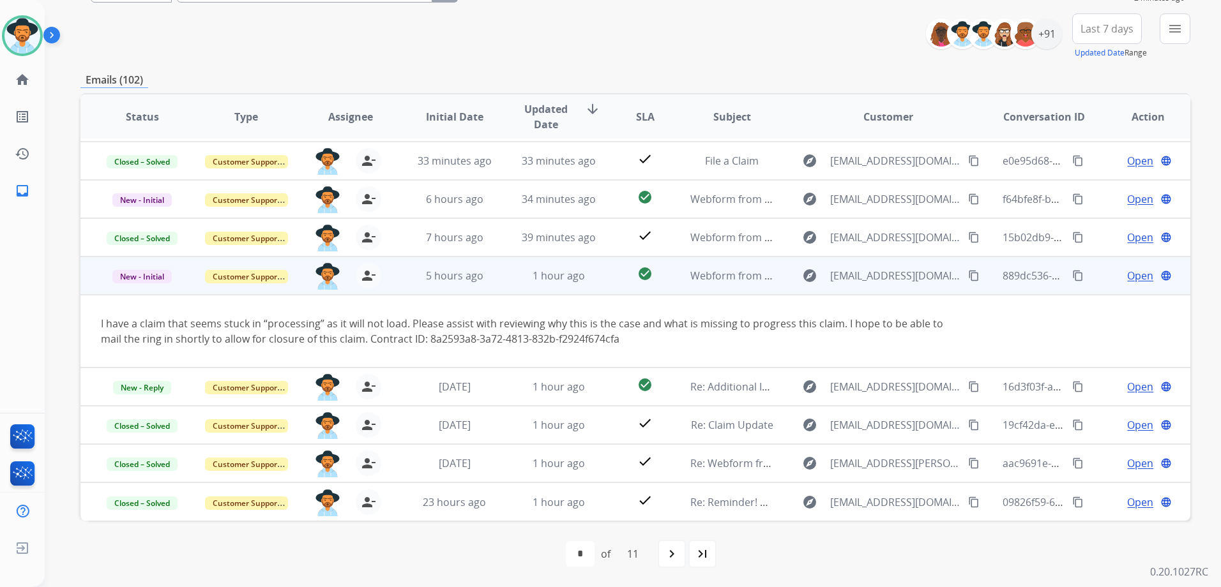
click at [968, 275] on mat-icon "content_copy" at bounding box center [973, 275] width 11 height 11
click at [968, 278] on mat-icon "content_copy" at bounding box center [973, 275] width 11 height 11
click at [1127, 274] on span "Open" at bounding box center [1140, 275] width 26 height 15
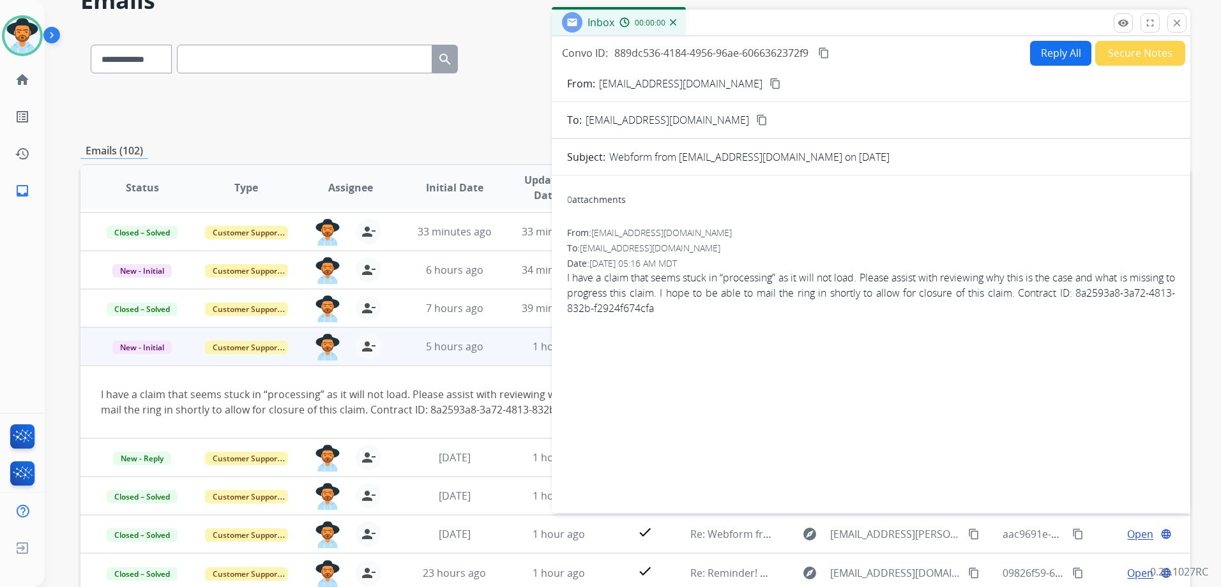
scroll to position [0, 0]
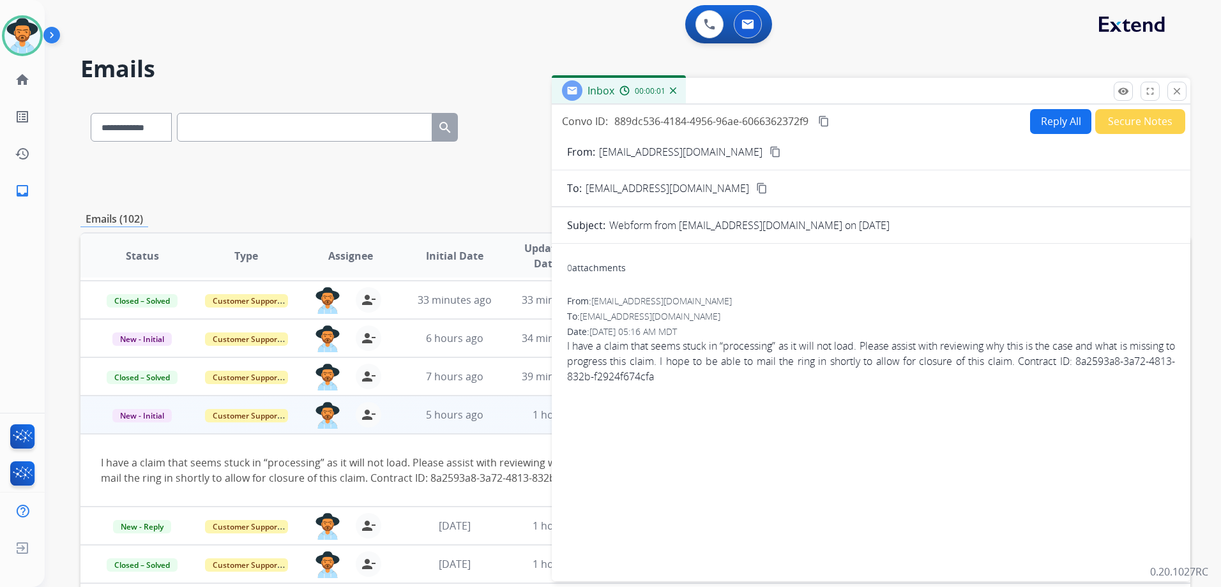
click at [1059, 125] on button "Reply All" at bounding box center [1060, 121] width 61 height 25
select select "**********"
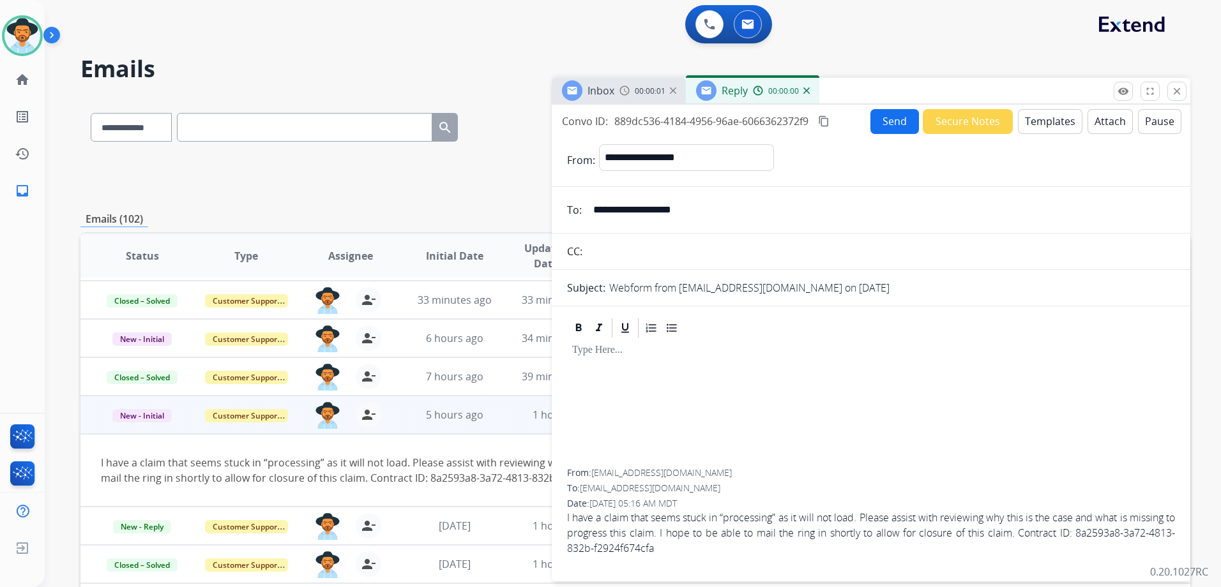
drag, startPoint x: 1059, startPoint y: 125, endPoint x: 1050, endPoint y: 126, distance: 9.7
click at [1050, 126] on button "Templates" at bounding box center [1050, 121] width 64 height 25
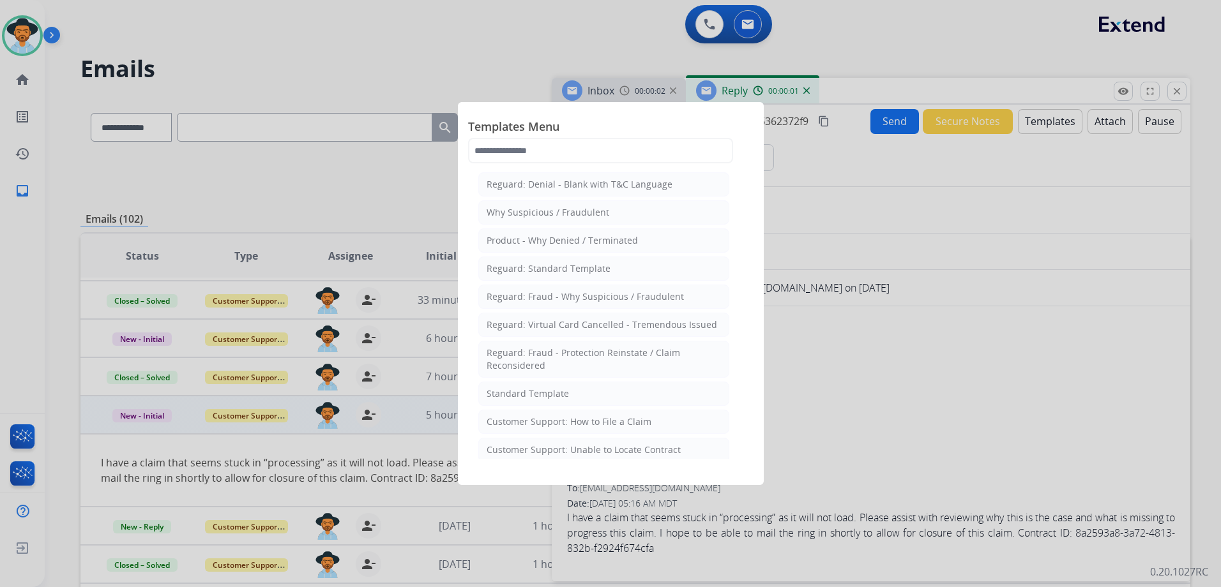
drag, startPoint x: 571, startPoint y: 400, endPoint x: 640, endPoint y: 410, distance: 69.6
click at [574, 398] on li "Standard Template" at bounding box center [603, 394] width 251 height 24
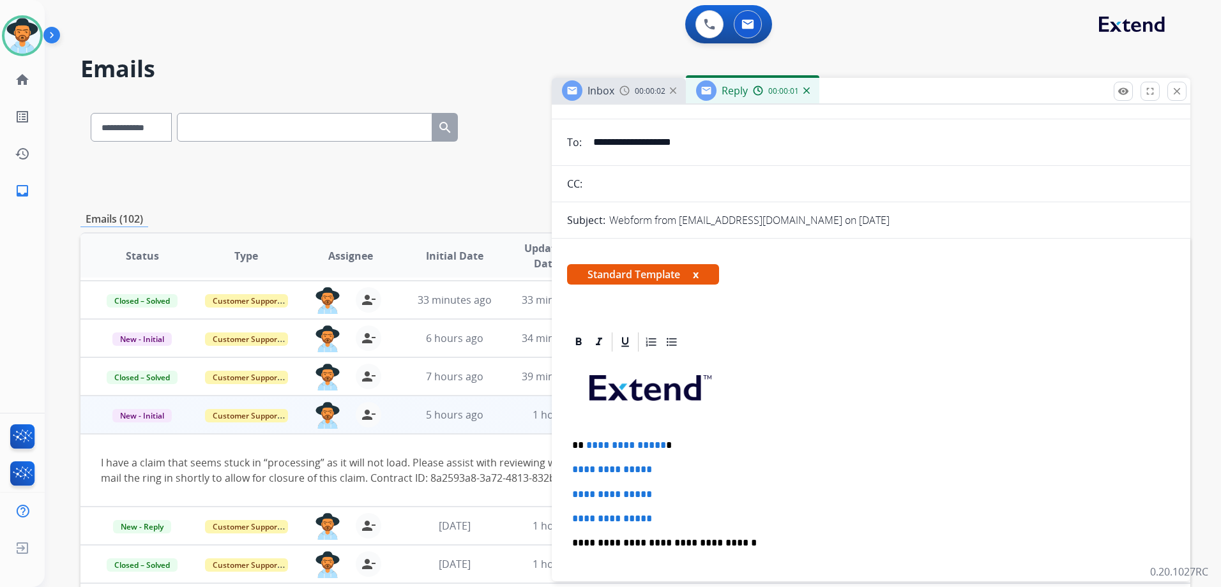
scroll to position [192, 0]
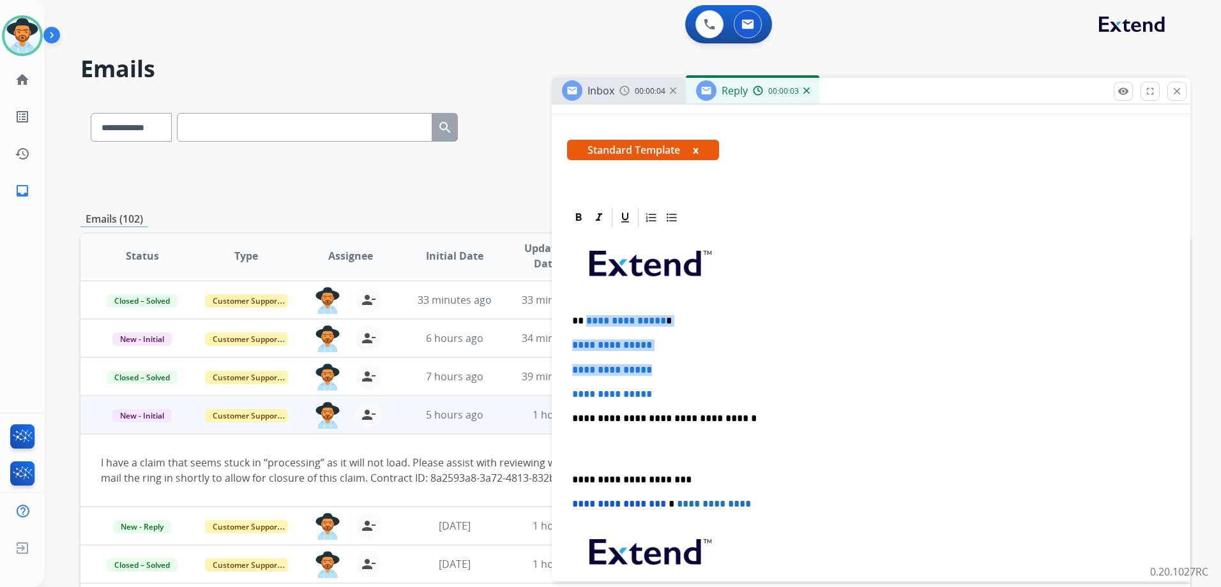
drag, startPoint x: 585, startPoint y: 317, endPoint x: 692, endPoint y: 370, distance: 119.7
click at [692, 370] on div "**********" at bounding box center [871, 448] width 608 height 439
click at [701, 374] on p "**********" at bounding box center [871, 370] width 598 height 11
drag, startPoint x: 585, startPoint y: 319, endPoint x: 690, endPoint y: 392, distance: 127.5
click at [690, 392] on div "**********" at bounding box center [871, 448] width 608 height 439
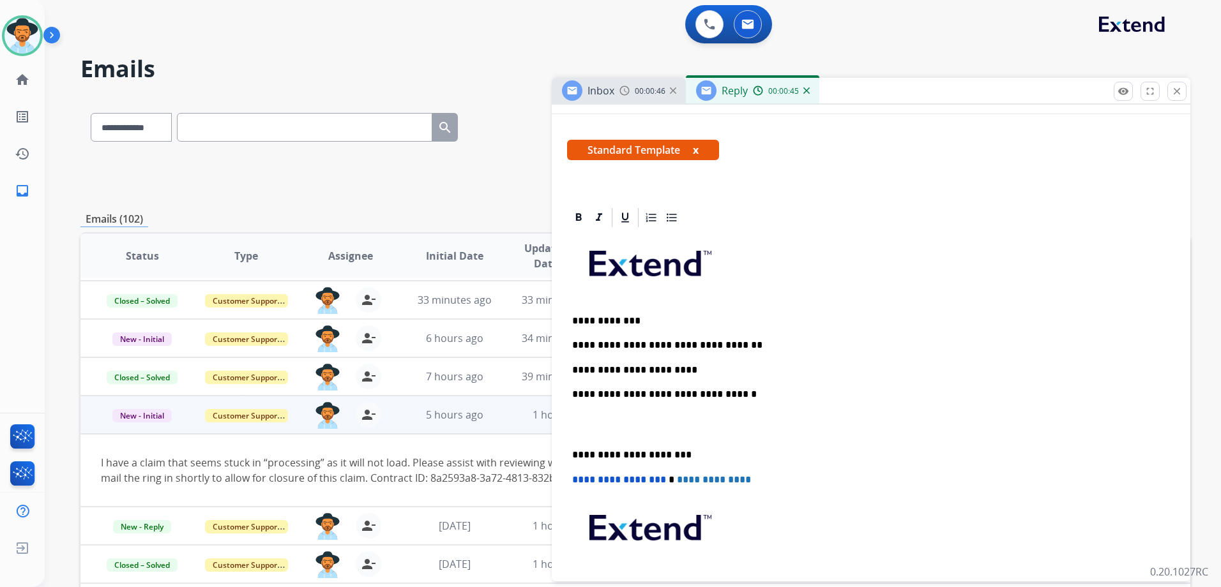
click at [695, 373] on p "**********" at bounding box center [865, 370] width 587 height 11
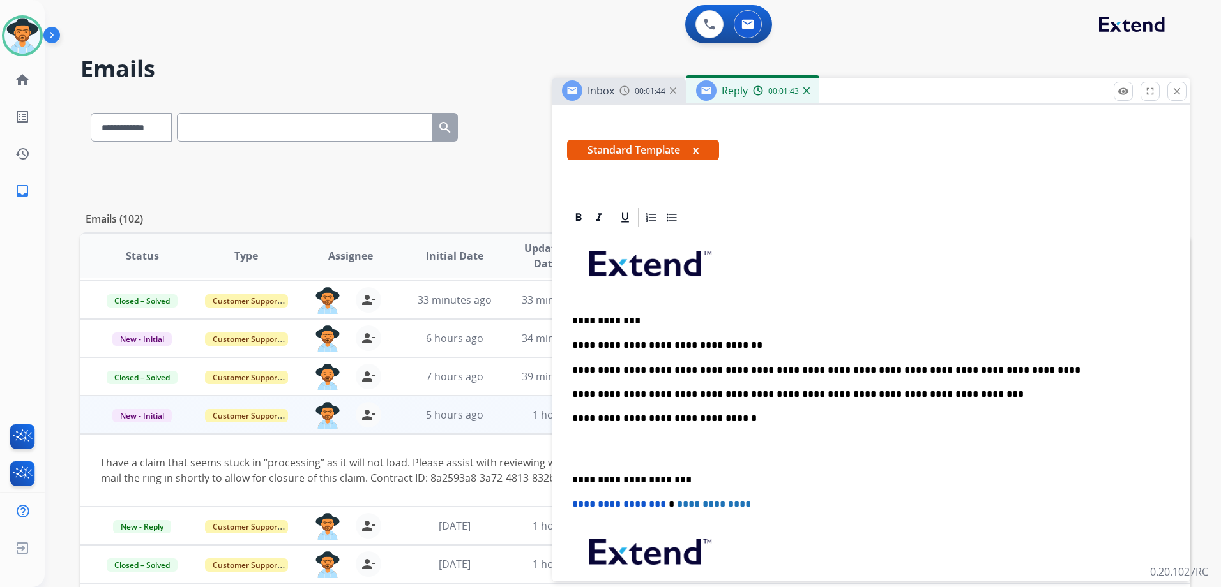
click at [836, 395] on p "**********" at bounding box center [865, 394] width 587 height 11
click at [732, 391] on p "**********" at bounding box center [865, 394] width 587 height 11
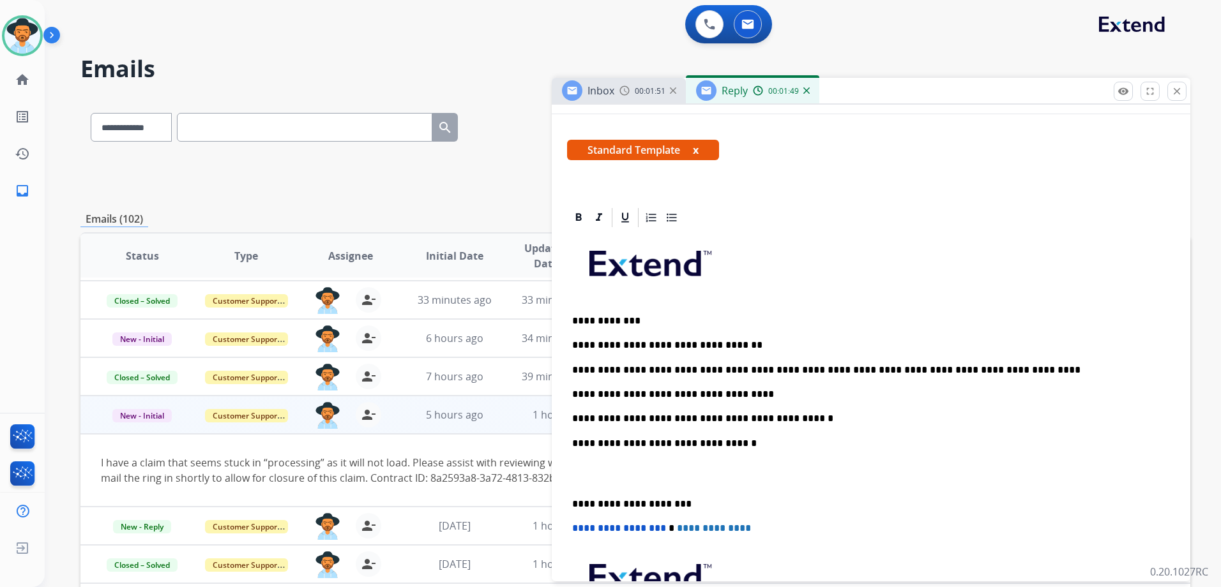
click at [574, 391] on p "**********" at bounding box center [865, 394] width 587 height 11
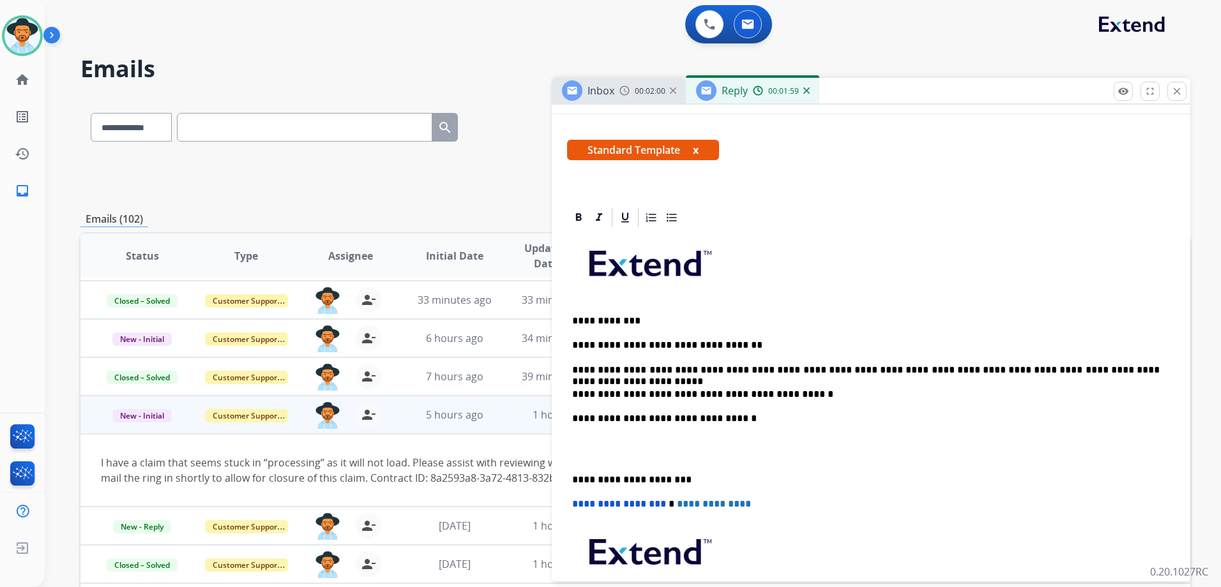
click at [794, 368] on p "**********" at bounding box center [865, 370] width 587 height 11
click at [990, 368] on p "**********" at bounding box center [865, 370] width 587 height 11
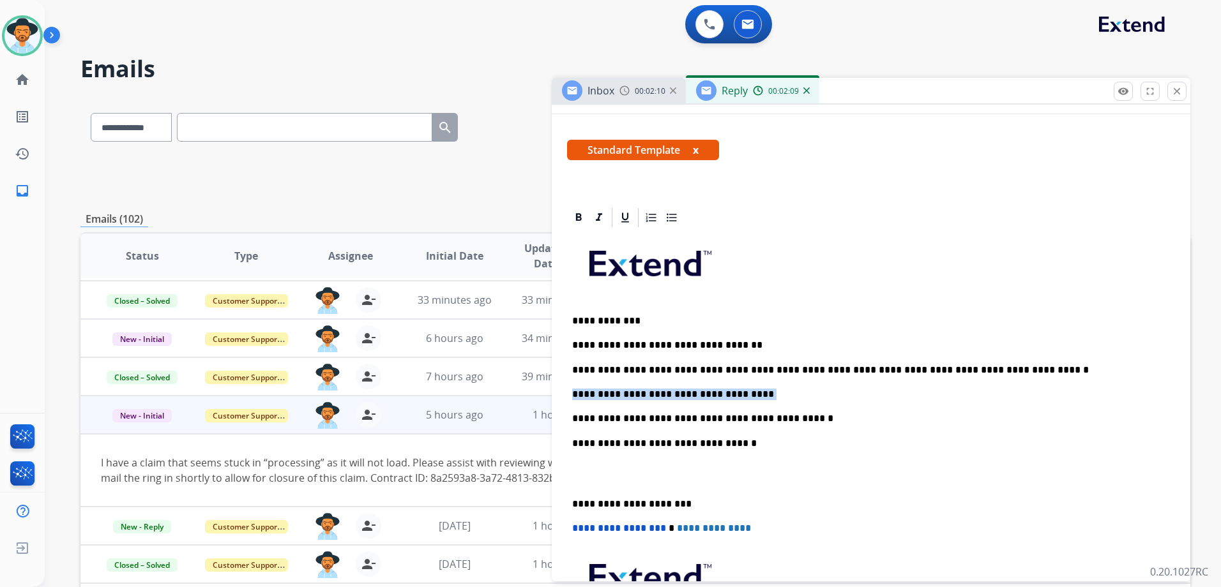
drag, startPoint x: 748, startPoint y: 395, endPoint x: 564, endPoint y: 395, distance: 184.5
click at [564, 395] on div "**********" at bounding box center [871, 498] width 639 height 584
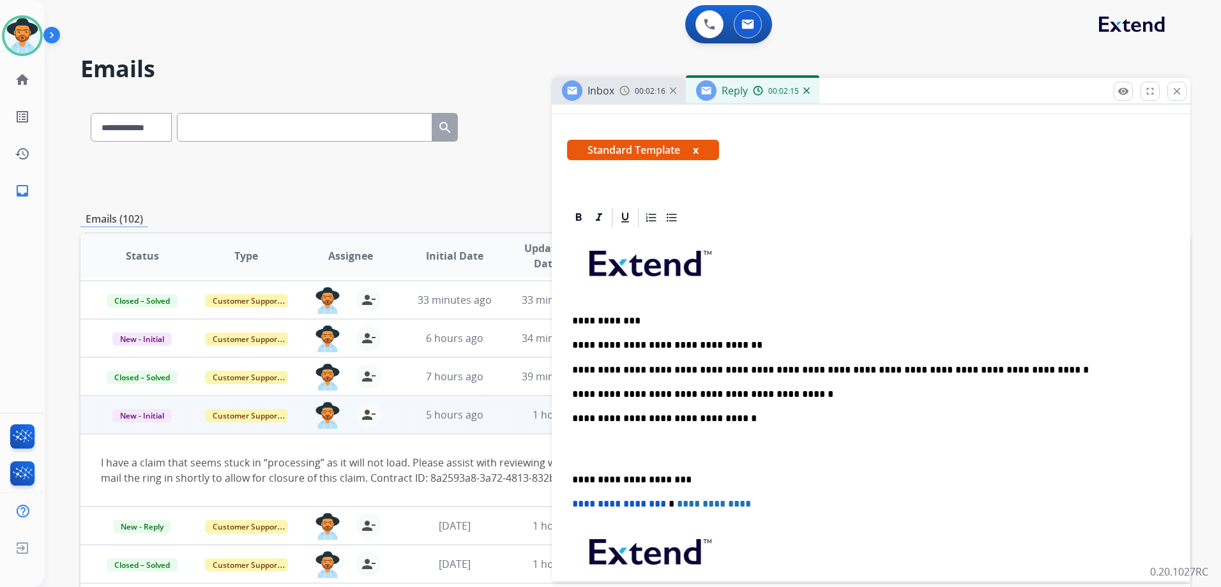
click at [750, 340] on p "**********" at bounding box center [865, 345] width 587 height 11
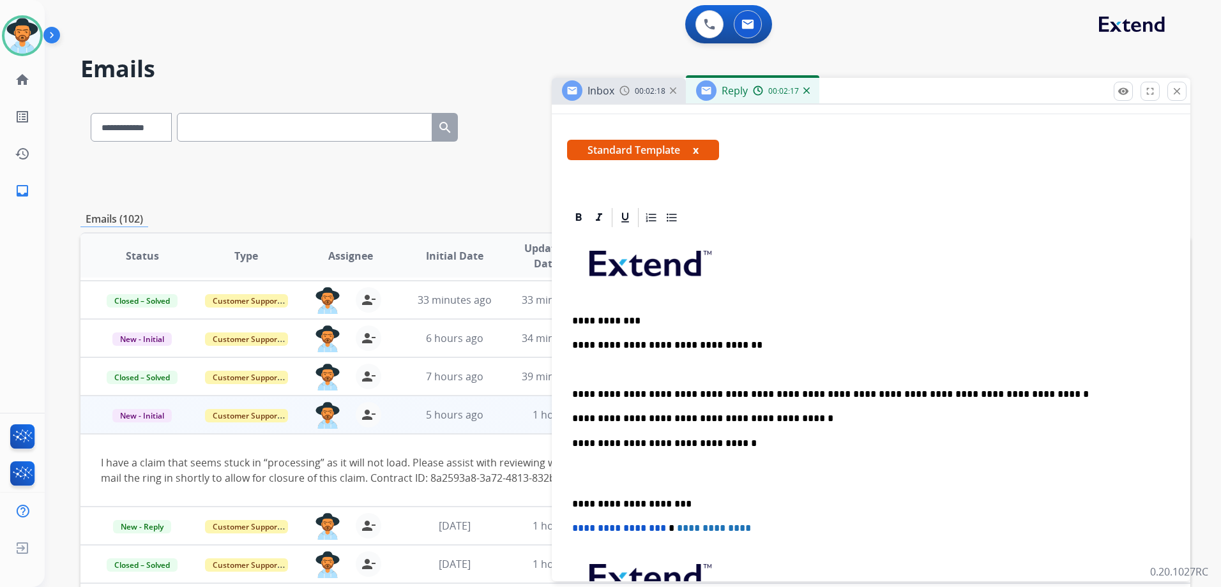
click at [1010, 385] on div "**********" at bounding box center [871, 461] width 608 height 464
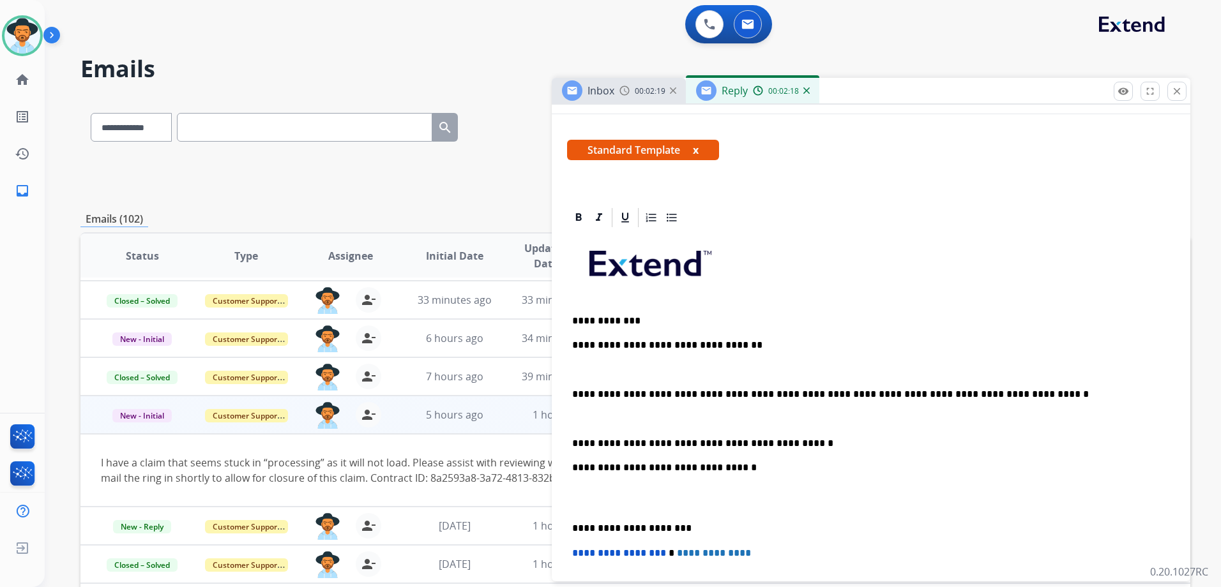
click at [816, 447] on p "**********" at bounding box center [865, 443] width 587 height 11
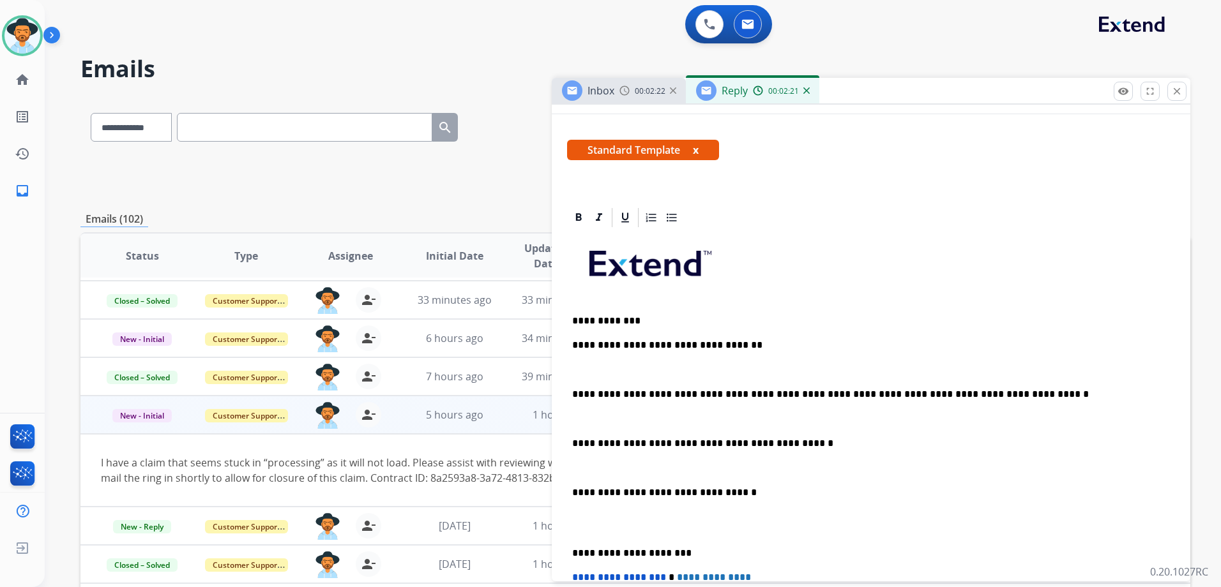
click at [849, 394] on p "**********" at bounding box center [865, 394] width 587 height 11
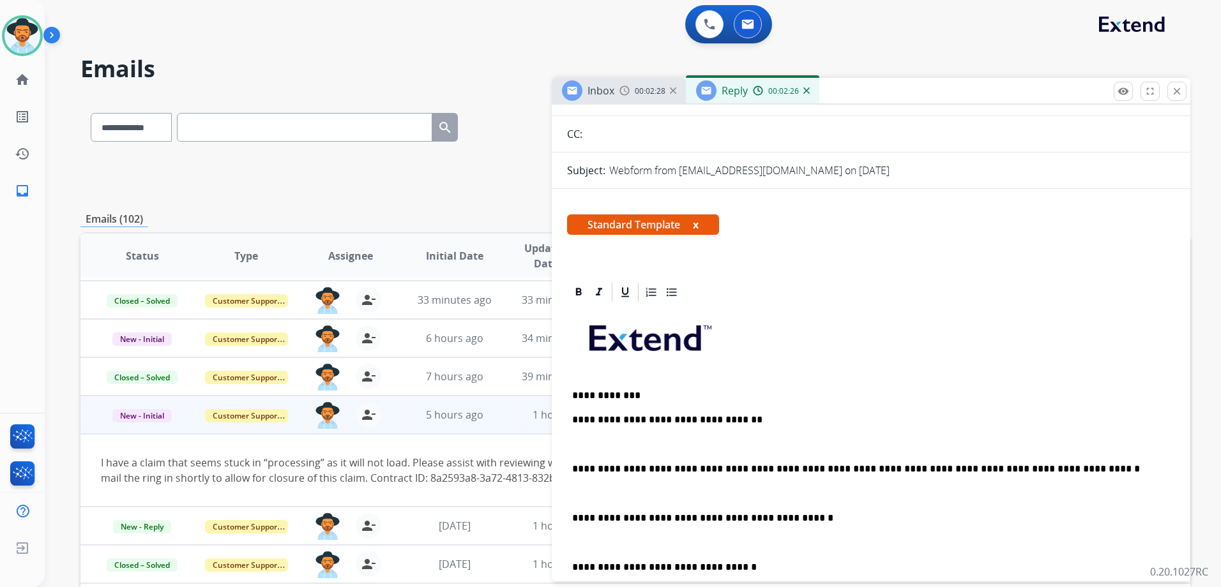
scroll to position [0, 0]
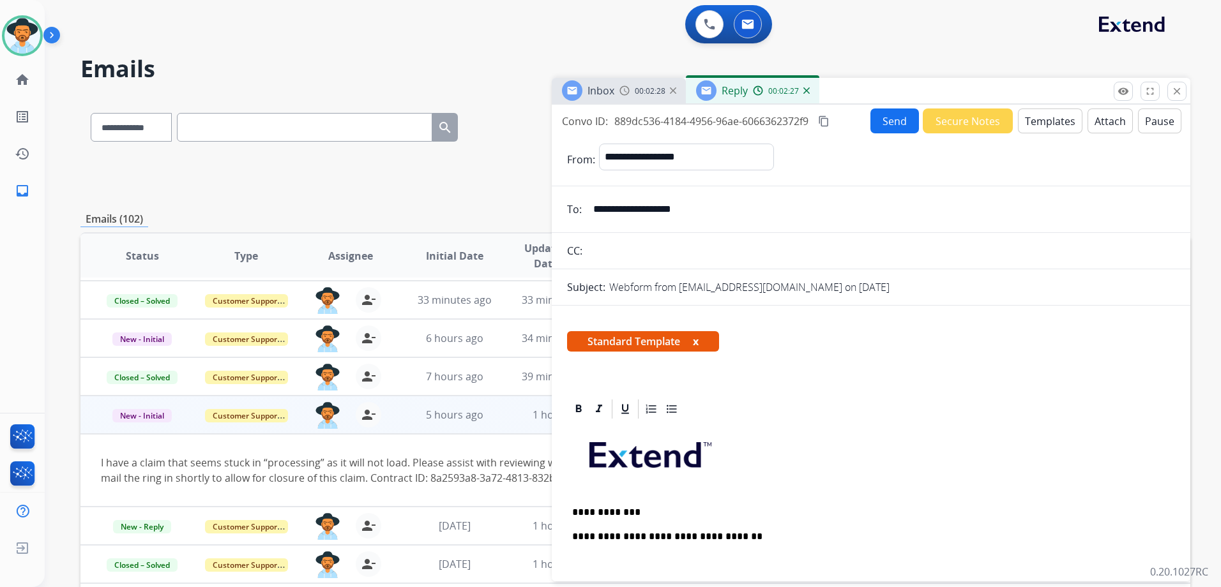
click at [890, 122] on button "Send" at bounding box center [894, 121] width 49 height 25
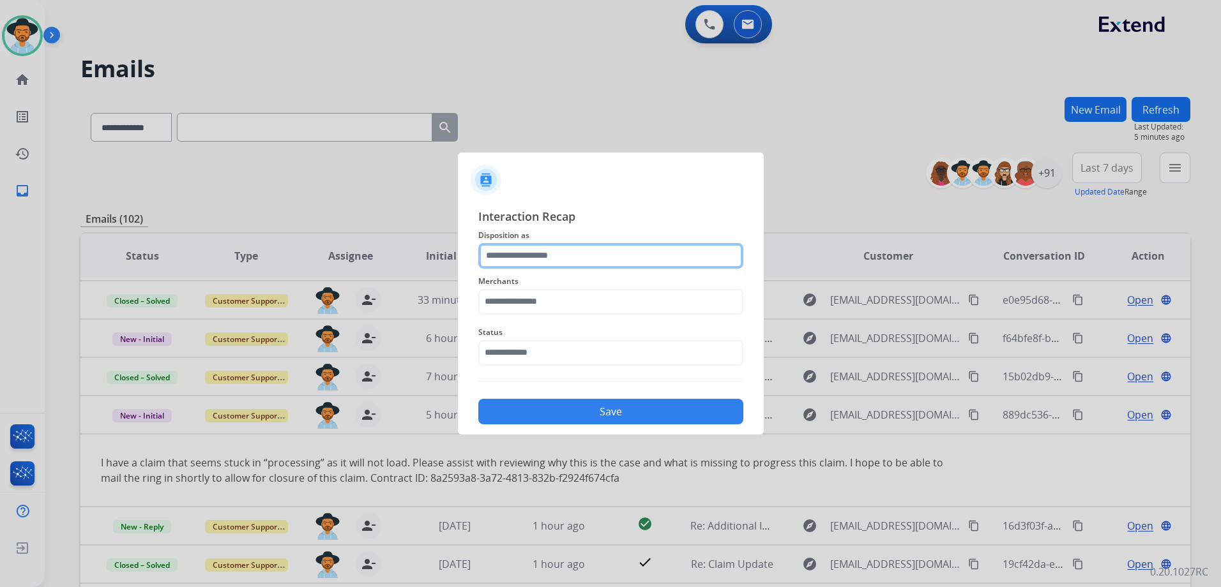
click at [555, 261] on input "text" at bounding box center [610, 256] width 265 height 26
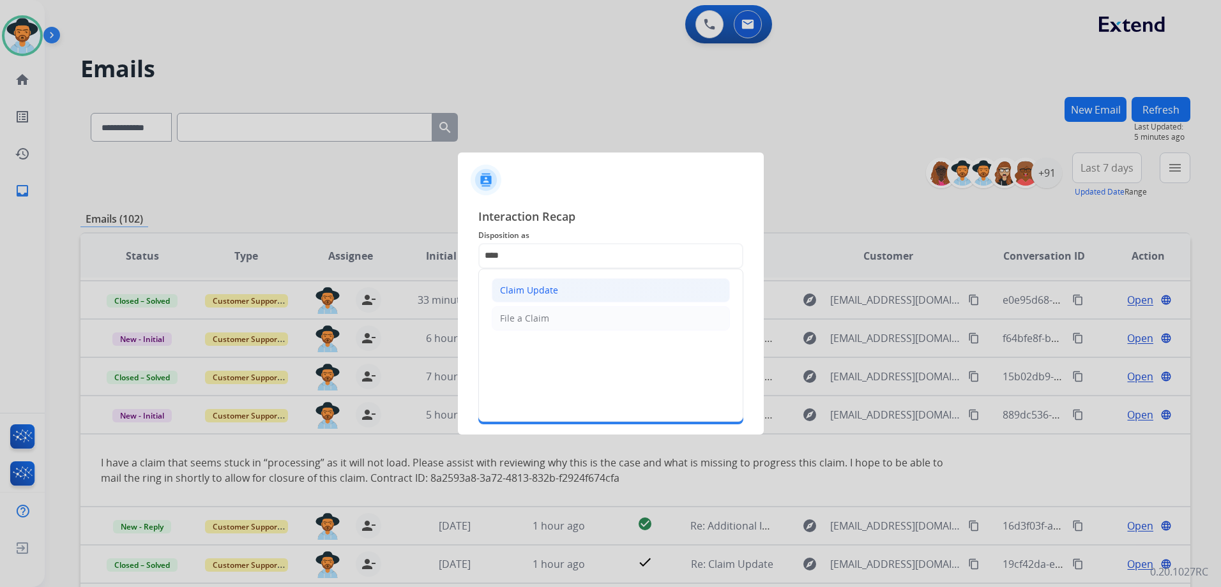
click at [546, 287] on div "Claim Update" at bounding box center [529, 290] width 58 height 13
type input "**********"
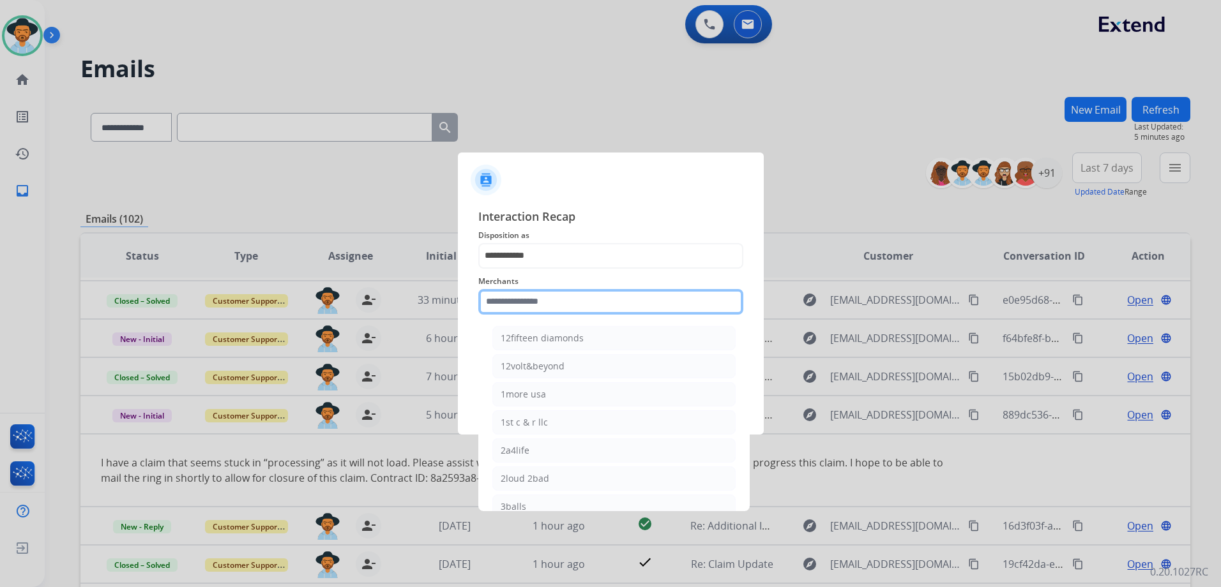
click at [555, 301] on input "text" at bounding box center [610, 302] width 265 height 26
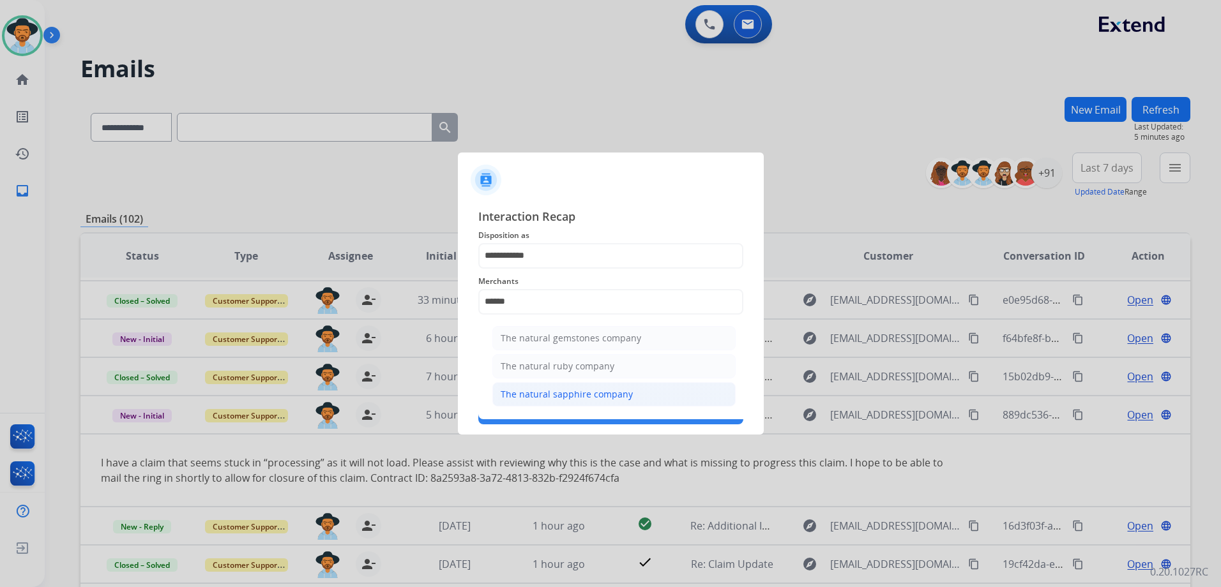
click at [582, 395] on div "The natural sapphire company" at bounding box center [567, 394] width 132 height 13
type input "**********"
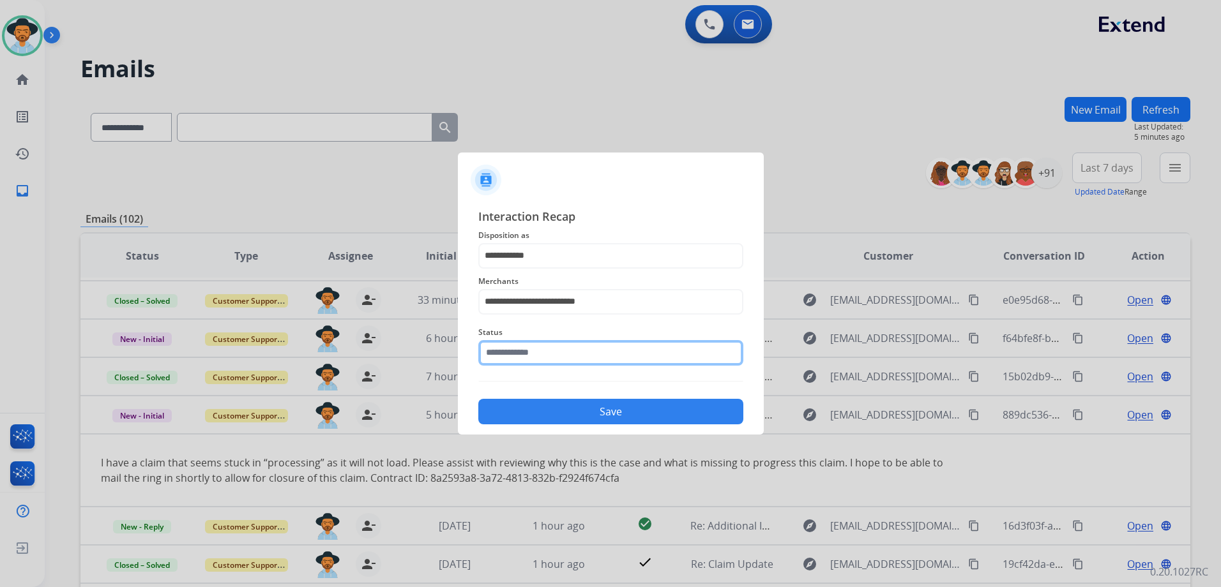
click at [591, 356] on input "text" at bounding box center [610, 353] width 265 height 26
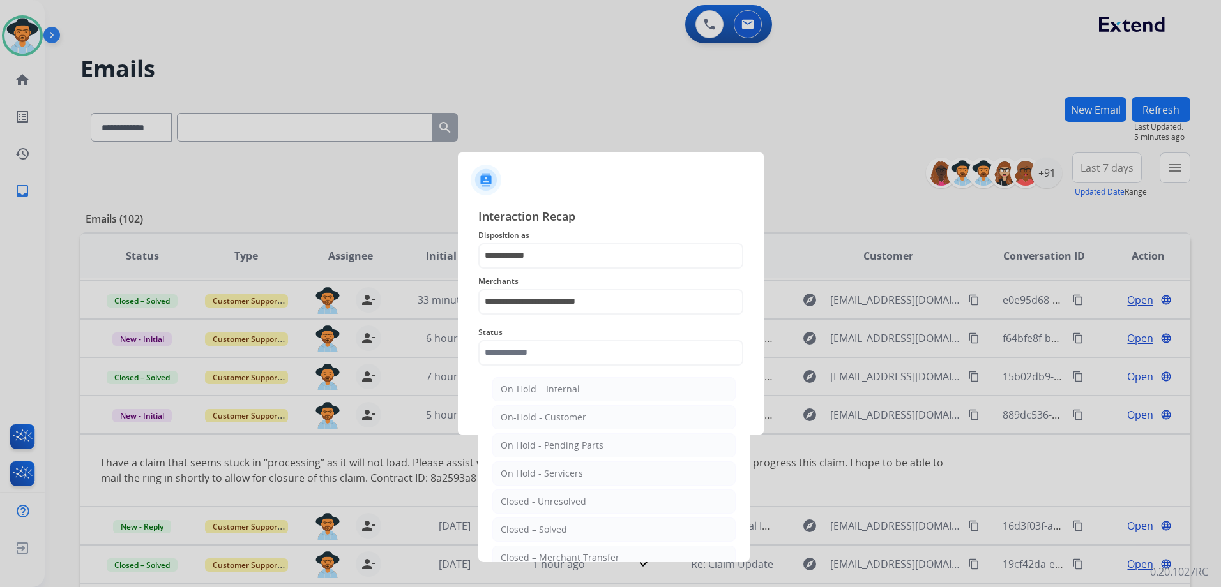
click at [579, 522] on li "Closed – Solved" at bounding box center [613, 530] width 243 height 24
type input "**********"
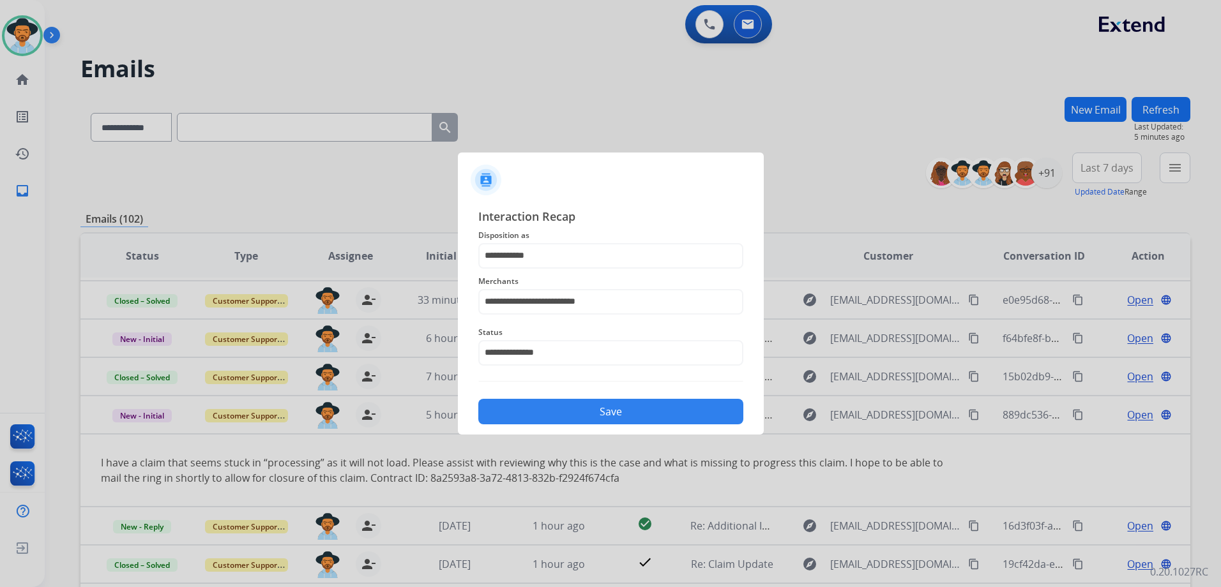
click at [623, 421] on button "Save" at bounding box center [610, 412] width 265 height 26
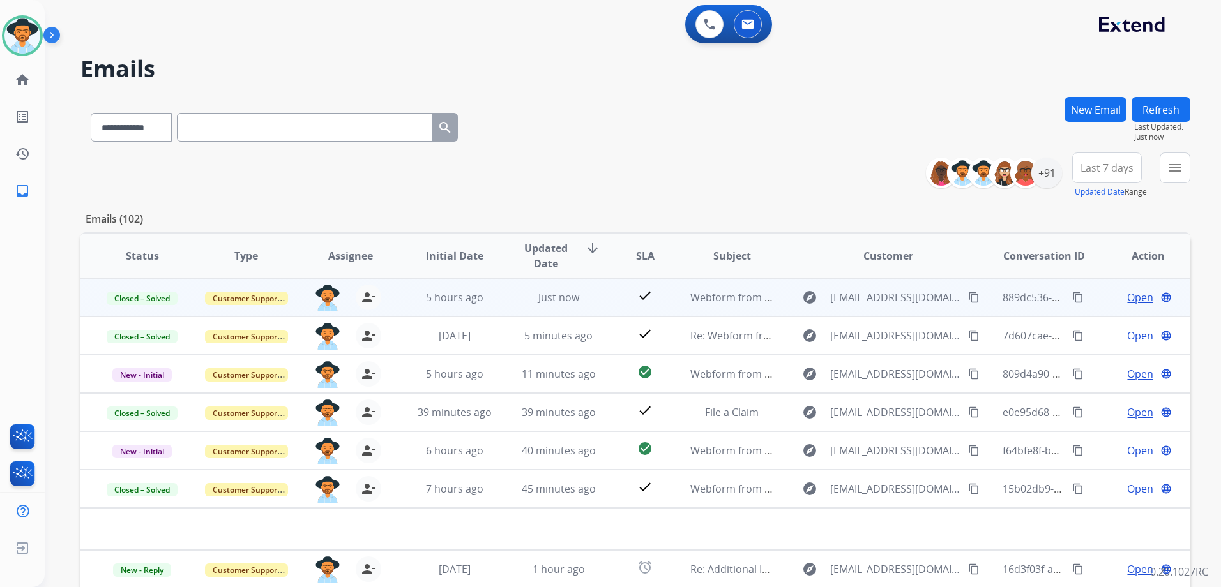
click at [1132, 297] on span "Open" at bounding box center [1140, 297] width 26 height 15
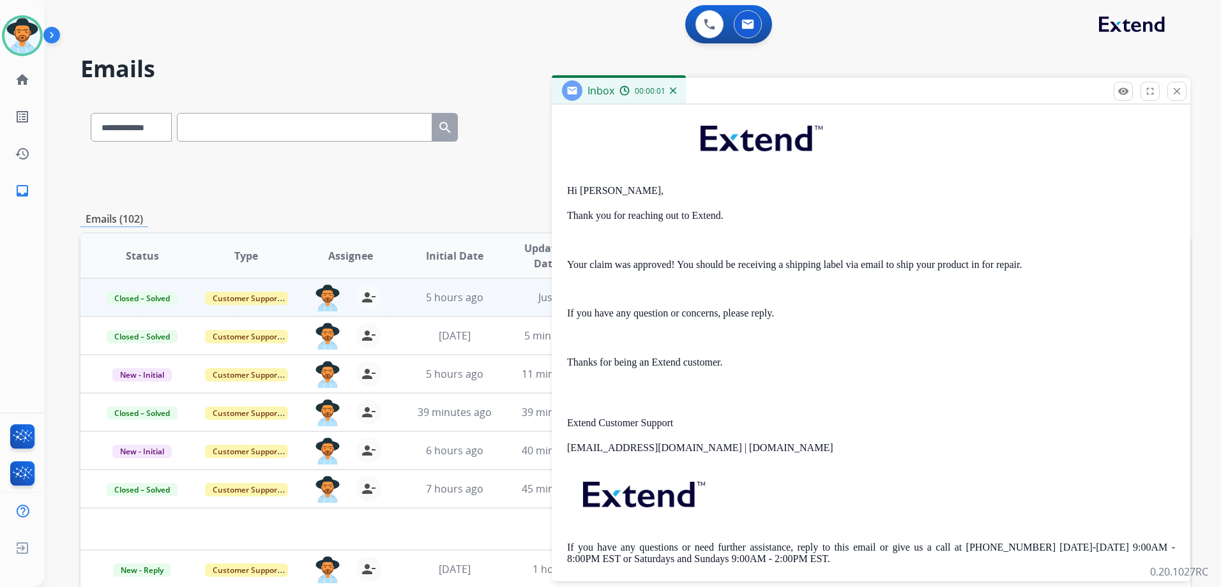
scroll to position [358, 0]
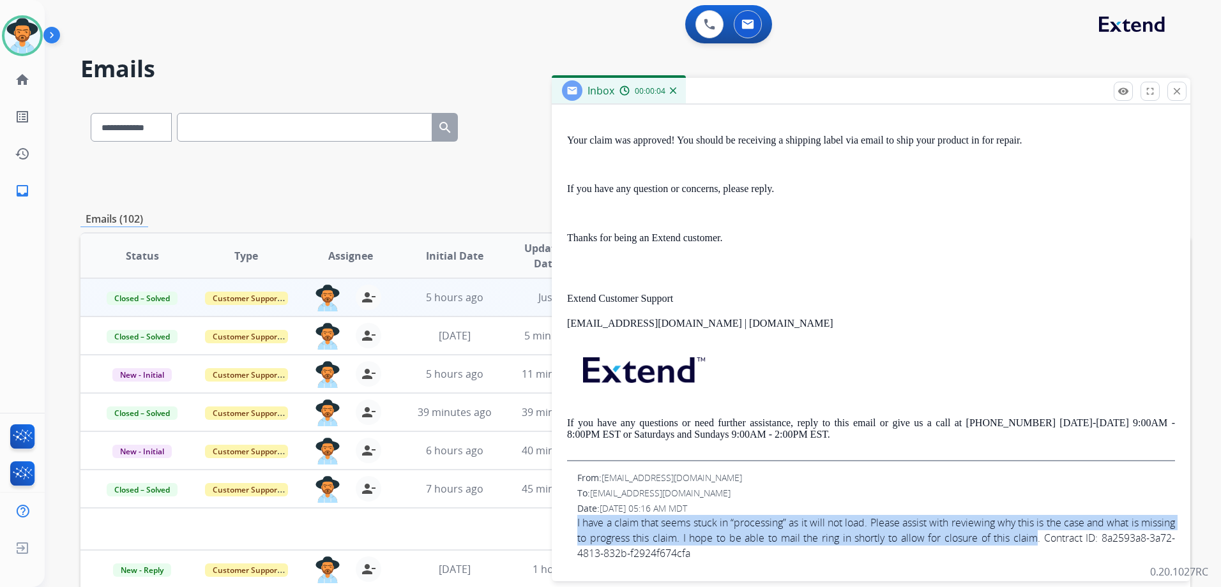
drag, startPoint x: 575, startPoint y: 515, endPoint x: 1101, endPoint y: 534, distance: 526.5
click at [1101, 534] on div "From: Filcolon@hotmail.com To: support@extend.com Date: 08/11/2025 - 05:16 AM M…" at bounding box center [871, 516] width 608 height 89
drag, startPoint x: 1101, startPoint y: 534, endPoint x: 1042, endPoint y: 530, distance: 58.9
copy span "I have a claim that seems stuck in “processing” as it will not load. Please ass…"
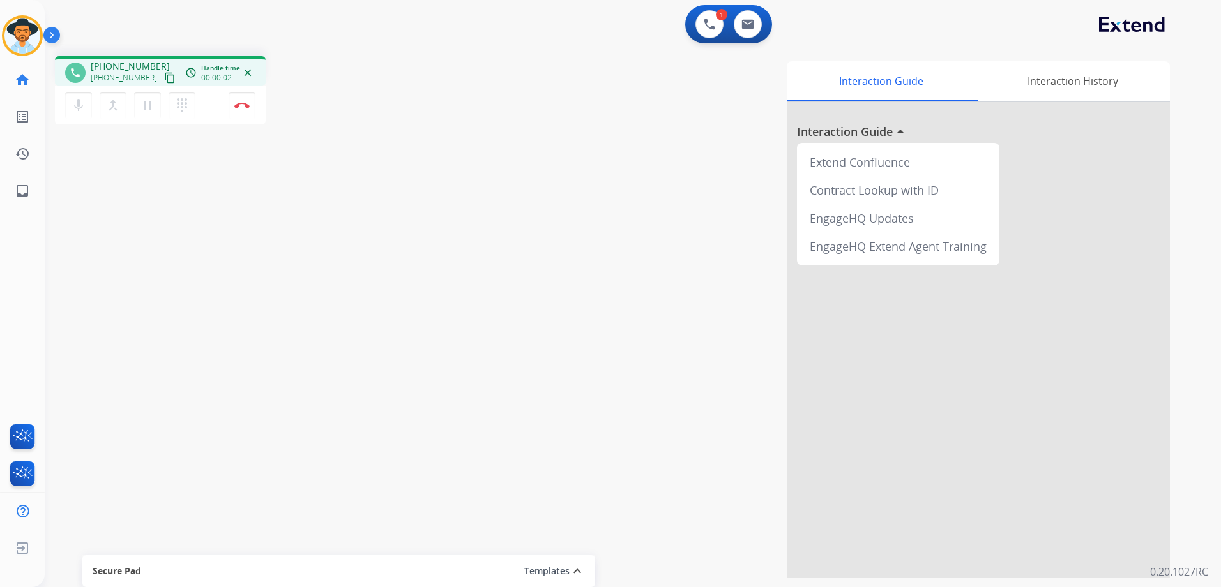
click at [164, 76] on mat-icon "content_copy" at bounding box center [169, 77] width 11 height 11
drag, startPoint x: 252, startPoint y: 112, endPoint x: 338, endPoint y: 154, distance: 95.4
click at [252, 112] on button "Disconnect" at bounding box center [242, 105] width 27 height 27
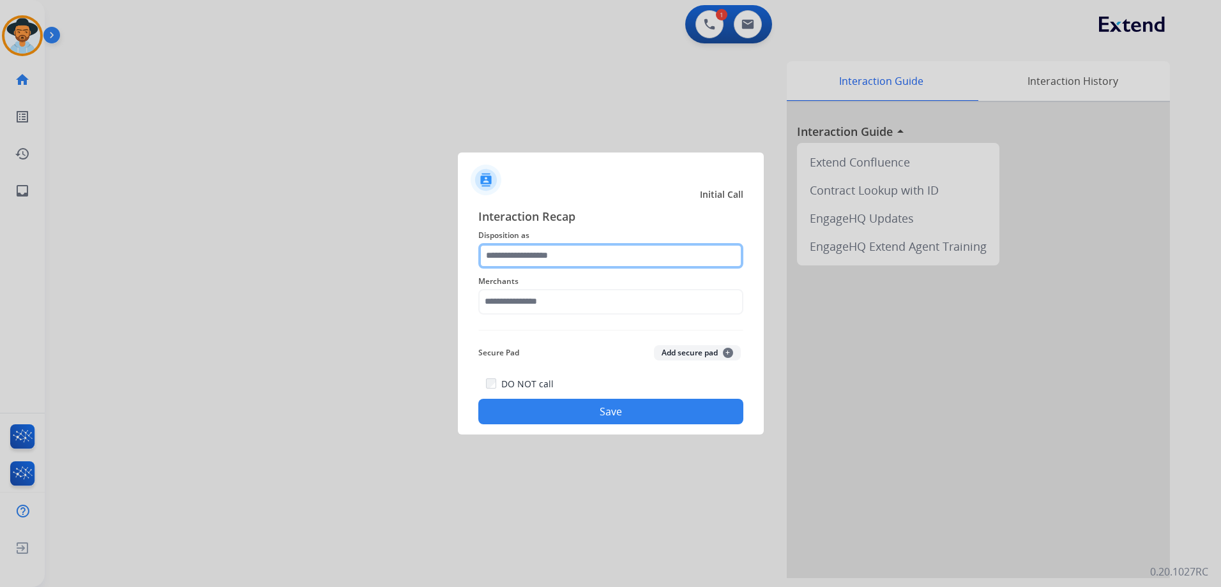
drag, startPoint x: 564, startPoint y: 253, endPoint x: 691, endPoint y: 250, distance: 127.1
click at [600, 259] on input "text" at bounding box center [610, 256] width 265 height 26
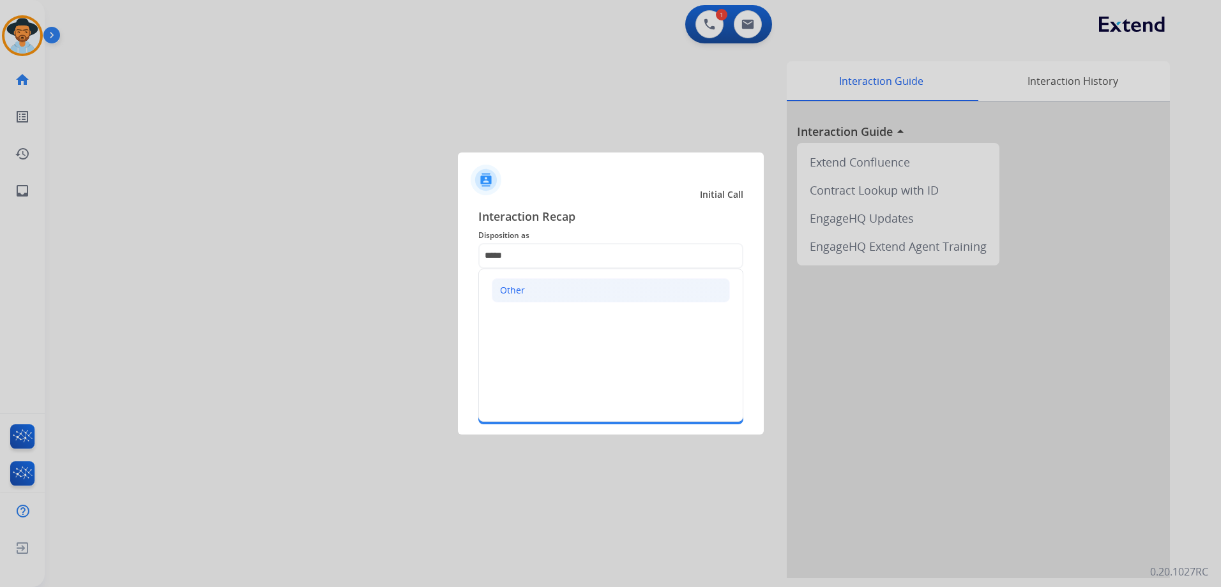
click at [611, 297] on li "Other" at bounding box center [611, 290] width 238 height 24
type input "*****"
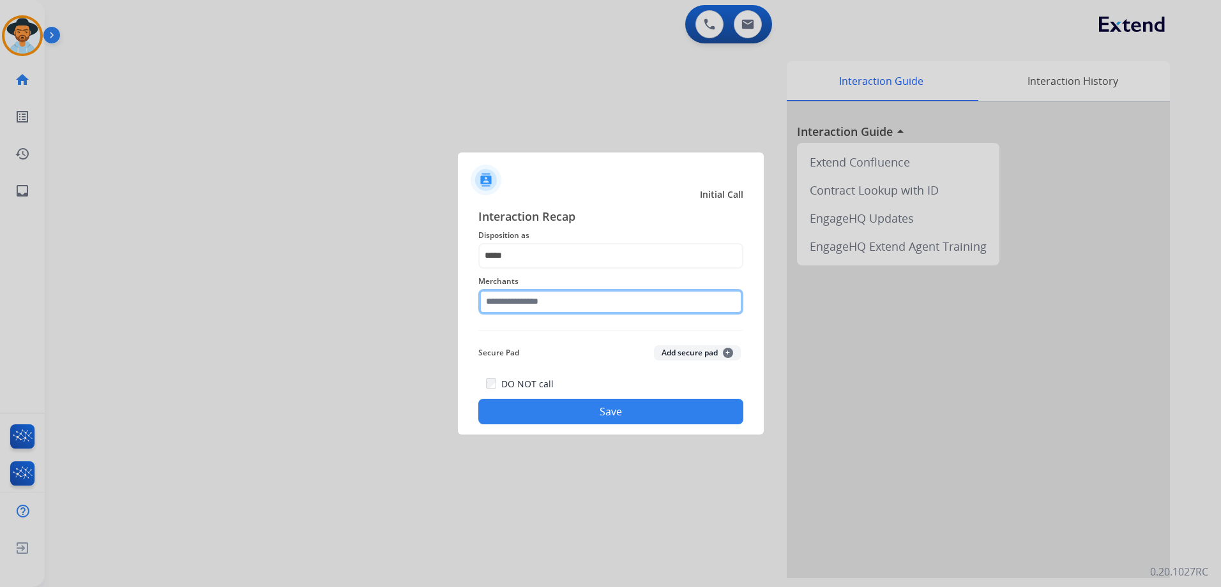
click at [568, 307] on input "text" at bounding box center [610, 302] width 265 height 26
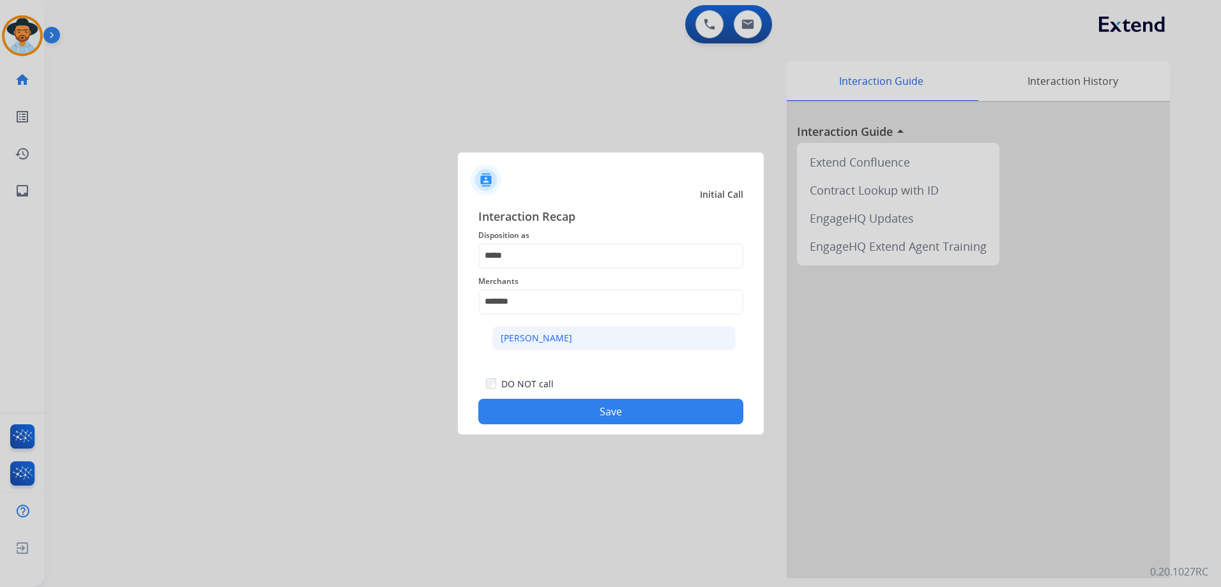
click at [618, 337] on li "[PERSON_NAME]" at bounding box center [613, 338] width 243 height 24
type input "**********"
click at [639, 420] on button "Save" at bounding box center [610, 412] width 265 height 26
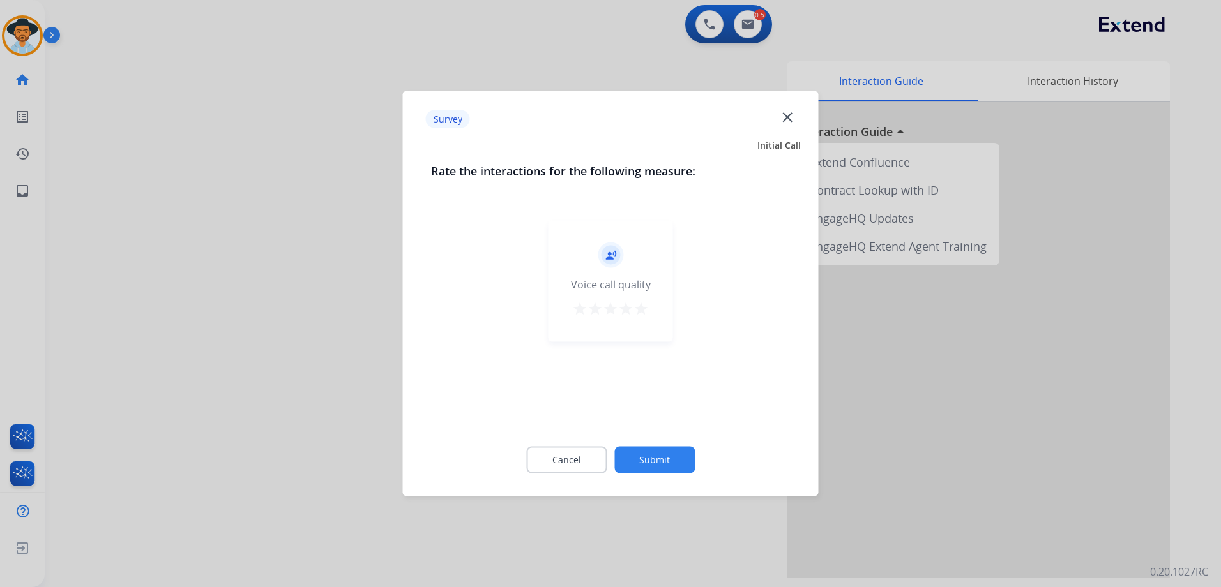
click at [645, 314] on mat-icon "star" at bounding box center [640, 308] width 15 height 15
click at [662, 457] on button "Submit" at bounding box center [654, 460] width 80 height 27
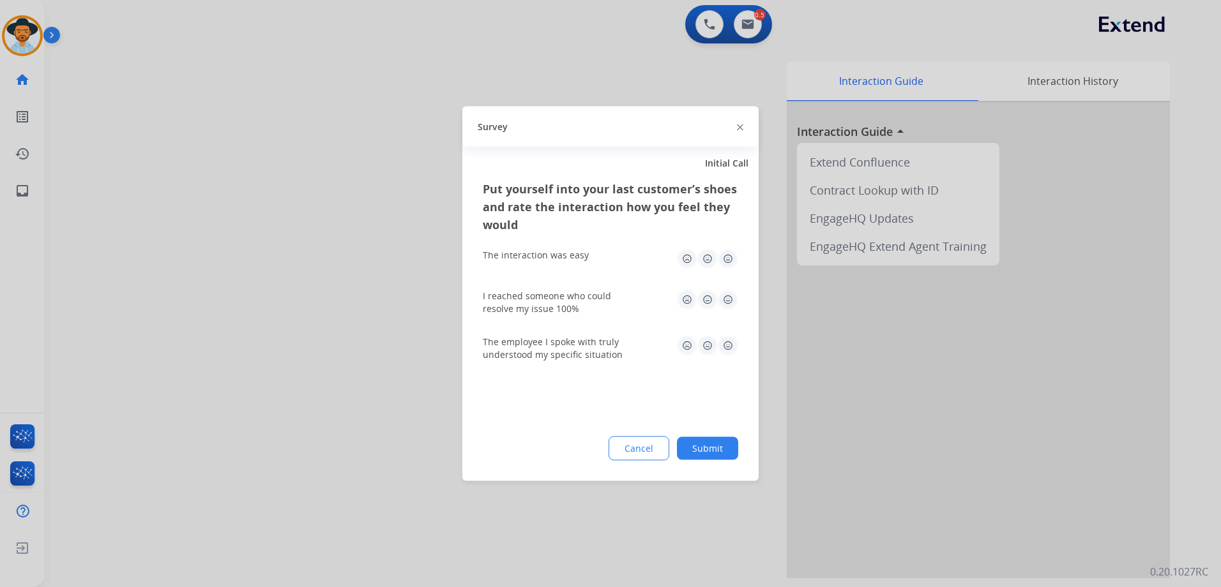
click at [734, 256] on img at bounding box center [728, 259] width 20 height 20
click at [730, 310] on div "I reached someone who could resolve my issue 100%" at bounding box center [610, 303] width 255 height 26
click at [730, 303] on img at bounding box center [728, 300] width 20 height 20
click at [731, 346] on img at bounding box center [728, 346] width 20 height 20
click at [718, 444] on button "Submit" at bounding box center [707, 448] width 61 height 23
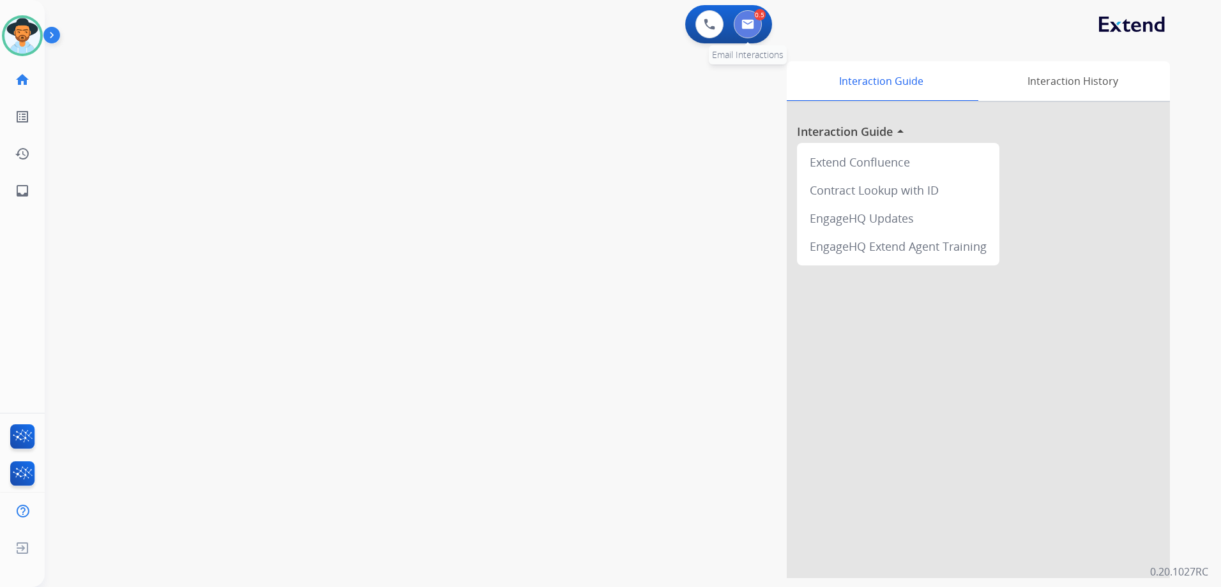
click at [753, 22] on img at bounding box center [747, 24] width 13 height 10
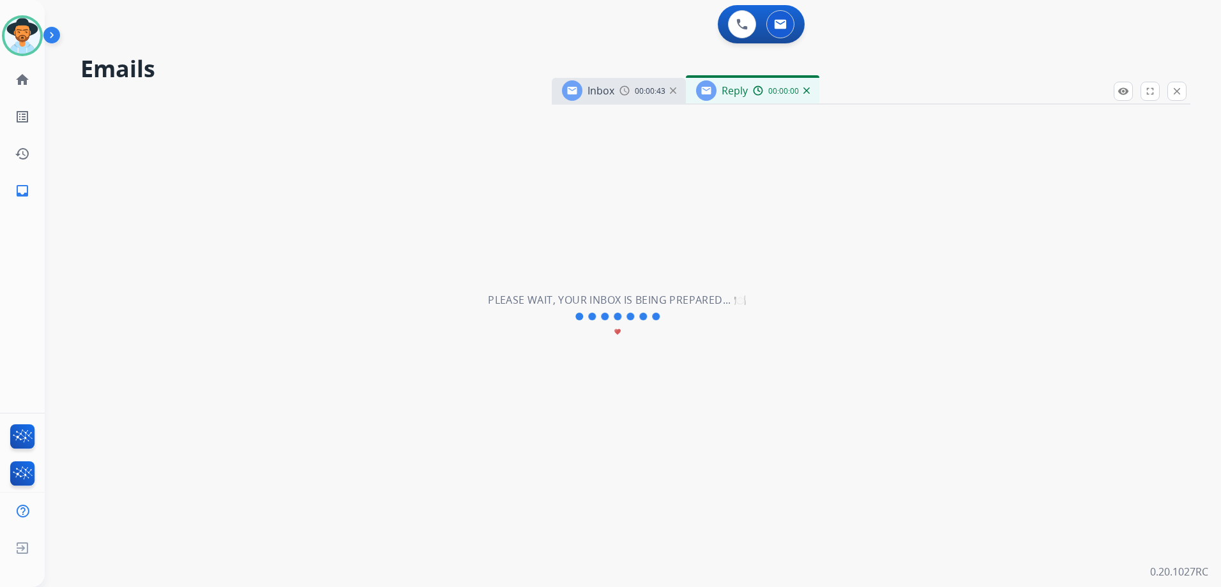
select select "**********"
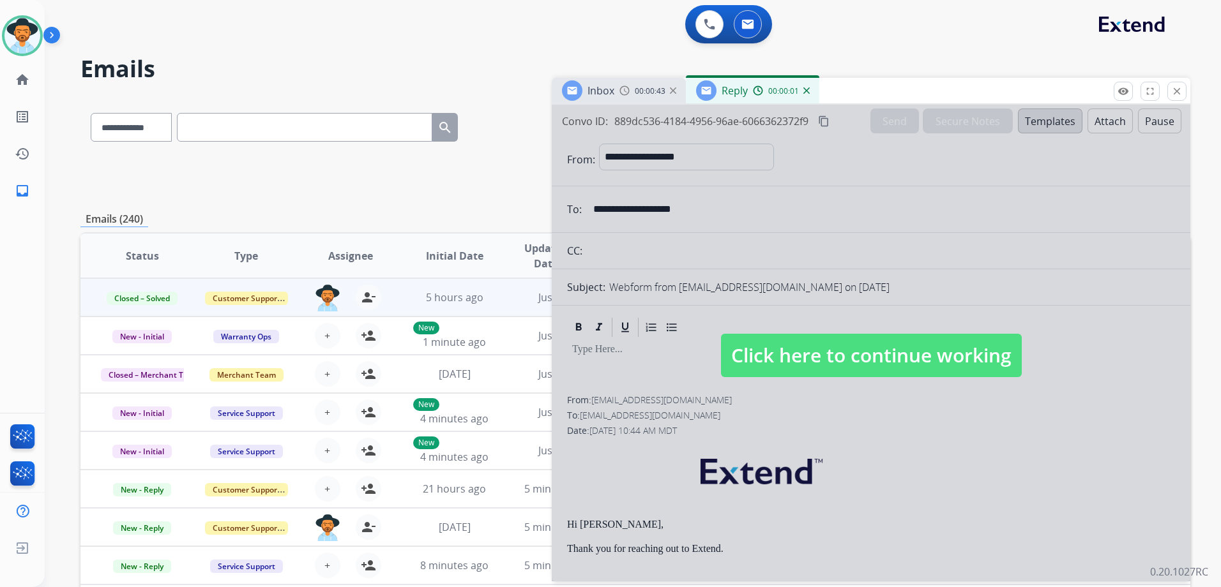
click at [870, 344] on span "Click here to continue working" at bounding box center [871, 355] width 301 height 43
select select
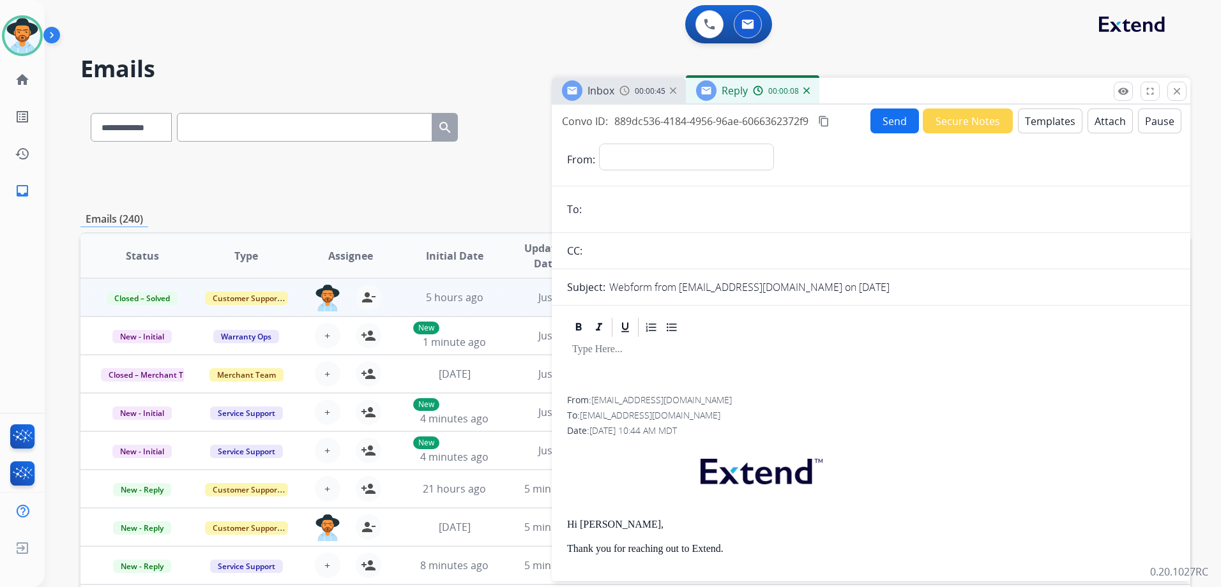
click at [807, 91] on img at bounding box center [806, 90] width 6 height 6
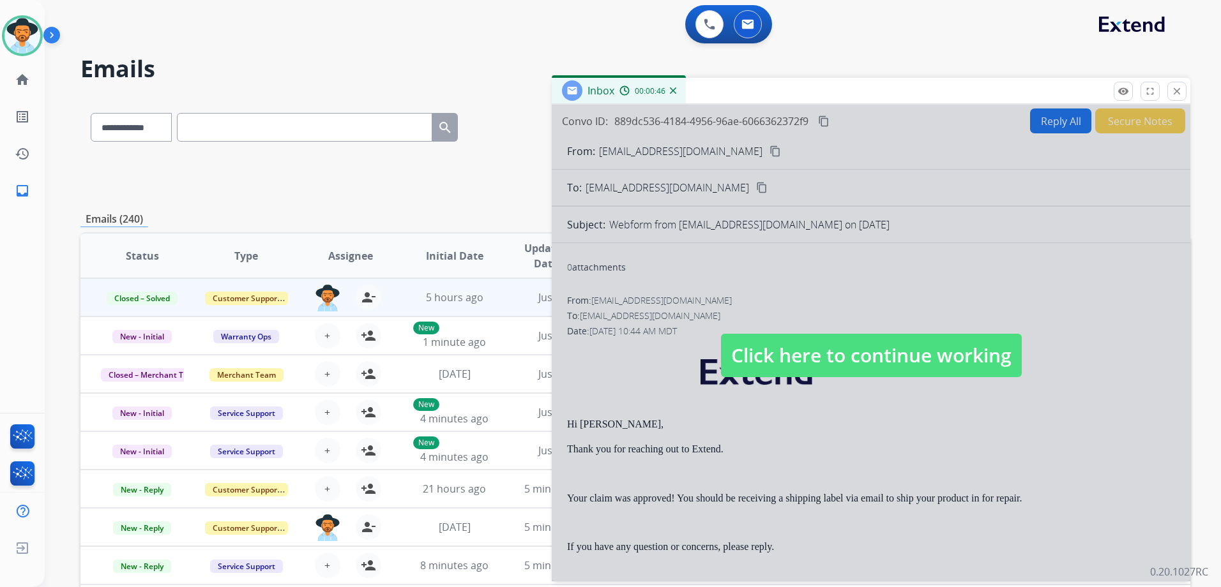
drag, startPoint x: 884, startPoint y: 338, endPoint x: 790, endPoint y: 284, distance: 108.1
click at [884, 337] on span "Click here to continue working" at bounding box center [871, 355] width 301 height 43
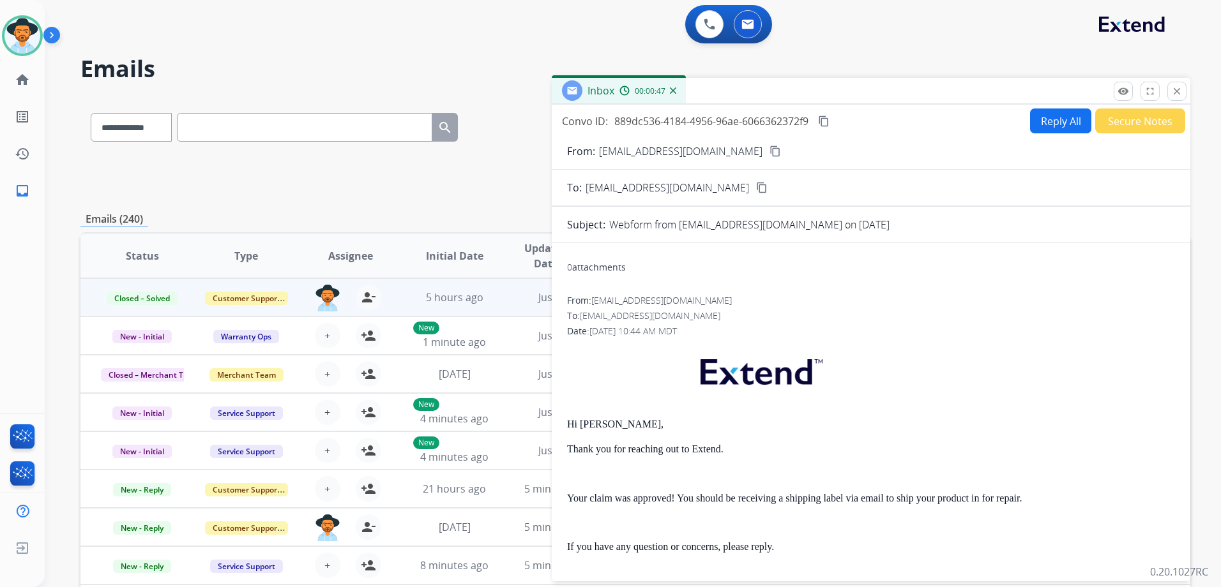
click at [830, 119] on mat-icon "content_copy" at bounding box center [823, 121] width 11 height 11
click at [1180, 98] on button "close Close" at bounding box center [1176, 91] width 19 height 19
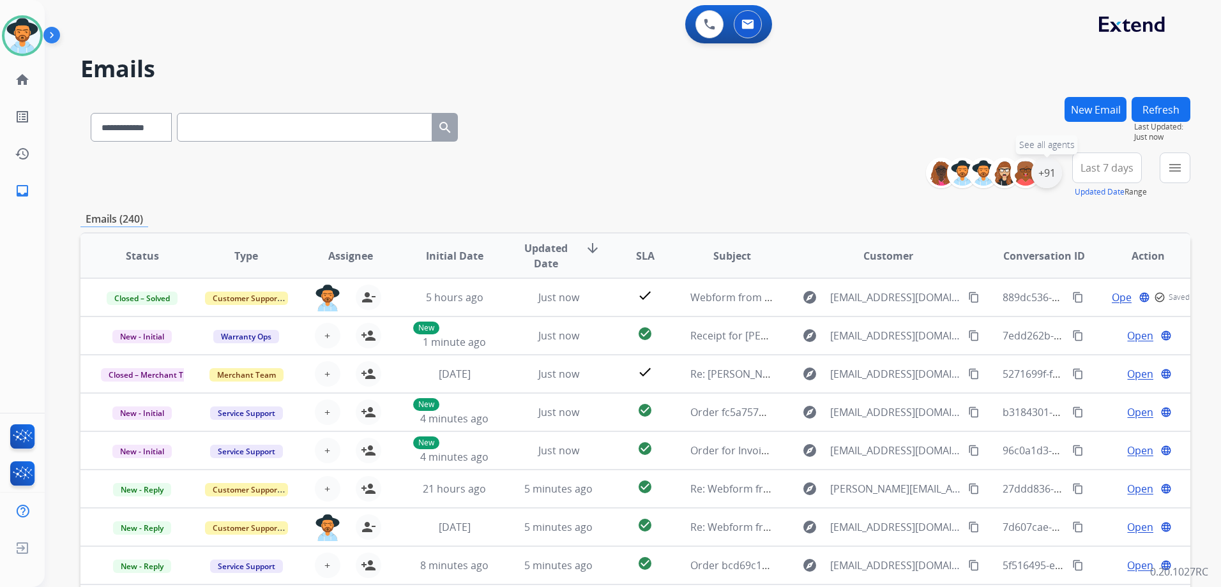
click at [1056, 174] on div "+91" at bounding box center [1046, 173] width 31 height 31
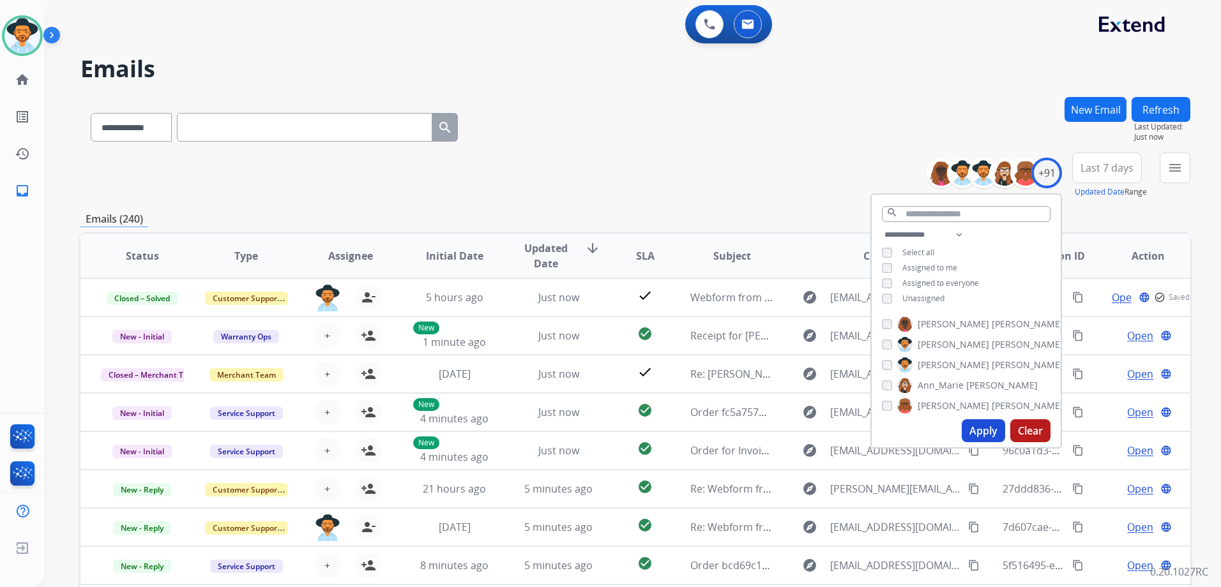
click at [908, 296] on span "Unassigned" at bounding box center [923, 298] width 42 height 11
click at [987, 433] on button "Apply" at bounding box center [983, 431] width 43 height 23
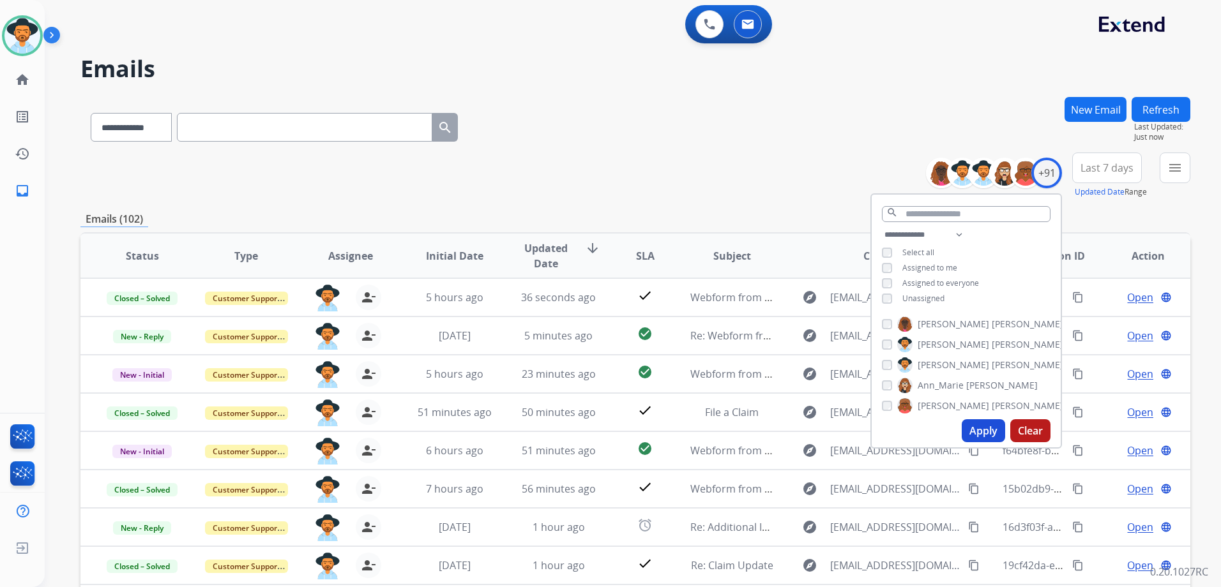
click at [706, 193] on div "**********" at bounding box center [635, 176] width 1110 height 46
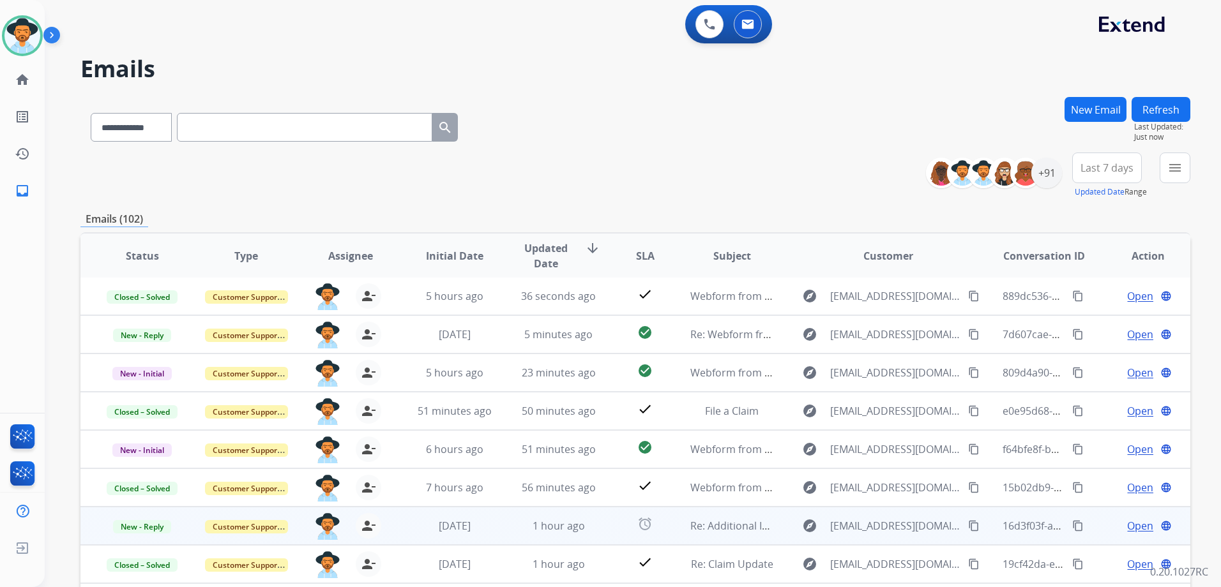
scroll to position [139, 0]
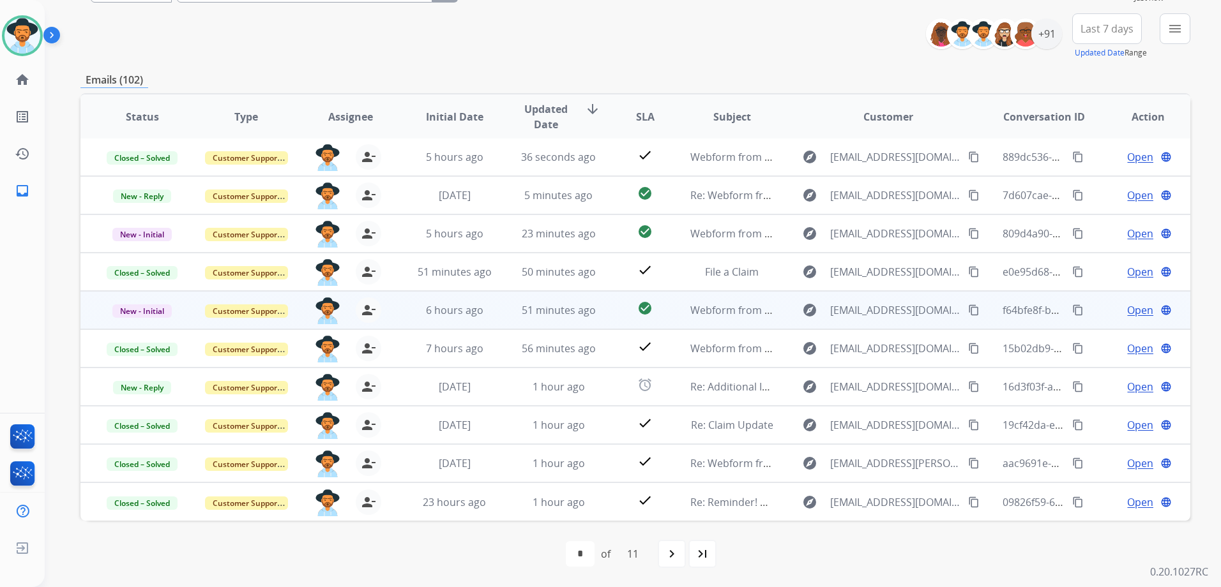
click at [1127, 309] on span "Open" at bounding box center [1140, 310] width 26 height 15
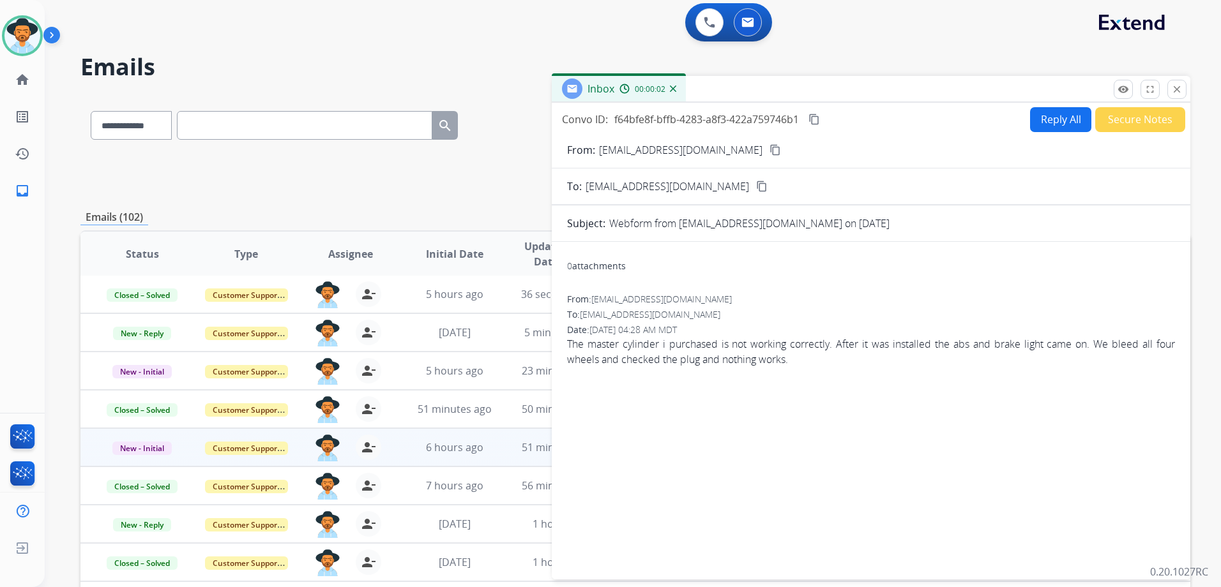
scroll to position [0, 0]
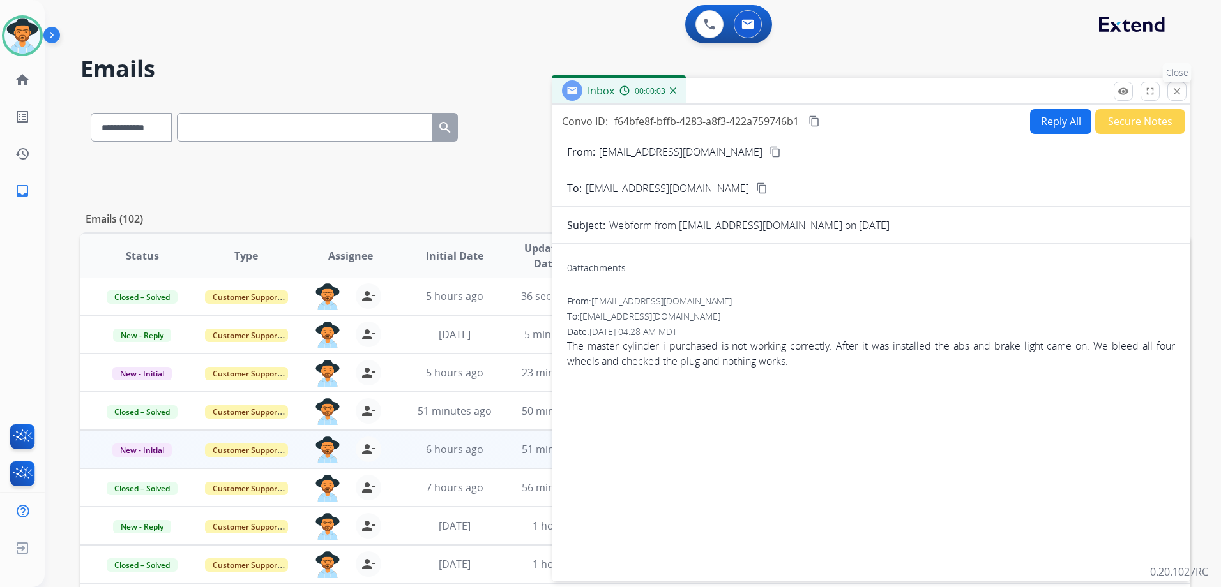
click at [1175, 95] on mat-icon "close" at bounding box center [1176, 91] width 11 height 11
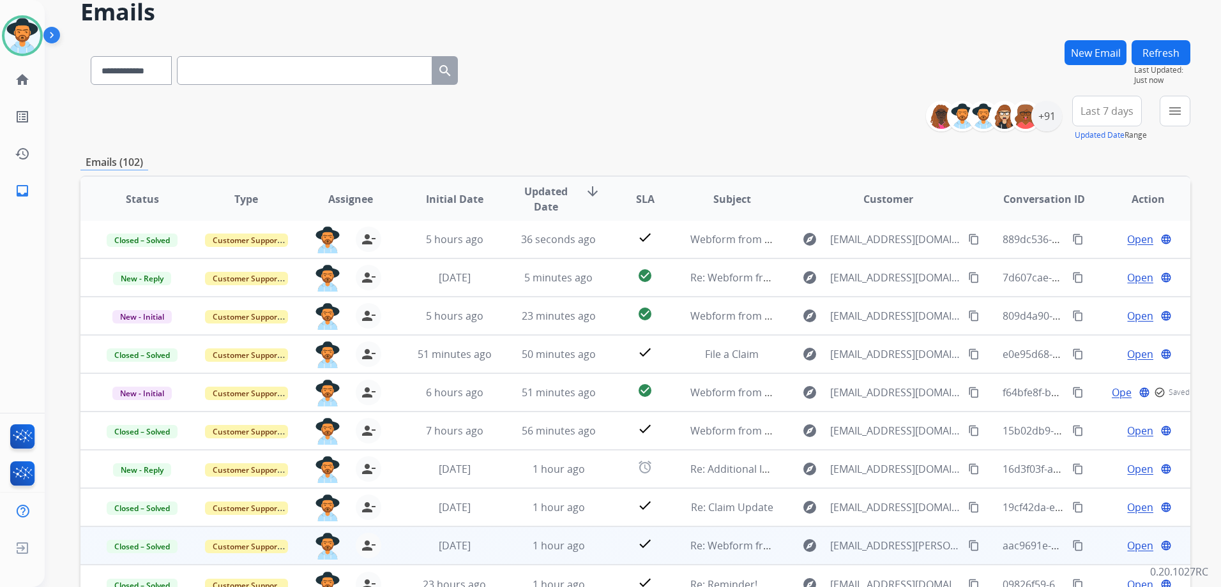
scroll to position [139, 0]
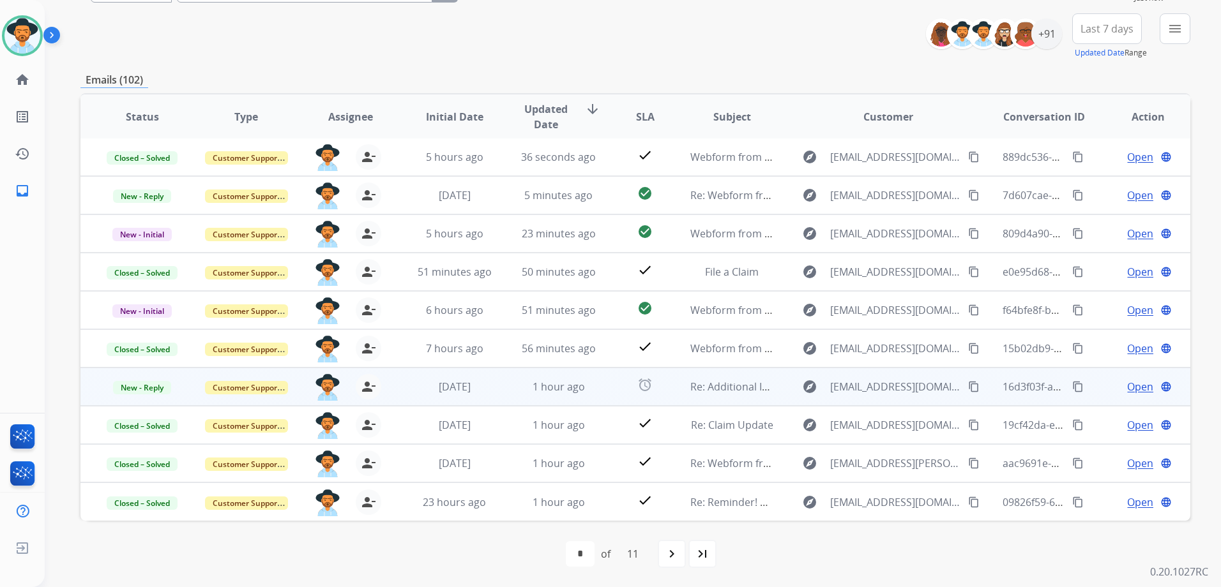
click at [1131, 386] on span "Open" at bounding box center [1140, 386] width 26 height 15
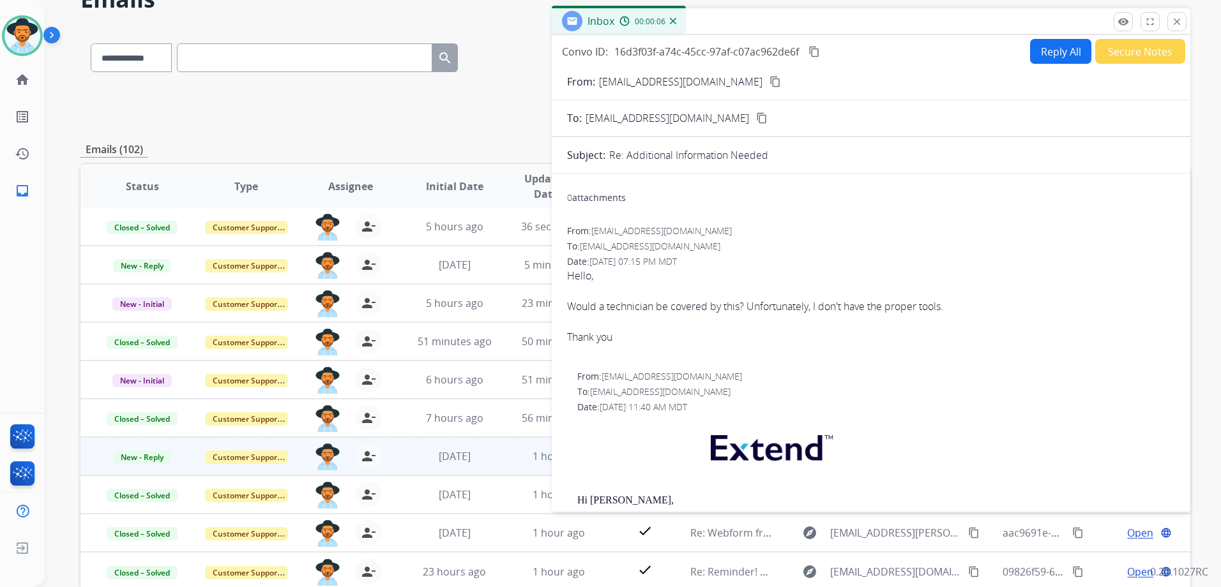
scroll to position [0, 0]
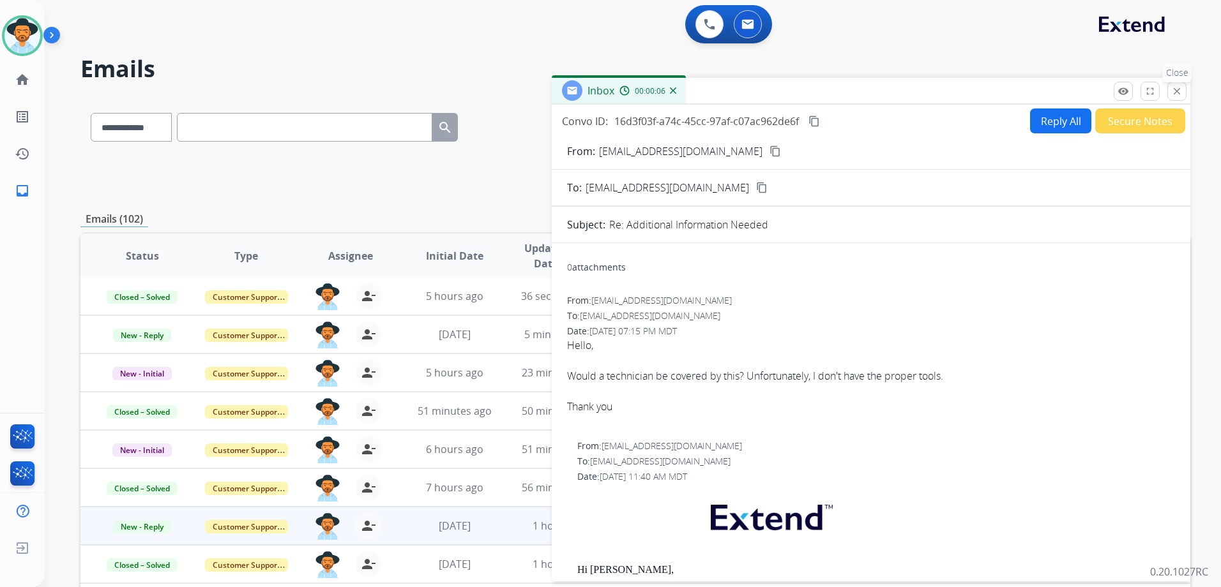
click at [1178, 96] on mat-icon "close" at bounding box center [1176, 91] width 11 height 11
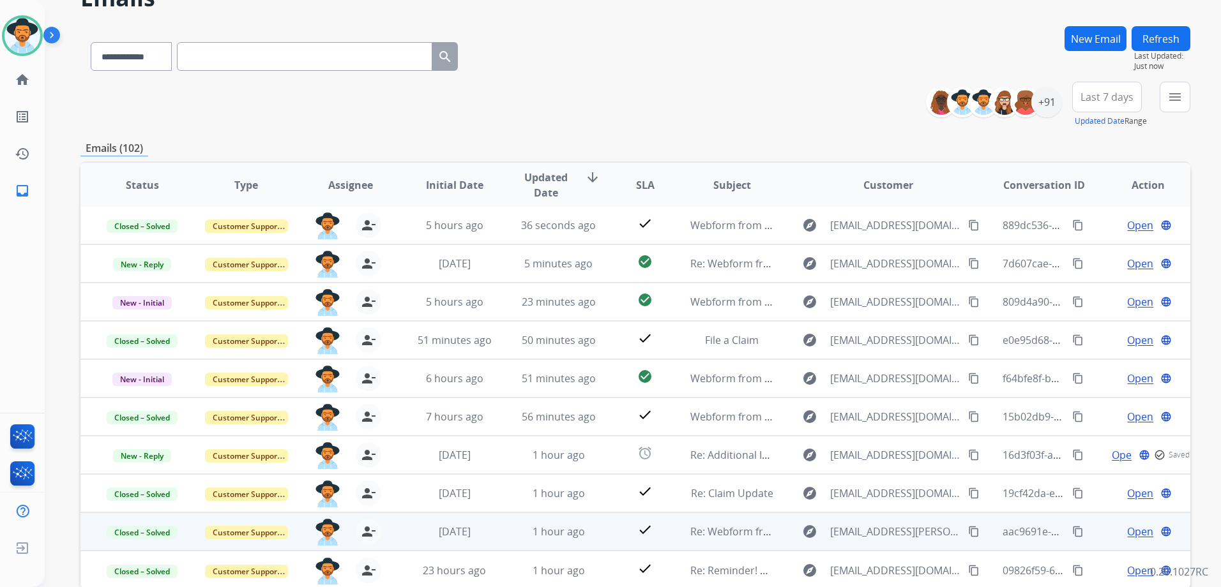
scroll to position [139, 0]
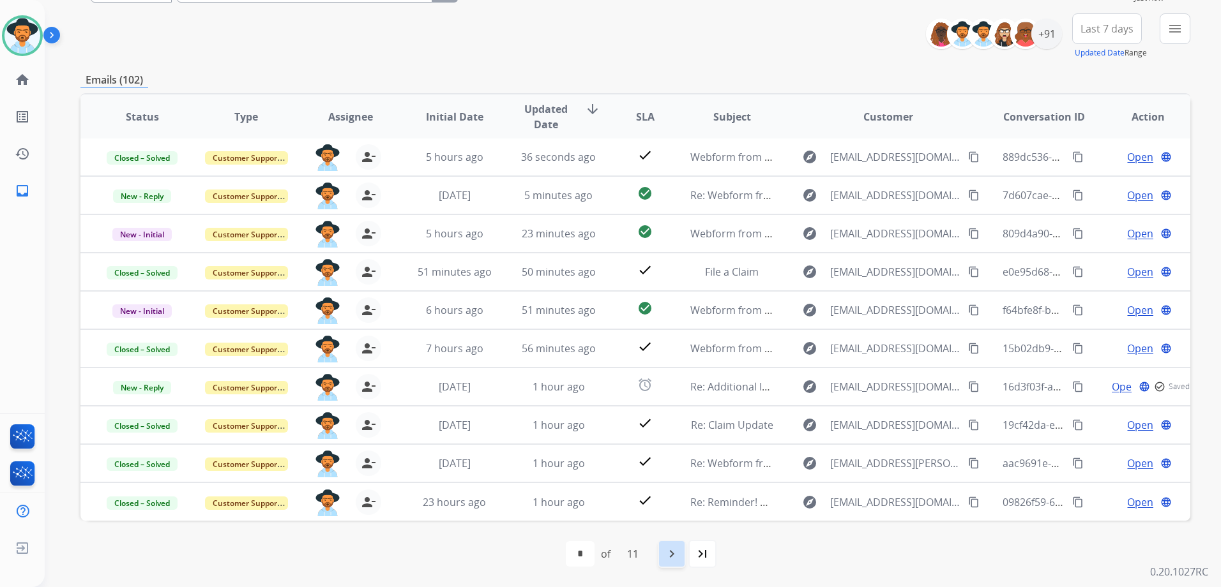
click at [672, 549] on mat-icon "navigate_next" at bounding box center [671, 554] width 15 height 15
select select "*"
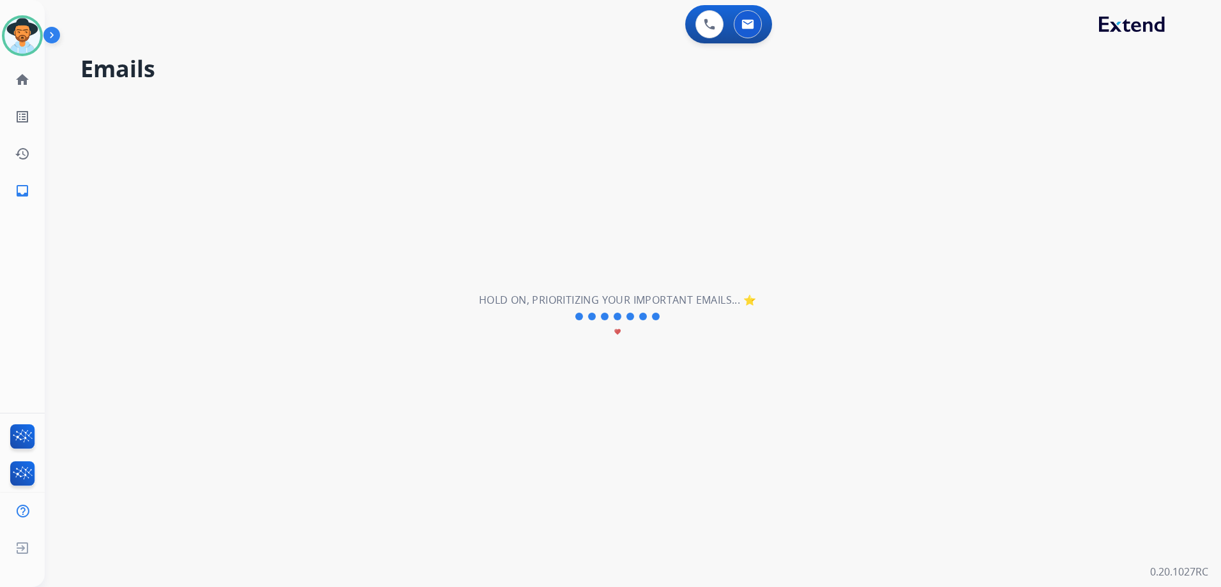
scroll to position [0, 0]
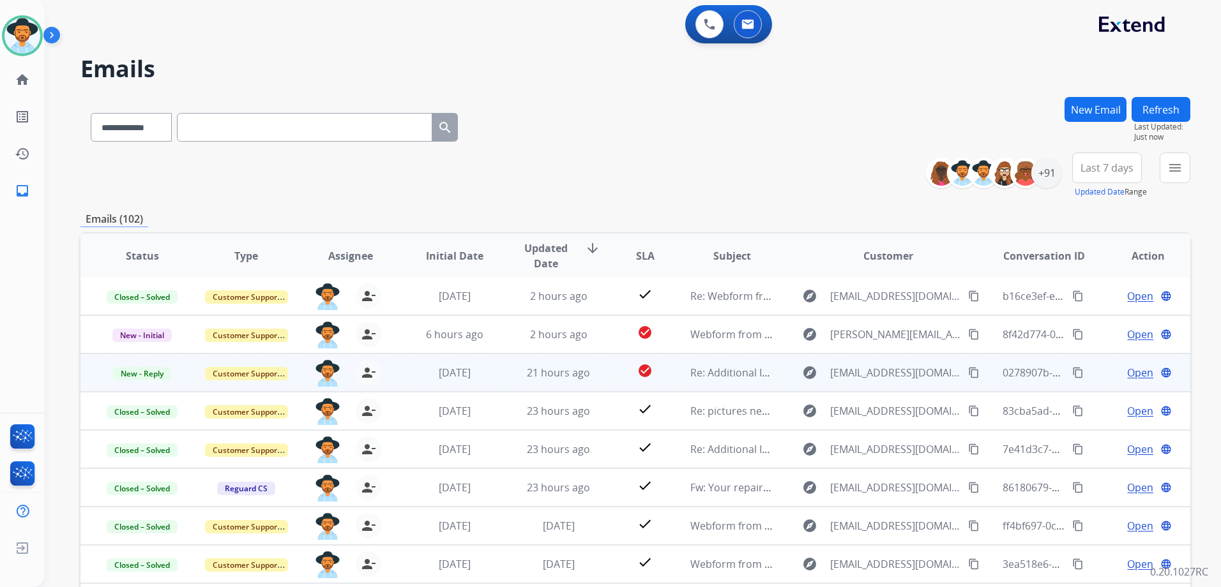
click at [1137, 374] on span "Open" at bounding box center [1140, 372] width 26 height 15
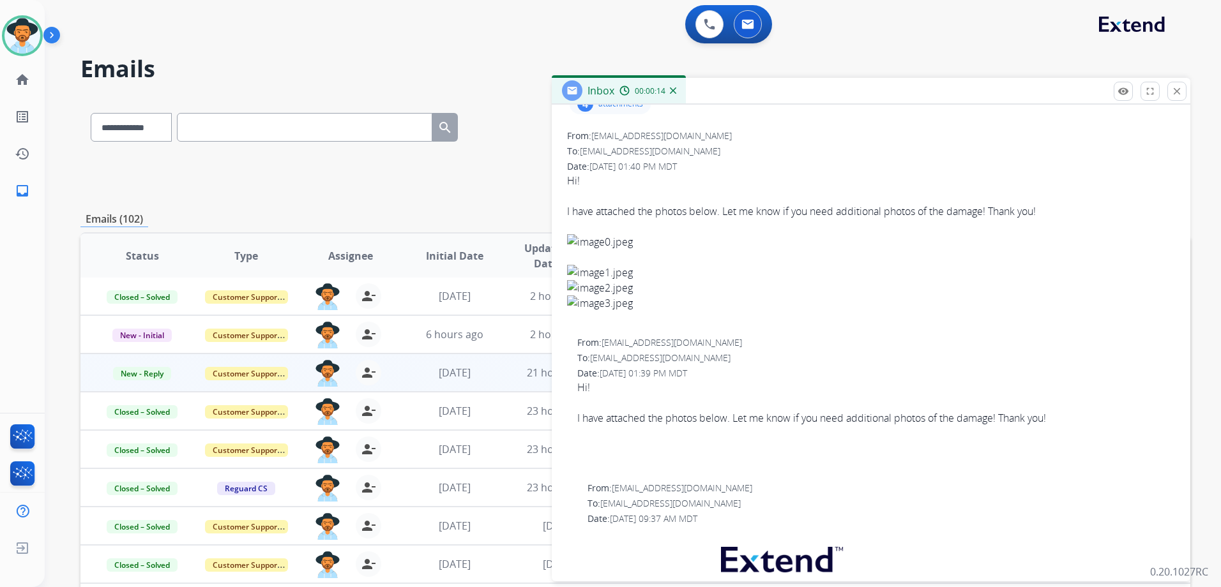
scroll to position [119, 0]
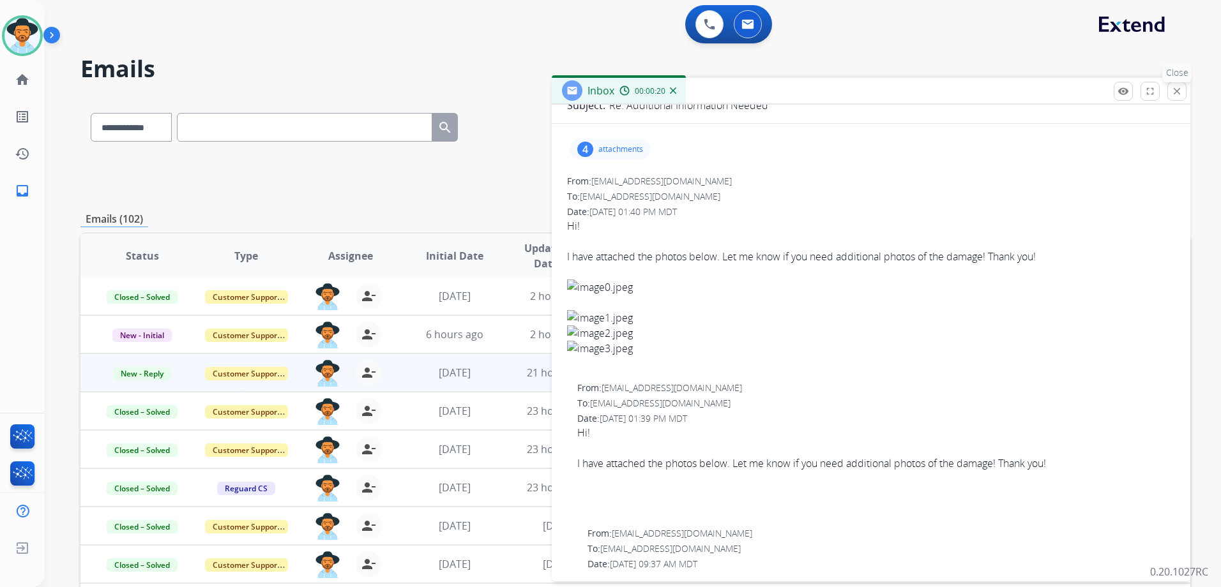
click at [1175, 96] on mat-icon "close" at bounding box center [1176, 91] width 11 height 11
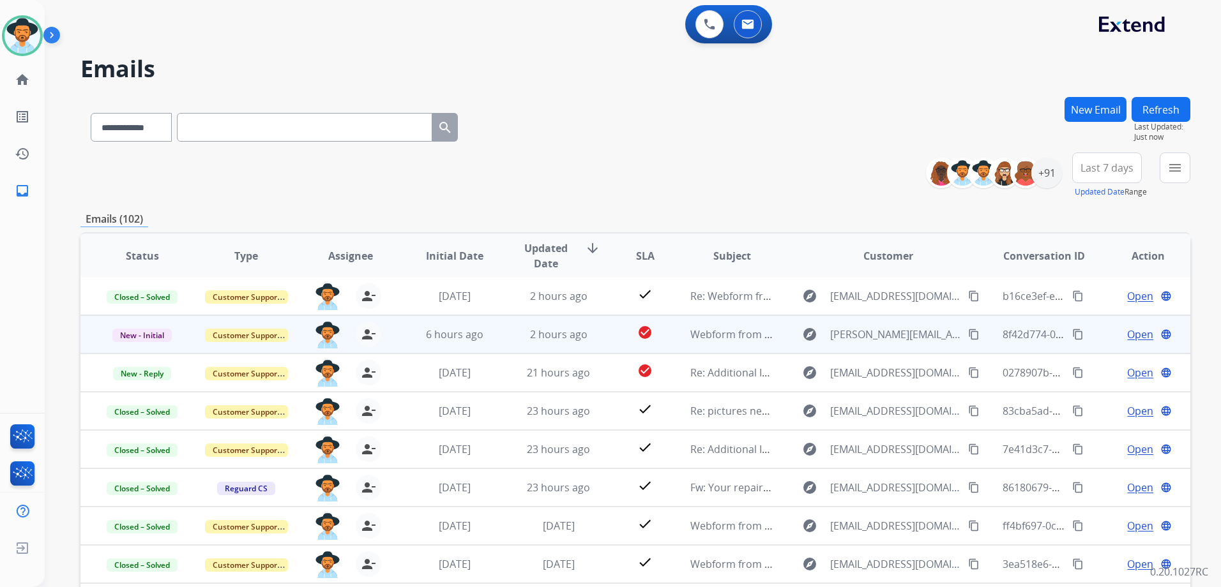
click at [1086, 327] on td "Open language" at bounding box center [1138, 334] width 104 height 38
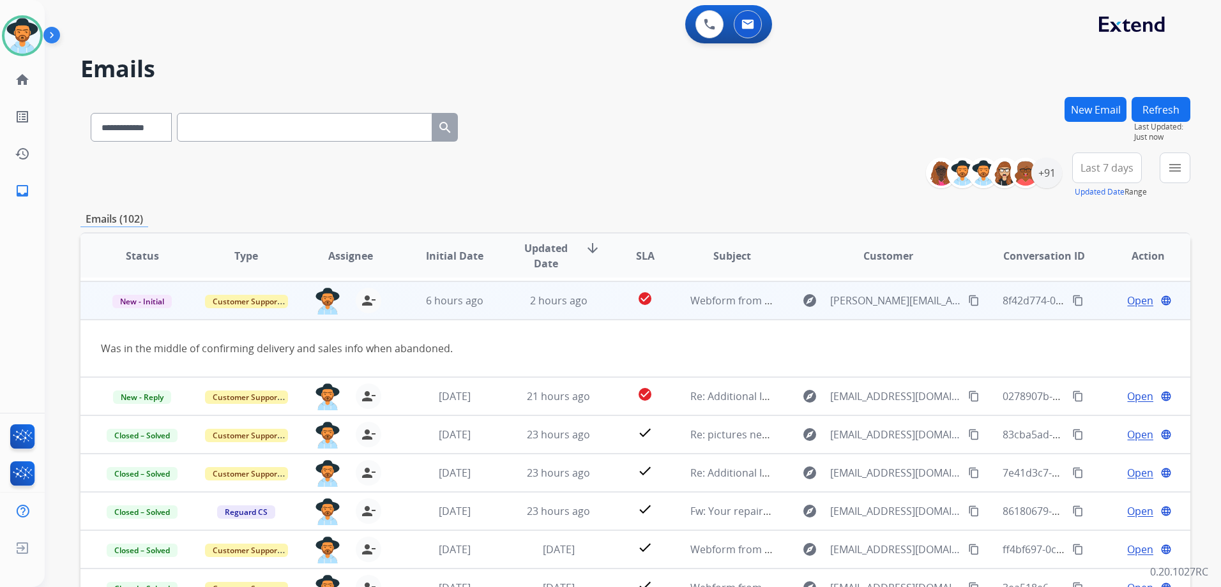
scroll to position [38, 0]
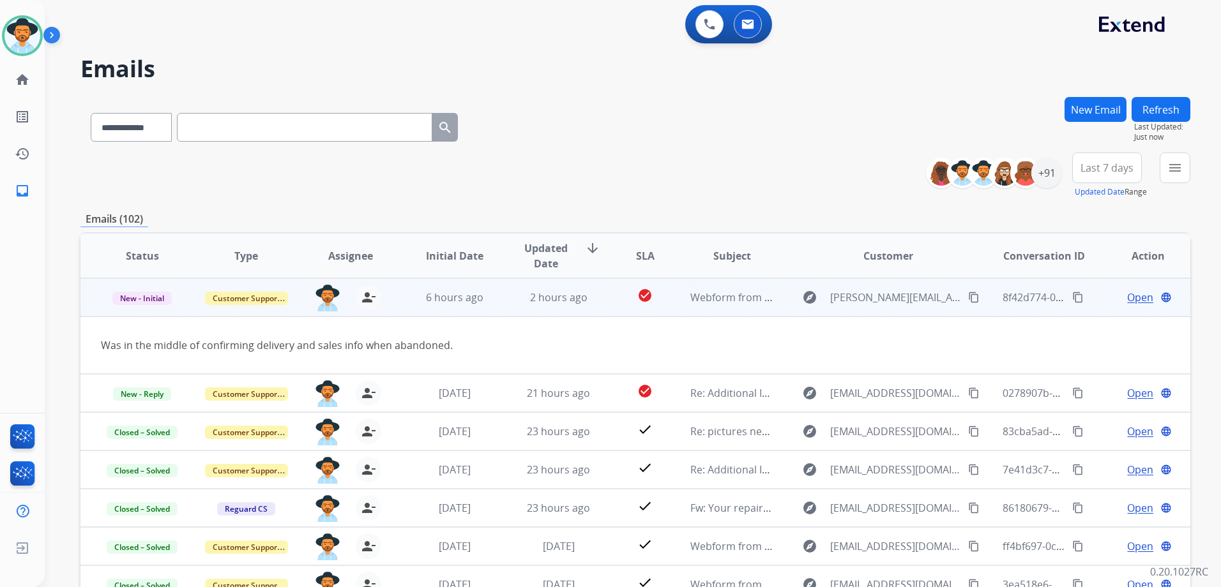
click at [1127, 295] on span "Open" at bounding box center [1140, 297] width 26 height 15
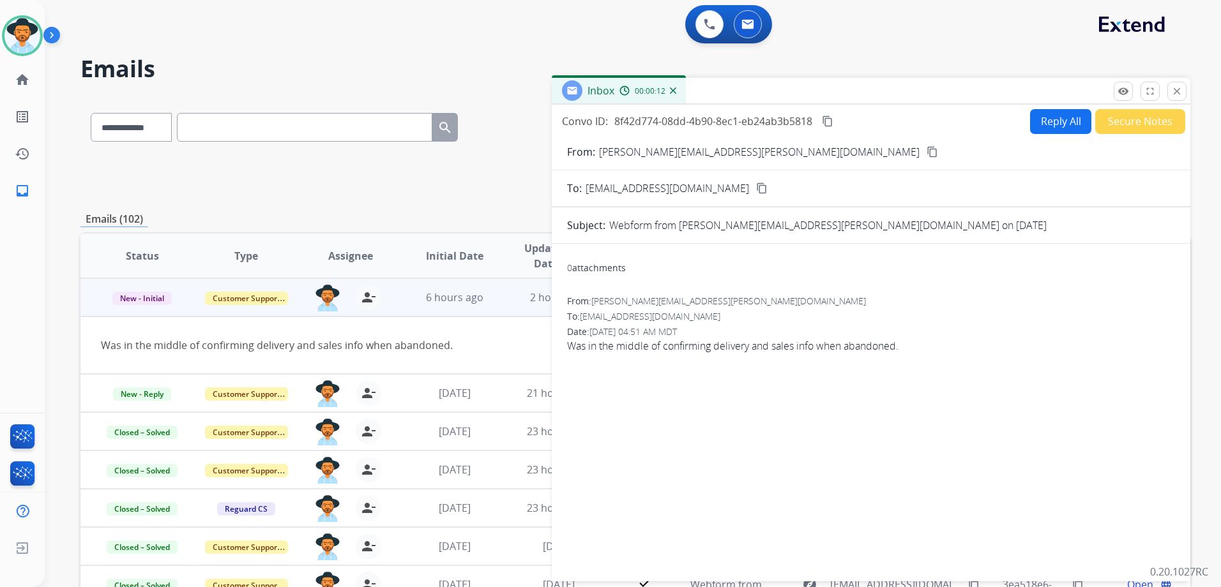
click at [927, 155] on mat-icon "content_copy" at bounding box center [932, 151] width 11 height 11
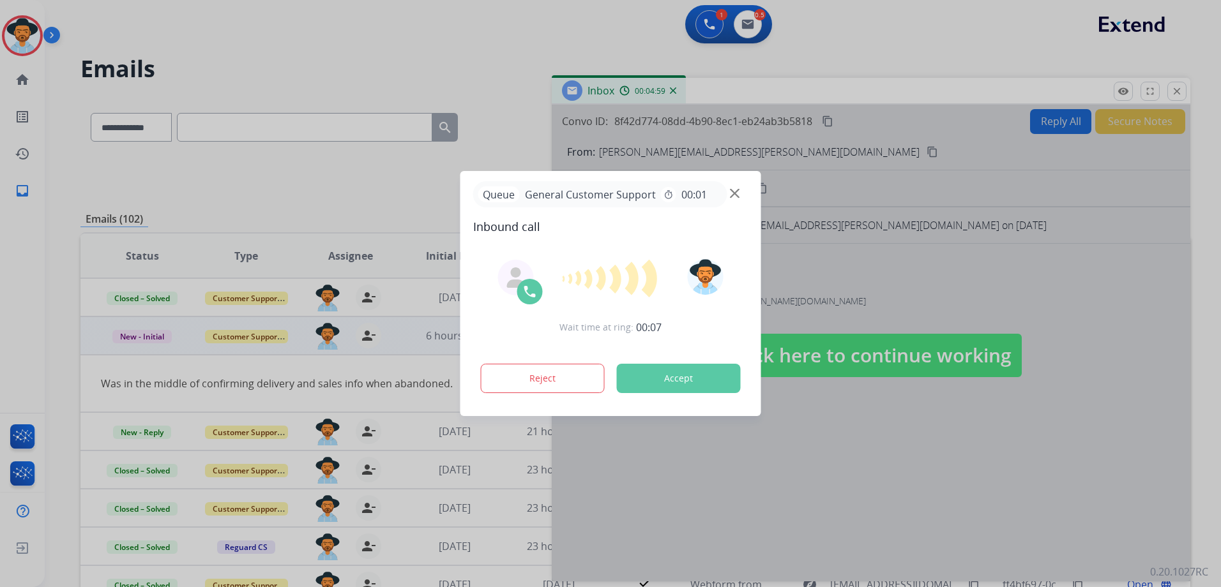
select select "*"
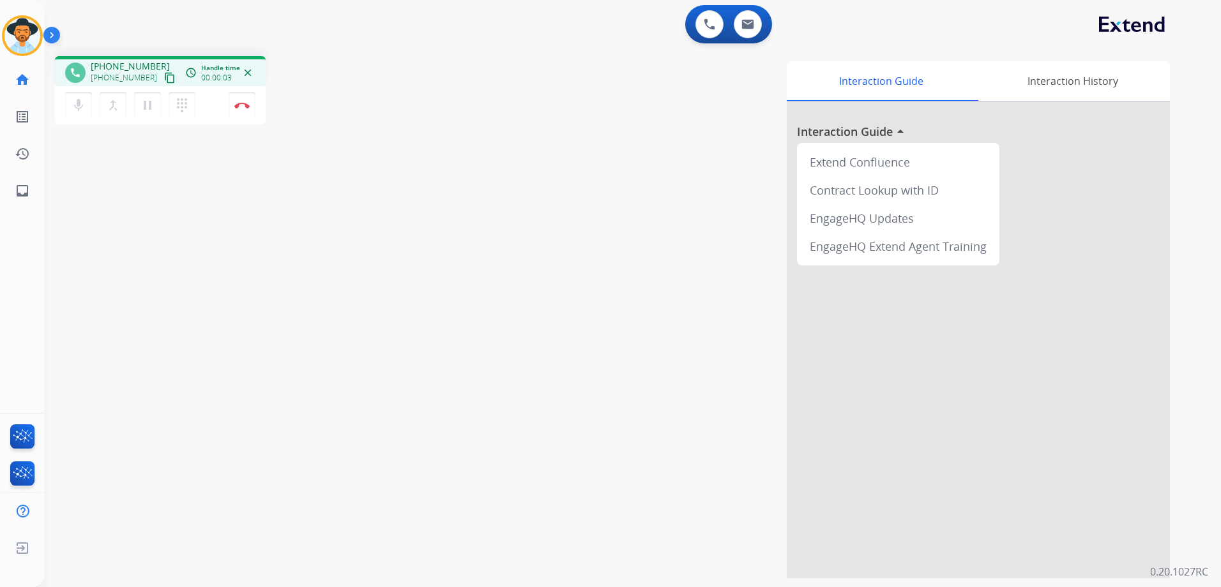
click at [164, 73] on mat-icon "content_copy" at bounding box center [169, 77] width 11 height 11
click at [744, 27] on img at bounding box center [747, 24] width 13 height 10
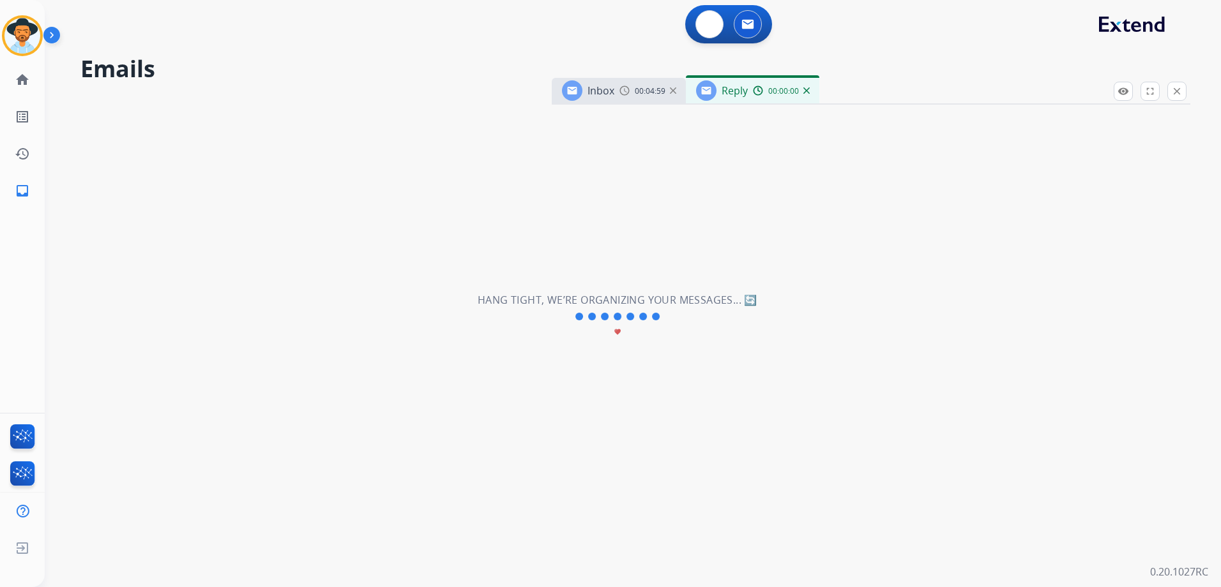
select select "**********"
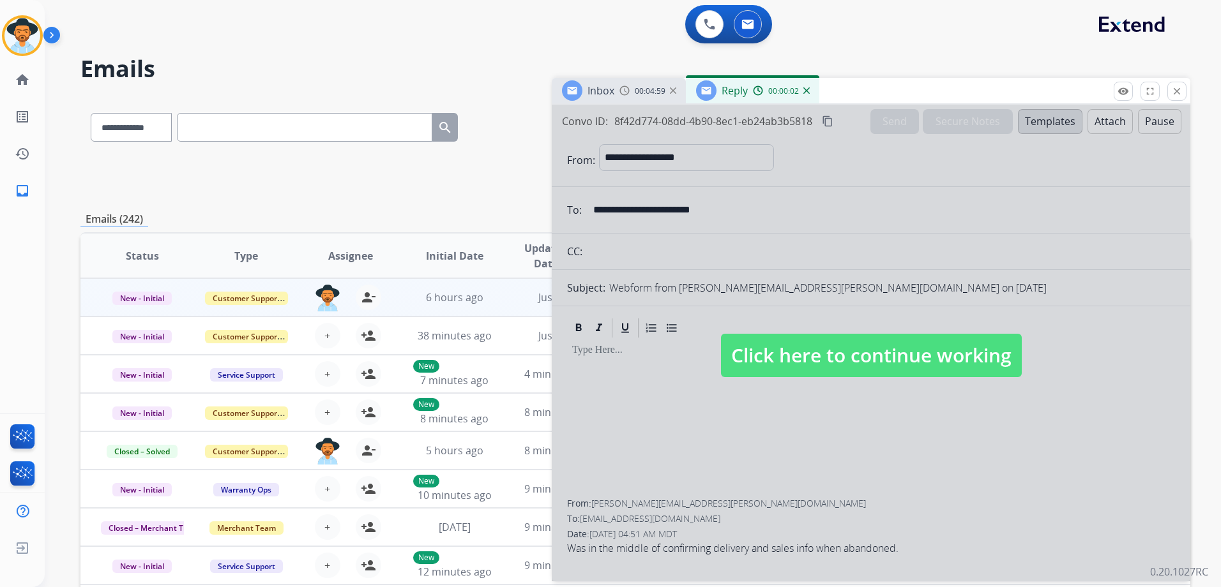
click at [904, 375] on span "Click here to continue working" at bounding box center [871, 355] width 301 height 43
select select
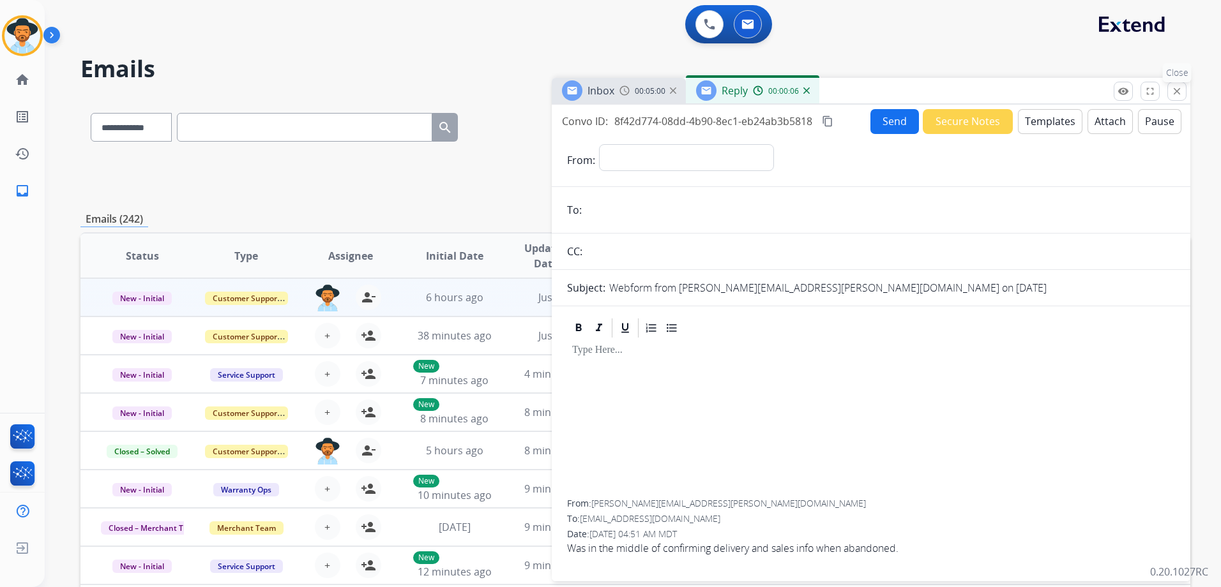
click at [1179, 91] on mat-icon "close" at bounding box center [1176, 91] width 11 height 11
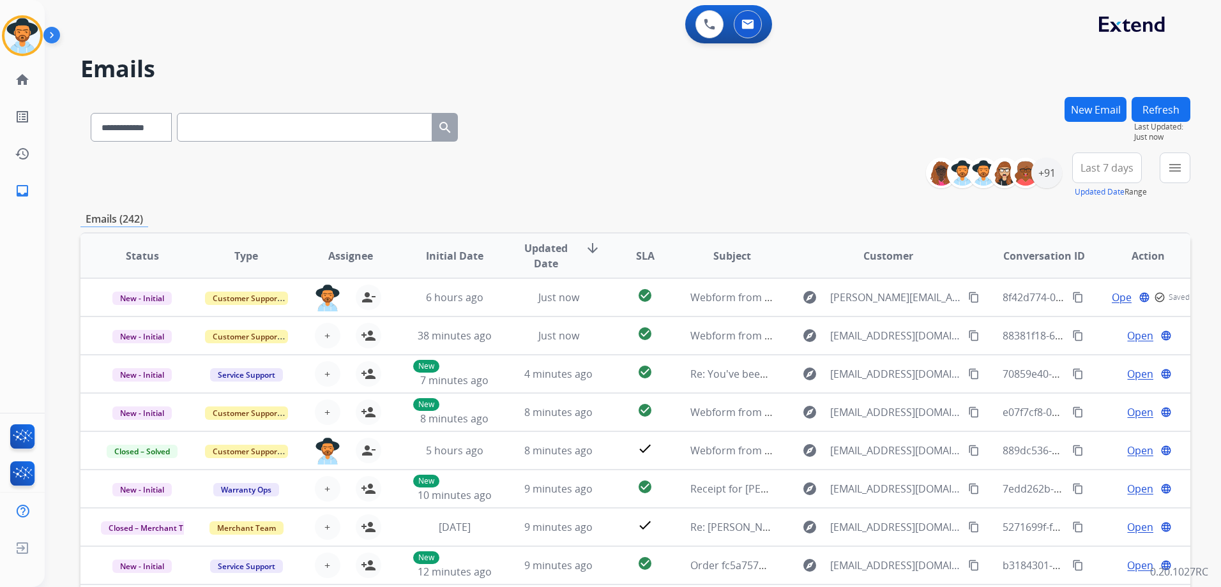
click at [1101, 113] on button "New Email" at bounding box center [1095, 109] width 62 height 25
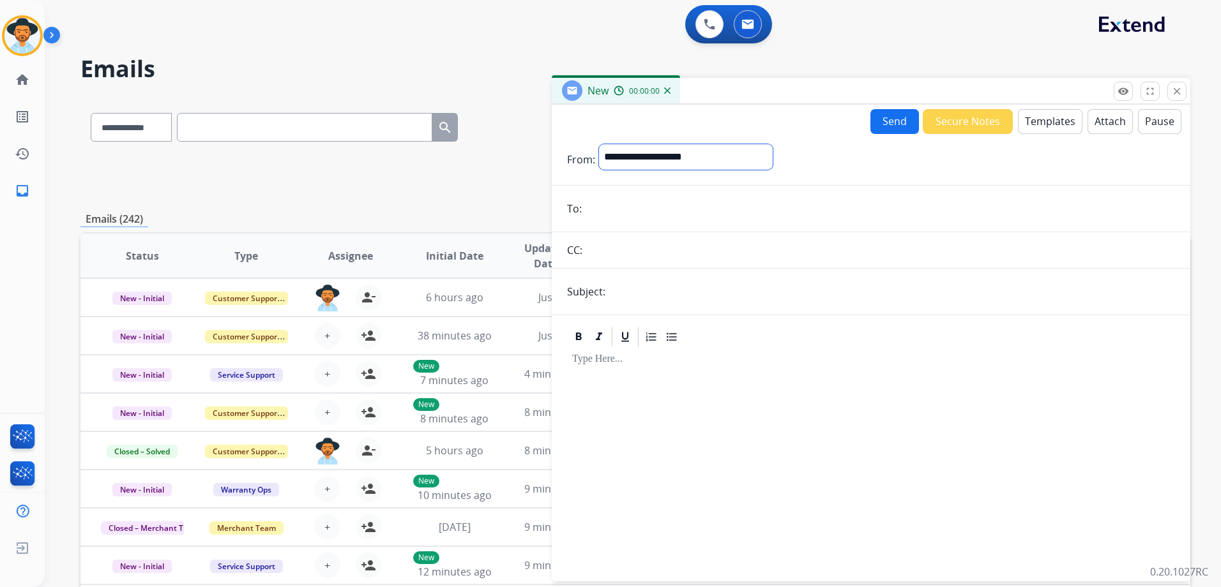
drag, startPoint x: 641, startPoint y: 155, endPoint x: 666, endPoint y: 171, distance: 29.9
click at [641, 155] on select "**********" at bounding box center [686, 157] width 174 height 26
select select "**********"
click at [599, 144] on select "**********" at bounding box center [686, 157] width 174 height 26
paste input "**********"
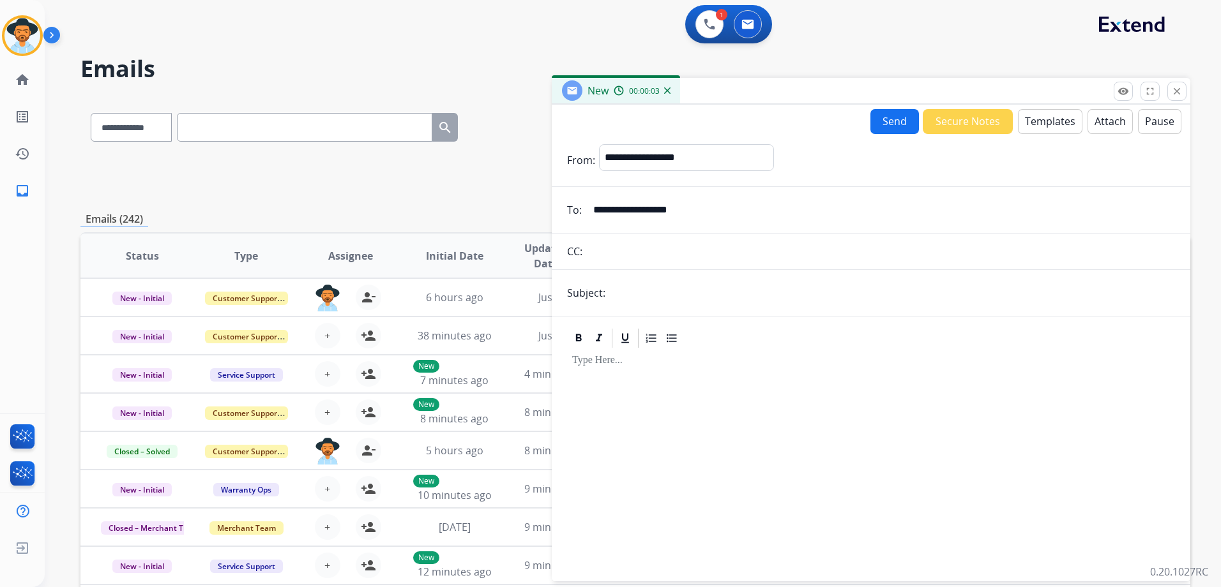
type input "**********"
click at [677, 299] on input "text" at bounding box center [892, 293] width 566 height 26
type input "**********"
click at [625, 400] on div at bounding box center [871, 459] width 608 height 219
click at [1039, 123] on button "Templates" at bounding box center [1050, 121] width 64 height 25
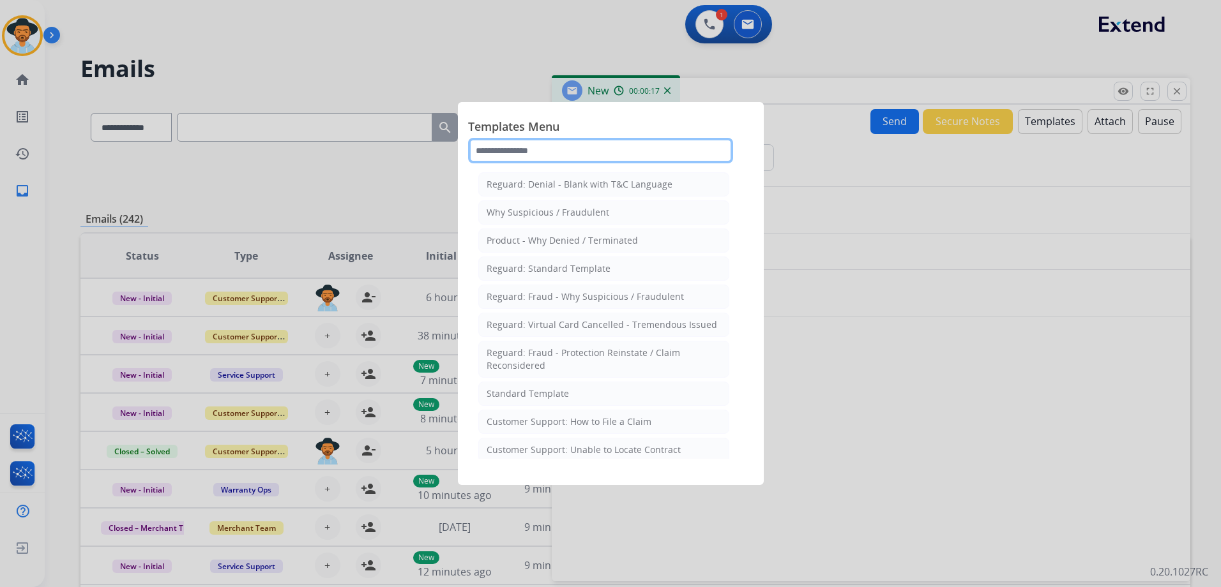
click at [582, 146] on input "text" at bounding box center [600, 151] width 265 height 26
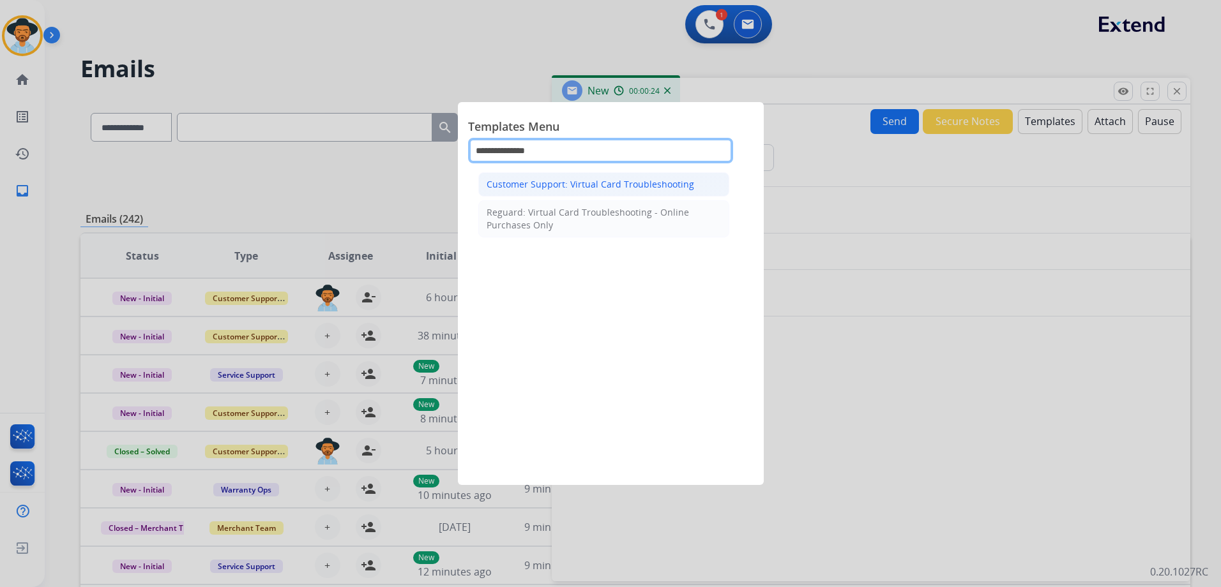
type input "**********"
click at [595, 183] on div "Customer Support: Virtual Card Troubleshooting" at bounding box center [591, 184] width 208 height 13
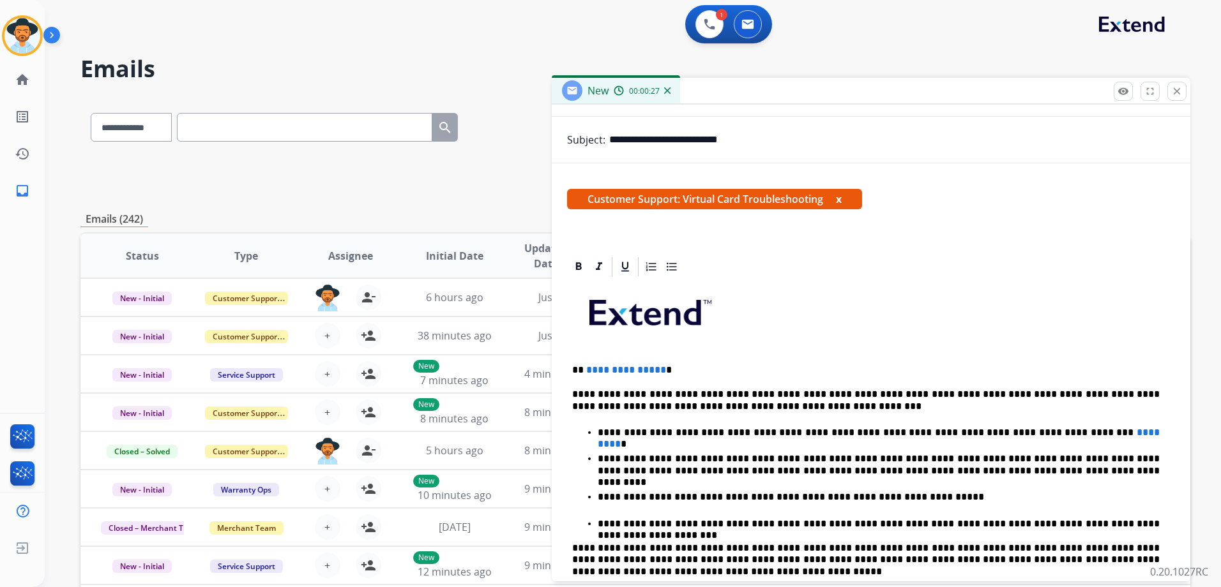
scroll to position [255, 0]
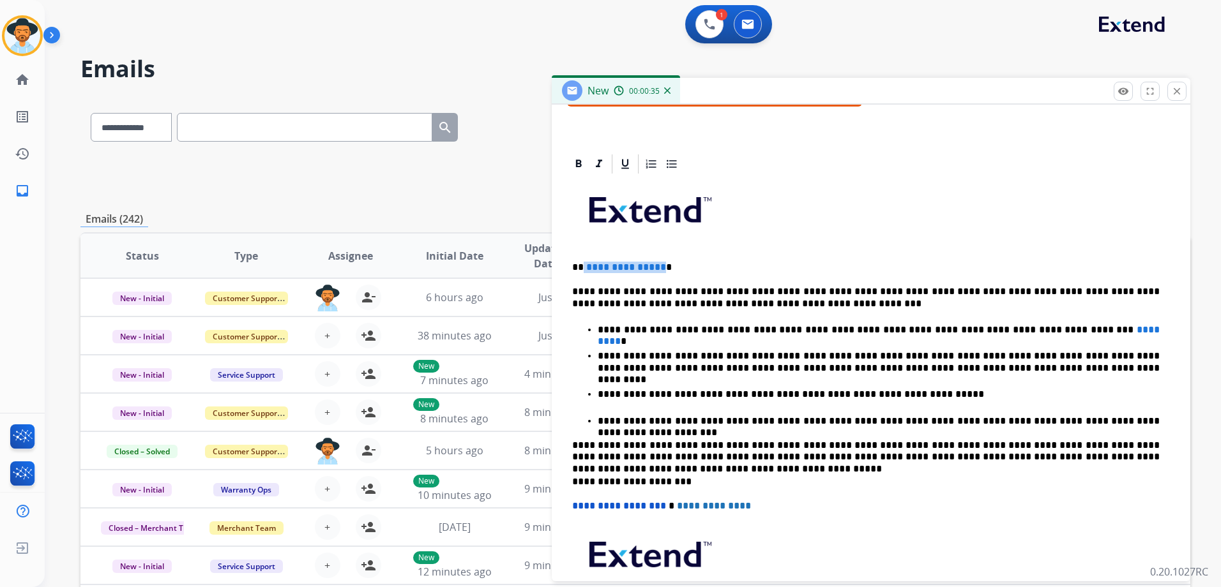
drag, startPoint x: 657, startPoint y: 266, endPoint x: 582, endPoint y: 259, distance: 75.1
click at [582, 259] on div "**********" at bounding box center [871, 423] width 608 height 495
click at [716, 293] on p "**********" at bounding box center [865, 298] width 587 height 24
drag, startPoint x: 658, startPoint y: 268, endPoint x: 586, endPoint y: 261, distance: 71.9
click at [586, 262] on span "**********" at bounding box center [626, 267] width 80 height 10
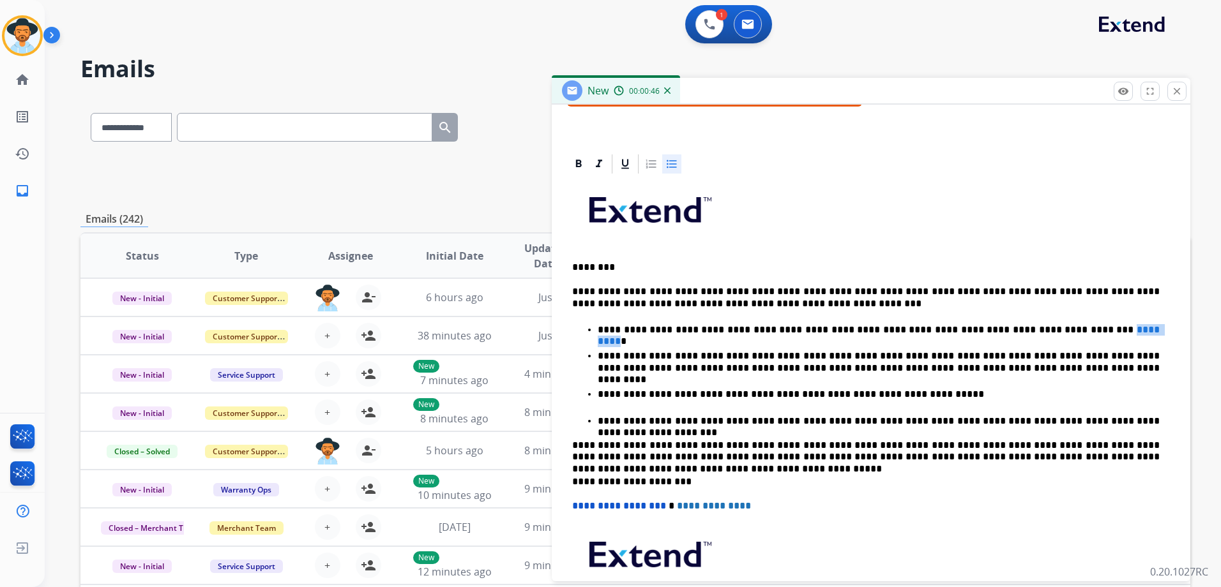
drag, startPoint x: 1056, startPoint y: 331, endPoint x: 1015, endPoint y: 330, distance: 41.6
click at [1015, 330] on span "*********" at bounding box center [880, 335] width 564 height 21
click at [709, 30] on button at bounding box center [709, 24] width 28 height 28
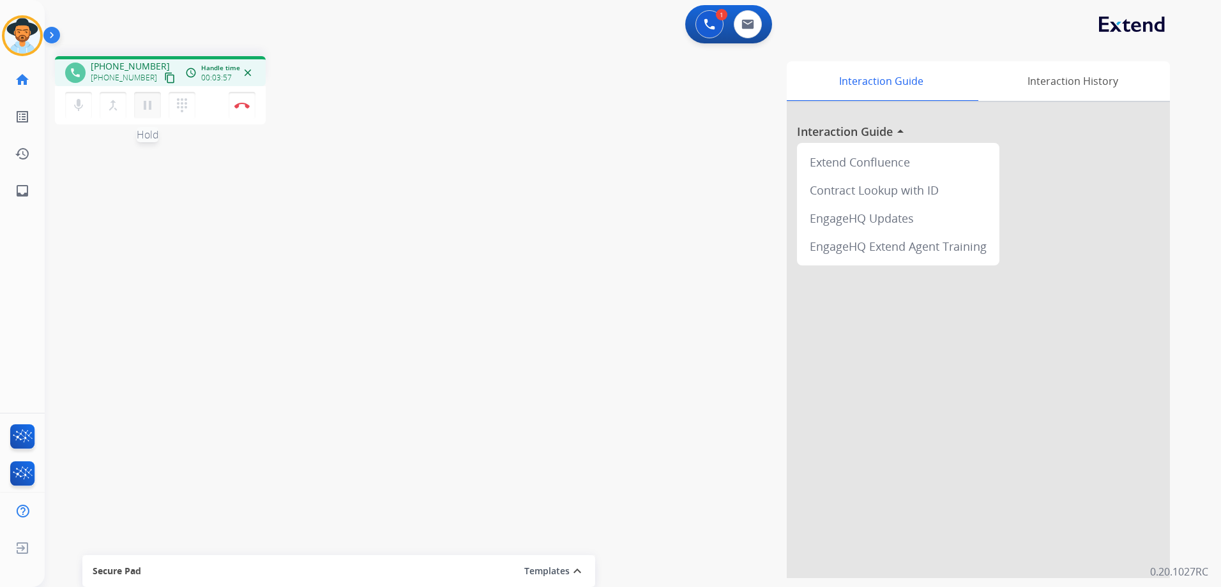
click at [151, 103] on mat-icon "pause" at bounding box center [147, 105] width 15 height 15
drag, startPoint x: 144, startPoint y: 110, endPoint x: 174, endPoint y: 150, distance: 50.6
click at [144, 110] on mat-icon "play_arrow" at bounding box center [147, 105] width 15 height 15
click at [746, 23] on img at bounding box center [747, 24] width 13 height 10
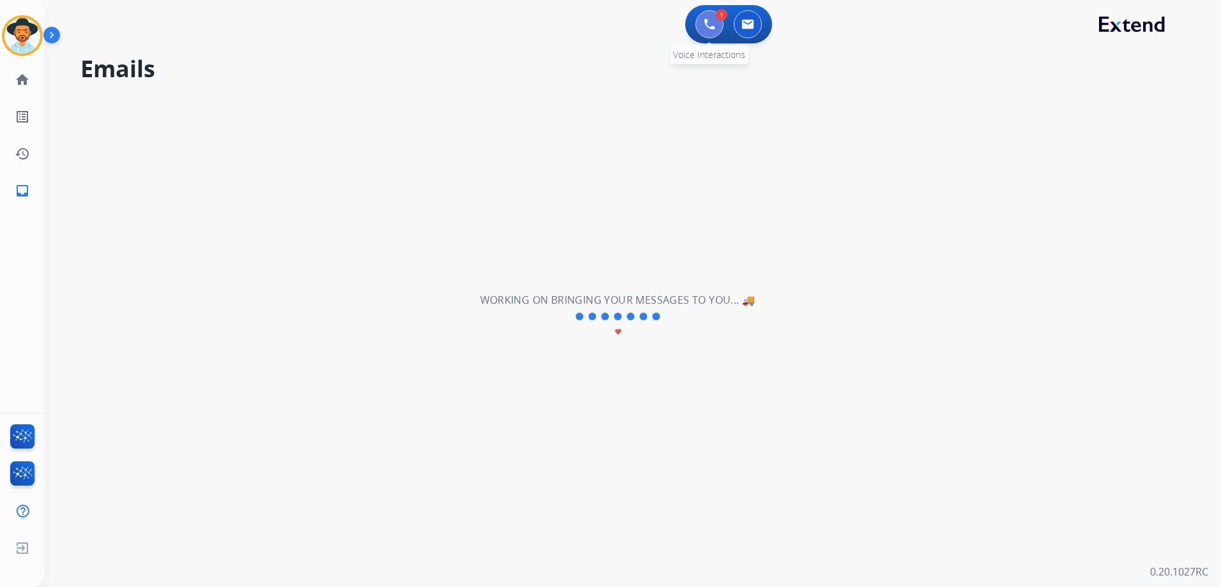
click at [717, 29] on button at bounding box center [709, 24] width 28 height 28
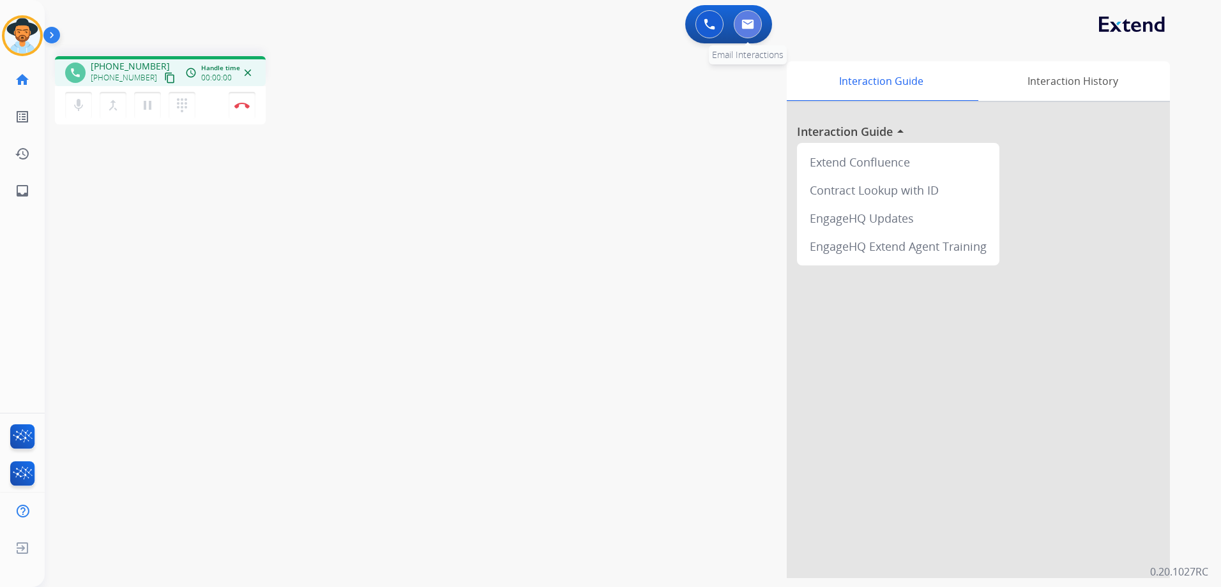
click at [744, 27] on img at bounding box center [747, 24] width 13 height 10
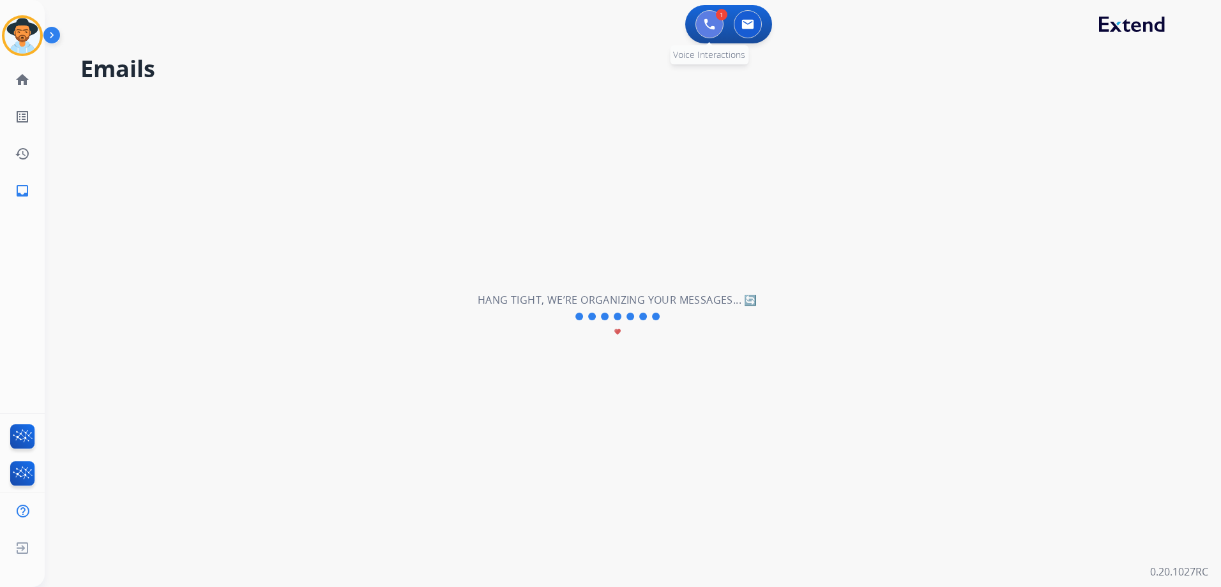
click at [705, 19] on img at bounding box center [709, 24] width 11 height 11
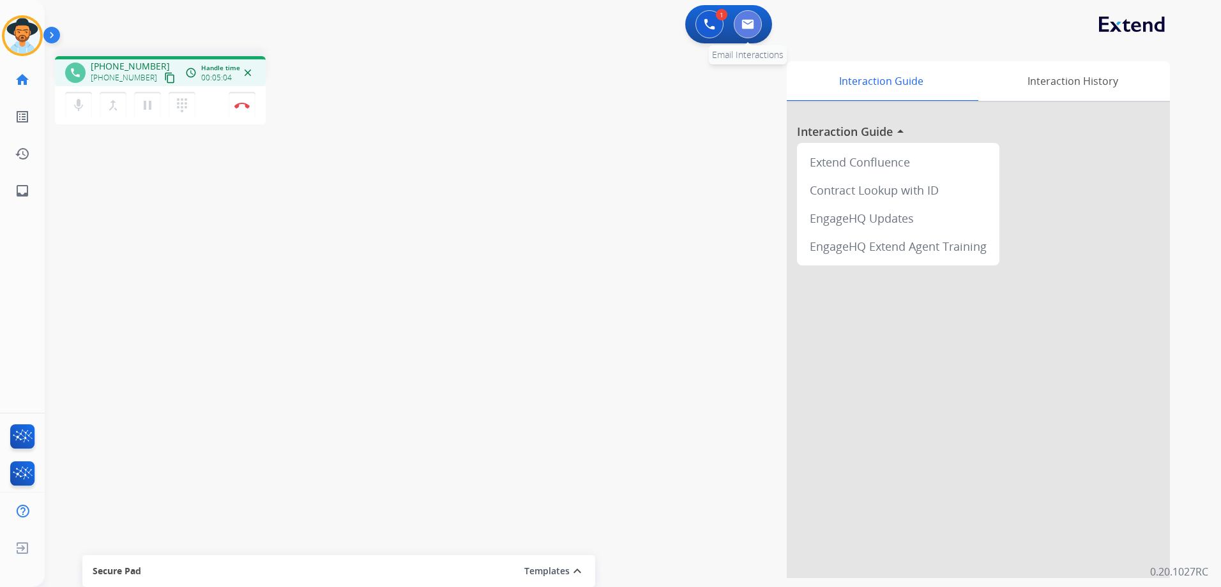
click at [750, 21] on img at bounding box center [747, 24] width 13 height 10
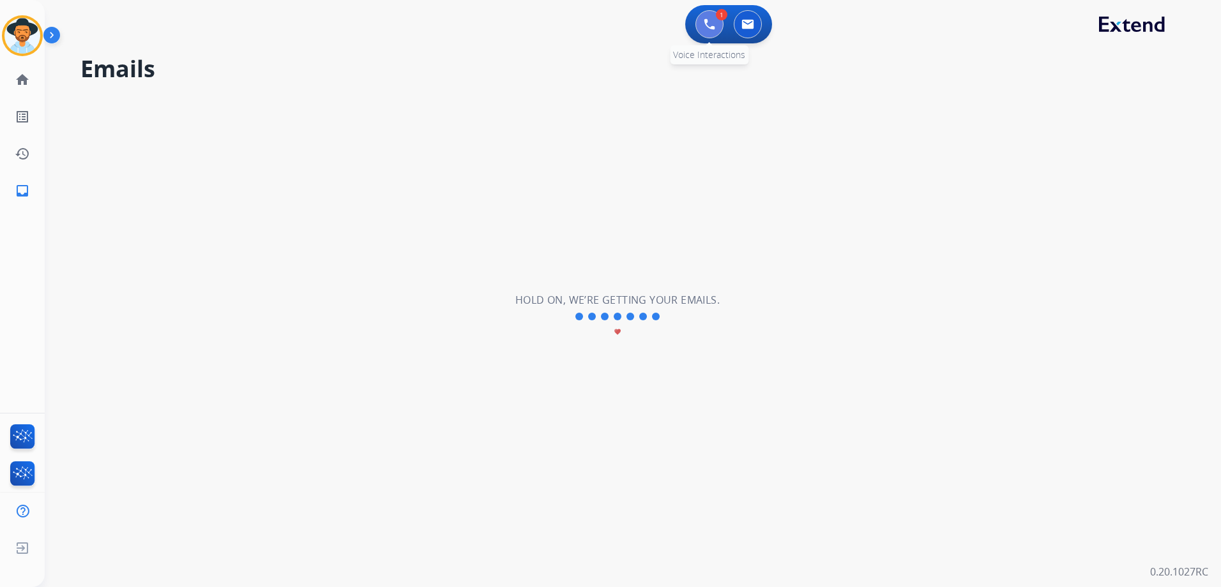
click at [706, 23] on img at bounding box center [709, 24] width 11 height 11
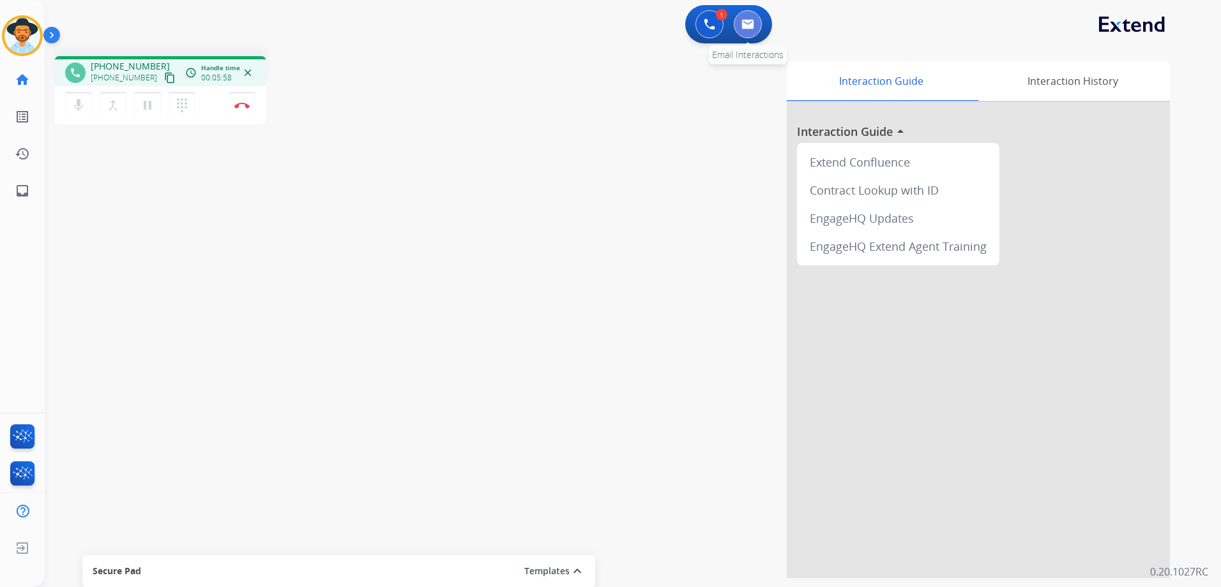
click at [752, 23] on img at bounding box center [747, 24] width 13 height 10
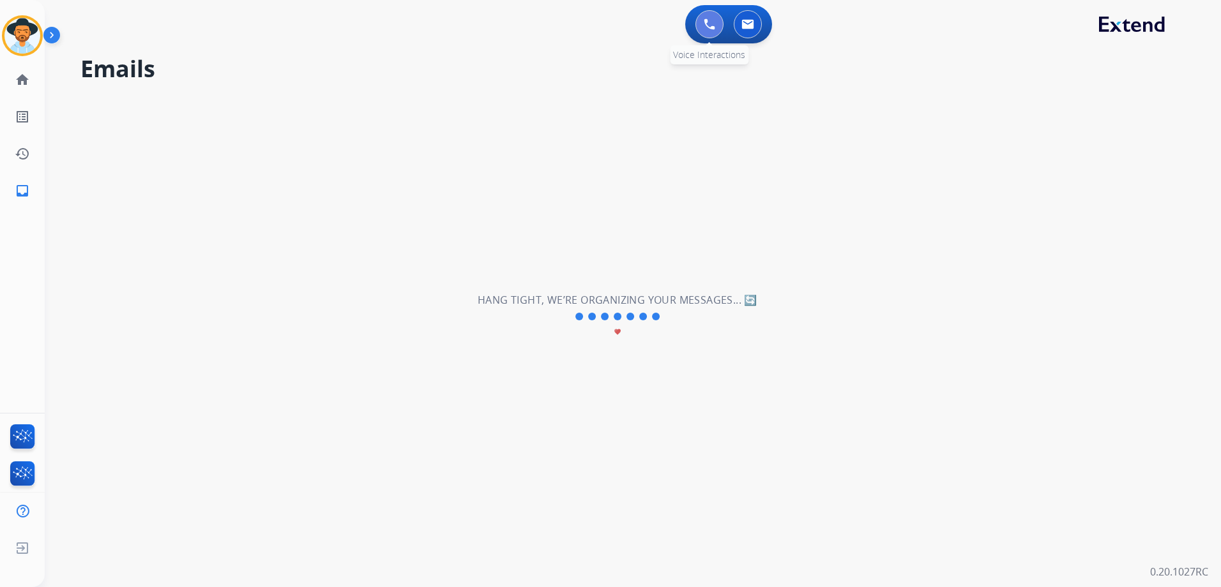
click at [706, 28] on img at bounding box center [709, 24] width 11 height 11
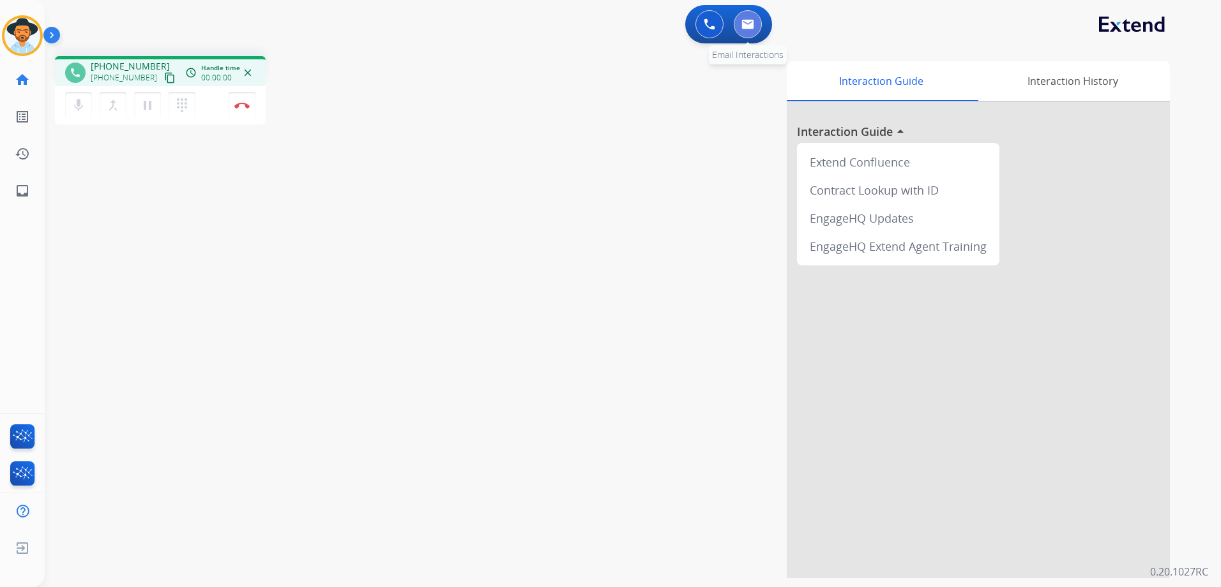
click at [748, 24] on img at bounding box center [747, 24] width 13 height 10
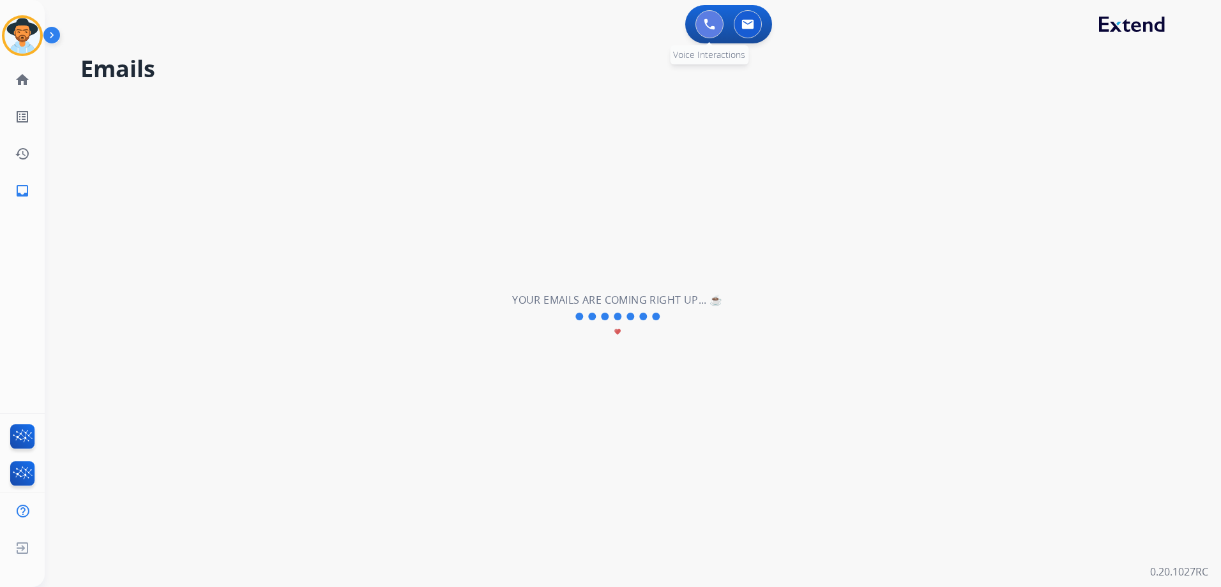
click at [709, 26] on img at bounding box center [709, 24] width 11 height 11
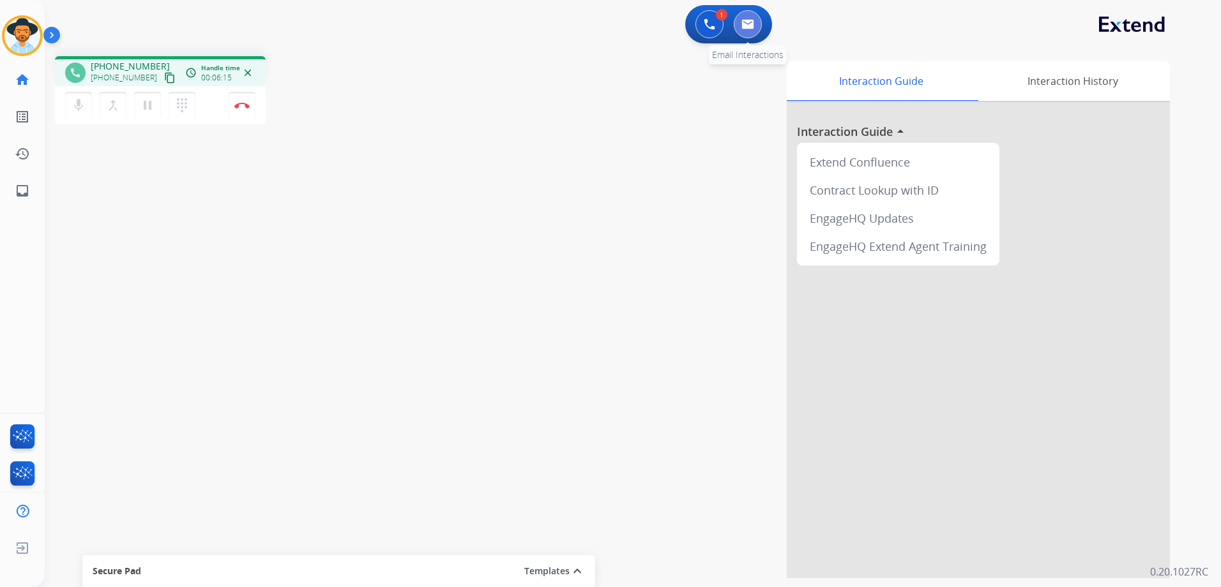
click at [752, 21] on img at bounding box center [747, 24] width 13 height 10
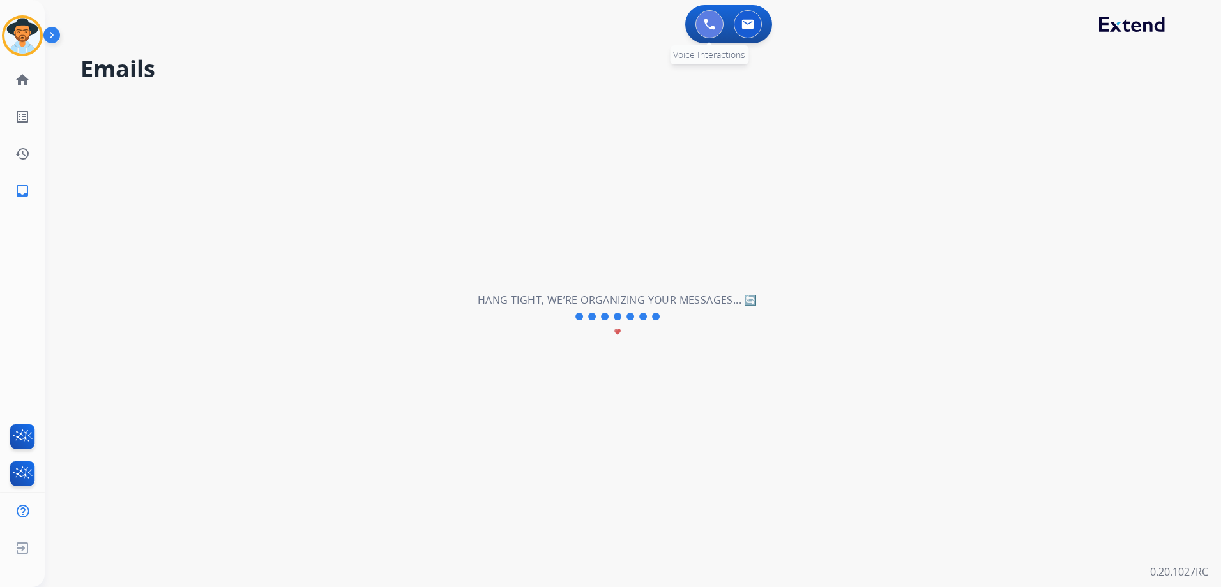
click at [708, 17] on button at bounding box center [709, 24] width 28 height 28
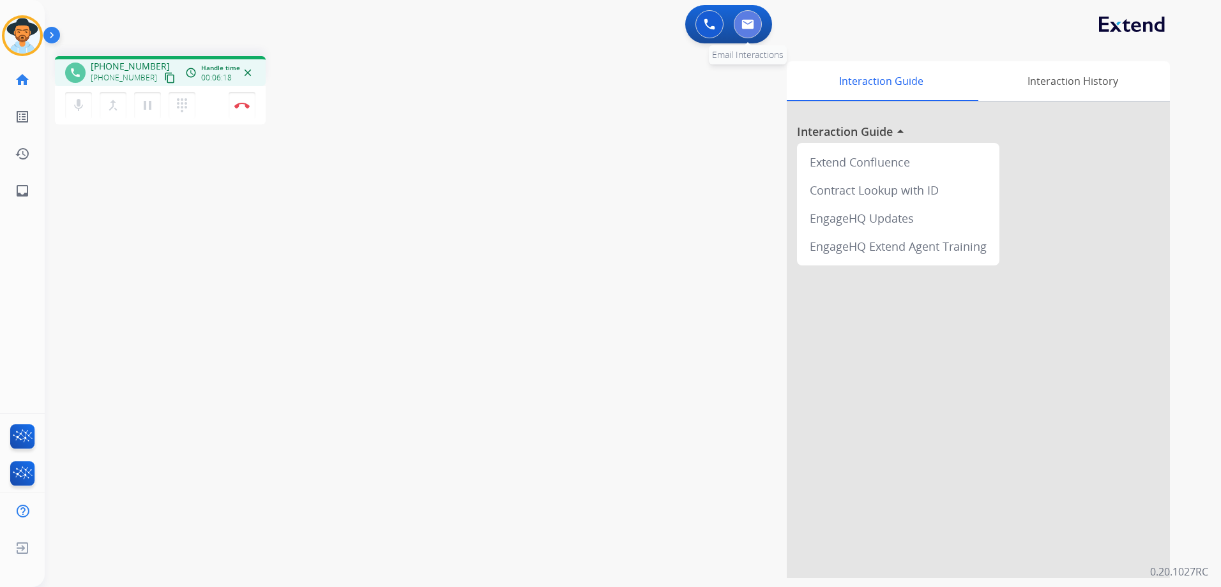
click at [747, 17] on button at bounding box center [748, 24] width 28 height 28
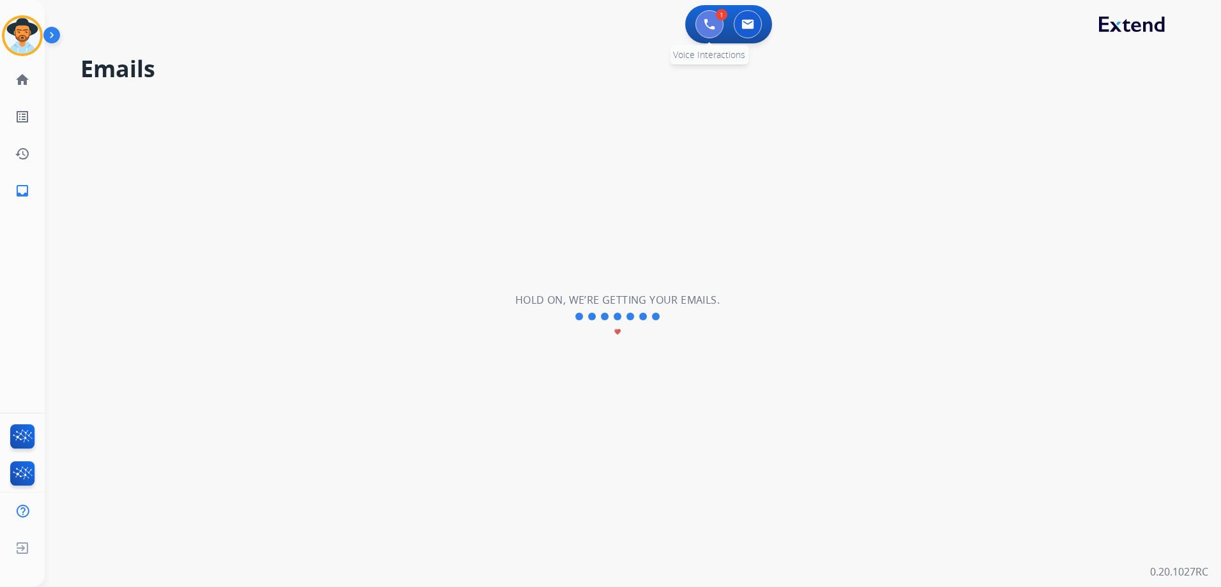
click at [715, 24] on img at bounding box center [709, 24] width 11 height 11
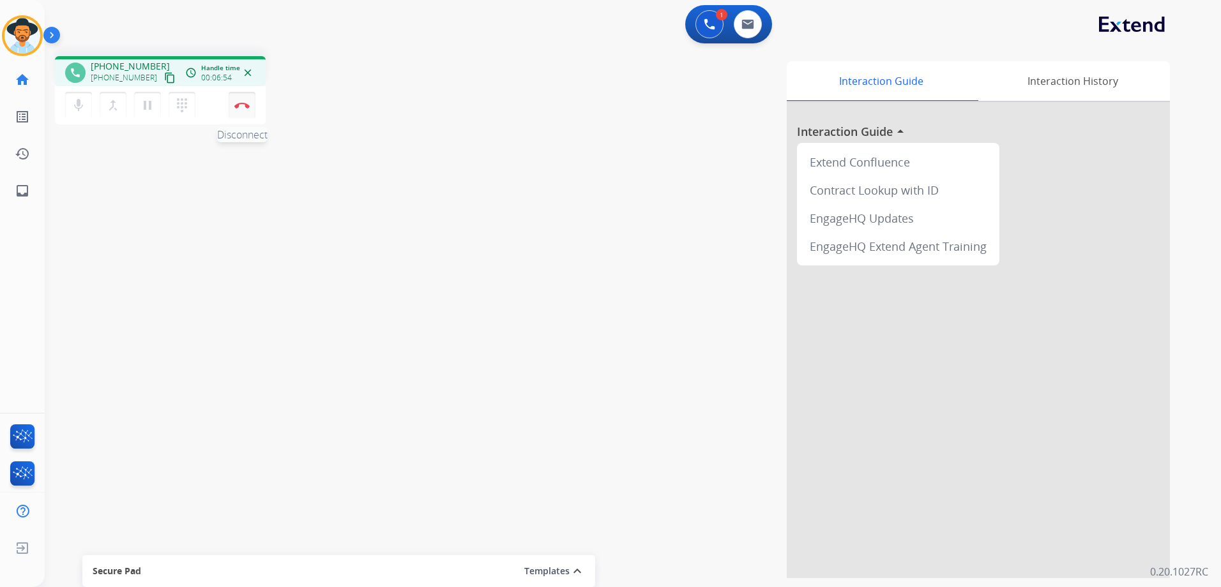
click at [245, 109] on button "Disconnect" at bounding box center [242, 105] width 27 height 27
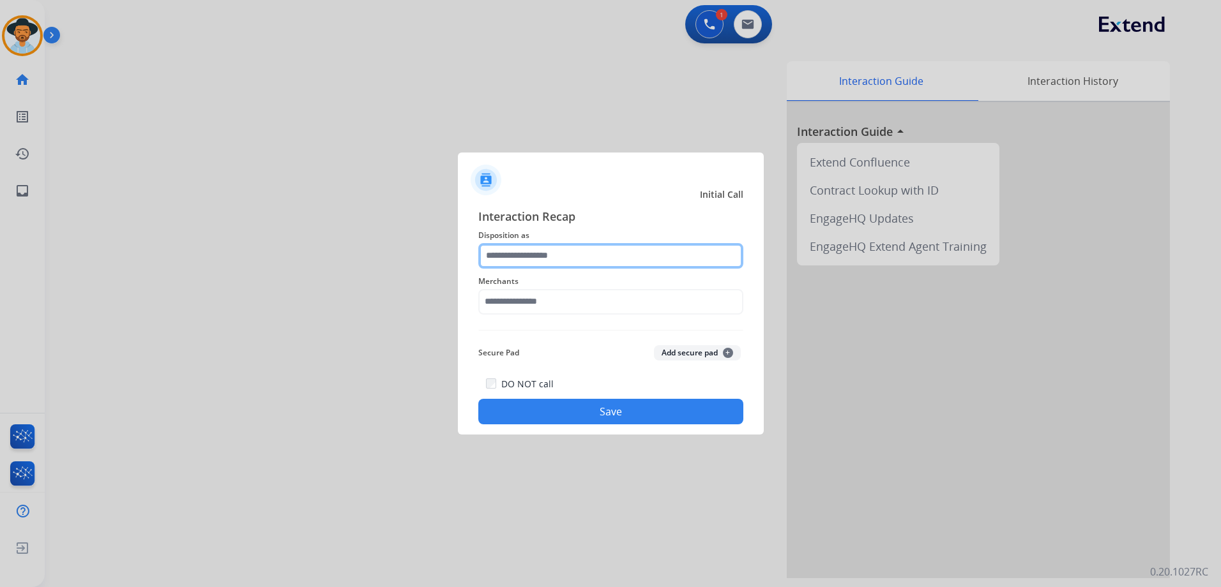
click at [619, 259] on input "text" at bounding box center [610, 256] width 265 height 26
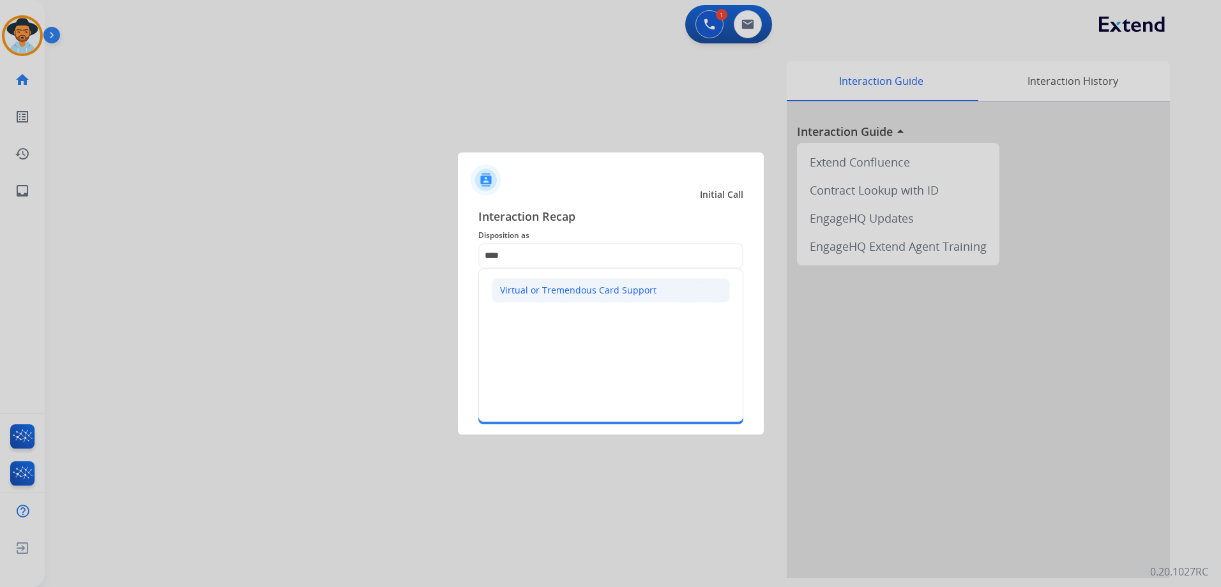
click at [555, 285] on div "Virtual or Tremendous Card Support" at bounding box center [578, 290] width 156 height 13
type input "**********"
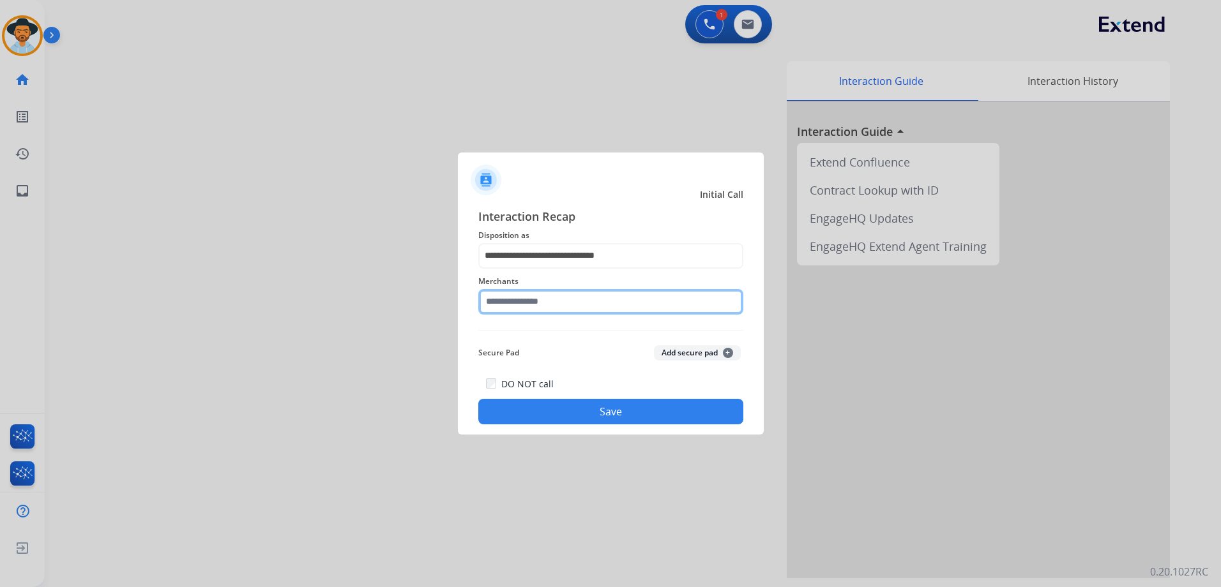
click at [567, 299] on input "text" at bounding box center [610, 302] width 265 height 26
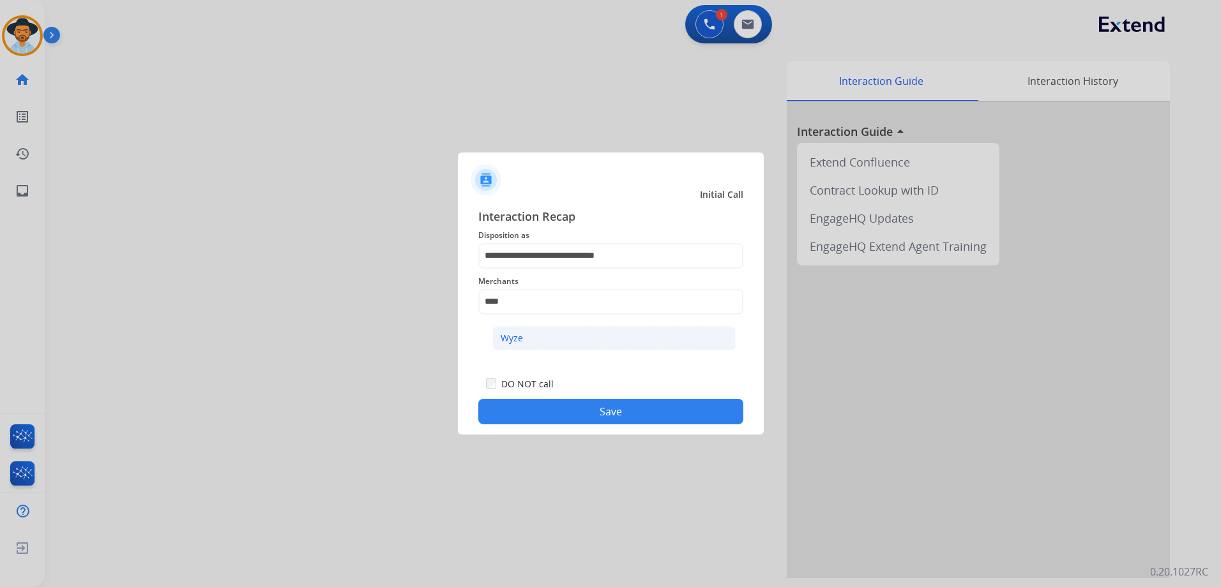
click at [550, 339] on li "Wyze" at bounding box center [613, 338] width 243 height 24
type input "****"
click at [619, 410] on button "Save" at bounding box center [610, 412] width 265 height 26
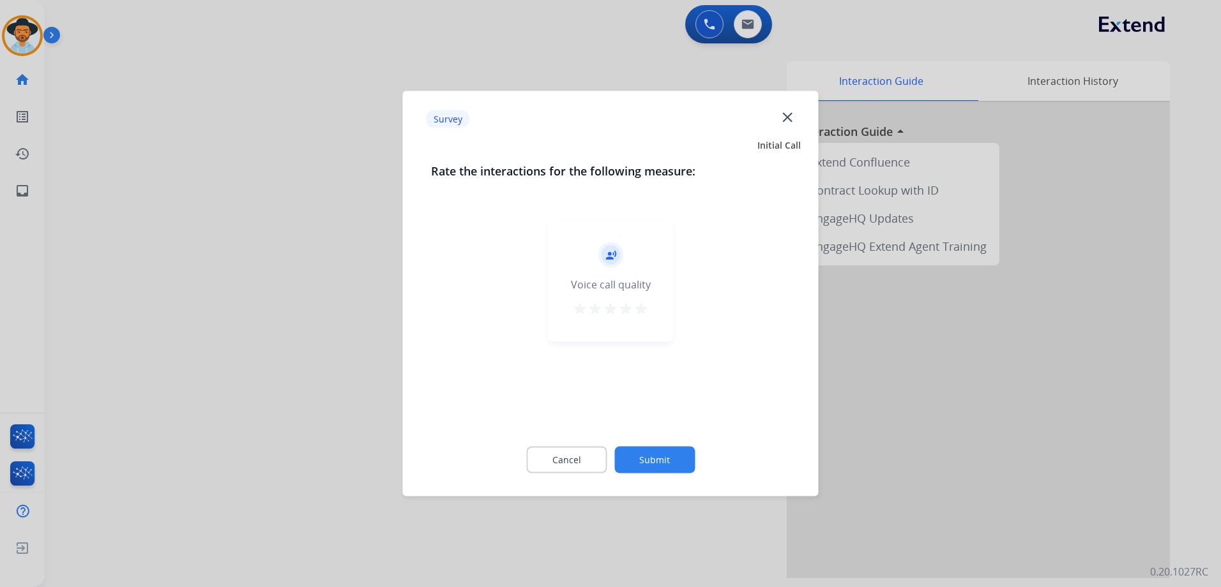
click at [642, 310] on mat-icon "star" at bounding box center [640, 308] width 15 height 15
click at [684, 470] on button "Submit" at bounding box center [654, 460] width 80 height 27
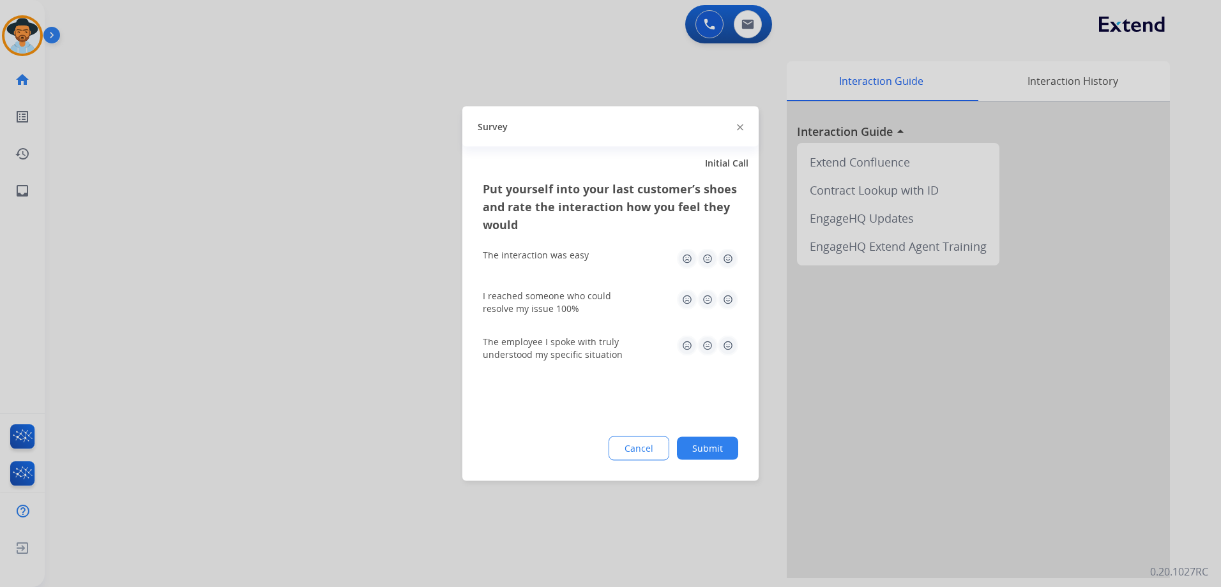
click at [734, 257] on img at bounding box center [728, 259] width 20 height 20
click at [732, 296] on img at bounding box center [728, 300] width 20 height 20
click at [730, 347] on img at bounding box center [728, 346] width 20 height 20
click at [721, 441] on button "Submit" at bounding box center [707, 448] width 61 height 23
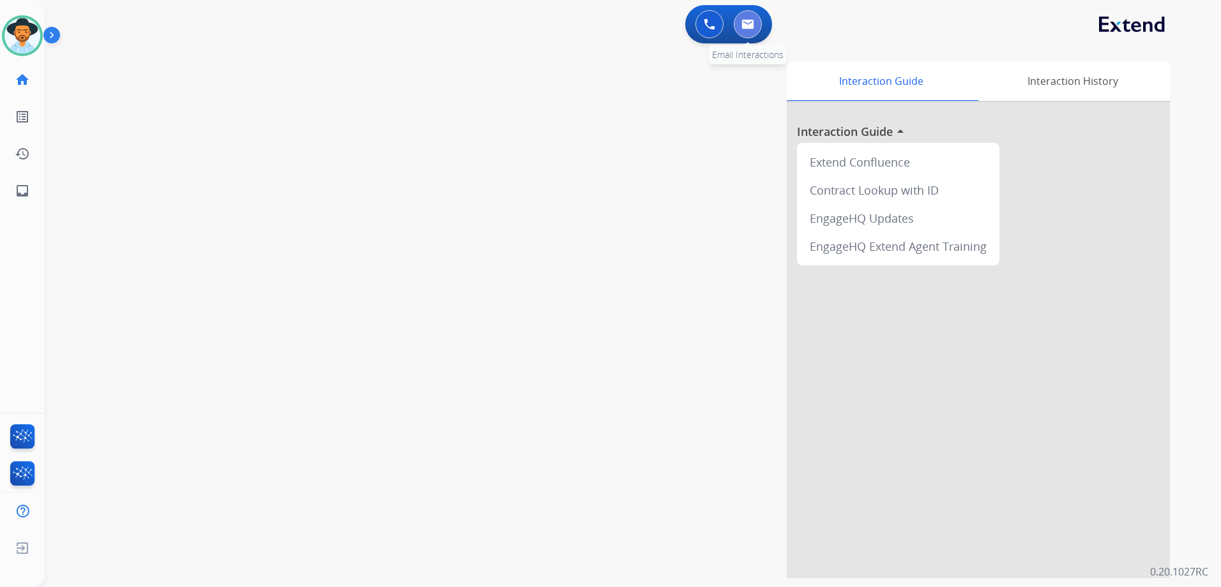
click at [741, 18] on button at bounding box center [748, 24] width 28 height 28
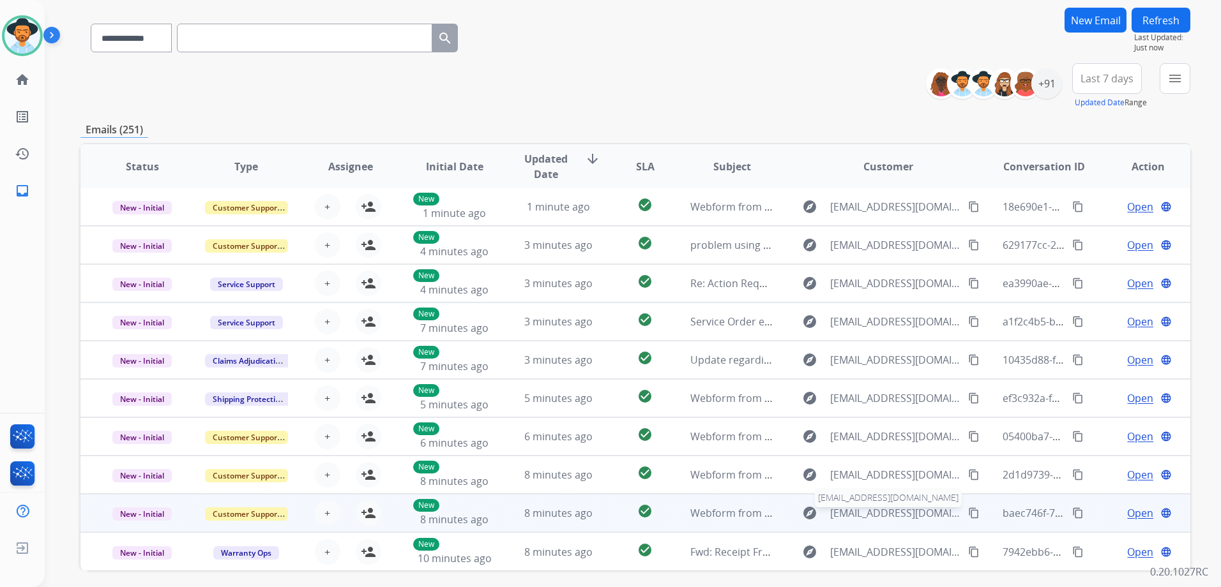
scroll to position [139, 0]
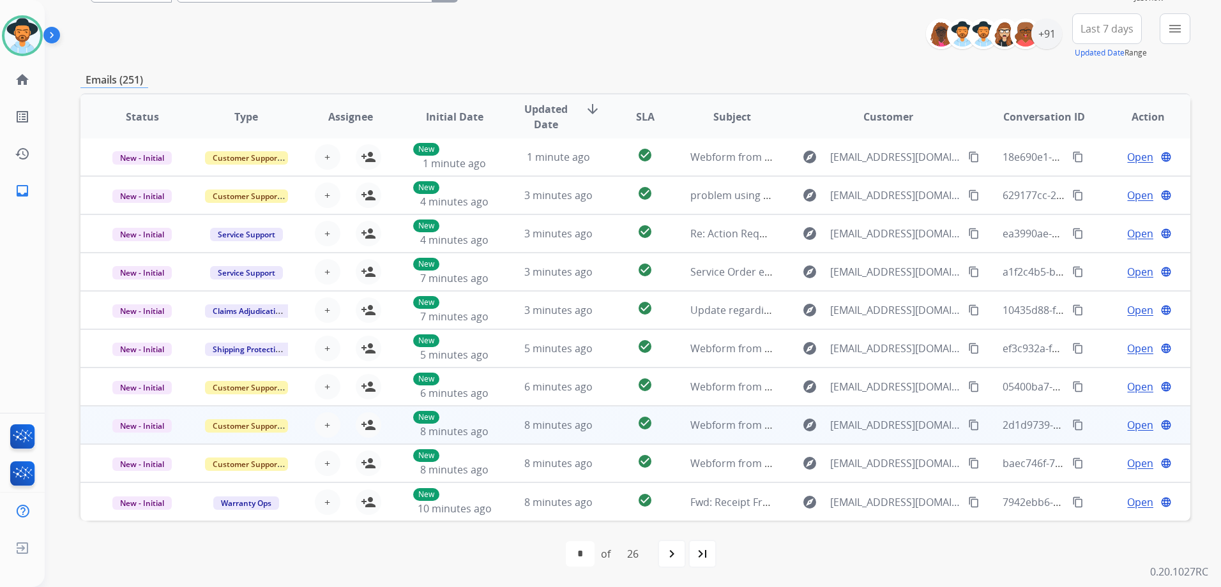
click at [1093, 427] on td "Open language" at bounding box center [1138, 425] width 104 height 38
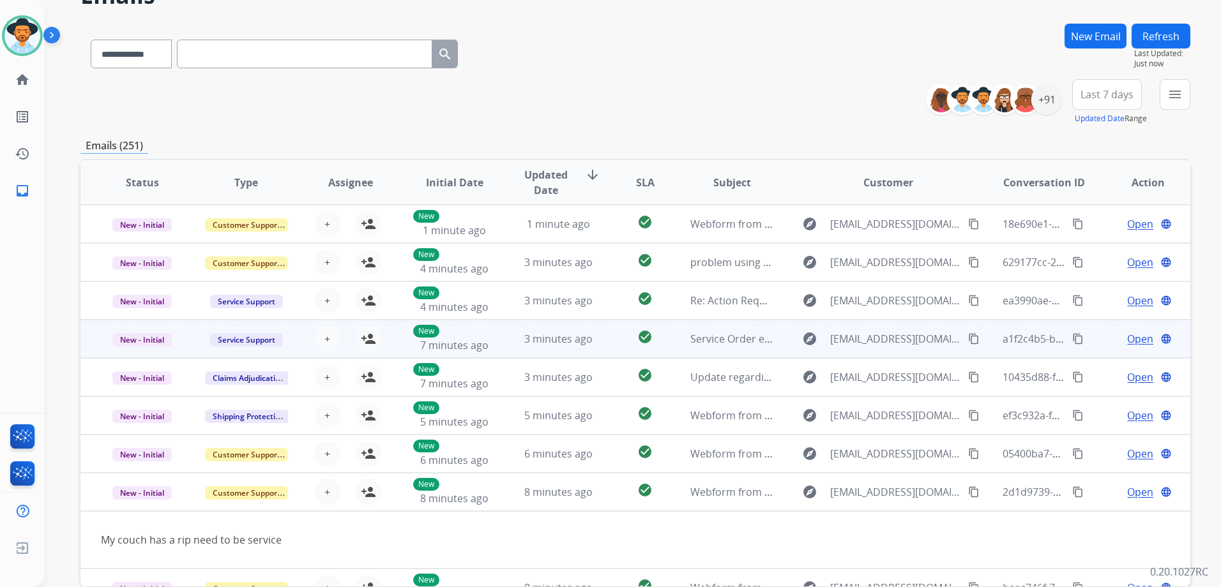
scroll to position [0, 0]
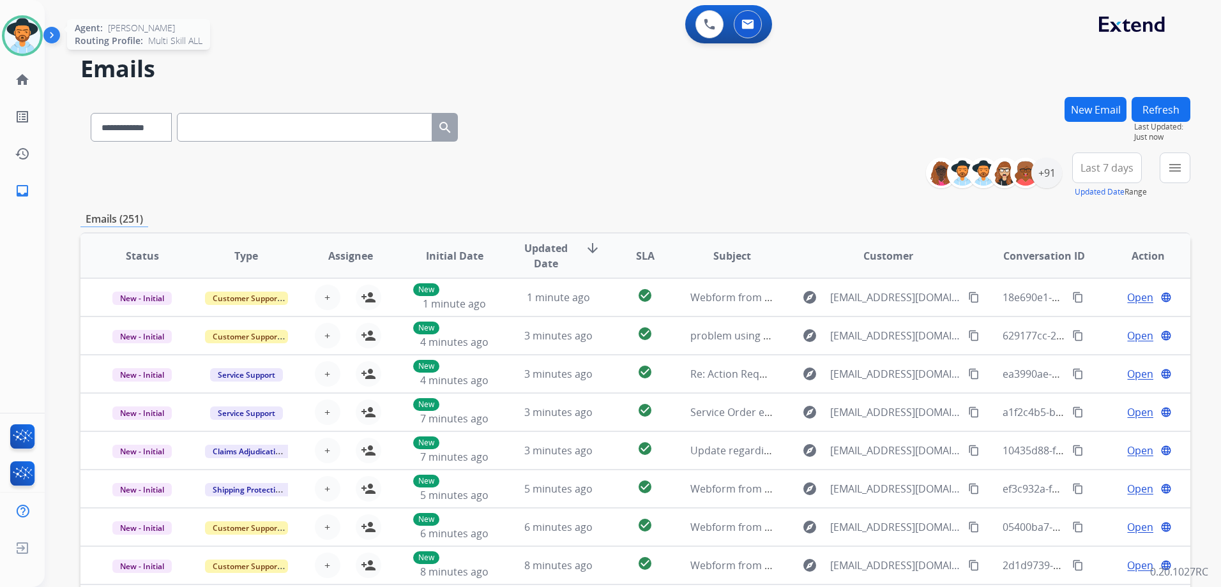
click at [19, 30] on img at bounding box center [22, 36] width 36 height 36
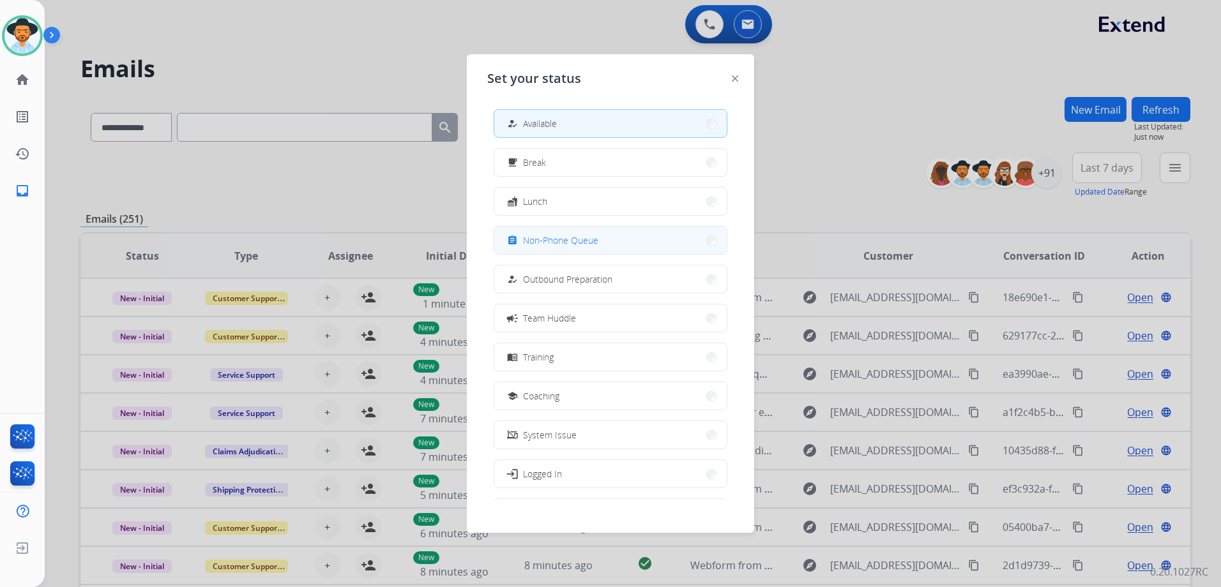
click at [570, 240] on span "Non-Phone Queue" at bounding box center [560, 240] width 75 height 13
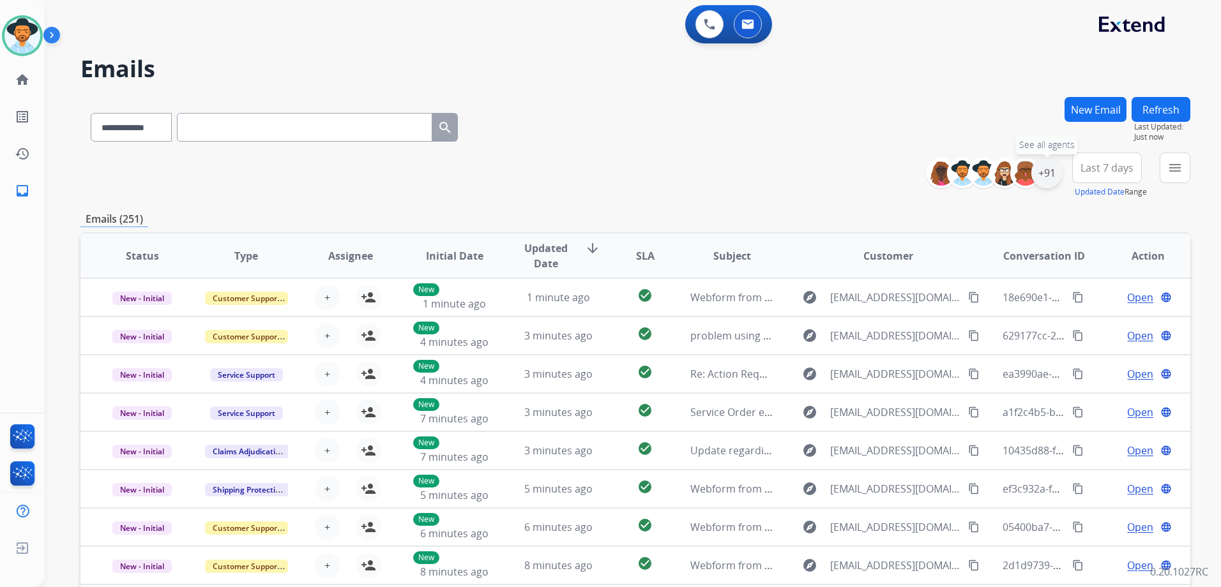
click at [1045, 185] on div "+91" at bounding box center [1046, 173] width 31 height 31
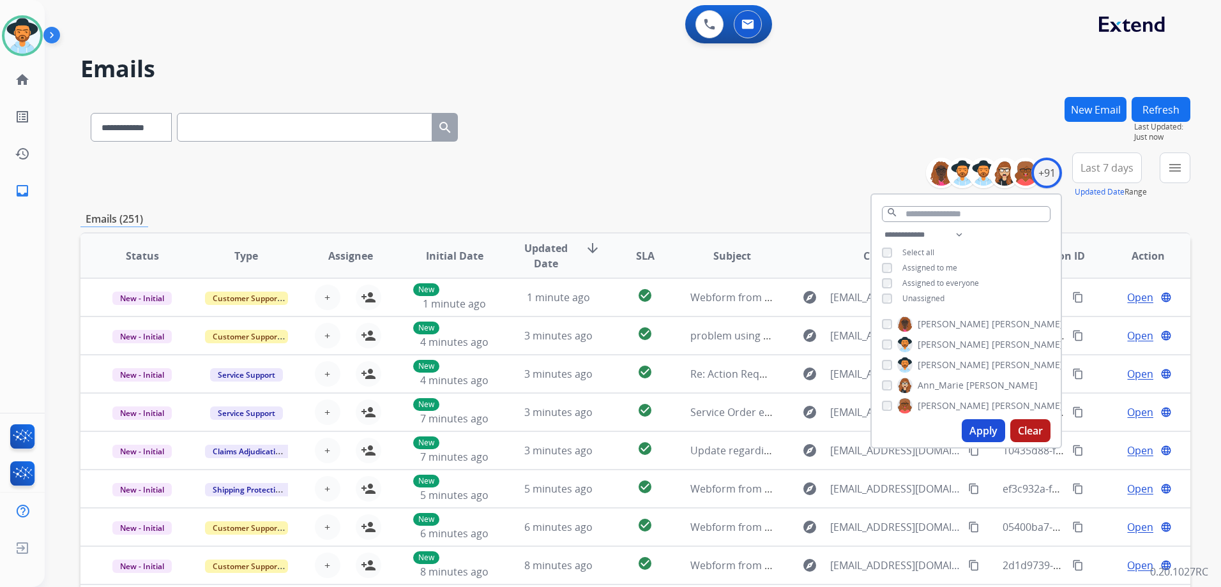
click at [778, 174] on div "**********" at bounding box center [635, 176] width 1110 height 46
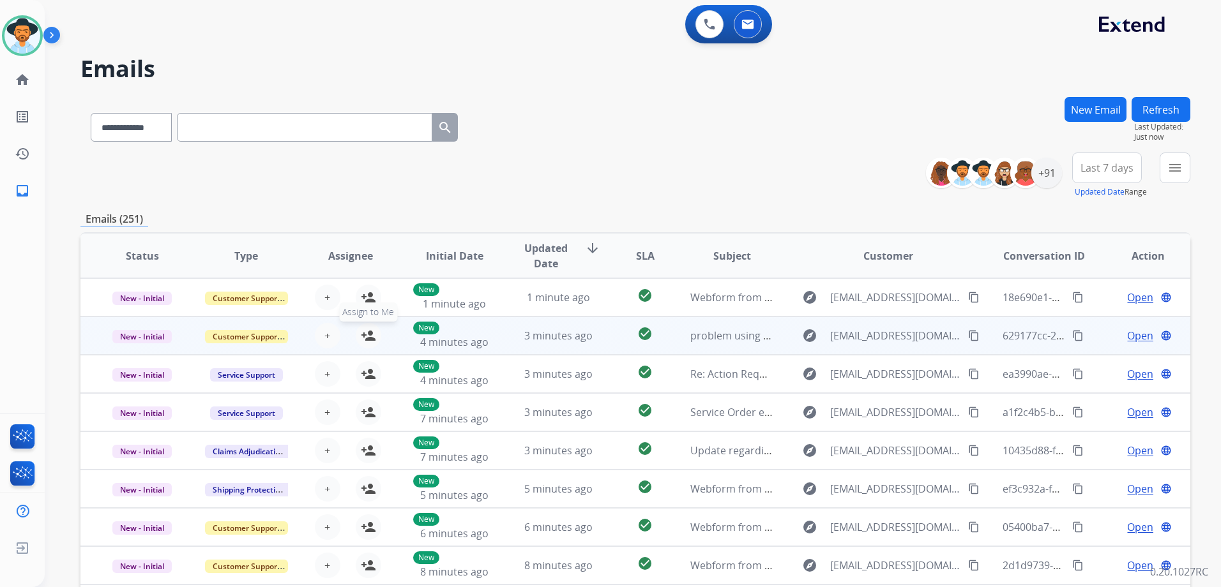
click at [369, 332] on mat-icon "person_add" at bounding box center [368, 335] width 15 height 15
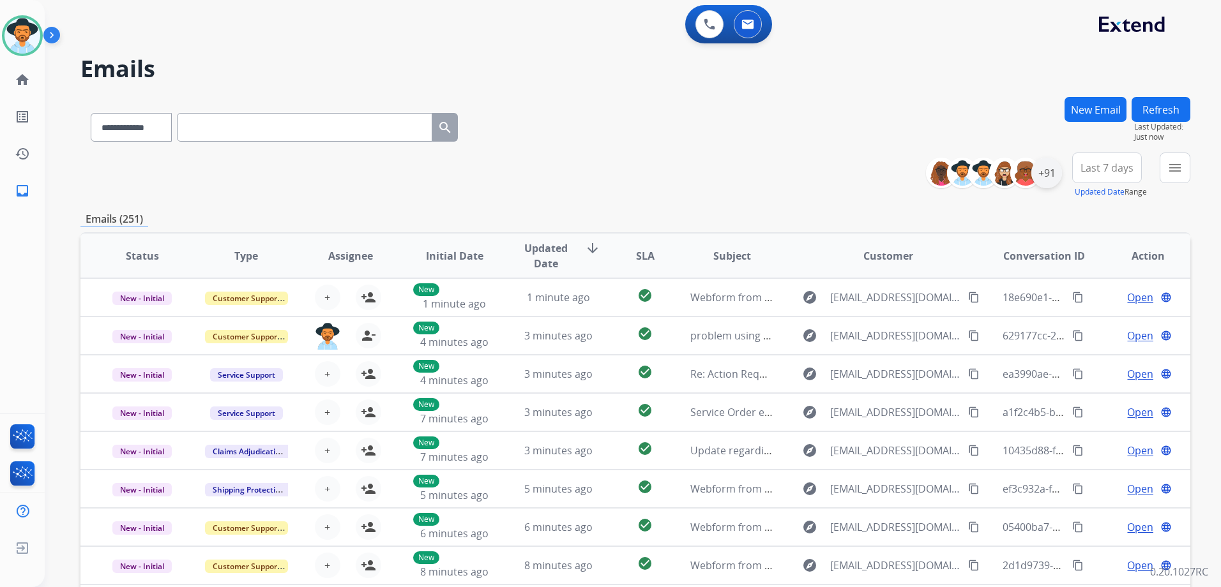
click at [1048, 177] on div "+91" at bounding box center [1046, 173] width 31 height 31
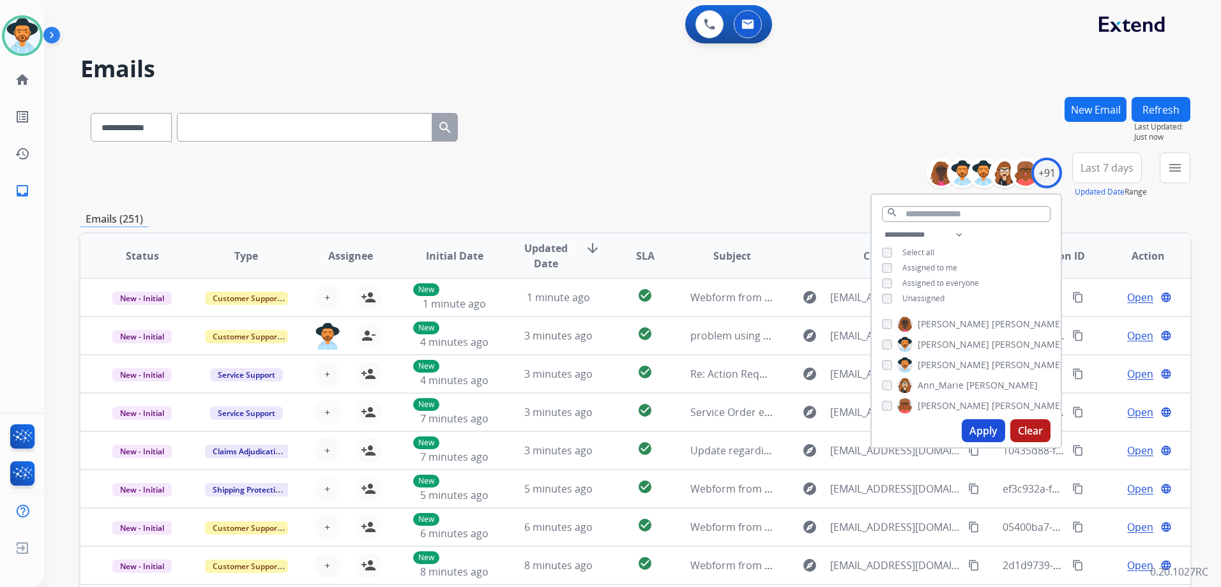
click at [913, 294] on span "Unassigned" at bounding box center [923, 298] width 42 height 11
click at [977, 428] on button "Apply" at bounding box center [983, 431] width 43 height 23
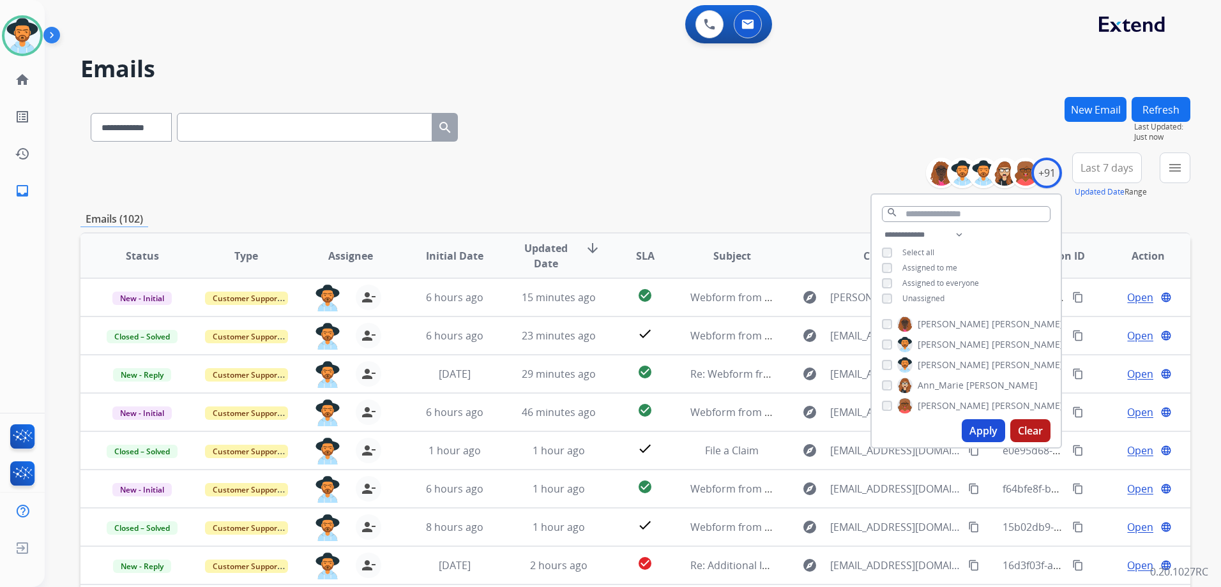
click at [700, 152] on div "**********" at bounding box center [635, 125] width 1110 height 56
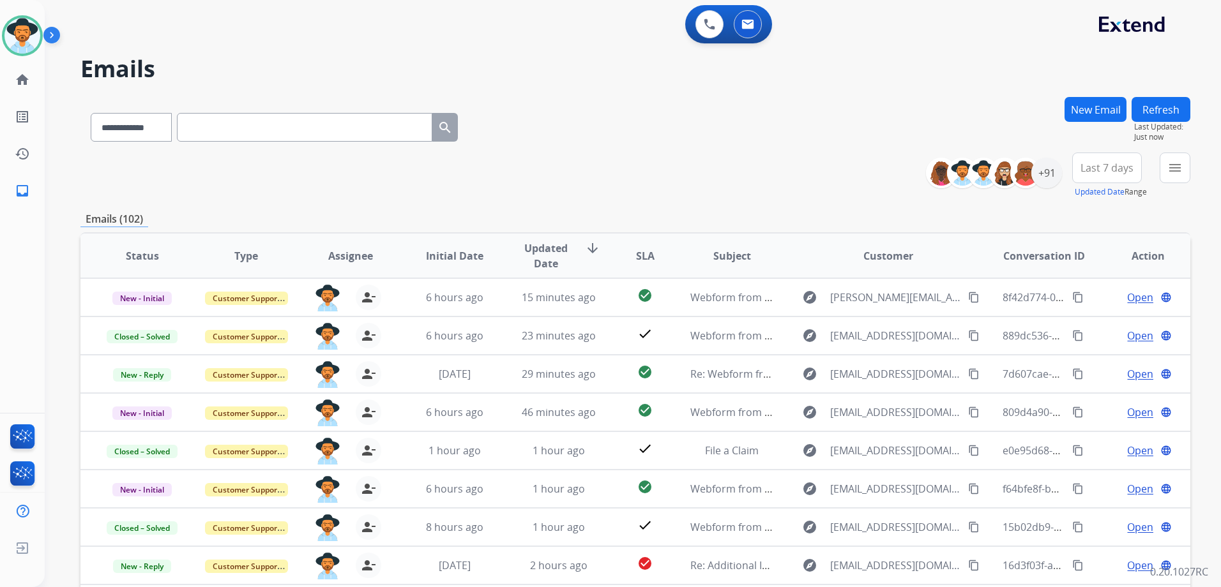
click at [1155, 110] on button "Refresh" at bounding box center [1161, 109] width 59 height 25
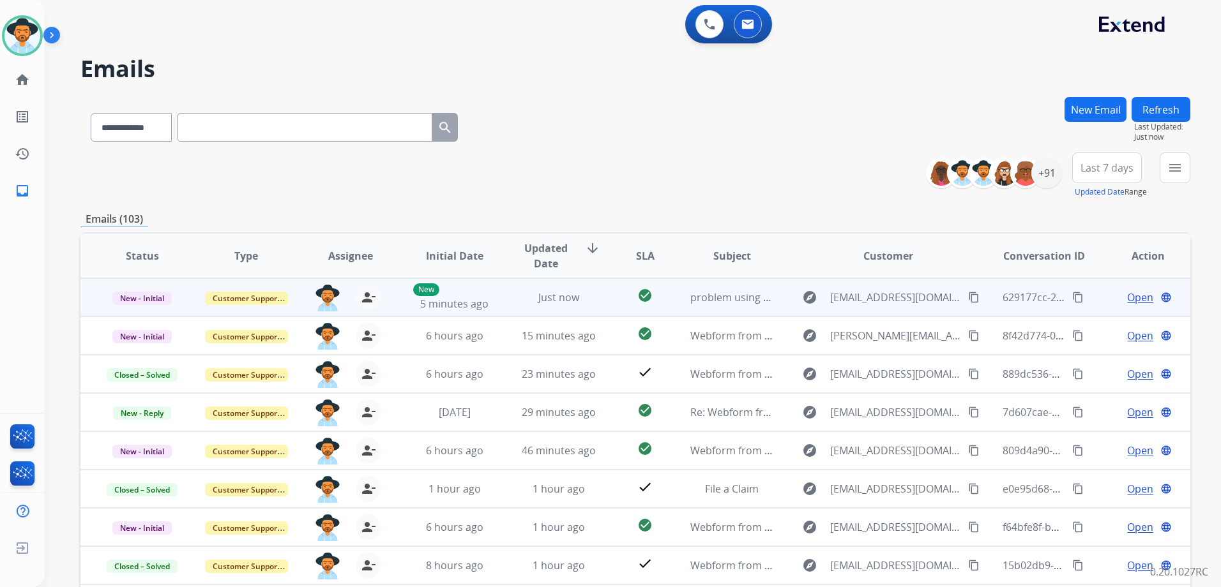
click at [1132, 297] on span "Open" at bounding box center [1140, 297] width 26 height 15
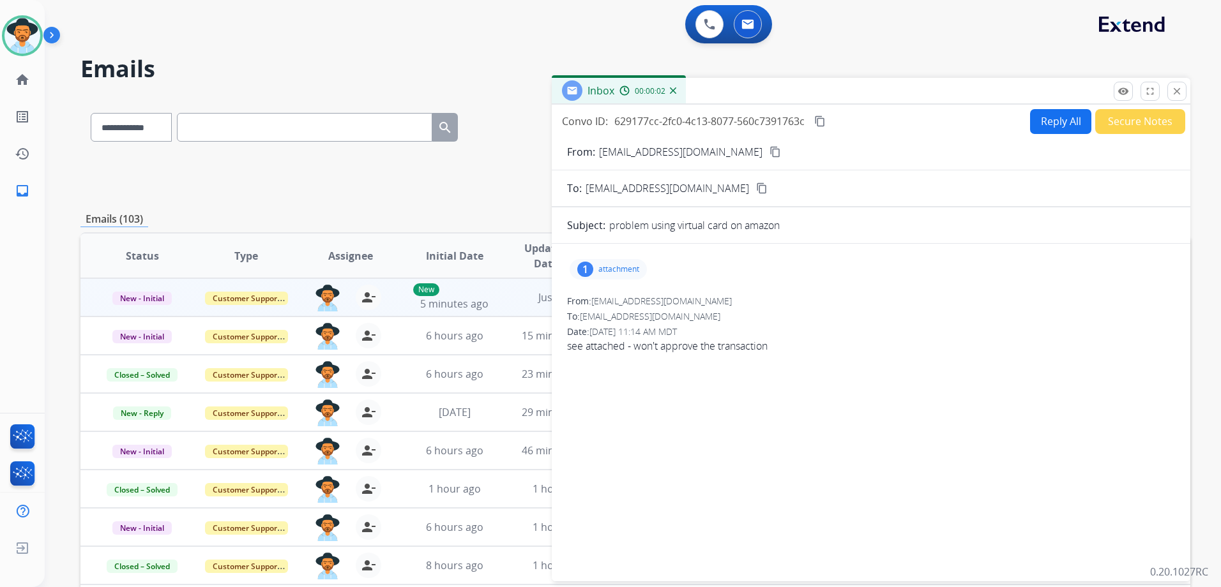
click at [615, 276] on div "1 attachment" at bounding box center [608, 269] width 77 height 20
click at [621, 305] on div at bounding box center [612, 302] width 64 height 45
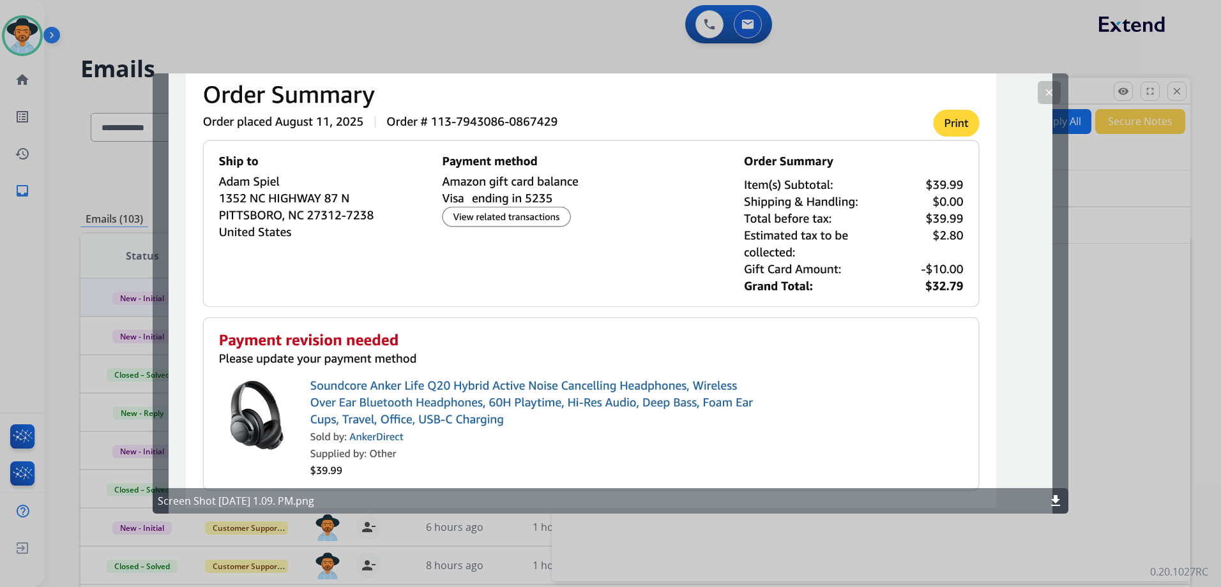
click at [1047, 89] on mat-icon "clear" at bounding box center [1048, 92] width 11 height 11
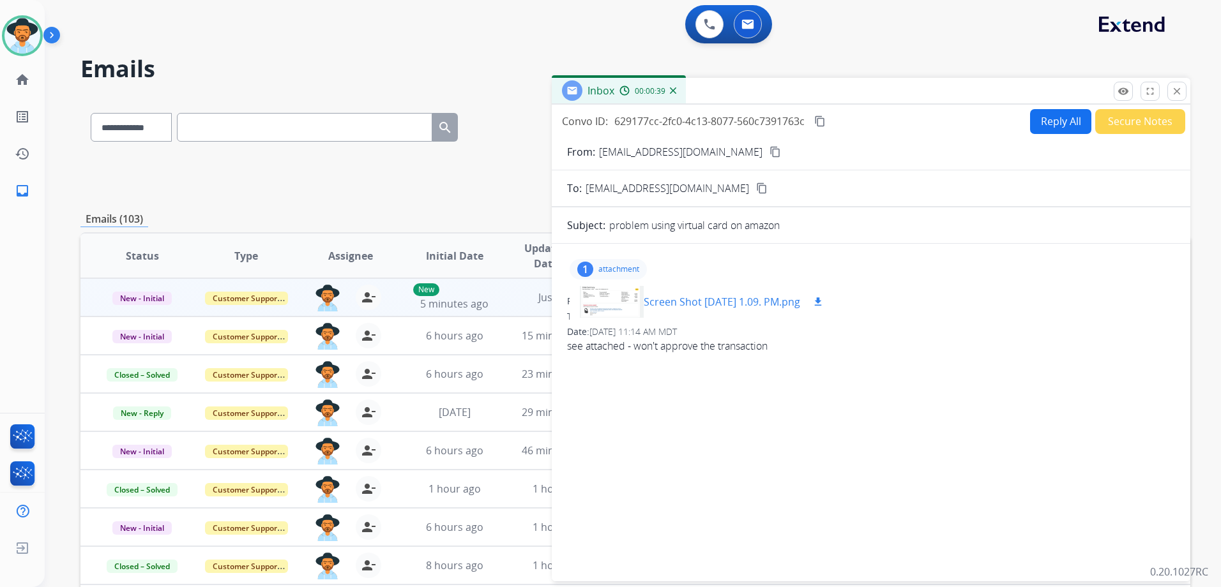
click at [824, 301] on mat-icon "download" at bounding box center [817, 301] width 11 height 11
click at [616, 272] on p "attachment" at bounding box center [618, 269] width 41 height 10
click at [1045, 125] on button "Reply All" at bounding box center [1060, 121] width 61 height 25
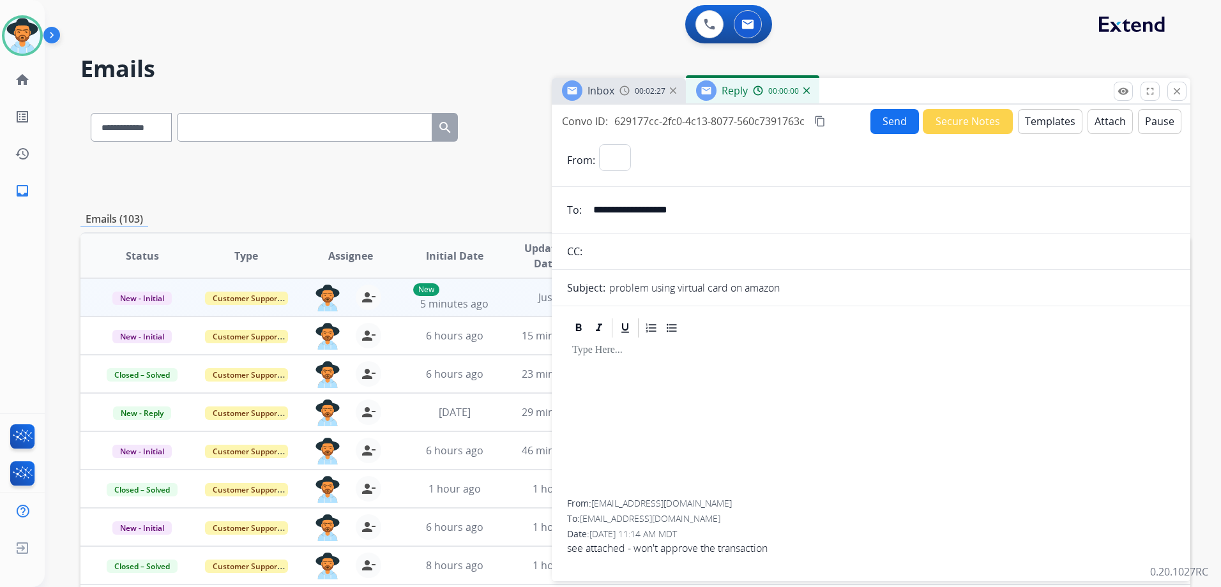
select select "**********"
click at [1045, 121] on button "Templates" at bounding box center [1050, 121] width 64 height 25
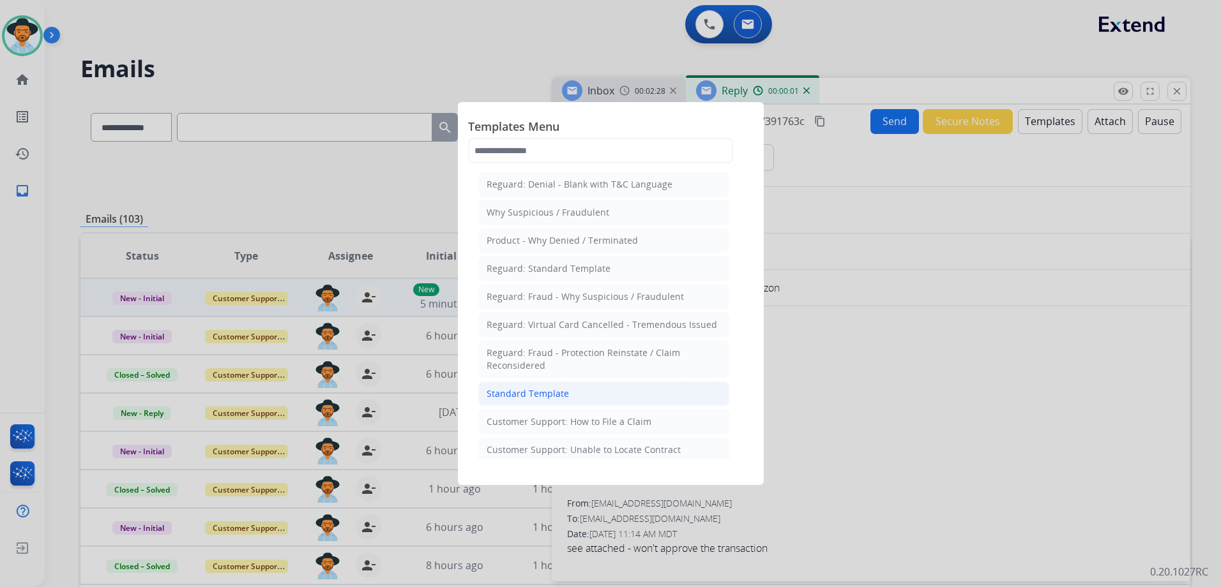
click at [587, 403] on li "Standard Template" at bounding box center [603, 394] width 251 height 24
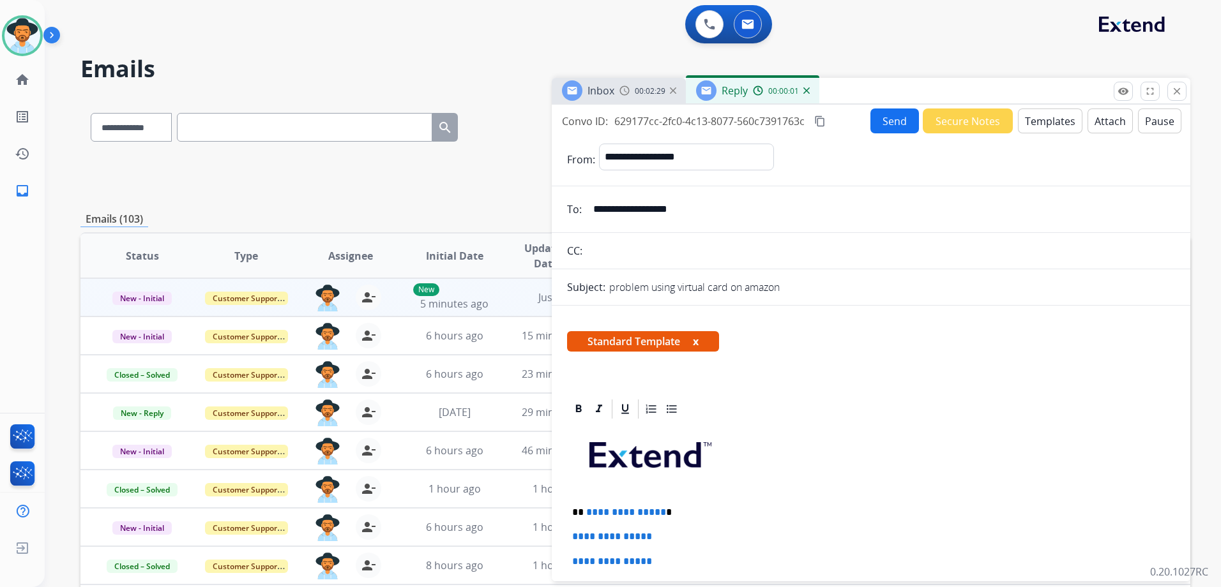
scroll to position [319, 0]
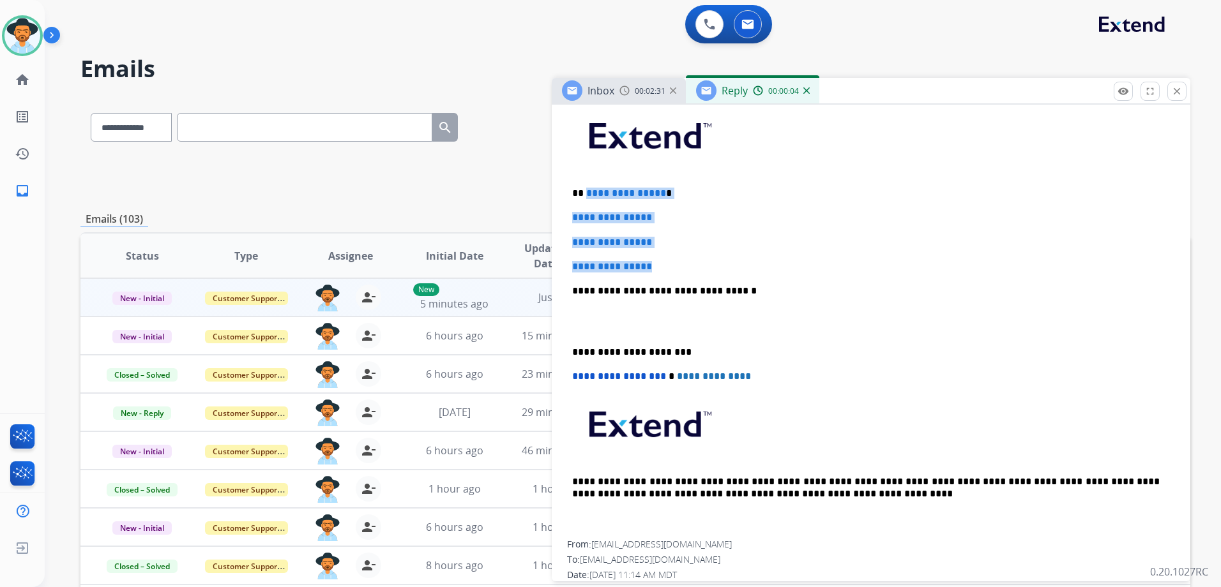
drag, startPoint x: 584, startPoint y: 187, endPoint x: 682, endPoint y: 261, distance: 122.2
click at [682, 261] on div "**********" at bounding box center [871, 321] width 608 height 439
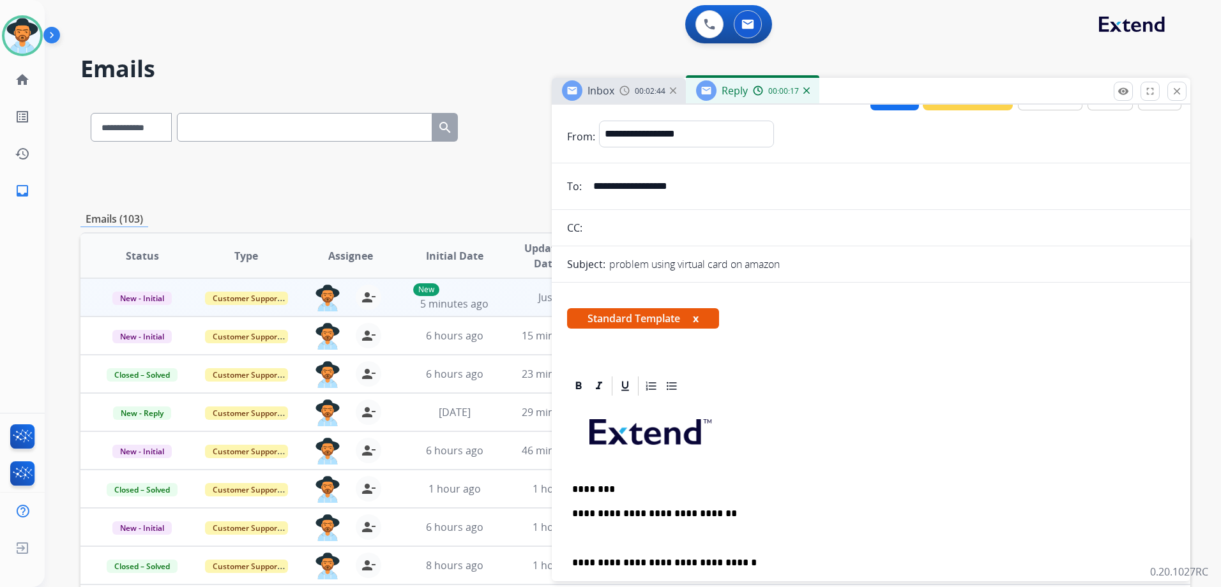
scroll to position [0, 0]
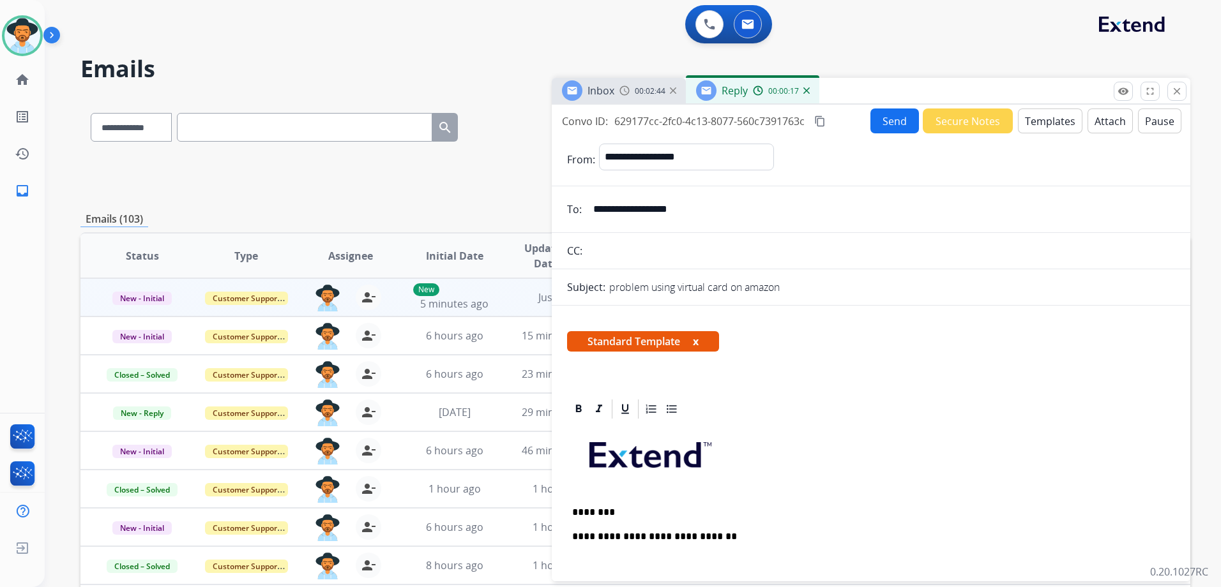
click at [1034, 123] on button "Templates" at bounding box center [1050, 121] width 64 height 25
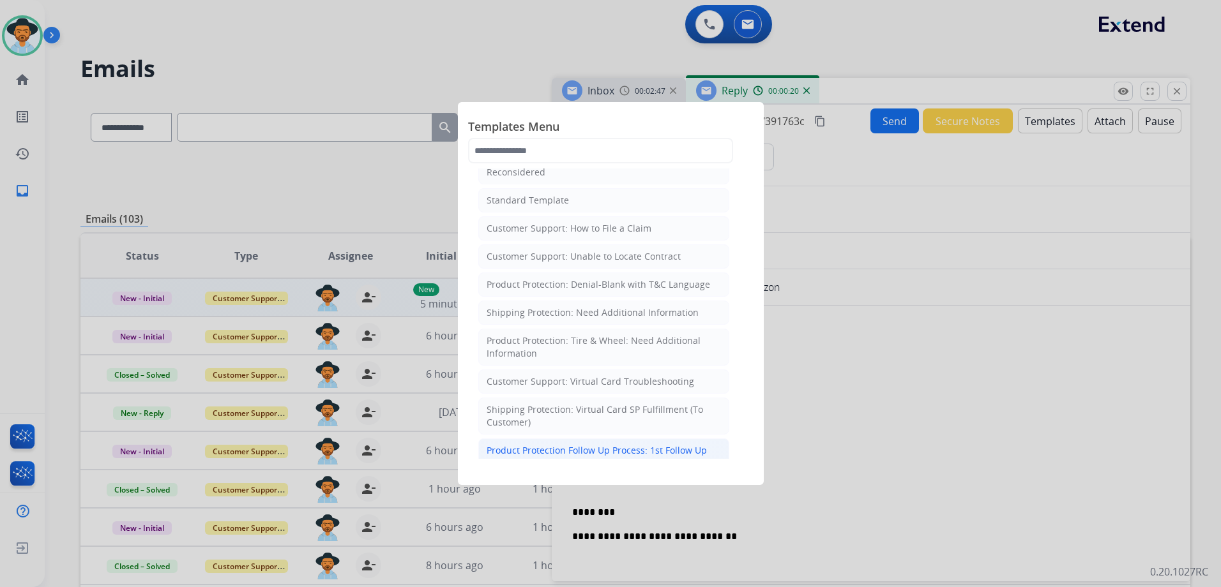
scroll to position [255, 0]
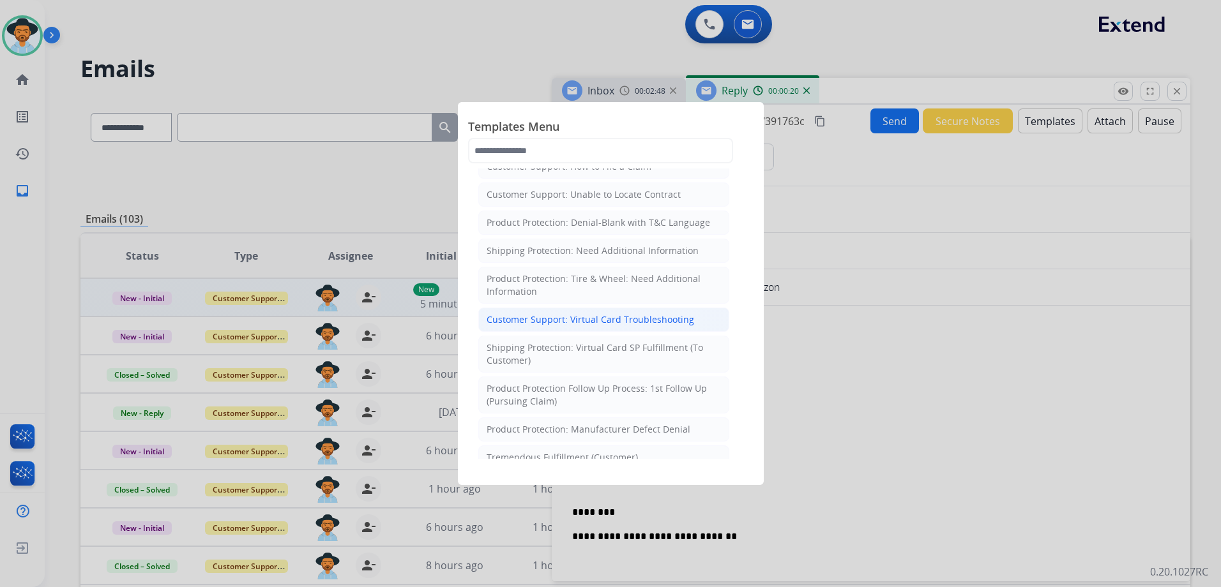
drag, startPoint x: 654, startPoint y: 317, endPoint x: 774, endPoint y: 416, distance: 155.2
click at [655, 317] on div "Customer Support: Virtual Card Troubleshooting" at bounding box center [591, 320] width 208 height 13
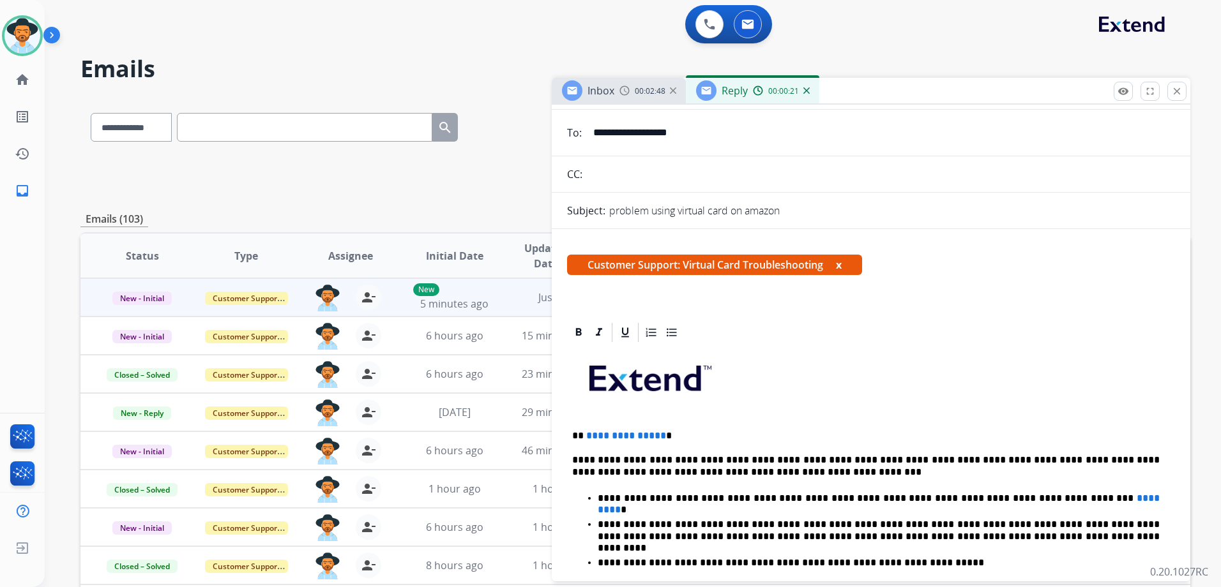
scroll to position [192, 0]
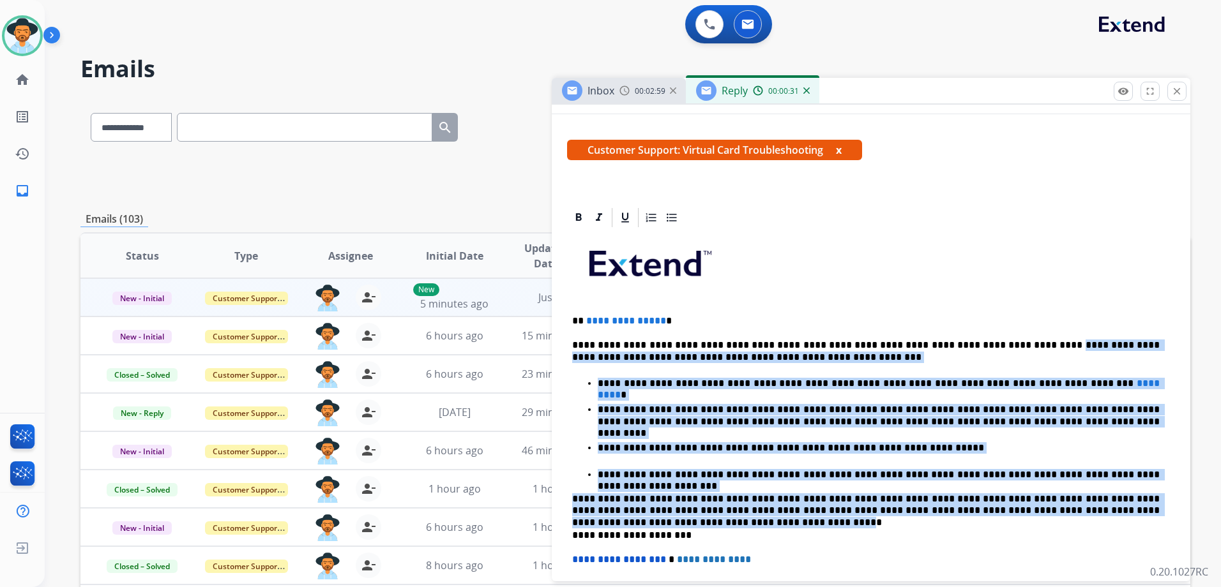
drag, startPoint x: 974, startPoint y: 342, endPoint x: 1146, endPoint y: 508, distance: 238.4
click at [1146, 508] on div "**********" at bounding box center [871, 476] width 608 height 495
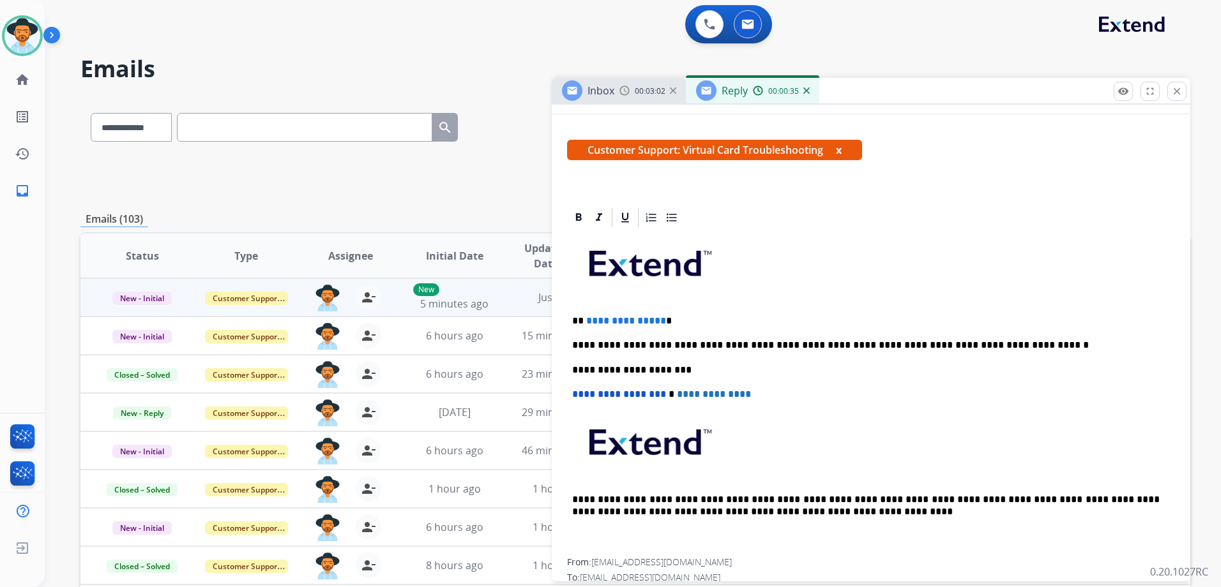
click at [711, 340] on p "**********" at bounding box center [865, 345] width 587 height 11
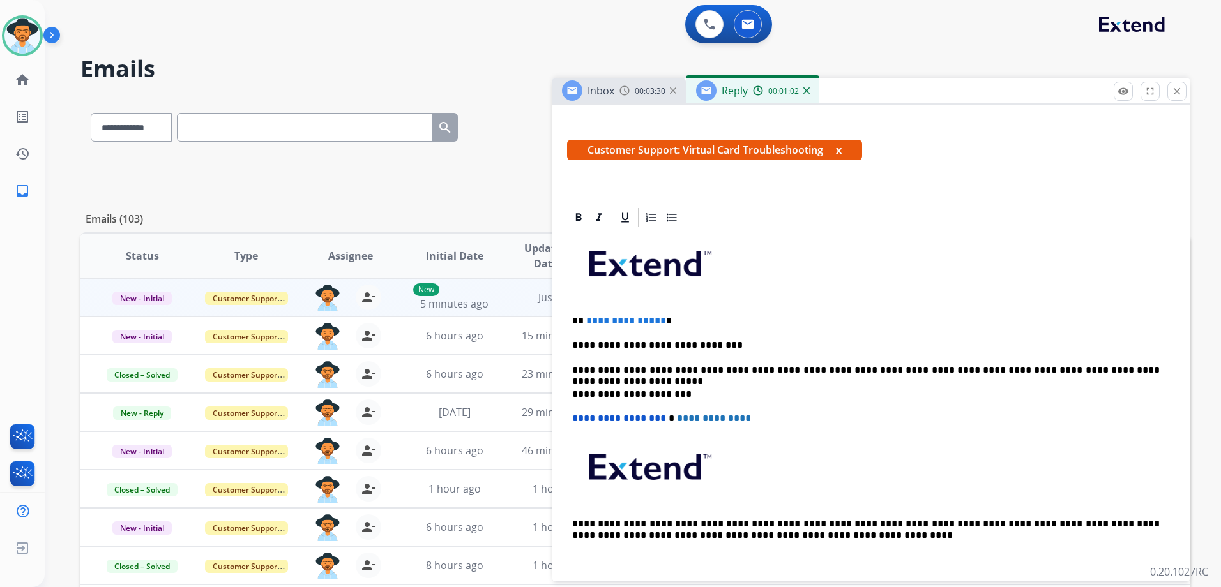
click at [1155, 381] on div "**********" at bounding box center [871, 405] width 608 height 353
click at [1140, 370] on p "**********" at bounding box center [865, 370] width 587 height 11
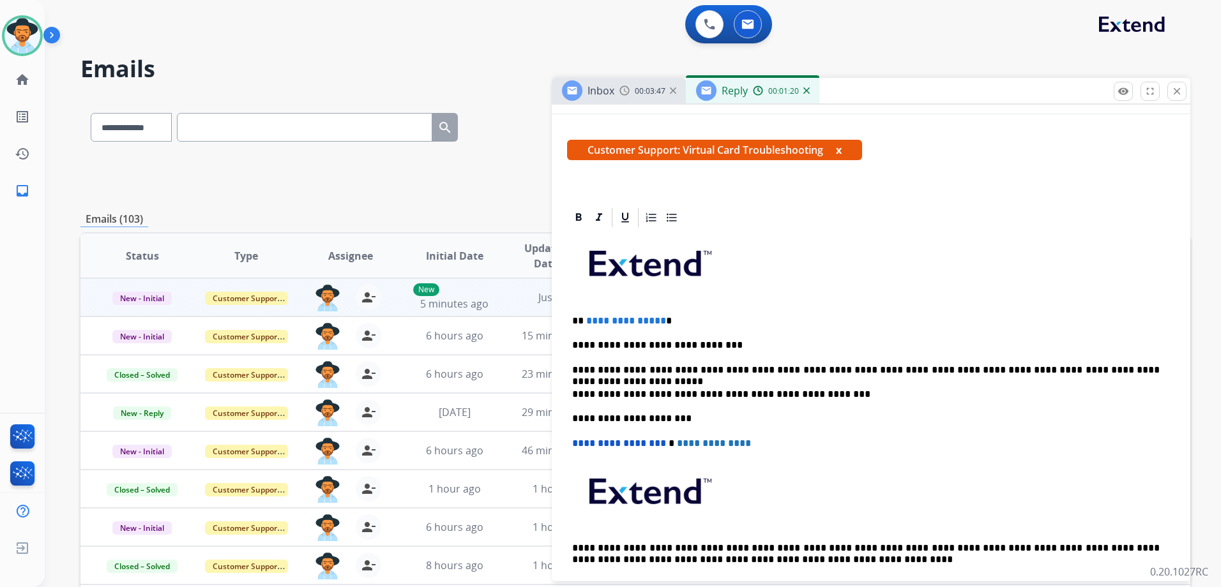
click at [755, 337] on div "**********" at bounding box center [871, 418] width 608 height 378
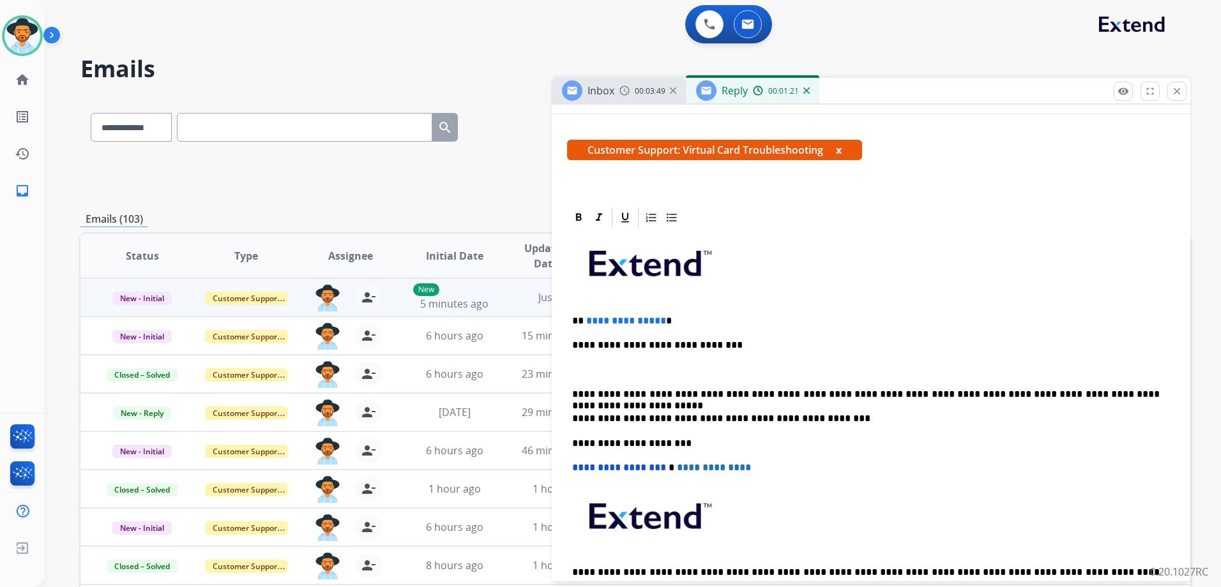
click at [1153, 393] on p "**********" at bounding box center [865, 394] width 587 height 11
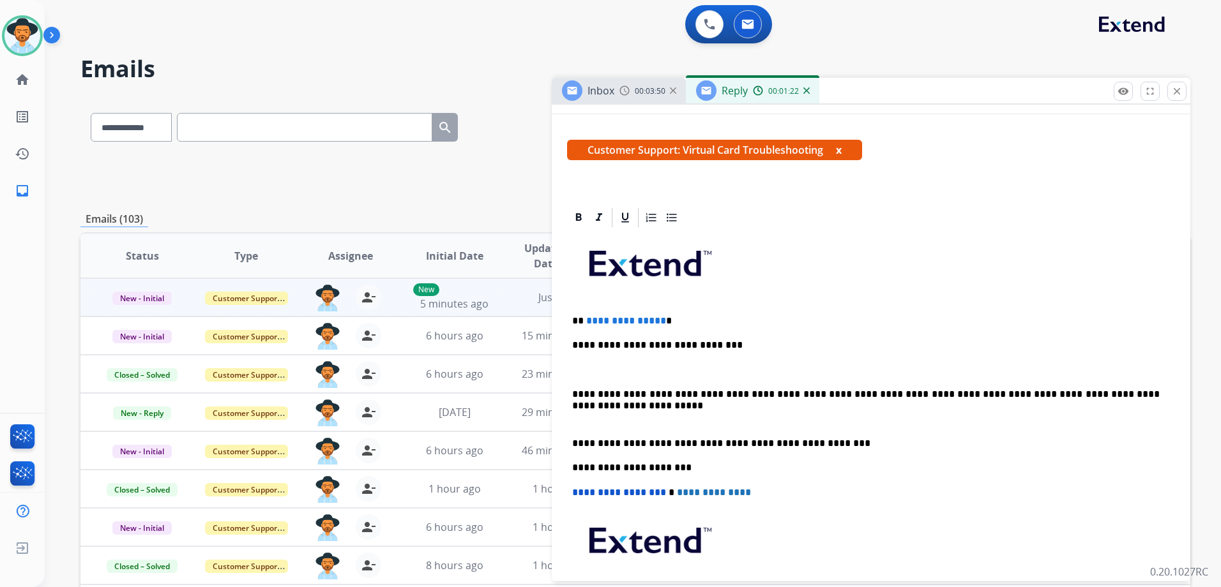
drag, startPoint x: 831, startPoint y: 445, endPoint x: 826, endPoint y: 436, distance: 10.3
click at [829, 444] on p "**********" at bounding box center [865, 443] width 587 height 11
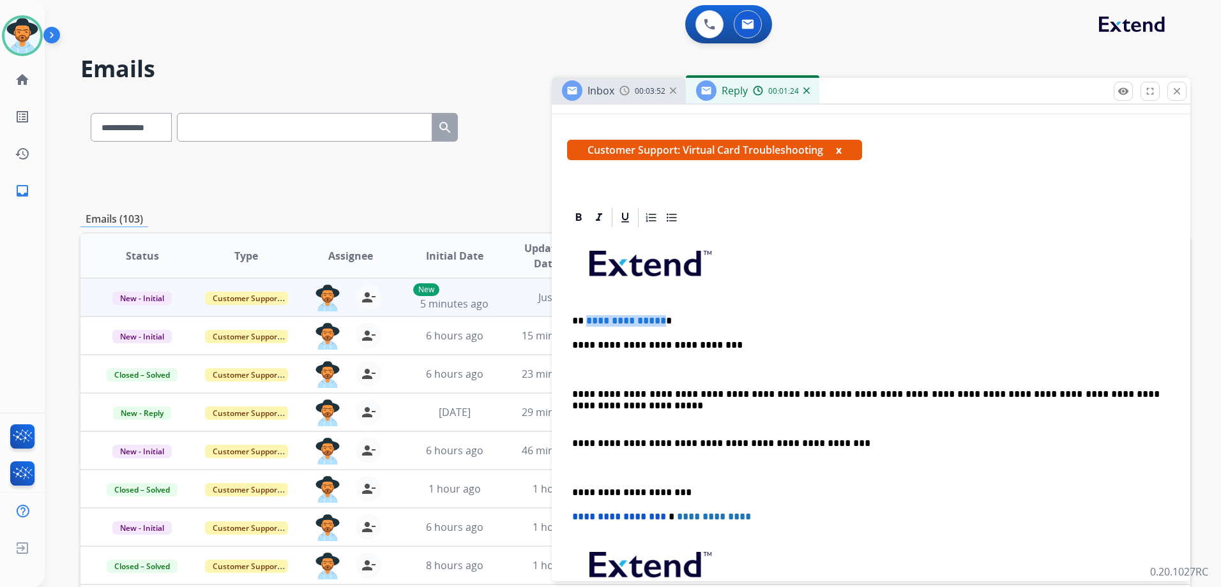
drag, startPoint x: 658, startPoint y: 322, endPoint x: 586, endPoint y: 318, distance: 72.9
click at [586, 318] on p "**********" at bounding box center [865, 320] width 587 height 11
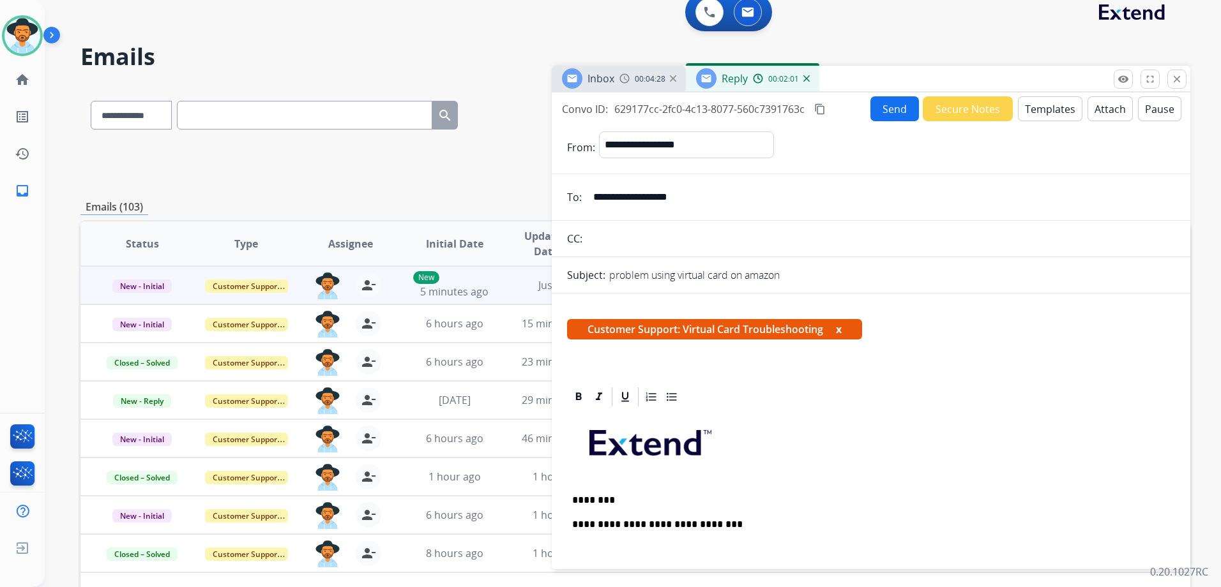
scroll to position [11, 0]
click at [871, 113] on button "Send" at bounding box center [894, 109] width 49 height 25
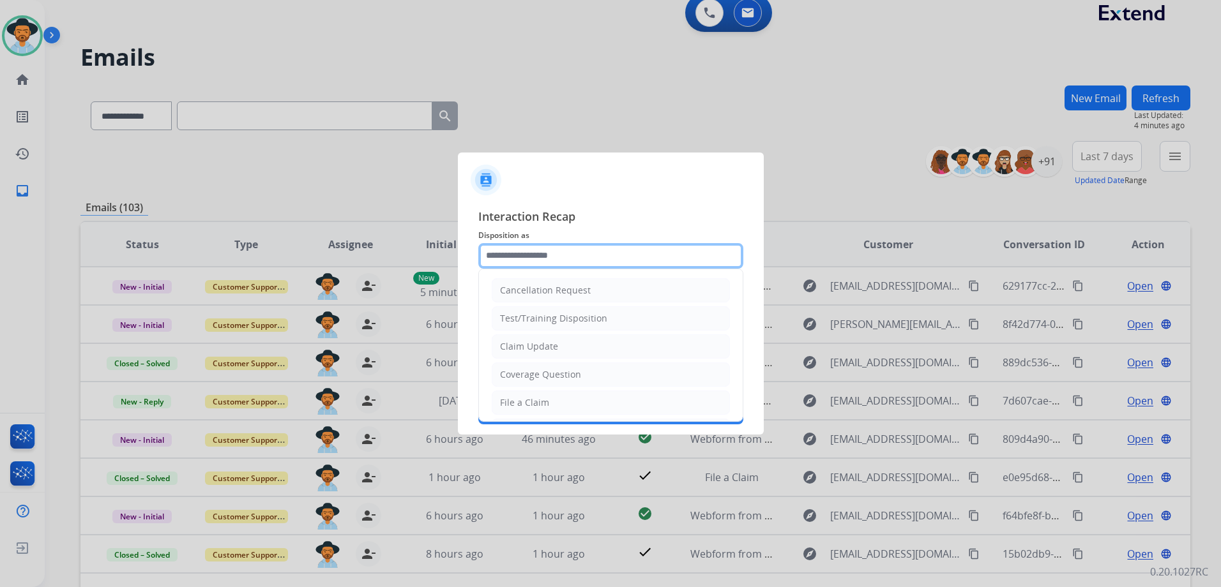
drag, startPoint x: 566, startPoint y: 256, endPoint x: 576, endPoint y: 255, distance: 10.2
click at [566, 256] on input "text" at bounding box center [610, 256] width 265 height 26
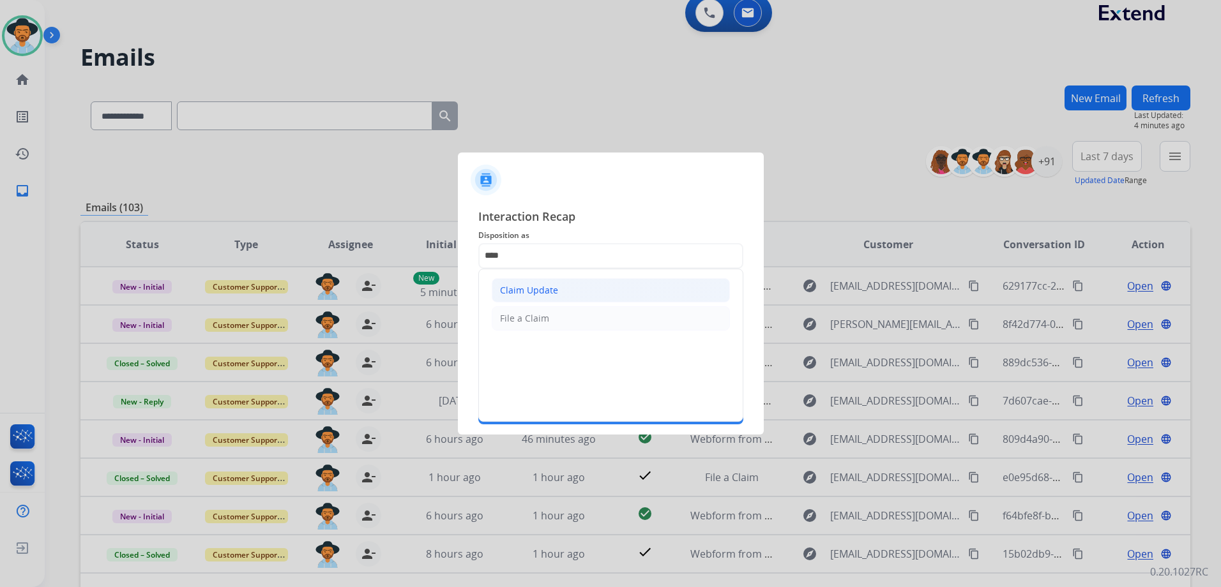
click at [541, 290] on div "Claim Update" at bounding box center [529, 290] width 58 height 13
type input "**********"
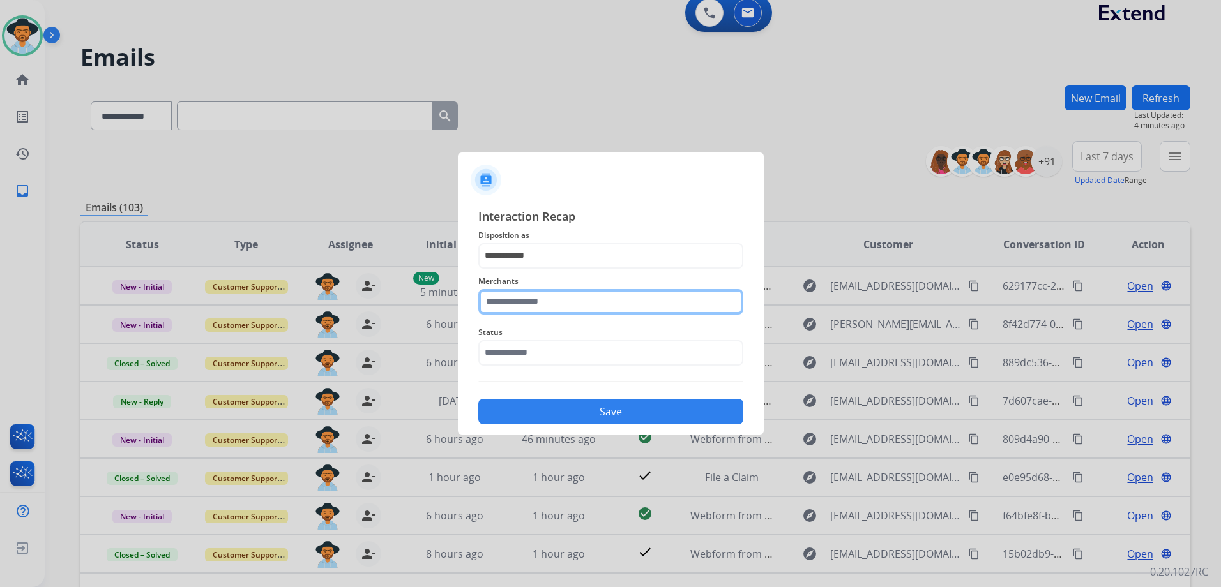
click at [544, 299] on input "text" at bounding box center [610, 302] width 265 height 26
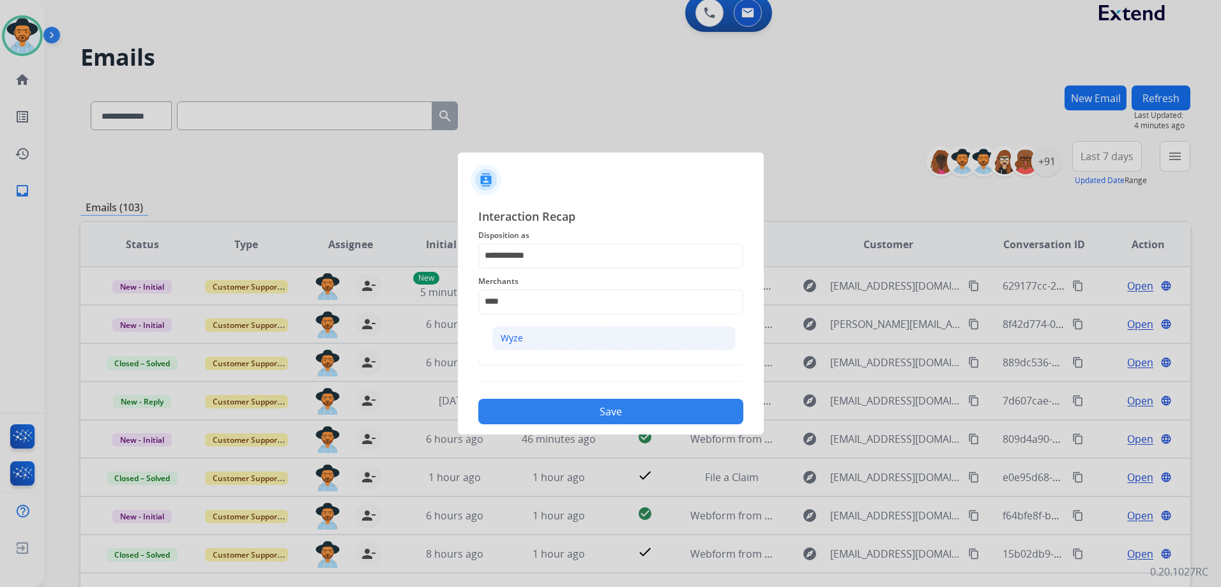
click at [568, 339] on li "Wyze" at bounding box center [613, 338] width 243 height 24
type input "****"
click at [543, 356] on input "text" at bounding box center [610, 353] width 265 height 26
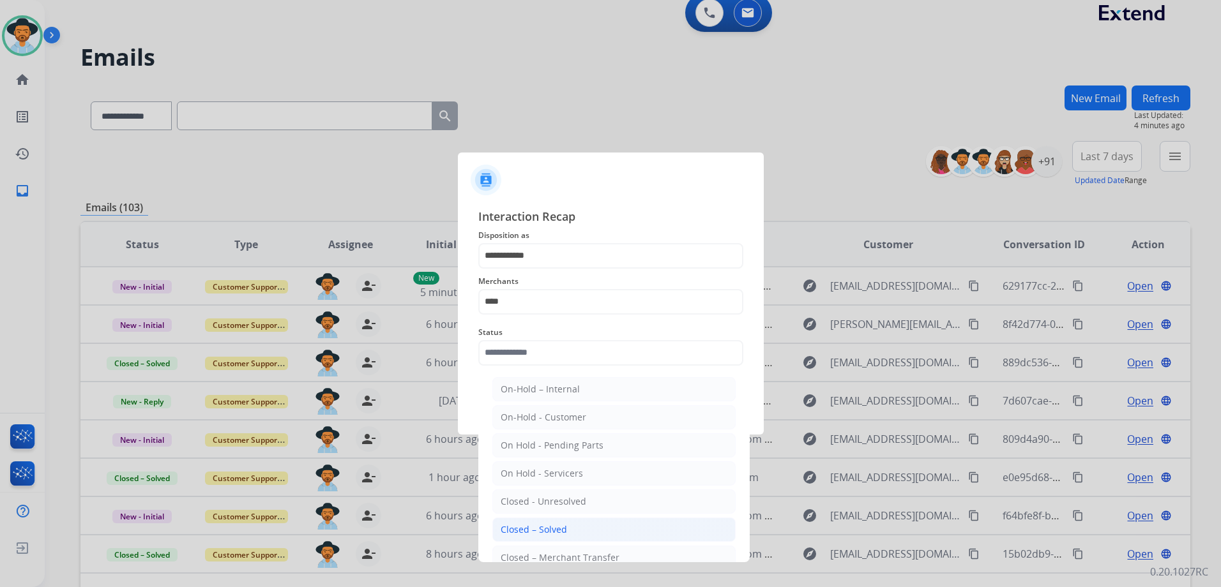
click at [564, 527] on div "Closed – Solved" at bounding box center [534, 530] width 66 height 13
type input "**********"
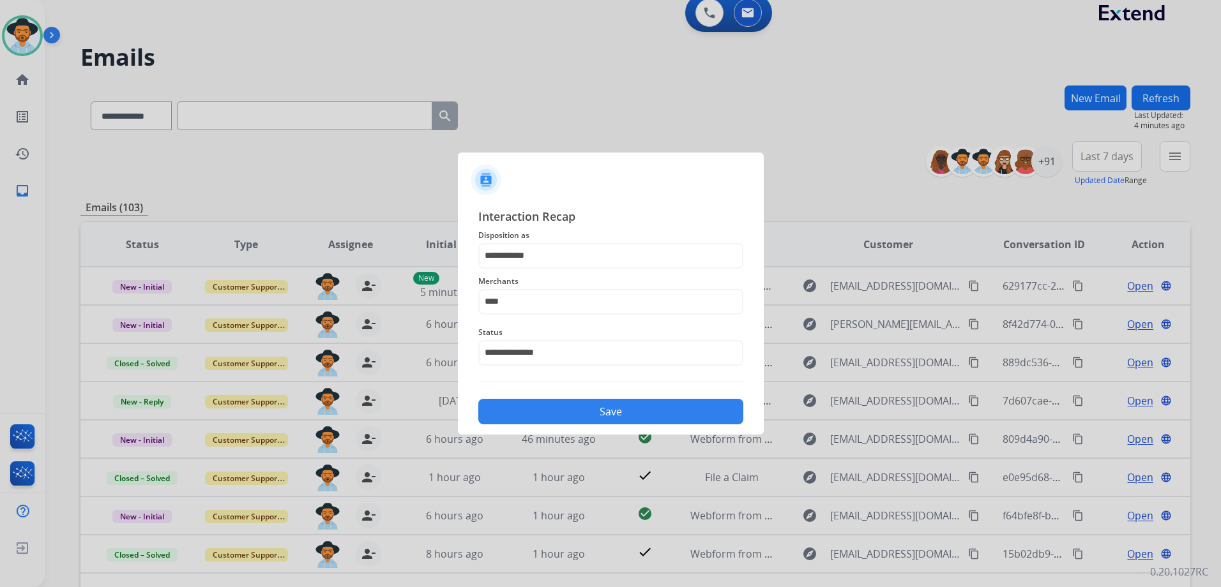
click at [610, 411] on button "Save" at bounding box center [610, 412] width 265 height 26
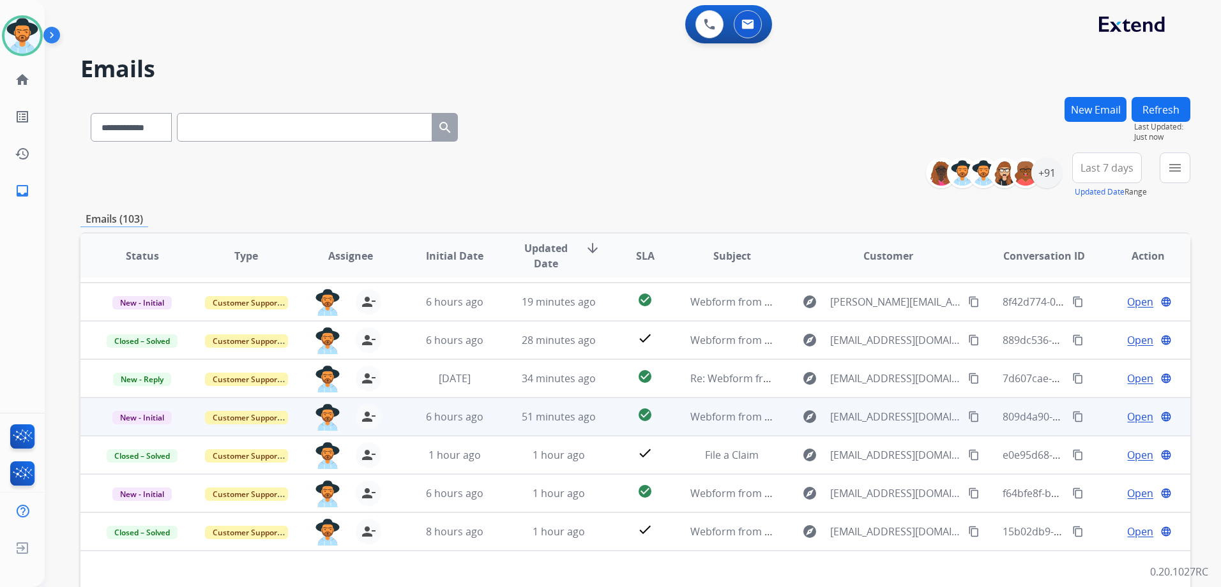
scroll to position [43, 0]
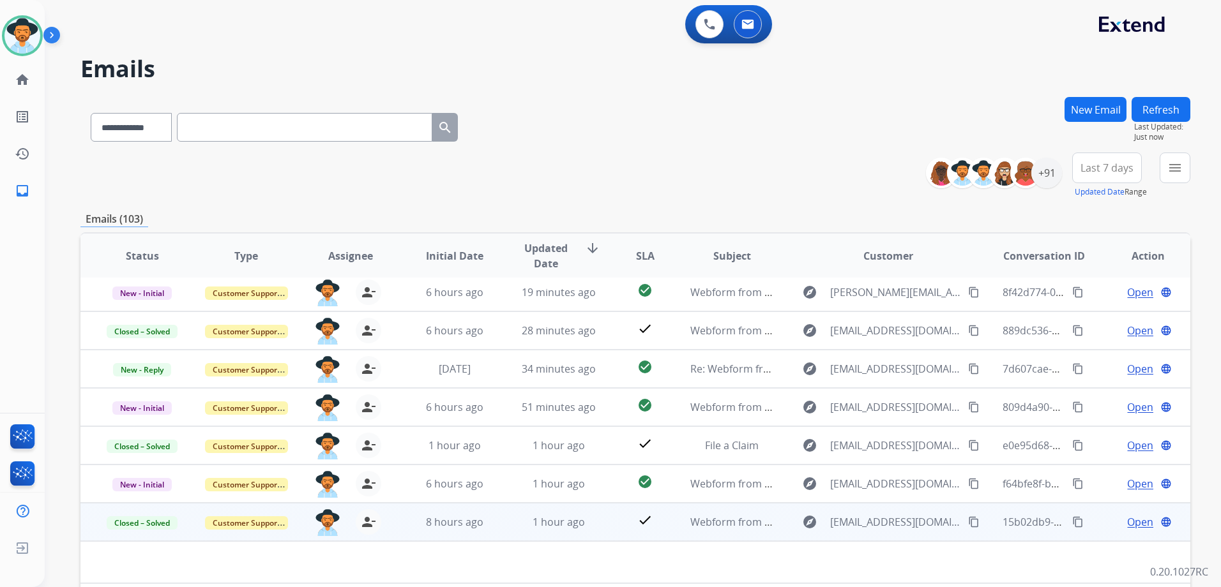
click at [1091, 526] on td "Open language" at bounding box center [1138, 522] width 104 height 38
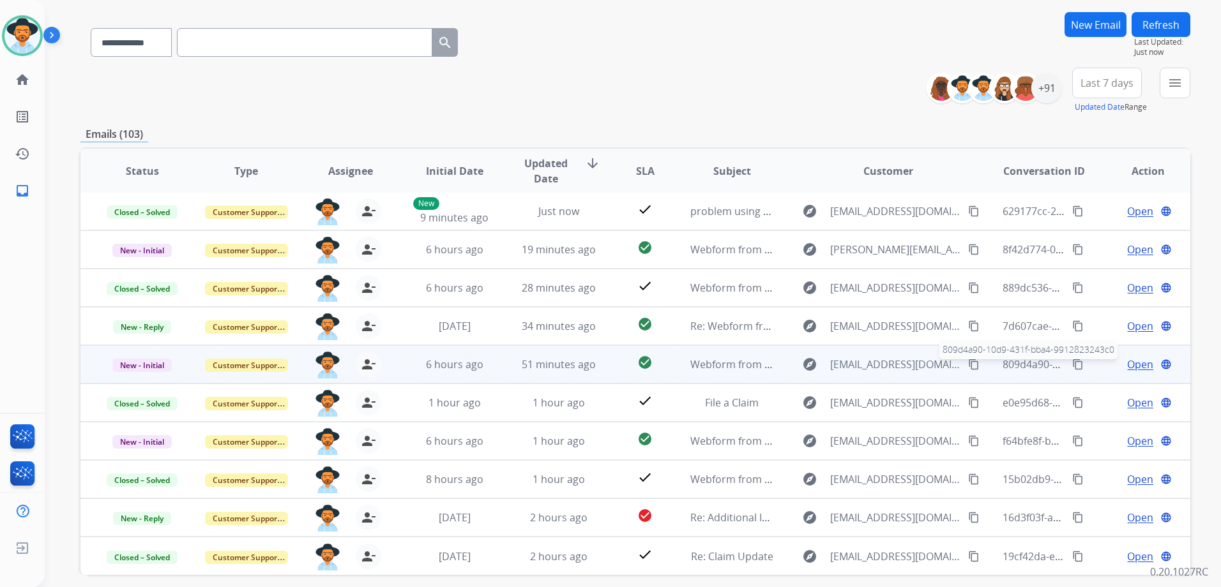
scroll to position [139, 0]
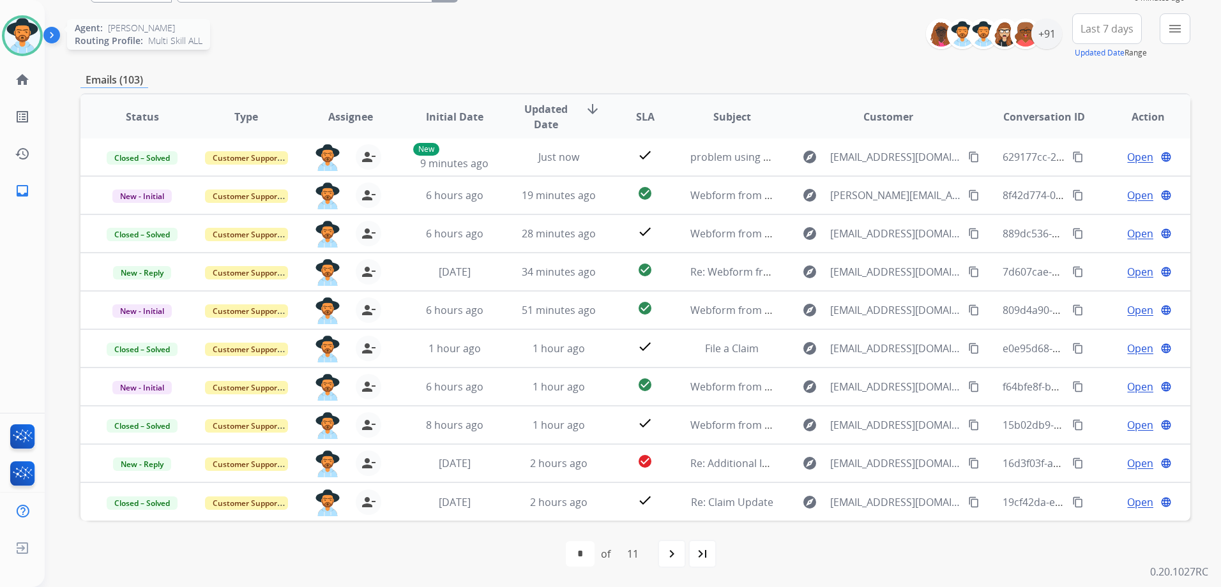
click at [29, 37] on img at bounding box center [22, 36] width 36 height 36
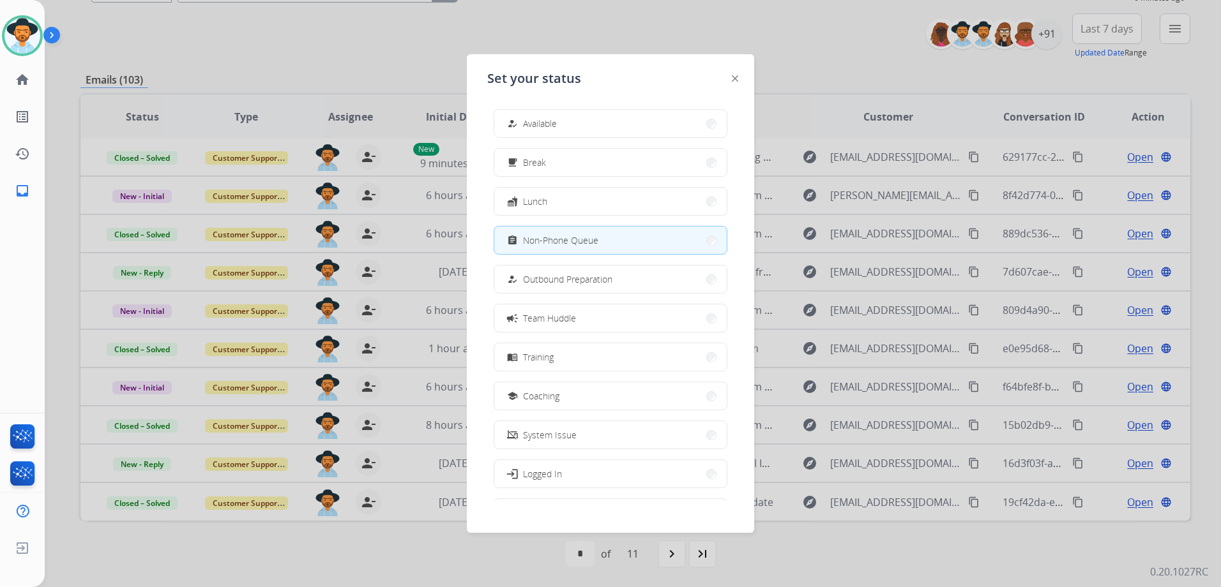
click at [546, 107] on div "how_to_reg Available free_breakfast Break fastfood Lunch assignment Non-Phone Q…" at bounding box center [610, 300] width 246 height 402
click at [550, 113] on button "how_to_reg Available" at bounding box center [610, 123] width 232 height 27
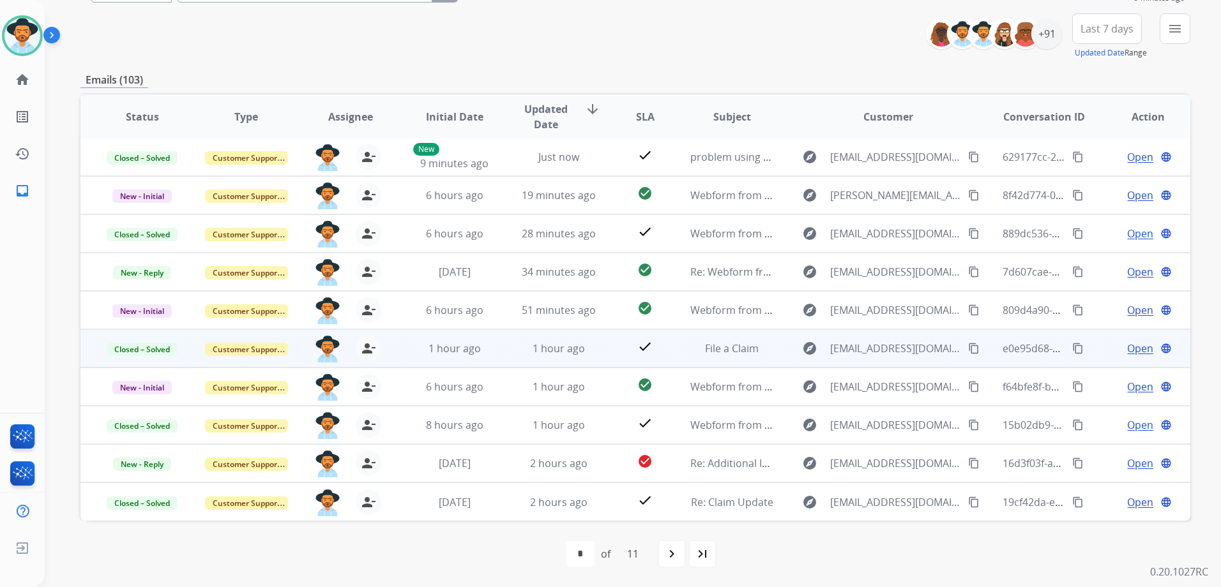
click at [1086, 354] on td "Open language" at bounding box center [1138, 349] width 104 height 38
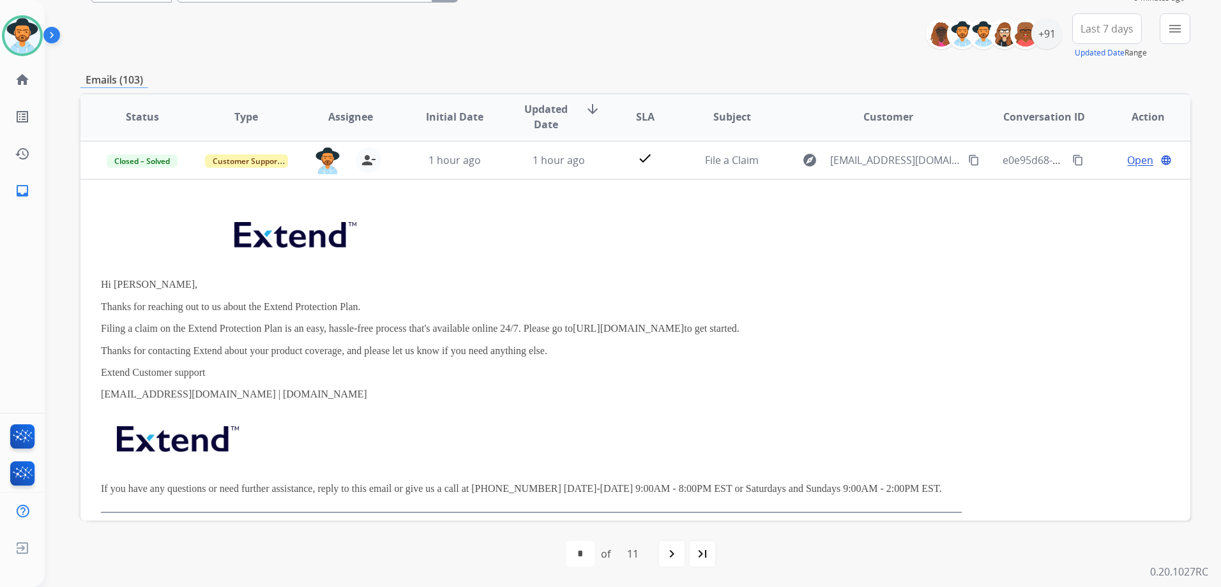
scroll to position [192, 0]
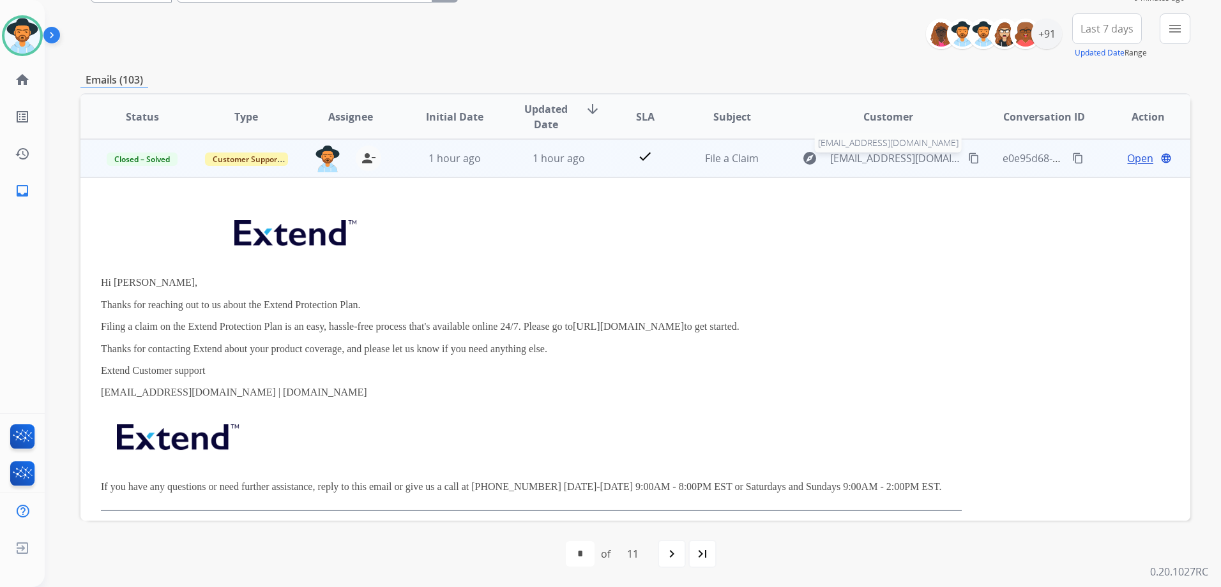
click at [897, 153] on span "[EMAIL_ADDRESS][DOMAIN_NAME]" at bounding box center [895, 158] width 131 height 15
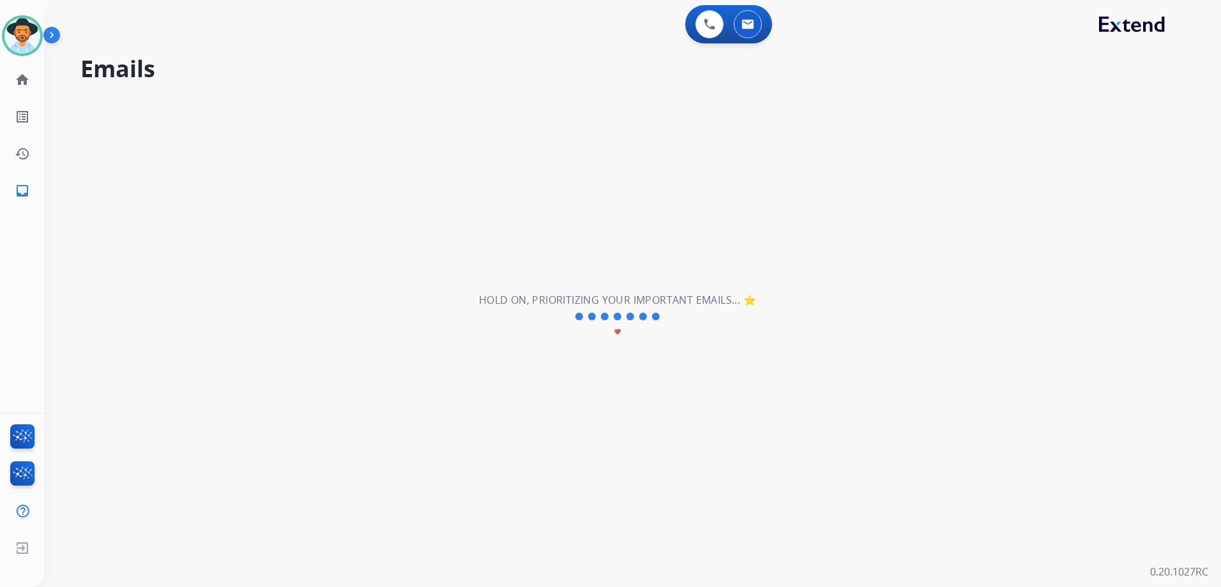
scroll to position [0, 0]
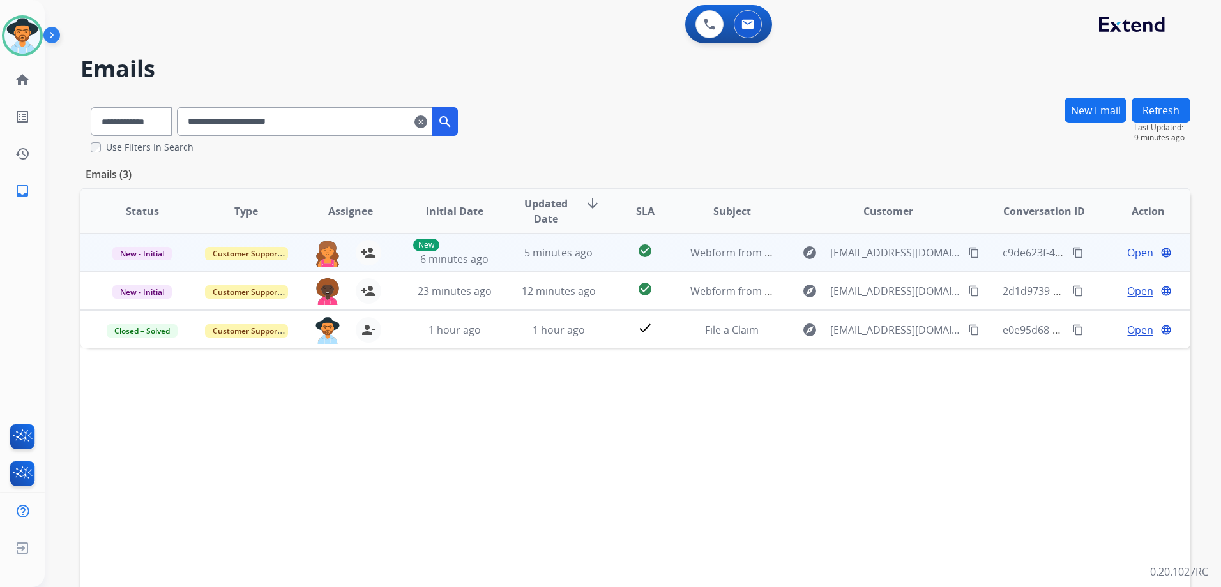
click at [1086, 257] on td "Open language" at bounding box center [1138, 253] width 104 height 38
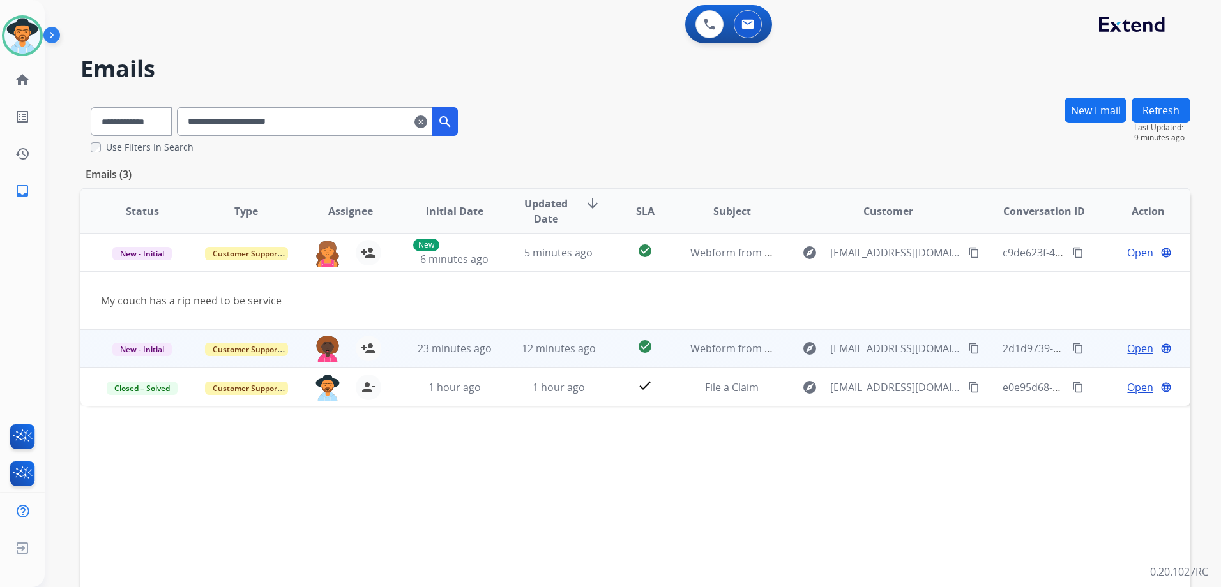
click at [1091, 352] on td "Open language" at bounding box center [1138, 349] width 104 height 38
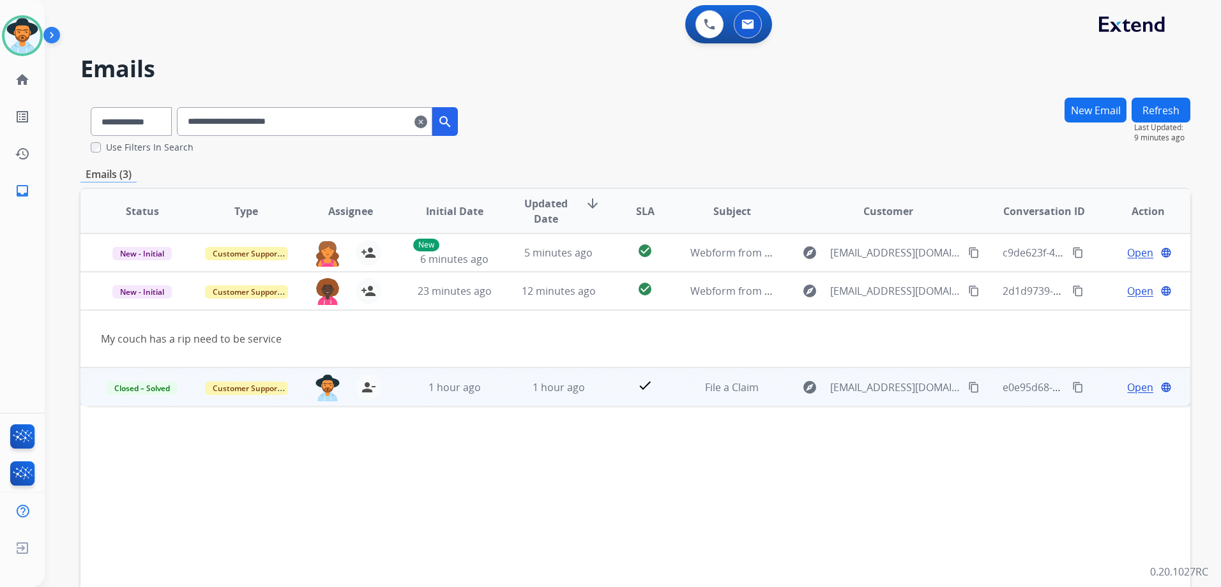
click at [968, 389] on mat-icon "content_copy" at bounding box center [973, 387] width 11 height 11
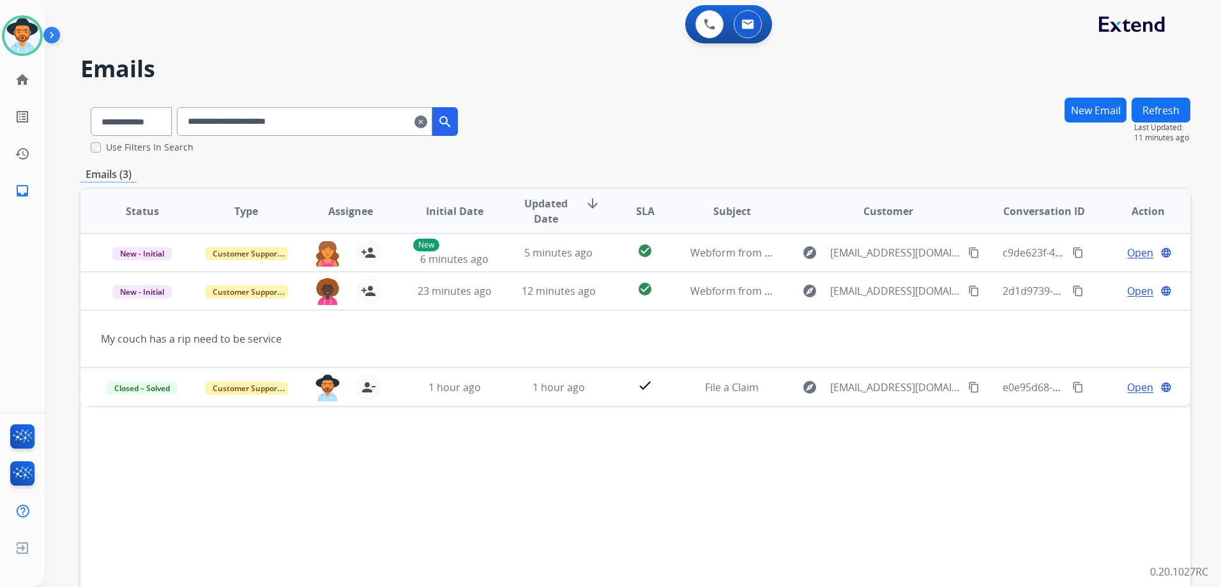
click at [427, 123] on mat-icon "clear" at bounding box center [420, 121] width 13 height 15
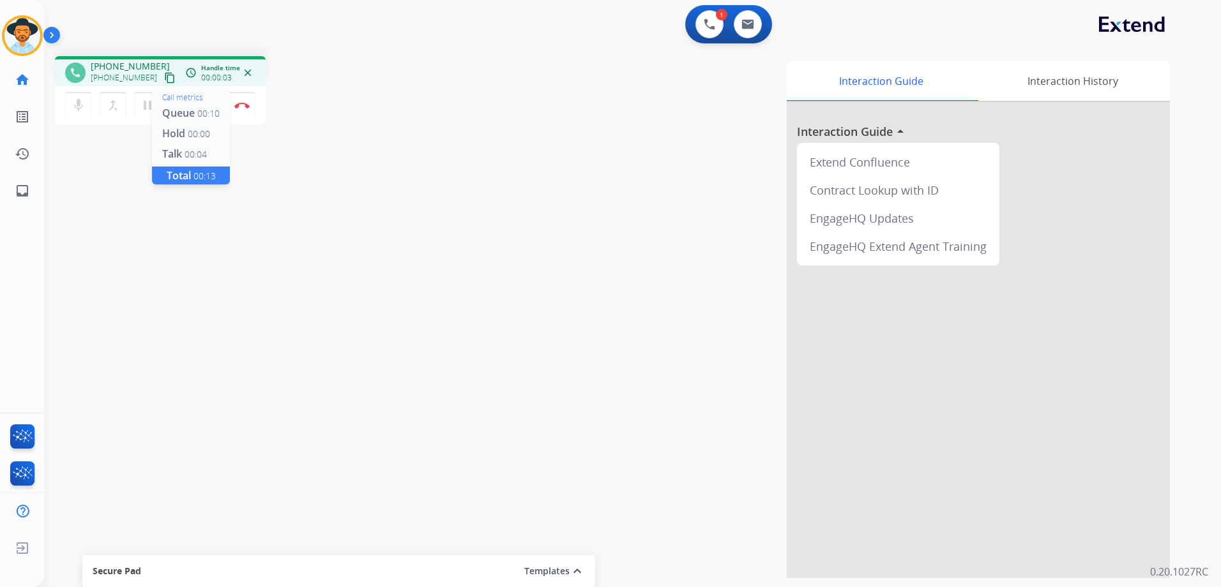
drag, startPoint x: 160, startPoint y: 77, endPoint x: 188, endPoint y: 69, distance: 29.9
click at [164, 77] on mat-icon "content_copy" at bounding box center [169, 77] width 11 height 11
click at [757, 24] on button at bounding box center [748, 24] width 28 height 28
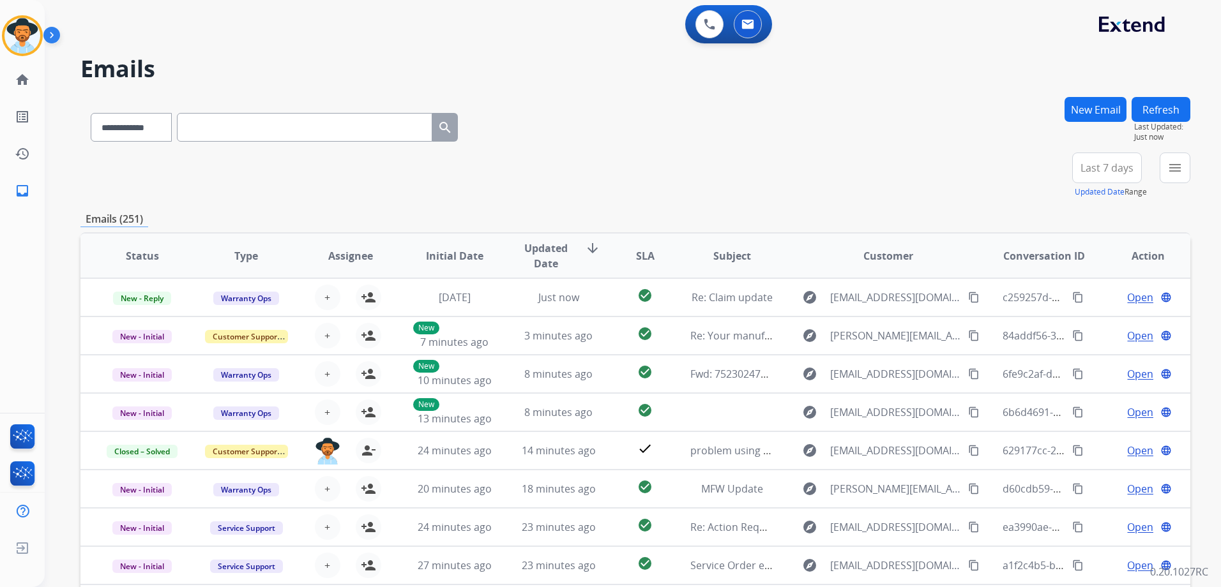
click at [1082, 113] on button "New Email" at bounding box center [1095, 109] width 62 height 25
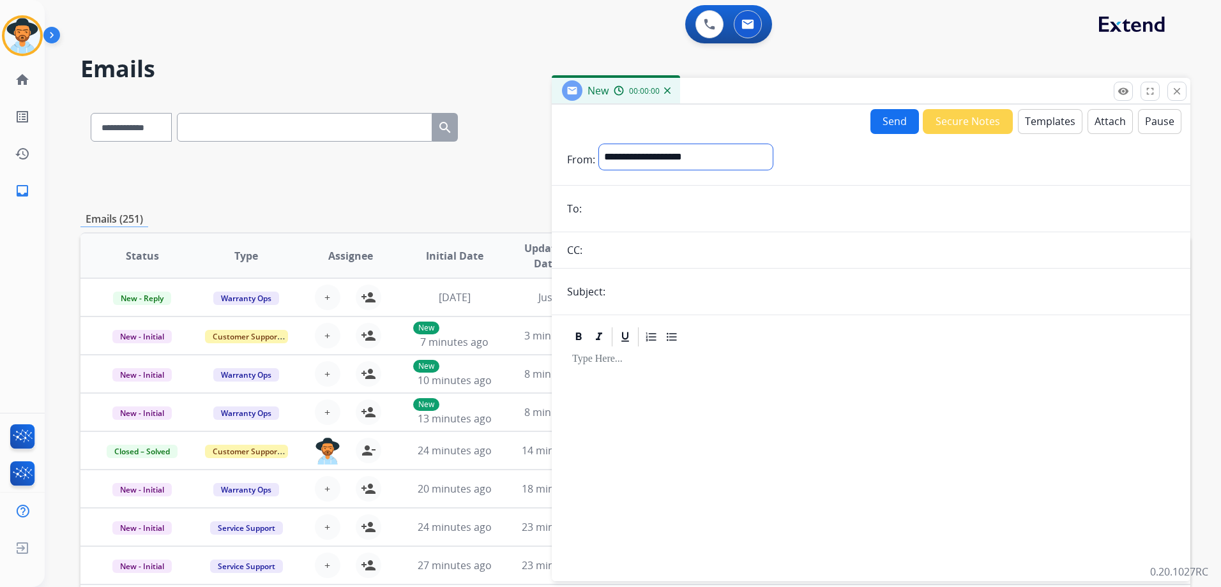
click at [702, 149] on select "**********" at bounding box center [686, 157] width 174 height 26
select select "**********"
click at [599, 144] on select "**********" at bounding box center [686, 157] width 174 height 26
paste input "**********"
type input "**********"
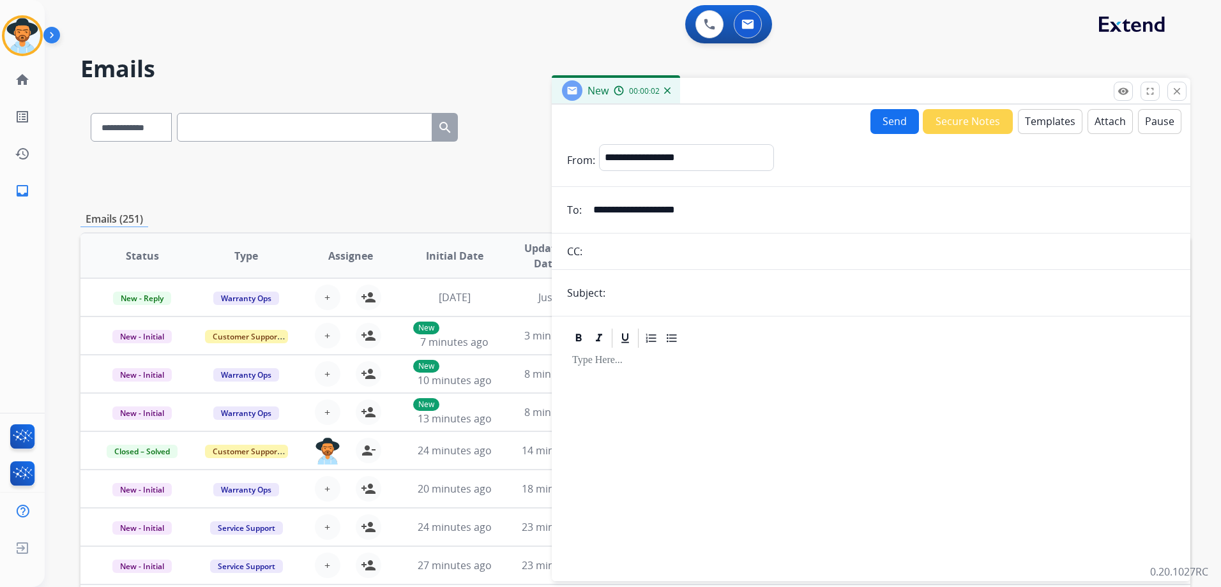
click at [678, 303] on input "text" at bounding box center [892, 293] width 566 height 26
type input "**********"
click at [674, 399] on div at bounding box center [871, 459] width 608 height 219
click at [1036, 128] on button "Templates" at bounding box center [1050, 121] width 64 height 25
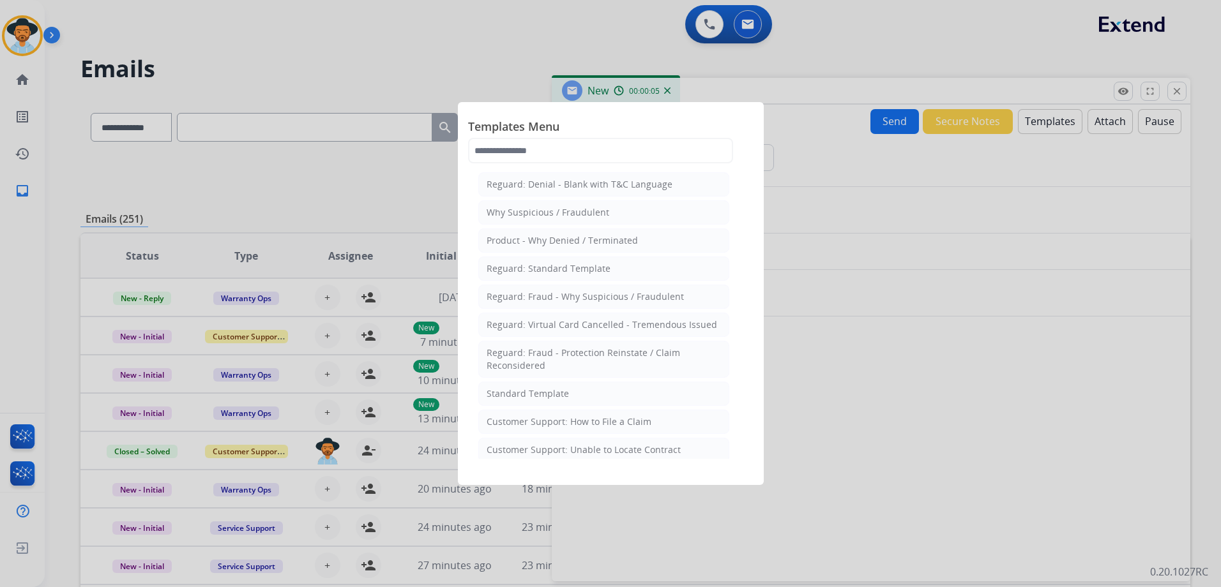
click at [626, 424] on div "Customer Support: How to File a Claim" at bounding box center [569, 422] width 165 height 13
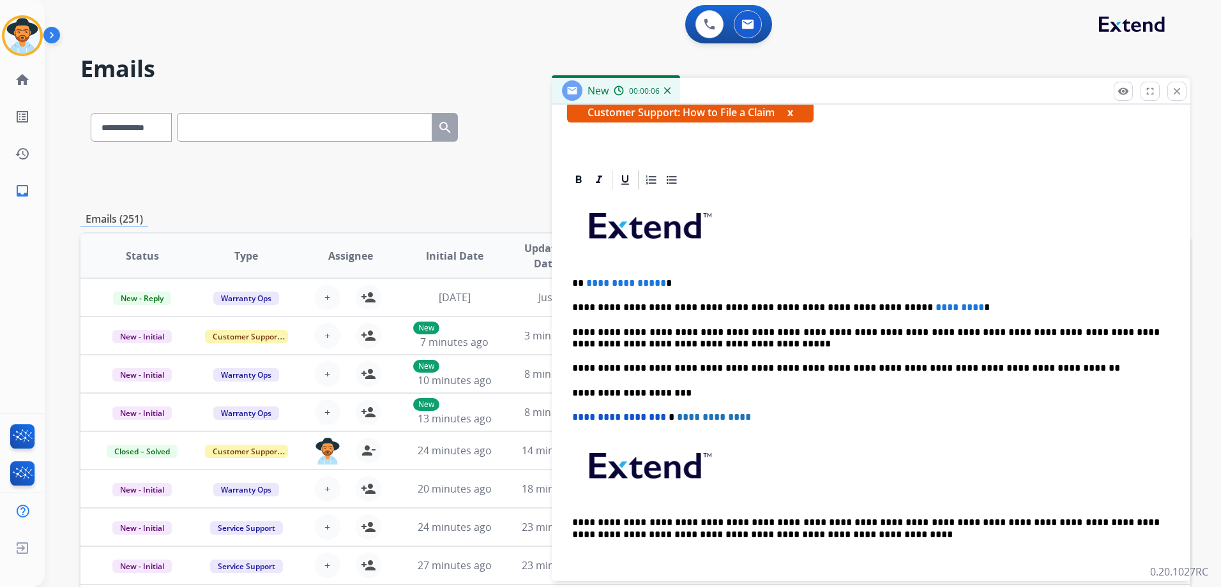
scroll to position [246, 0]
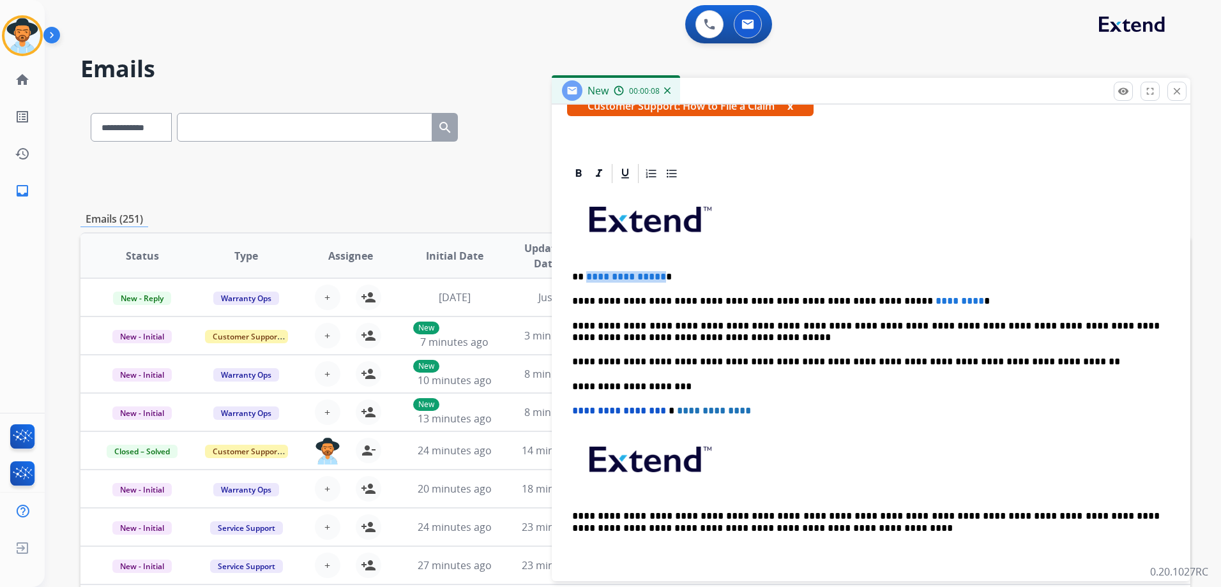
drag, startPoint x: 658, startPoint y: 275, endPoint x: 585, endPoint y: 269, distance: 73.7
click at [585, 269] on div "**********" at bounding box center [871, 380] width 608 height 390
click at [1178, 95] on mat-icon "close" at bounding box center [1176, 91] width 11 height 11
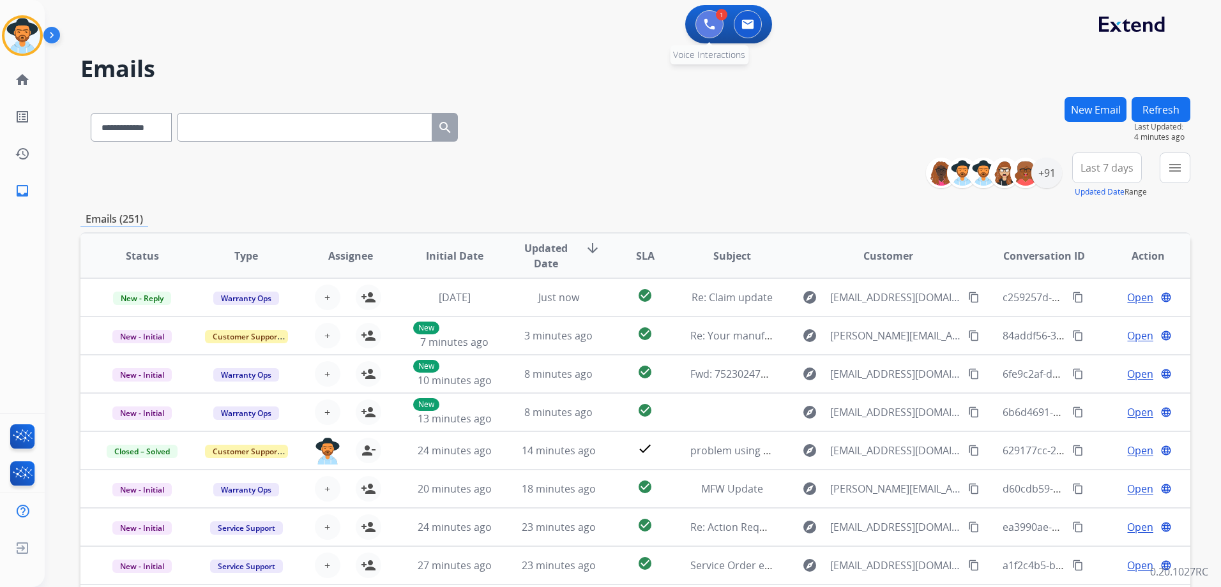
click at [705, 24] on img at bounding box center [709, 24] width 11 height 11
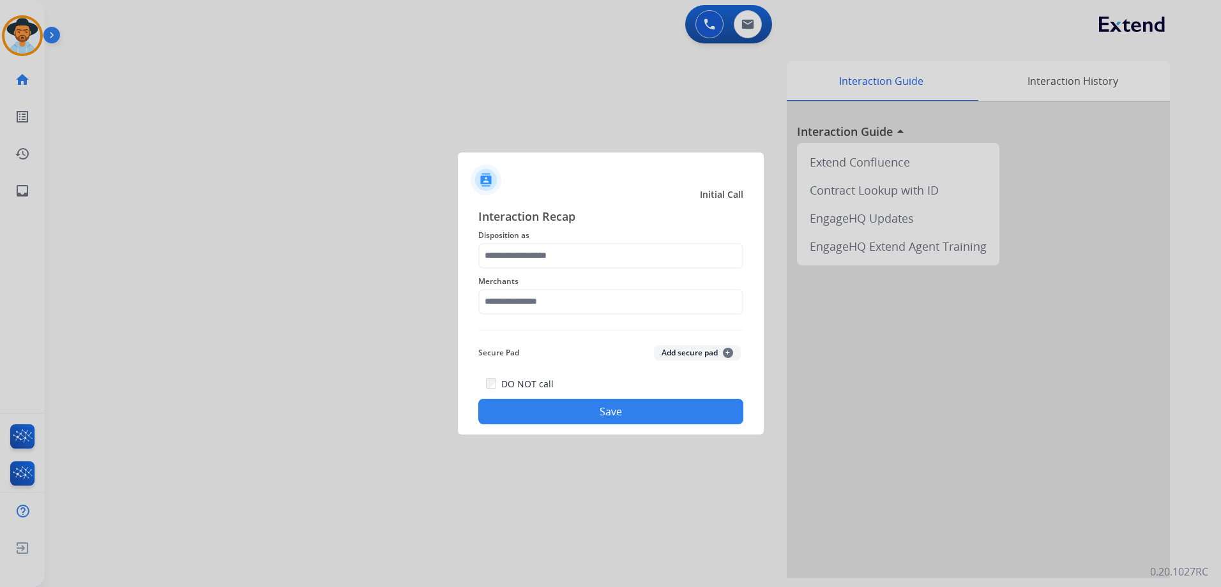
click at [620, 242] on span "Disposition as" at bounding box center [610, 235] width 265 height 15
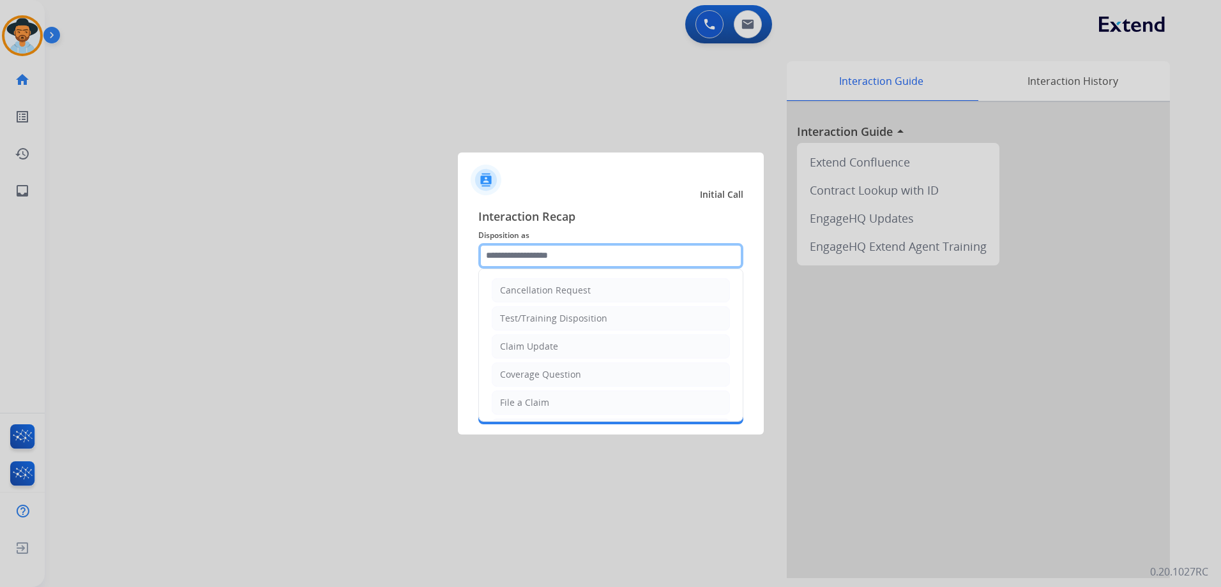
click at [607, 252] on input "text" at bounding box center [610, 256] width 265 height 26
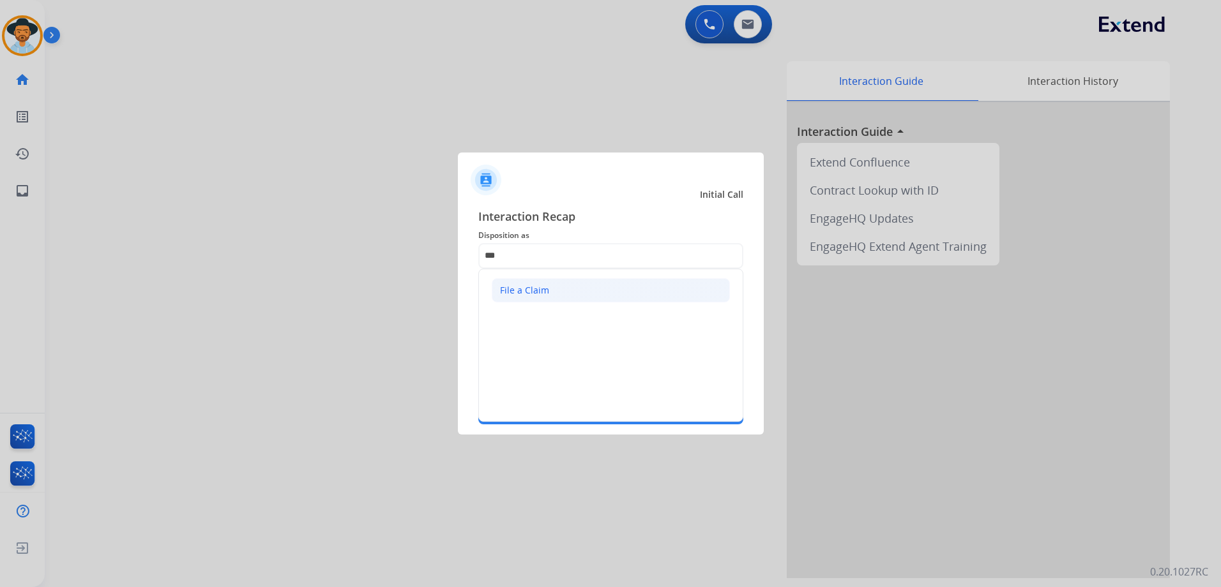
click at [589, 291] on li "File a Claim" at bounding box center [611, 290] width 238 height 24
type input "**********"
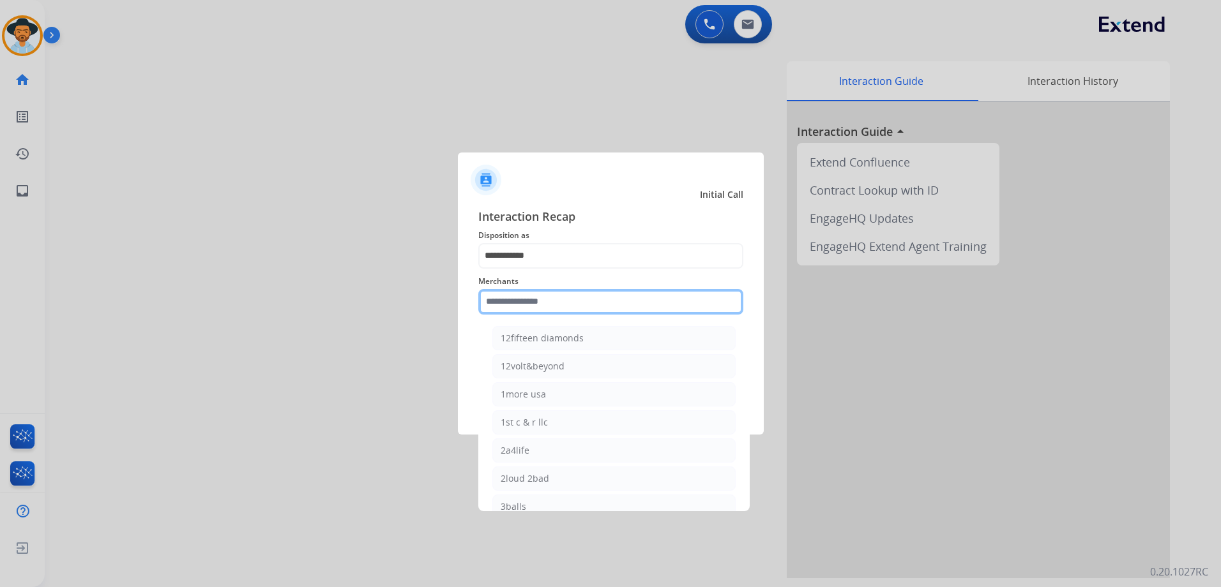
drag, startPoint x: 554, startPoint y: 304, endPoint x: 706, endPoint y: 298, distance: 152.1
click at [556, 304] on input "text" at bounding box center [610, 302] width 265 height 26
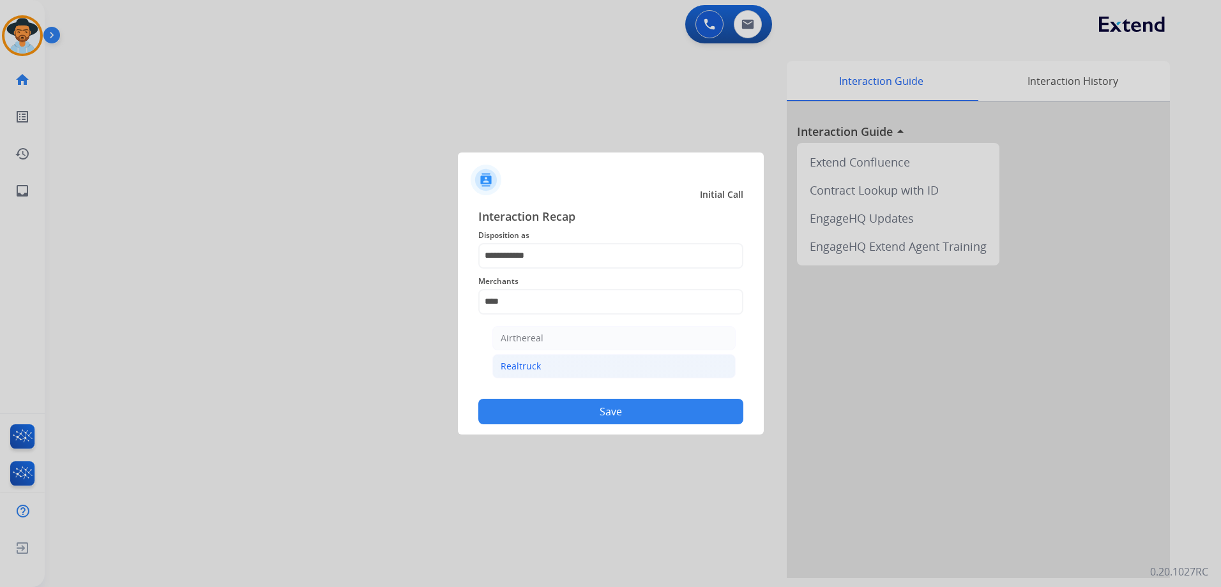
click at [588, 369] on li "Realtruck" at bounding box center [613, 366] width 243 height 24
type input "*********"
click at [609, 403] on button "Save" at bounding box center [610, 412] width 265 height 26
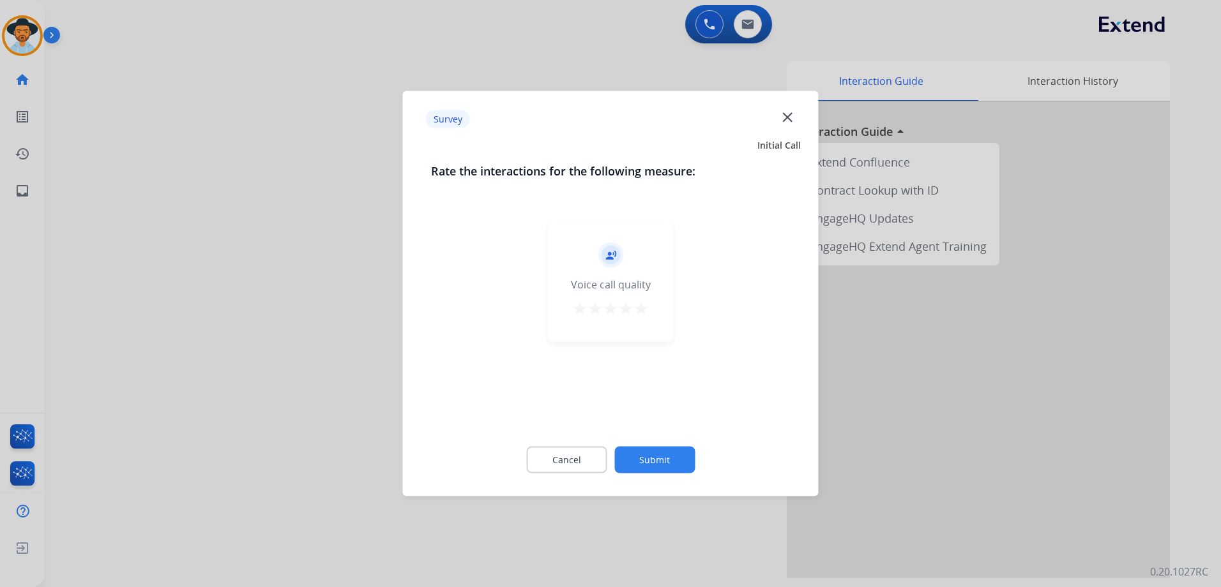
click at [642, 310] on mat-icon "star" at bounding box center [640, 308] width 15 height 15
click at [653, 459] on button "Submit" at bounding box center [654, 460] width 80 height 27
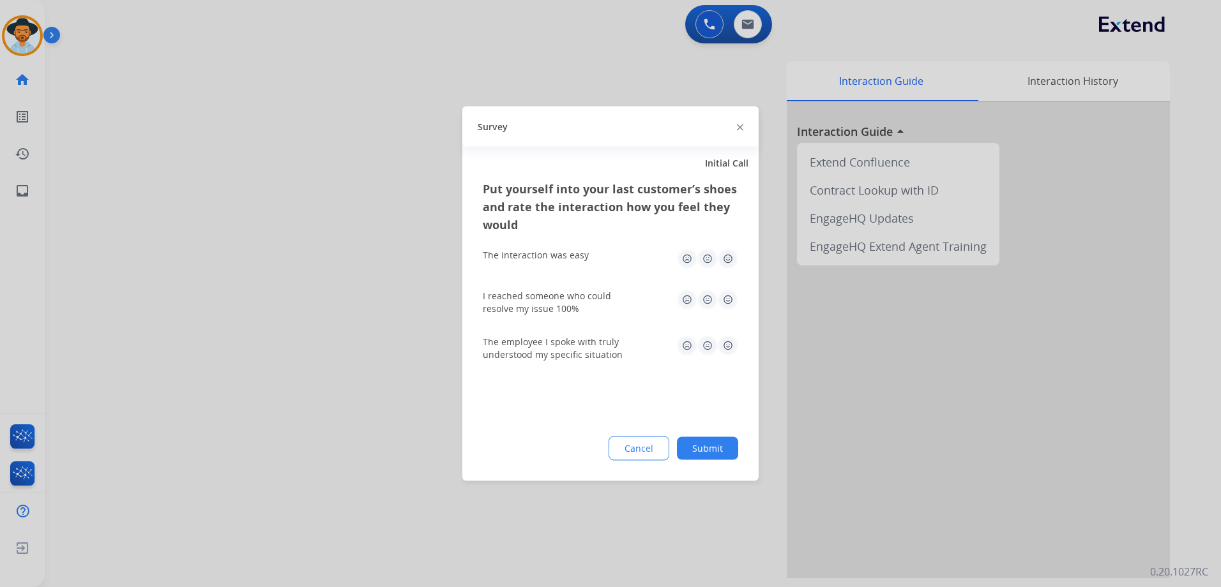
click at [729, 257] on img at bounding box center [728, 259] width 20 height 20
click at [732, 299] on img at bounding box center [728, 300] width 20 height 20
click at [729, 337] on img at bounding box center [728, 346] width 20 height 20
click at [727, 455] on button "Submit" at bounding box center [707, 448] width 61 height 23
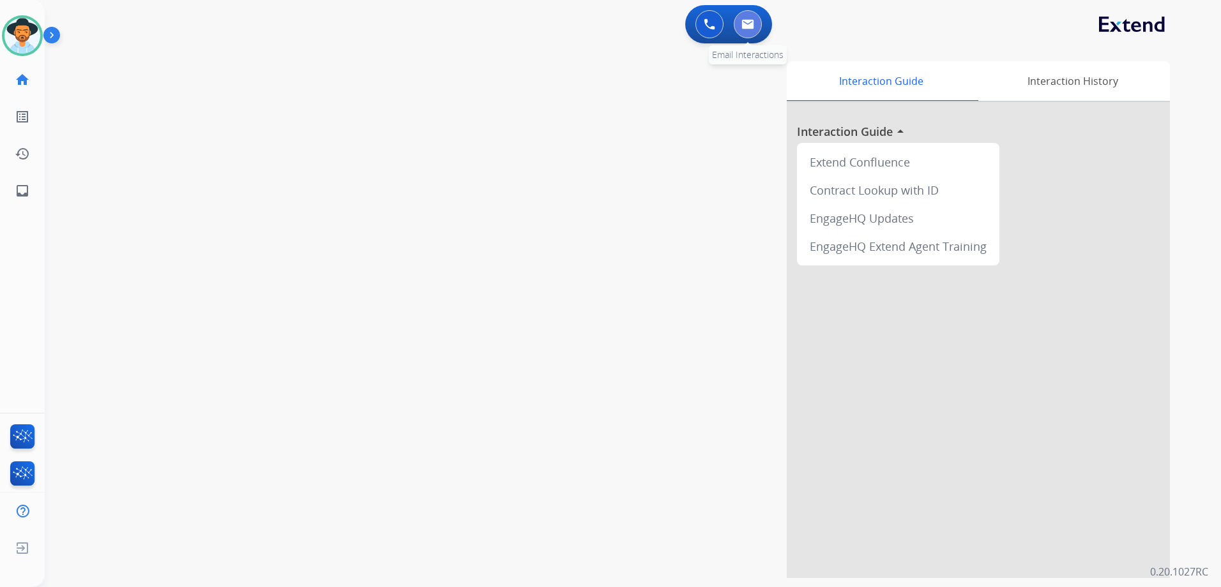
click at [751, 26] on img at bounding box center [747, 24] width 13 height 10
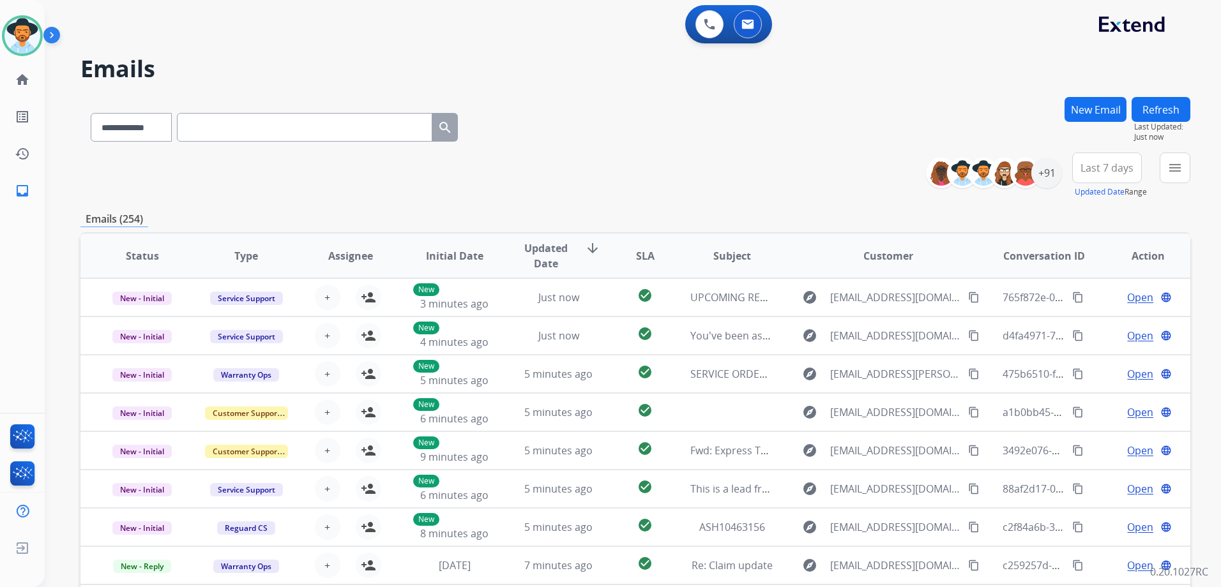
click at [781, 186] on div "**********" at bounding box center [635, 176] width 1110 height 46
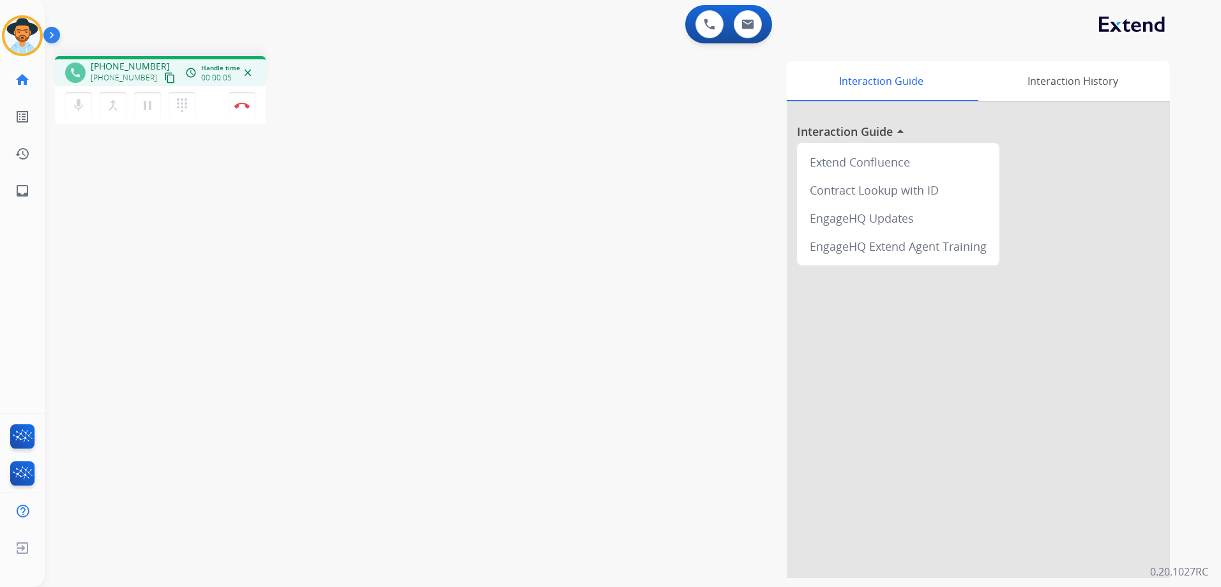
drag, startPoint x: 157, startPoint y: 79, endPoint x: 169, endPoint y: 76, distance: 11.9
click at [164, 79] on mat-icon "content_copy" at bounding box center [169, 77] width 11 height 11
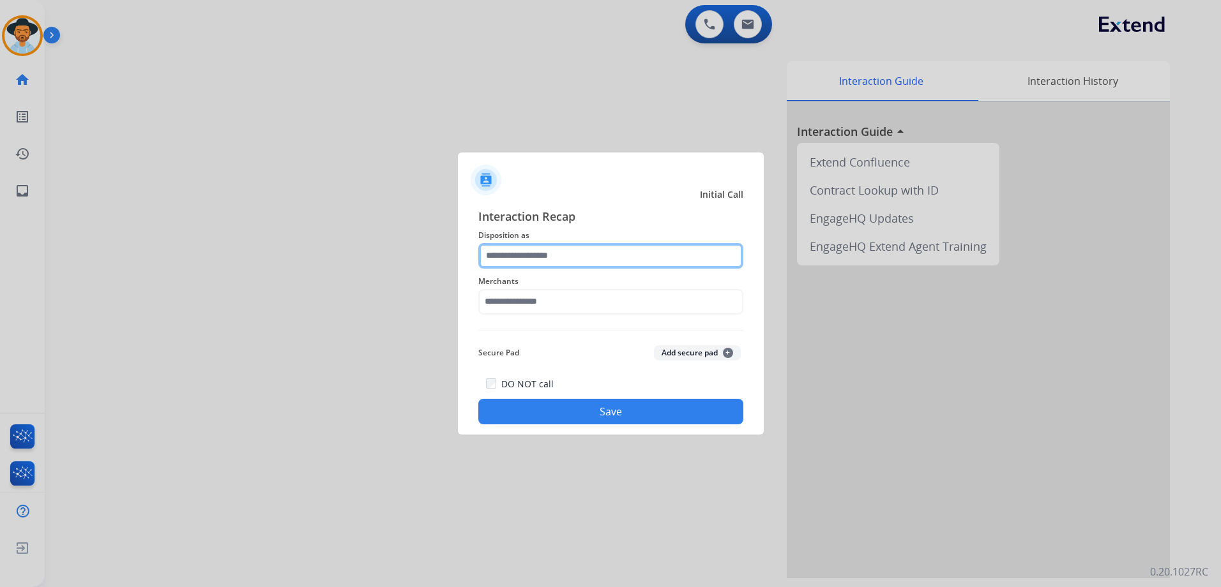
click at [621, 259] on input "text" at bounding box center [610, 256] width 265 height 26
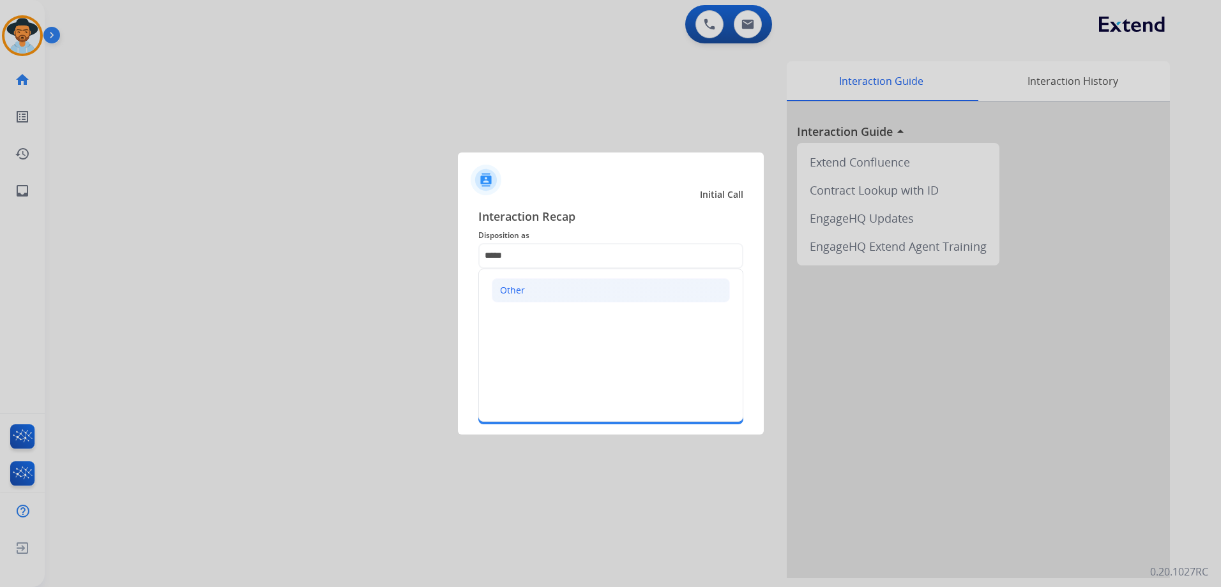
click at [540, 290] on li "Other" at bounding box center [611, 290] width 238 height 24
type input "*****"
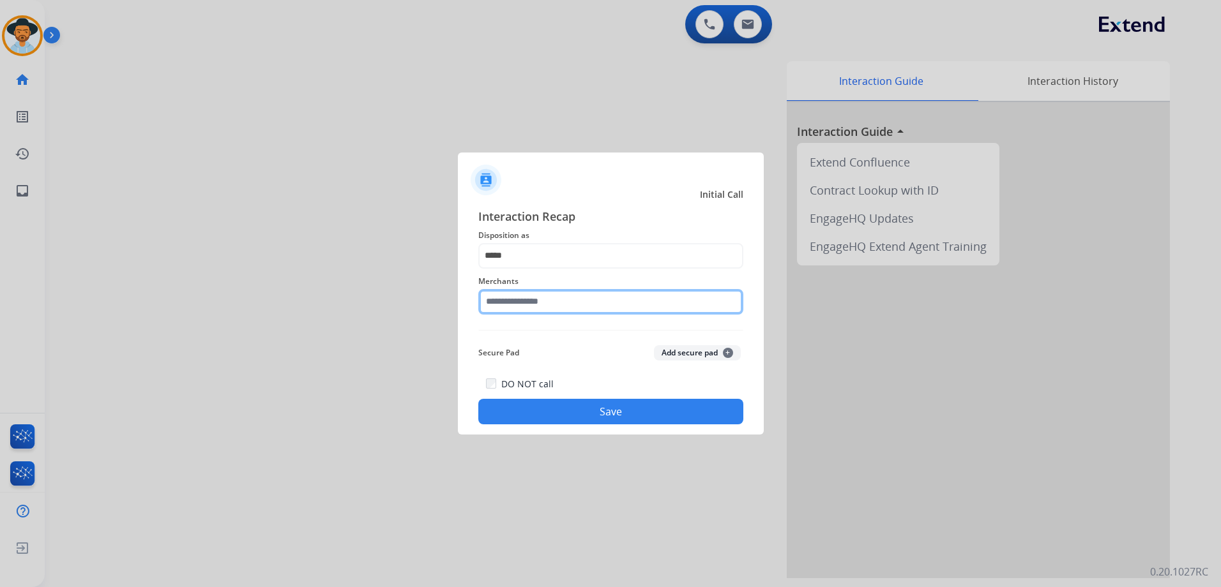
click at [535, 300] on input "text" at bounding box center [610, 302] width 265 height 26
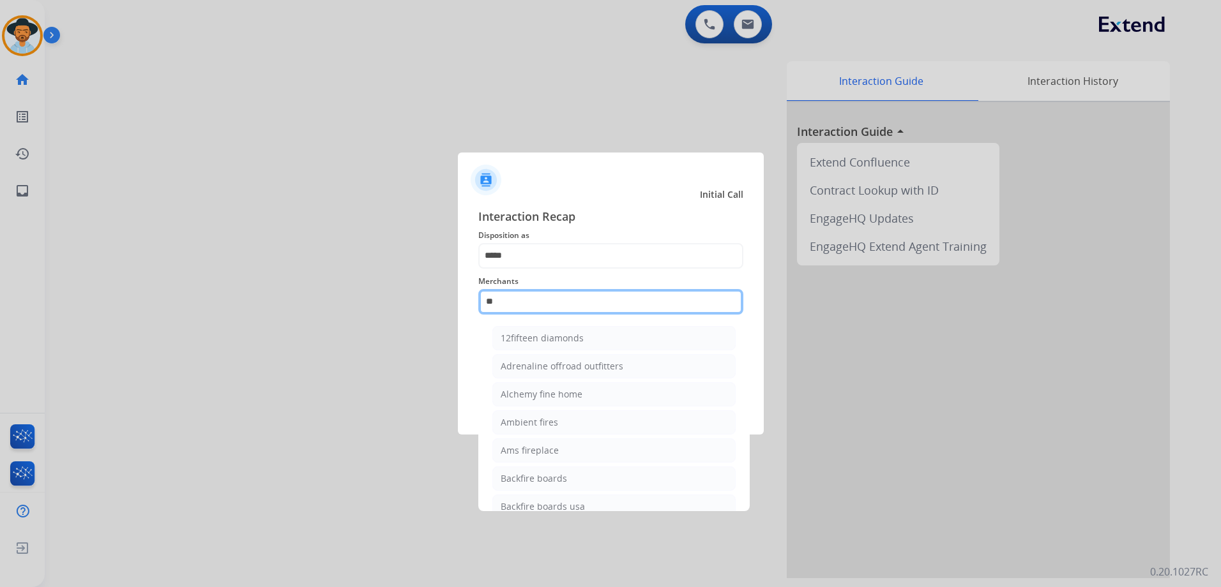
type input "*"
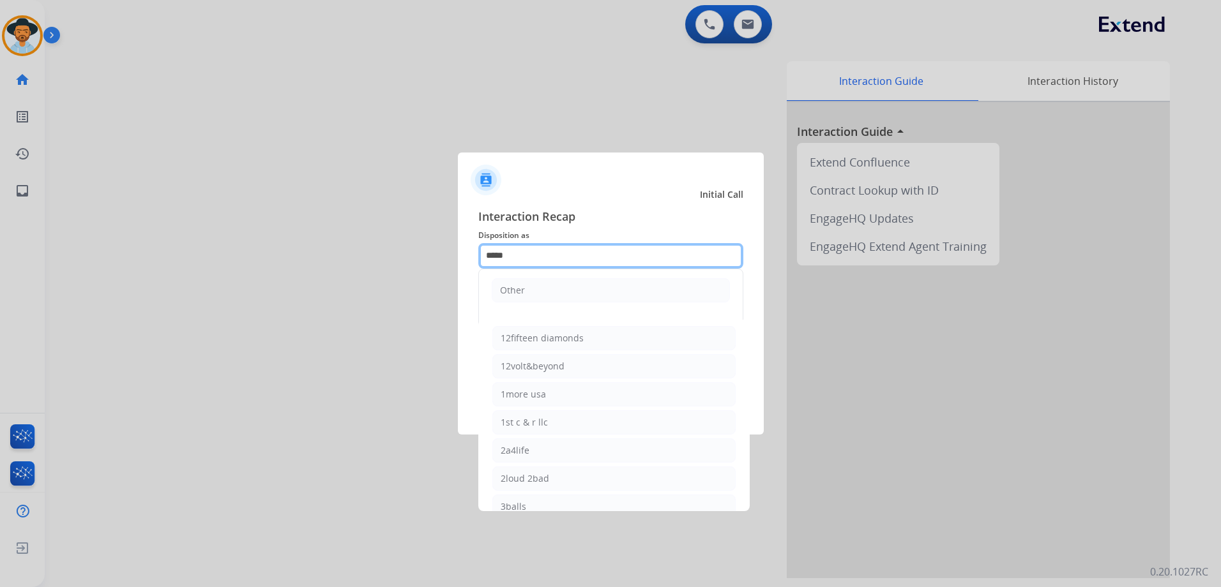
drag, startPoint x: 535, startPoint y: 264, endPoint x: 463, endPoint y: 257, distance: 72.4
click at [464, 257] on div "Interaction Recap Disposition as ***** Other Merchants 12fifteen diamonds 12vol…" at bounding box center [611, 316] width 306 height 238
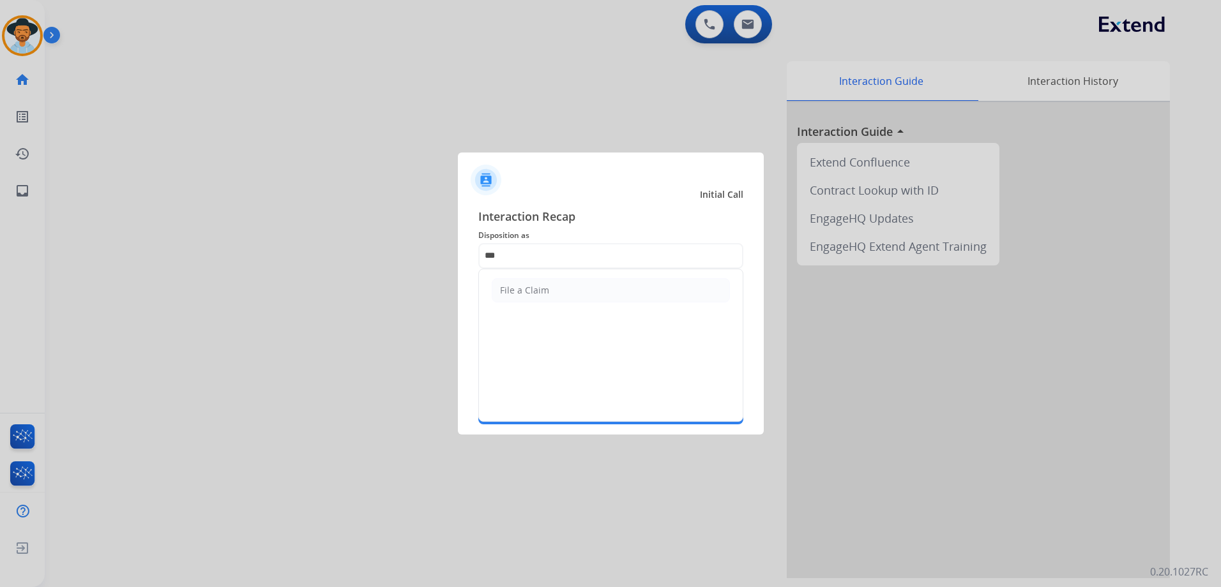
click at [533, 288] on div "File a Claim" at bounding box center [524, 290] width 49 height 13
type input "**********"
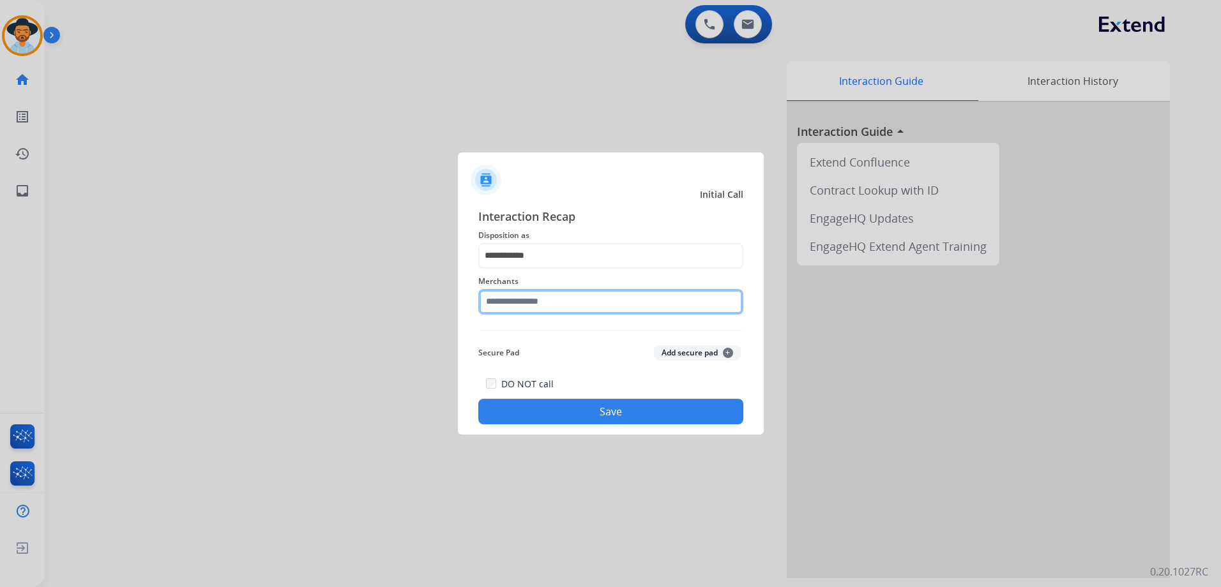
click at [536, 304] on input "text" at bounding box center [610, 302] width 265 height 26
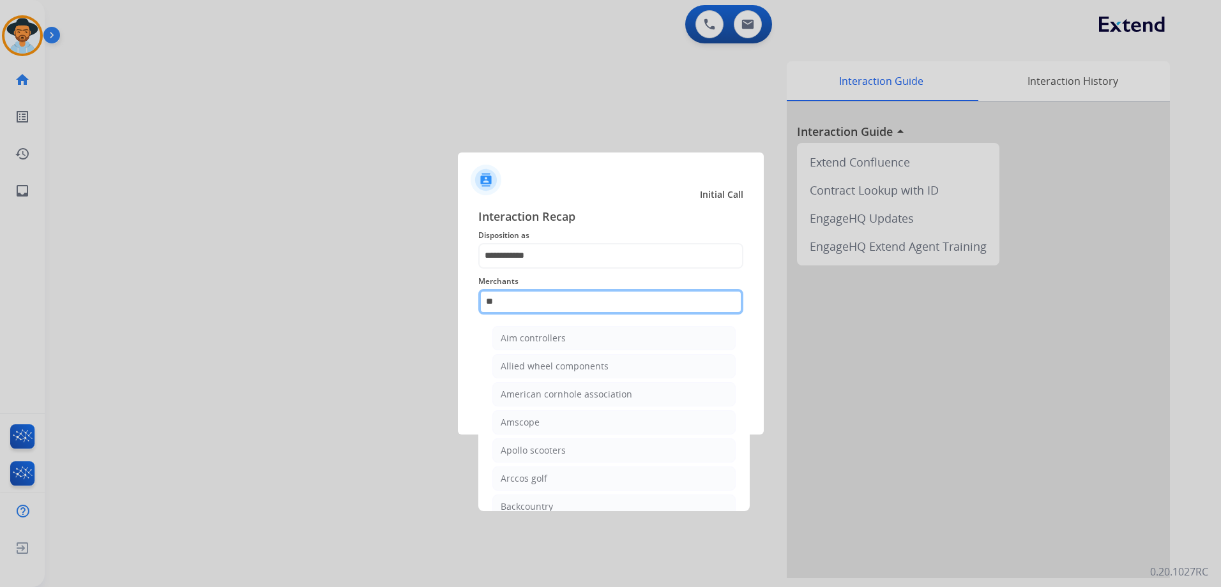
type input "*"
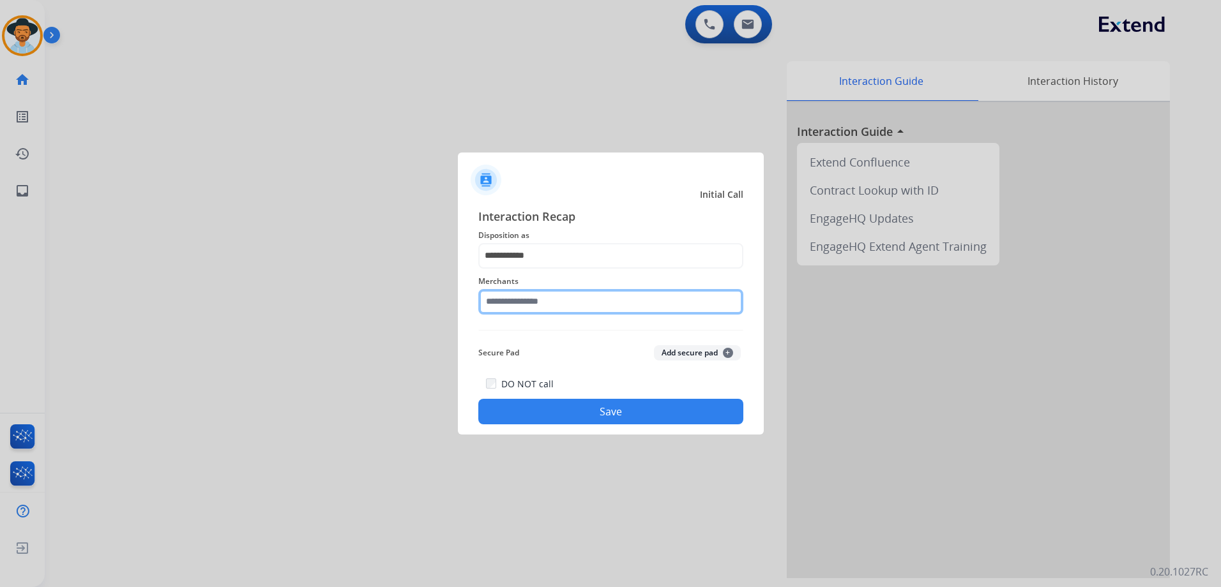
click at [538, 296] on input "text" at bounding box center [610, 302] width 265 height 26
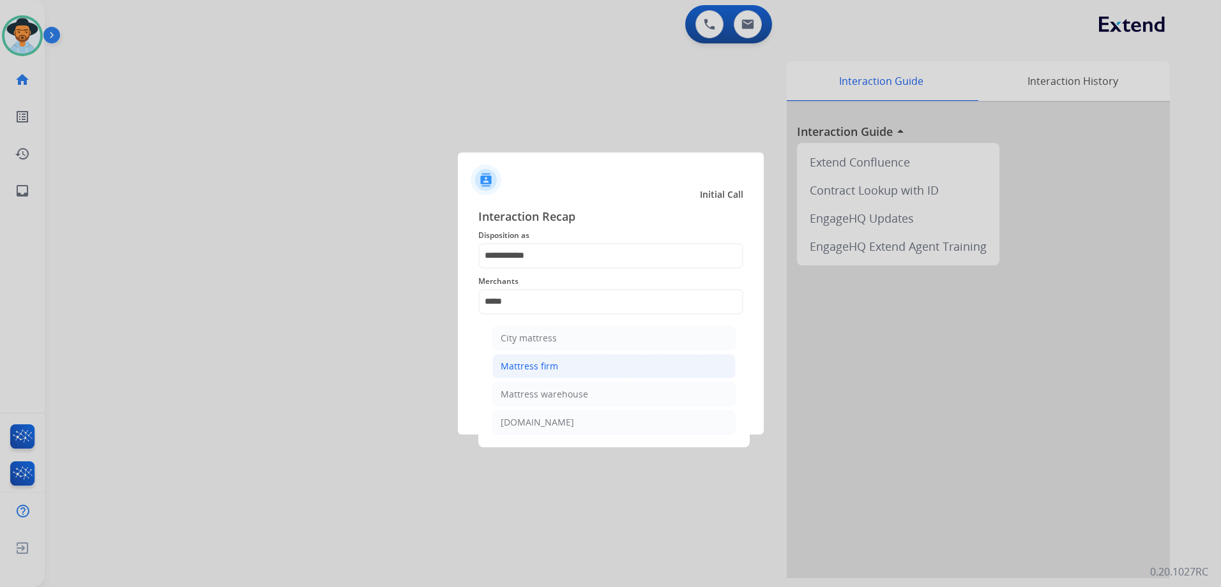
click at [602, 370] on li "Mattress firm" at bounding box center [613, 366] width 243 height 24
type input "**********"
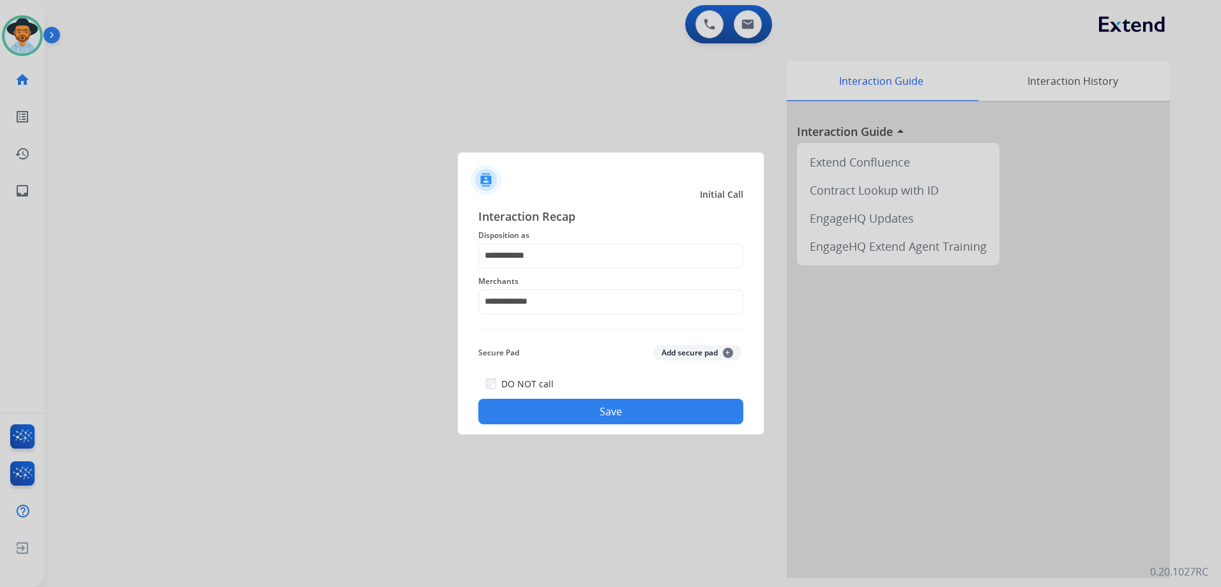
click at [642, 411] on button "Save" at bounding box center [610, 412] width 265 height 26
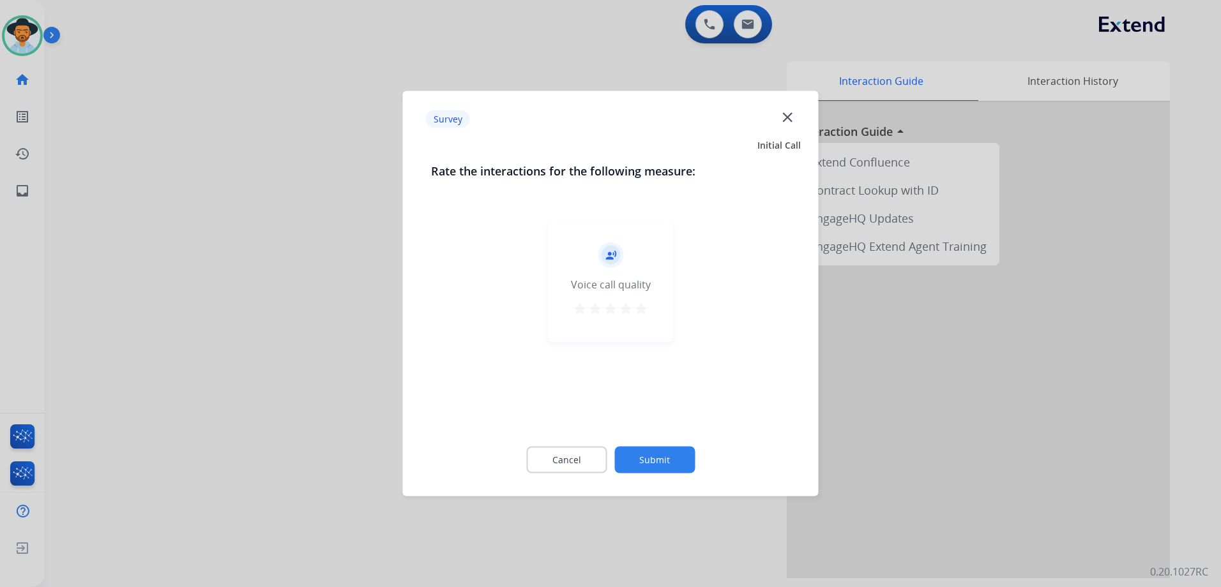
click at [646, 309] on mat-icon "star" at bounding box center [640, 308] width 15 height 15
click at [691, 453] on button "Submit" at bounding box center [654, 460] width 80 height 27
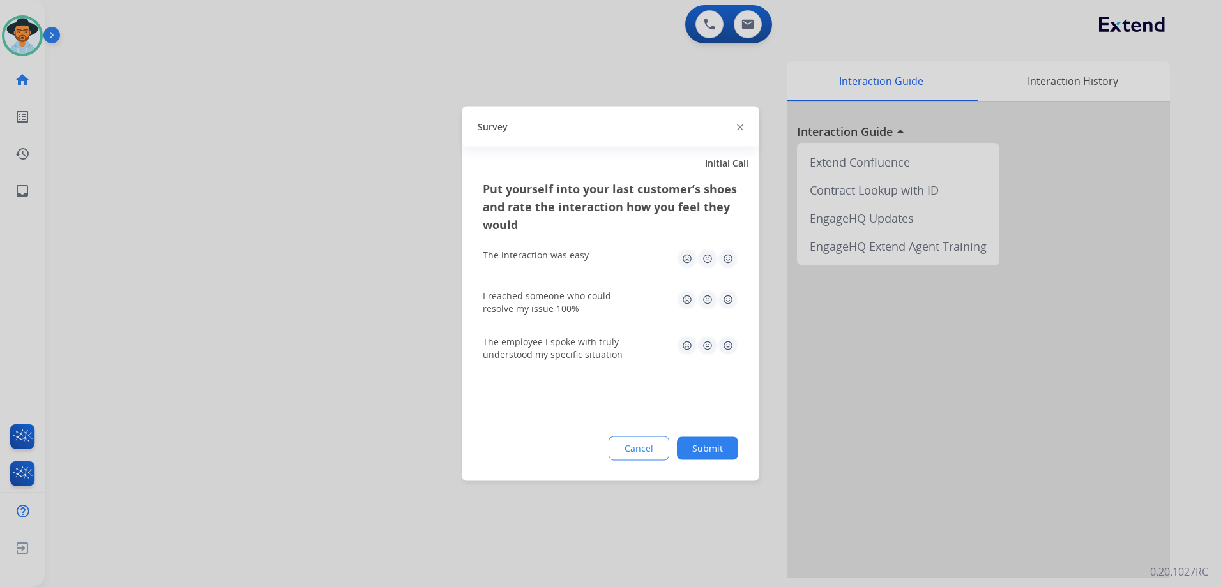
click at [726, 257] on img at bounding box center [728, 259] width 20 height 20
click at [729, 296] on img at bounding box center [728, 300] width 20 height 20
click at [729, 340] on img at bounding box center [728, 346] width 20 height 20
click at [728, 447] on button "Submit" at bounding box center [707, 448] width 61 height 23
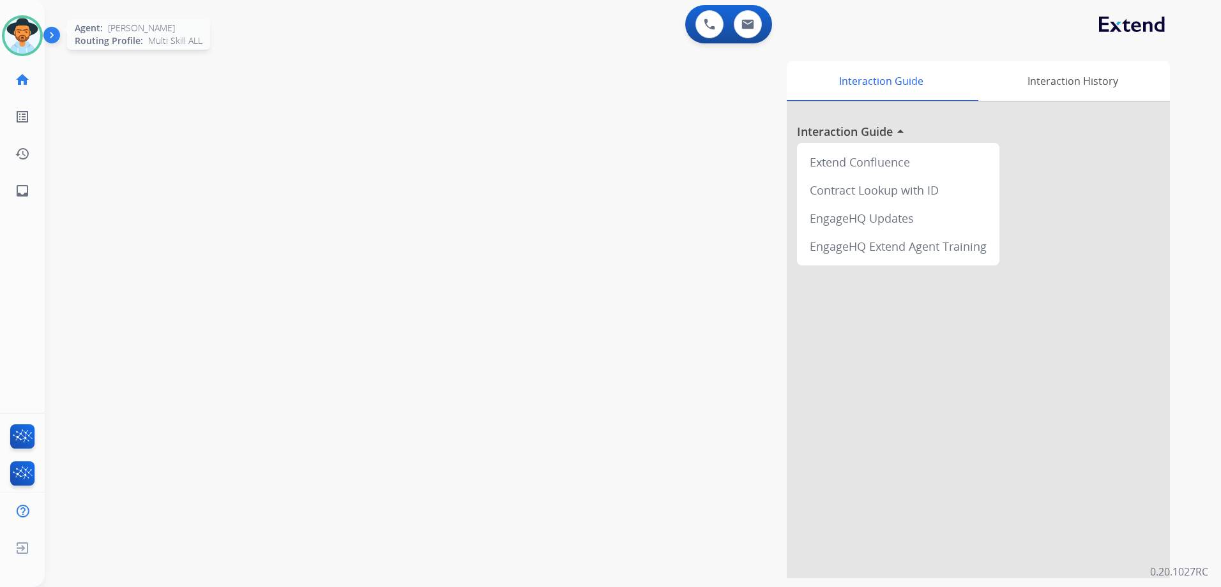
click at [27, 34] on img at bounding box center [22, 36] width 36 height 36
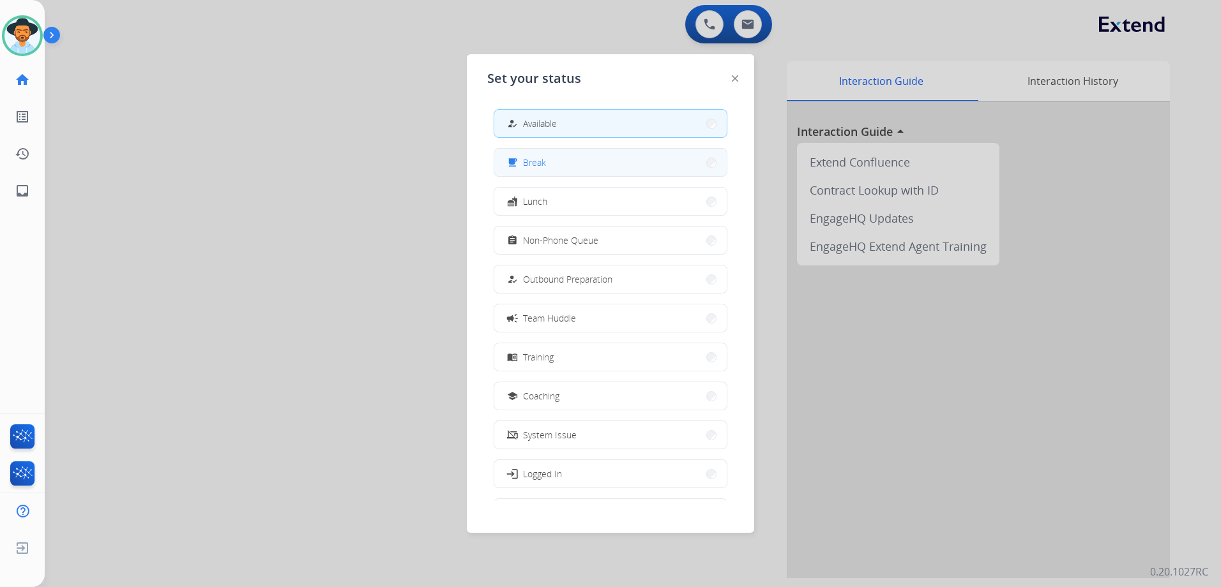
click at [553, 167] on button "free_breakfast Break" at bounding box center [610, 162] width 232 height 27
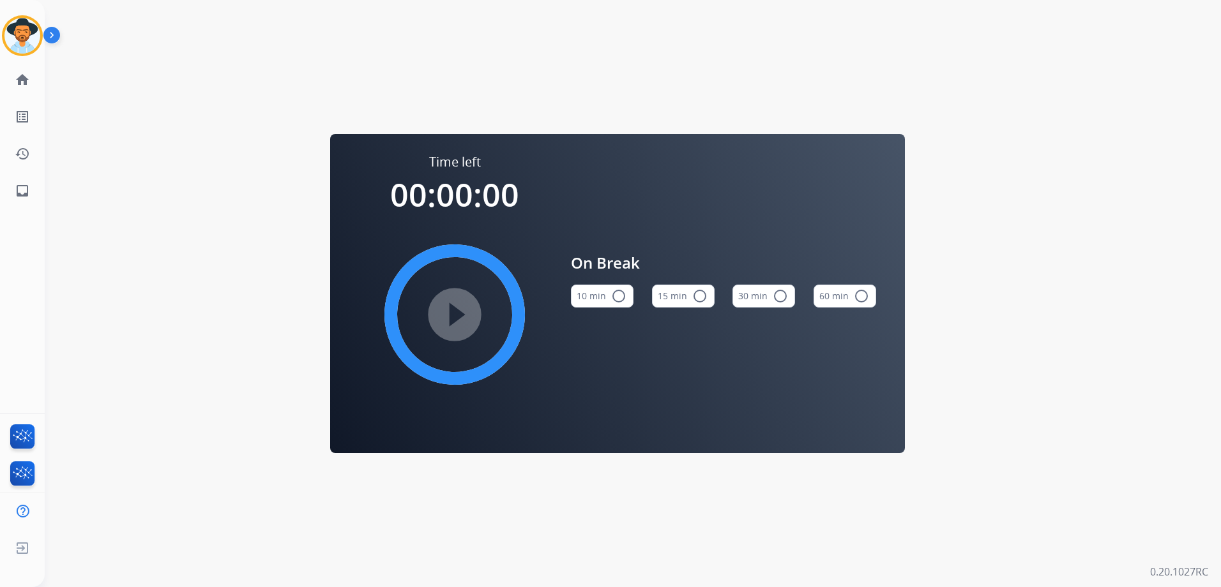
click at [840, 295] on button "60 min radio_button_unchecked" at bounding box center [845, 296] width 63 height 23
click at [456, 312] on mat-icon "play_circle_filled" at bounding box center [454, 314] width 15 height 15
